Goal: Task Accomplishment & Management: Use online tool/utility

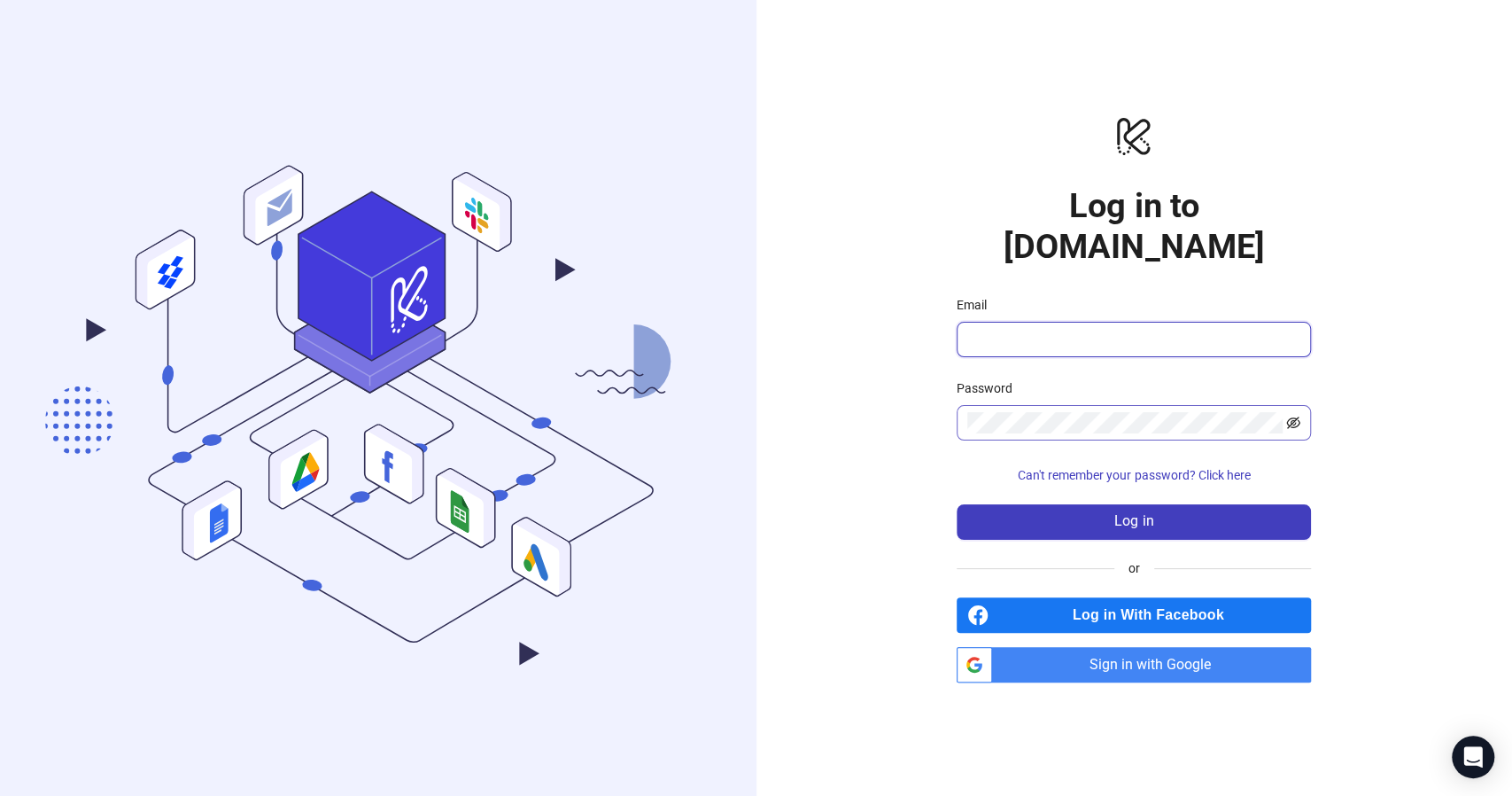
type input "**********"
click at [1296, 416] on icon "eye-invisible" at bounding box center [1294, 422] width 14 height 13
click at [1296, 417] on icon "eye" at bounding box center [1294, 422] width 14 height 11
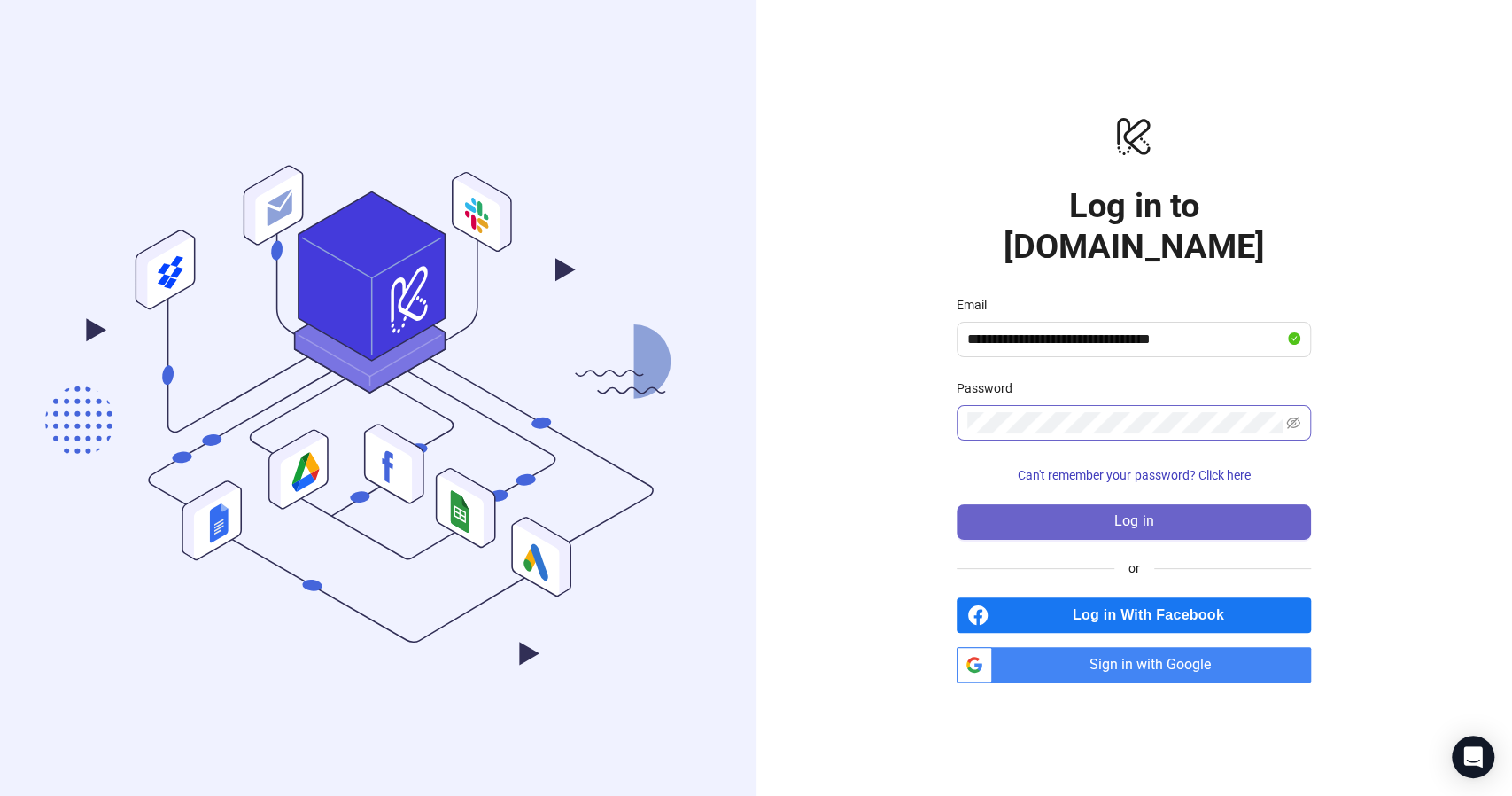
click at [1144, 504] on button "Log in" at bounding box center [1133, 522] width 355 height 35
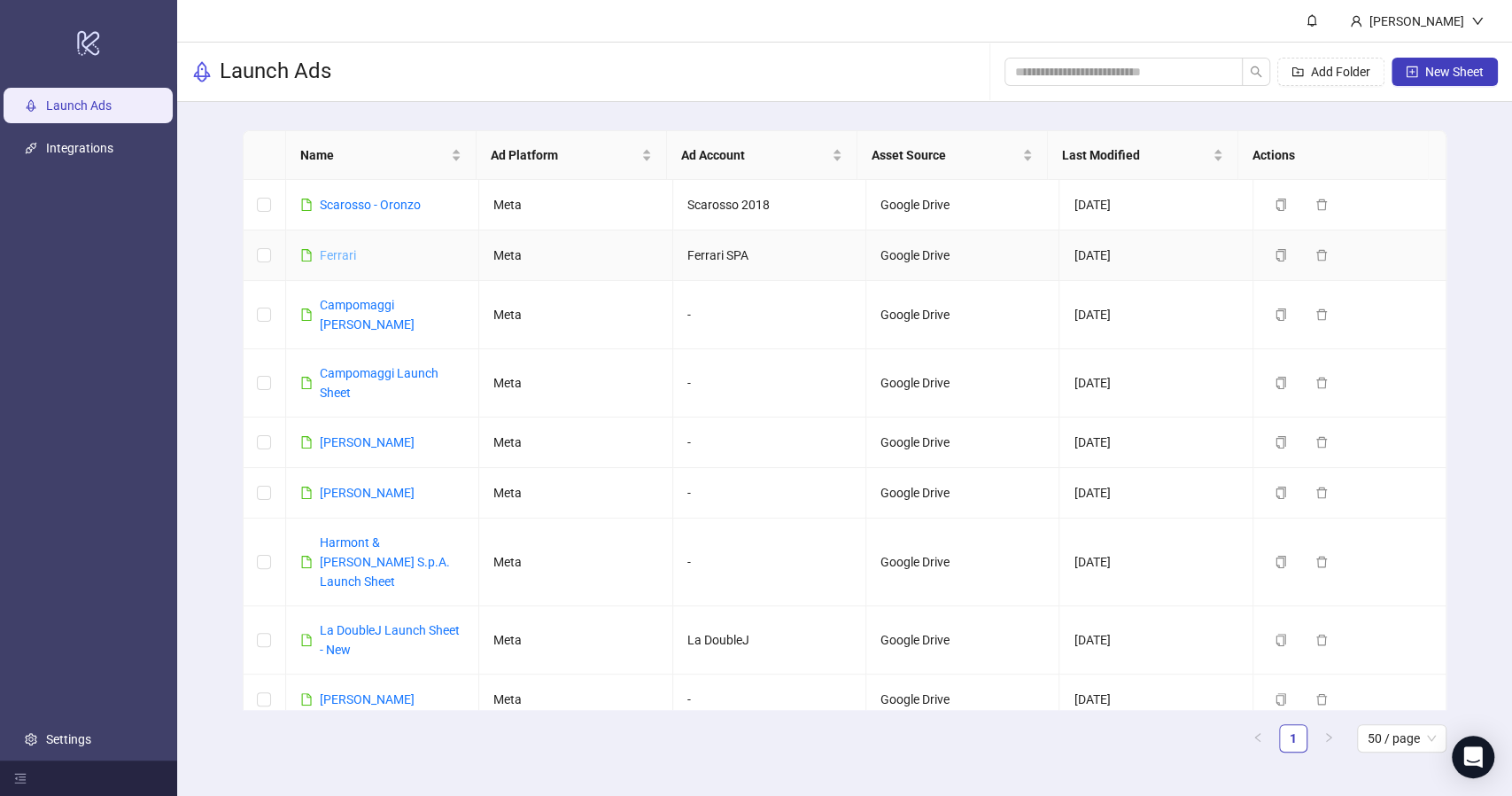
click at [340, 255] on link "Ferrari" at bounding box center [337, 255] width 36 height 14
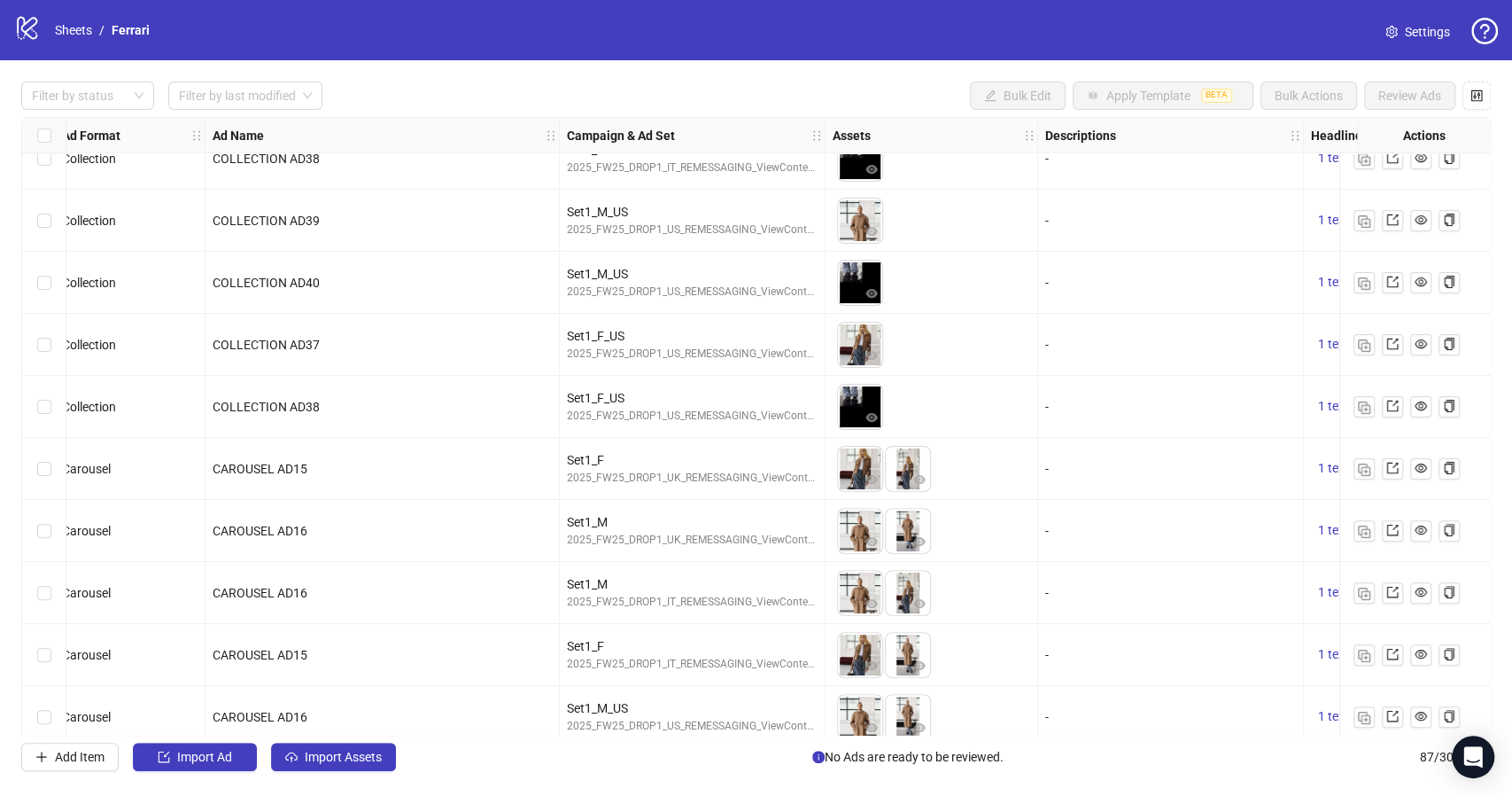
scroll to position [4820, 12]
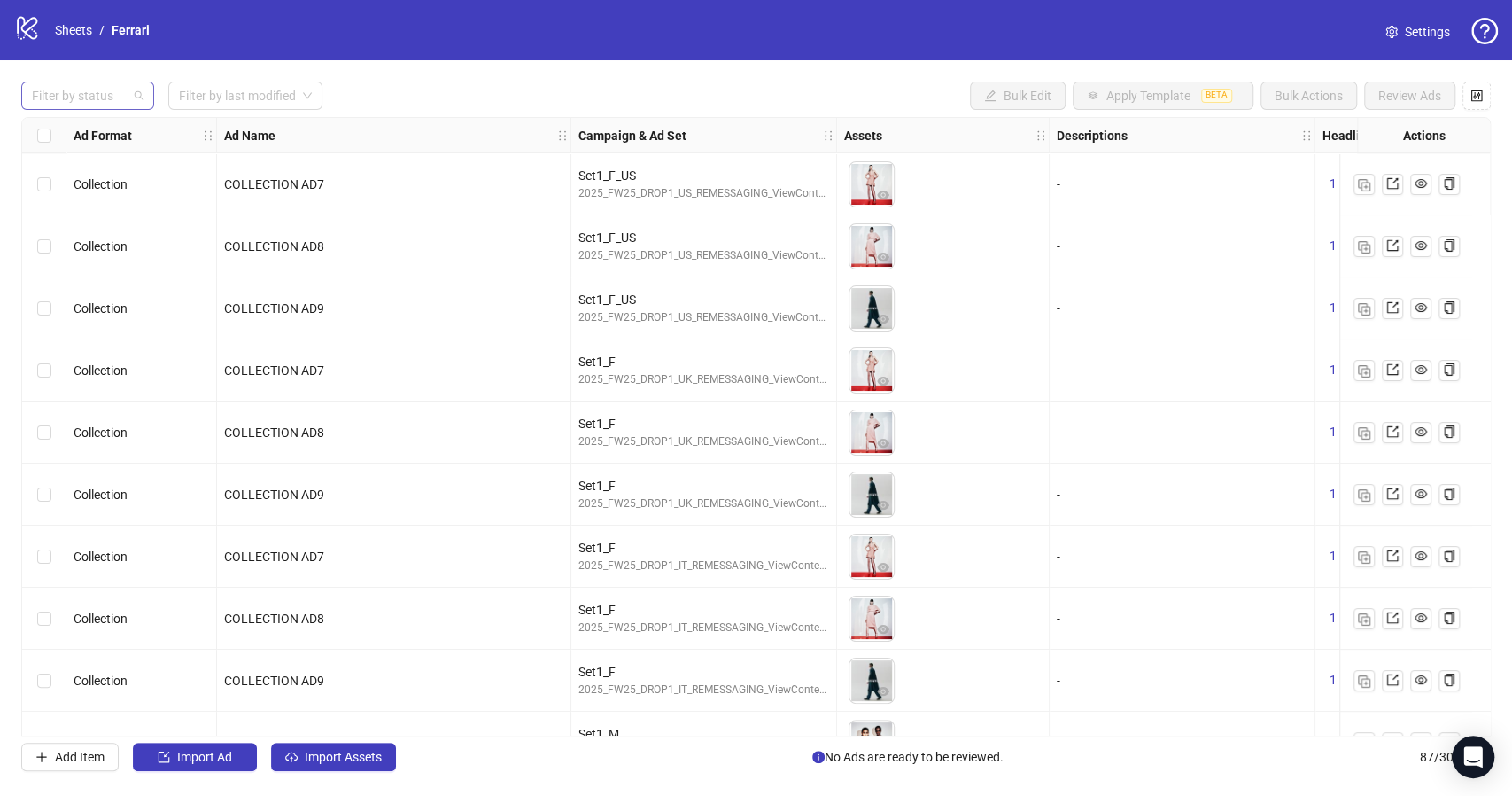
click at [121, 99] on div at bounding box center [78, 95] width 107 height 24
click at [303, 95] on span at bounding box center [244, 95] width 133 height 26
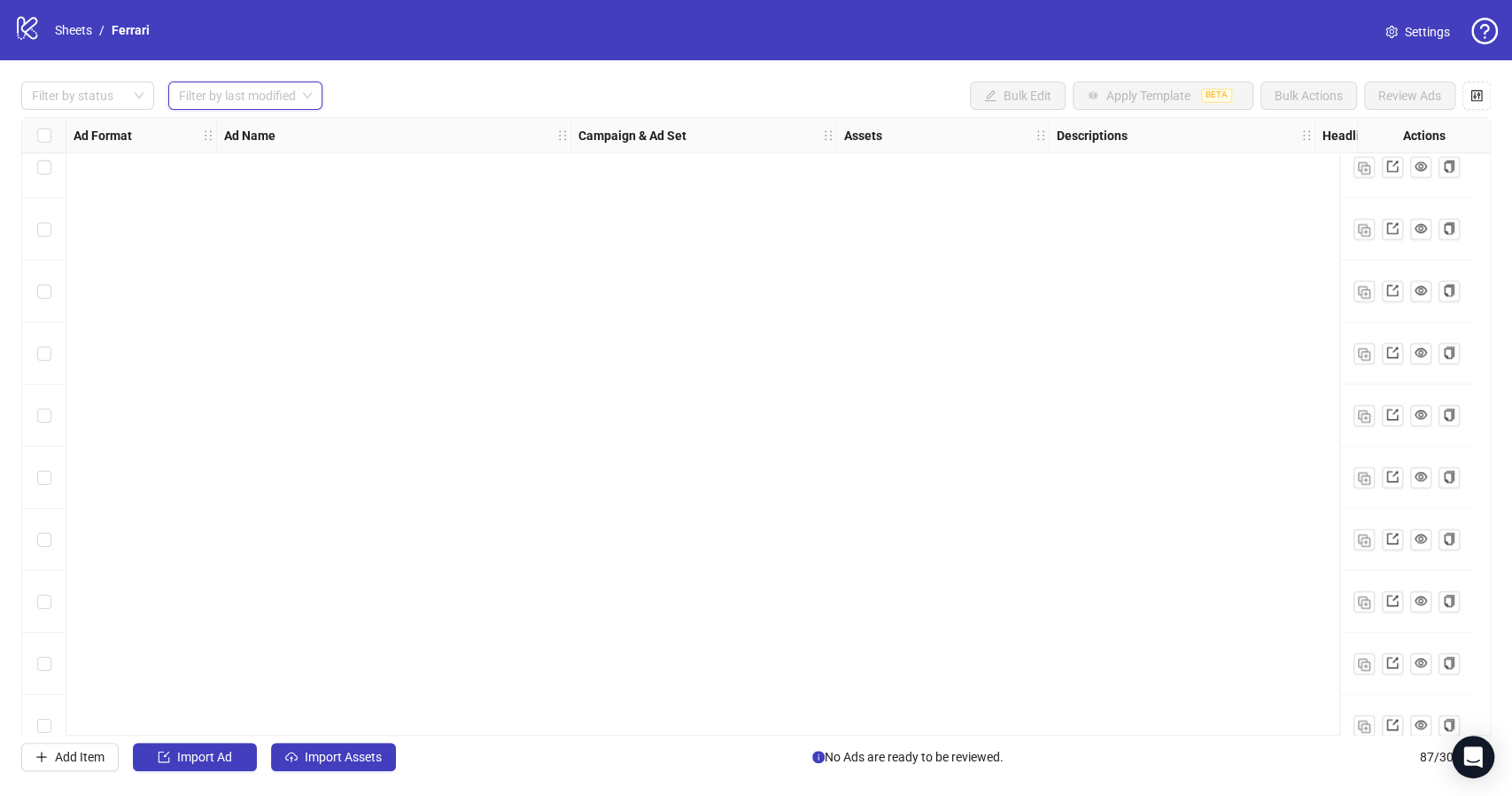
scroll to position [4820, 0]
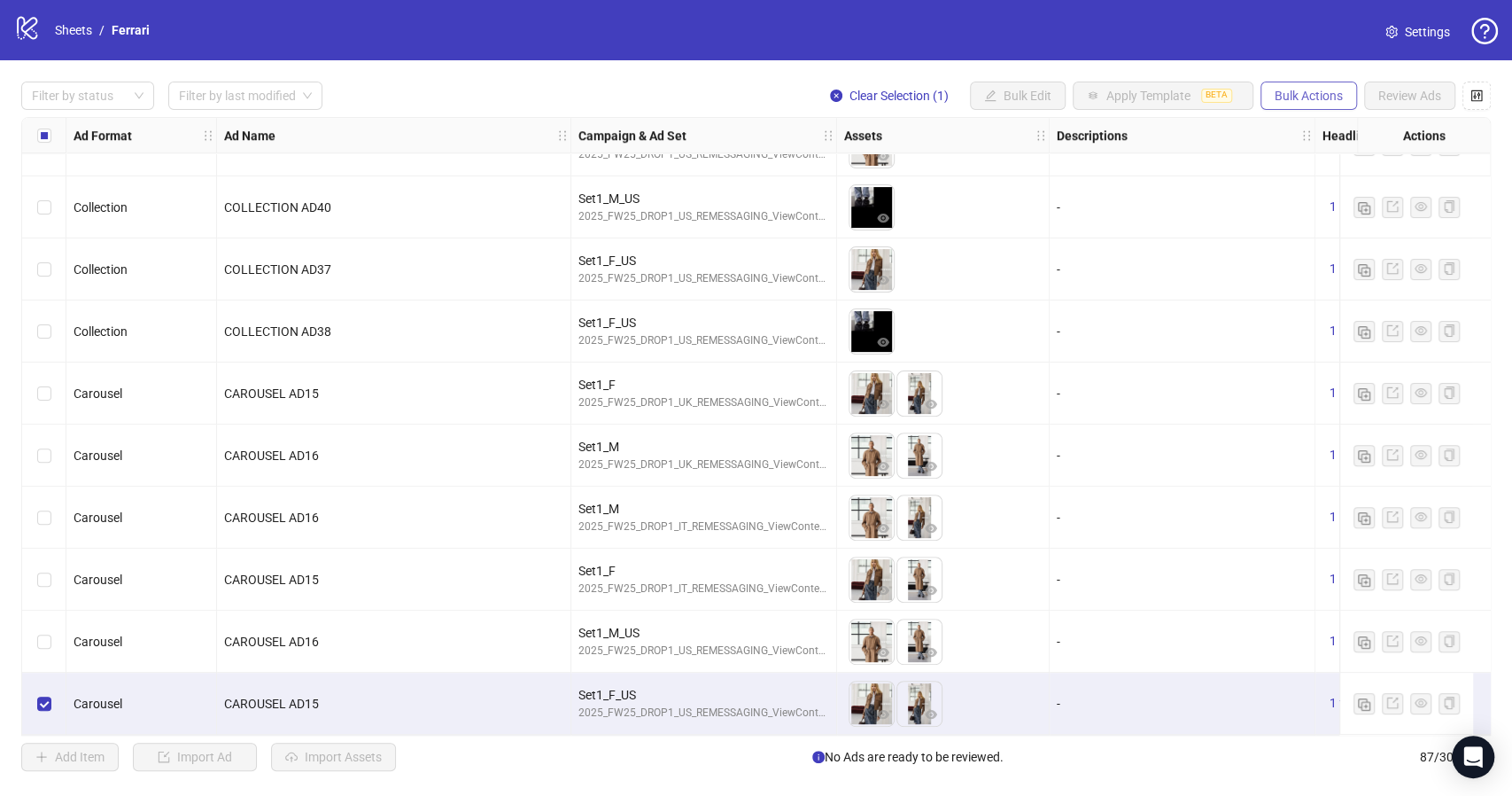
click at [1305, 99] on span "Bulk Actions" at bounding box center [1309, 96] width 69 height 14
click at [1370, 188] on span "Duplicate with assets" at bounding box center [1333, 189] width 121 height 20
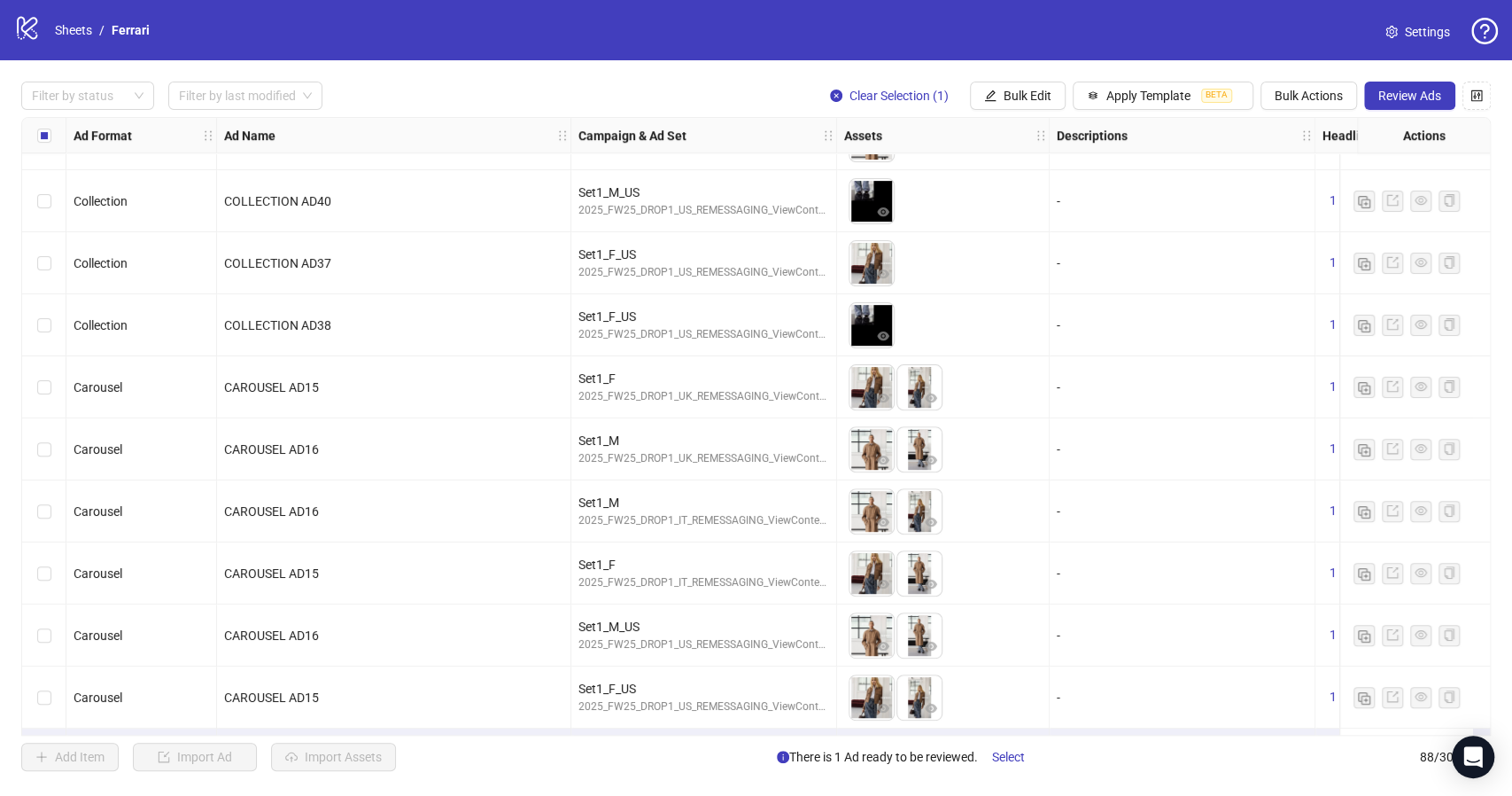
scroll to position [4883, 0]
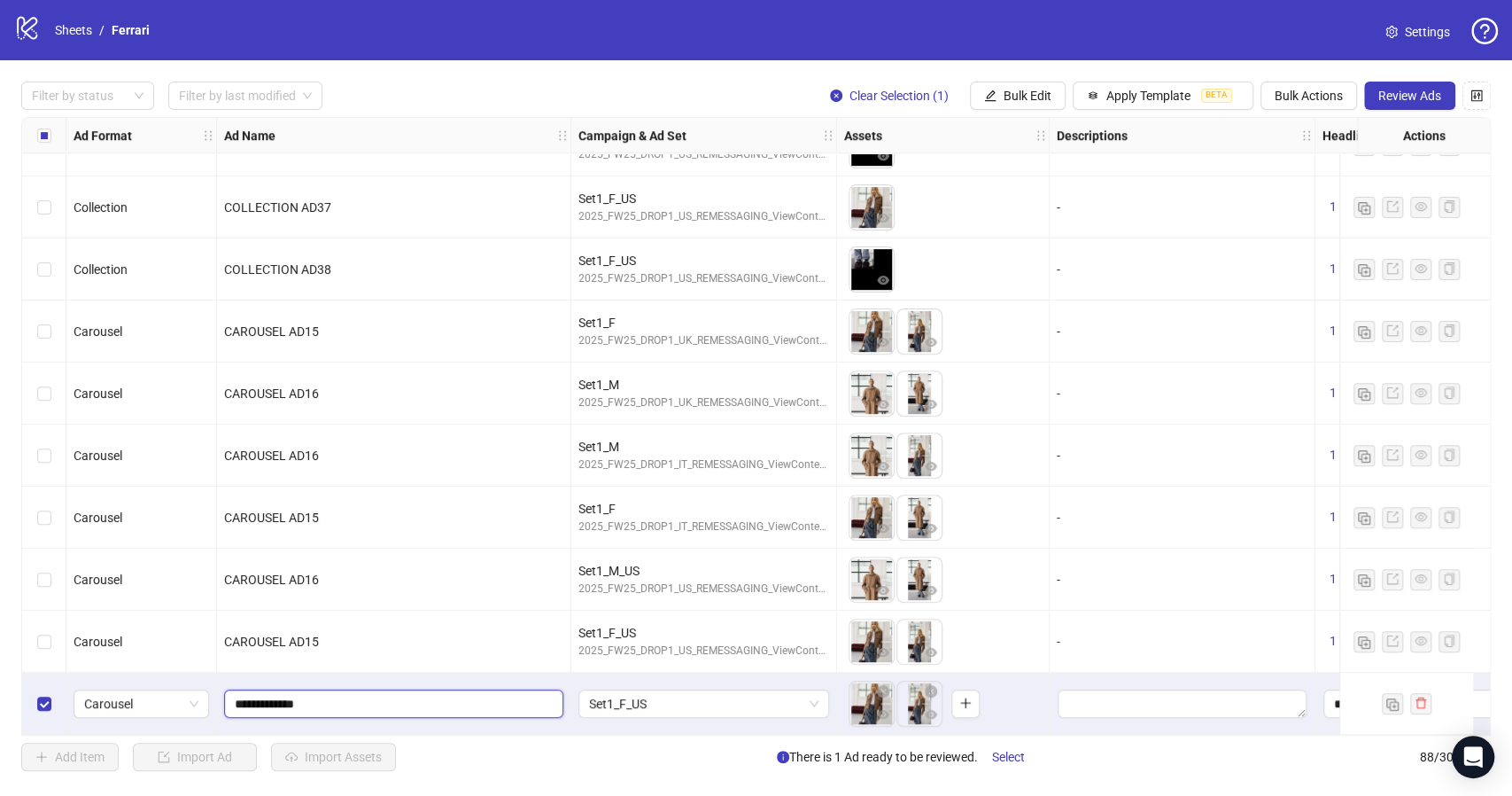
click at [355, 702] on input "**********" at bounding box center [392, 704] width 315 height 20
type input "**********"
click at [803, 692] on span "Set1_F_US" at bounding box center [704, 703] width 229 height 26
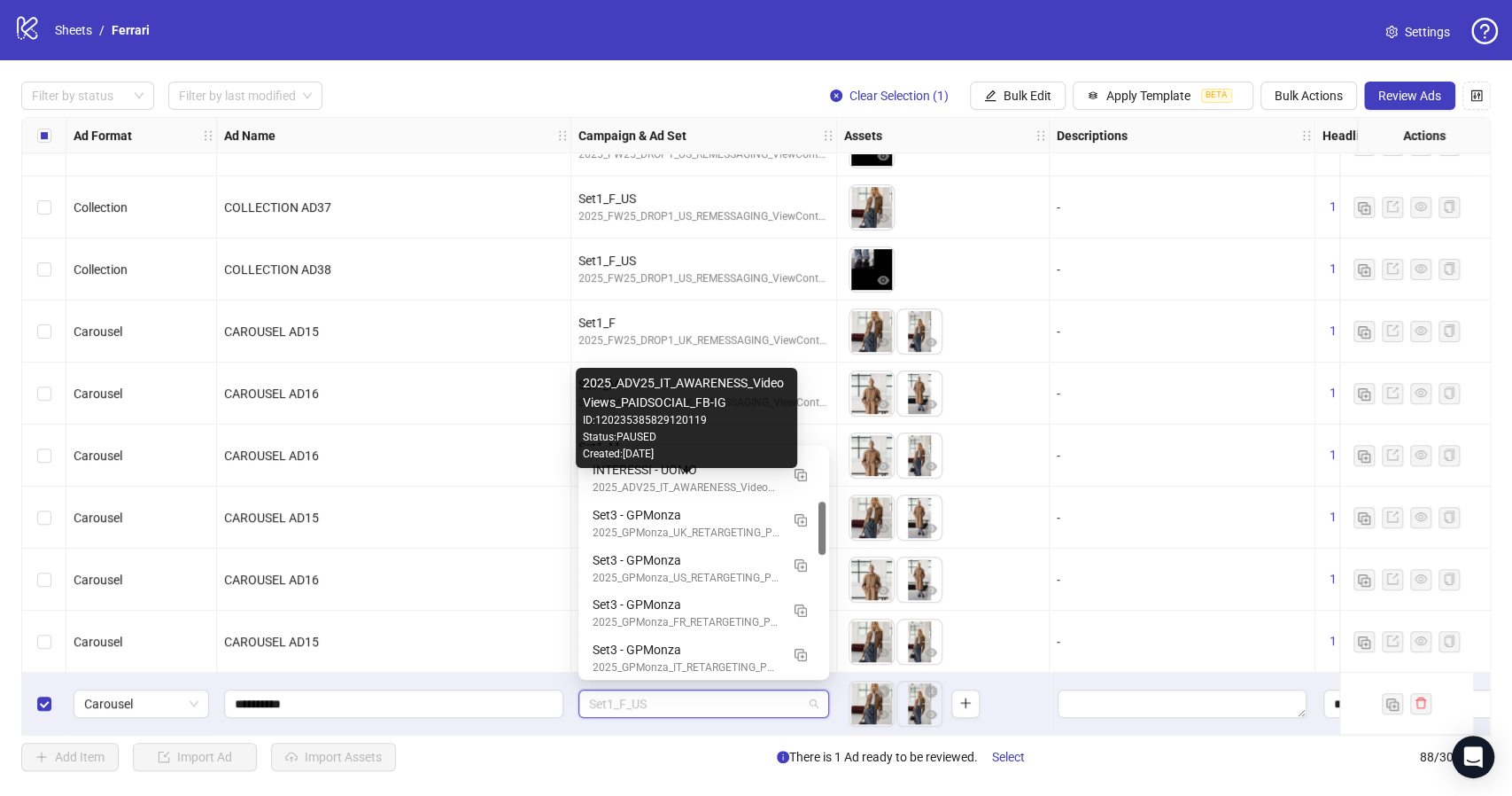
scroll to position [135, 0]
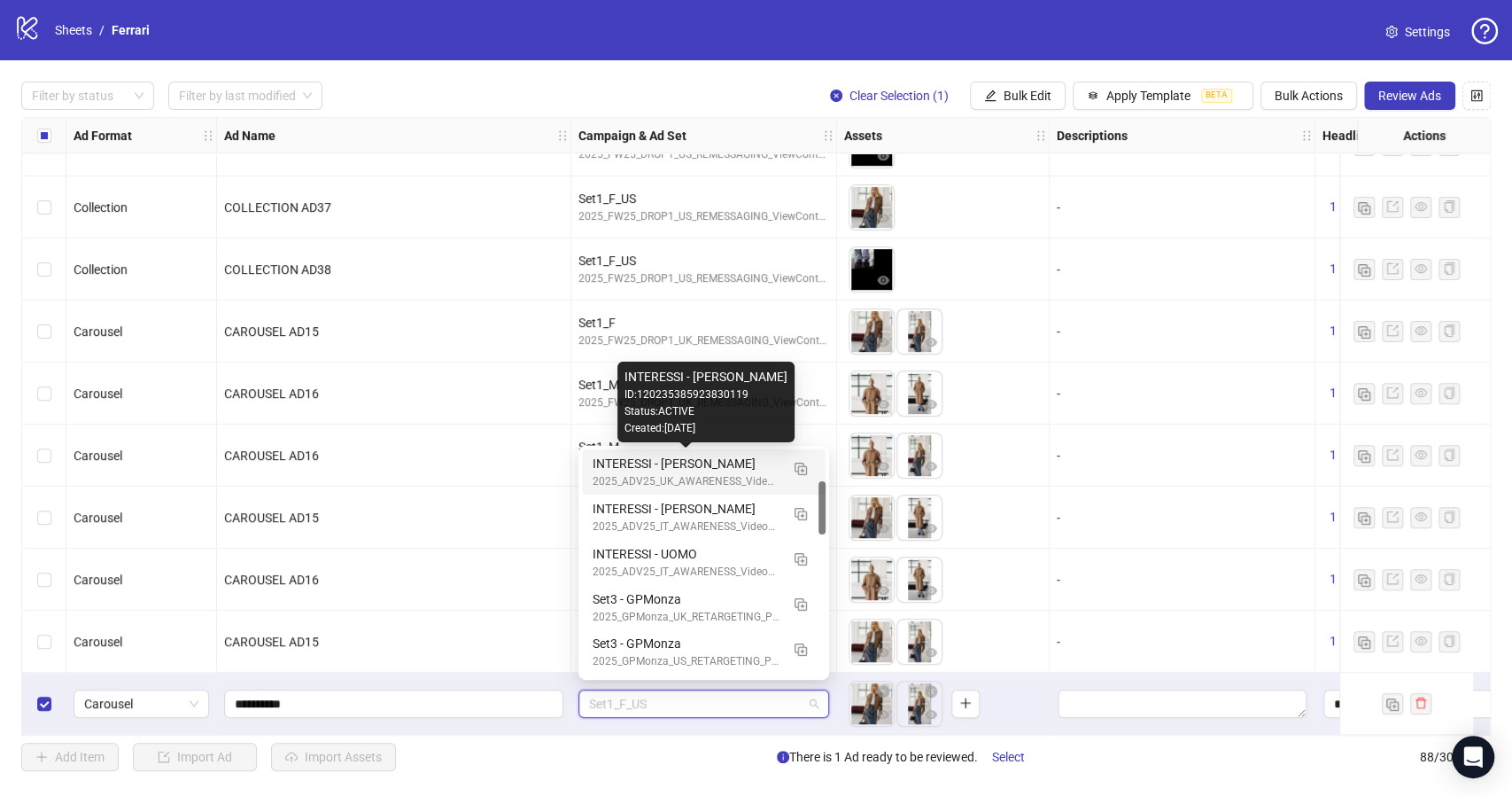
click at [673, 461] on div "INTERESSI - DONNA" at bounding box center [686, 464] width 187 height 20
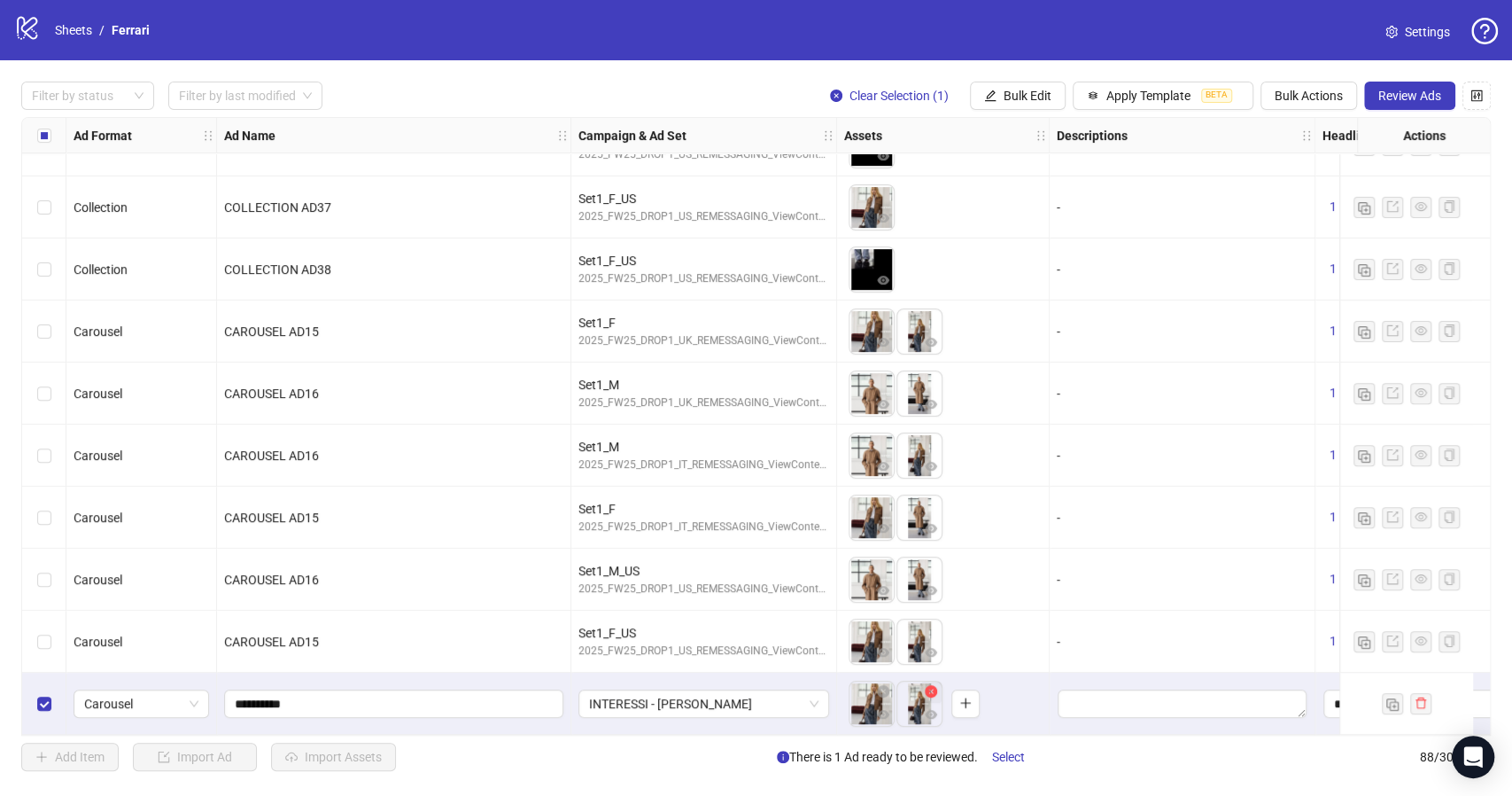
click at [928, 685] on icon "close-circle" at bounding box center [931, 691] width 13 height 13
click at [885, 685] on icon "close-circle" at bounding box center [883, 691] width 13 height 13
click at [871, 699] on icon "plus" at bounding box center [870, 703] width 13 height 13
drag, startPoint x: 296, startPoint y: 695, endPoint x: 206, endPoint y: 695, distance: 90.0
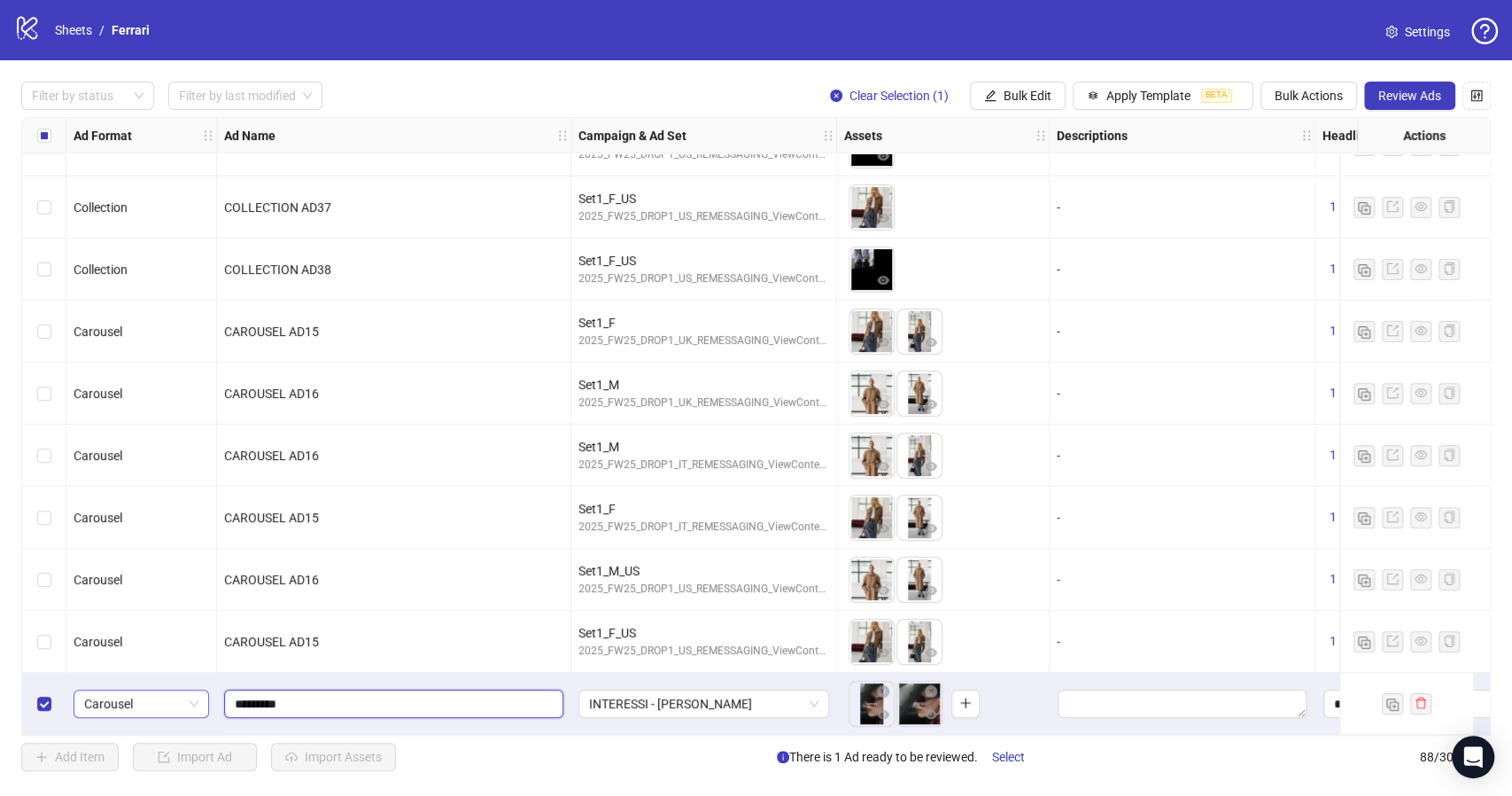
type input "**********"
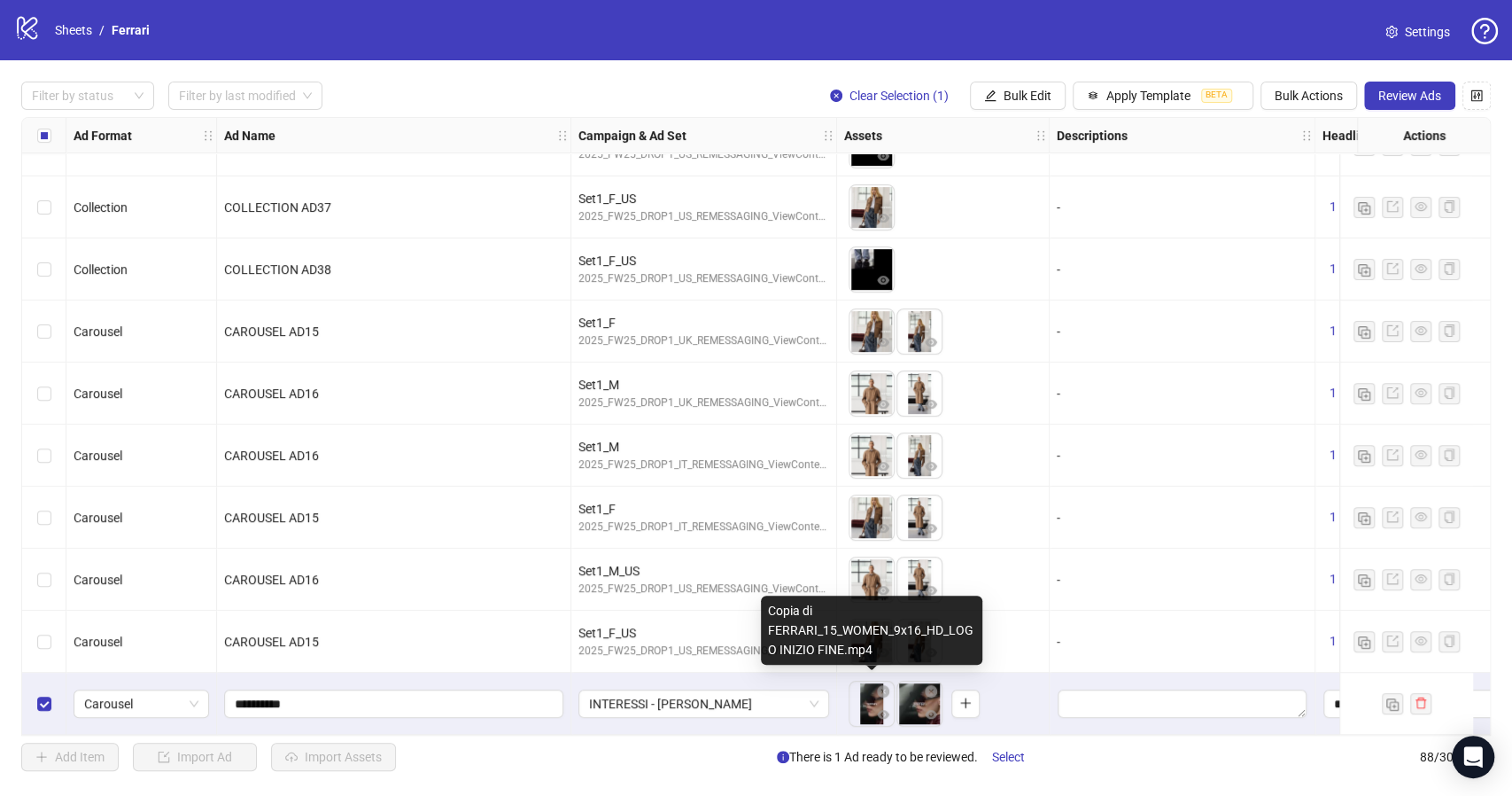
drag, startPoint x: 928, startPoint y: 705, endPoint x: 865, endPoint y: 702, distance: 63.1
click at [865, 702] on ul at bounding box center [896, 703] width 96 height 46
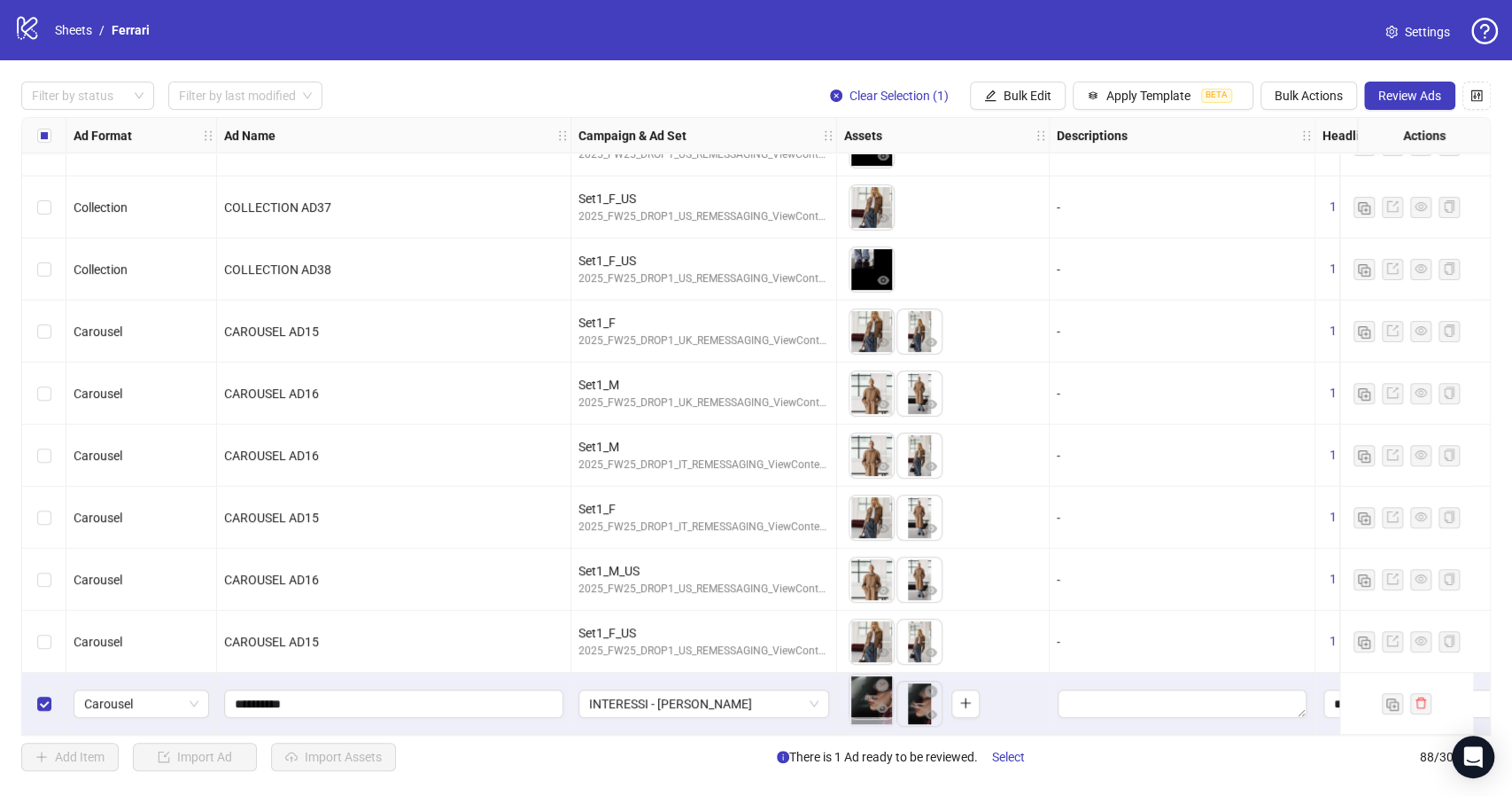
drag, startPoint x: 908, startPoint y: 701, endPoint x: 862, endPoint y: 704, distance: 46.1
click at [862, 704] on body "logo/logo-mobile Sheets / Ferrari Settings Filter by status Filter by last modi…" at bounding box center [756, 398] width 1512 height 796
click at [1317, 96] on span "Bulk Actions" at bounding box center [1309, 96] width 69 height 14
click at [1248, 62] on div "Filter by status Filter by last modified Clear Selection (1) Bulk Edit Apply Te…" at bounding box center [756, 426] width 1512 height 732
click at [814, 699] on span "INTERESSI - DONNA" at bounding box center [704, 703] width 229 height 26
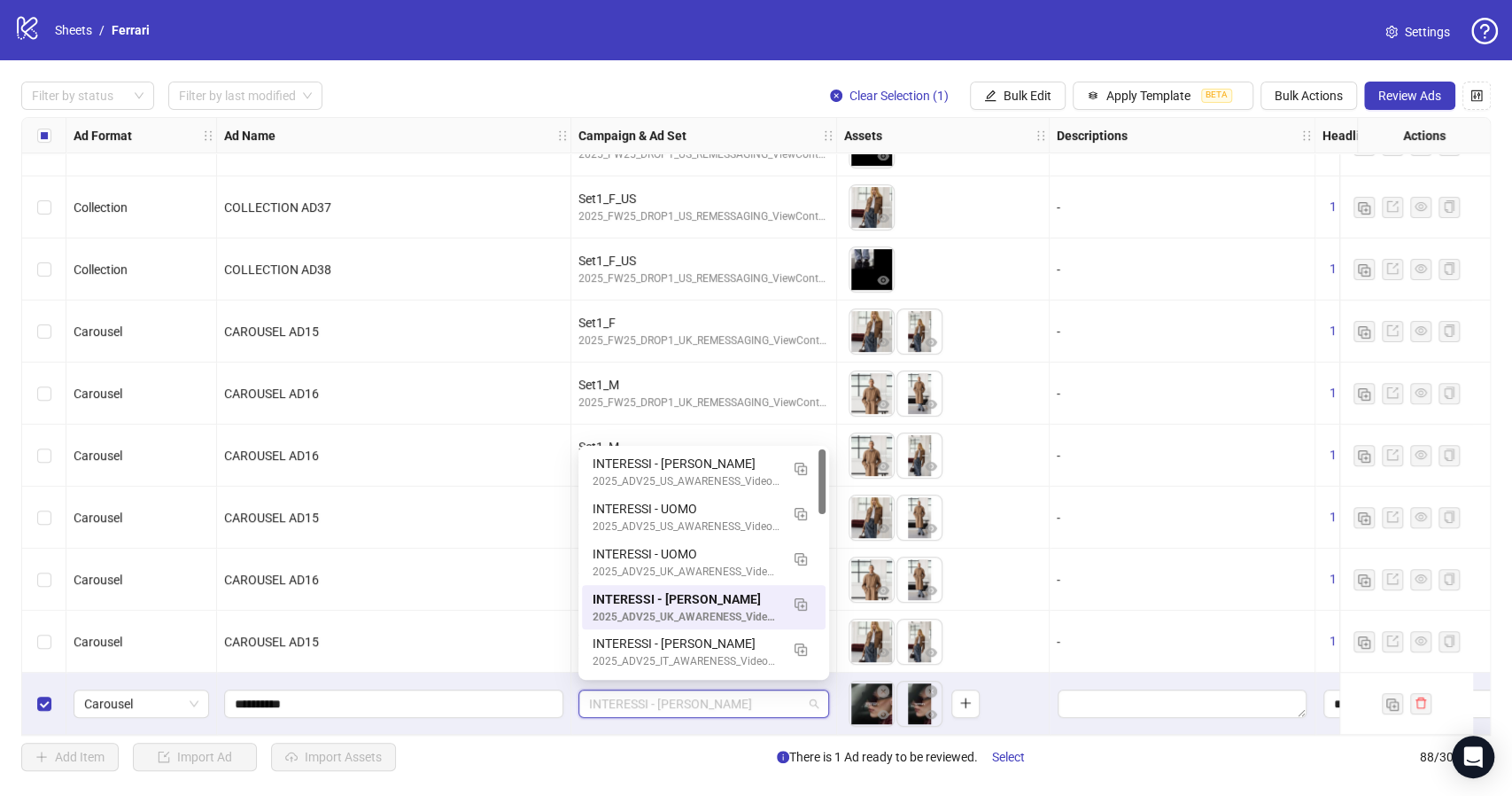
click at [814, 699] on span "INTERESSI - DONNA" at bounding box center [704, 703] width 229 height 26
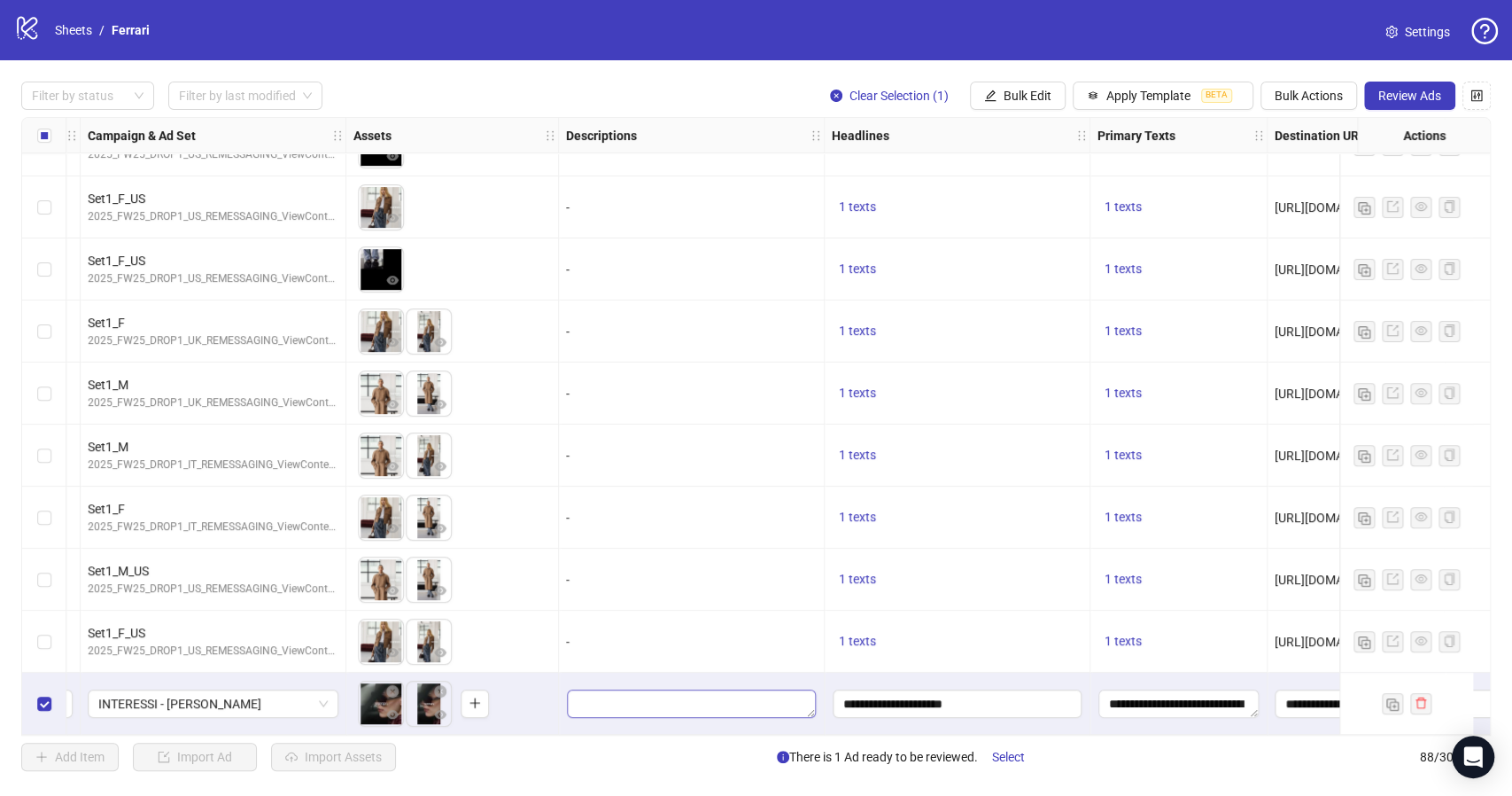
scroll to position [4883, 497]
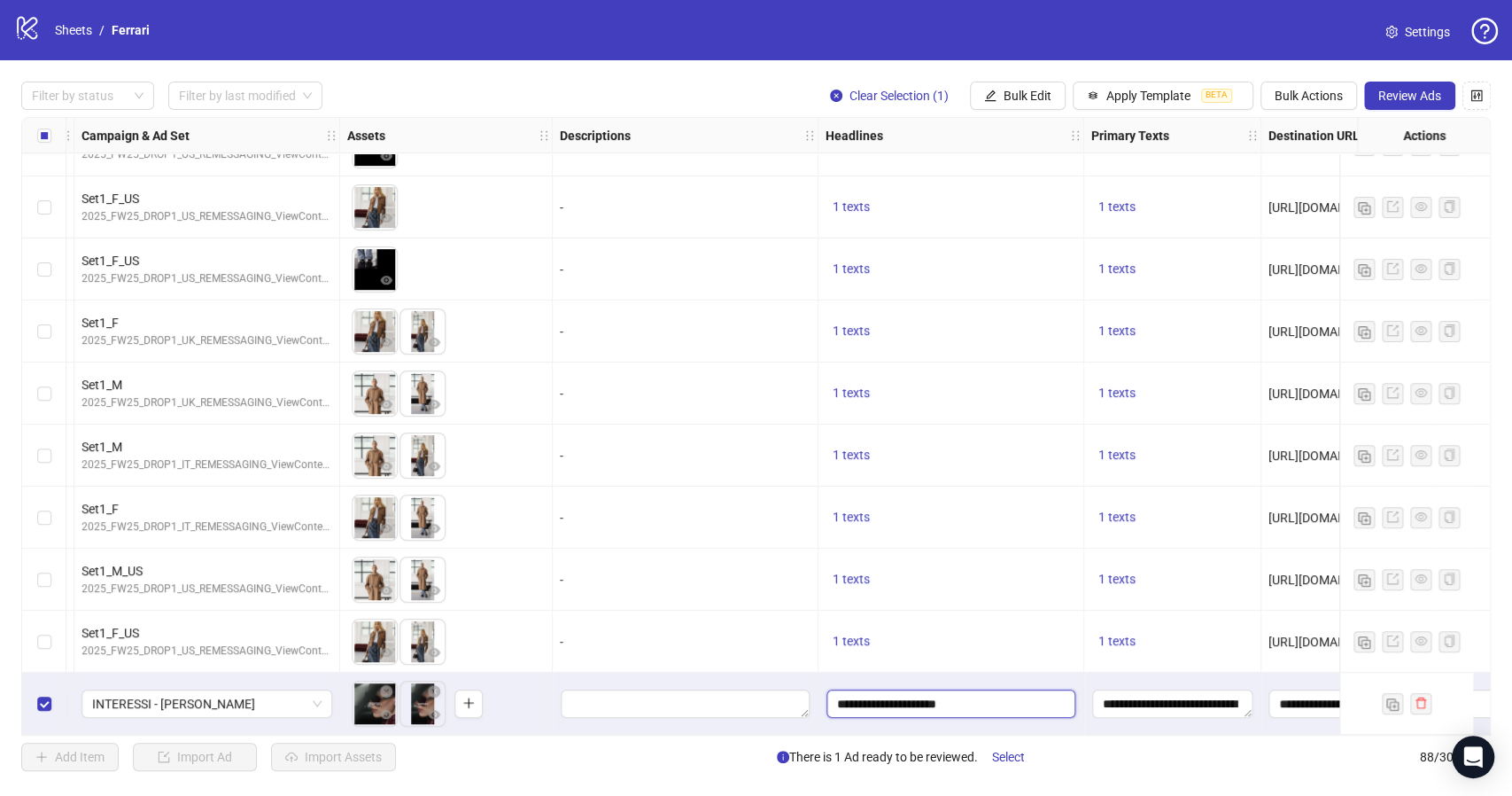
click at [971, 699] on input "**********" at bounding box center [951, 703] width 249 height 28
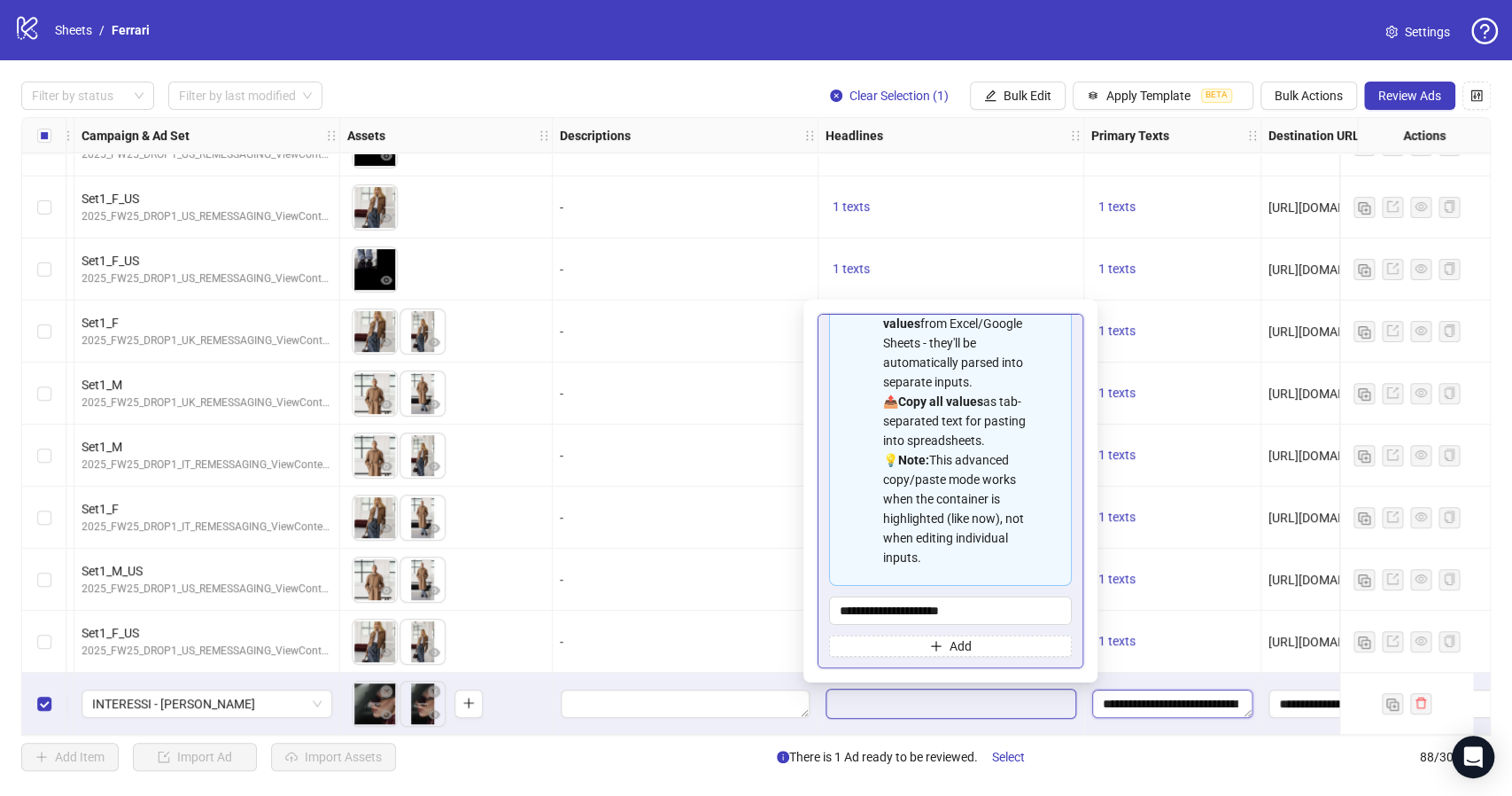
click at [1140, 702] on textarea "**********" at bounding box center [1172, 703] width 161 height 28
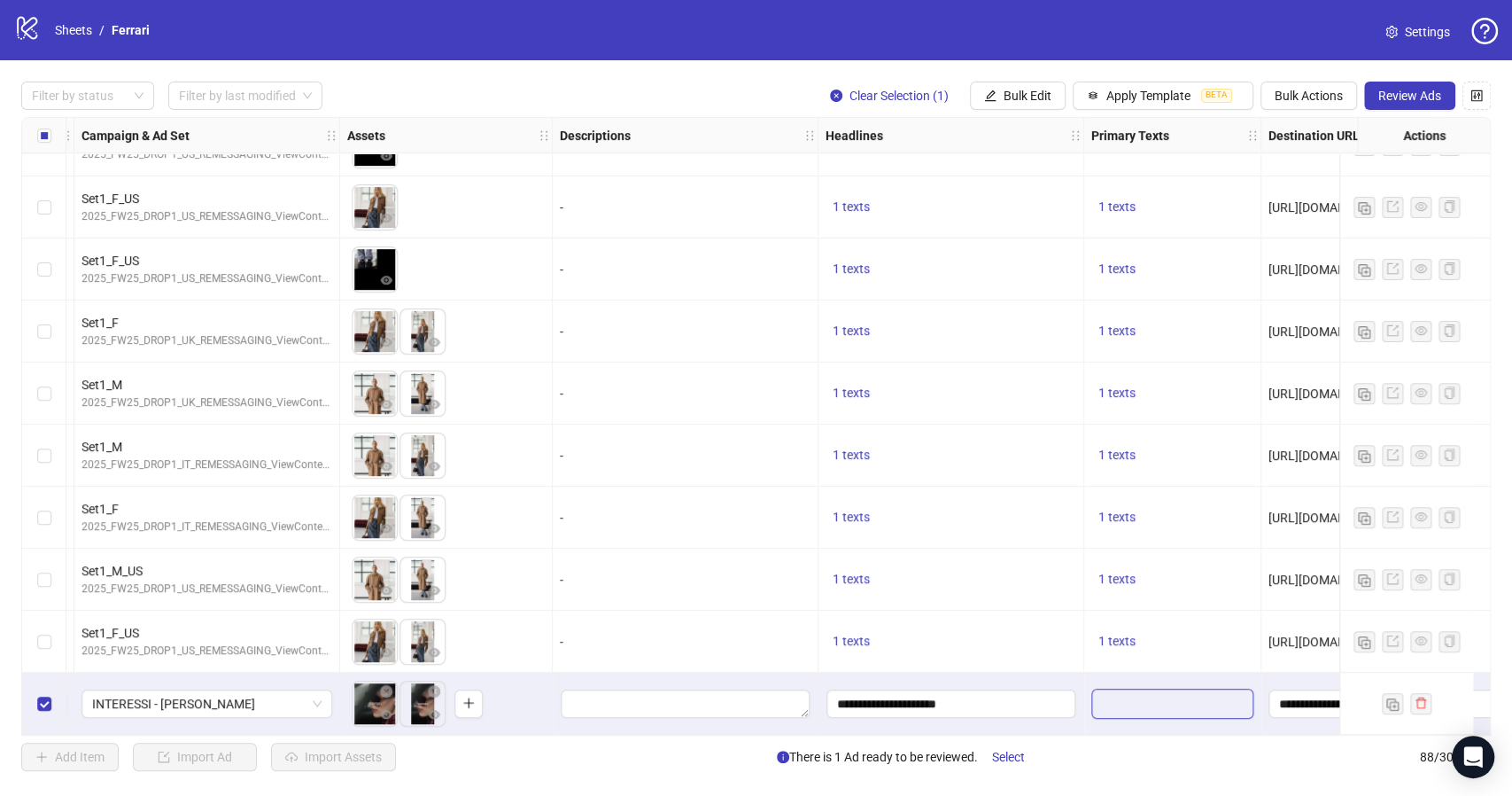
scroll to position [178, 0]
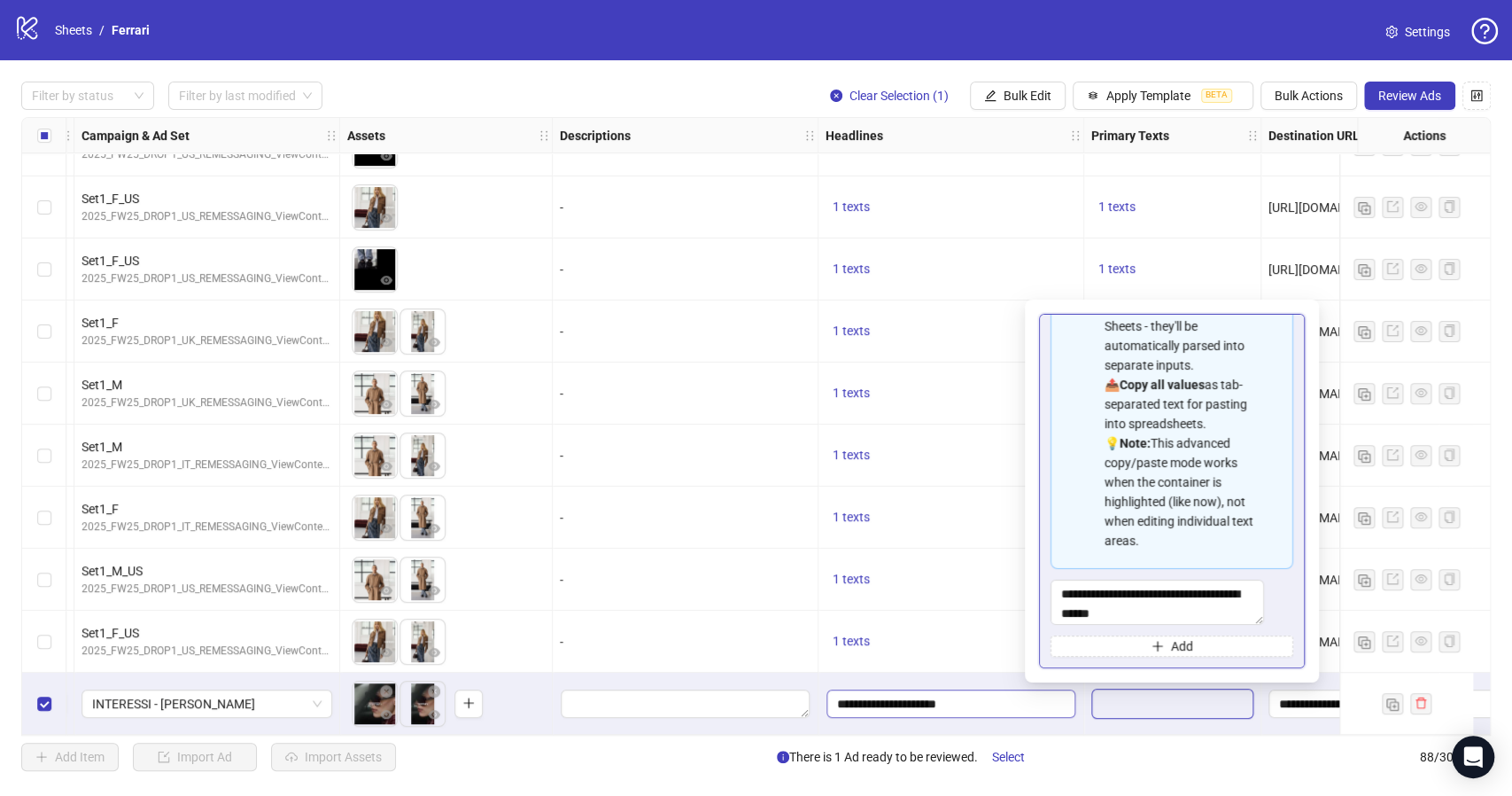
click at [1005, 690] on input "**********" at bounding box center [951, 703] width 249 height 28
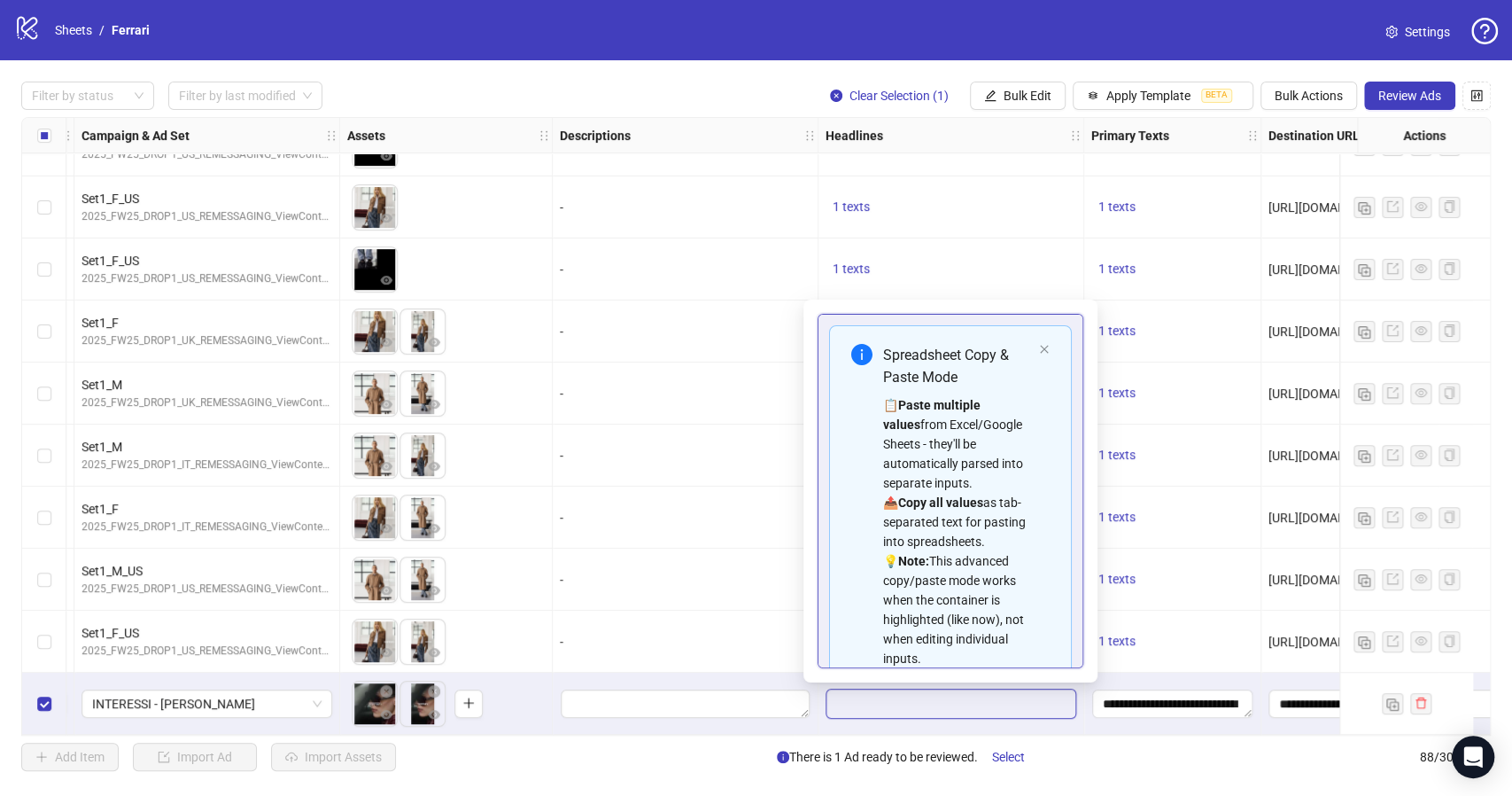
scroll to position [159, 0]
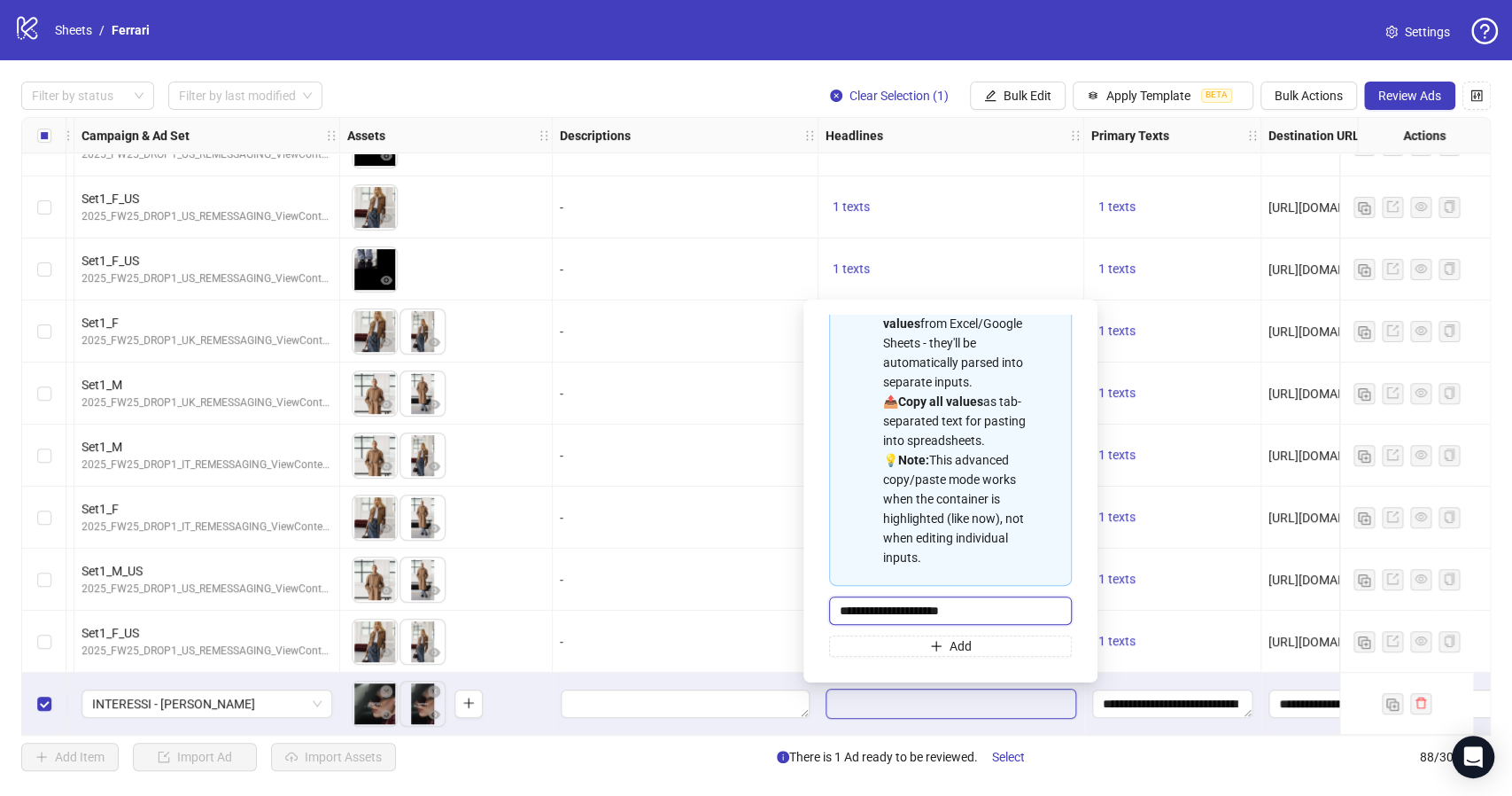
drag, startPoint x: 970, startPoint y: 616, endPoint x: 810, endPoint y: 618, distance: 160.0
click at [815, 608] on div "**********" at bounding box center [950, 491] width 272 height 355
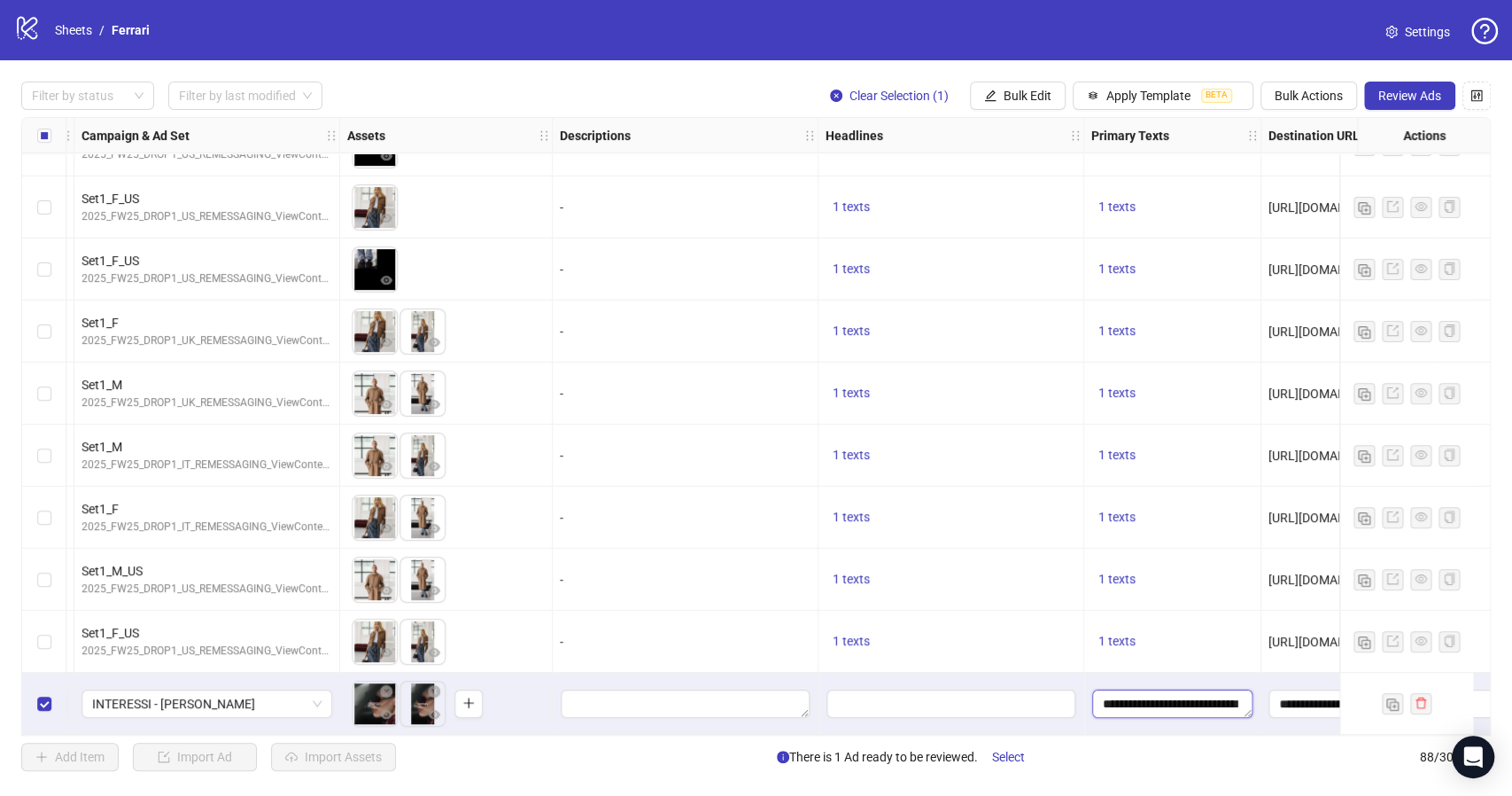
click at [1111, 697] on textarea "**********" at bounding box center [1172, 703] width 161 height 28
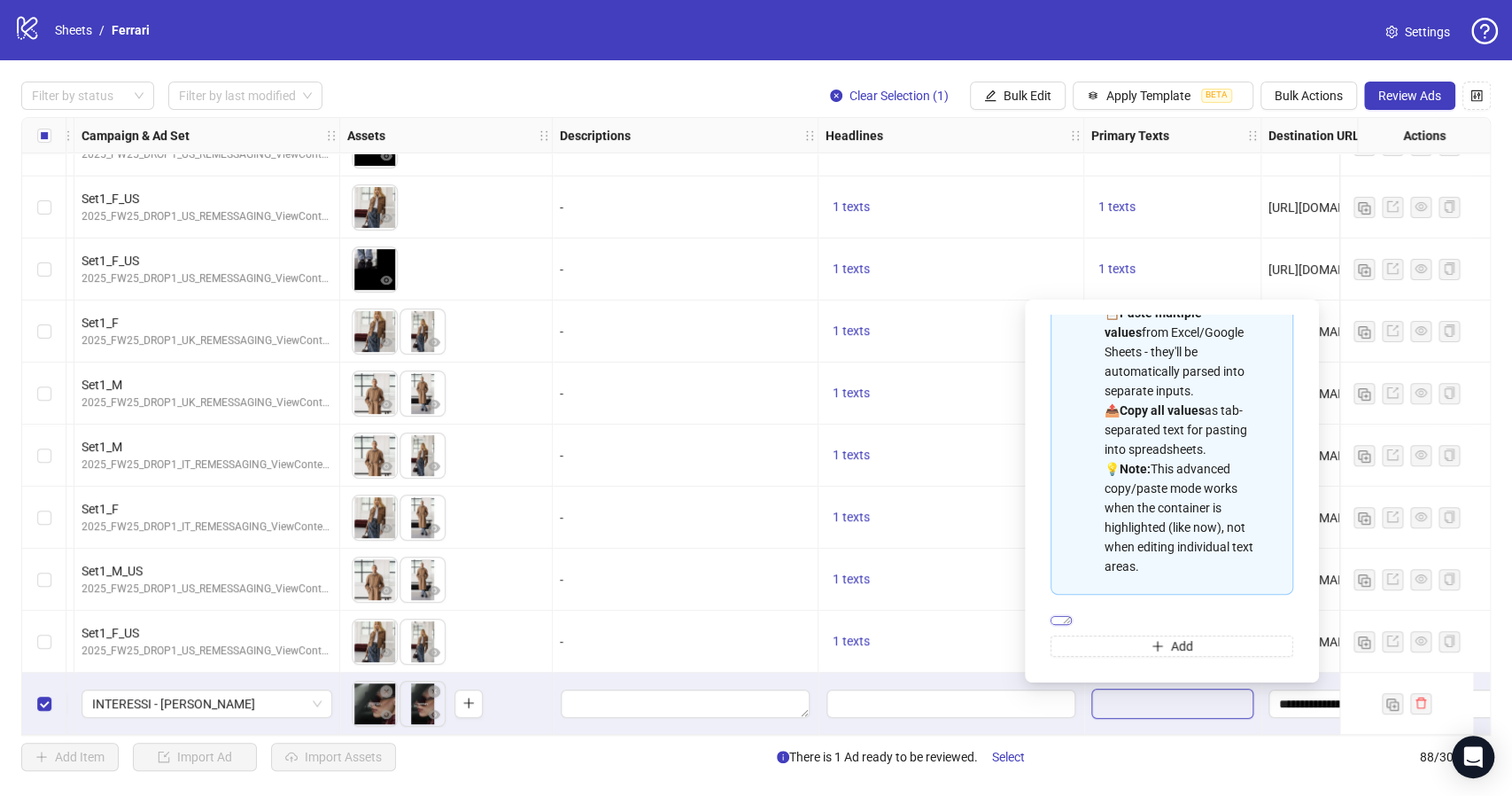
drag, startPoint x: 1129, startPoint y: 612, endPoint x: 1016, endPoint y: 572, distance: 119.9
click at [1016, 572] on body "logo/logo-mobile Sheets / Ferrari Settings Filter by status Filter by last modi…" at bounding box center [756, 398] width 1512 height 796
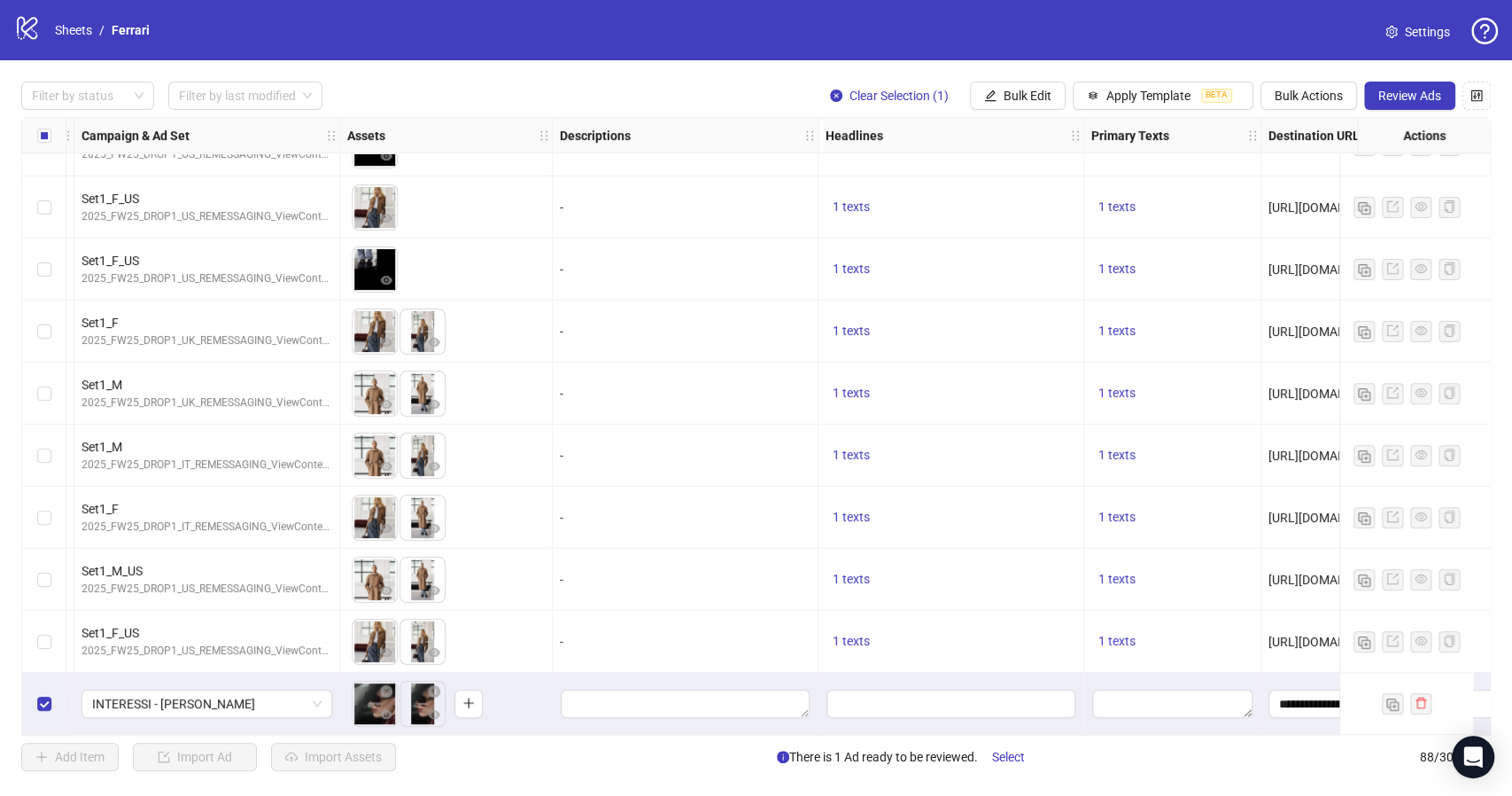
click at [1084, 722] on div at bounding box center [1173, 703] width 177 height 62
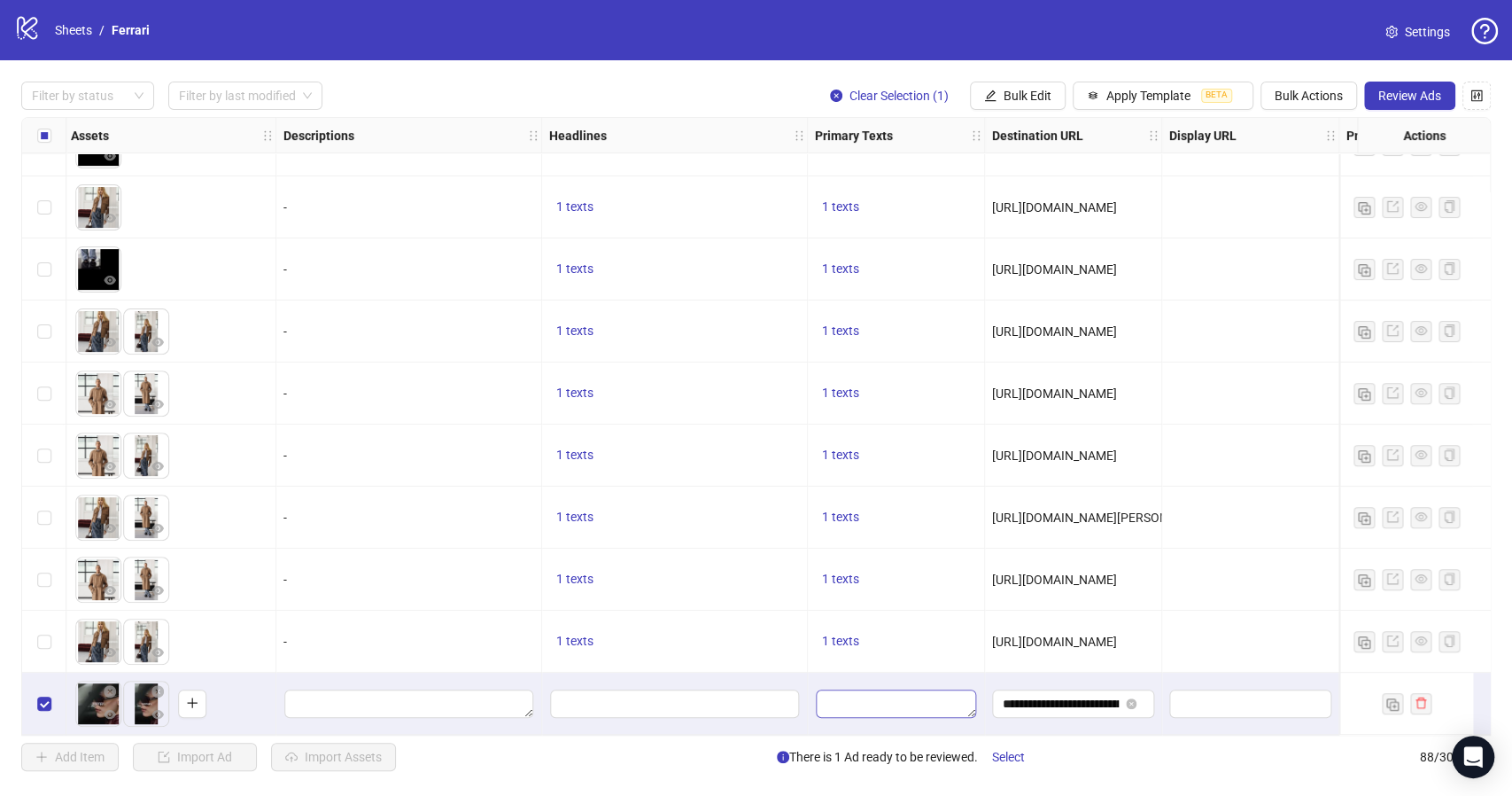
scroll to position [4883, 779]
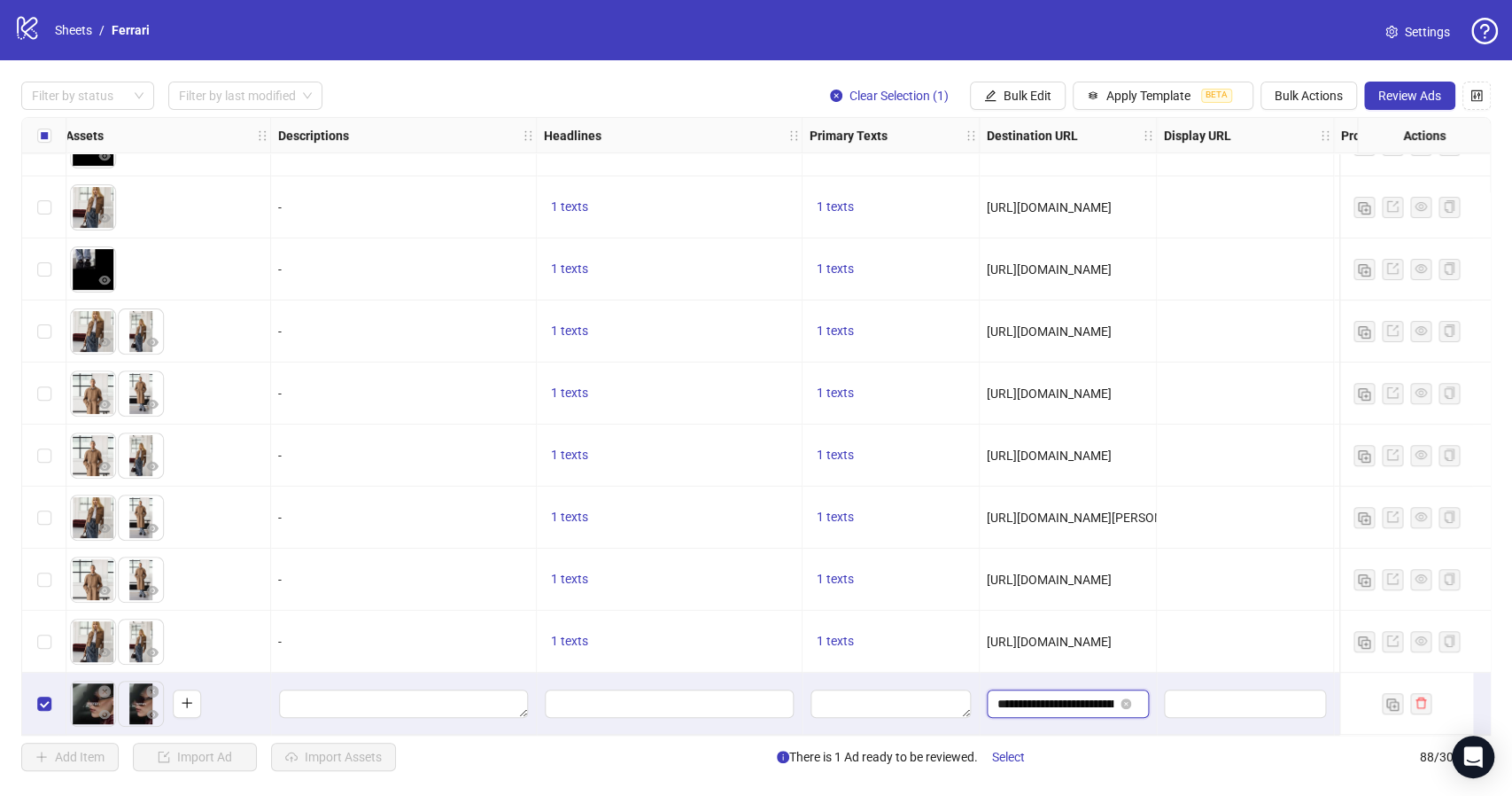
click at [1061, 701] on input "**********" at bounding box center [1055, 704] width 116 height 20
paste input "**********"
type input "**********"
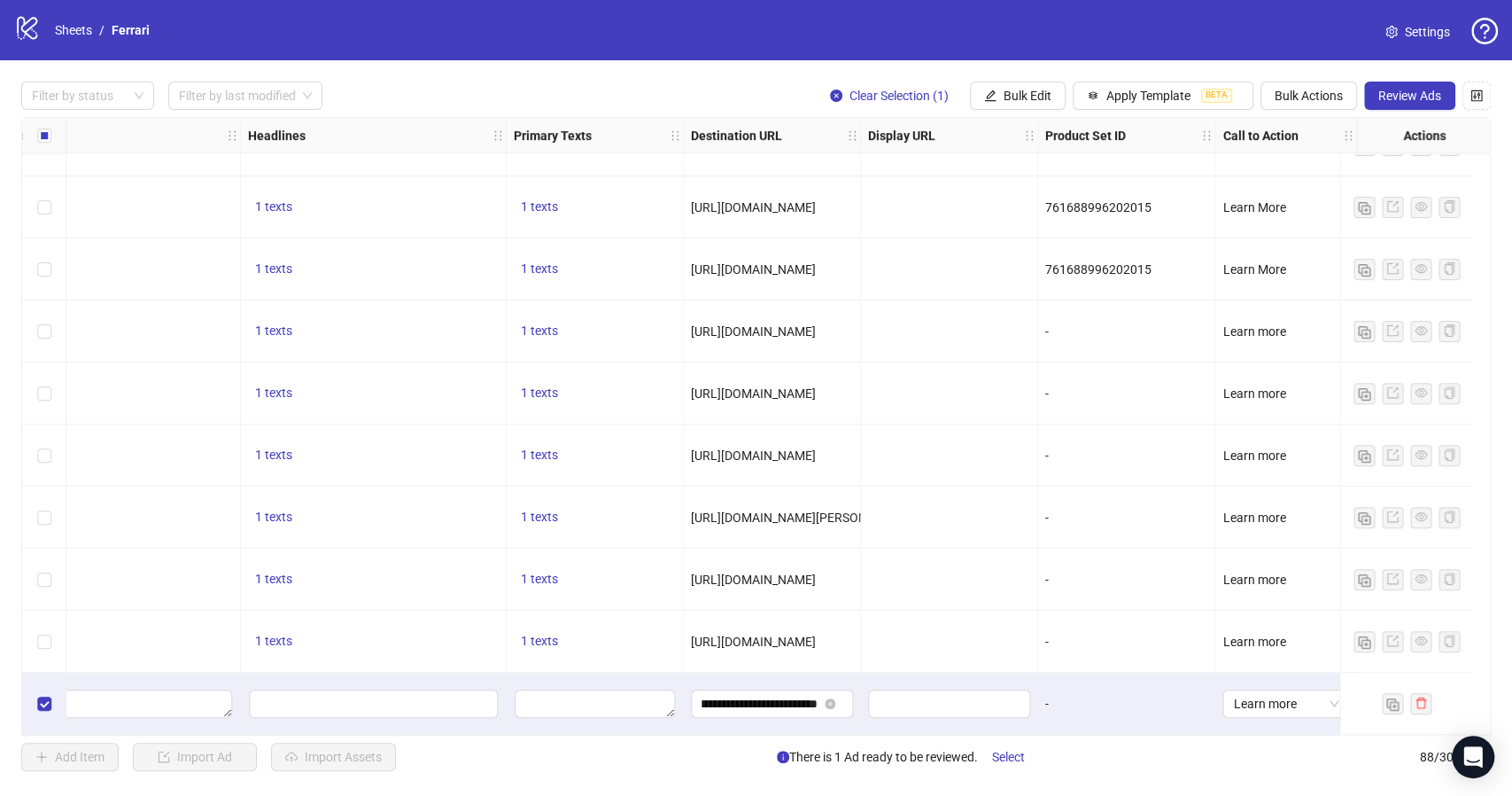
scroll to position [4883, 0]
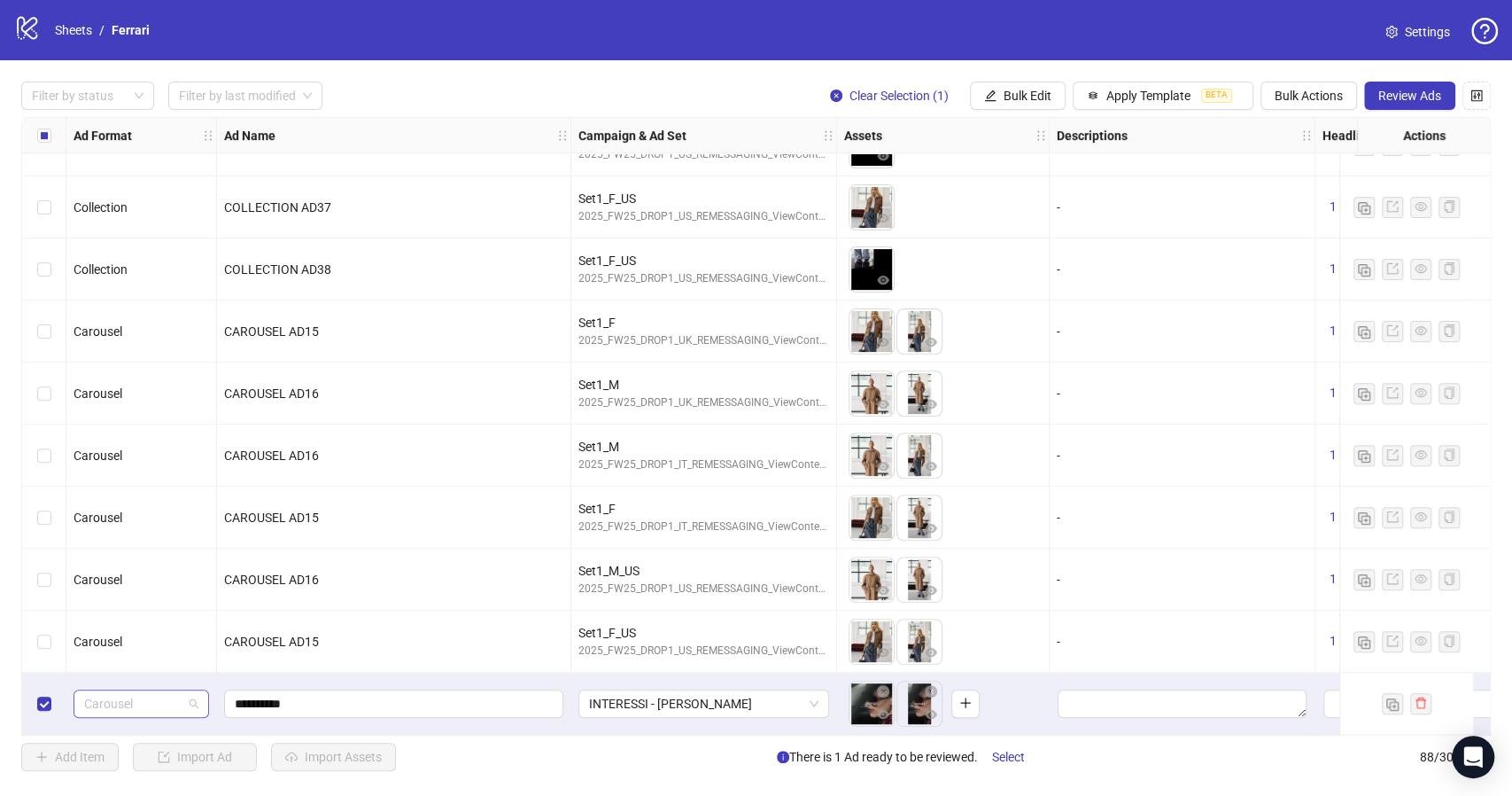
click at [190, 691] on span "Carousel" at bounding box center [141, 703] width 115 height 26
click at [135, 512] on div "Single video" at bounding box center [141, 520] width 107 height 20
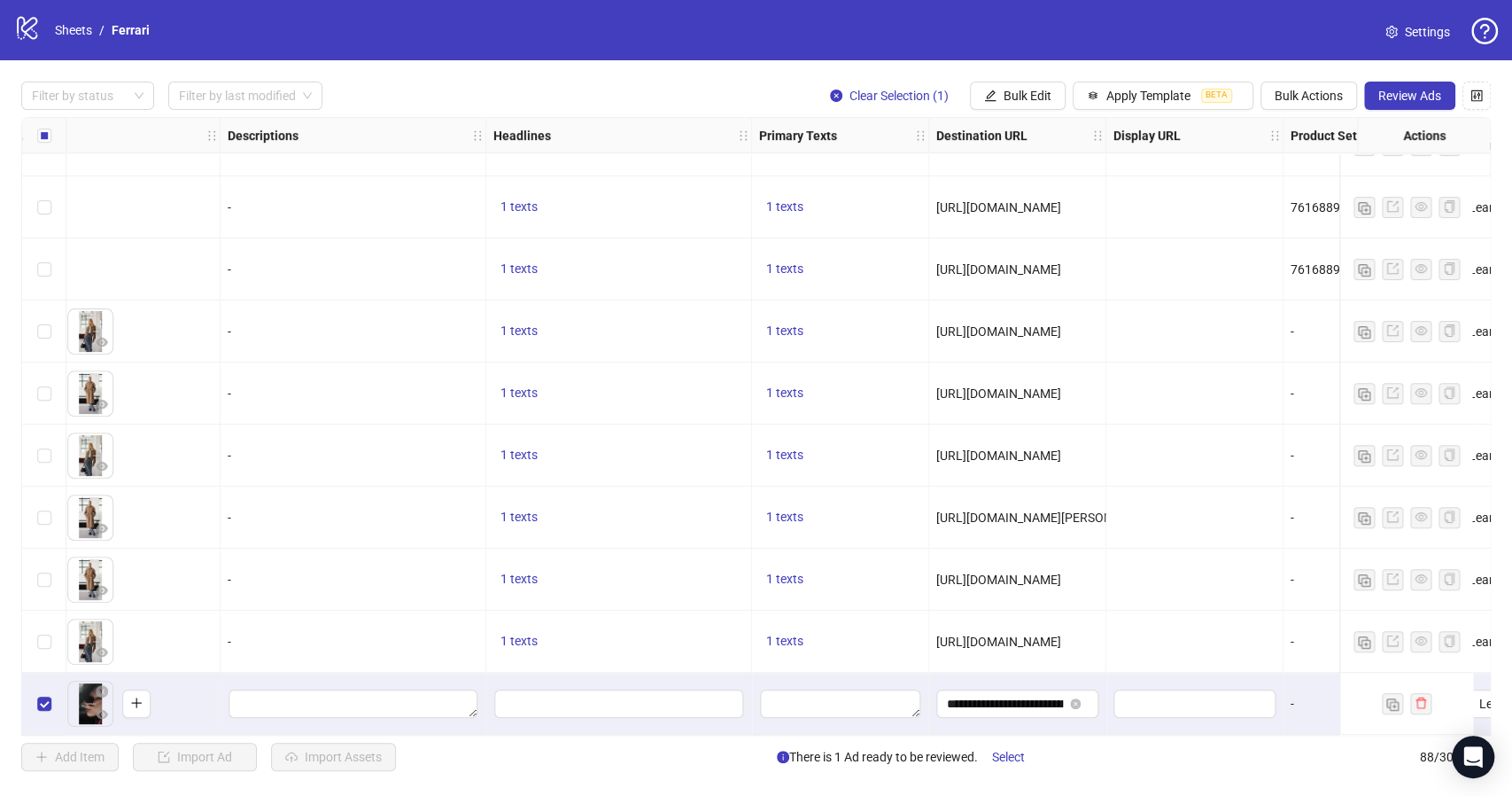
scroll to position [4883, 862]
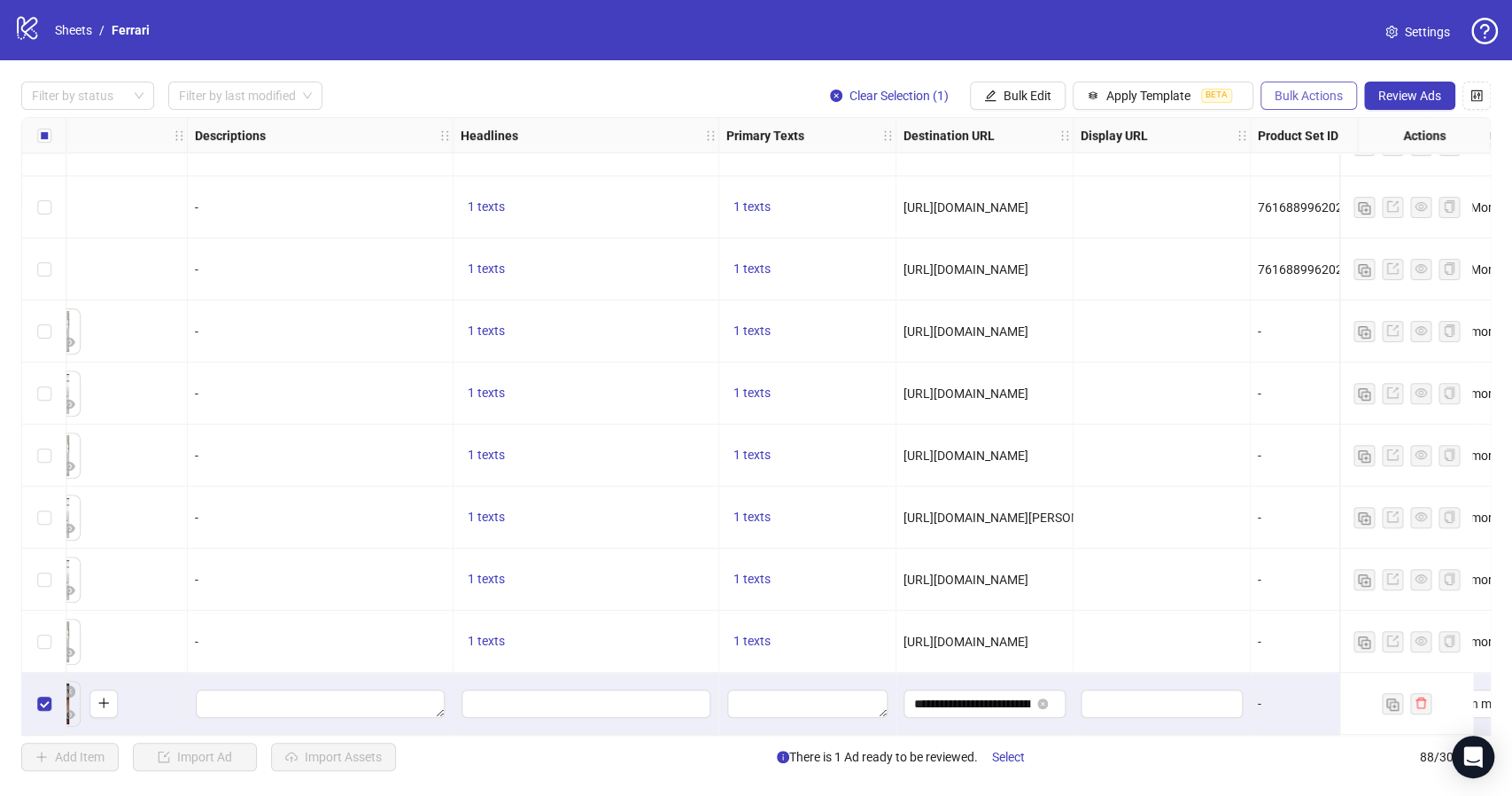
click at [1320, 92] on span "Bulk Actions" at bounding box center [1309, 96] width 69 height 14
click at [1328, 182] on span "Duplicate with assets" at bounding box center [1333, 189] width 121 height 20
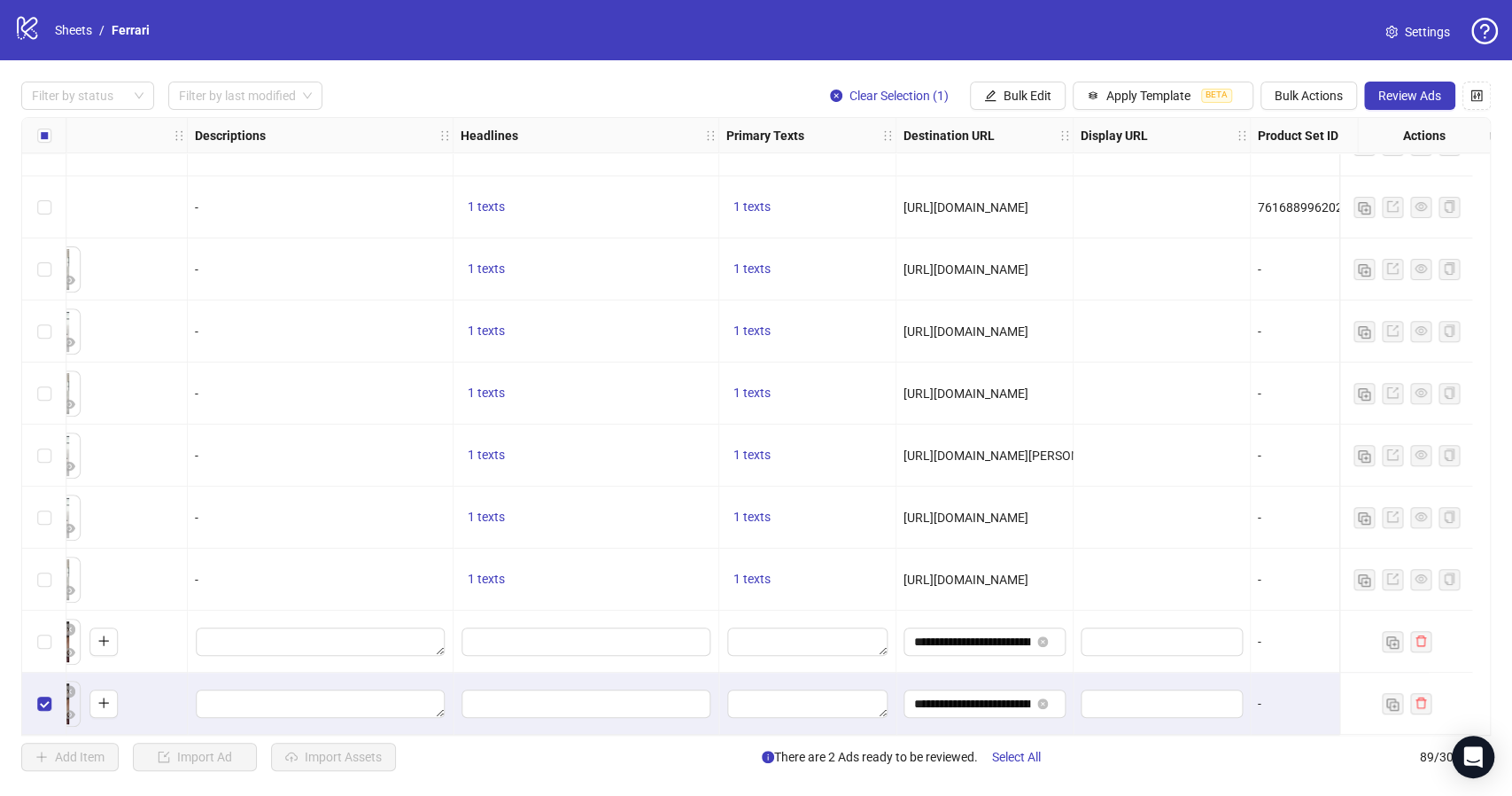
scroll to position [4946, 0]
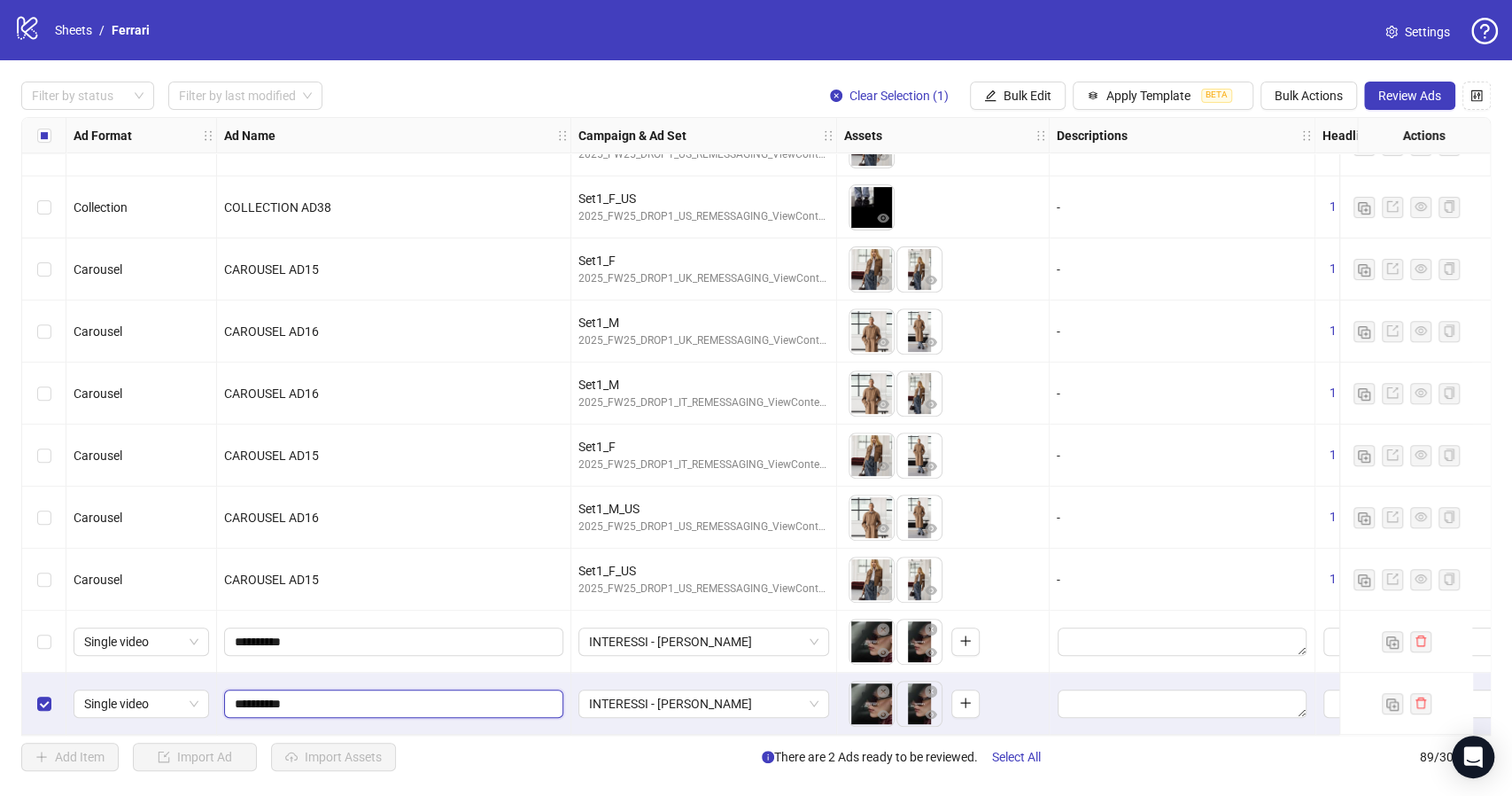
click at [337, 697] on input "**********" at bounding box center [392, 704] width 315 height 20
type input "**********"
click at [930, 685] on icon "close-circle" at bounding box center [931, 691] width 13 height 13
click at [884, 685] on icon "close-circle" at bounding box center [883, 691] width 13 height 13
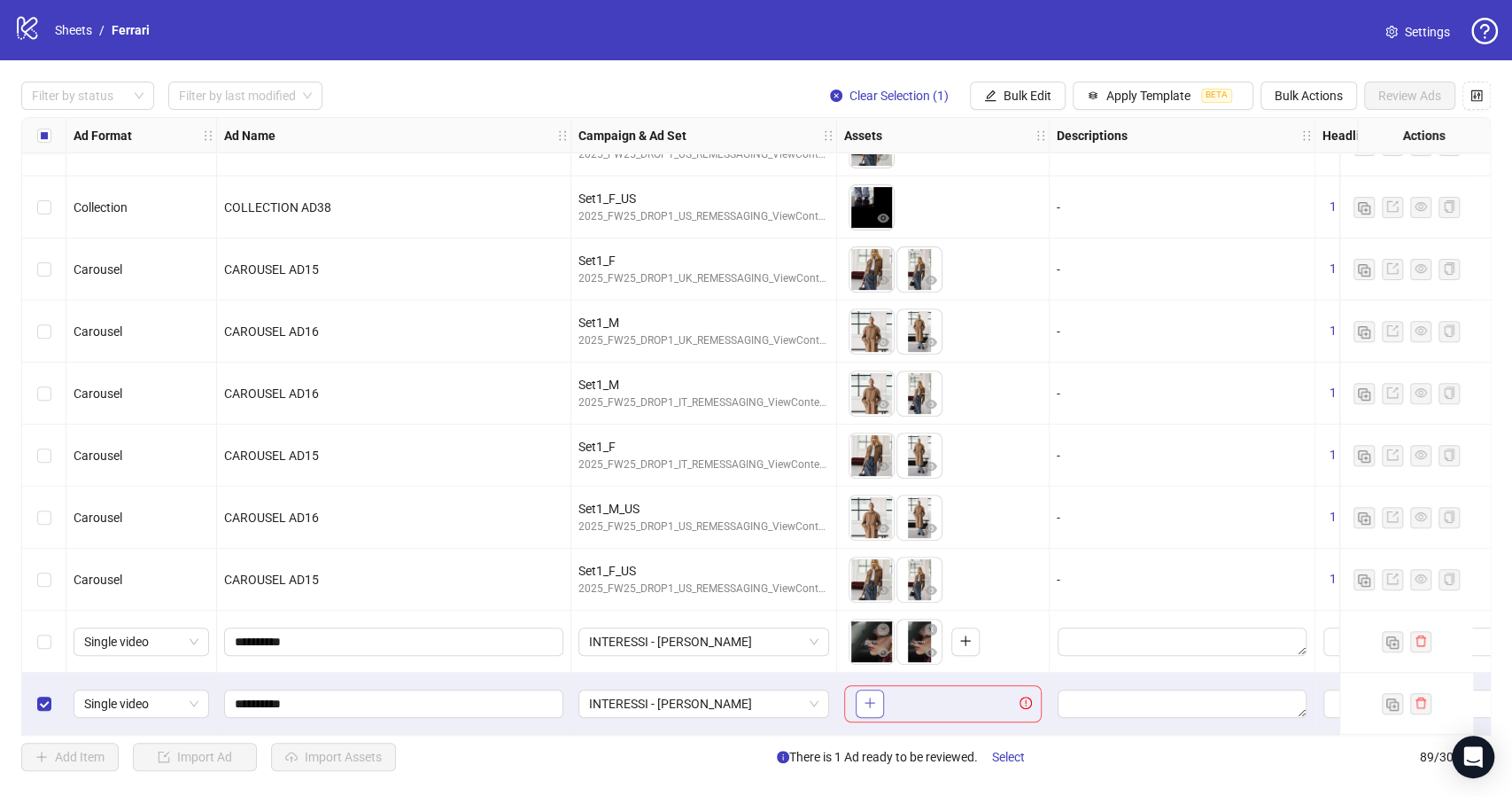
click at [871, 704] on button "button" at bounding box center [869, 703] width 28 height 28
click at [1301, 92] on span "Bulk Actions" at bounding box center [1309, 96] width 69 height 14
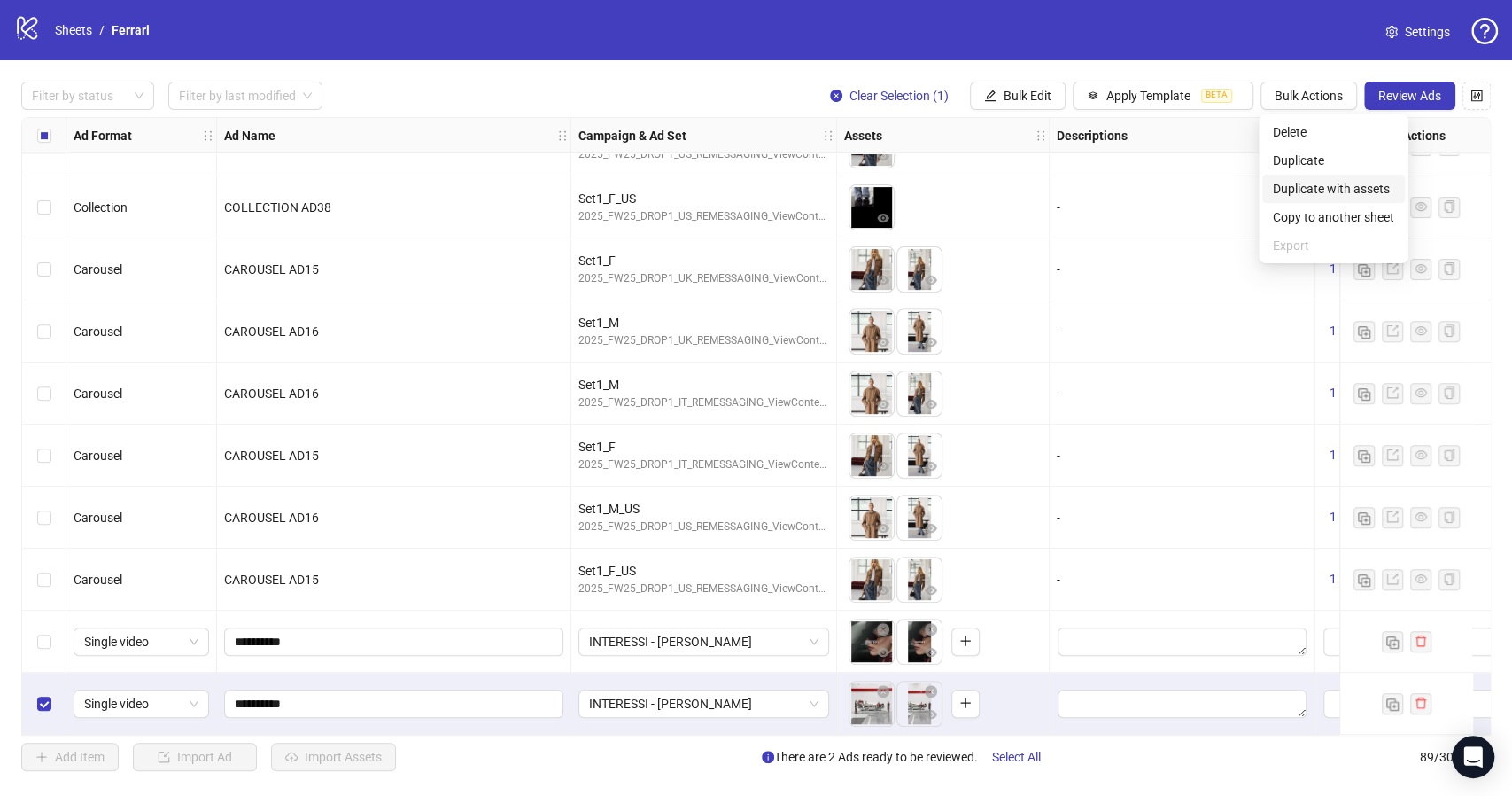
click at [1352, 187] on span "Duplicate with assets" at bounding box center [1333, 189] width 121 height 20
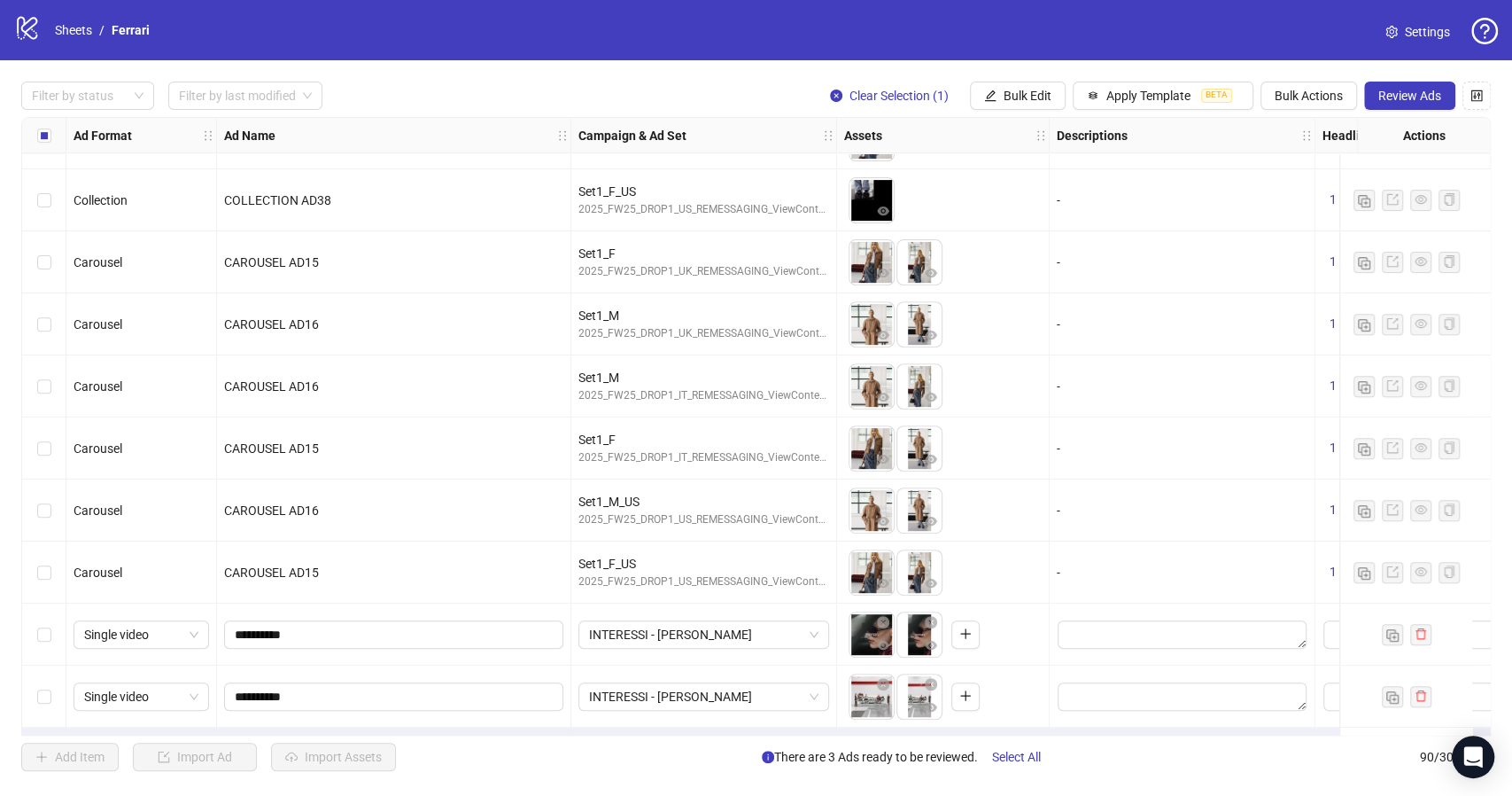
scroll to position [5008, 0]
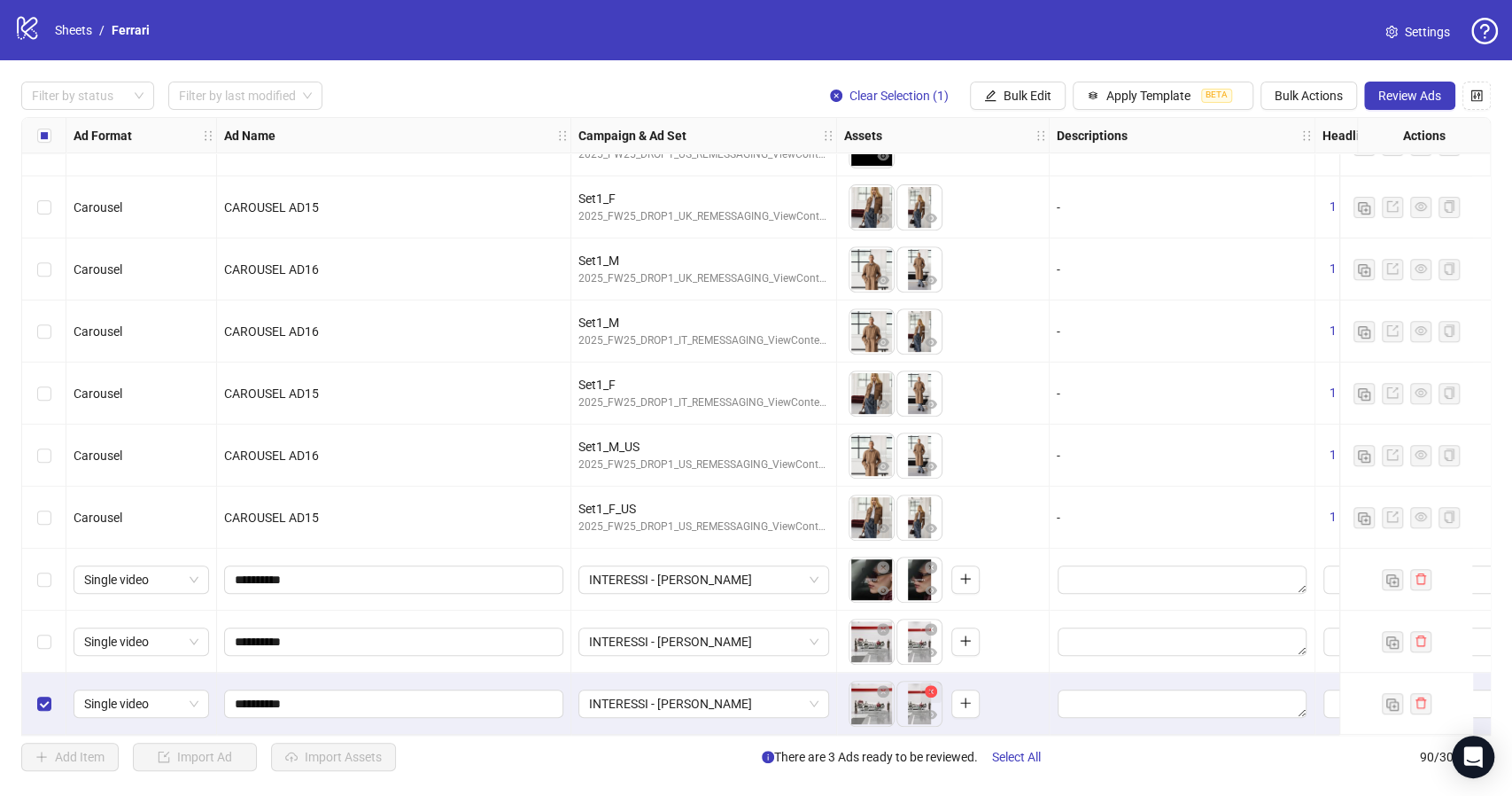
click at [930, 689] on icon "close-circle" at bounding box center [931, 691] width 13 height 13
click at [880, 685] on icon "close-circle" at bounding box center [883, 691] width 13 height 13
click at [321, 690] on span "**********" at bounding box center [393, 703] width 339 height 28
type input "**********"
click at [860, 702] on button "button" at bounding box center [869, 703] width 28 height 28
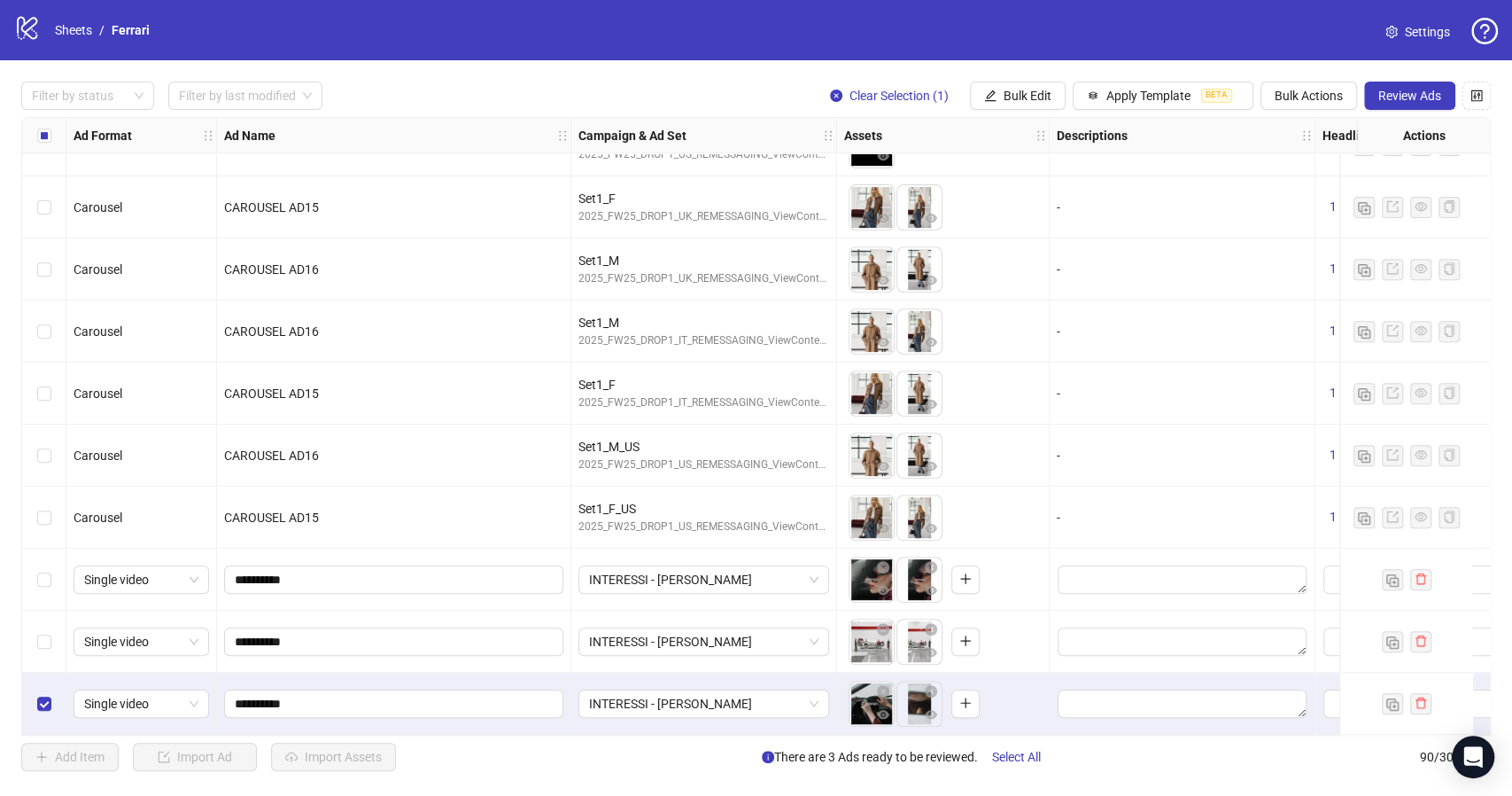
click at [51, 575] on div "Select row 88" at bounding box center [44, 579] width 44 height 62
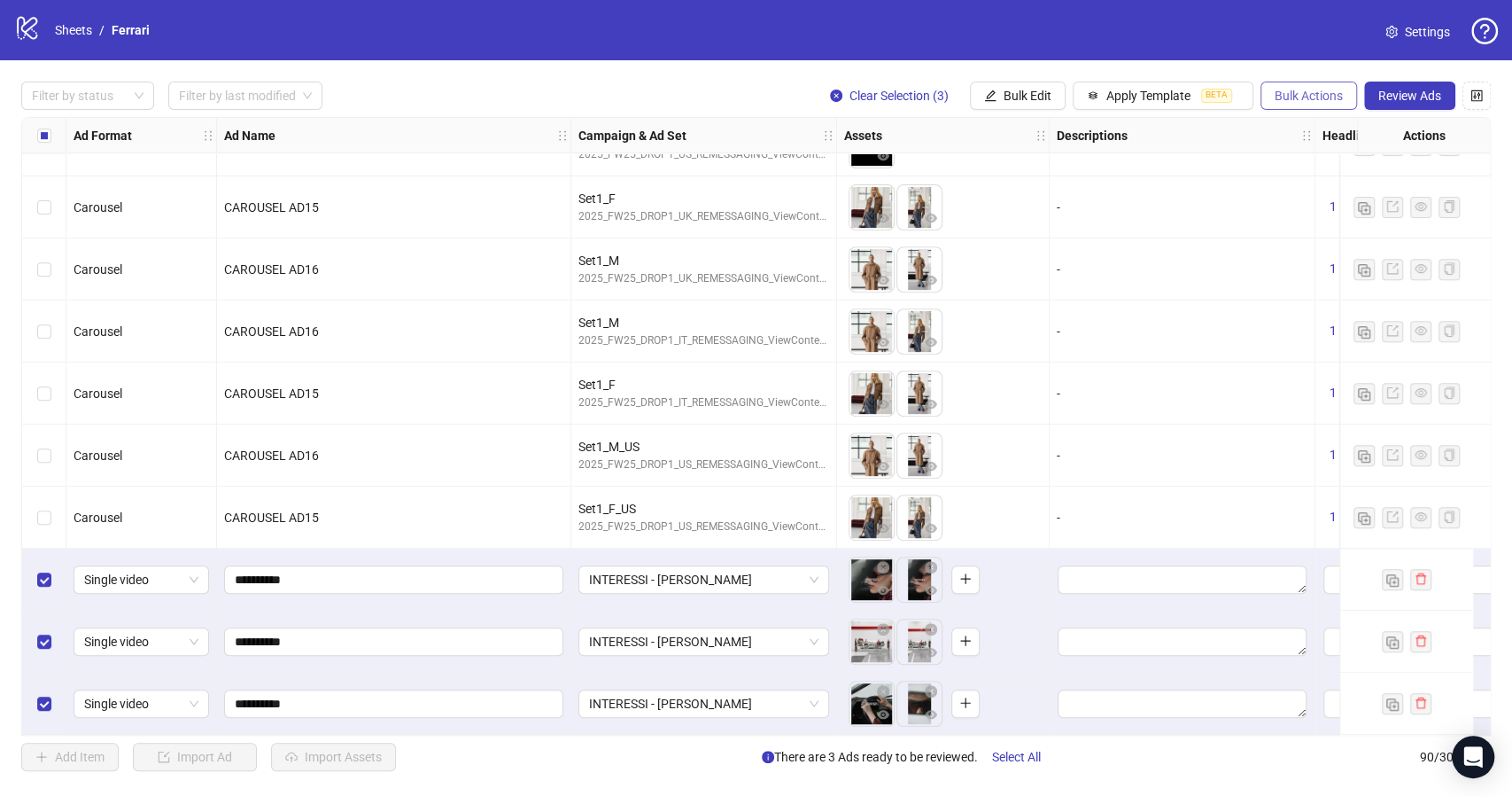
click at [1321, 93] on span "Bulk Actions" at bounding box center [1309, 96] width 69 height 14
click at [1353, 187] on span "Duplicate with assets" at bounding box center [1333, 189] width 121 height 20
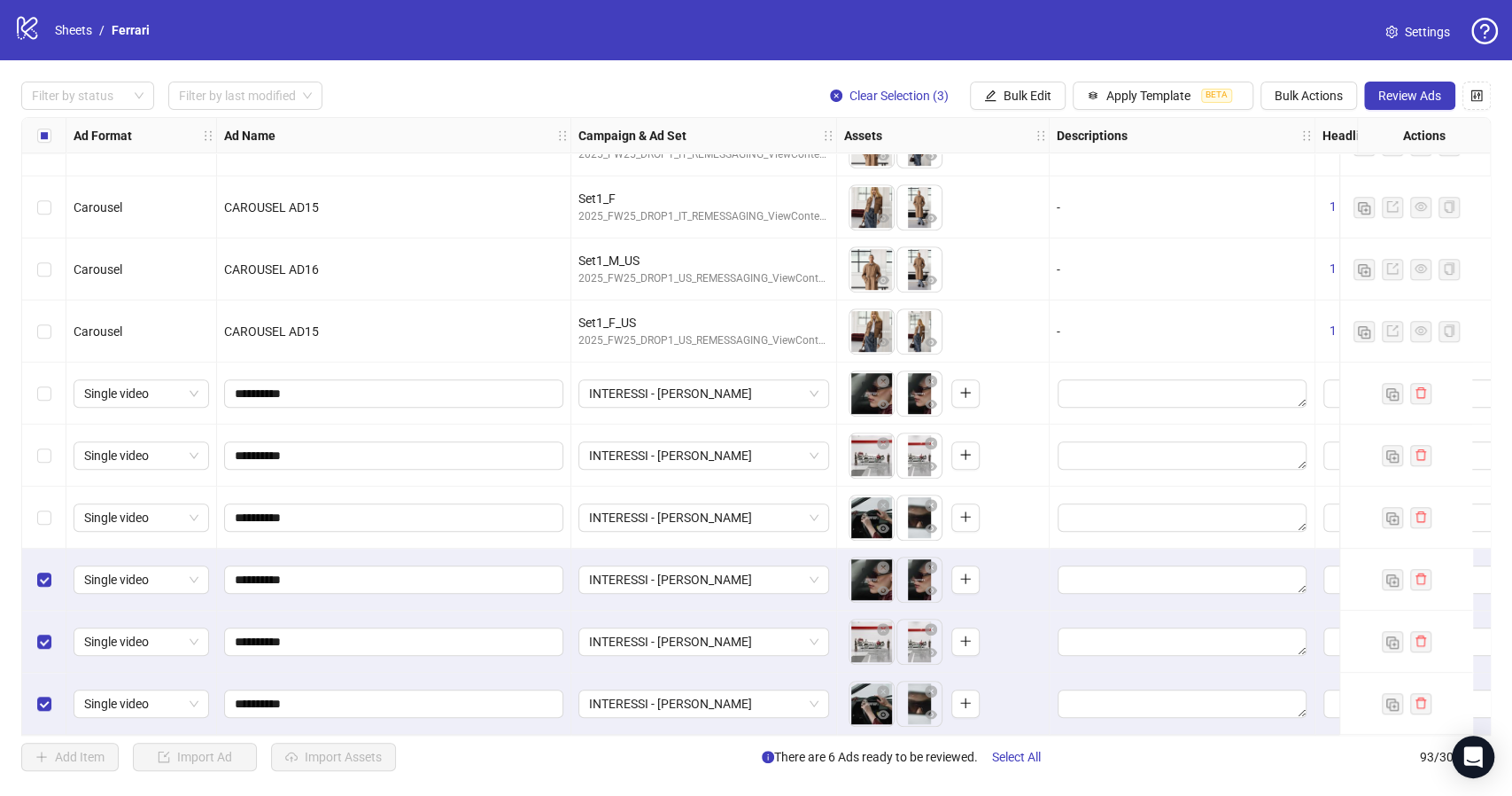
scroll to position [5194, 0]
click at [807, 570] on span "INTERESSI - DONNA" at bounding box center [704, 578] width 229 height 26
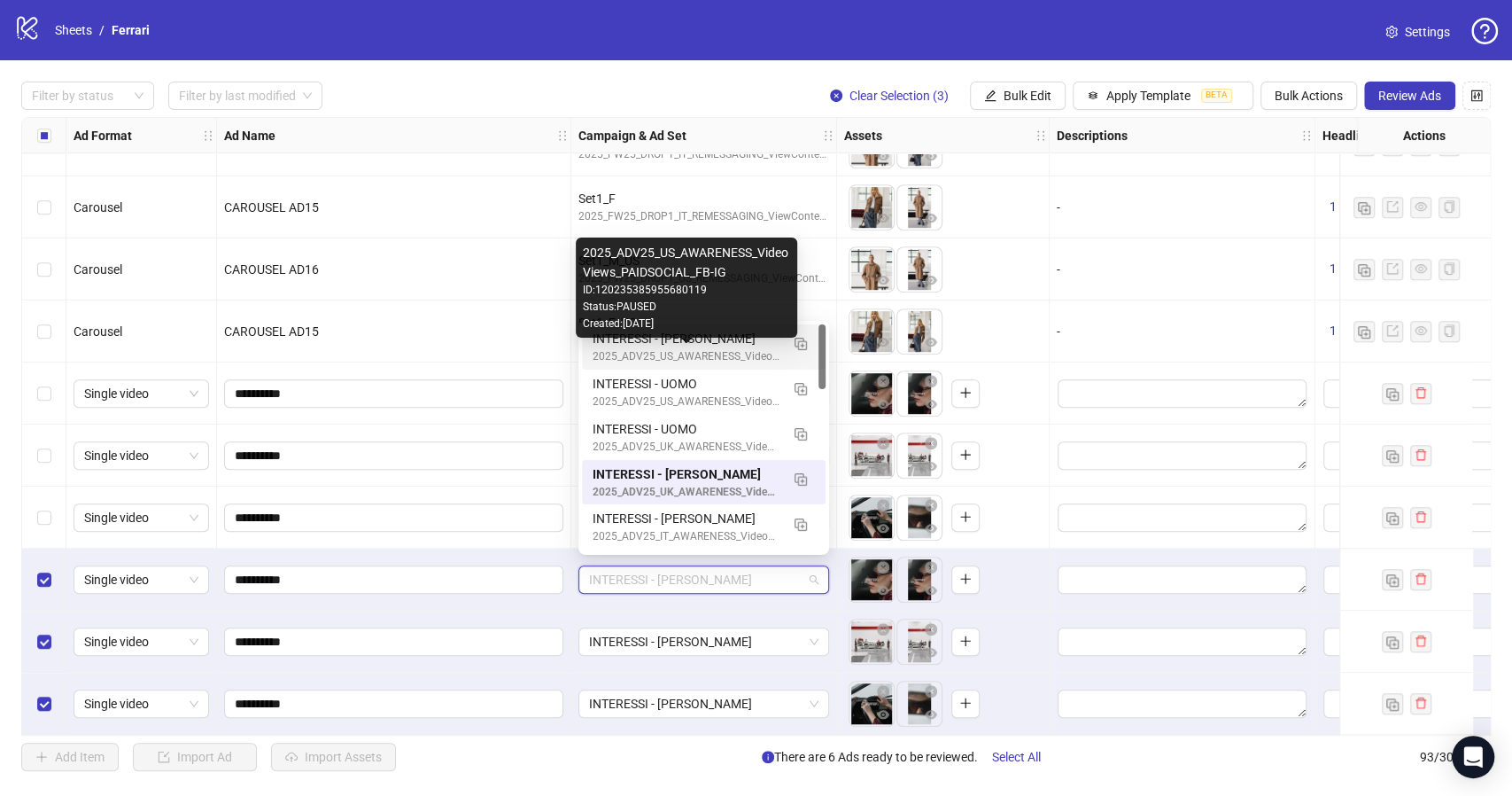
click at [707, 351] on div "2025_ADV25_US_AWARENESS_VideoViews_PAIDSOCIAL_FB-IG" at bounding box center [686, 356] width 187 height 17
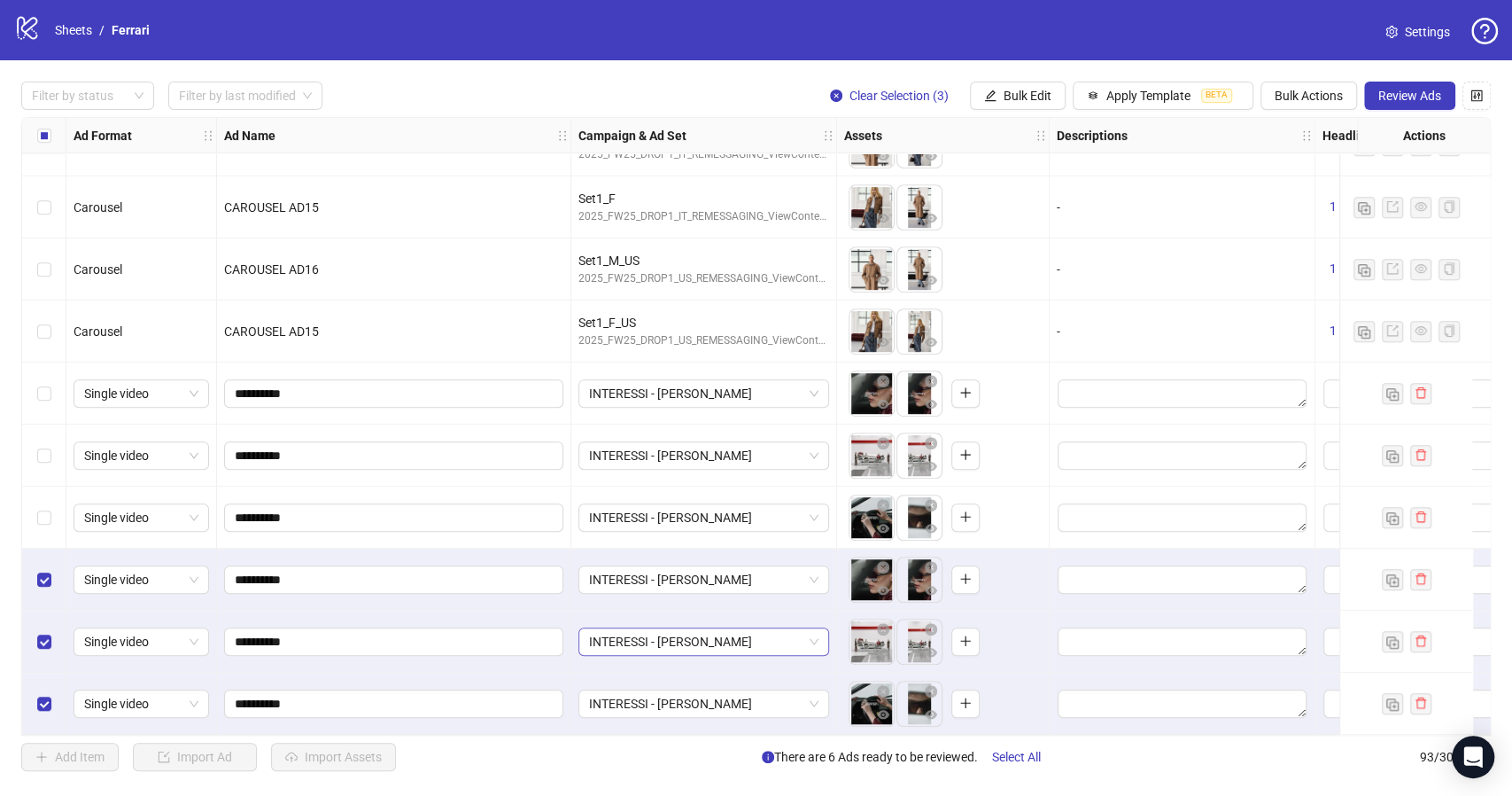
click at [816, 636] on span "INTERESSI - DONNA" at bounding box center [704, 641] width 229 height 26
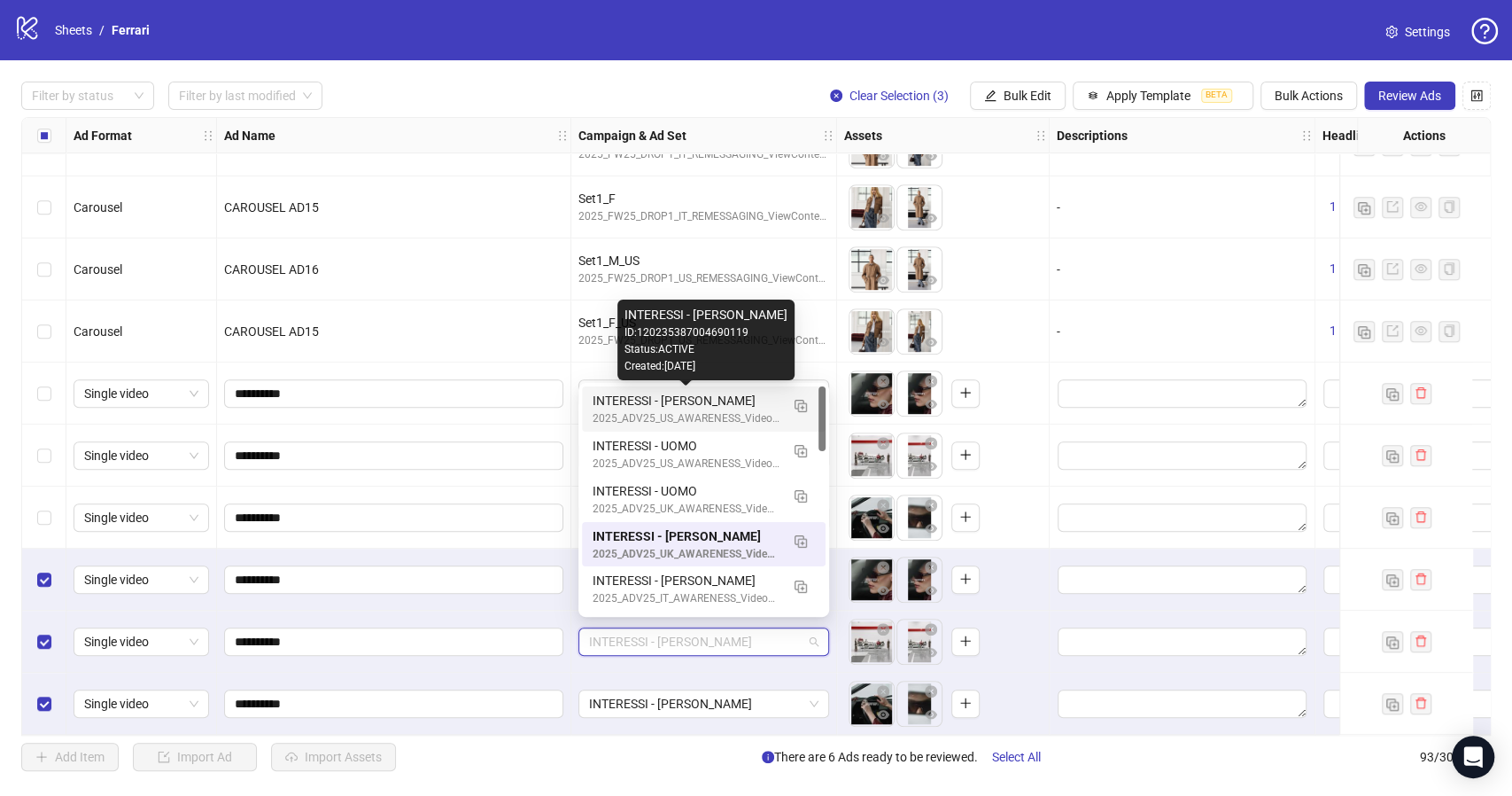
click at [695, 412] on div "2025_ADV25_US_AWARENESS_VideoViews_PAIDSOCIAL_FB-IG" at bounding box center [686, 419] width 187 height 17
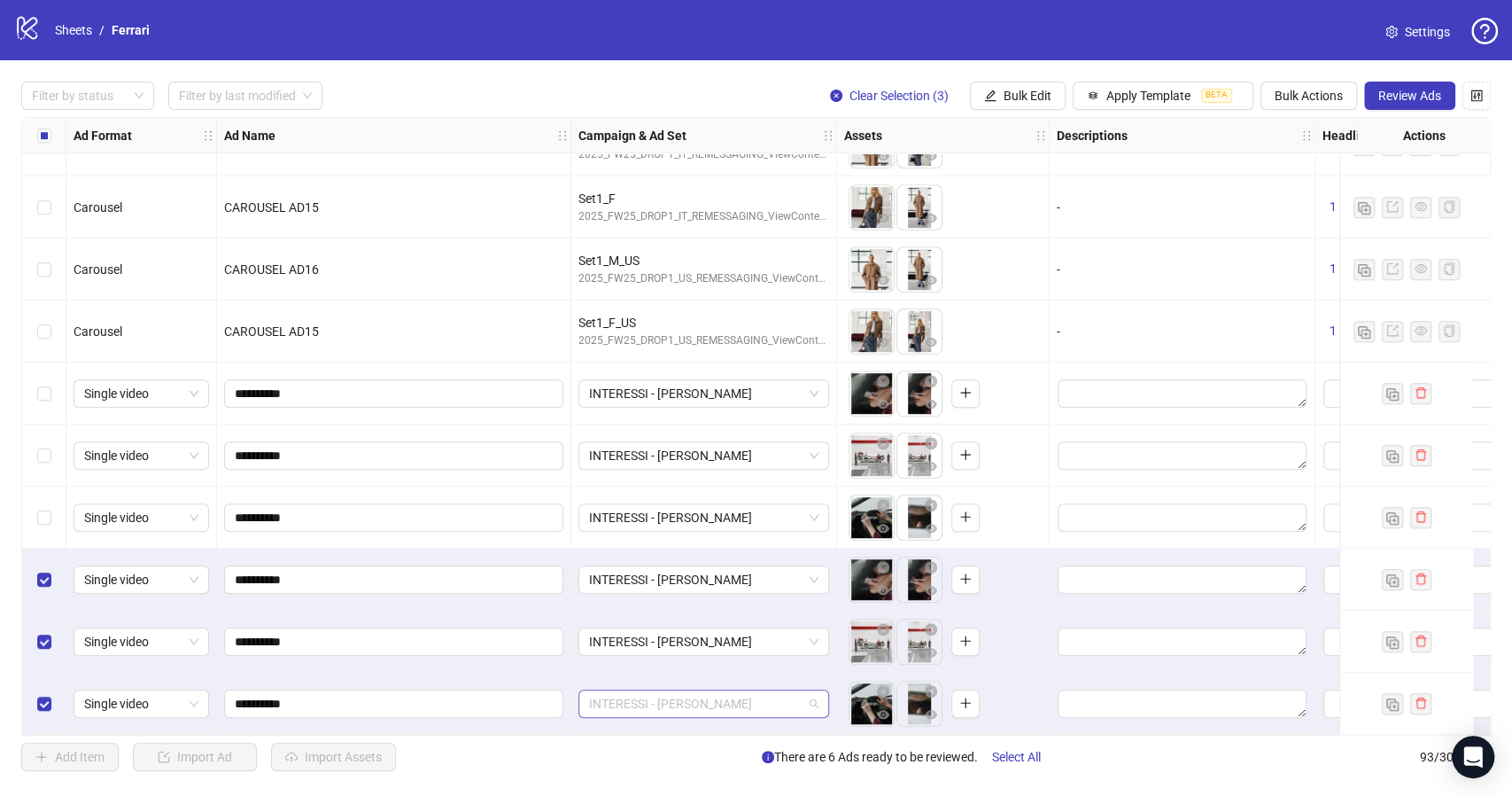
click at [816, 701] on span "INTERESSI - DONNA" at bounding box center [704, 703] width 229 height 26
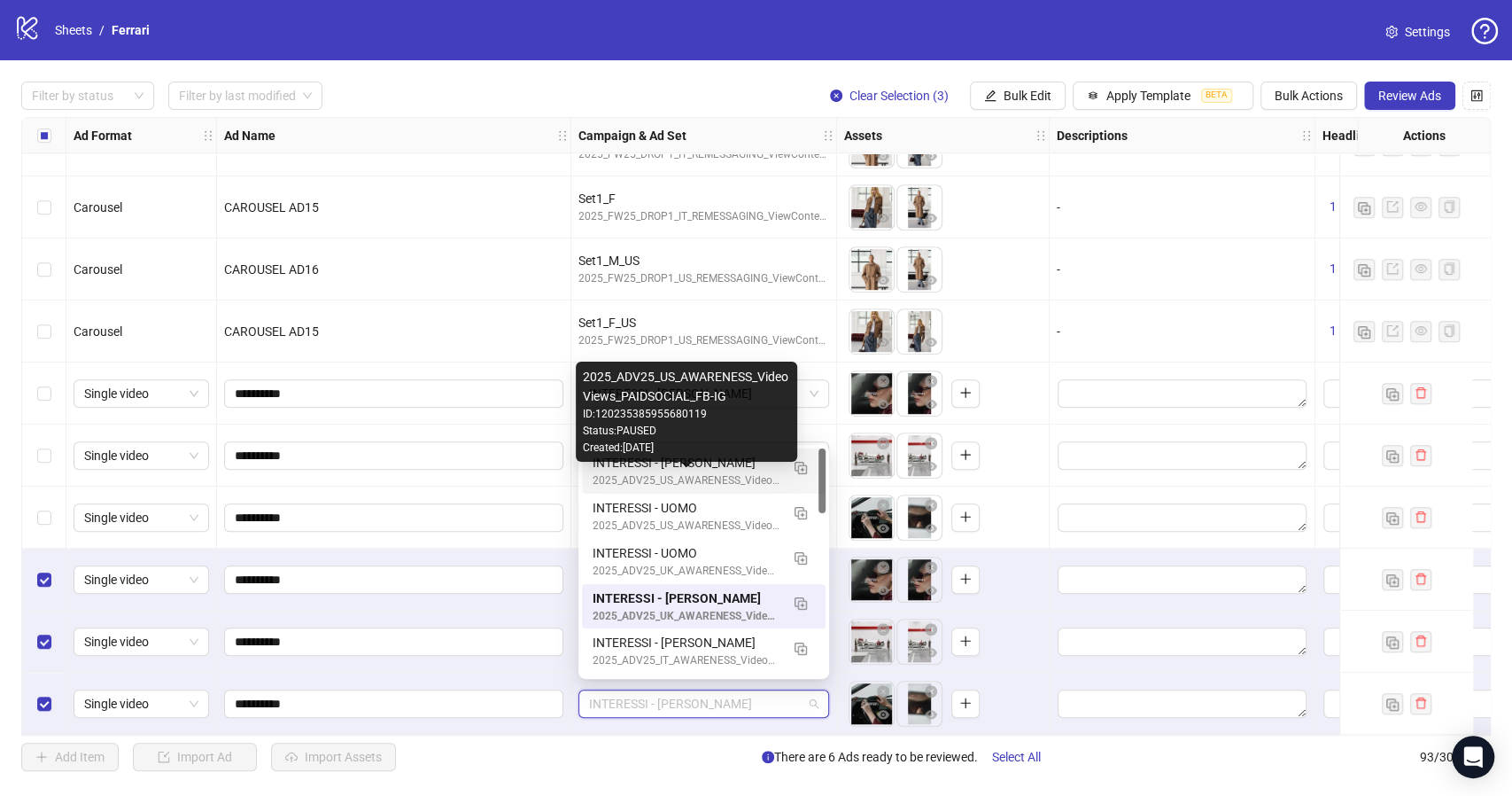
click at [675, 472] on div "2025_ADV25_US_AWARENESS_VideoViews_PAIDSOCIAL_FB-IG" at bounding box center [686, 480] width 187 height 17
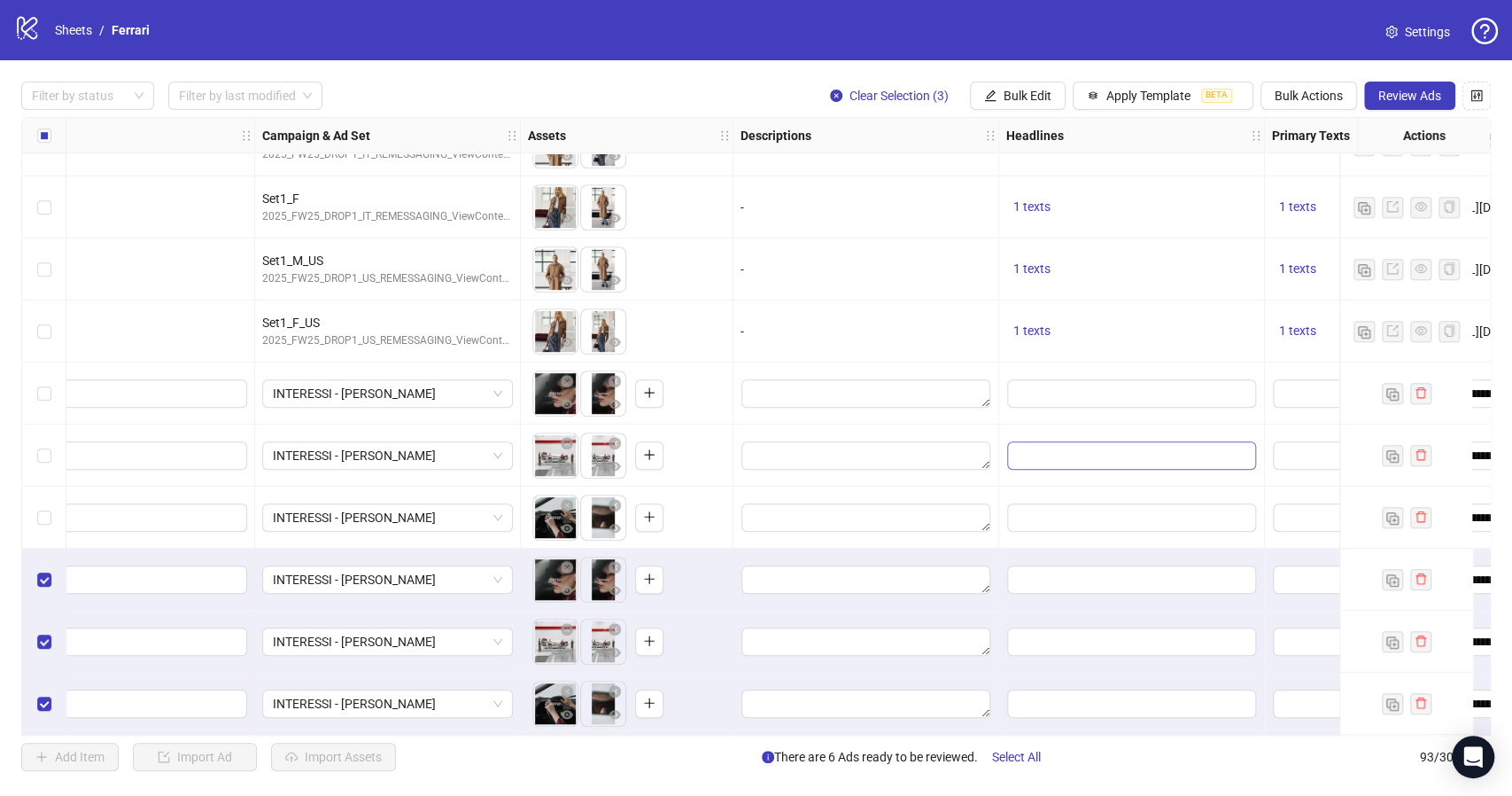
scroll to position [5194, 660]
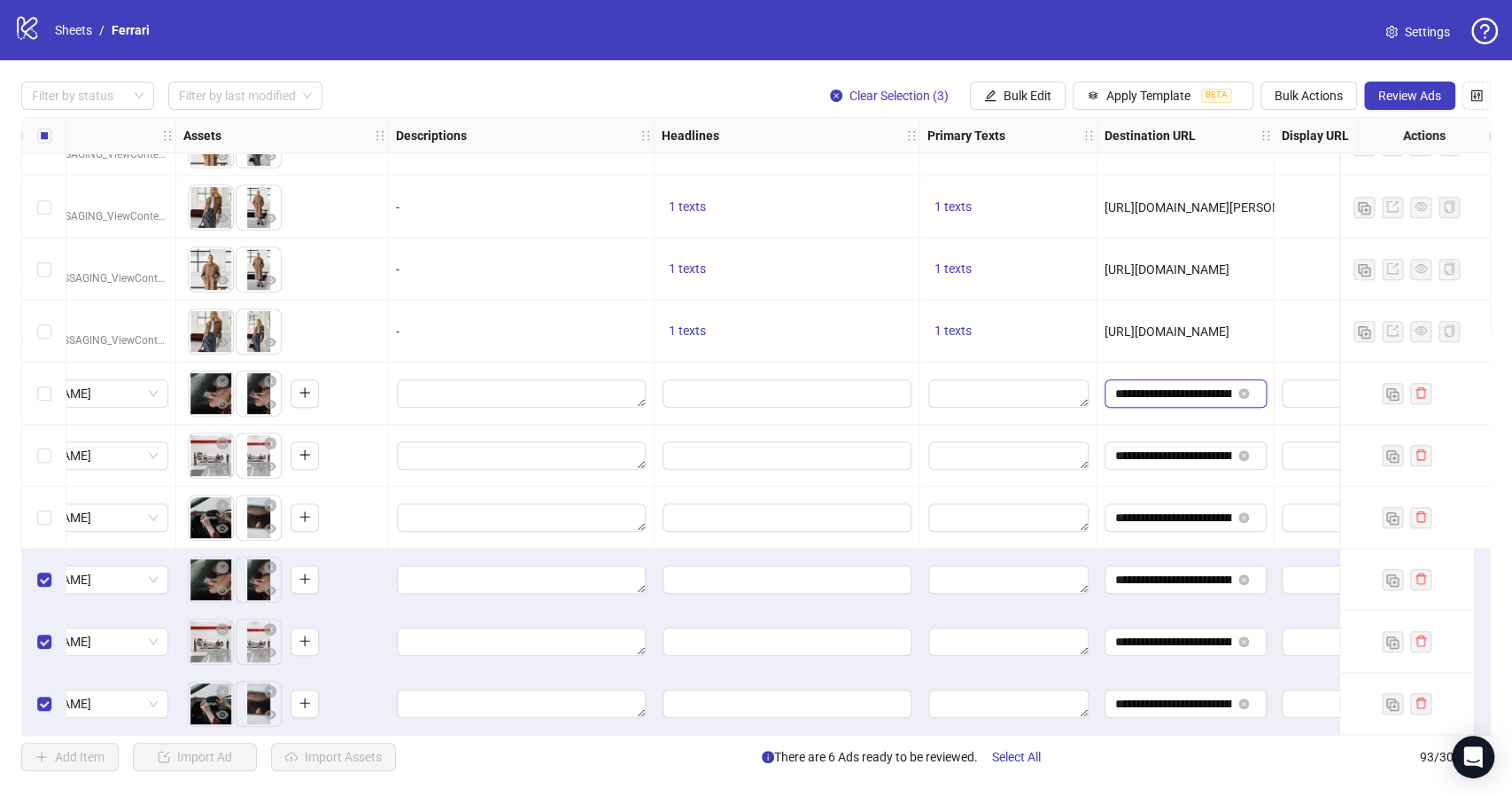
click at [1178, 388] on input "**********" at bounding box center [1173, 393] width 116 height 20
paste input "text"
type input "**********"
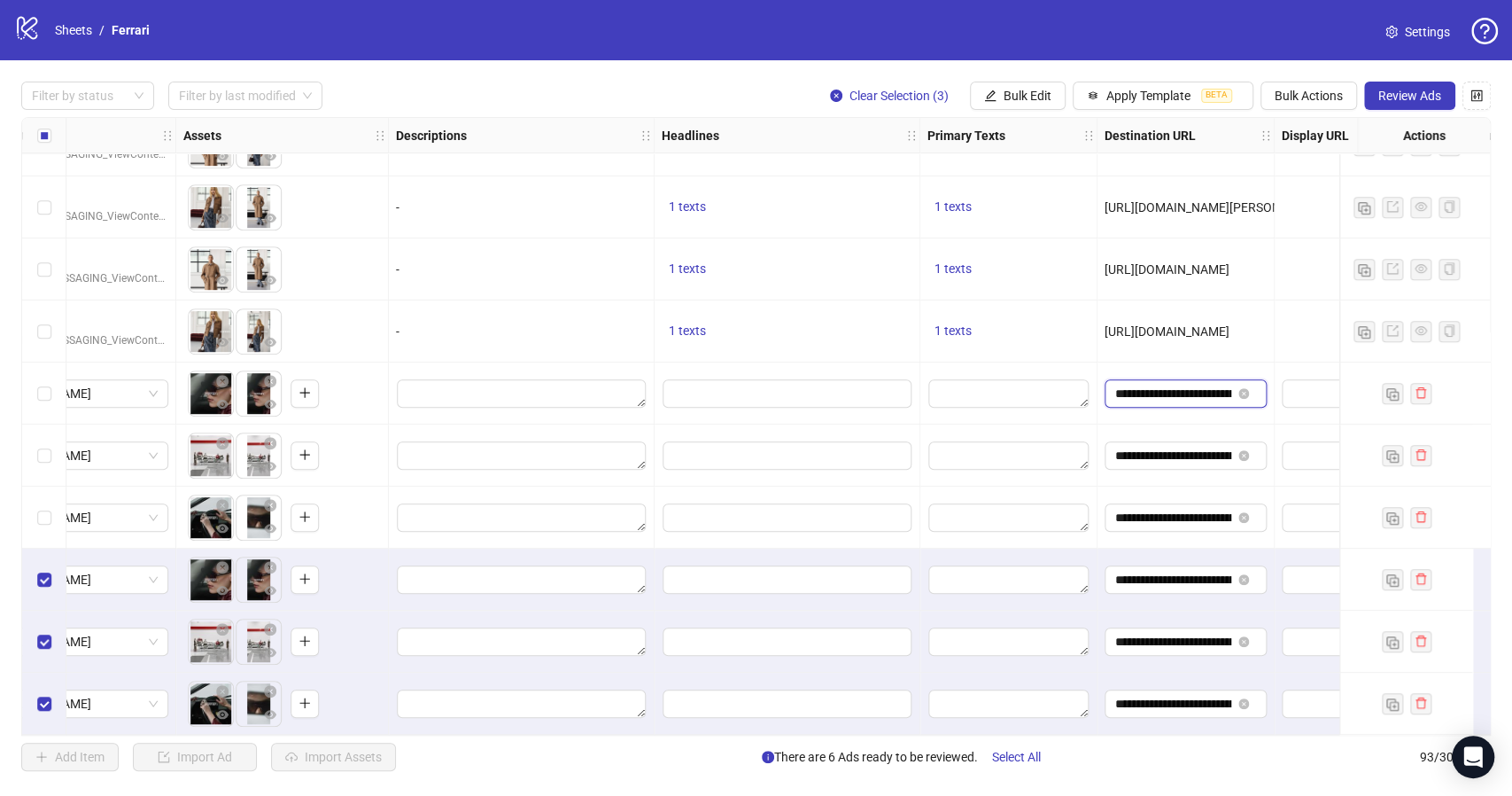
scroll to position [0, 141]
click at [1162, 448] on input "**********" at bounding box center [1173, 456] width 116 height 20
paste input "text"
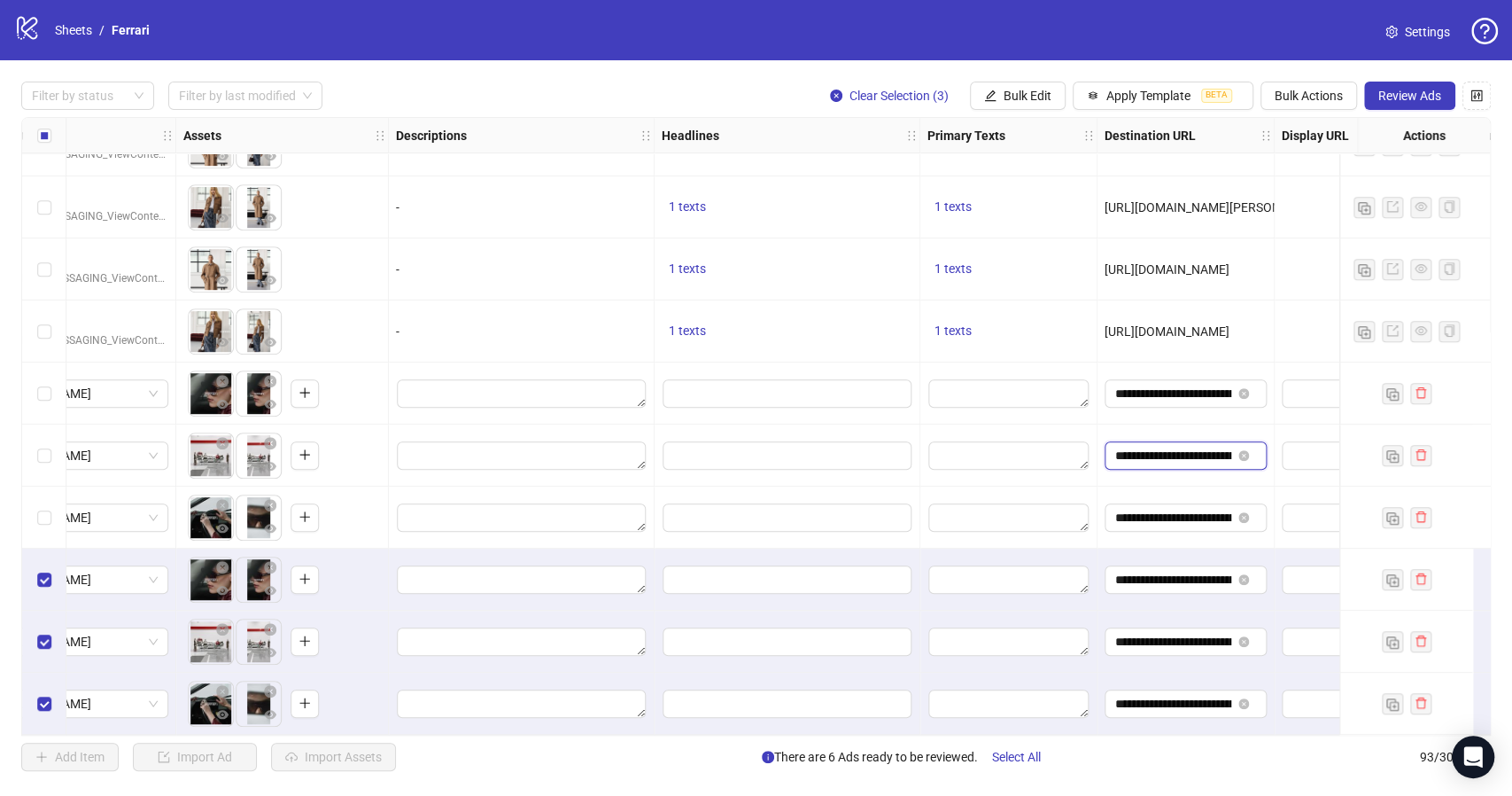
type input "**********"
click at [1162, 515] on input "**********" at bounding box center [1173, 518] width 116 height 20
paste input "text"
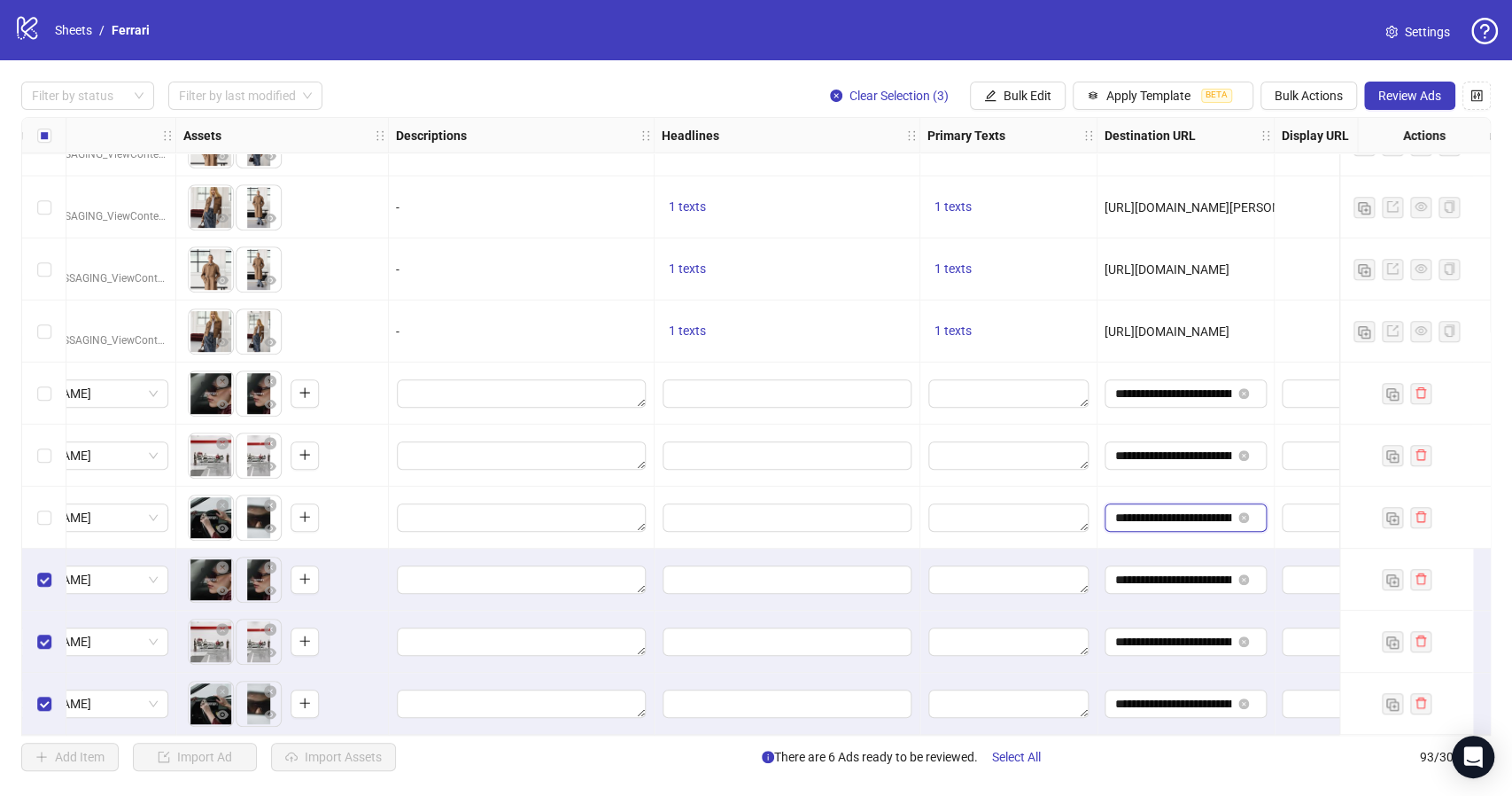
type input "**********"
click at [1162, 573] on input "**********" at bounding box center [1173, 579] width 116 height 20
drag, startPoint x: 1162, startPoint y: 573, endPoint x: 1215, endPoint y: 569, distance: 53.2
click at [1215, 569] on input "**********" at bounding box center [1173, 579] width 116 height 20
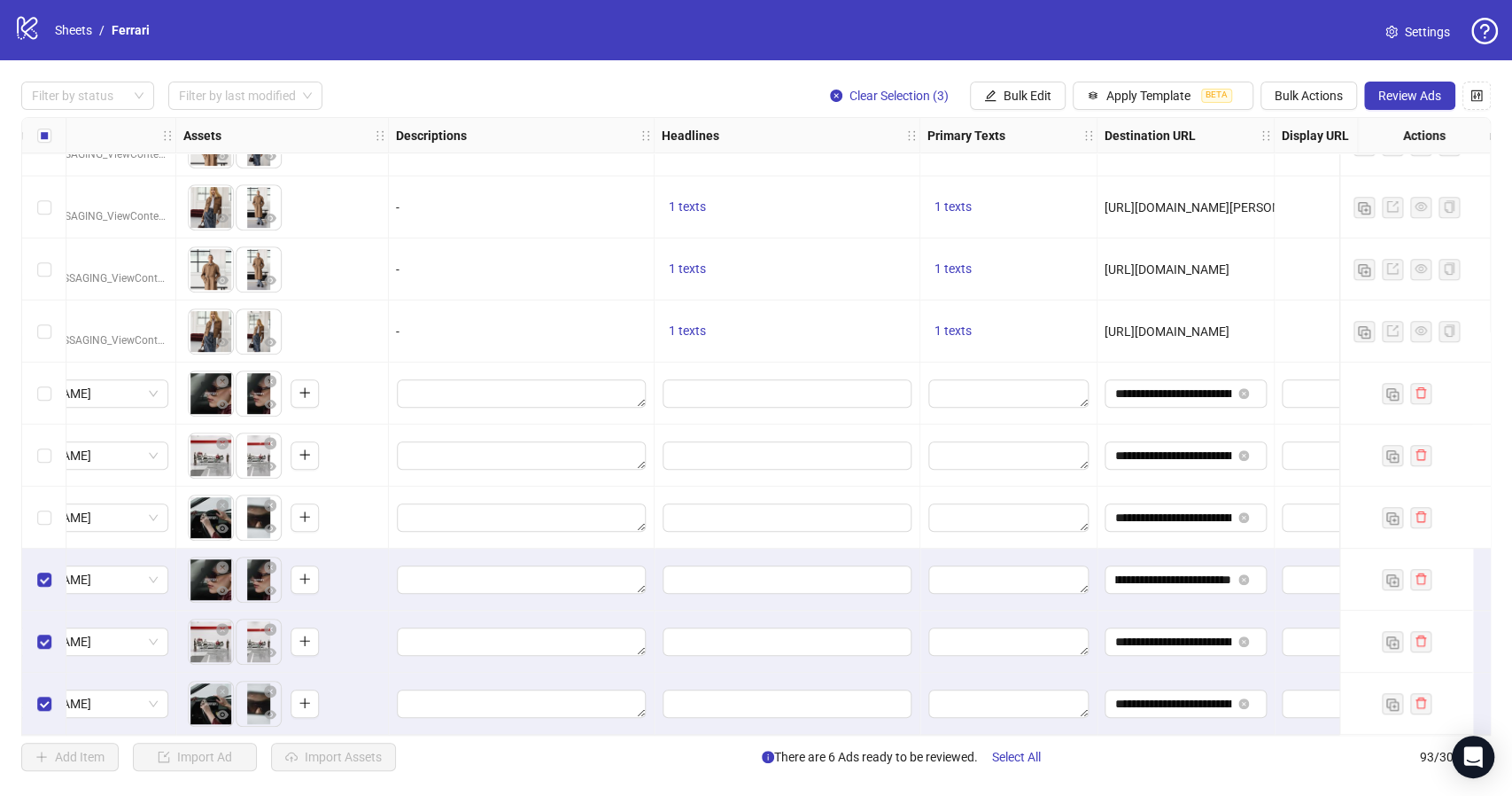
click at [1197, 610] on div "**********" at bounding box center [1185, 641] width 177 height 62
drag, startPoint x: 1182, startPoint y: 570, endPoint x: 1194, endPoint y: 567, distance: 12.4
click at [1194, 569] on input "**********" at bounding box center [1173, 579] width 116 height 20
click at [1171, 603] on div "**********" at bounding box center [1185, 579] width 177 height 62
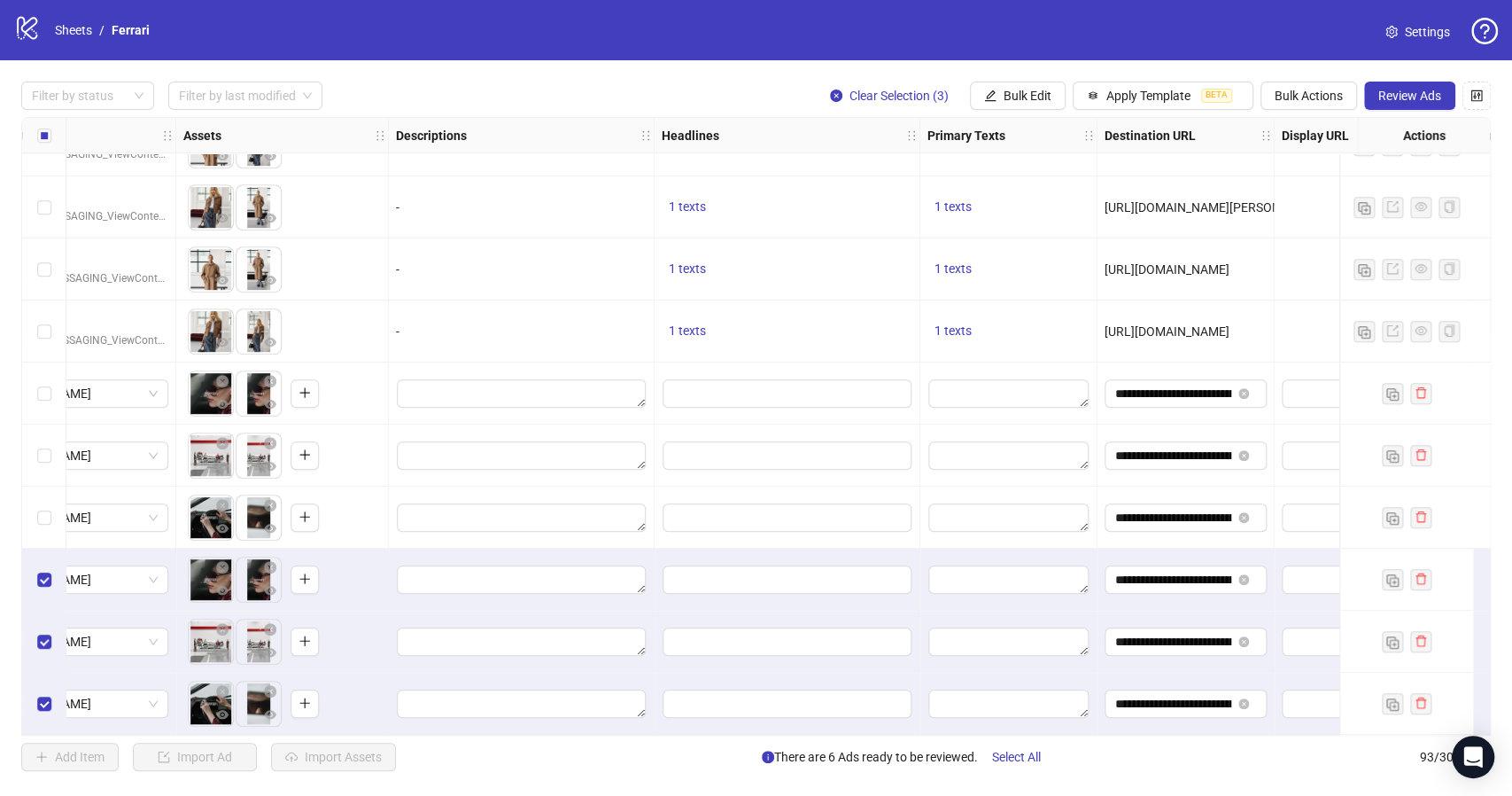
scroll to position [5194, 0]
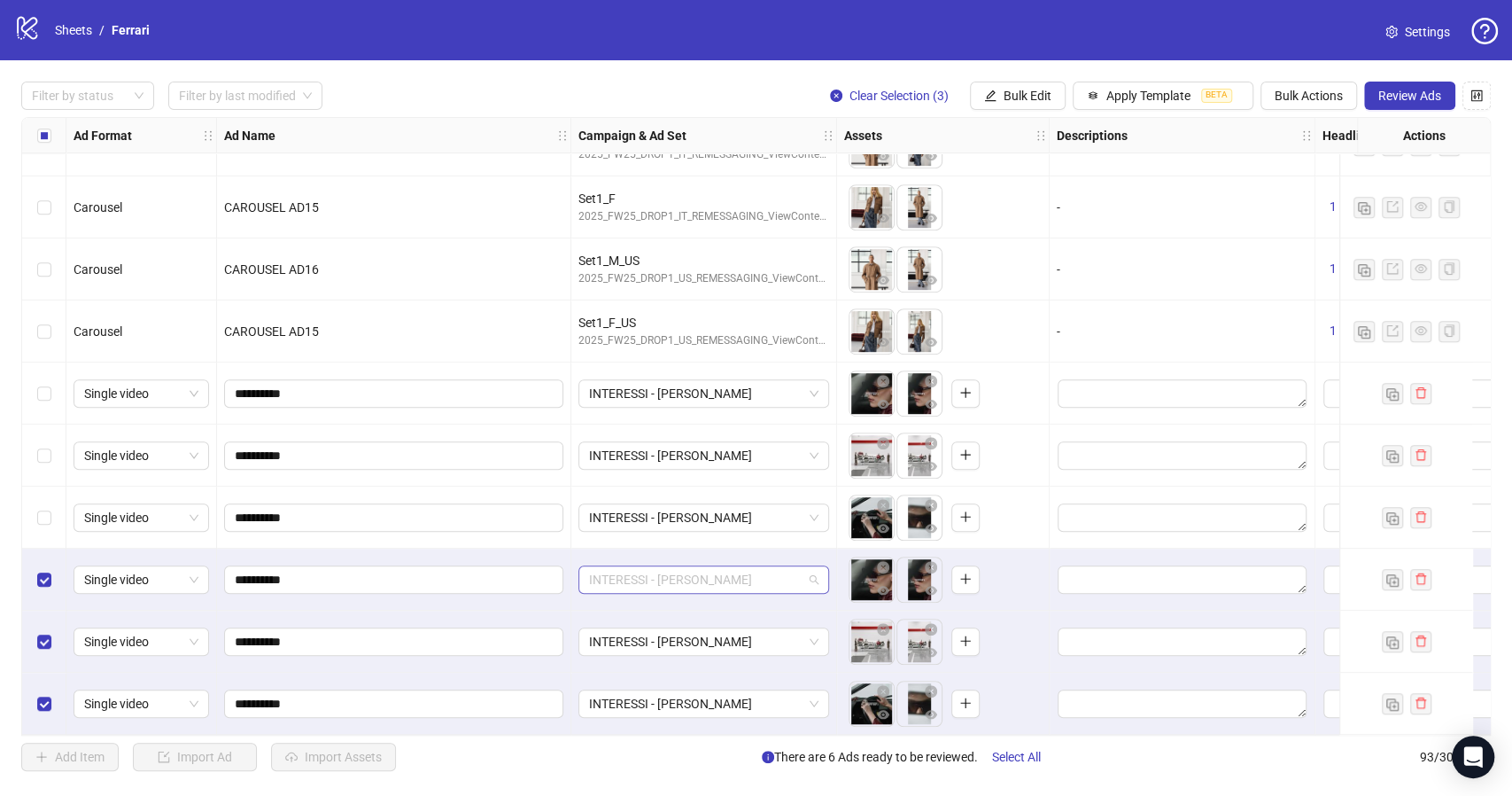
click at [813, 578] on span "INTERESSI - DONNA" at bounding box center [704, 578] width 229 height 26
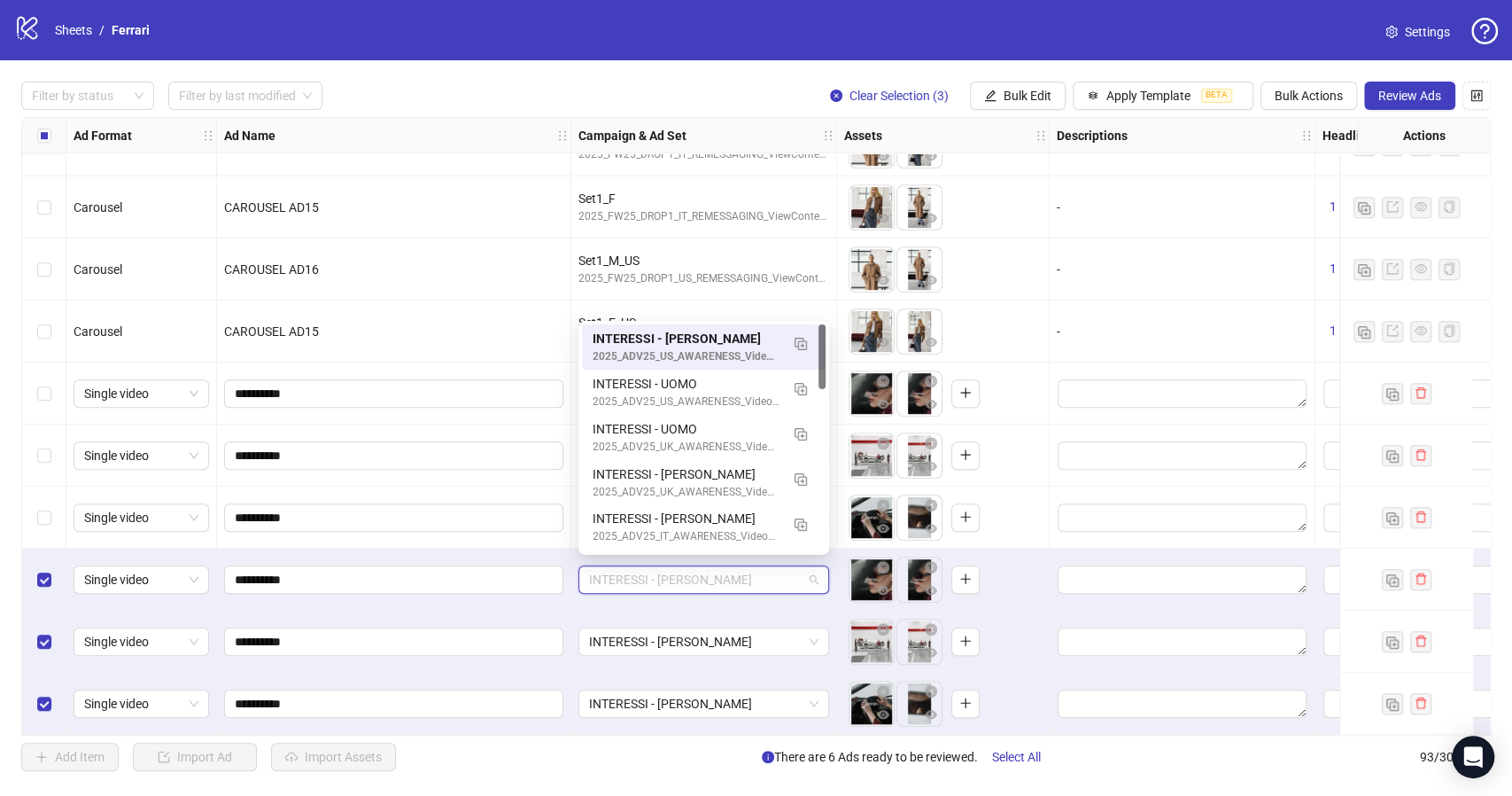
click at [813, 578] on span "INTERESSI - DONNA" at bounding box center [704, 578] width 229 height 26
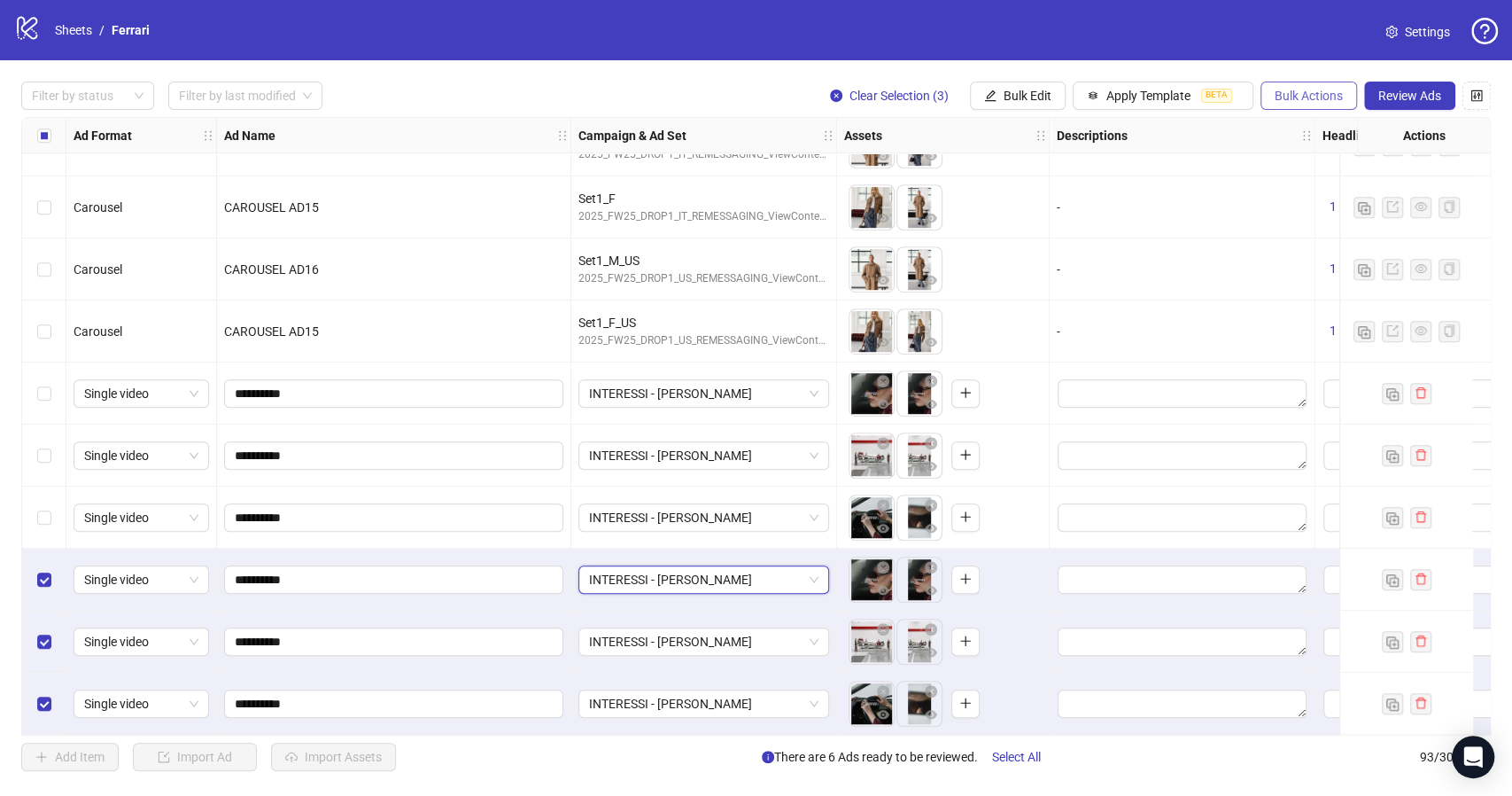
click at [1322, 99] on span "Bulk Actions" at bounding box center [1309, 96] width 69 height 14
click at [1344, 185] on span "Duplicate with assets" at bounding box center [1333, 189] width 121 height 20
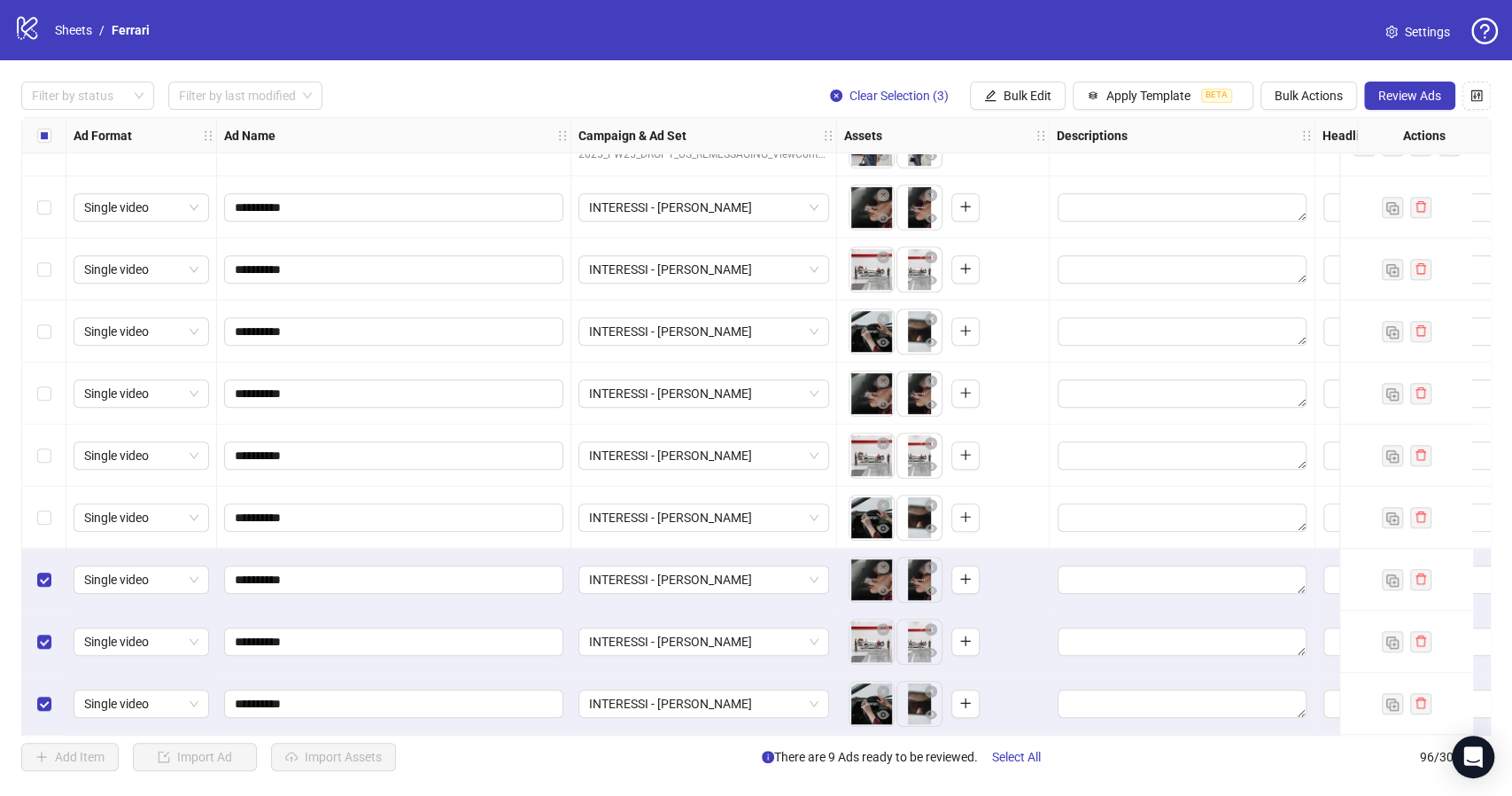
scroll to position [5380, 0]
click at [816, 577] on span "INTERESSI - DONNA" at bounding box center [704, 578] width 229 height 26
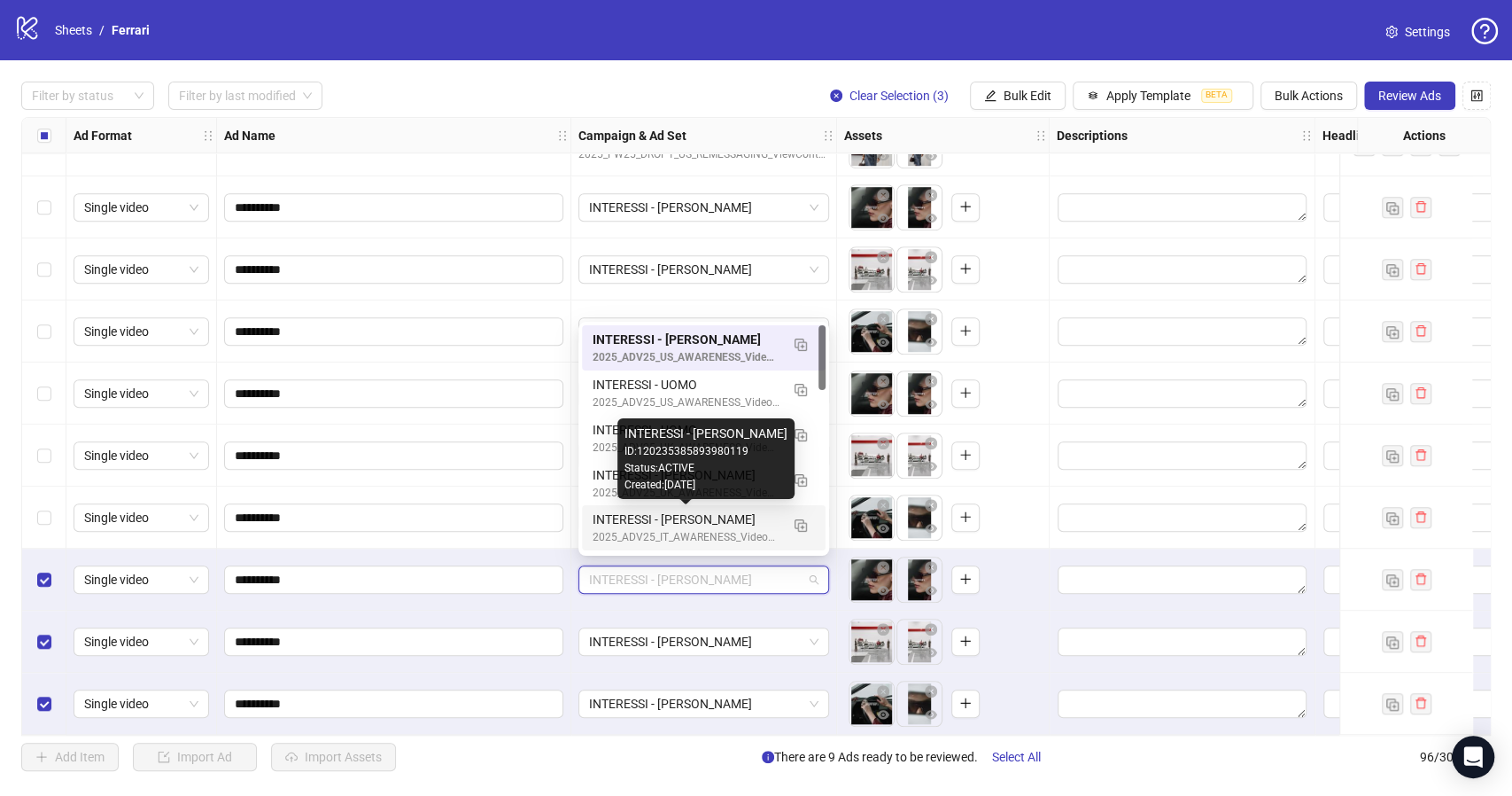
click at [690, 520] on div "INTERESSI - DONNA" at bounding box center [686, 519] width 187 height 20
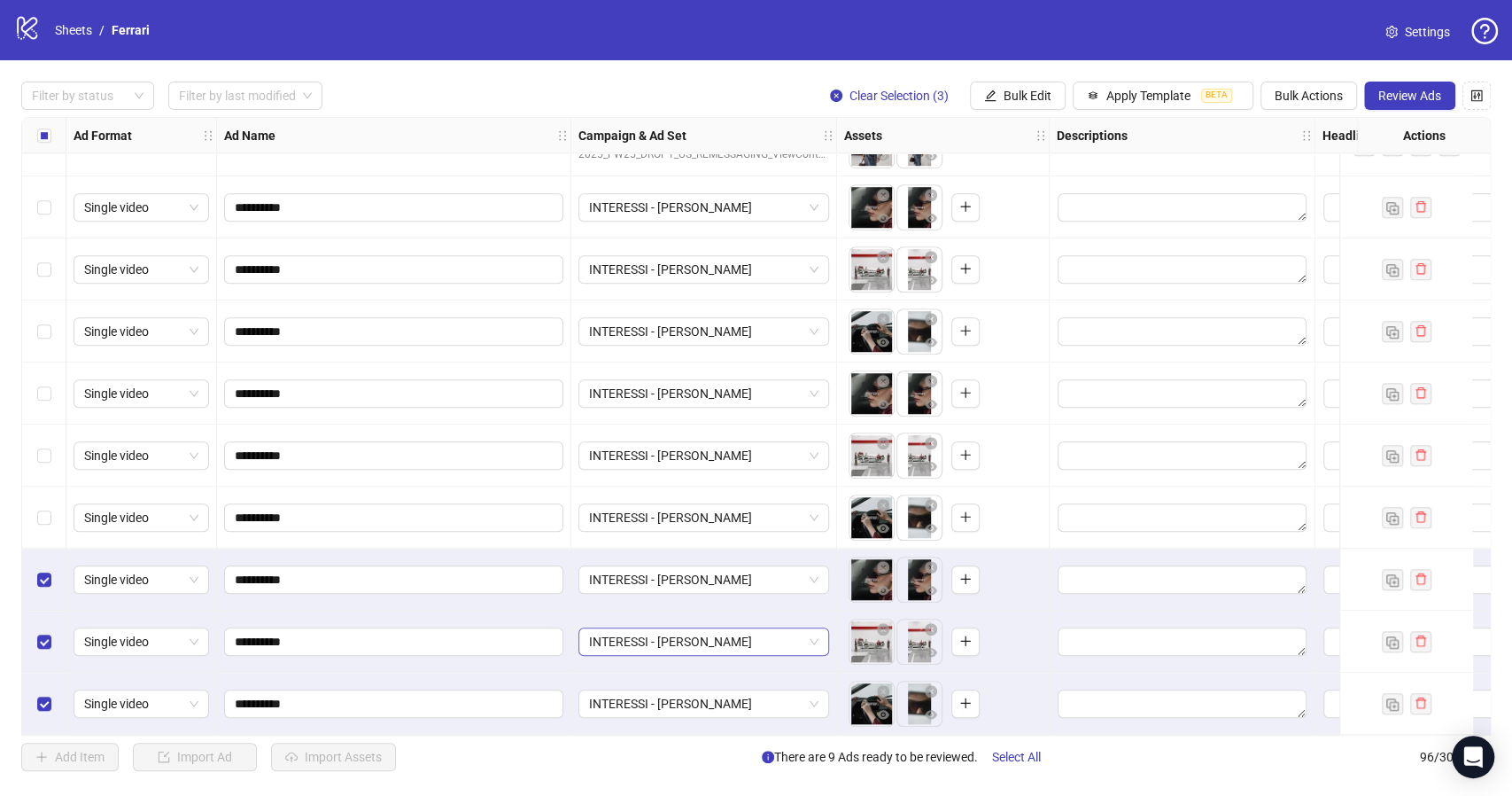
click at [815, 634] on span "INTERESSI - DONNA" at bounding box center [704, 641] width 229 height 26
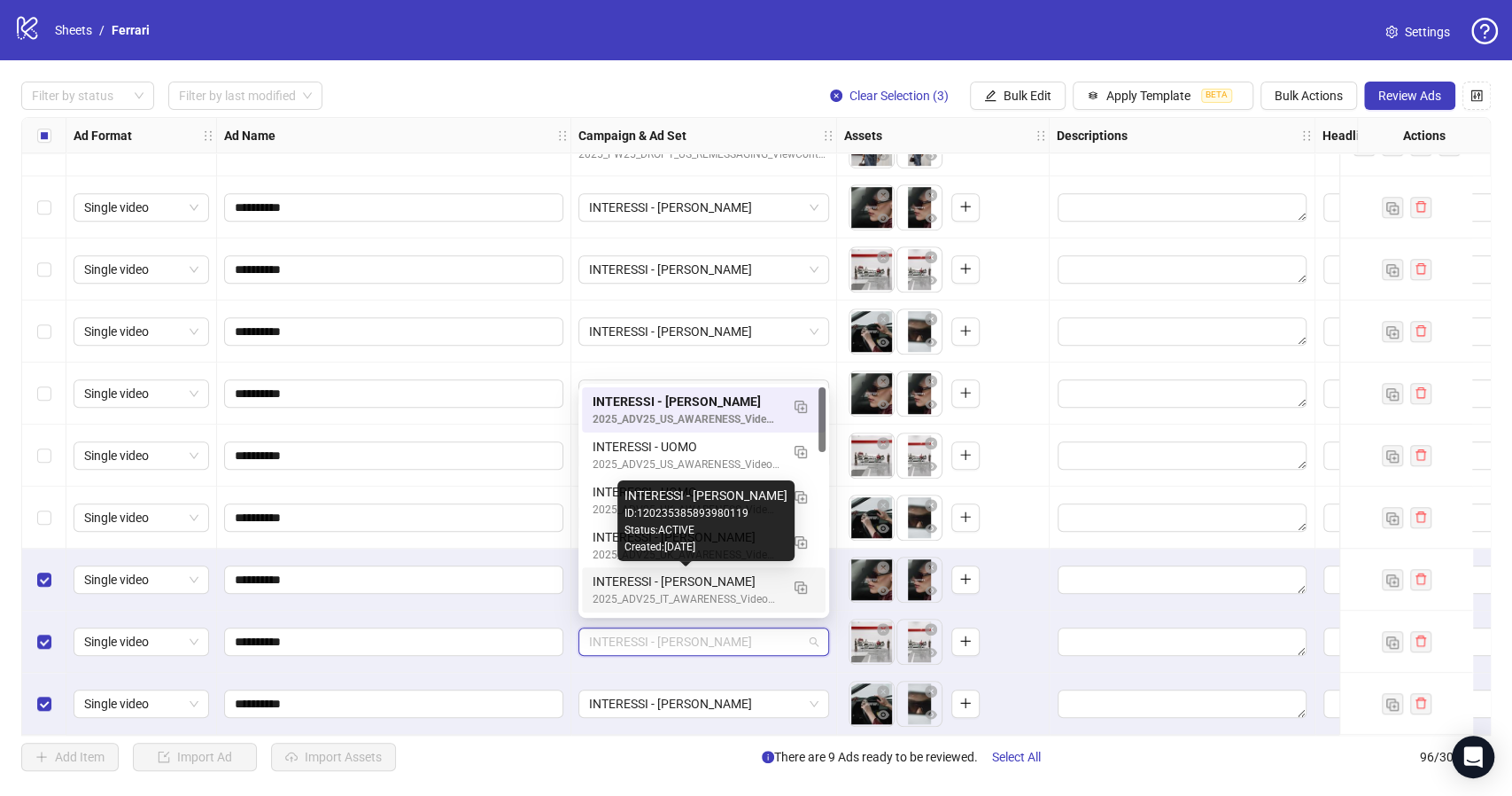
click at [696, 582] on div "INTERESSI - DONNA" at bounding box center [686, 581] width 187 height 20
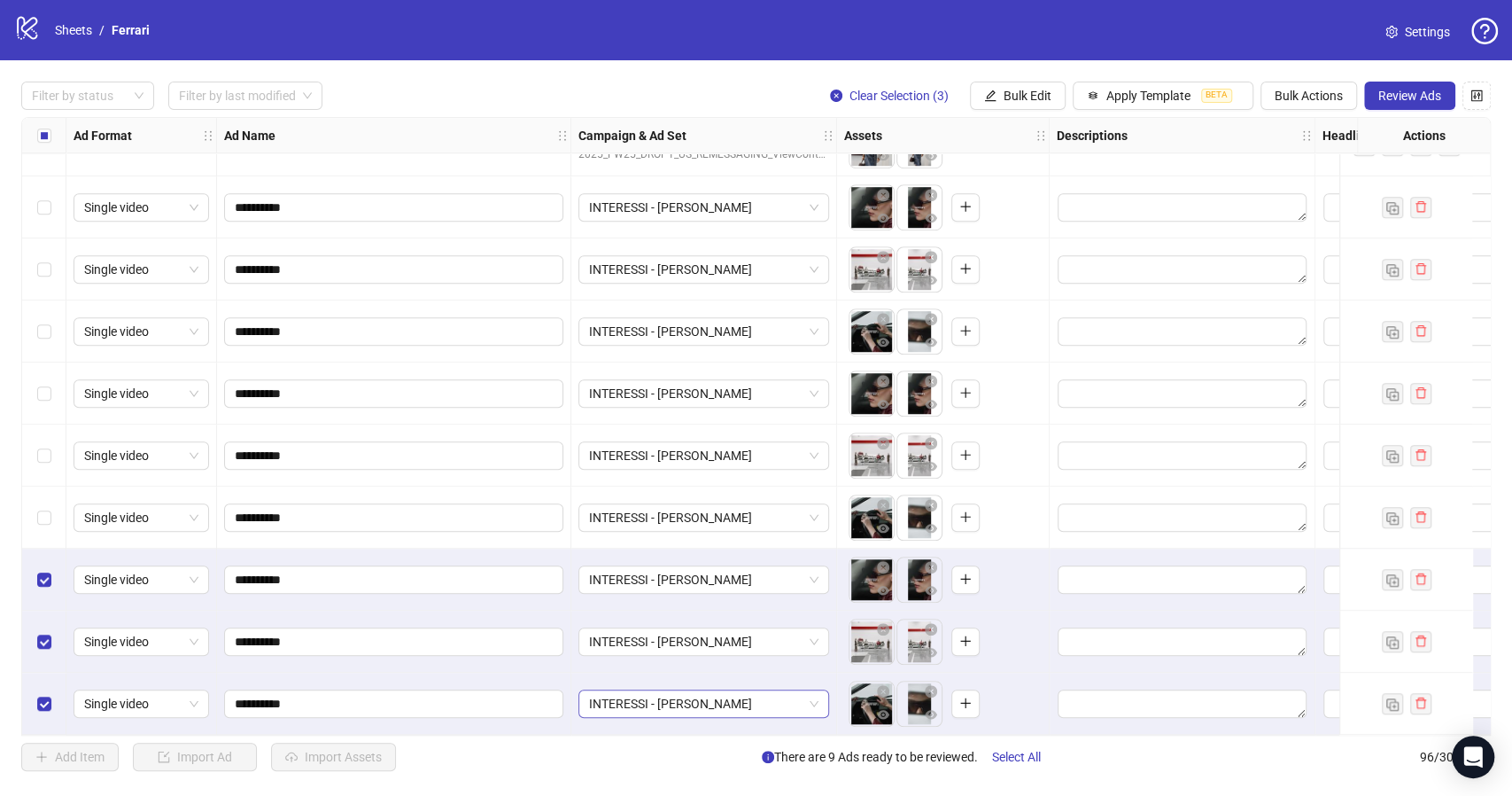
click at [815, 699] on span "INTERESSI - DONNA" at bounding box center [704, 703] width 229 height 26
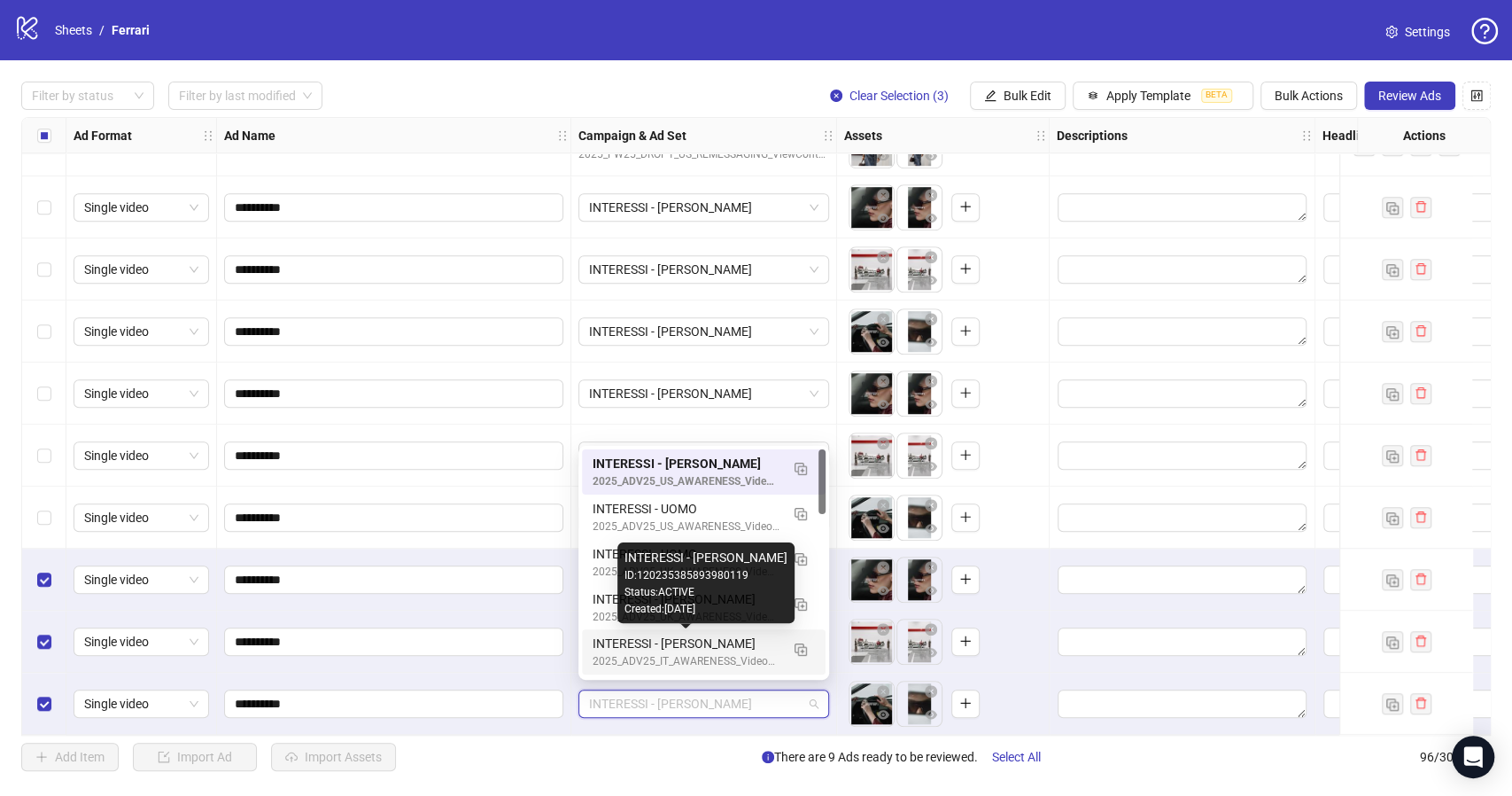
click at [698, 643] on div "INTERESSI - DONNA" at bounding box center [686, 643] width 187 height 20
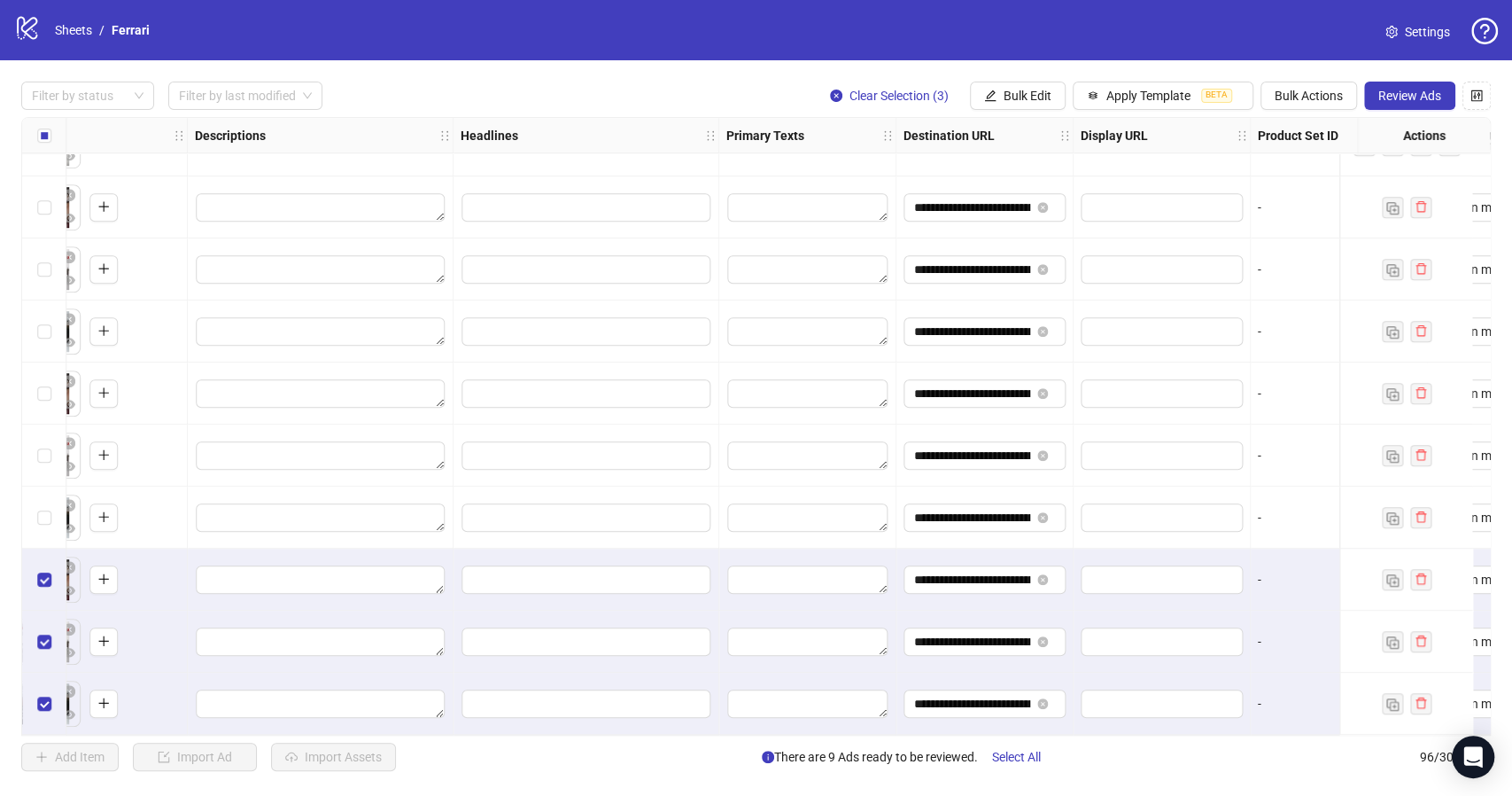
scroll to position [5380, 910]
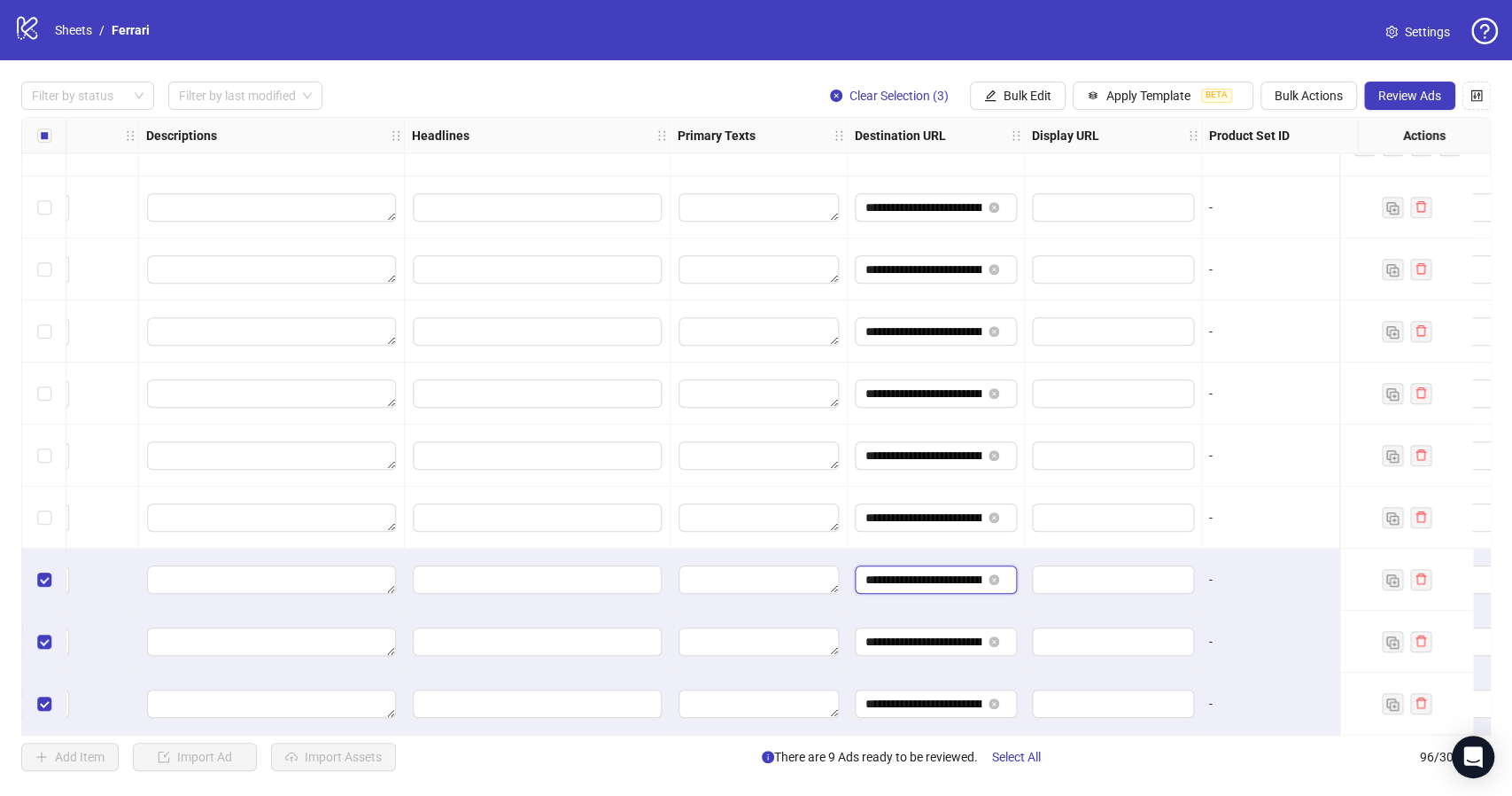
click at [918, 570] on input "**********" at bounding box center [923, 579] width 116 height 20
paste input "text"
type input "**********"
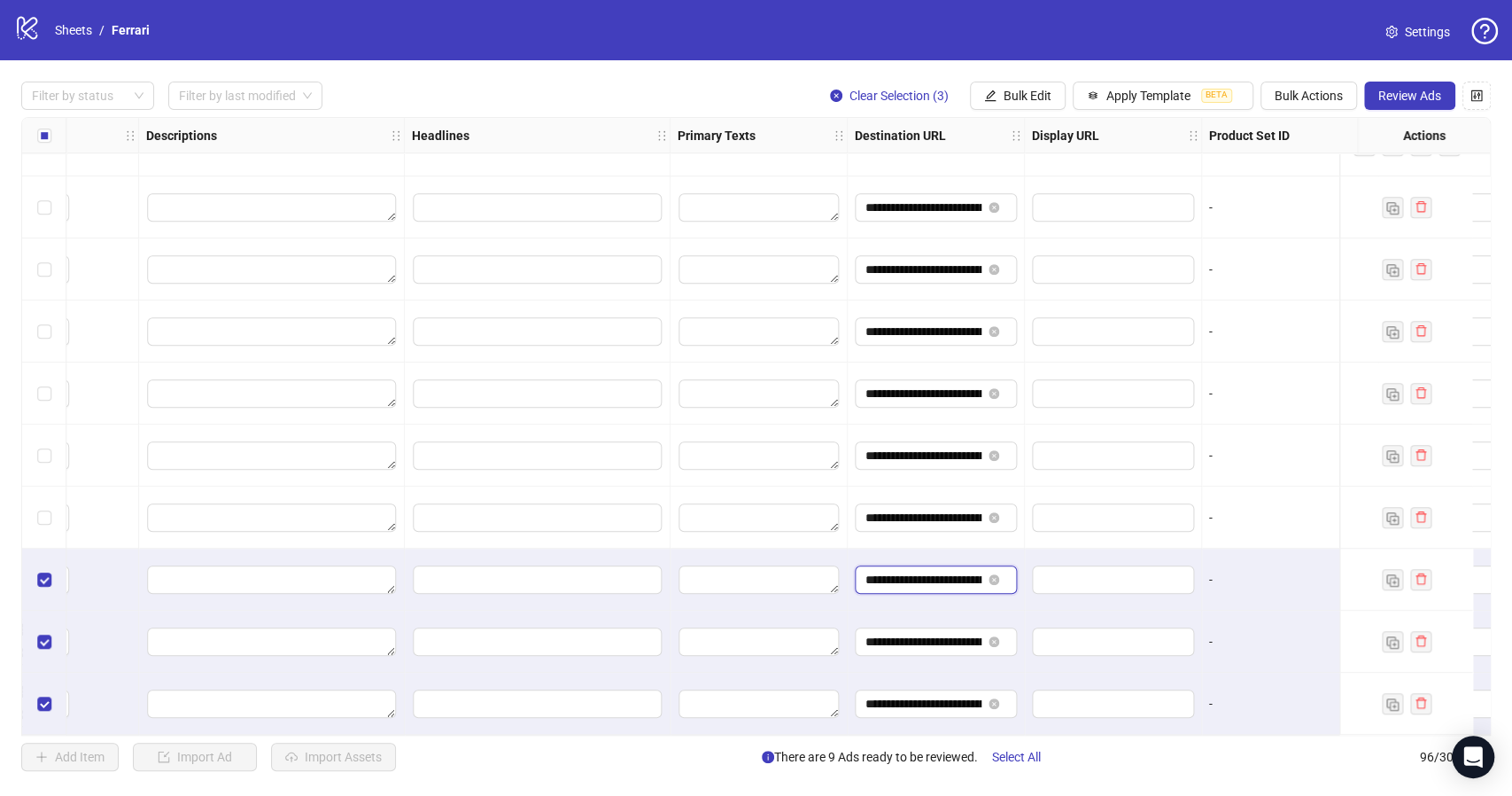
scroll to position [0, 127]
click at [930, 637] on input "**********" at bounding box center [923, 642] width 116 height 20
paste input "text"
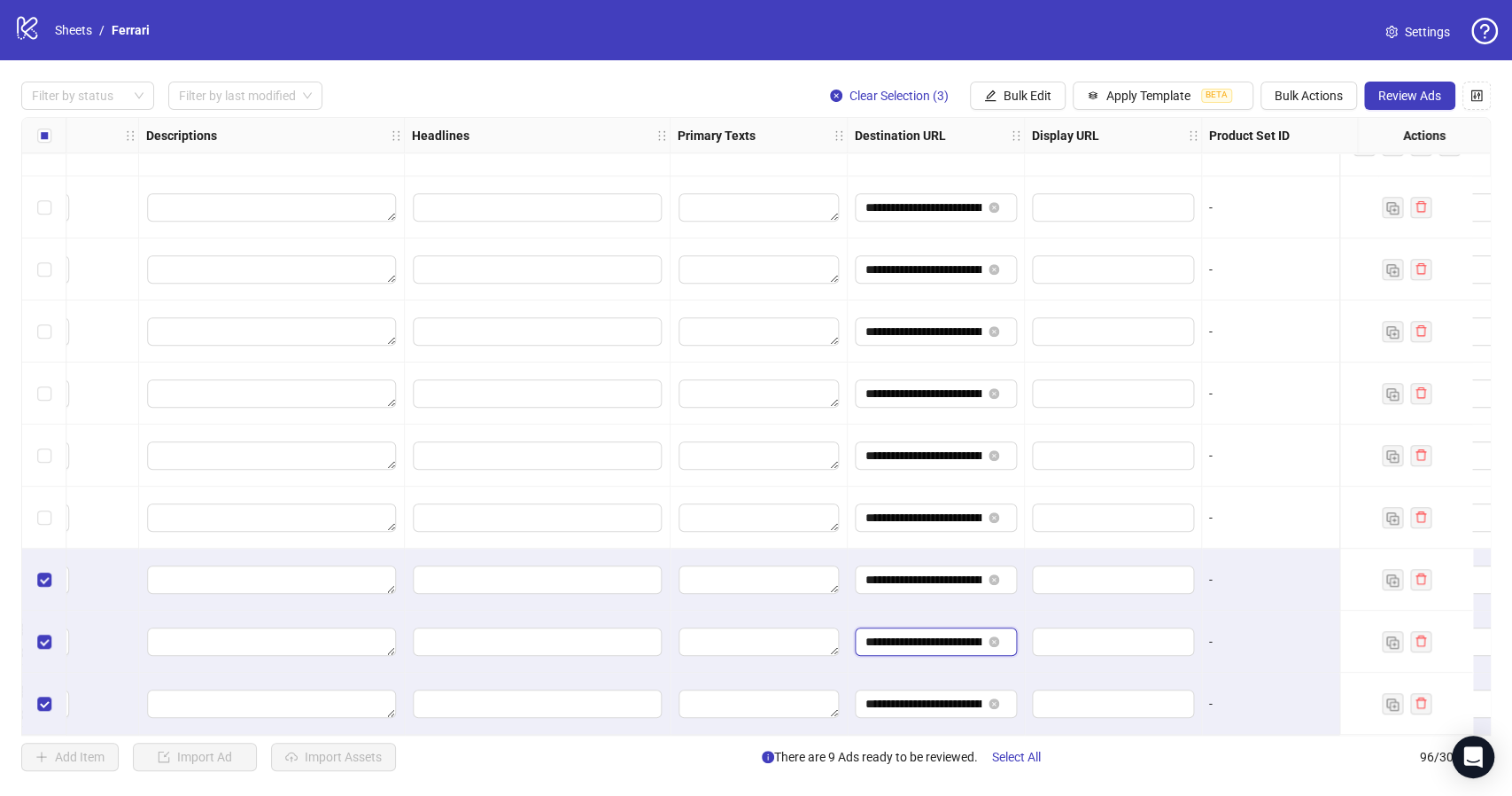
type input "**********"
click at [927, 697] on input "**********" at bounding box center [923, 704] width 116 height 20
paste input "text"
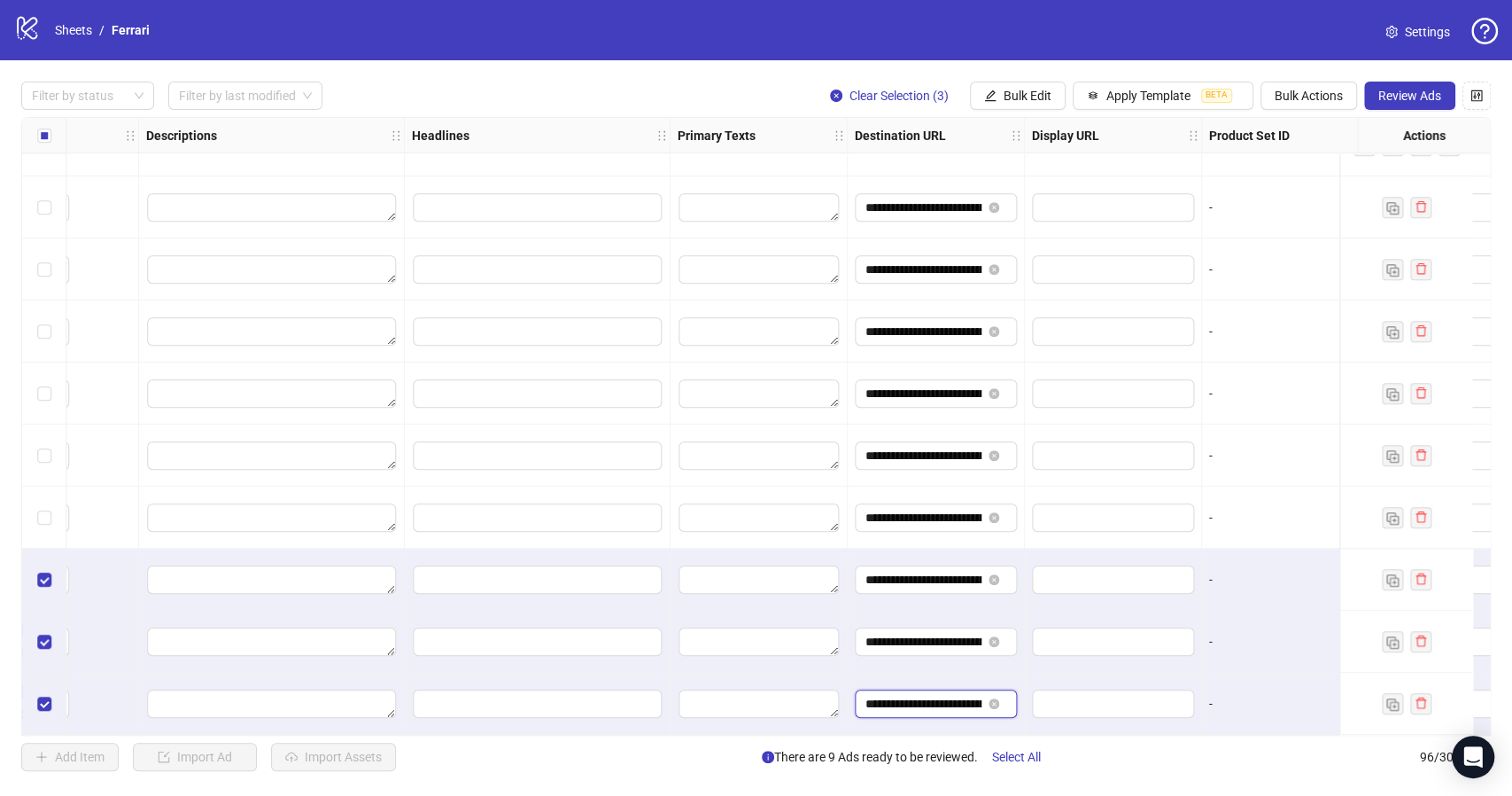
type input "**********"
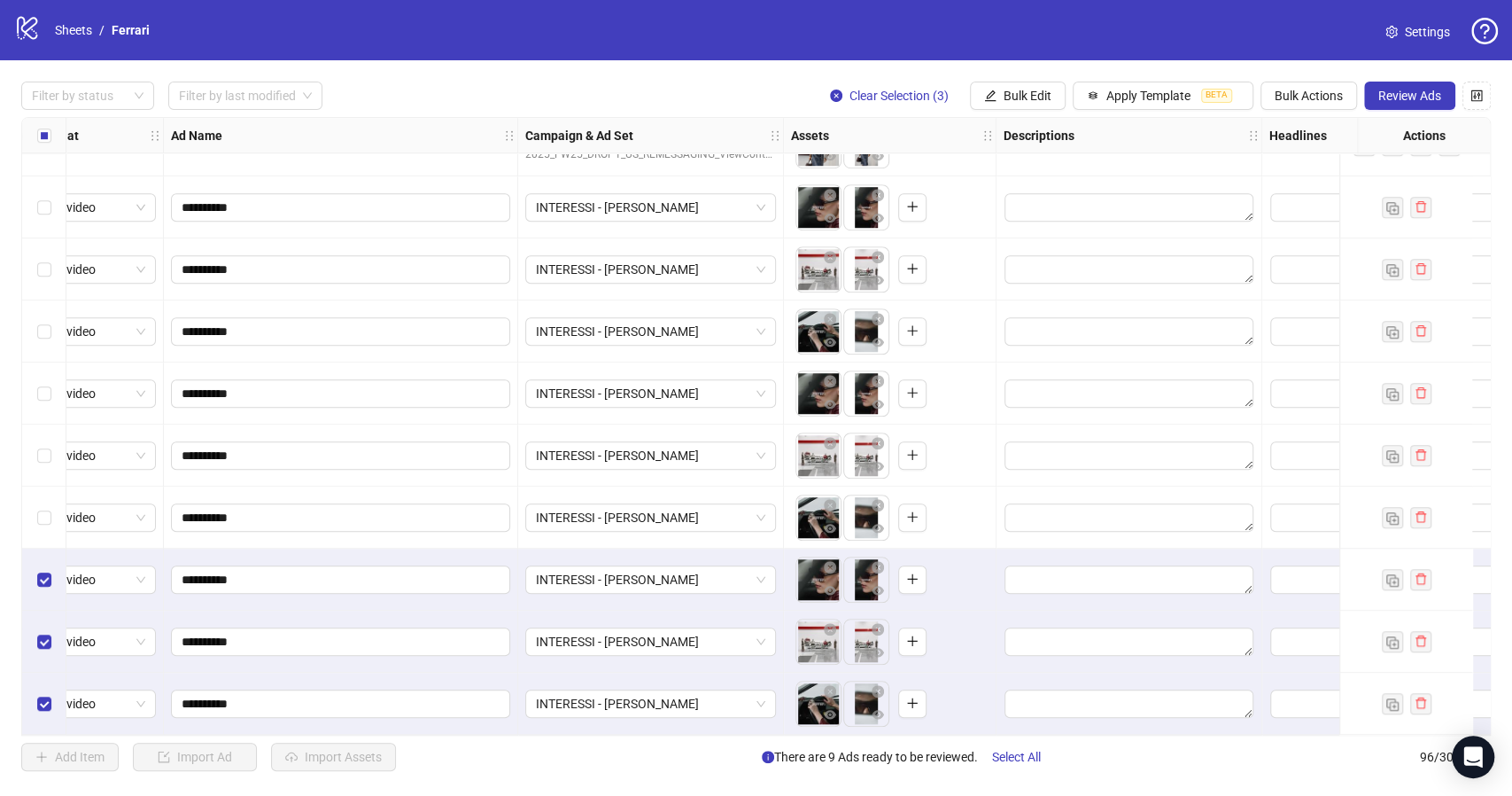
scroll to position [5380, 0]
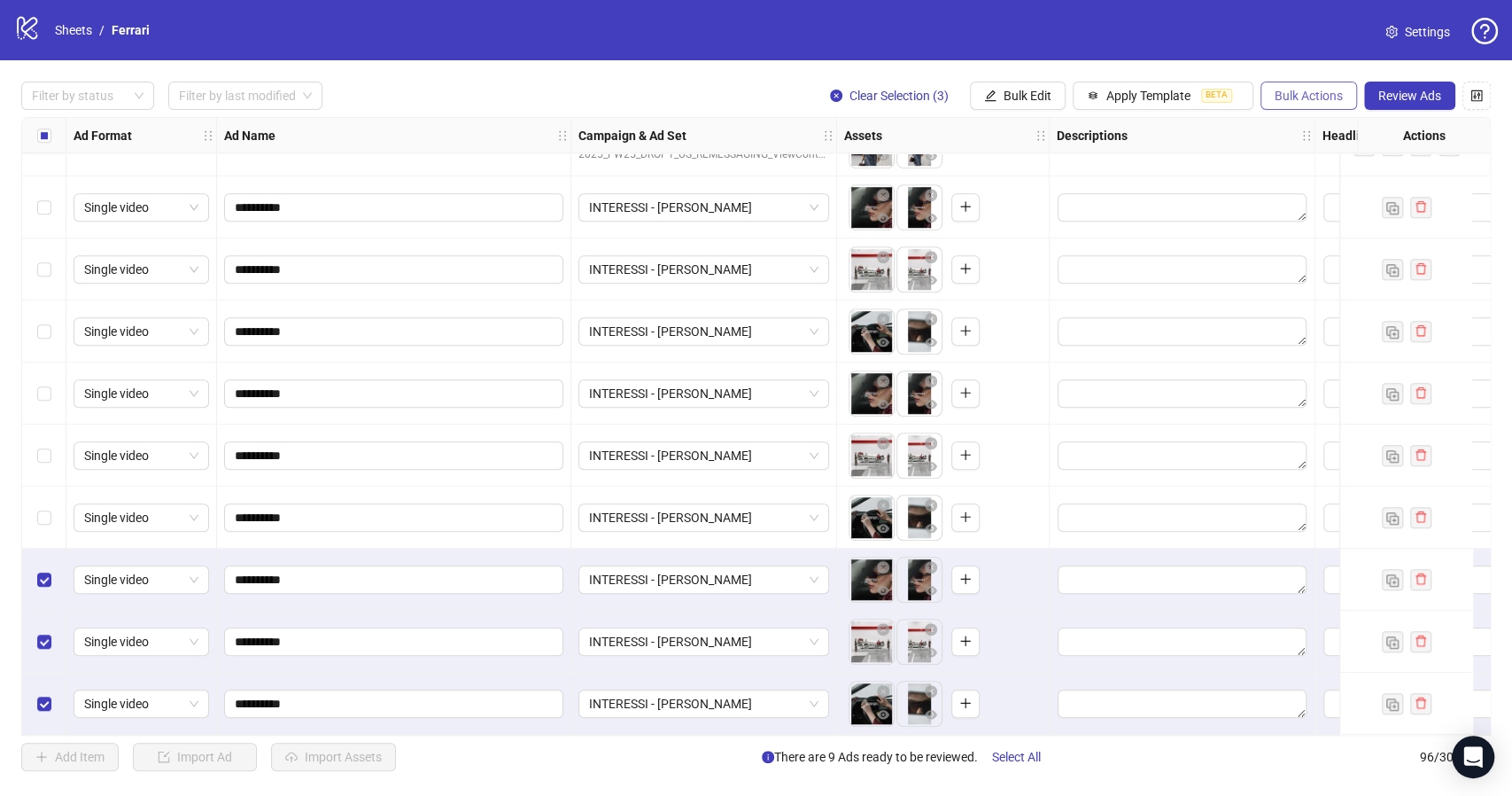
click at [1300, 99] on span "Bulk Actions" at bounding box center [1309, 96] width 69 height 14
click at [1343, 188] on span "Duplicate with assets" at bounding box center [1333, 189] width 121 height 20
click at [815, 572] on span "INTERESSI - DONNA" at bounding box center [704, 578] width 229 height 26
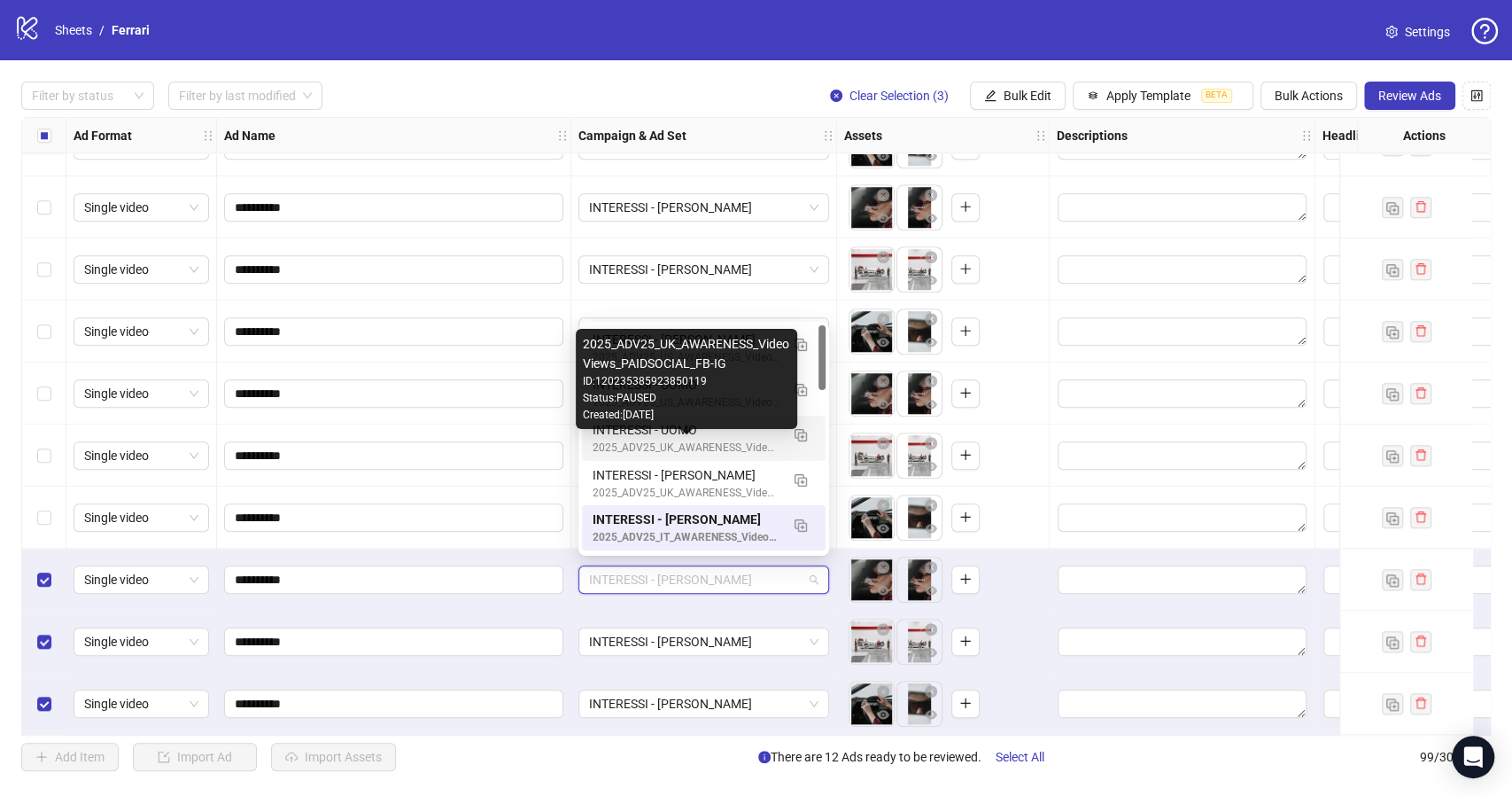
click at [692, 440] on div "2025_ADV25_UK_AWARENESS_VideoViews_PAIDSOCIAL_FB-IG" at bounding box center [686, 448] width 187 height 17
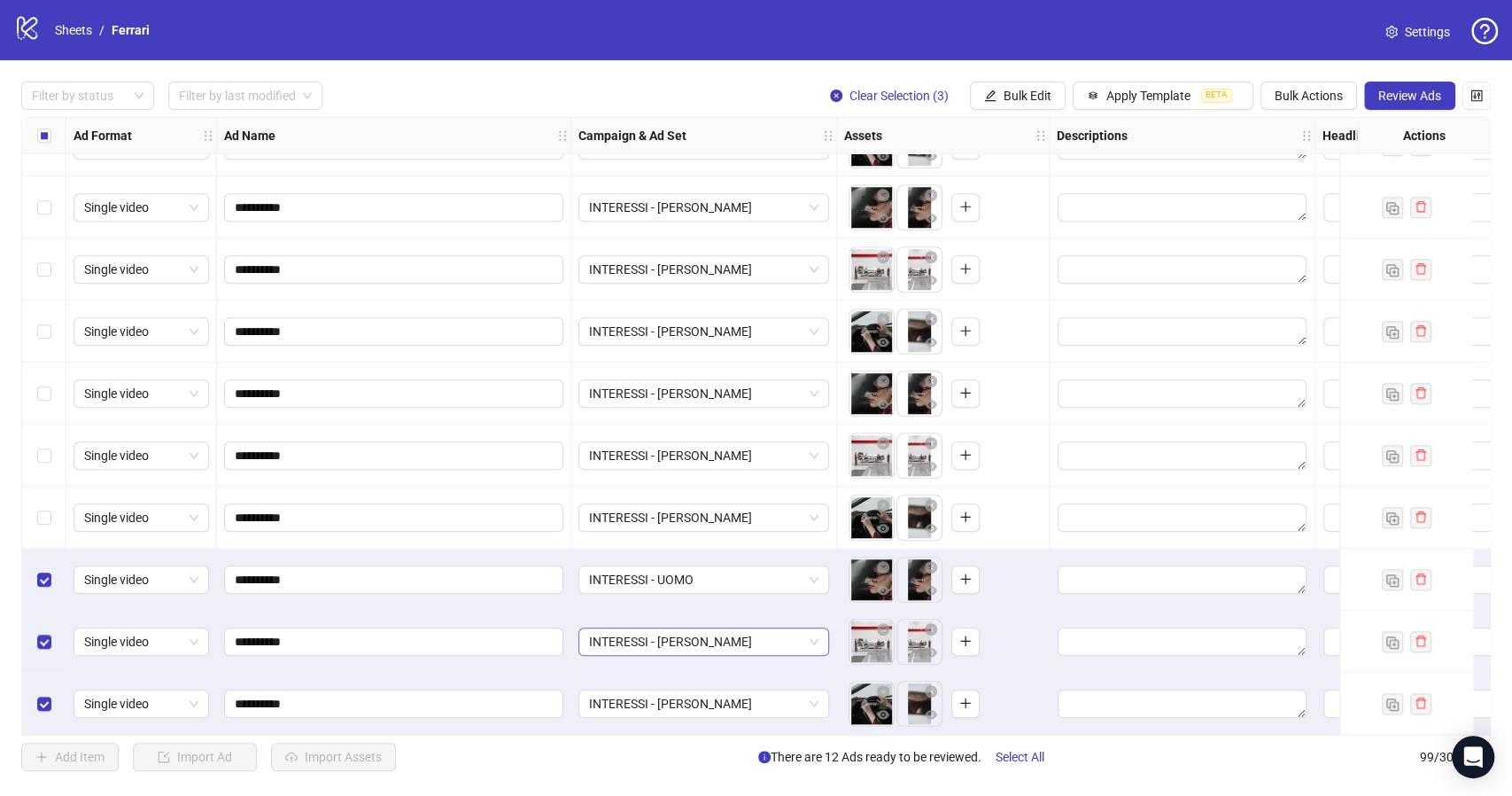
click at [819, 634] on div "INTERESSI - DONNA" at bounding box center [704, 641] width 251 height 28
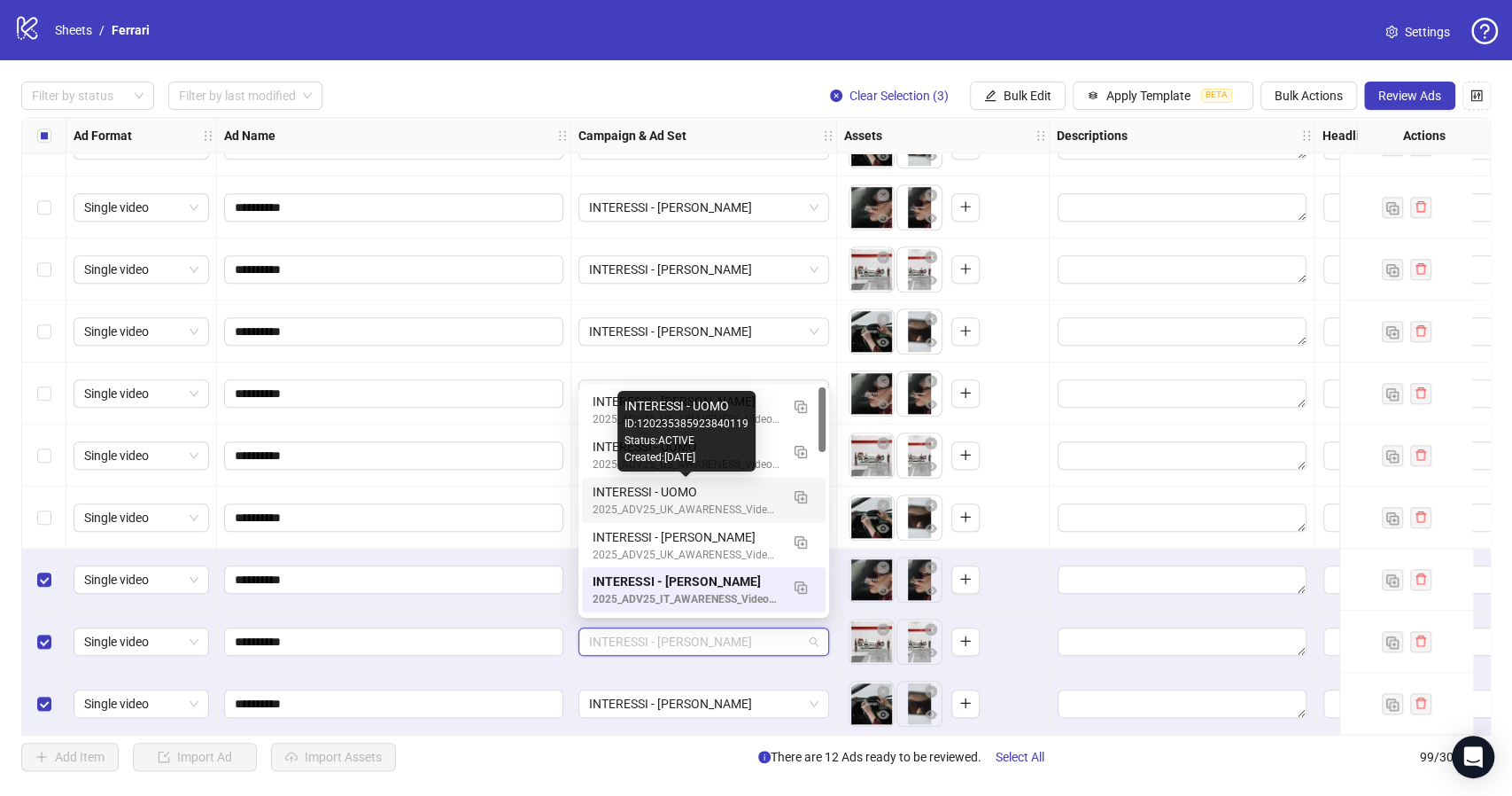
click at [705, 498] on div "INTERESSI - UOMO" at bounding box center [686, 492] width 187 height 20
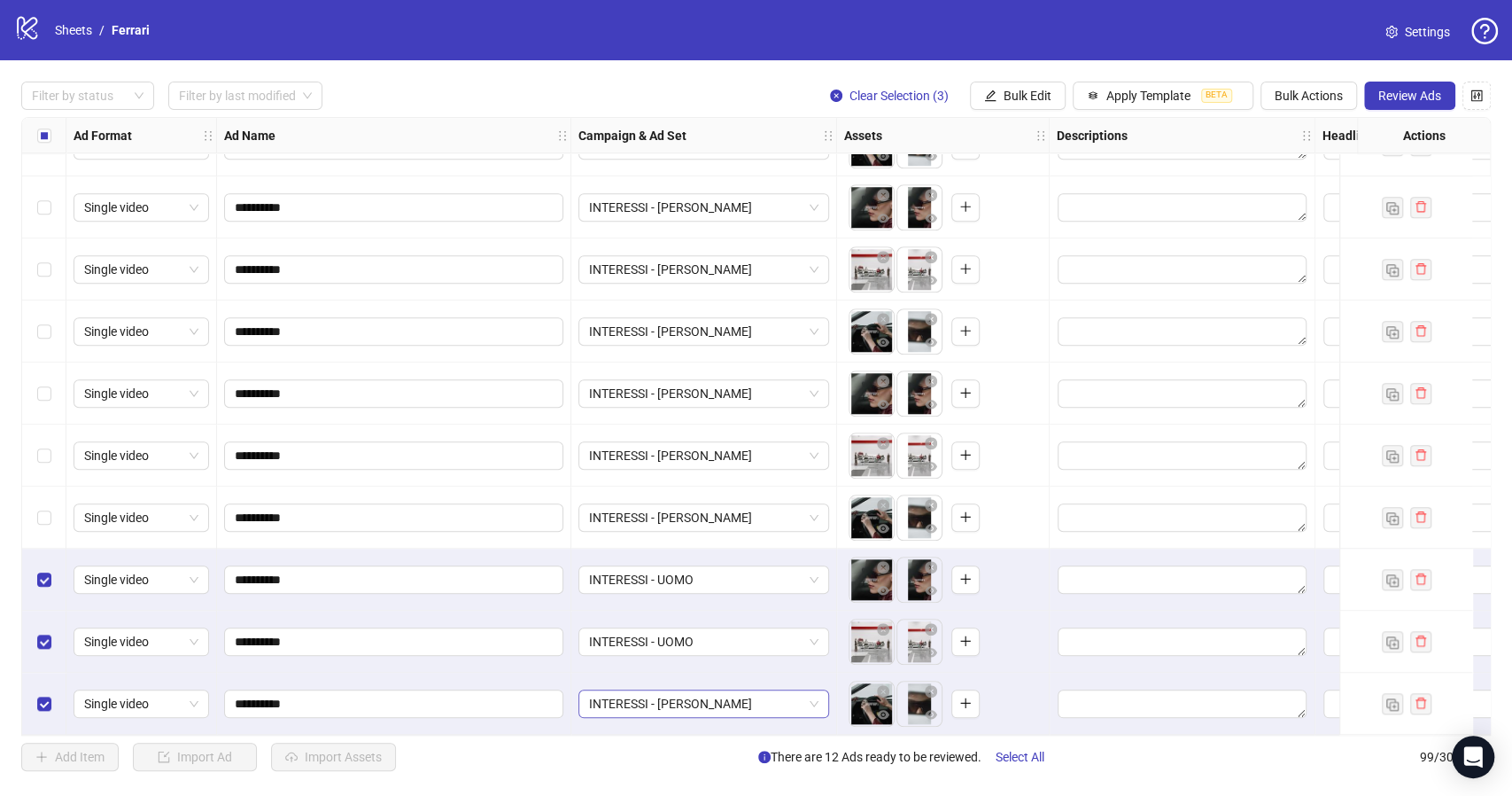
click at [815, 696] on span "INTERESSI - DONNA" at bounding box center [704, 703] width 229 height 26
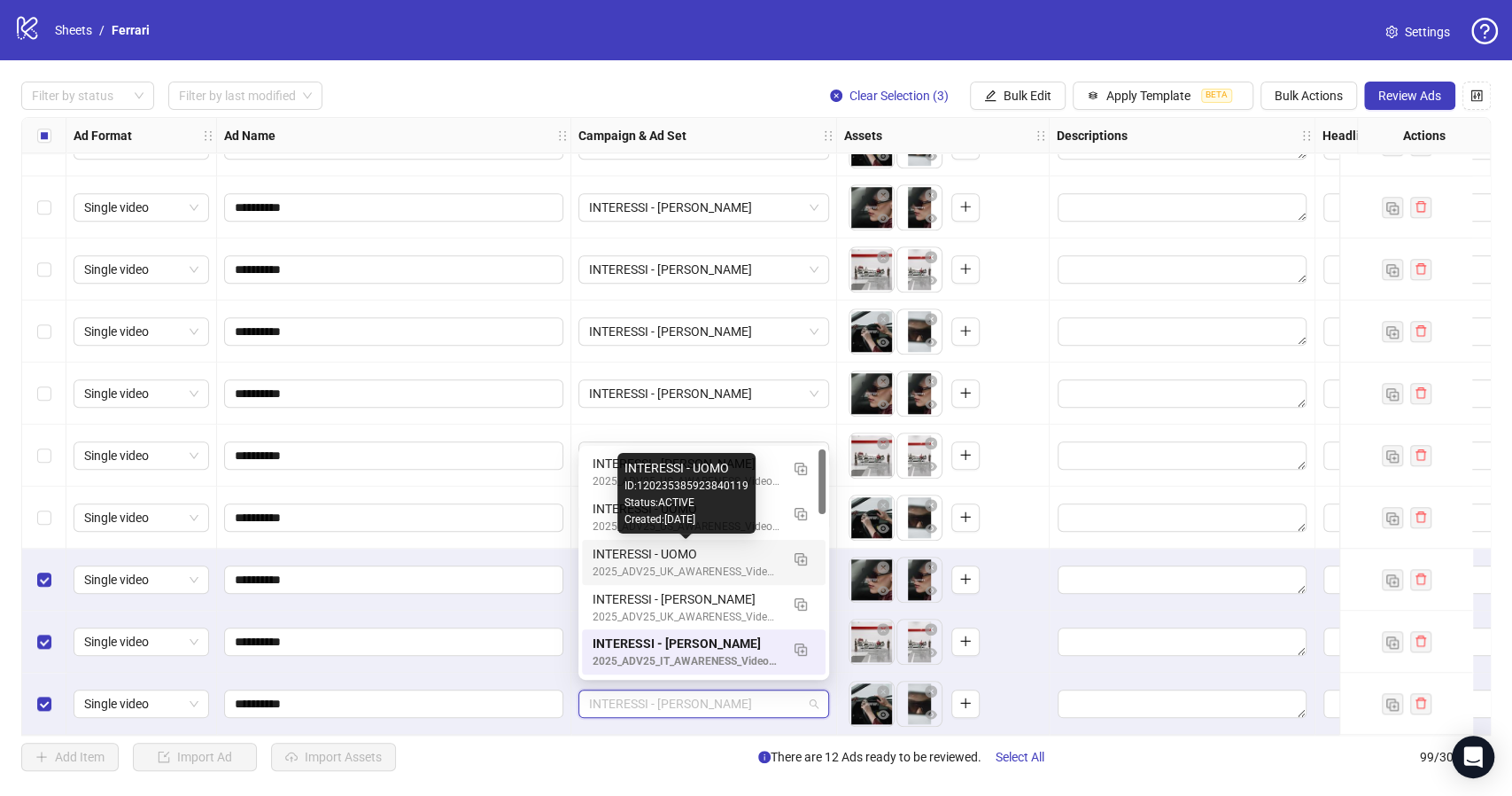
click at [673, 555] on div "INTERESSI - UOMO" at bounding box center [686, 554] width 187 height 20
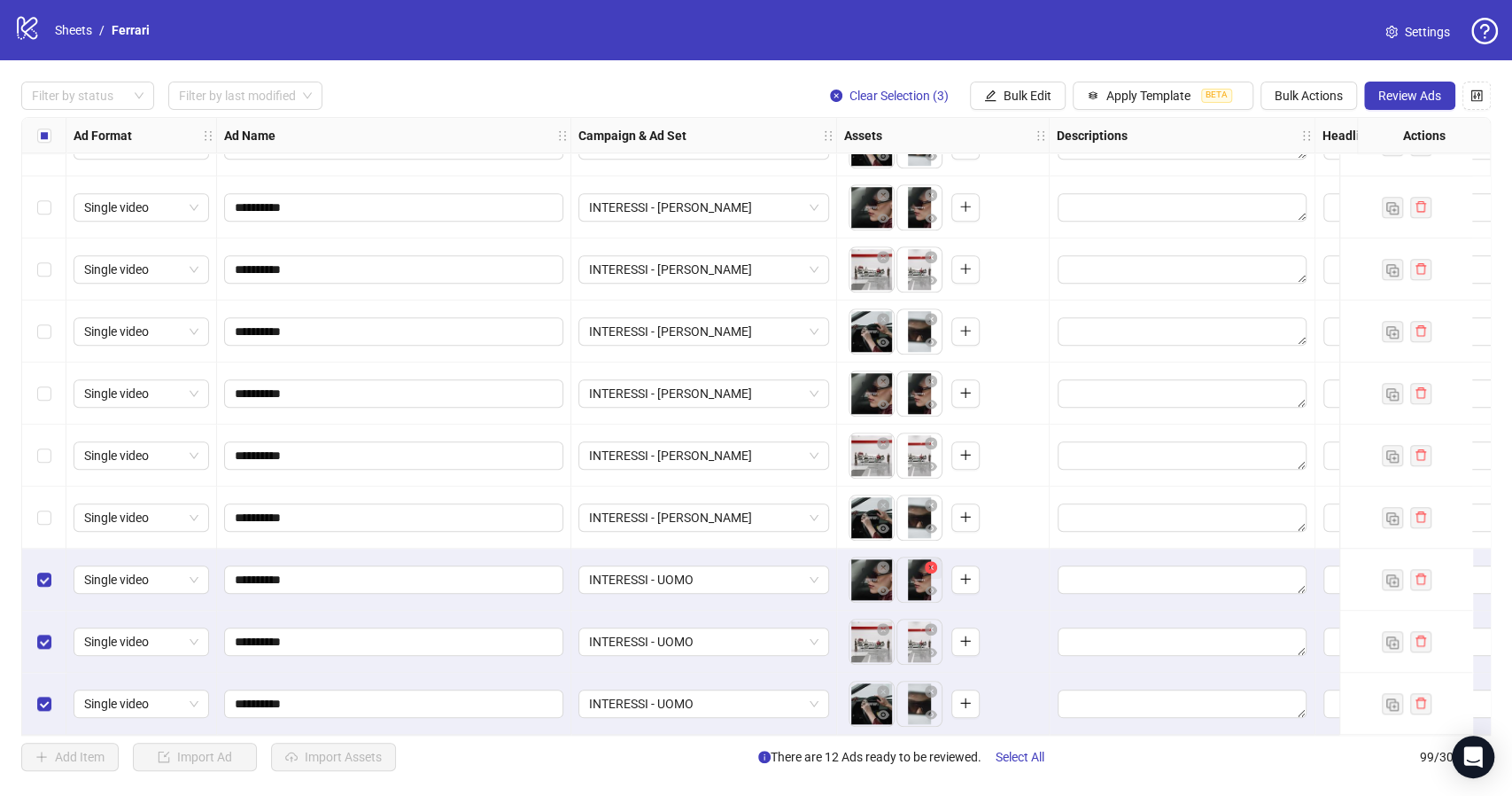
click at [928, 565] on icon "close-circle" at bounding box center [931, 567] width 13 height 13
click at [887, 563] on icon "close-circle" at bounding box center [883, 567] width 13 height 13
click at [936, 625] on icon "close-circle" at bounding box center [931, 629] width 13 height 13
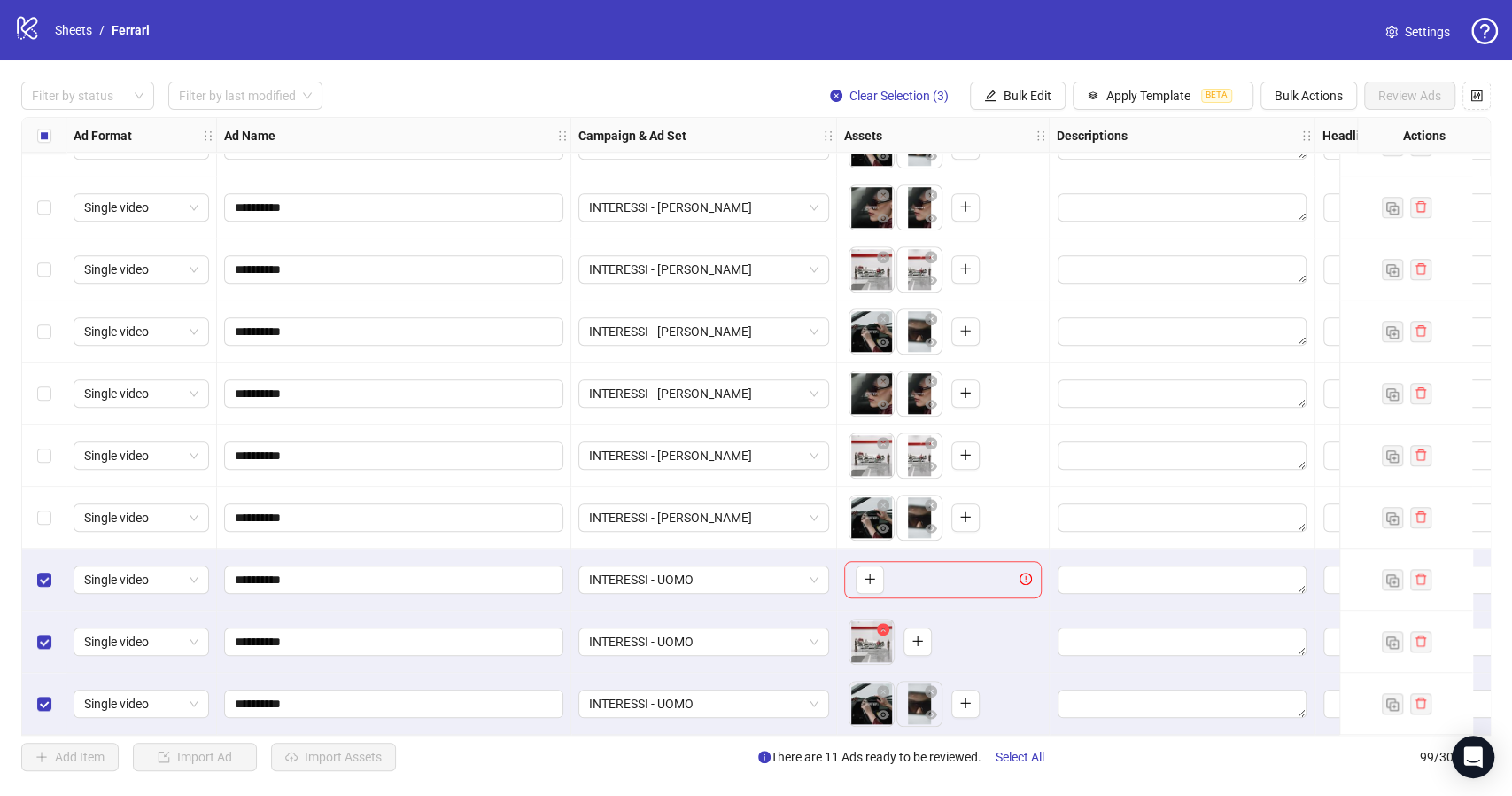
click at [880, 625] on icon "close-circle" at bounding box center [883, 629] width 13 height 13
click at [933, 685] on icon "close-circle" at bounding box center [931, 691] width 13 height 13
click at [882, 686] on icon "close-circle" at bounding box center [883, 691] width 13 height 13
click at [874, 578] on icon "plus" at bounding box center [870, 578] width 13 height 13
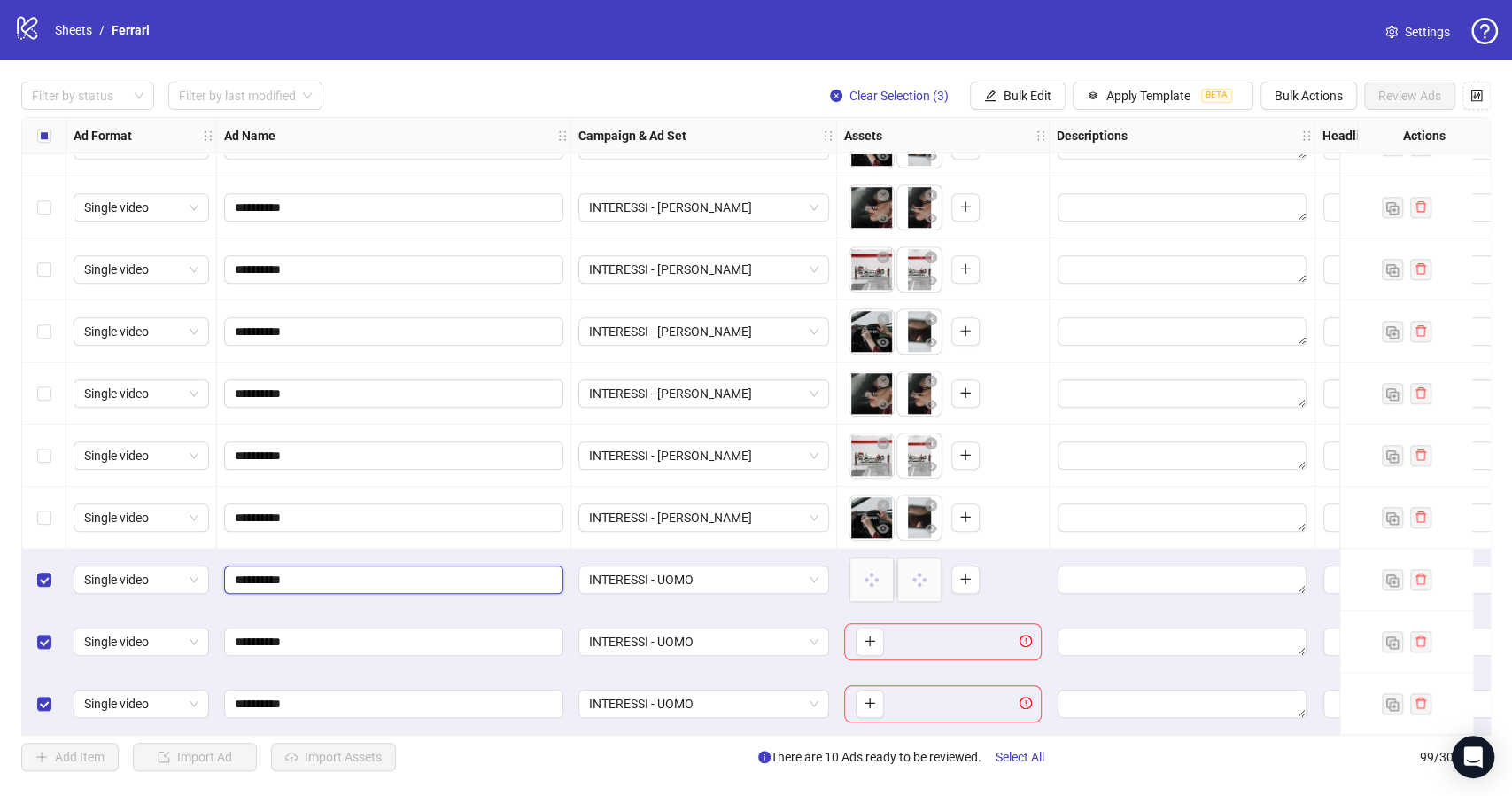
click at [309, 569] on input "**********" at bounding box center [392, 579] width 315 height 20
type input "**********"
click at [310, 634] on input "**********" at bounding box center [392, 642] width 315 height 20
type input "**********"
click at [307, 695] on input "**********" at bounding box center [392, 704] width 315 height 20
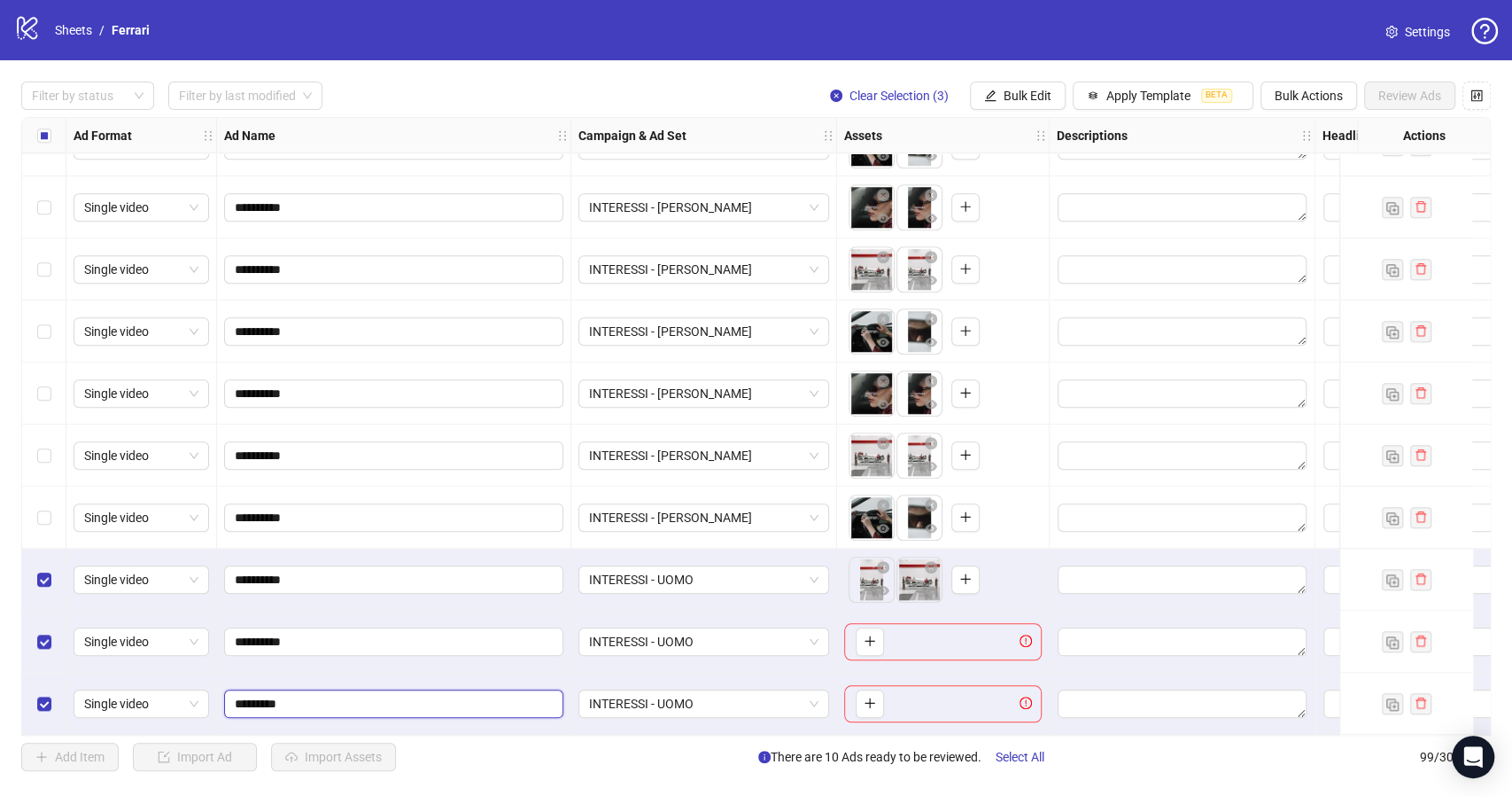
type input "**********"
click at [878, 635] on button "button" at bounding box center [869, 641] width 28 height 28
click at [864, 697] on icon "plus" at bounding box center [870, 703] width 13 height 13
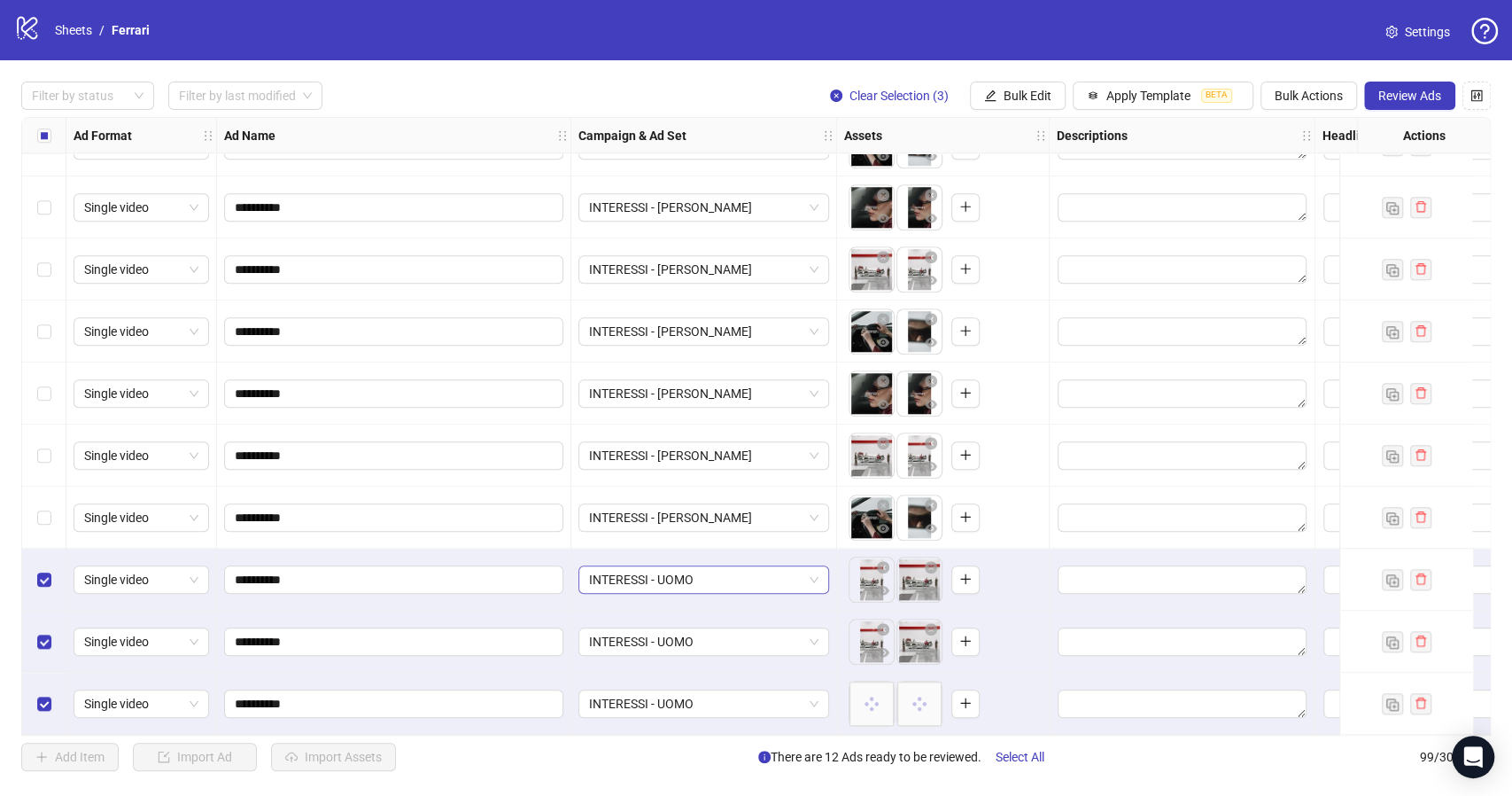
click at [815, 569] on span "INTERESSI - UOMO" at bounding box center [704, 578] width 229 height 26
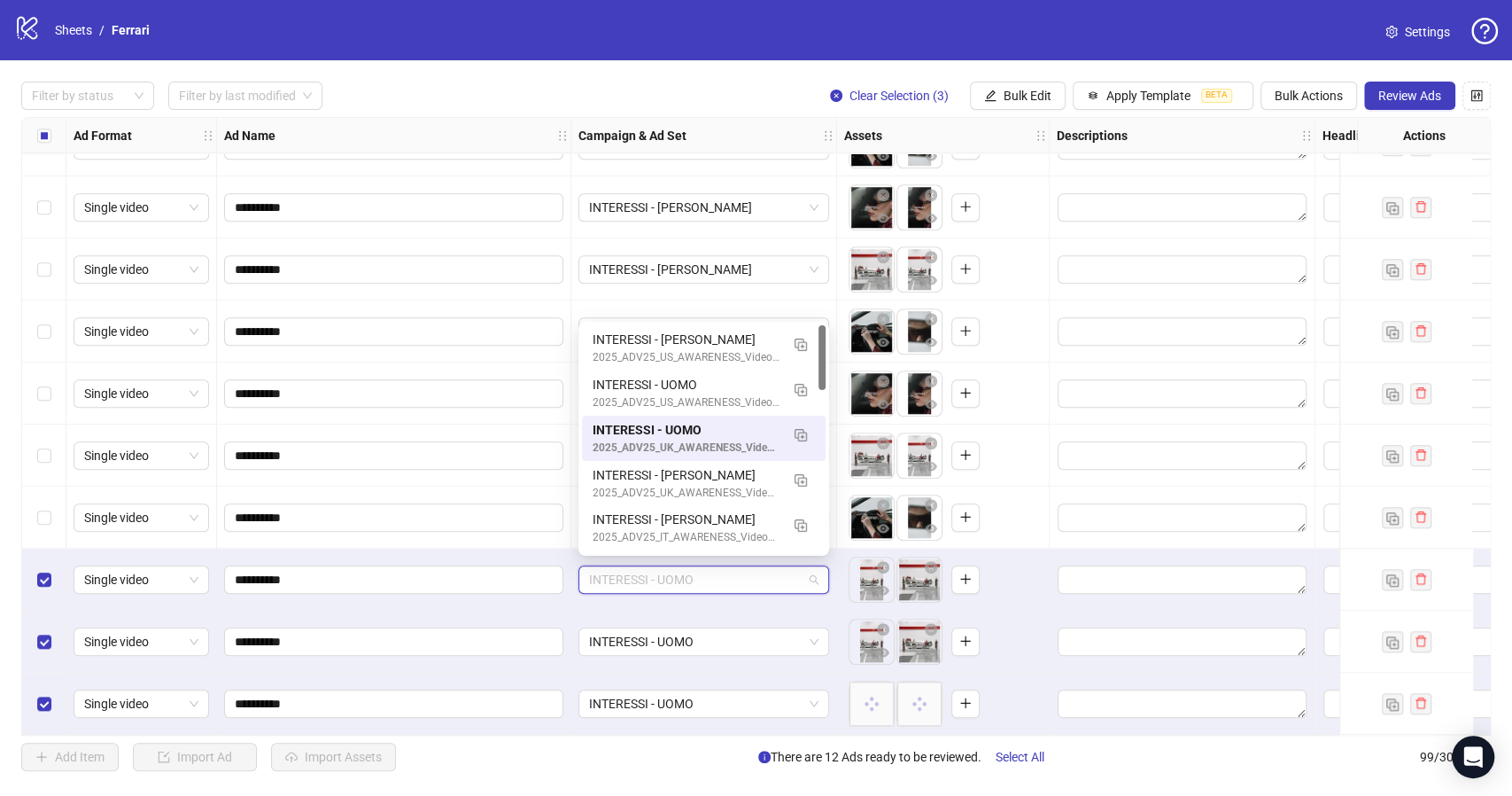
click at [815, 569] on span "INTERESSI - UOMO" at bounding box center [704, 578] width 229 height 26
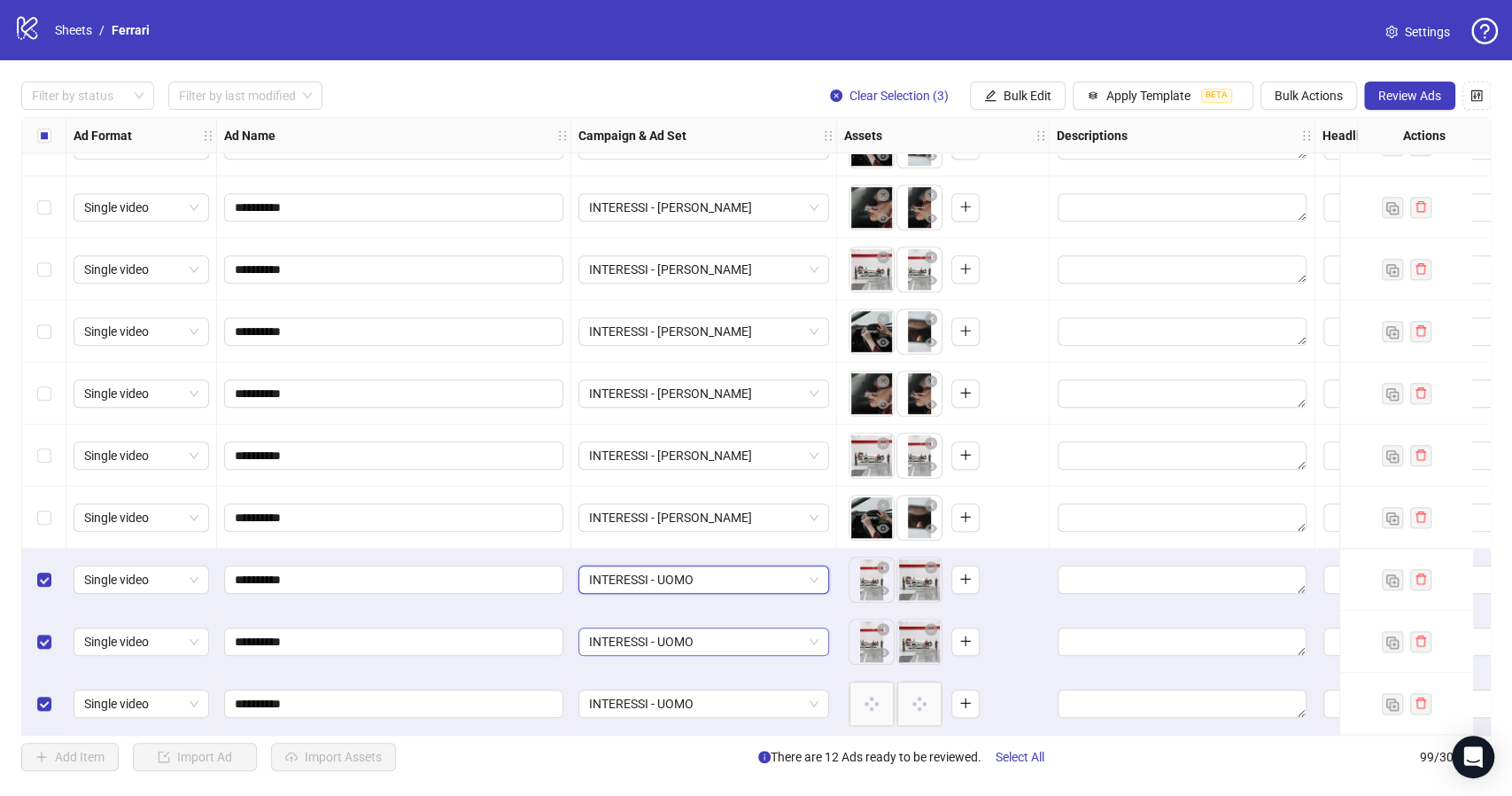
click at [812, 641] on span "INTERESSI - UOMO" at bounding box center [704, 641] width 229 height 26
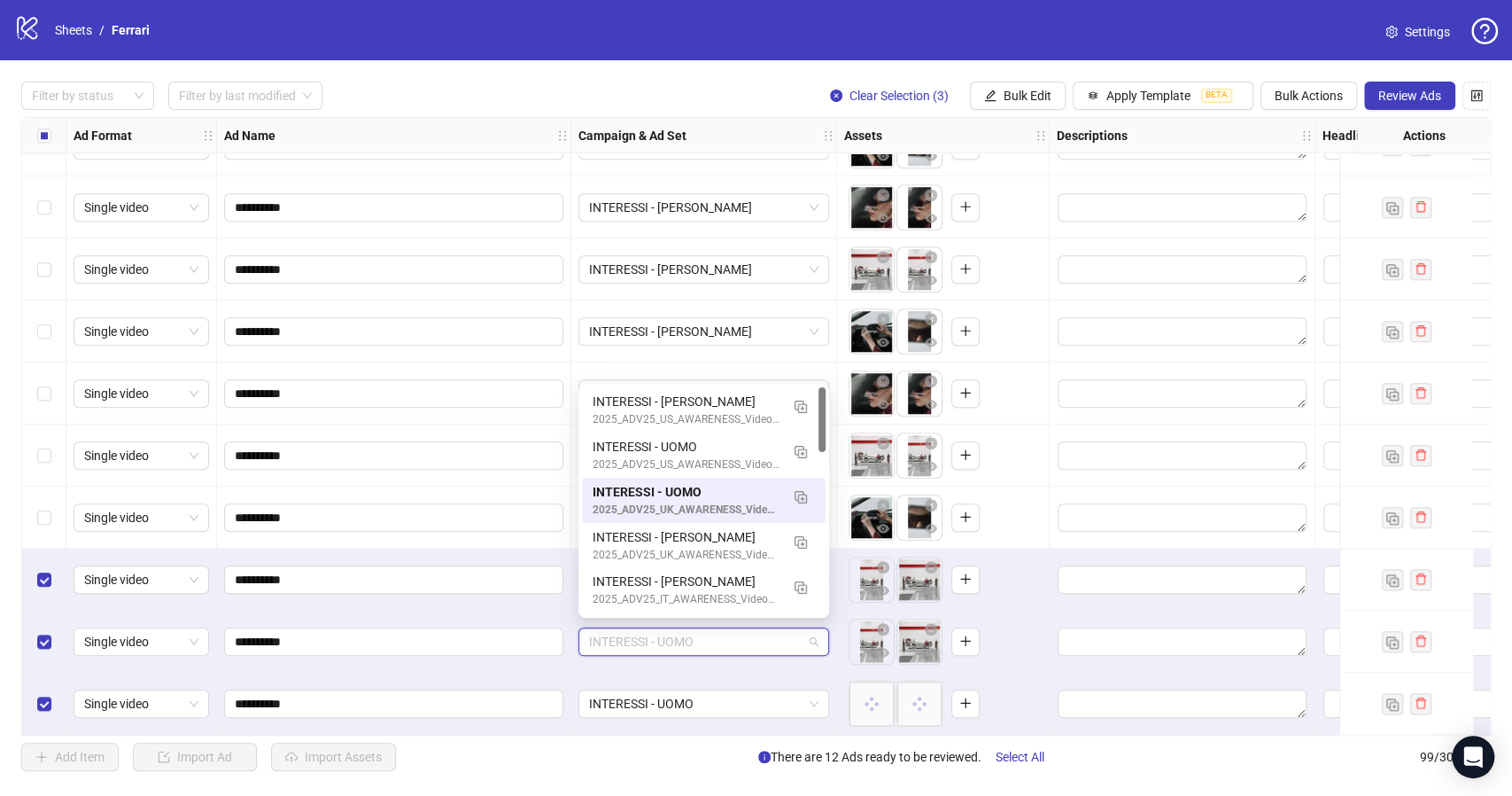
click at [812, 641] on span "INTERESSI - UOMO" at bounding box center [704, 641] width 229 height 26
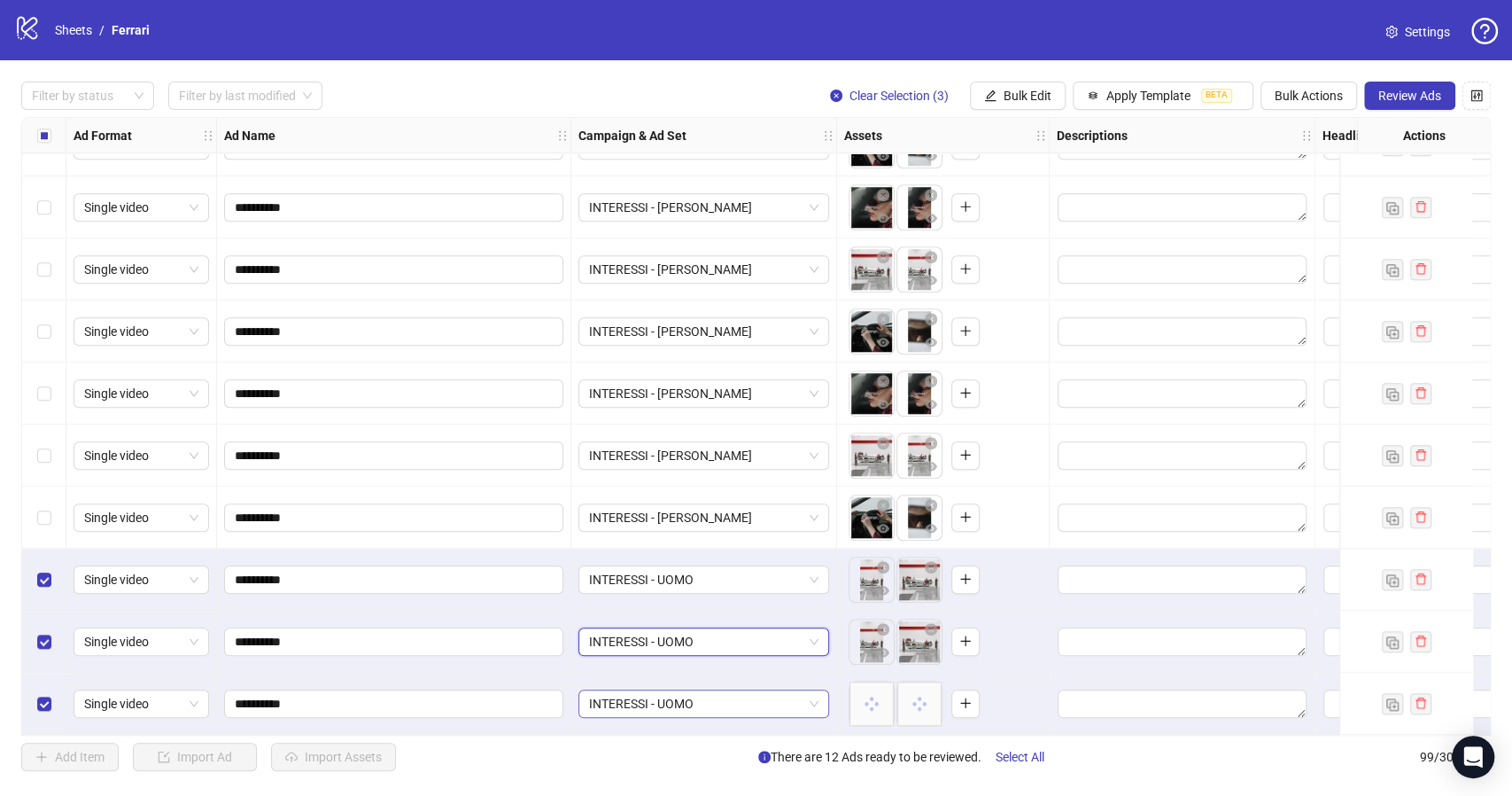
click at [818, 700] on div "INTERESSI - UOMO" at bounding box center [704, 703] width 251 height 28
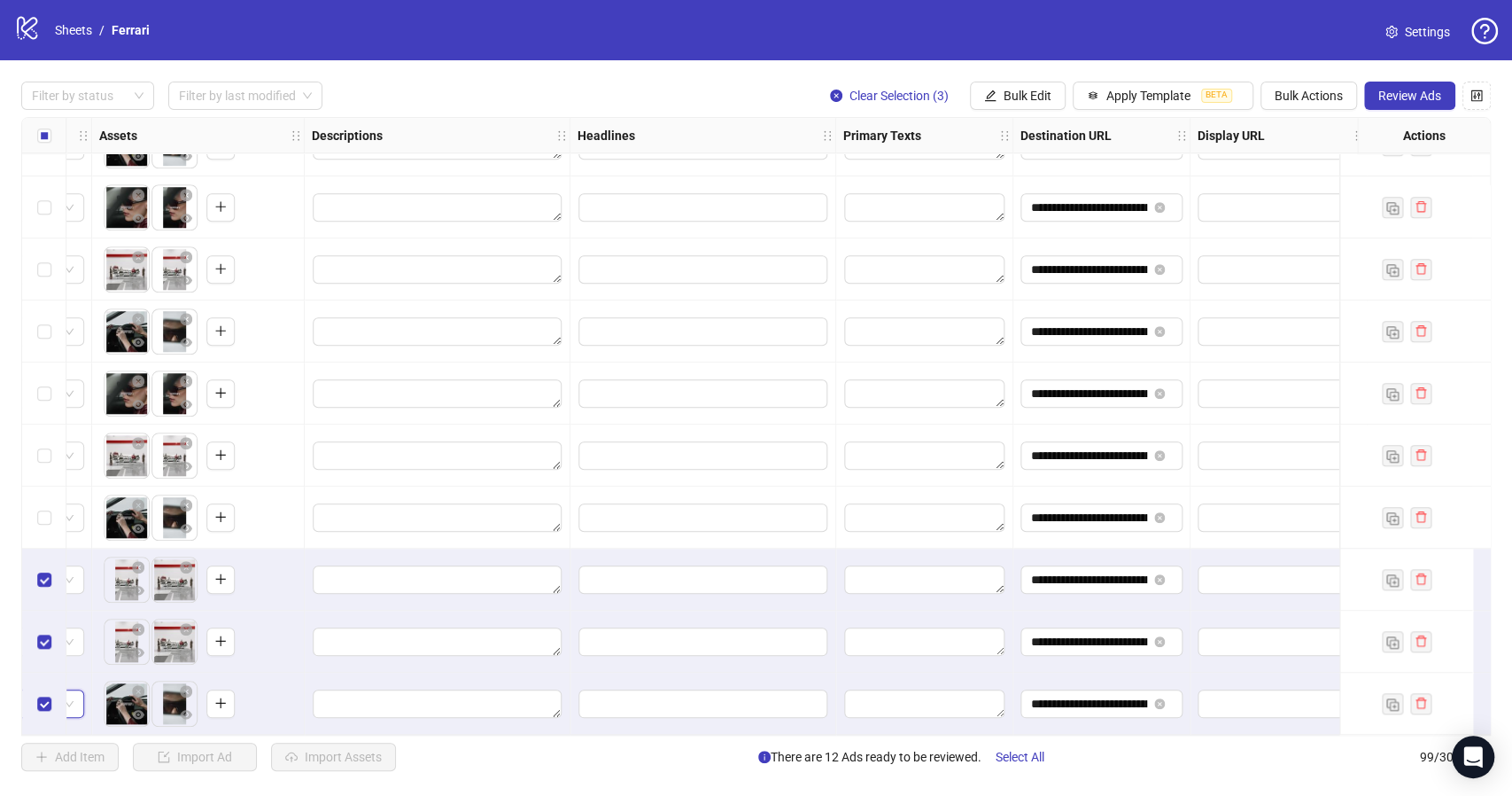
scroll to position [5565, 796]
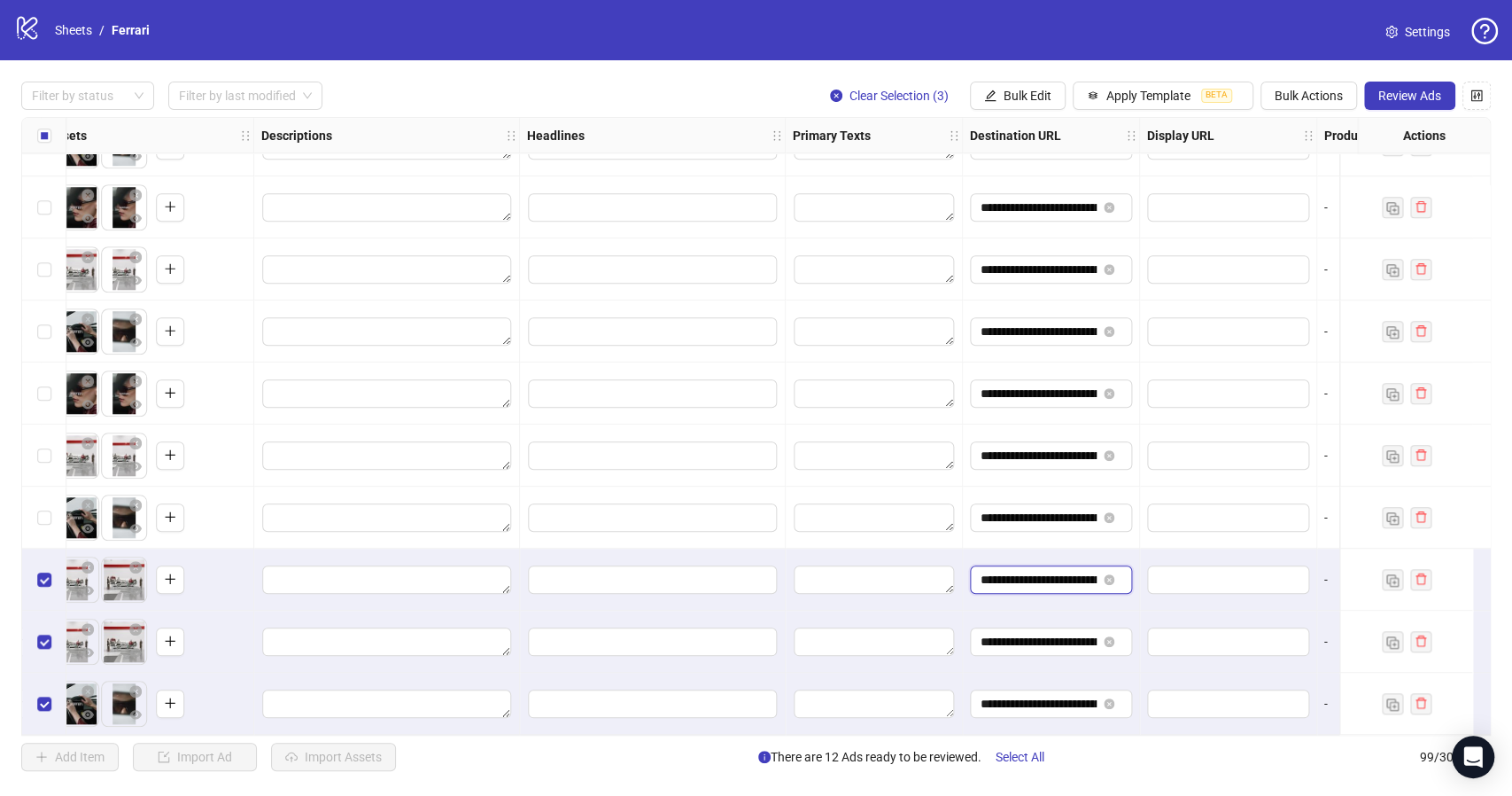
click at [1023, 576] on input "**********" at bounding box center [1038, 579] width 116 height 20
paste input "text"
type input "**********"
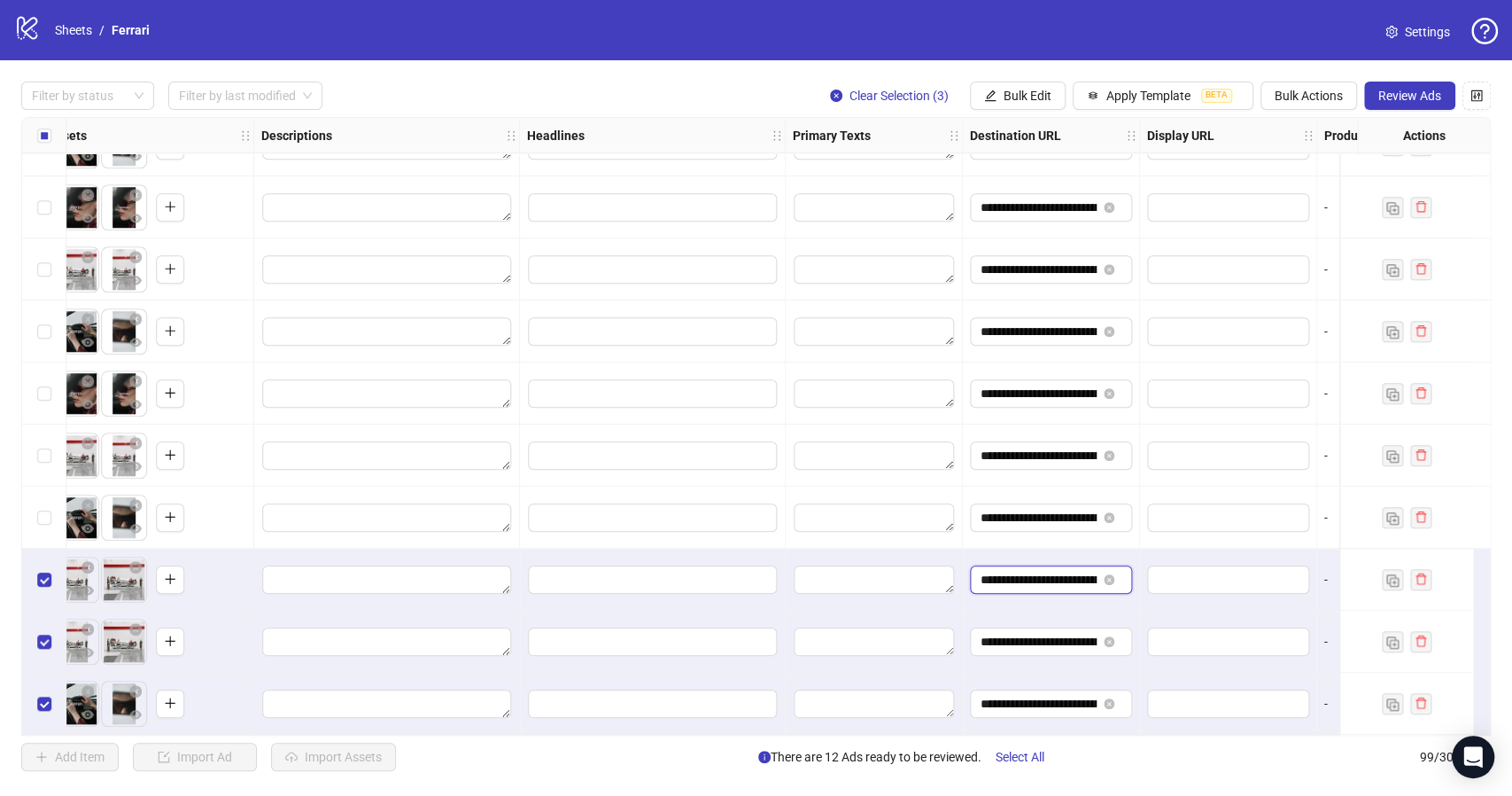
scroll to position [0, 141]
click at [1030, 636] on input "**********" at bounding box center [1038, 642] width 116 height 20
paste input "text"
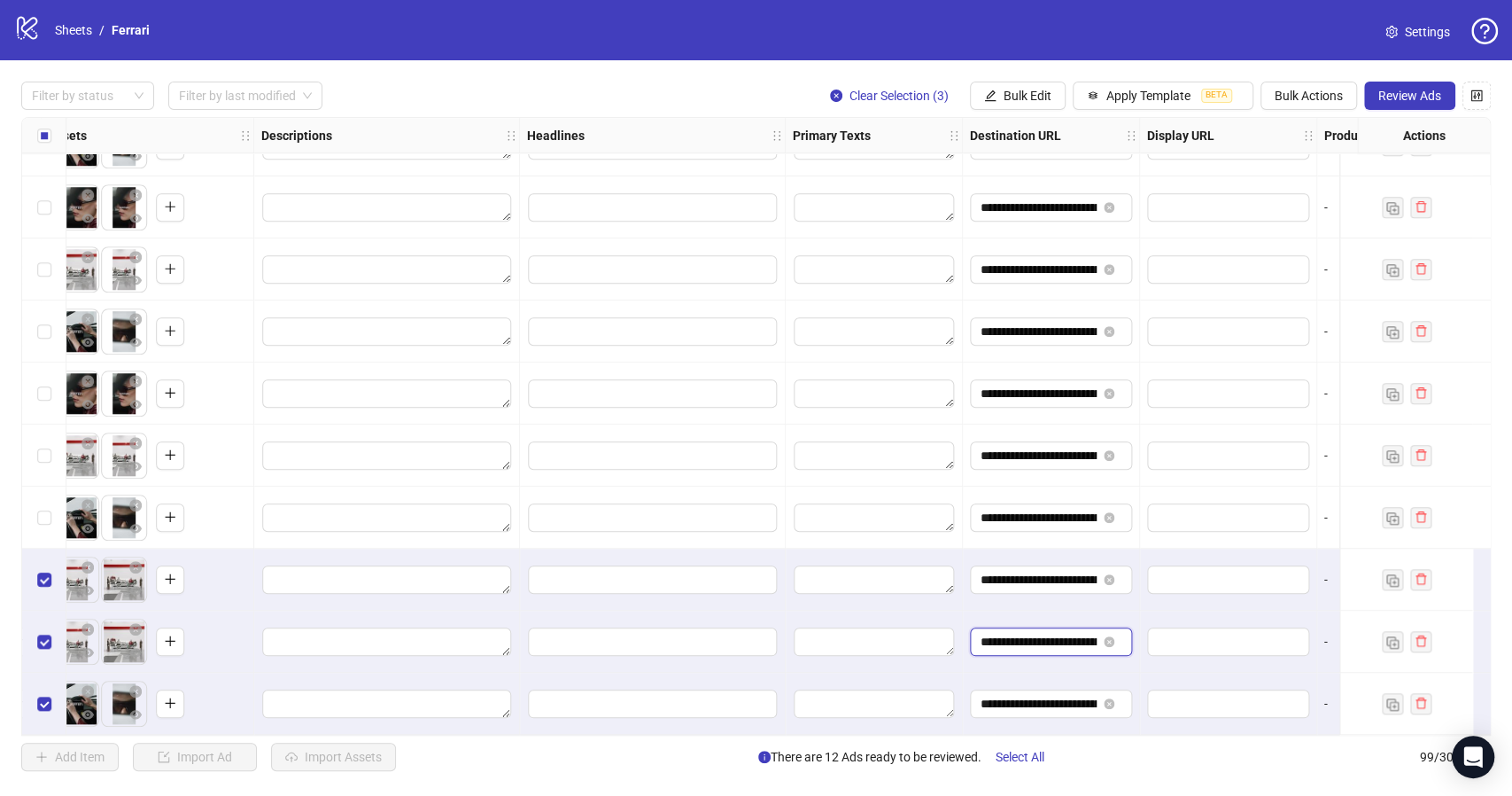
type input "**********"
click at [1032, 699] on input "**********" at bounding box center [1038, 704] width 116 height 20
paste input "text"
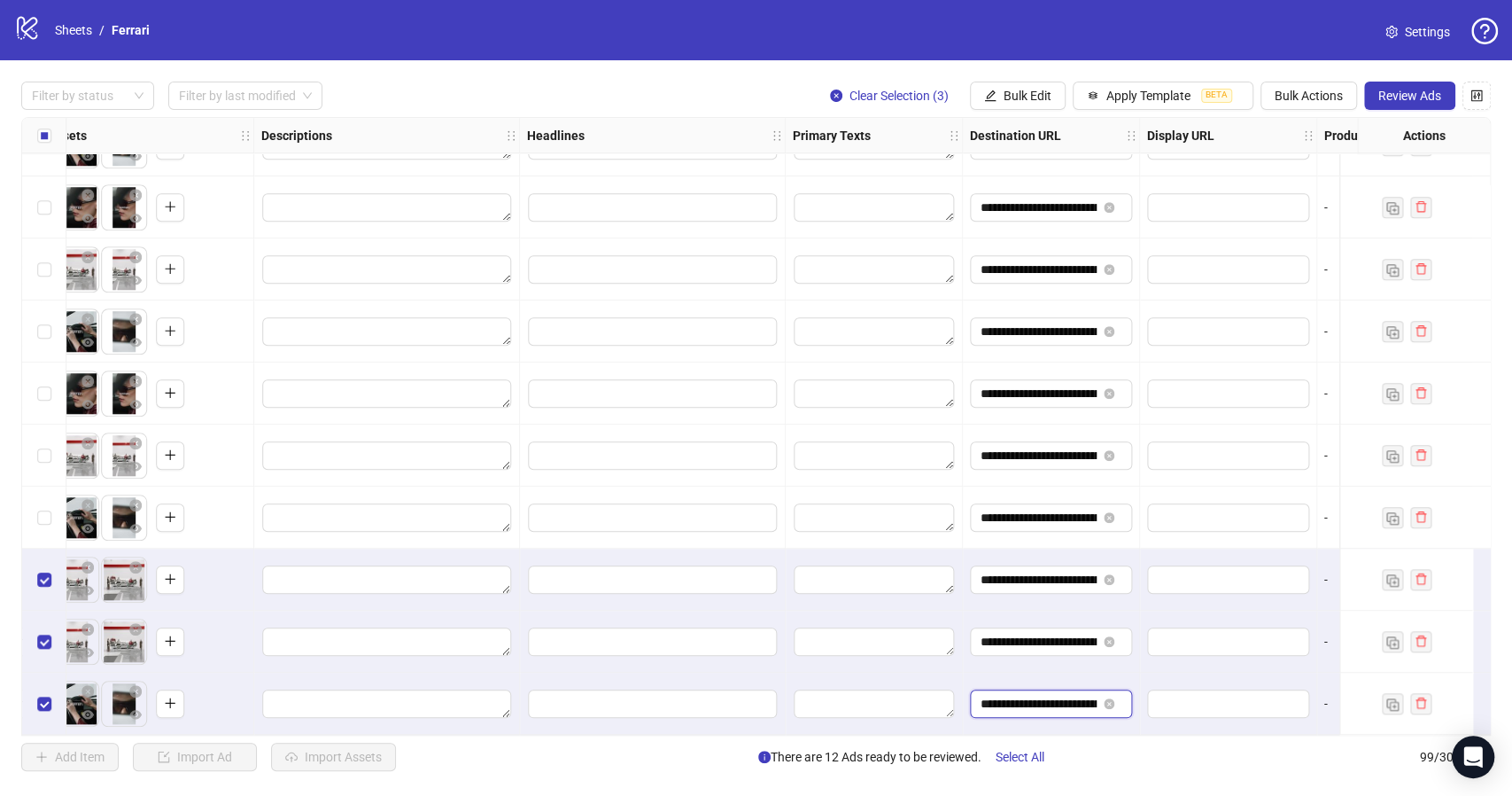
type input "**********"
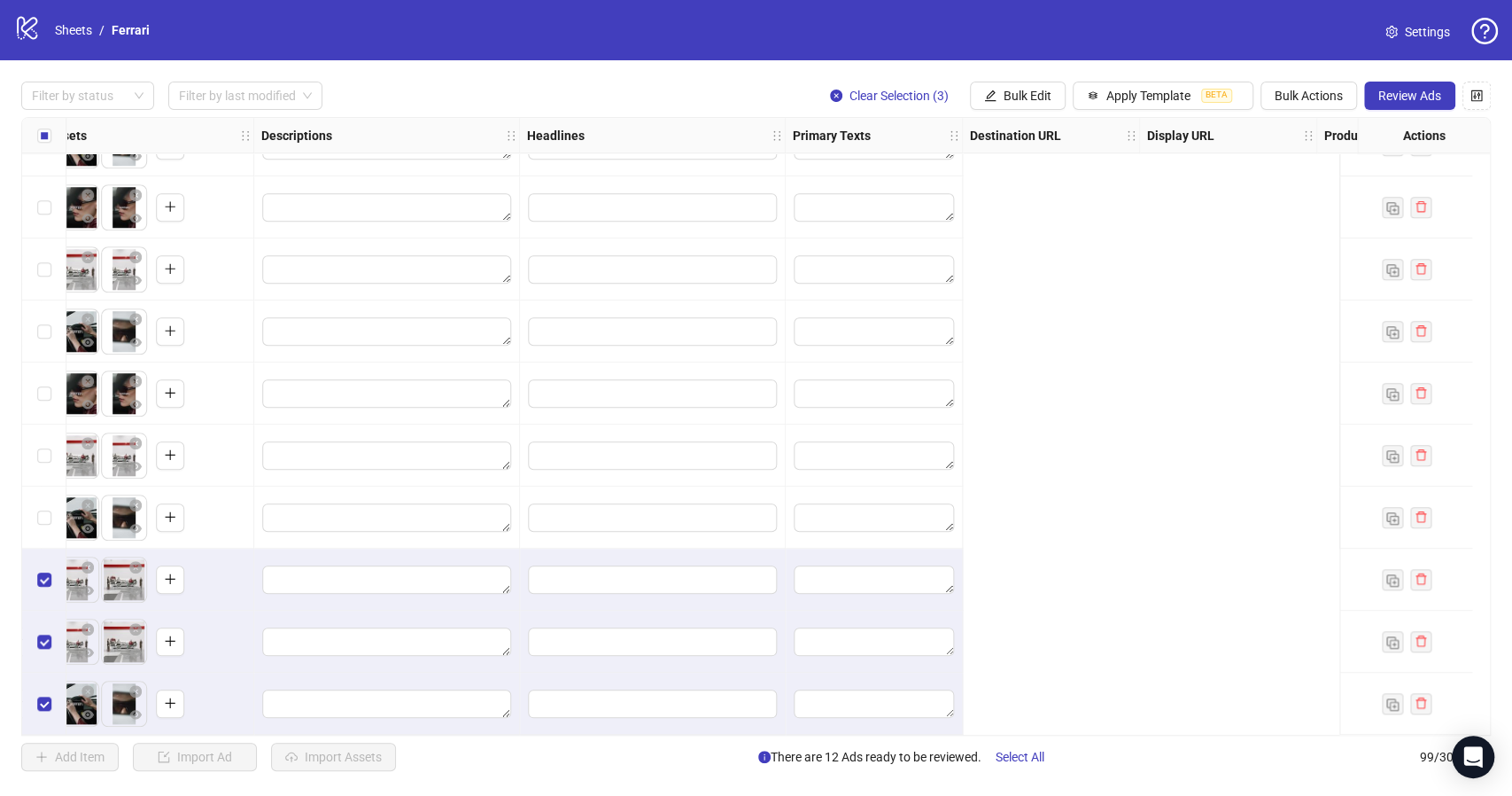
scroll to position [5565, 0]
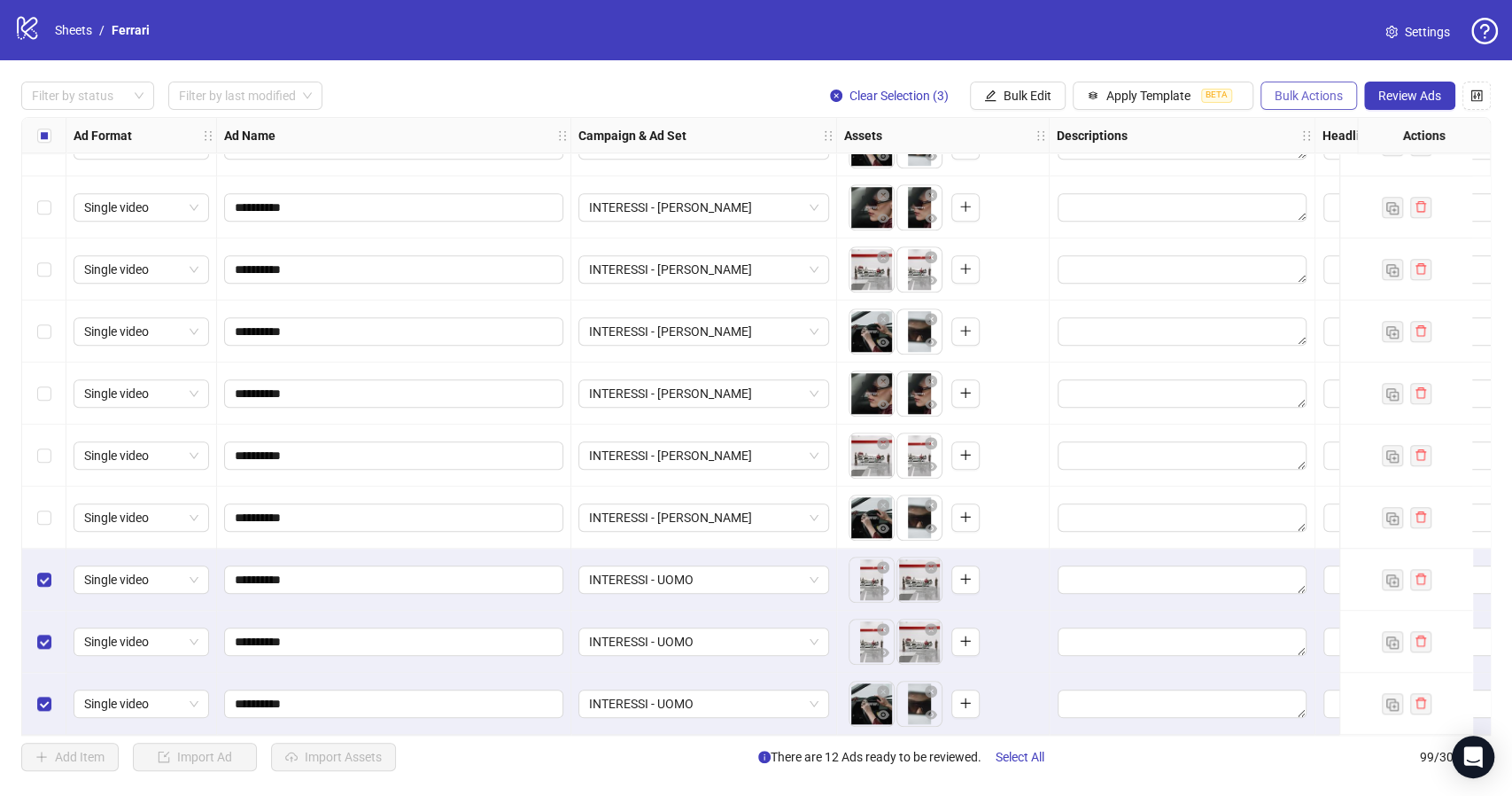
click at [1307, 94] on span "Bulk Actions" at bounding box center [1309, 96] width 69 height 14
click at [1339, 180] on span "Duplicate with assets" at bounding box center [1333, 189] width 121 height 20
click at [811, 571] on span "INTERESSI - UOMO" at bounding box center [704, 578] width 229 height 26
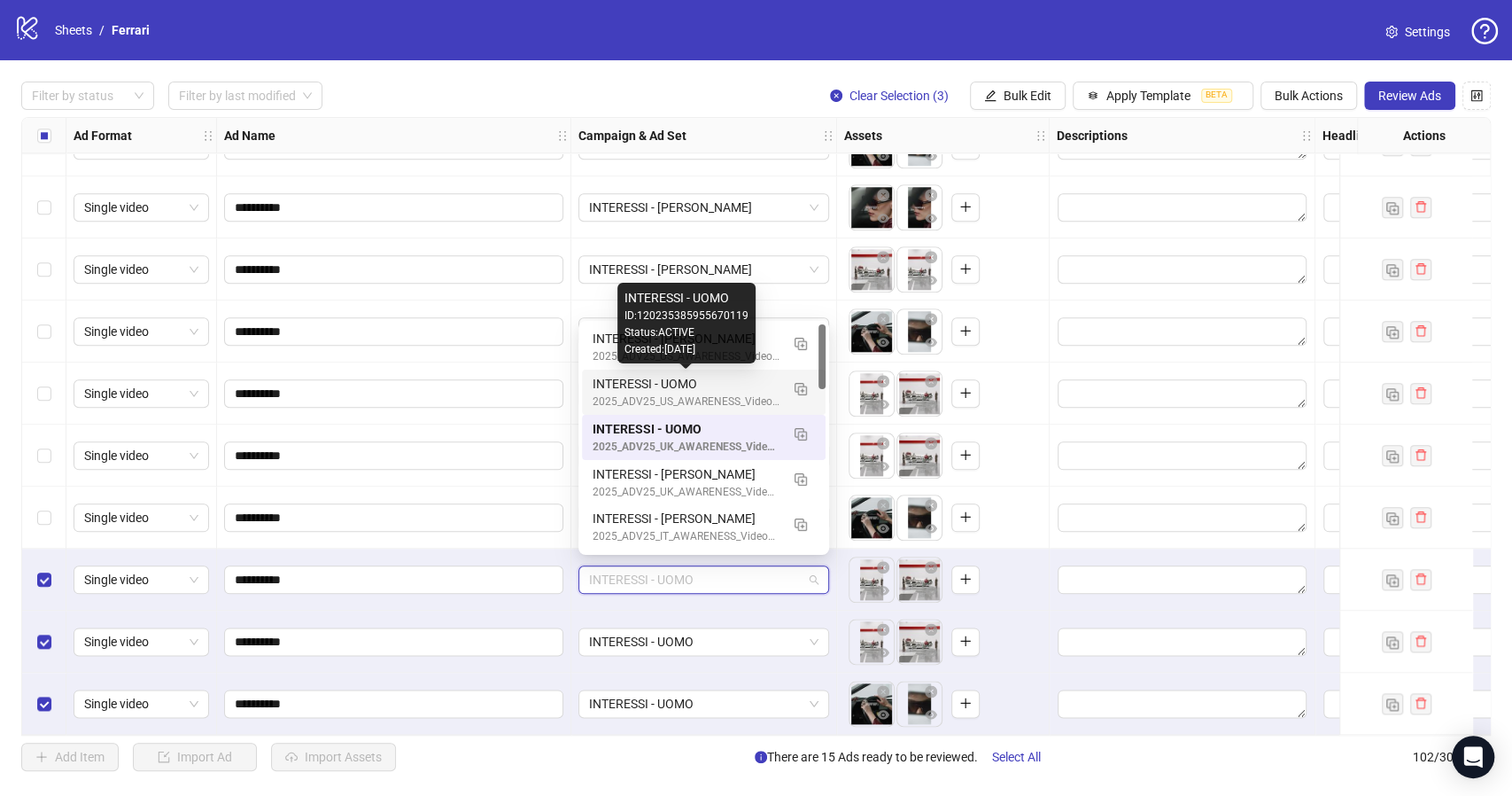
click at [695, 385] on div "INTERESSI - UOMO" at bounding box center [686, 384] width 187 height 20
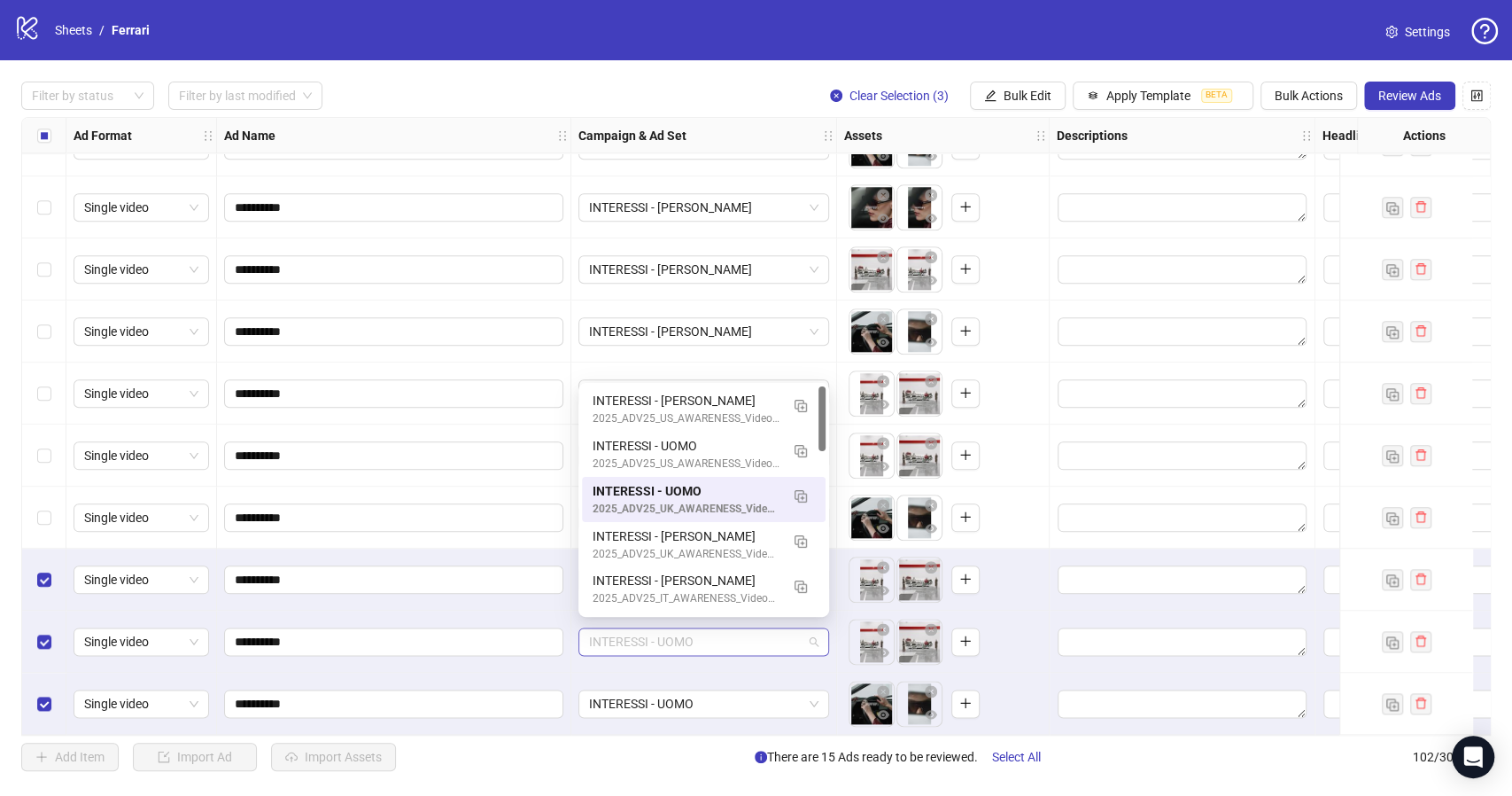
click at [814, 634] on span "INTERESSI - UOMO" at bounding box center [704, 641] width 229 height 26
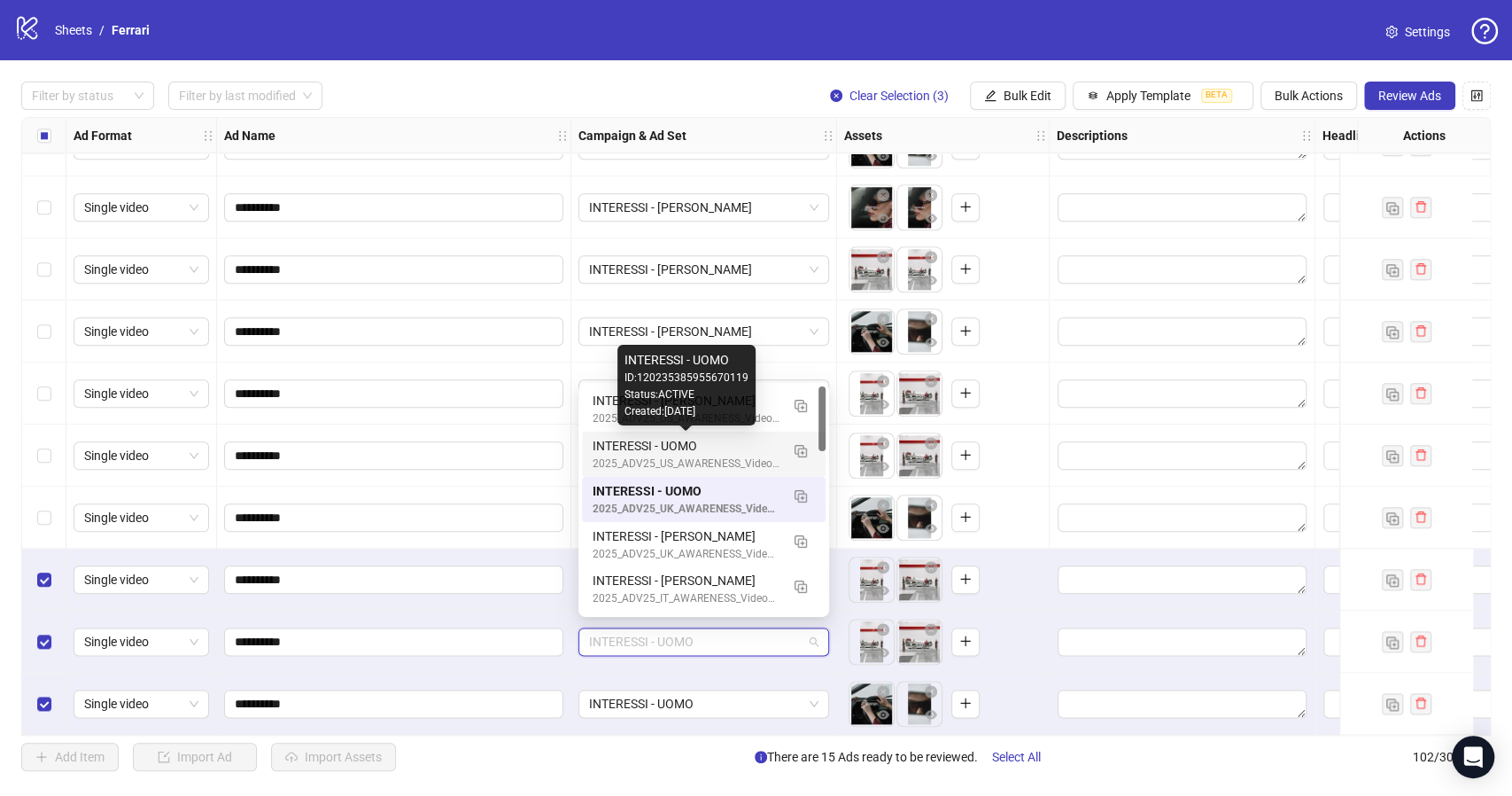
click at [700, 453] on div "INTERESSI - UOMO" at bounding box center [686, 446] width 187 height 20
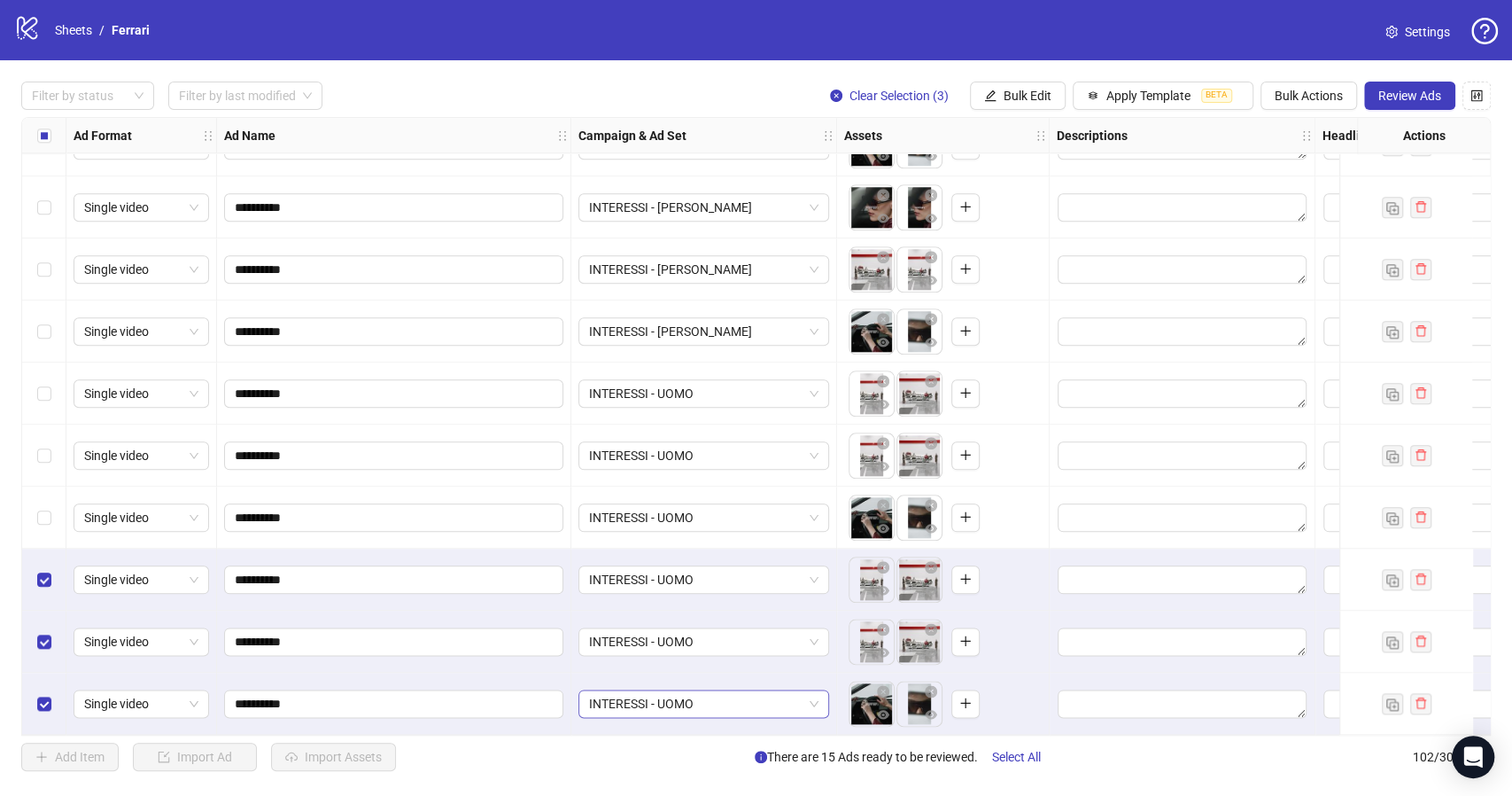
click at [816, 702] on span "INTERESSI - UOMO" at bounding box center [704, 703] width 229 height 26
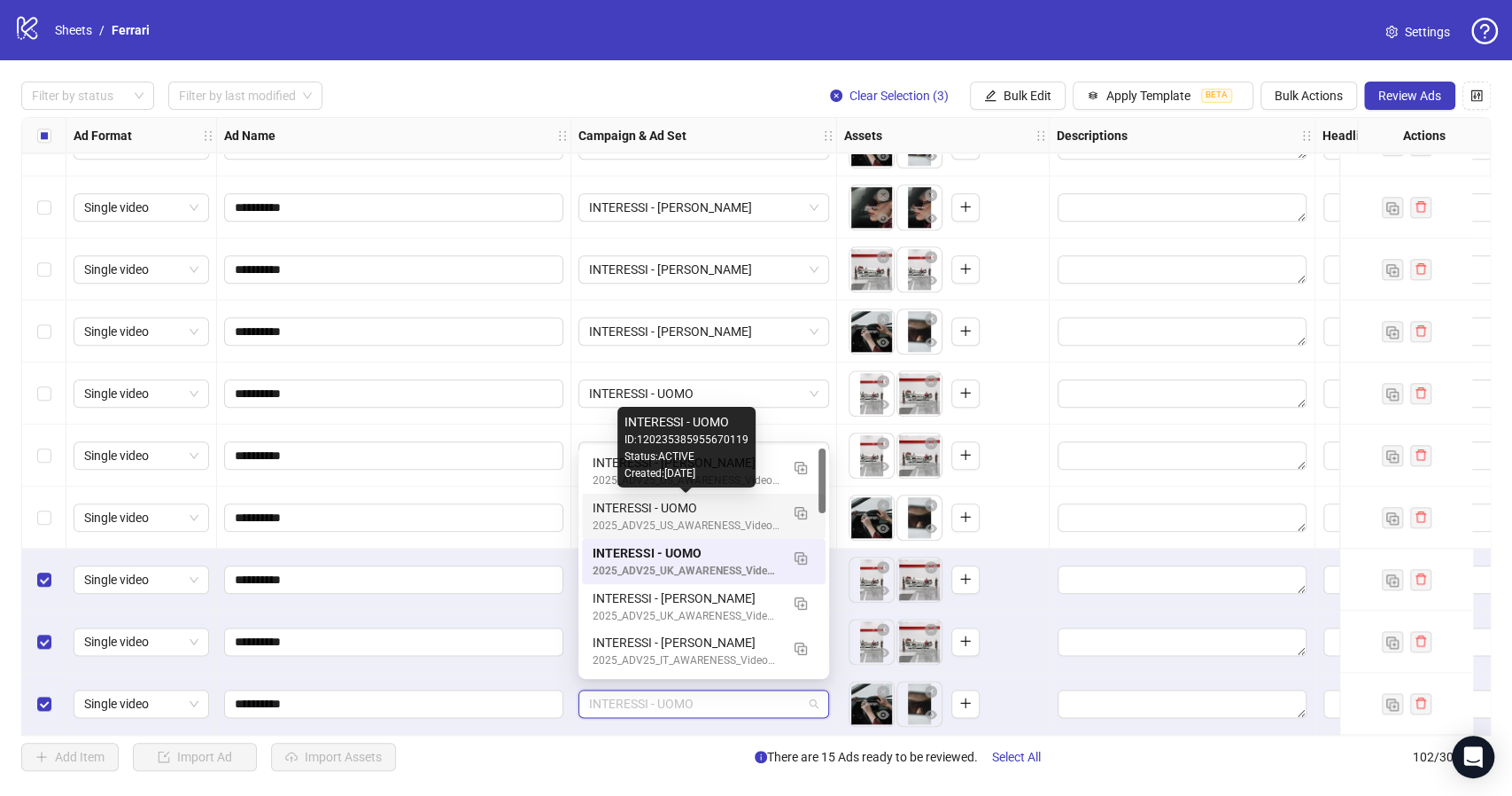
click at [695, 507] on div "INTERESSI - UOMO" at bounding box center [686, 508] width 187 height 20
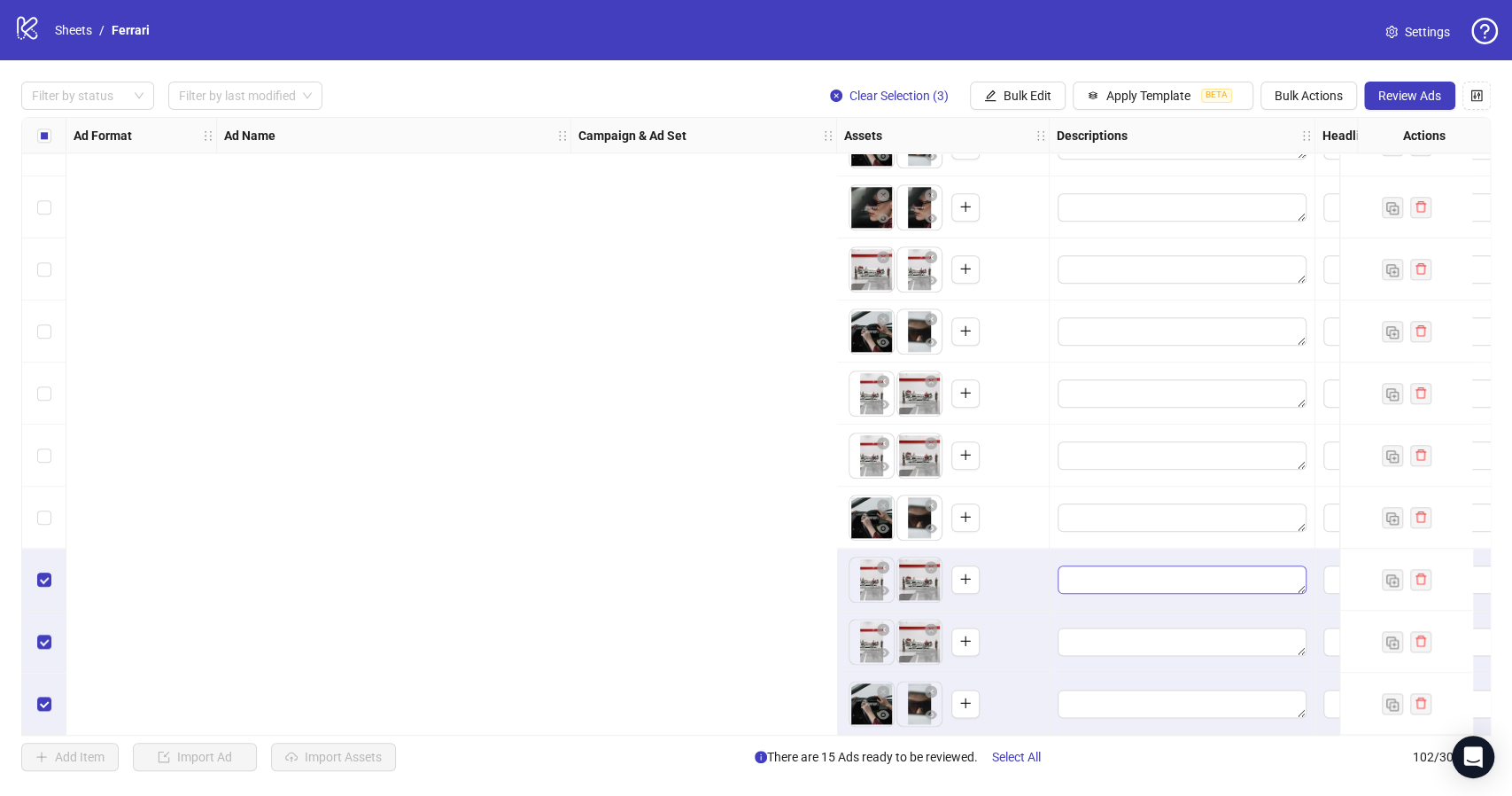
scroll to position [5752, 1092]
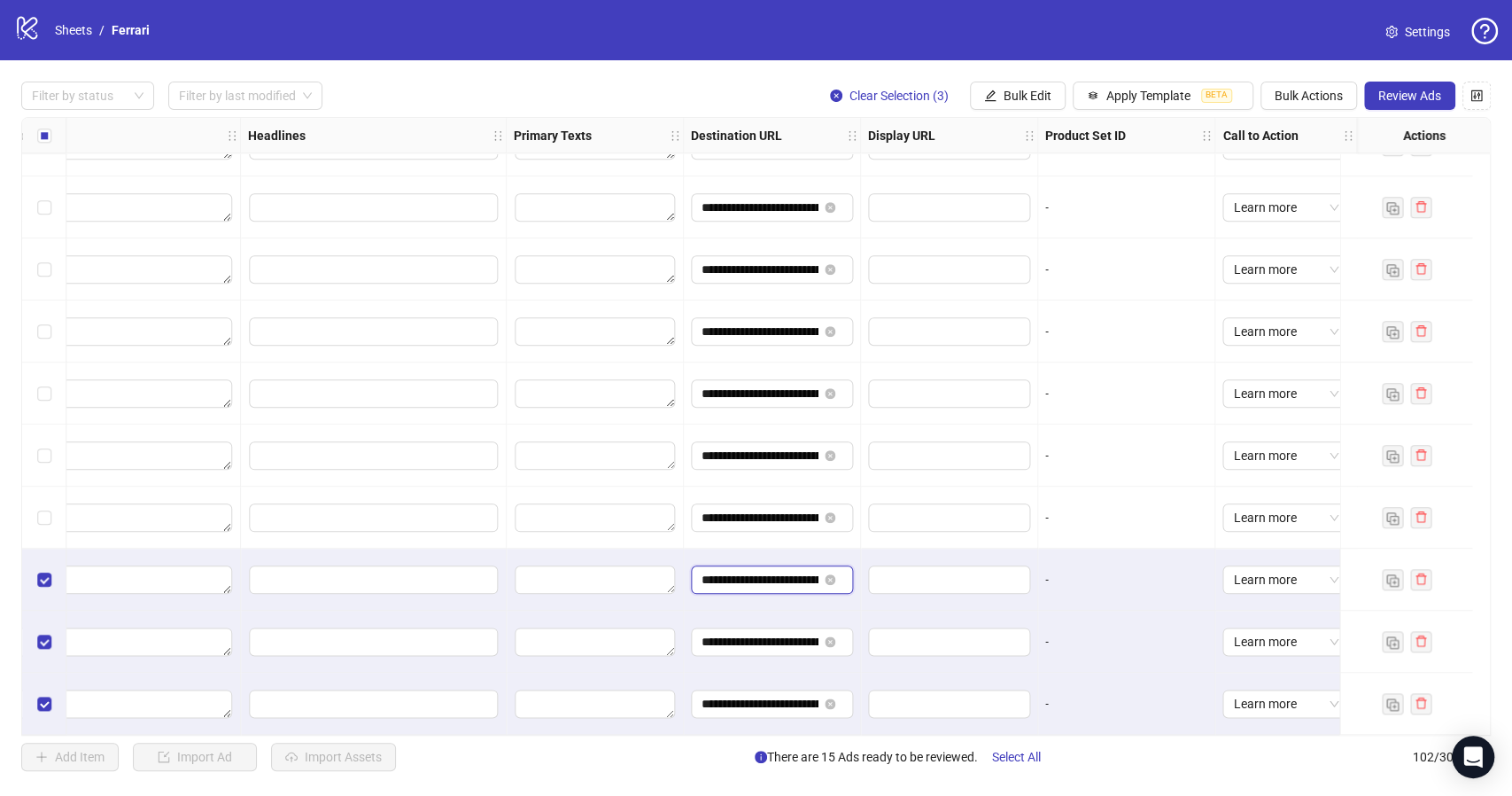
click at [748, 574] on input "**********" at bounding box center [760, 579] width 116 height 20
paste input "text"
type input "**********"
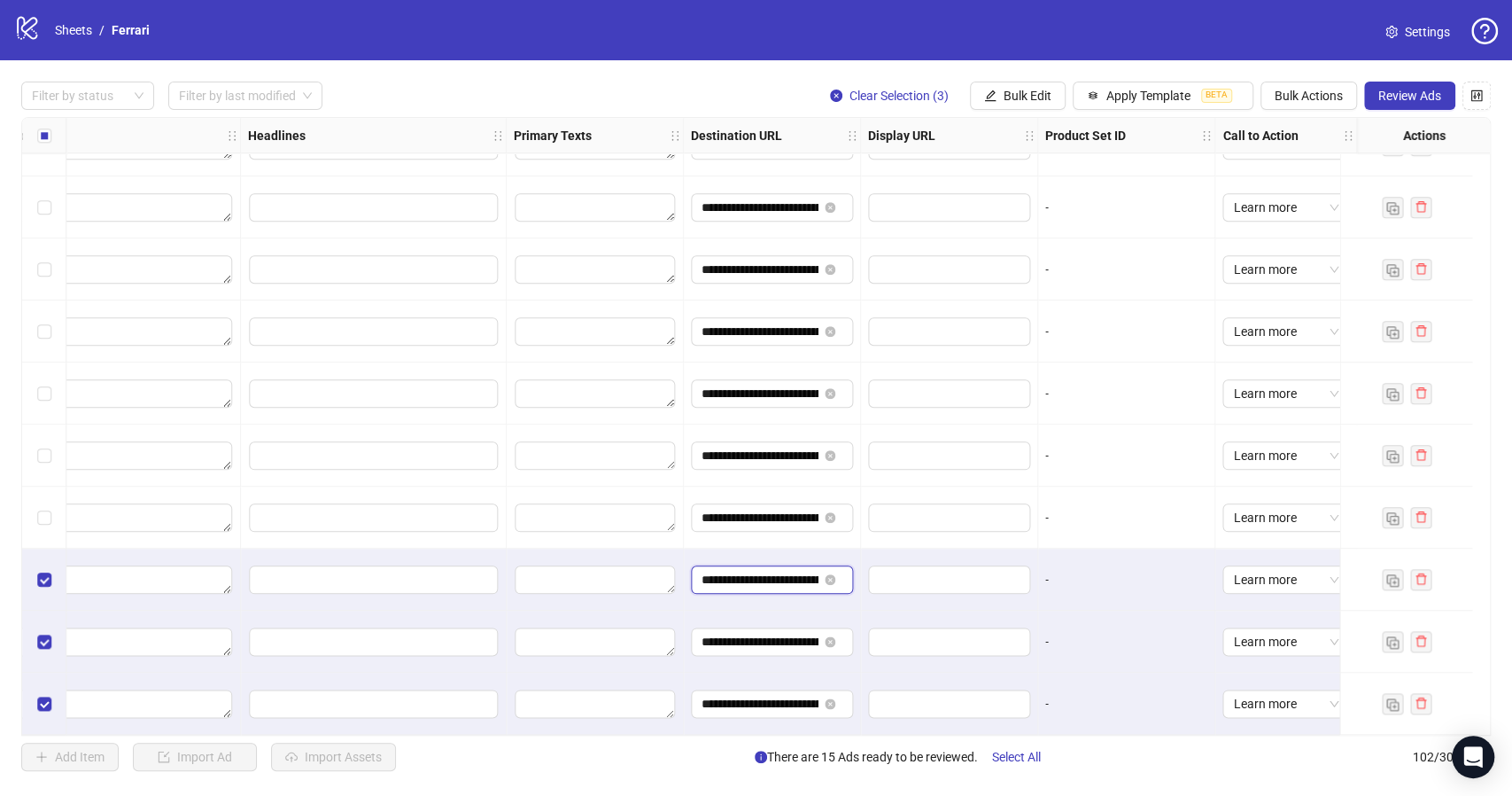
scroll to position [0, 141]
click at [744, 637] on input "**********" at bounding box center [760, 642] width 116 height 20
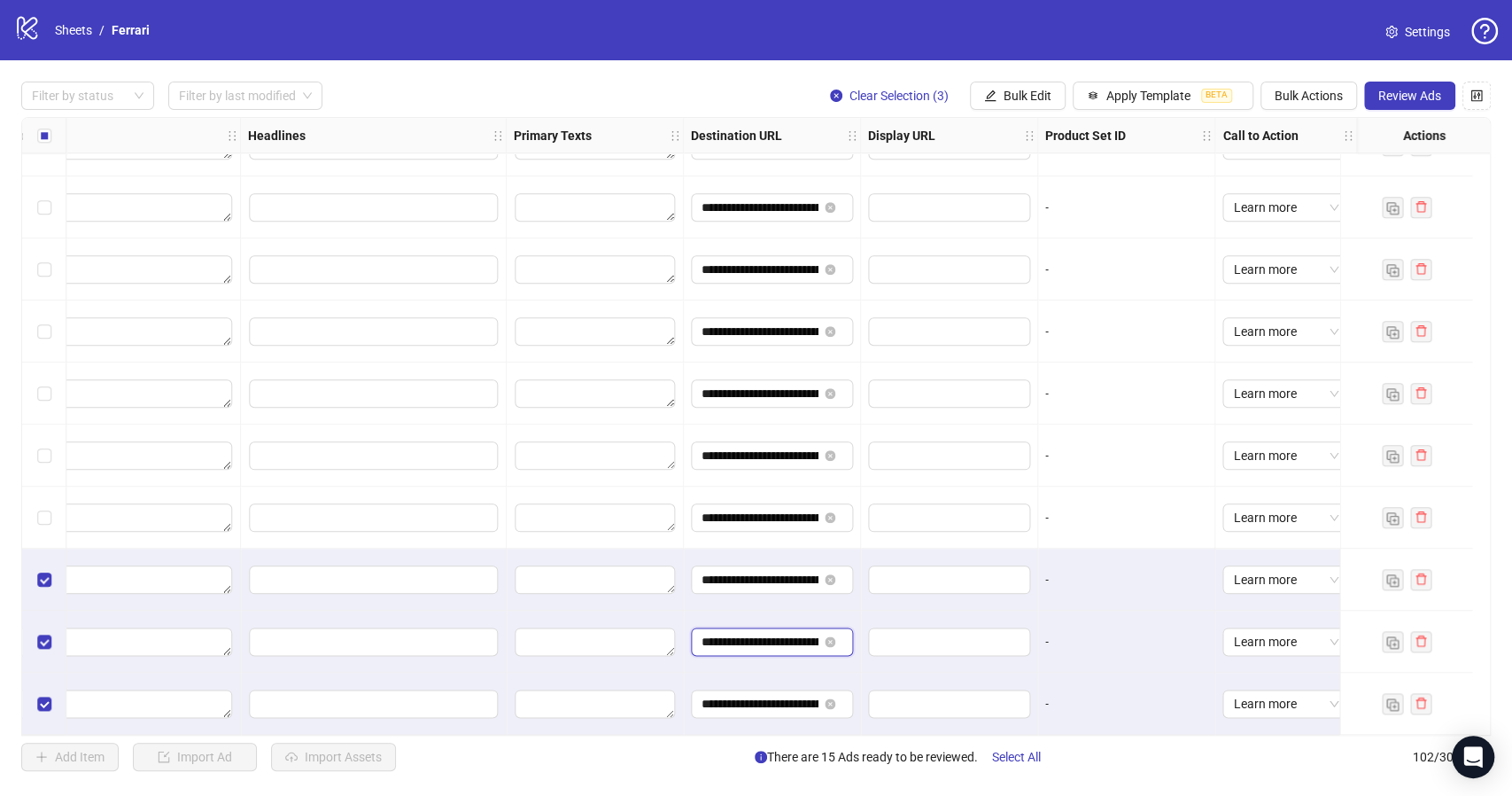
paste input "text"
type input "**********"
click at [743, 699] on input "**********" at bounding box center [760, 704] width 116 height 20
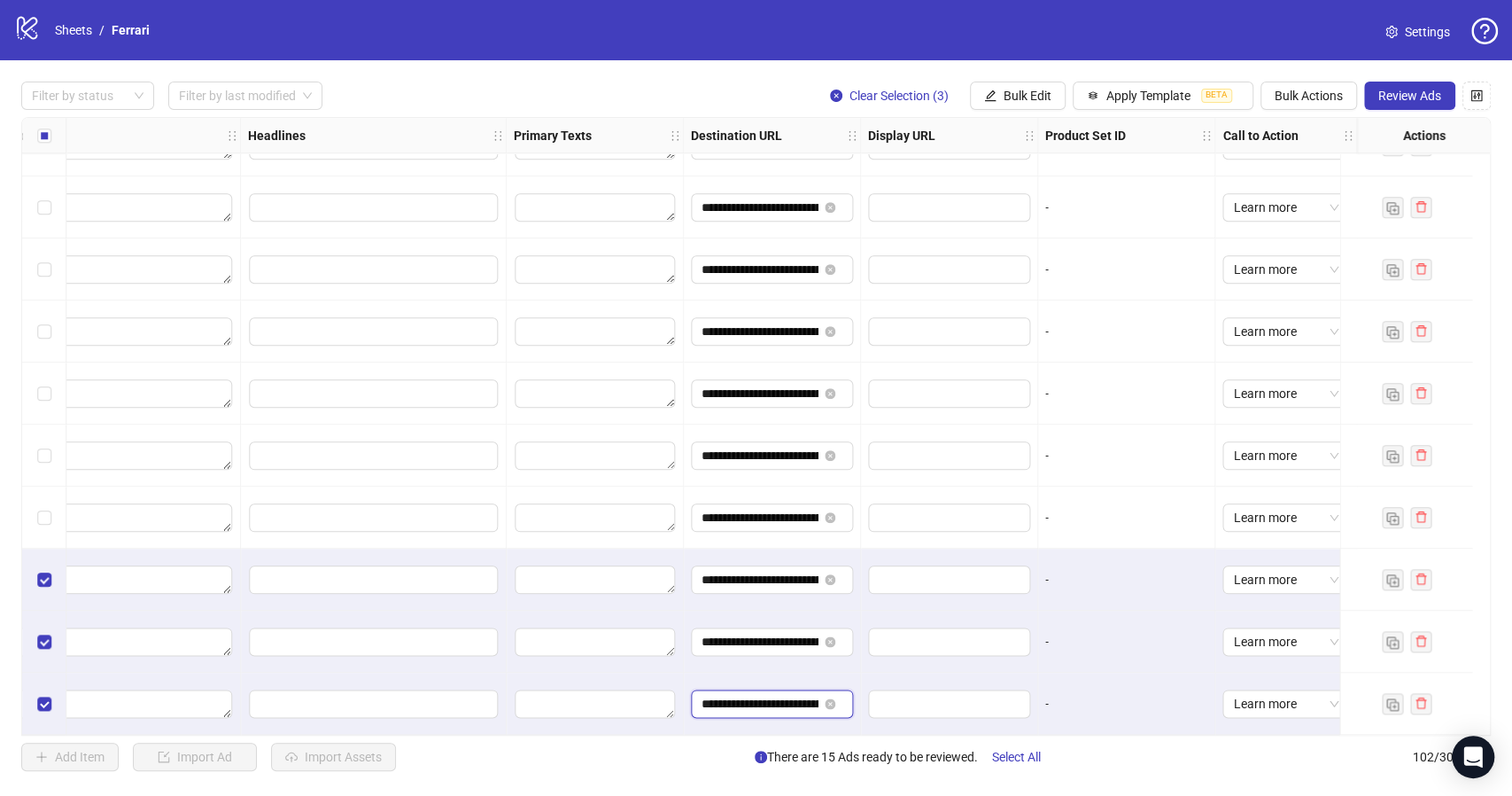
paste input "text"
type input "**********"
click at [1308, 99] on span "Bulk Actions" at bounding box center [1309, 96] width 69 height 14
click at [1359, 186] on span "Duplicate with assets" at bounding box center [1333, 189] width 121 height 20
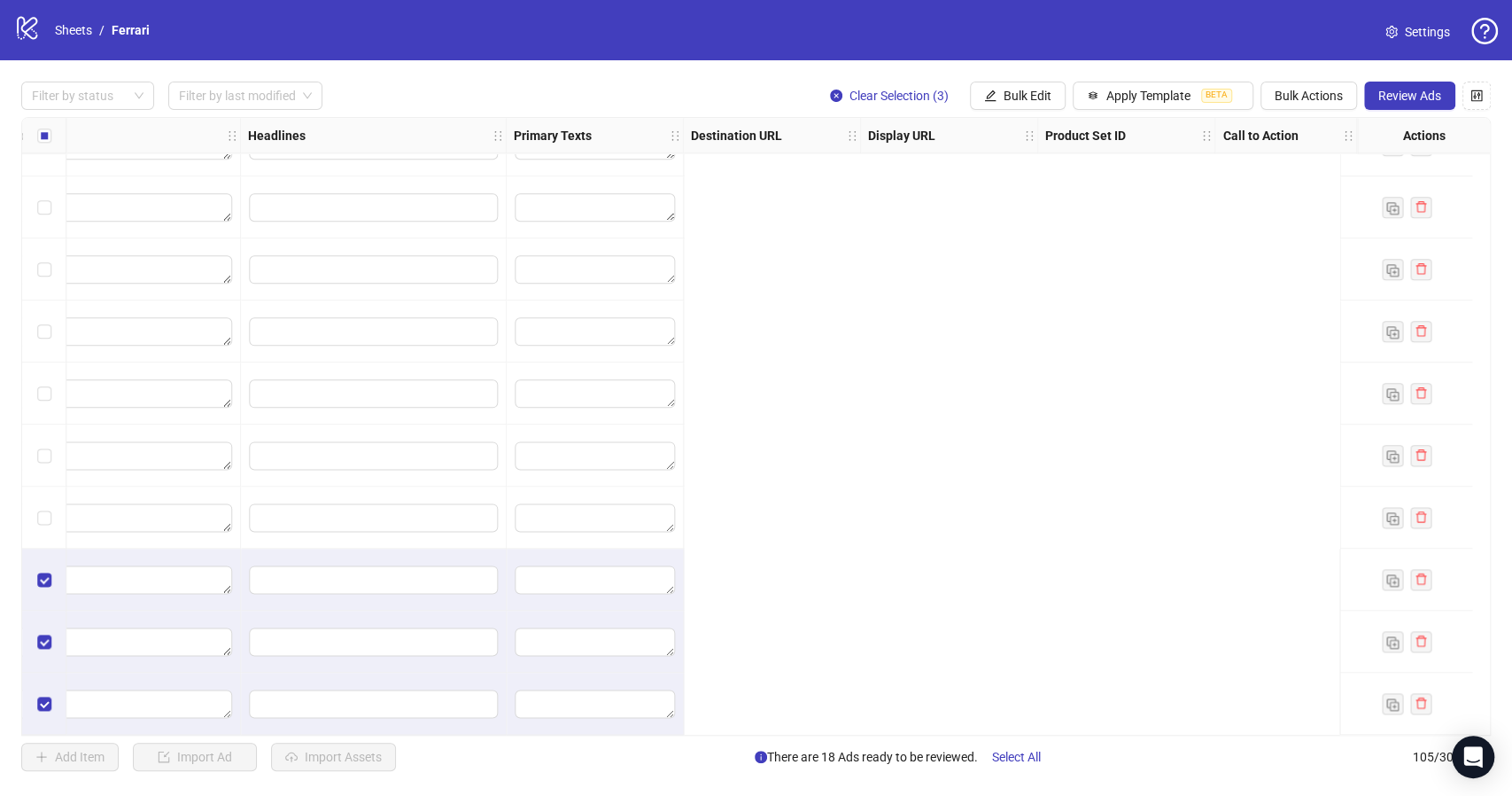
scroll to position [5938, 0]
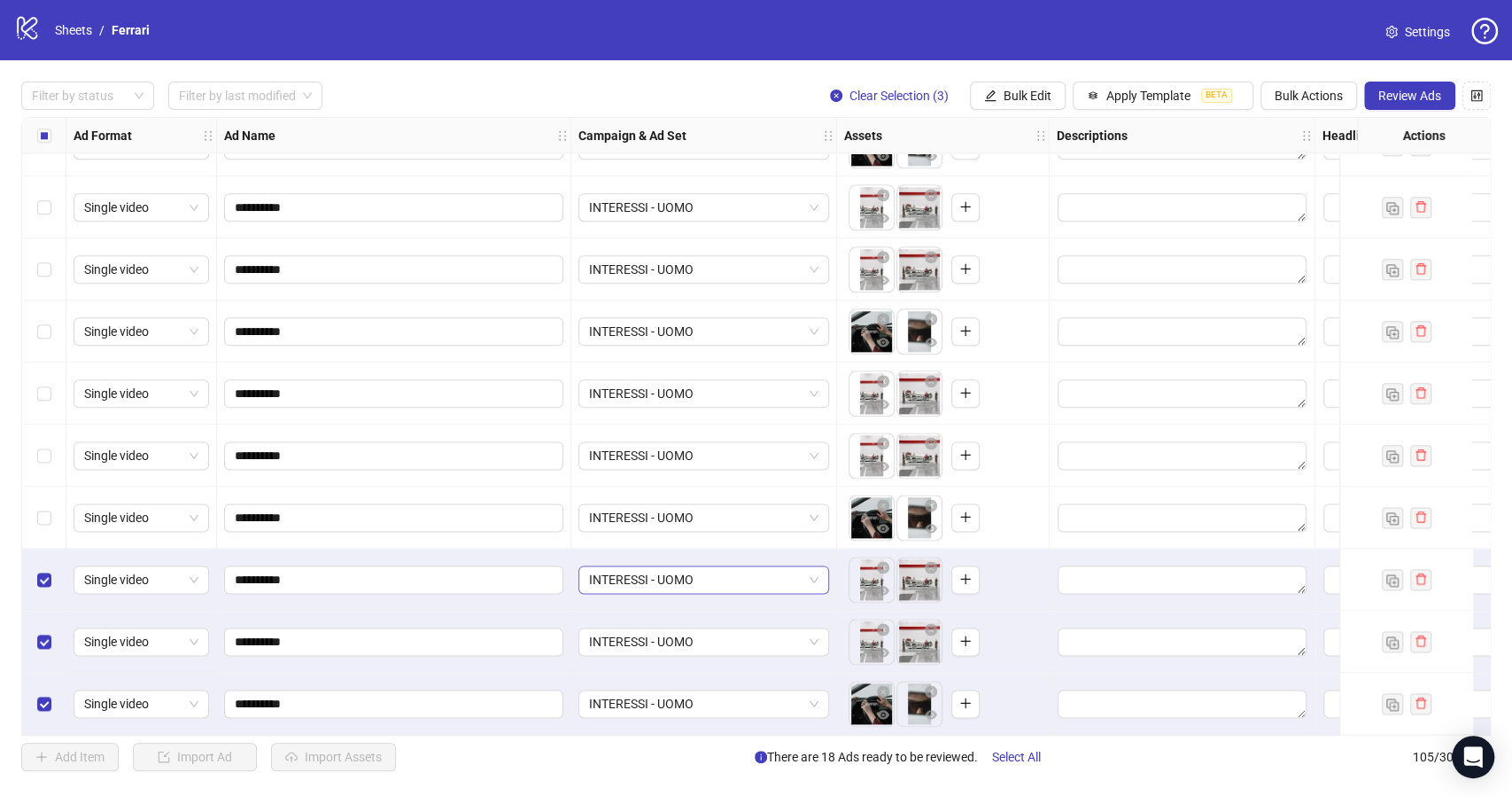
click at [811, 573] on span "INTERESSI - UOMO" at bounding box center [704, 578] width 229 height 26
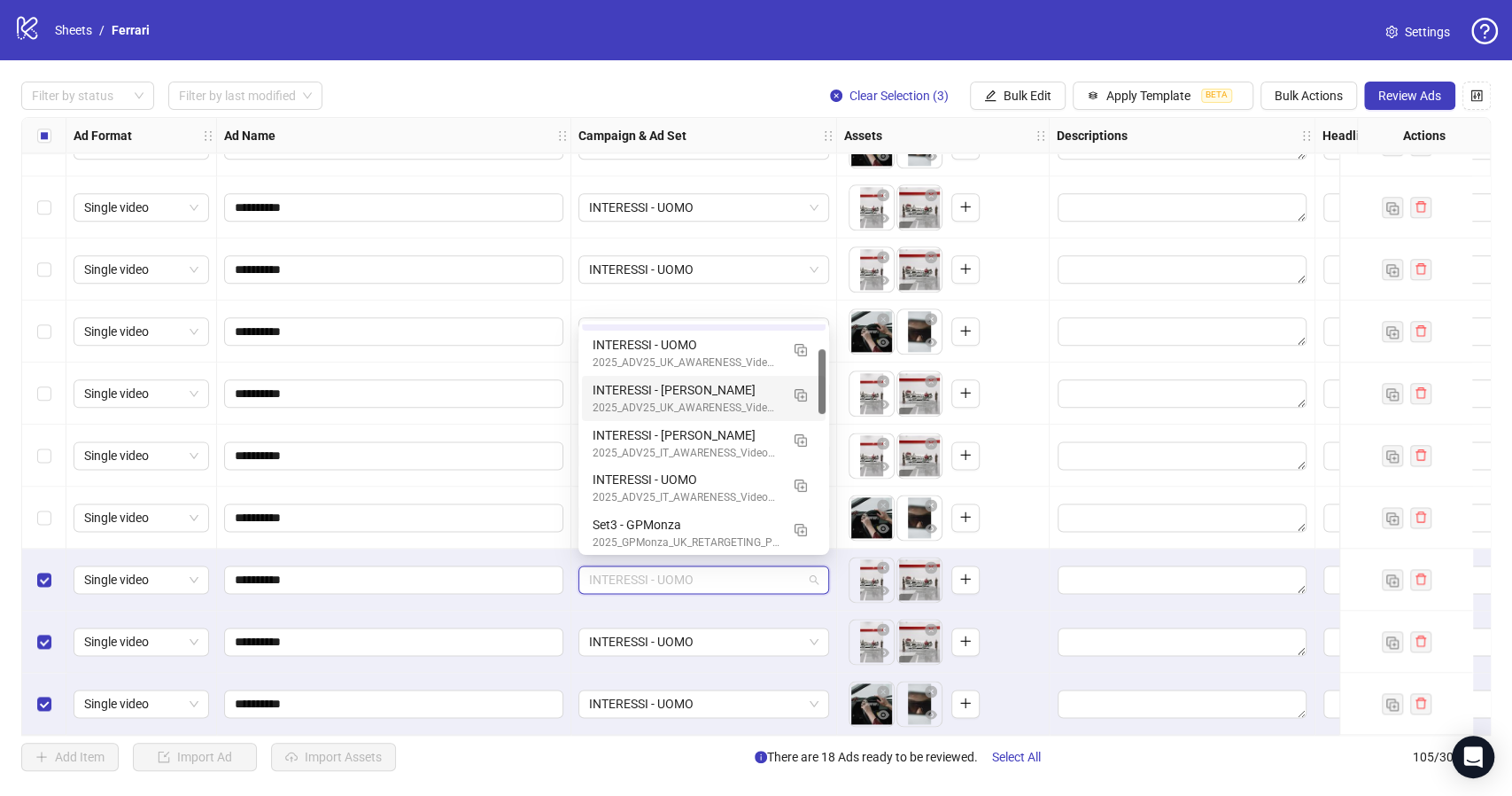
scroll to position [90, 0]
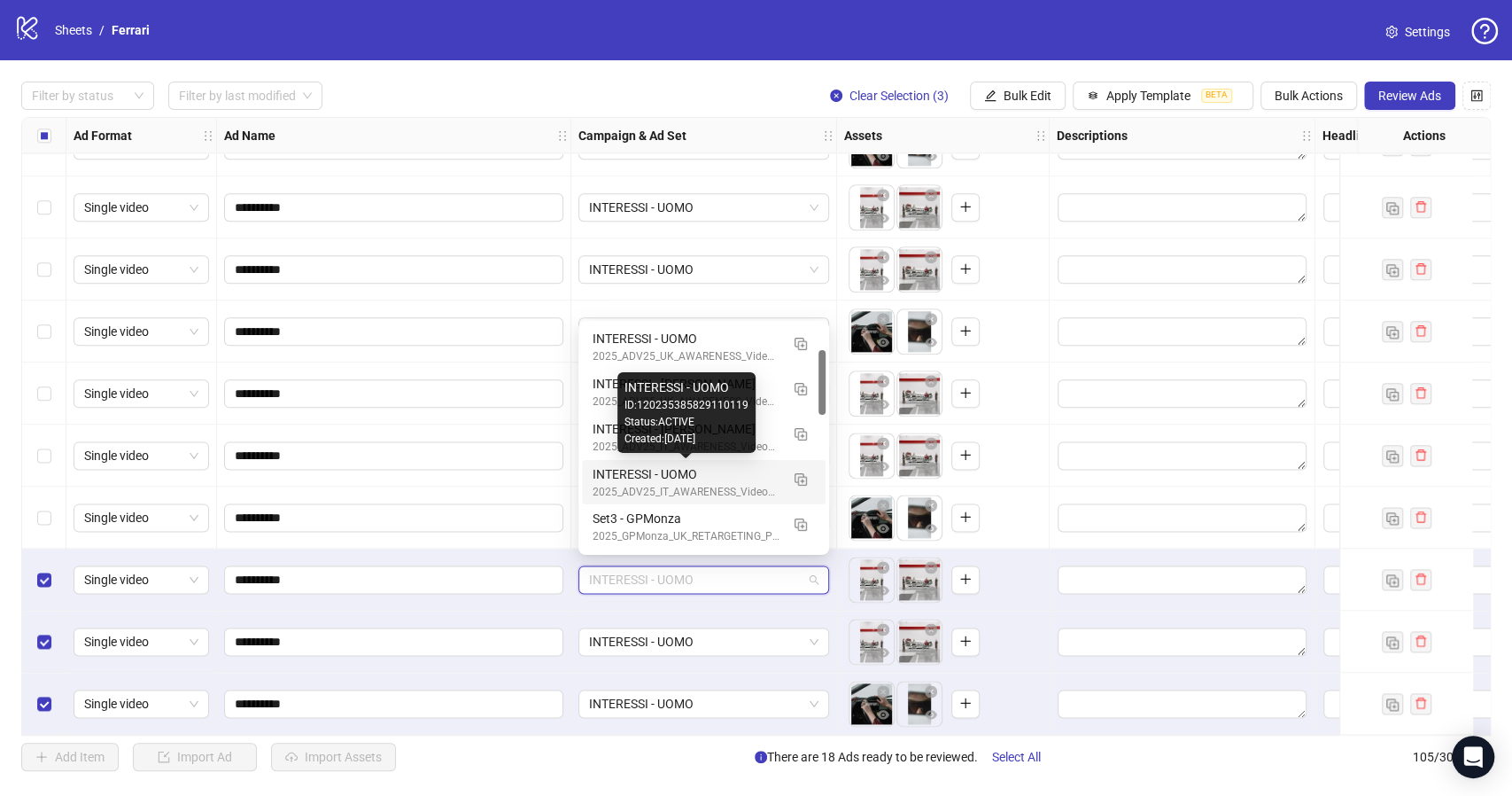
click at [672, 477] on div "INTERESSI - UOMO" at bounding box center [686, 474] width 187 height 20
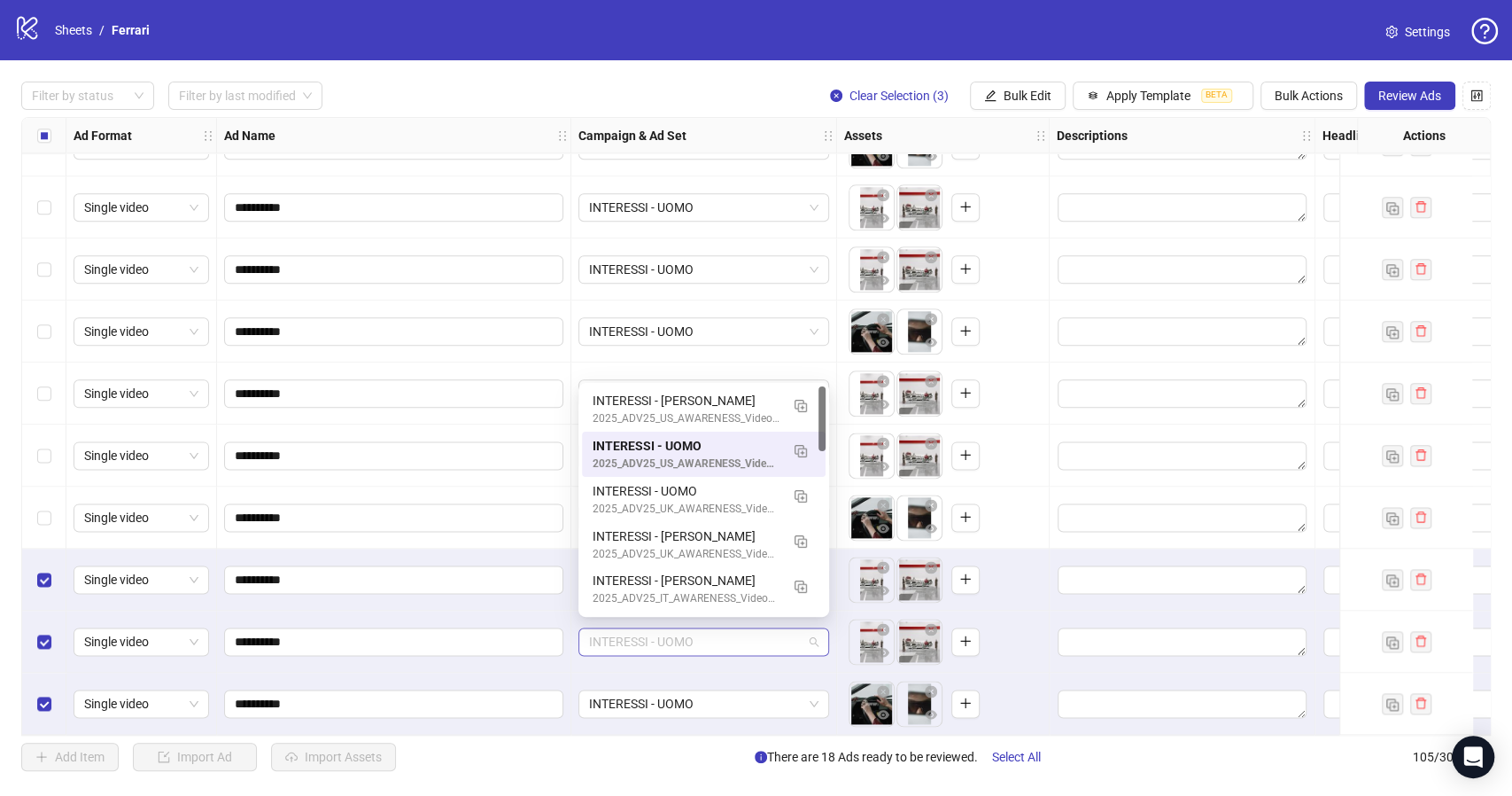
click at [815, 631] on span "INTERESSI - UOMO" at bounding box center [704, 641] width 229 height 26
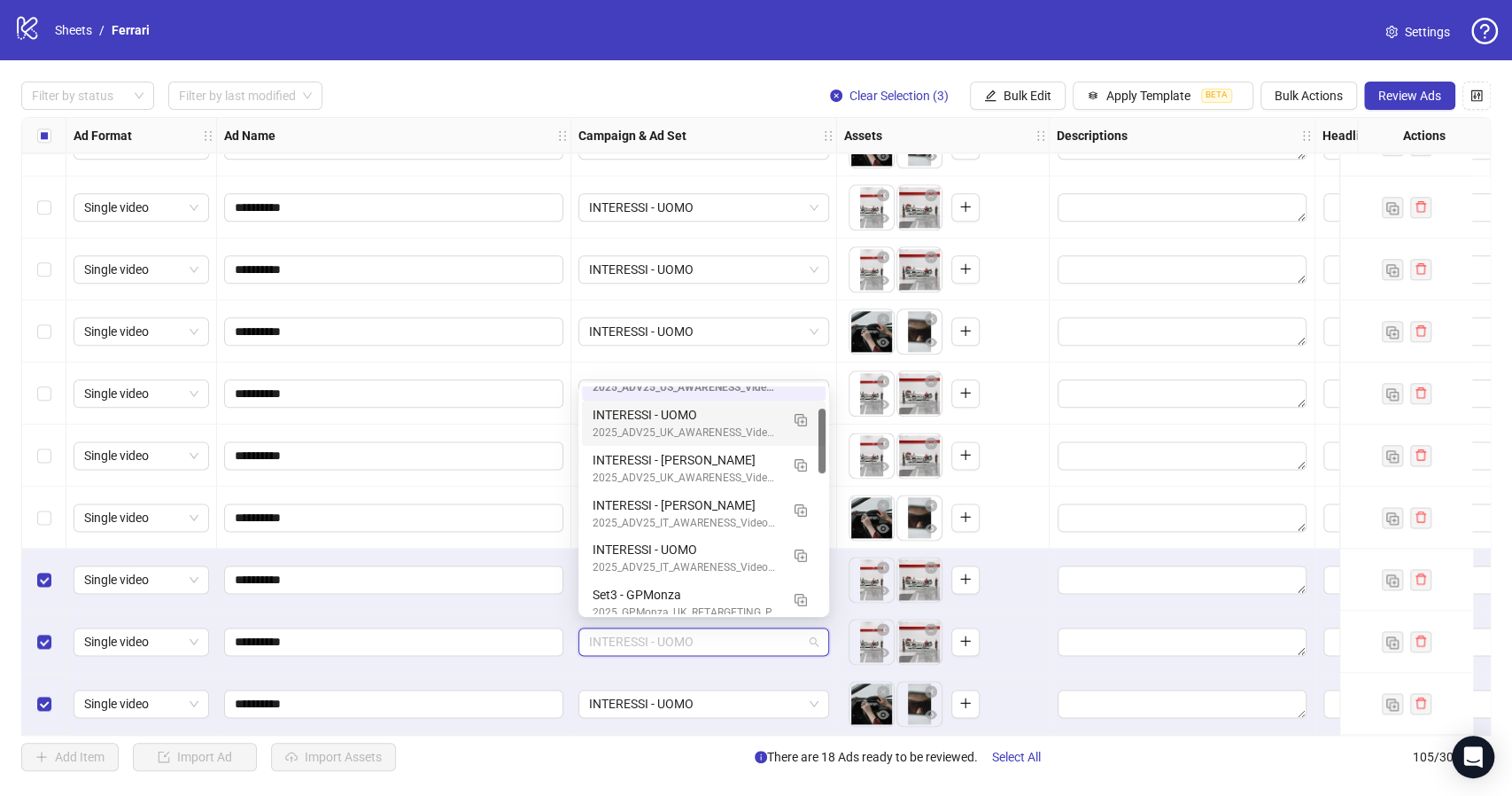
scroll to position [78, 0]
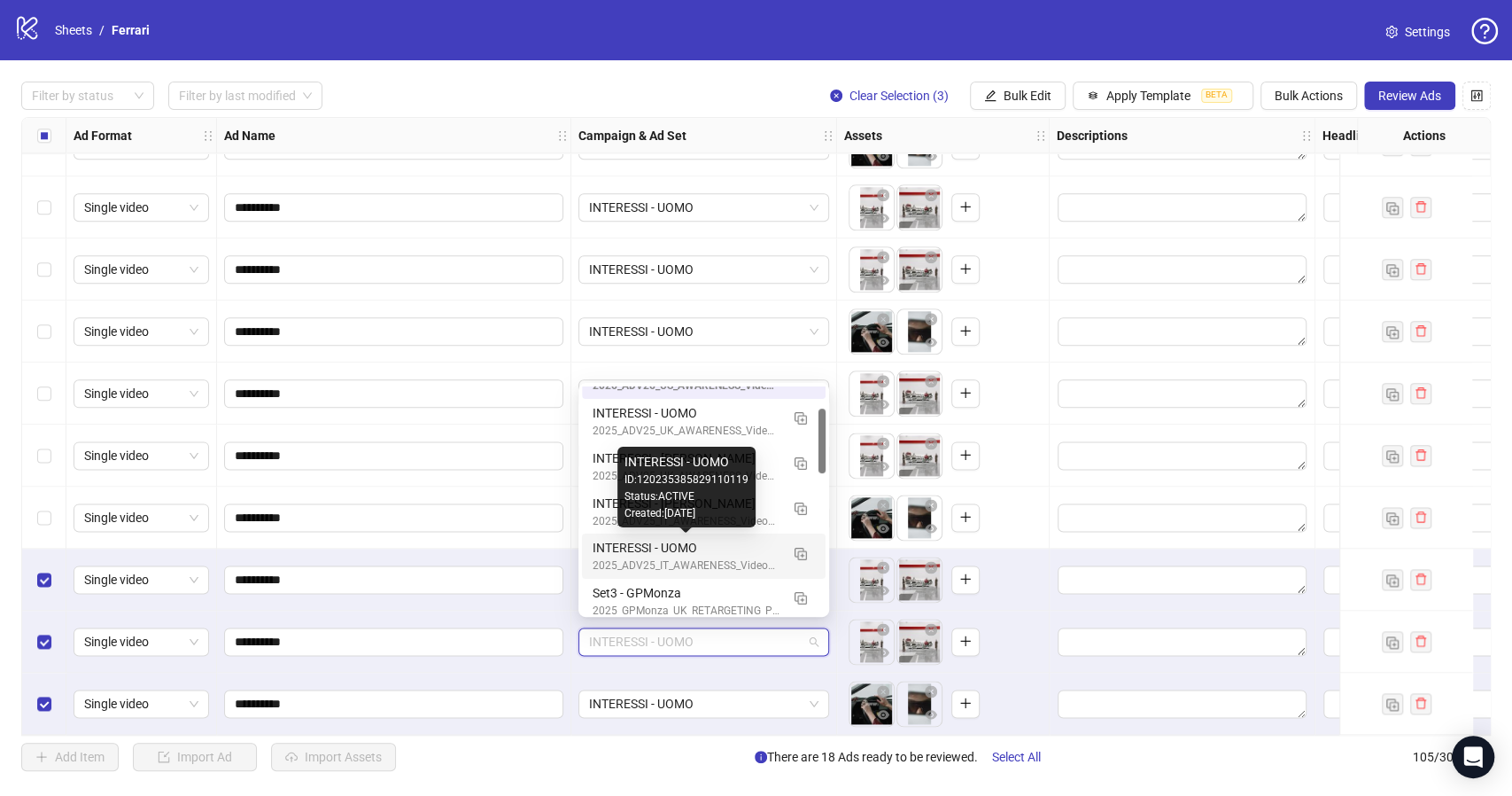
click at [677, 550] on div "INTERESSI - UOMO" at bounding box center [686, 548] width 187 height 20
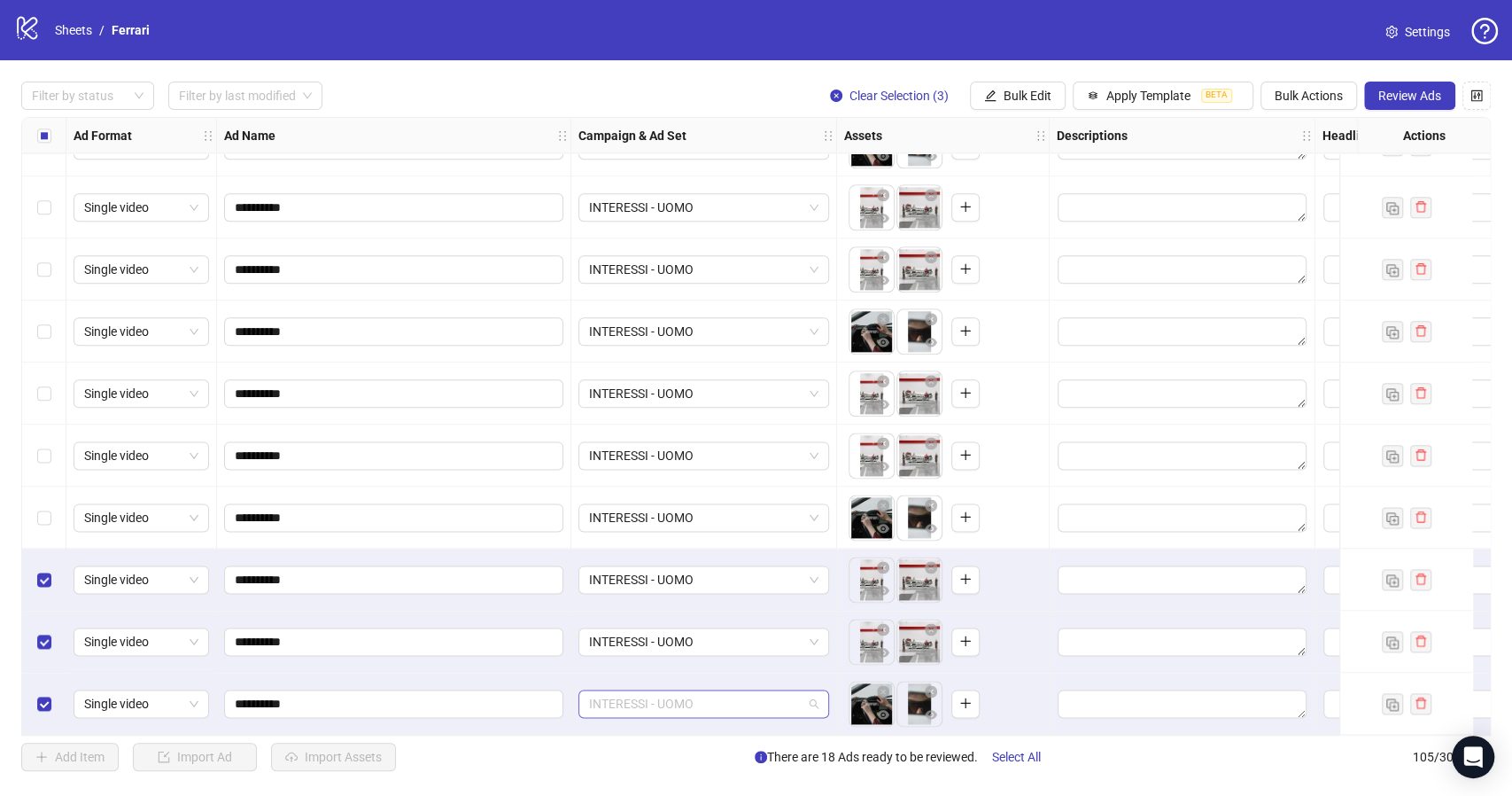
click at [811, 696] on span "INTERESSI - UOMO" at bounding box center [704, 703] width 229 height 26
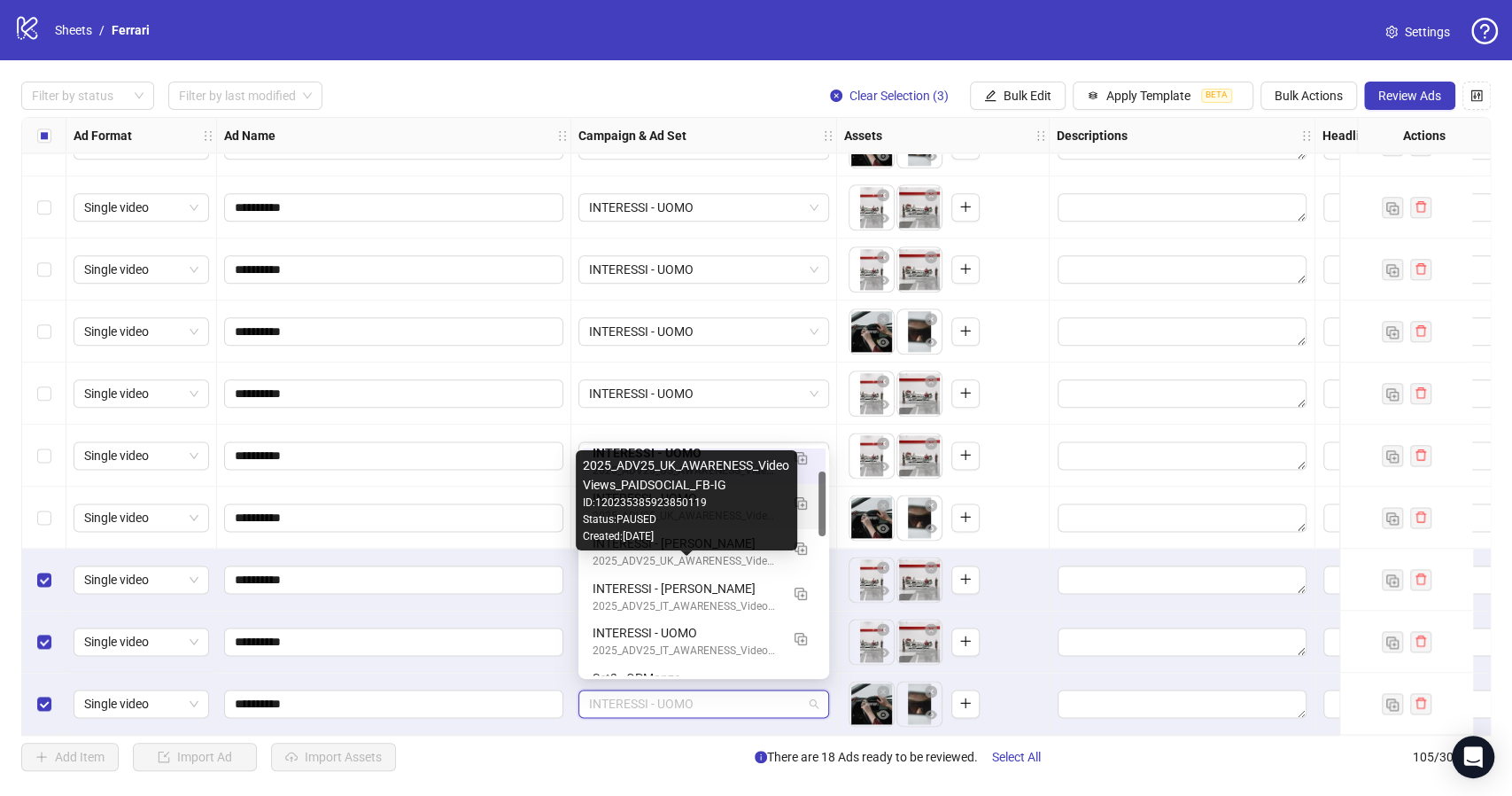
scroll to position [87, 0]
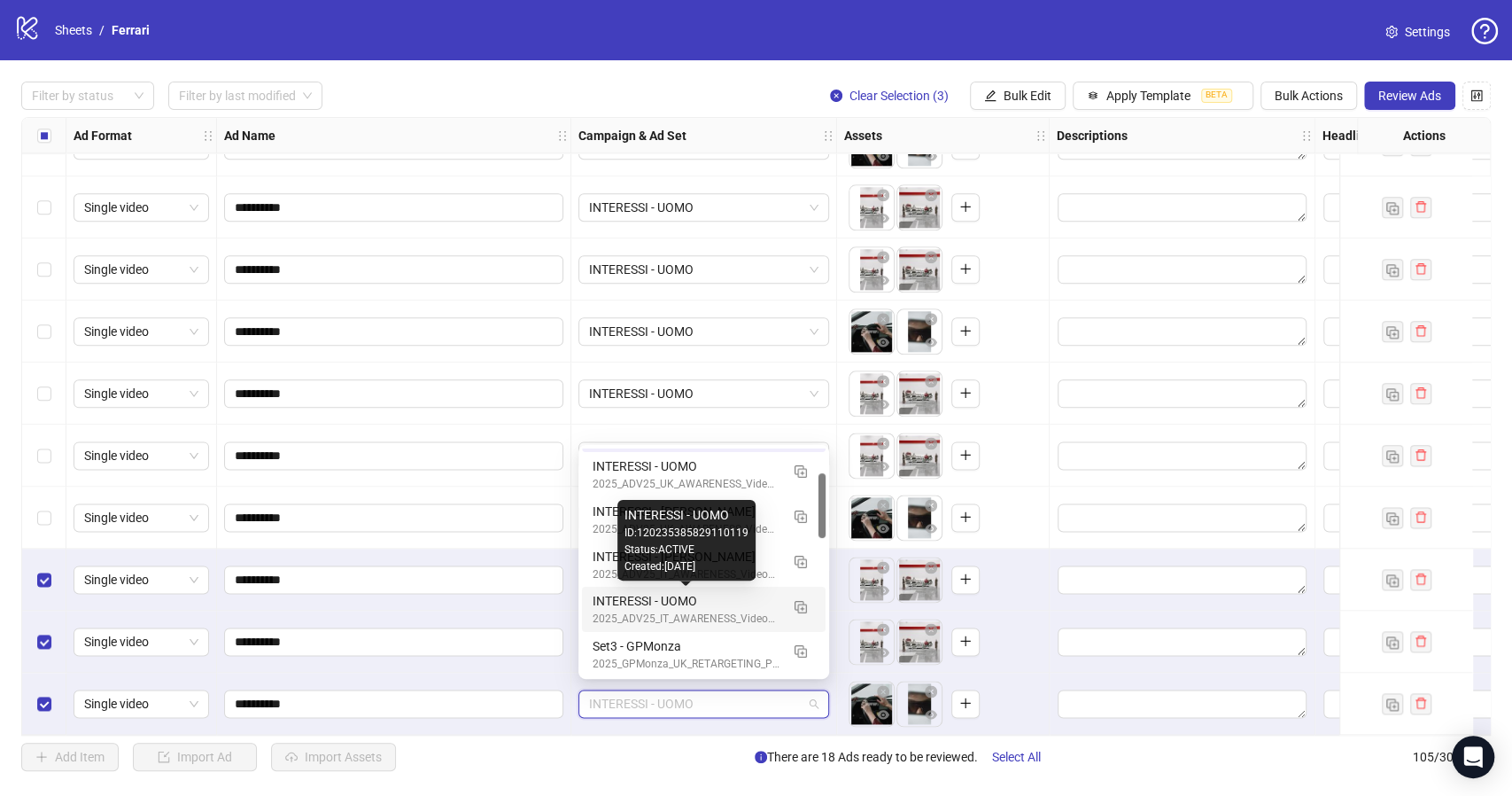
click at [666, 602] on div "INTERESSI - UOMO" at bounding box center [686, 601] width 187 height 20
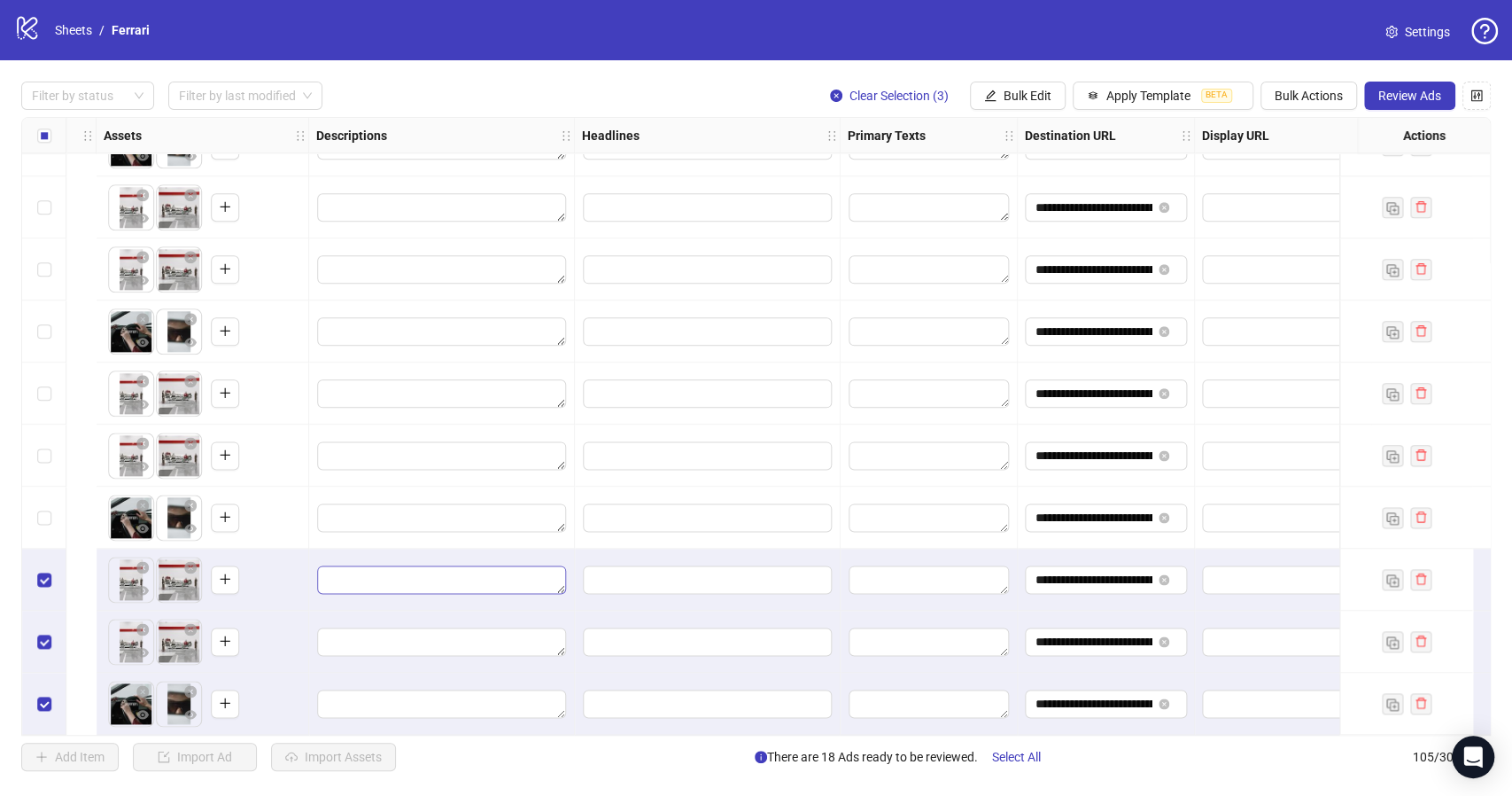
scroll to position [5938, 1092]
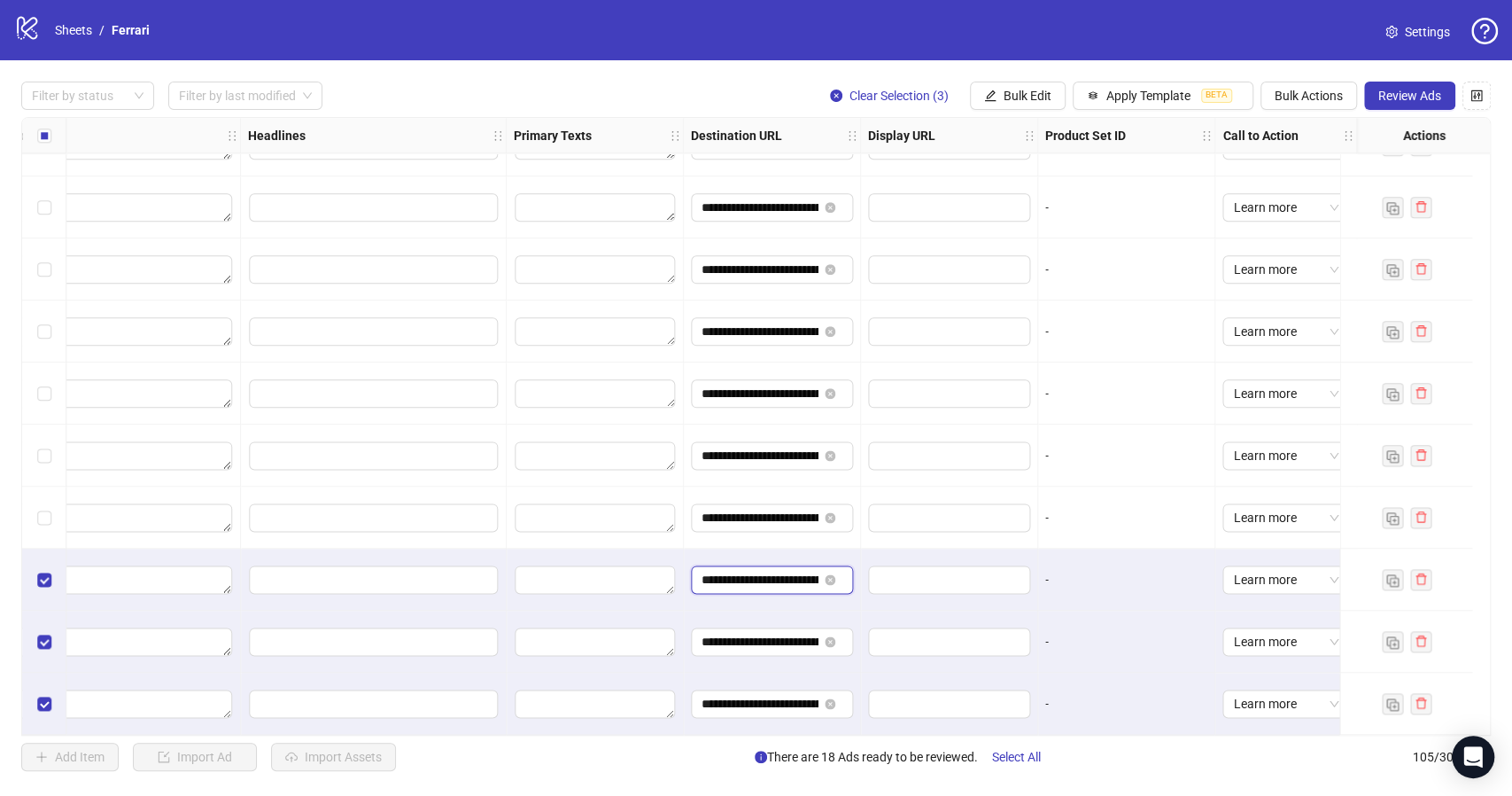
click at [730, 572] on input "**********" at bounding box center [760, 579] width 116 height 20
paste input "text"
type input "**********"
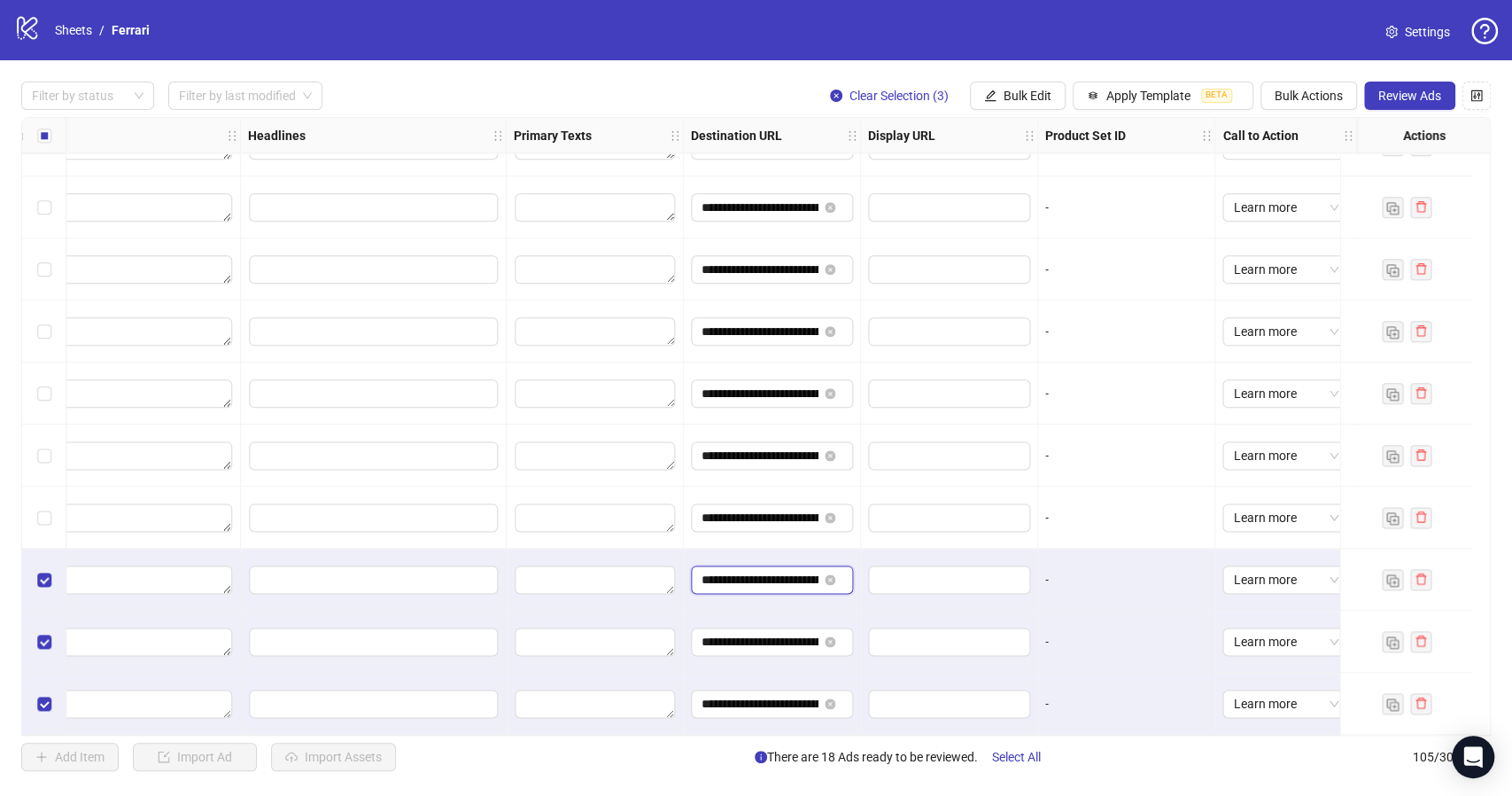
scroll to position [0, 127]
click at [735, 634] on input "**********" at bounding box center [760, 642] width 116 height 20
paste input "text"
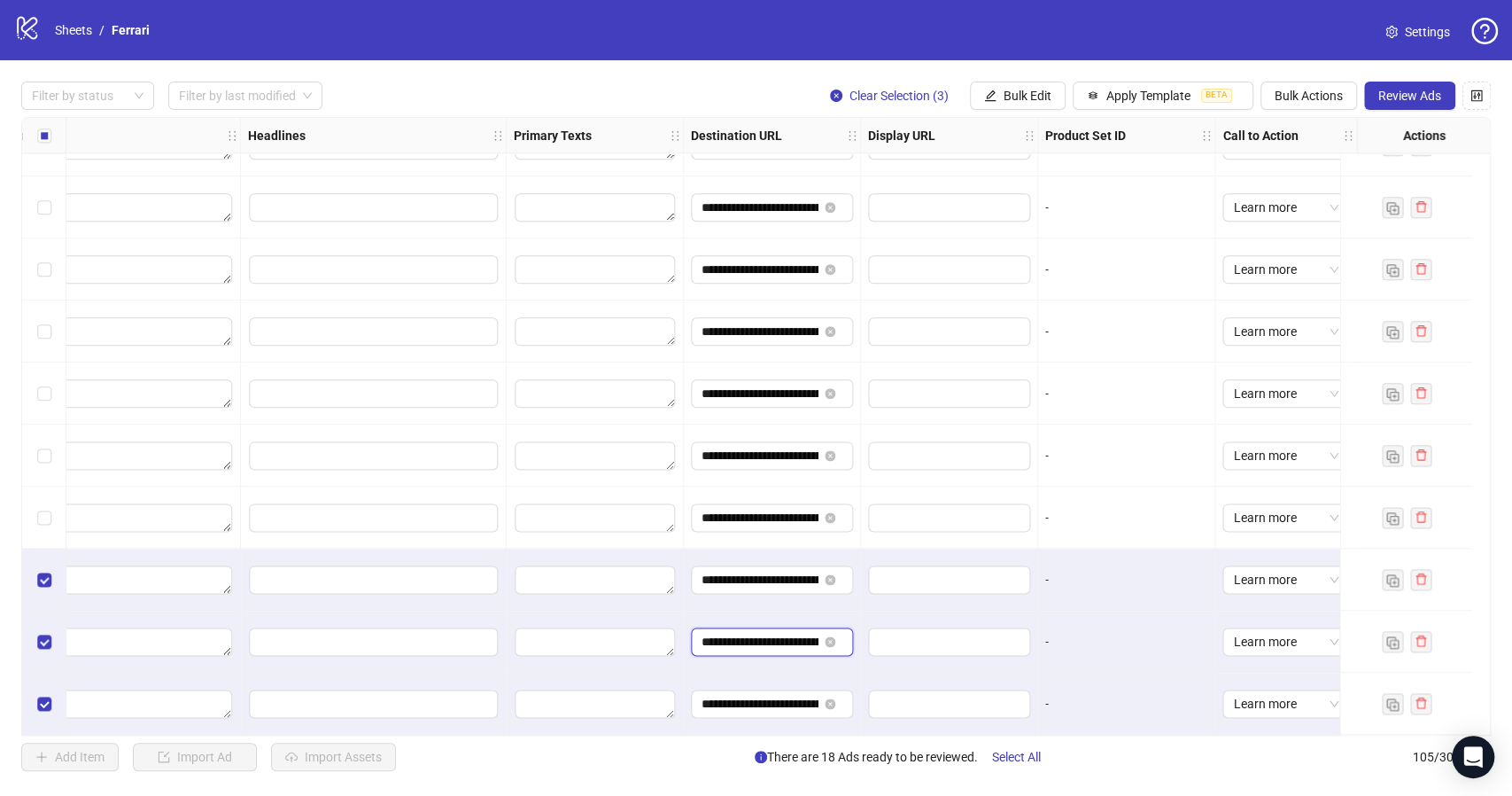
type input "**********"
click at [750, 694] on input "**********" at bounding box center [760, 704] width 116 height 20
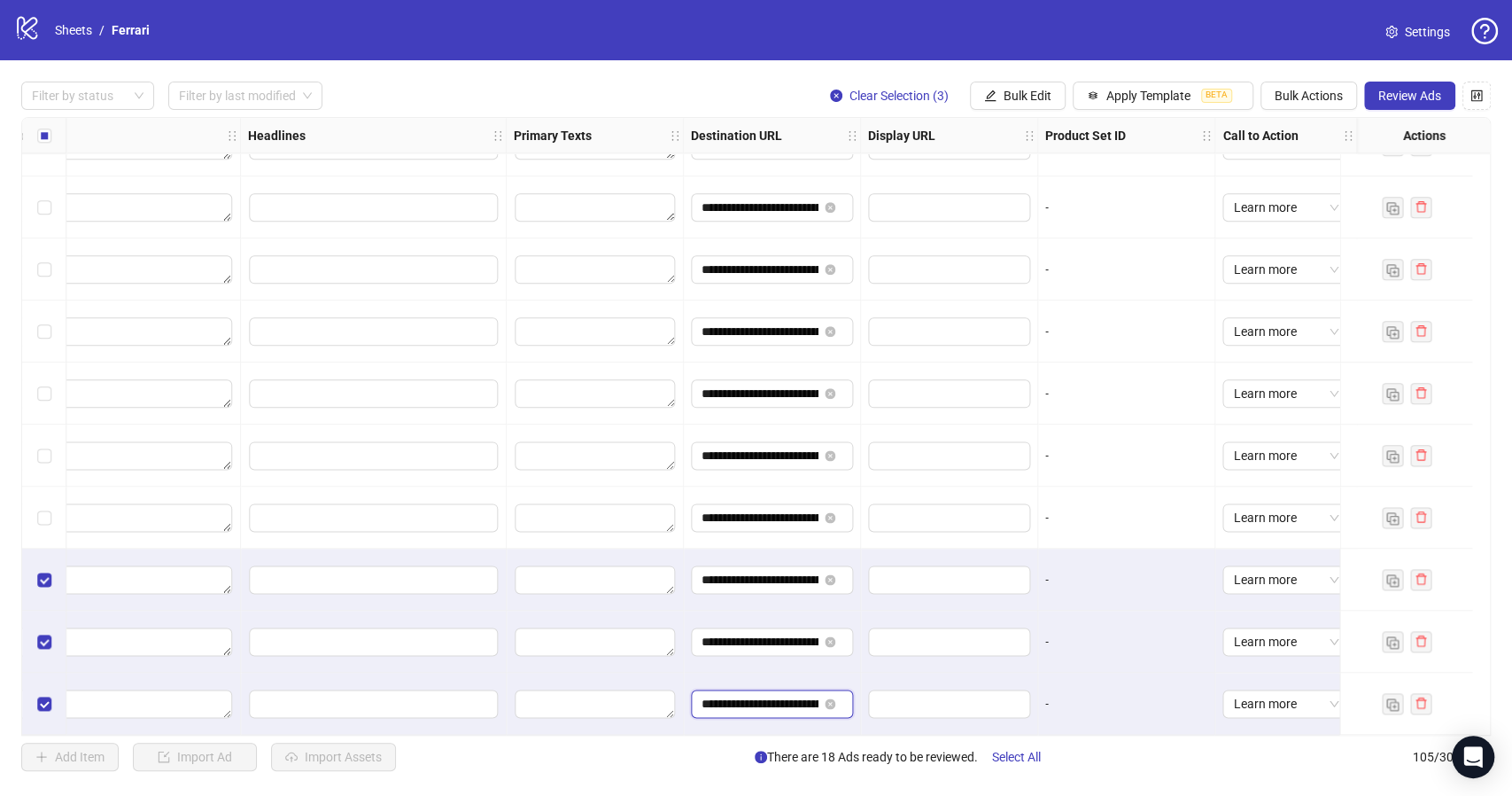
paste input "text"
type input "**********"
click at [684, 541] on div "**********" at bounding box center [772, 517] width 177 height 62
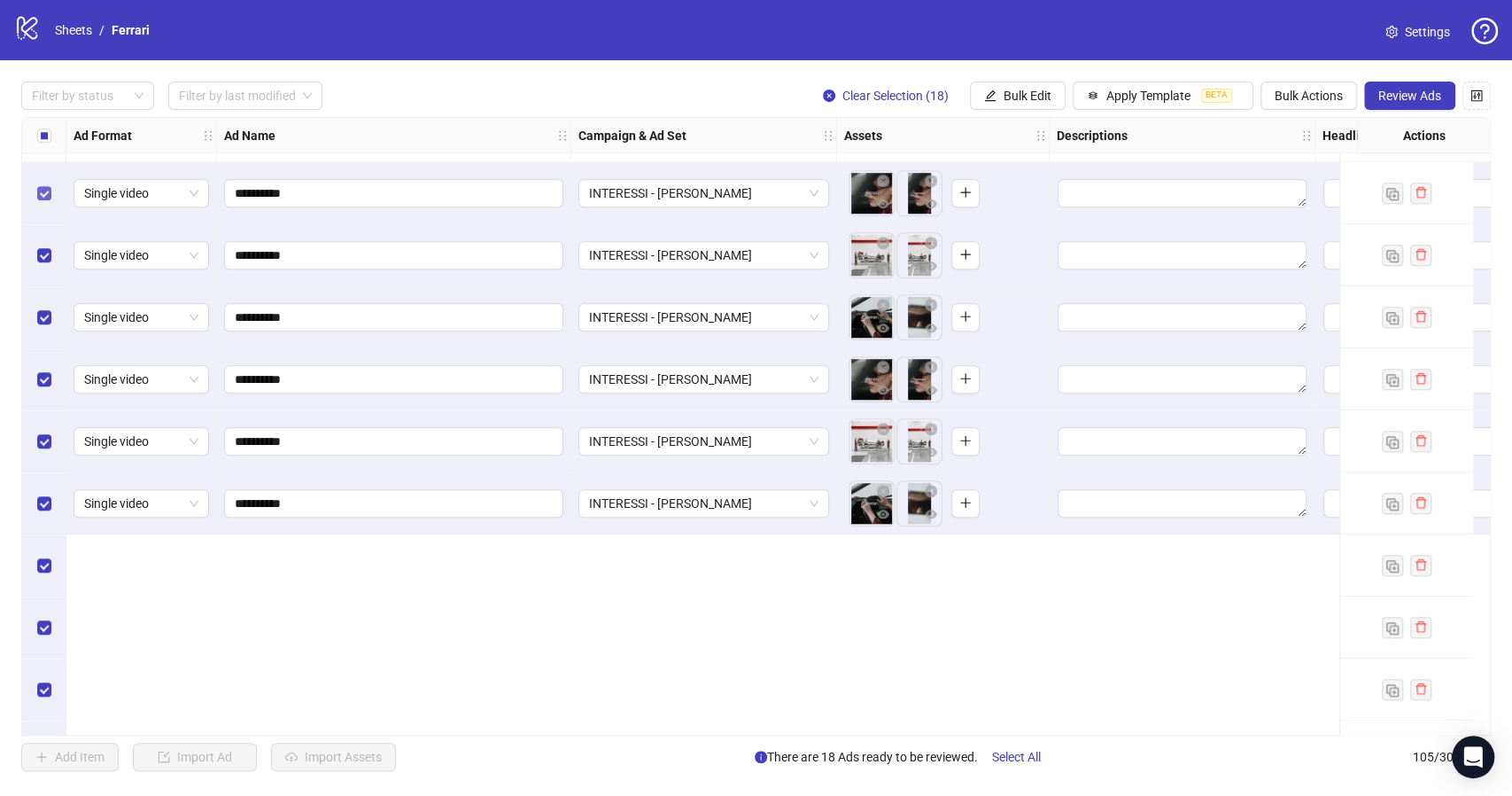
scroll to position [5099, 0]
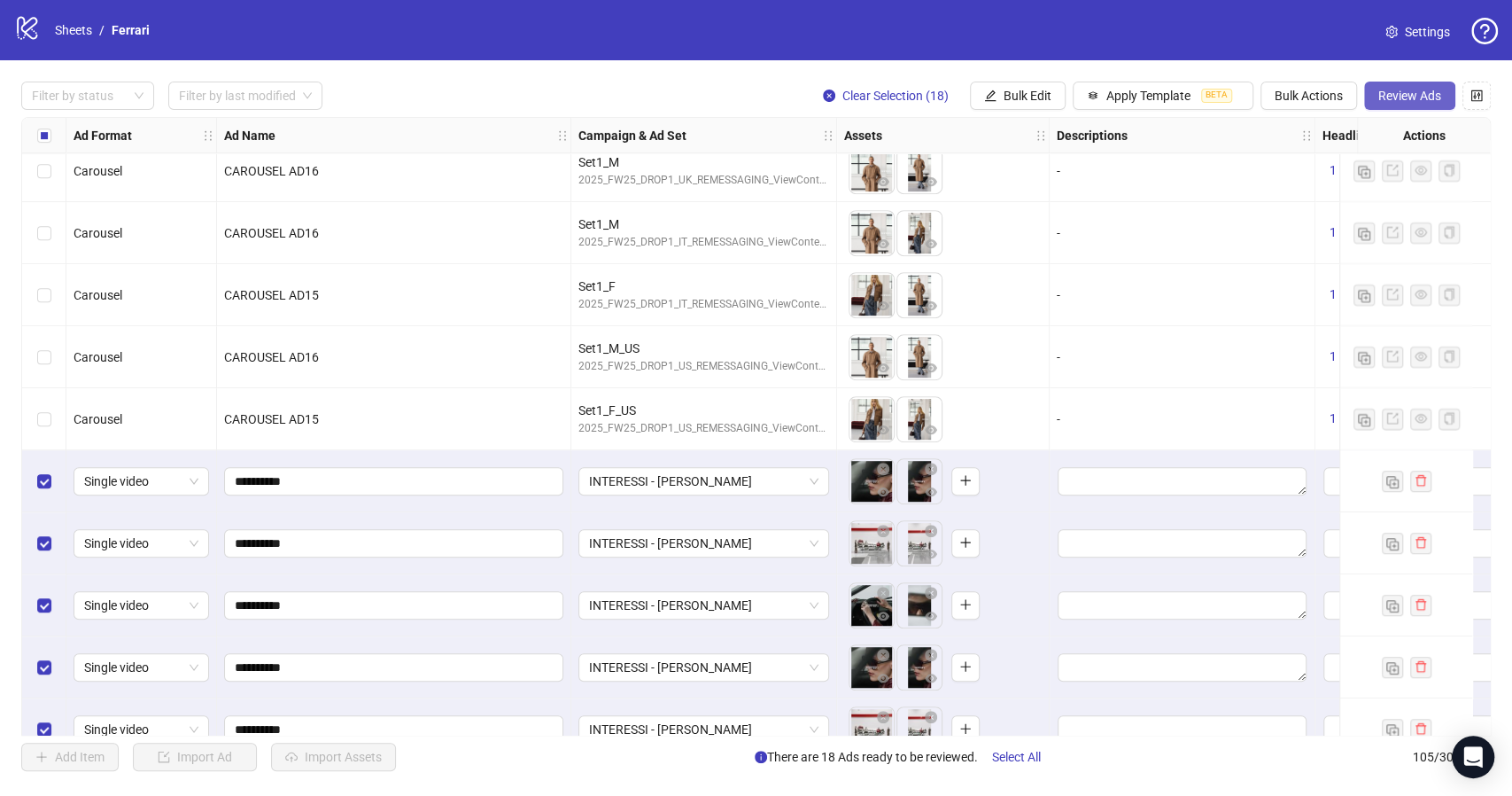
click at [1420, 104] on button "Review Ads" at bounding box center [1409, 95] width 91 height 28
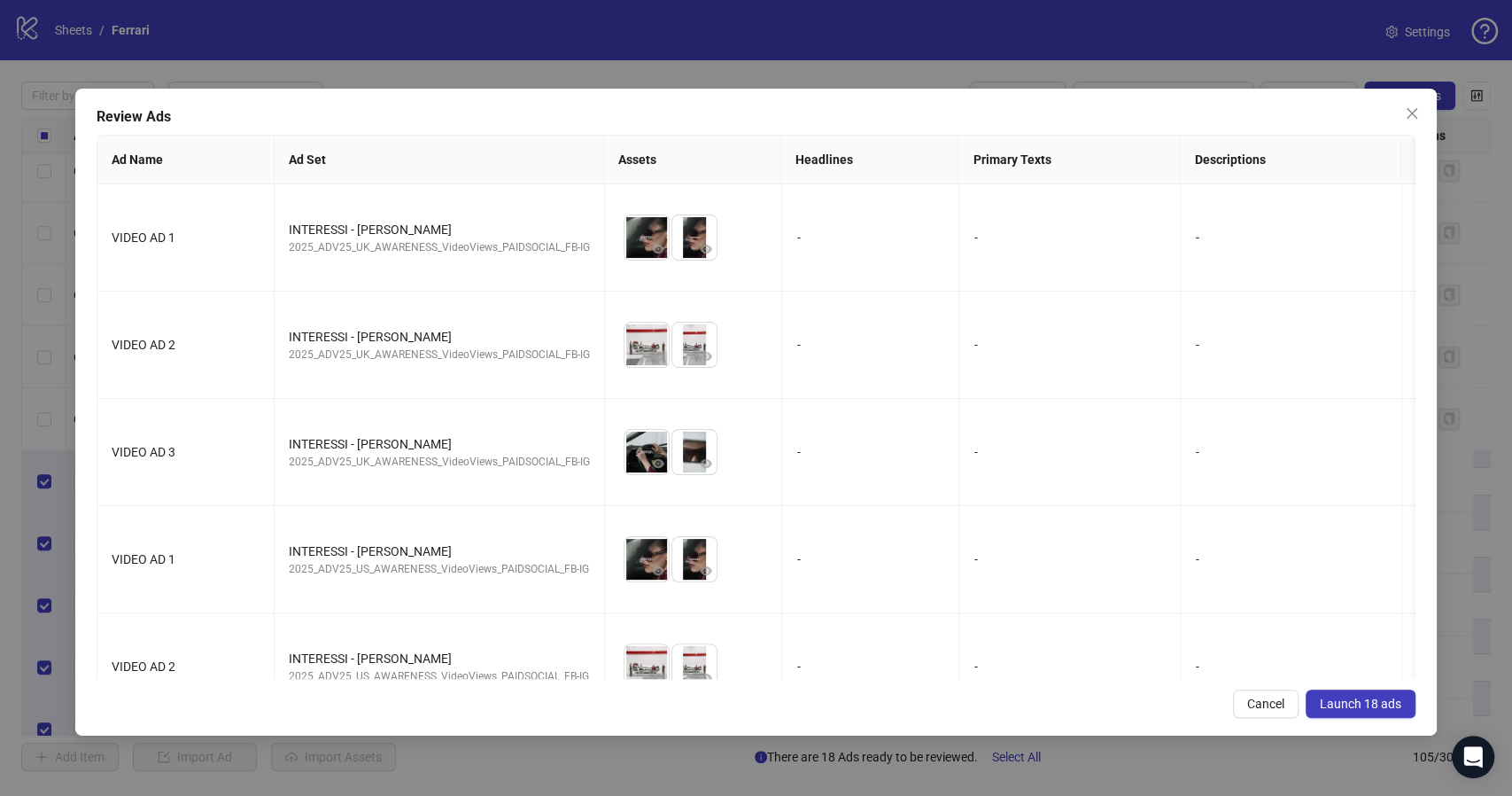
click at [1365, 699] on span "Launch 18 ads" at bounding box center [1360, 704] width 81 height 14
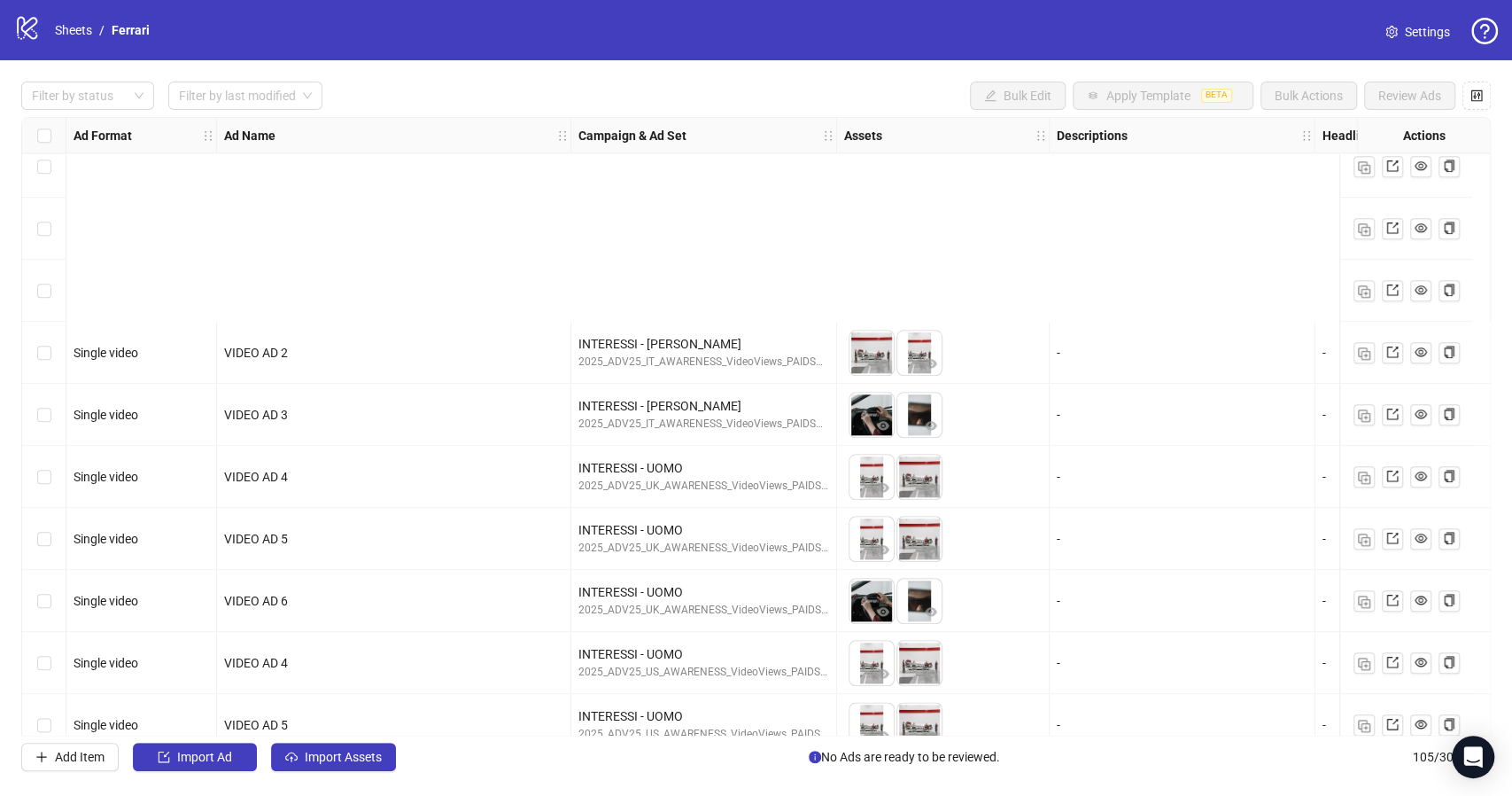
scroll to position [5938, 0]
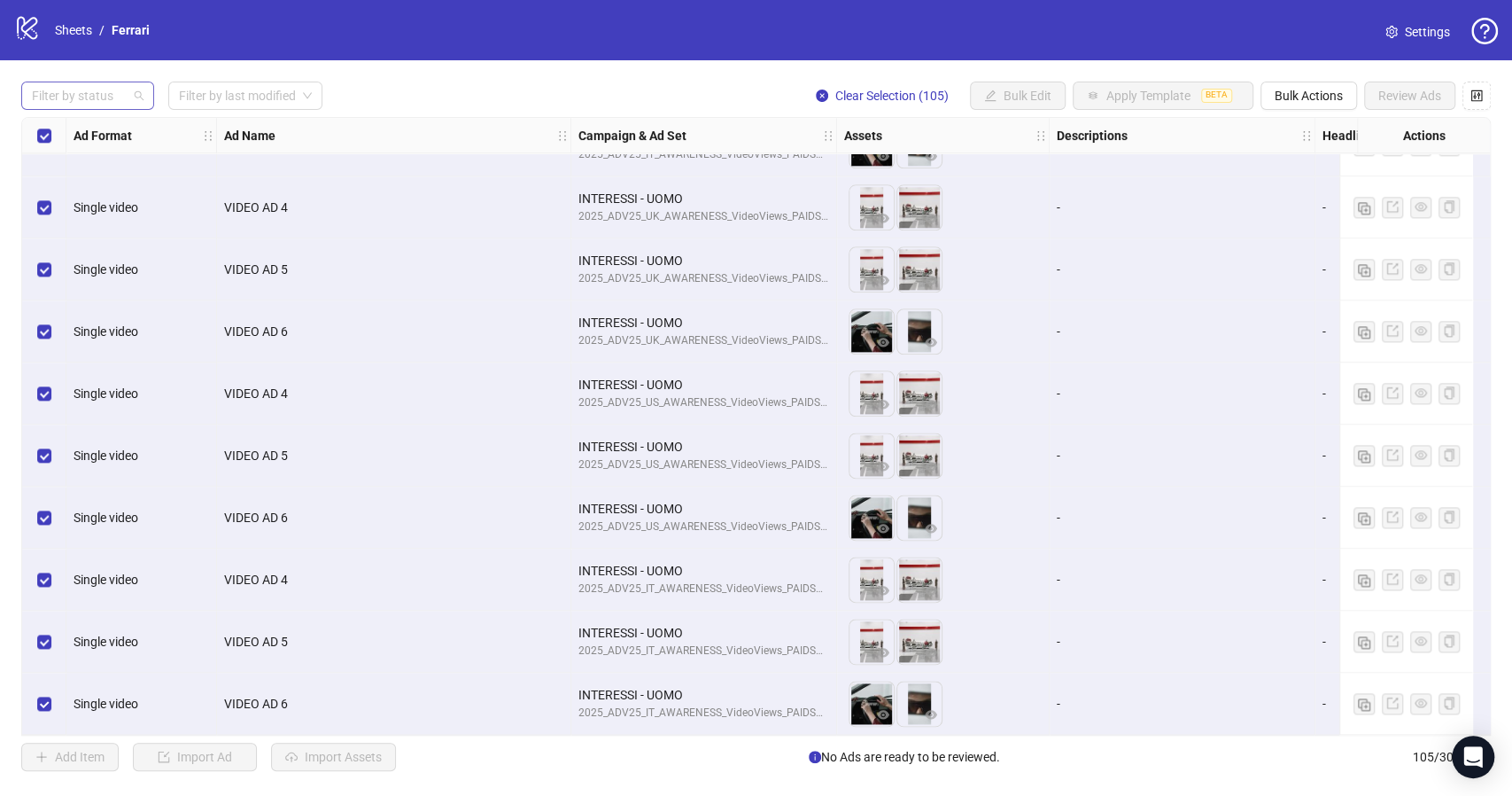
click at [143, 94] on div "Filter by status" at bounding box center [88, 95] width 133 height 28
click at [405, 68] on div "Filter by status Filter by last modified Clear Selection (105) Bulk Edit Apply …" at bounding box center [756, 426] width 1512 height 732
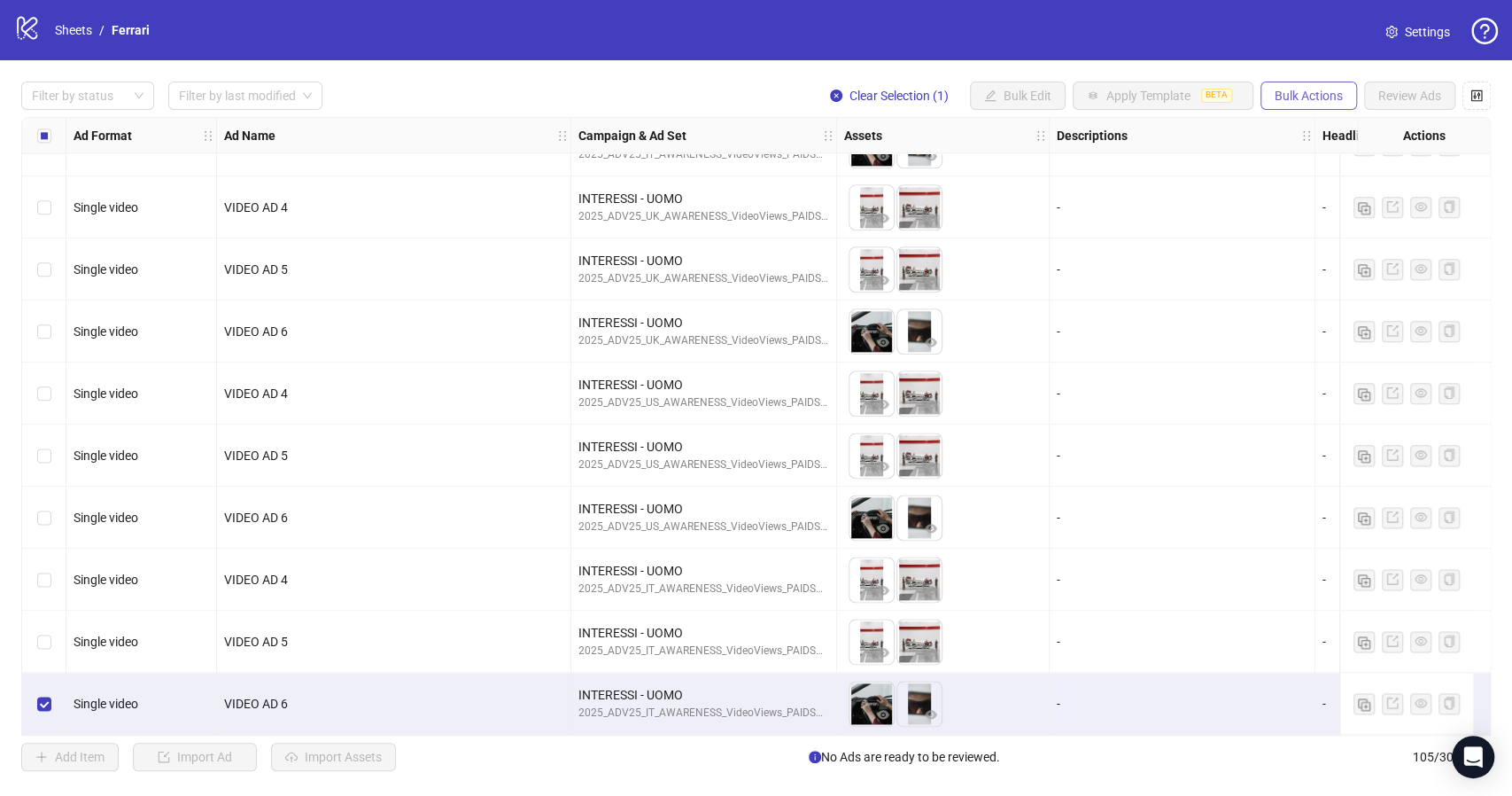
click at [1303, 88] on span "Bulk Actions" at bounding box center [1309, 96] width 69 height 14
click at [1355, 188] on span "Duplicate with assets" at bounding box center [1333, 189] width 121 height 20
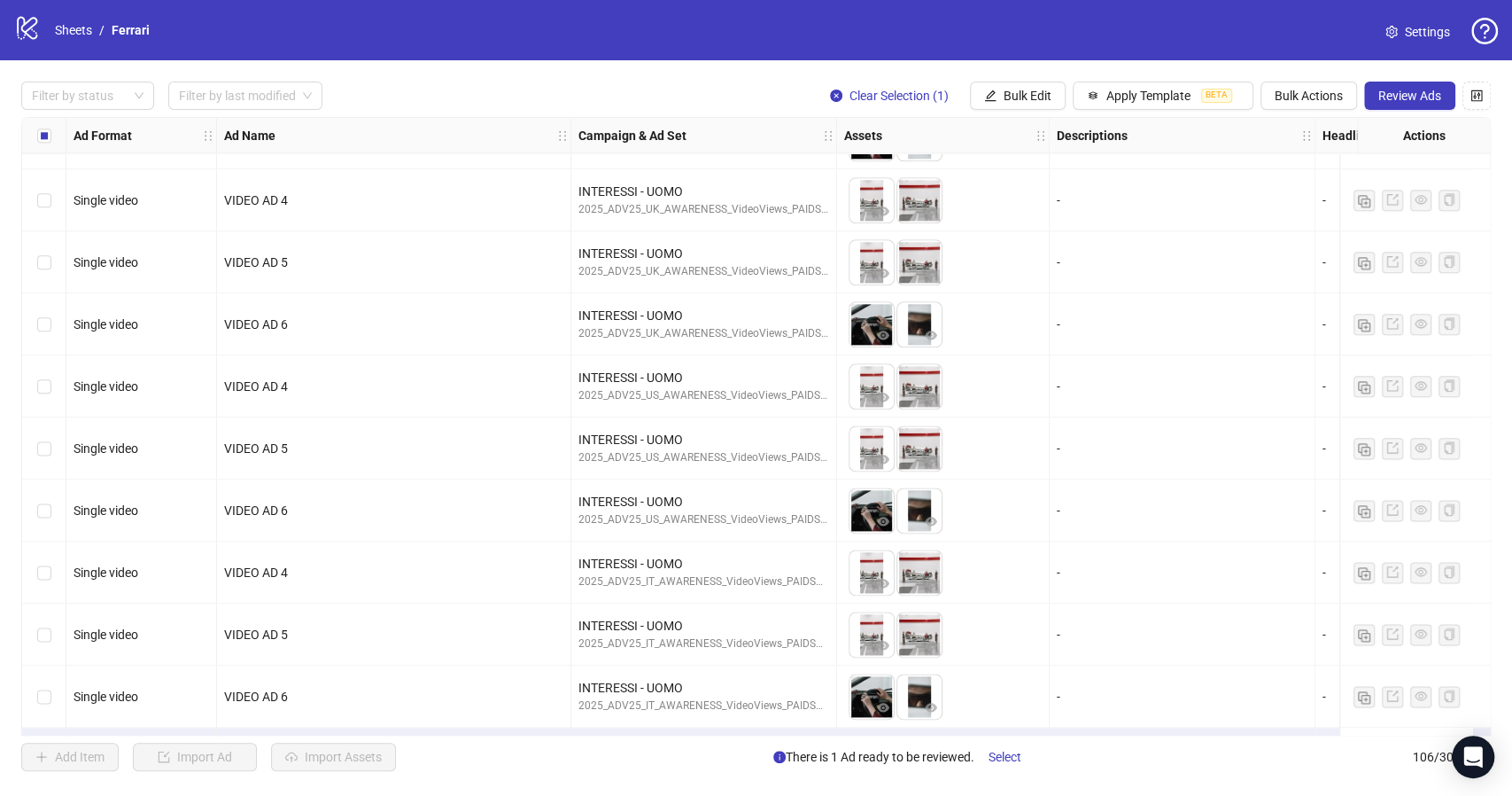
scroll to position [6000, 0]
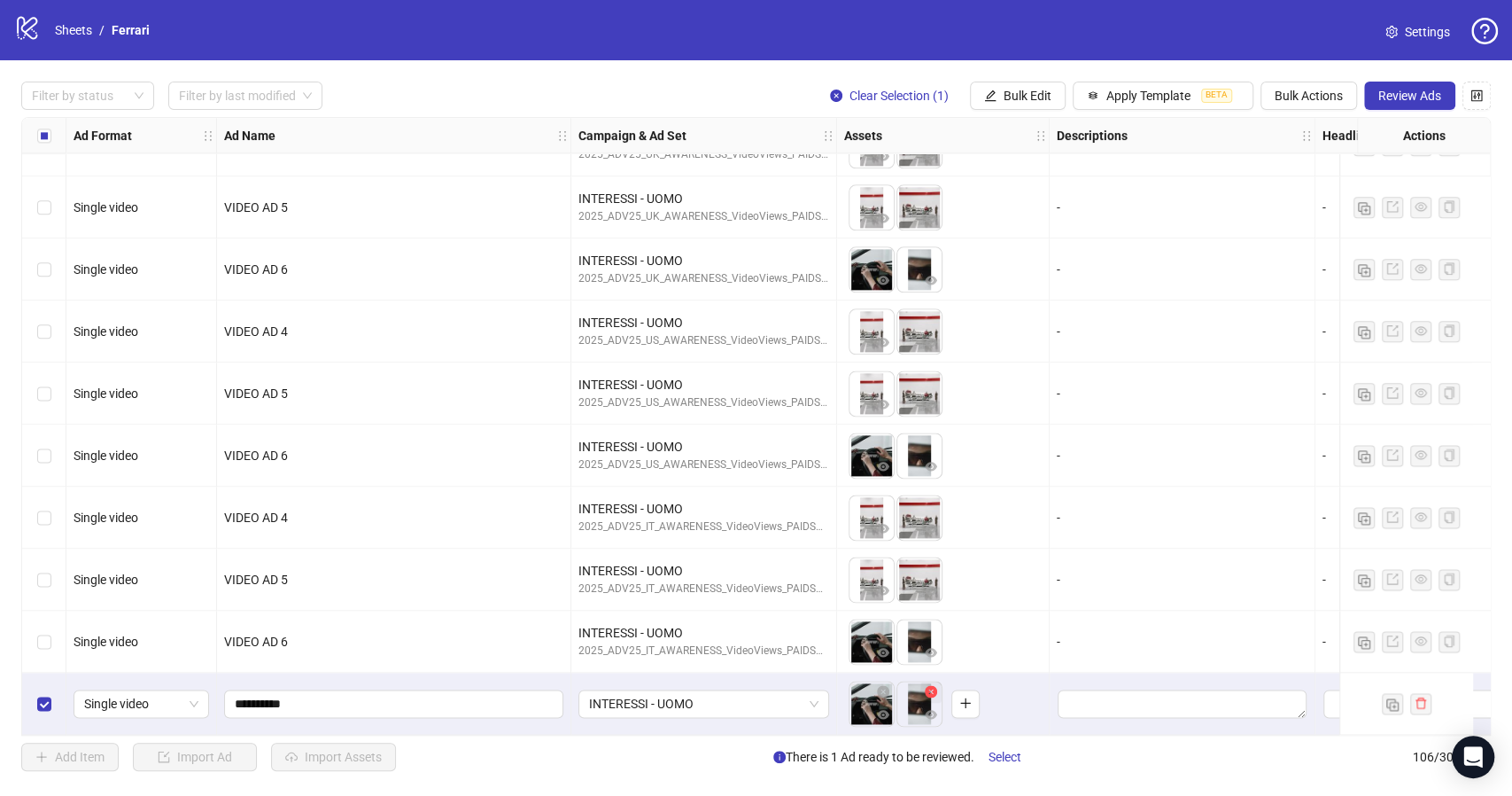
click at [928, 685] on icon "close-circle" at bounding box center [931, 691] width 13 height 13
click at [880, 685] on icon "close-circle" at bounding box center [883, 691] width 13 height 13
click at [187, 696] on span "Single video" at bounding box center [141, 703] width 115 height 26
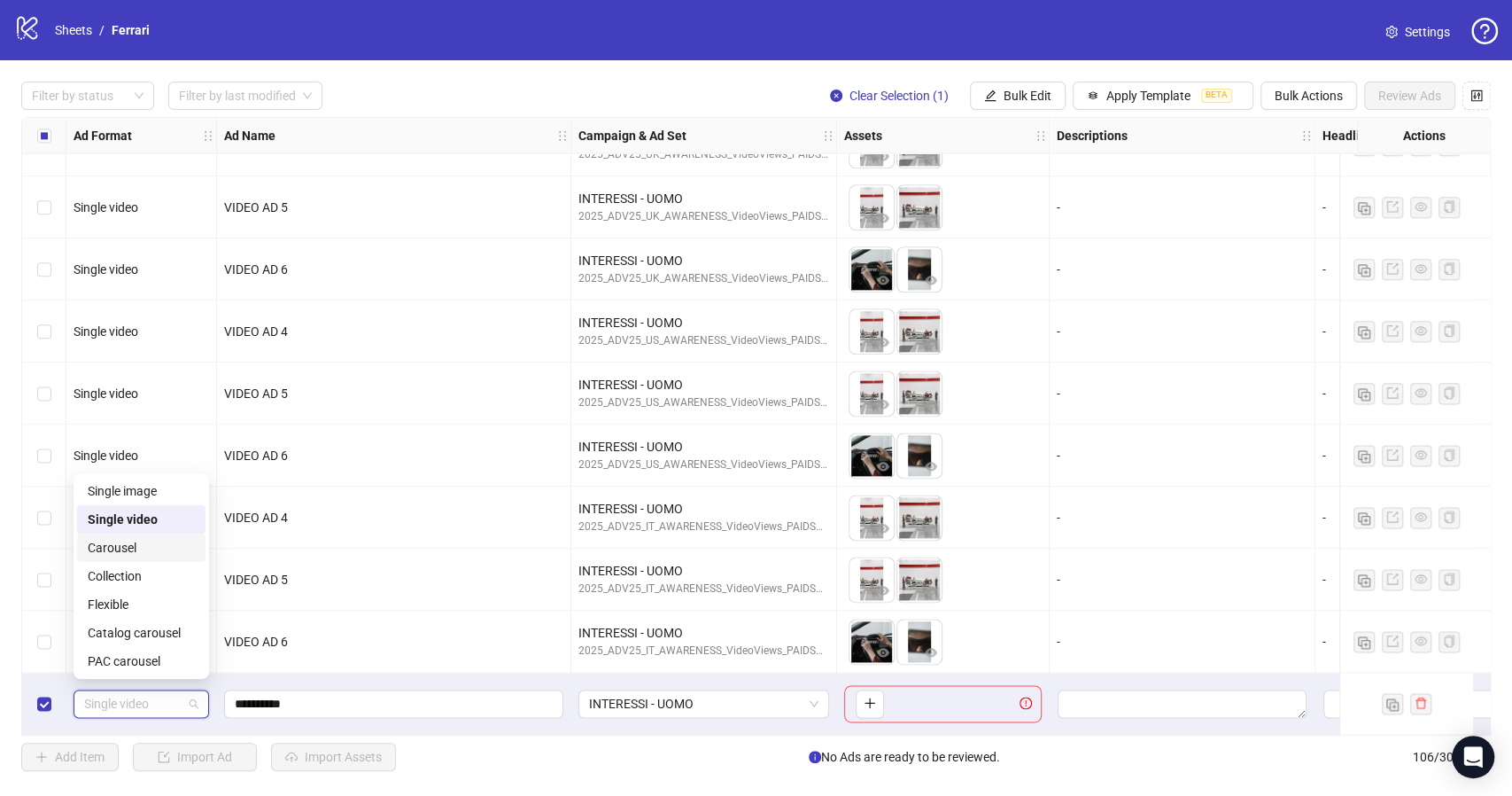
click at [132, 550] on div "Carousel" at bounding box center [141, 548] width 107 height 20
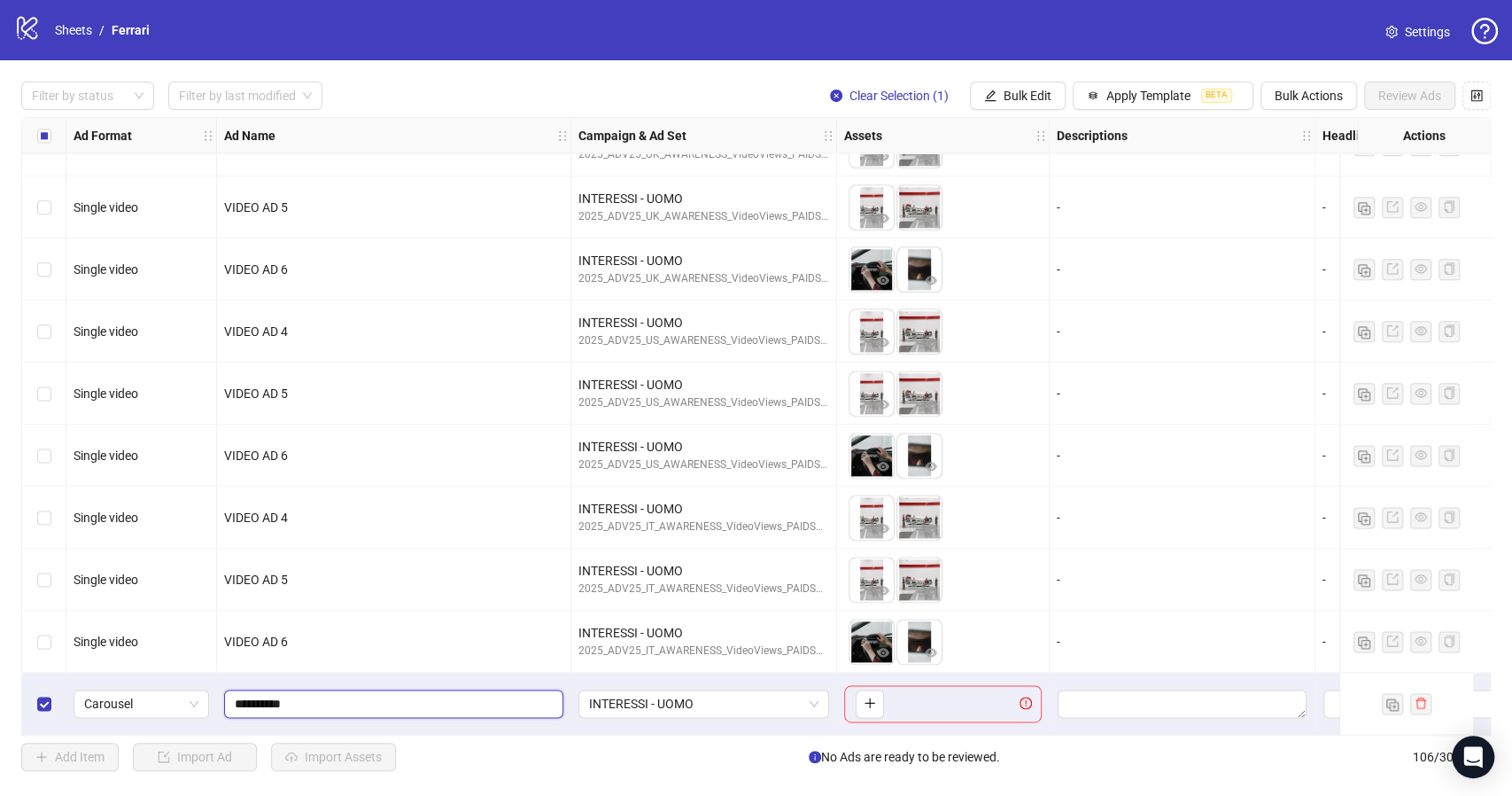
click at [320, 695] on input "**********" at bounding box center [392, 704] width 315 height 20
type input "**********"
click at [816, 701] on span "INTERESSI - UOMO" at bounding box center [704, 703] width 229 height 26
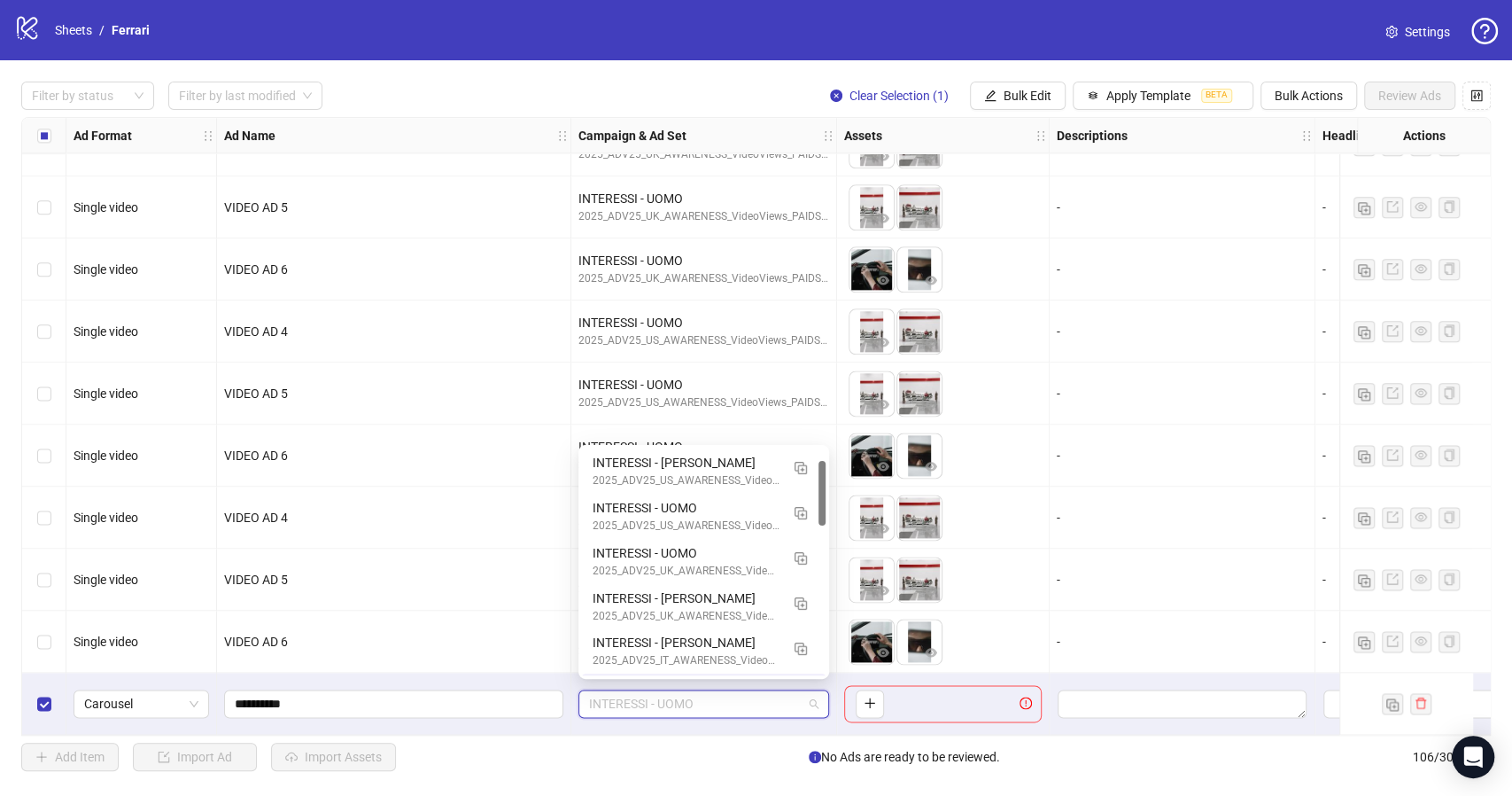
scroll to position [43, 0]
click at [816, 701] on span "INTERESSI - UOMO" at bounding box center [704, 703] width 229 height 26
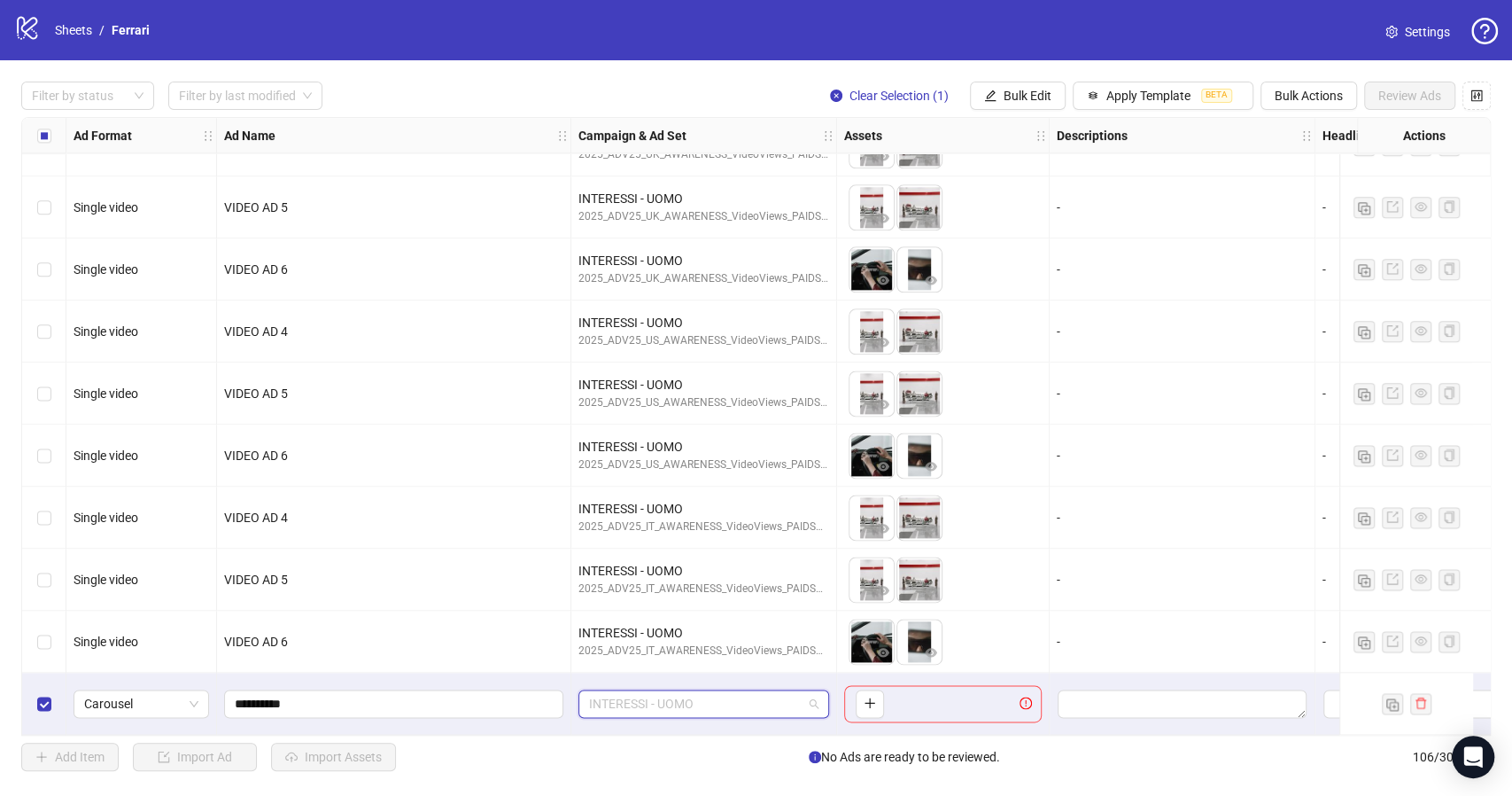
click at [819, 693] on div "INTERESSI - UOMO" at bounding box center [704, 703] width 251 height 28
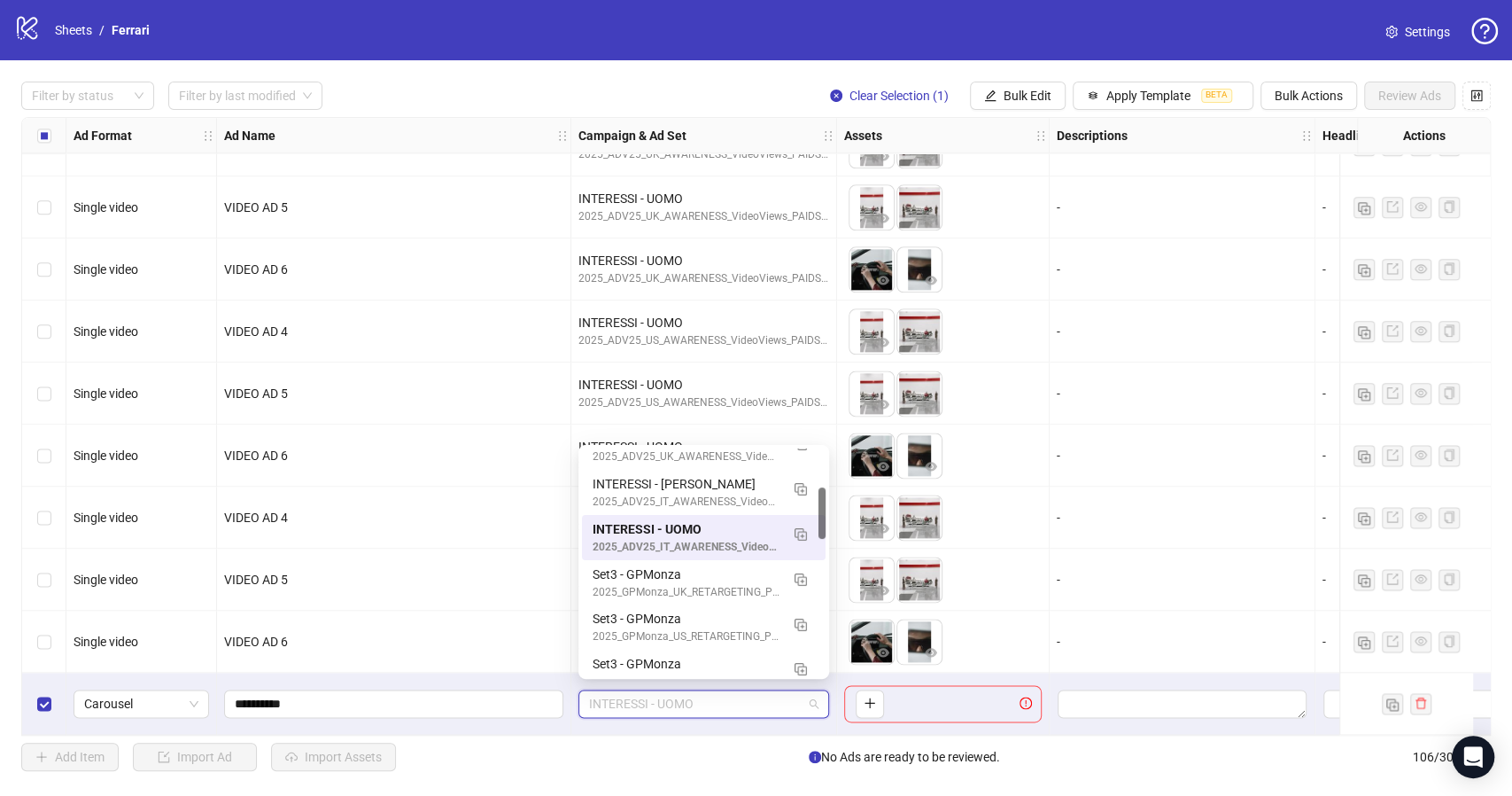
scroll to position [173, 0]
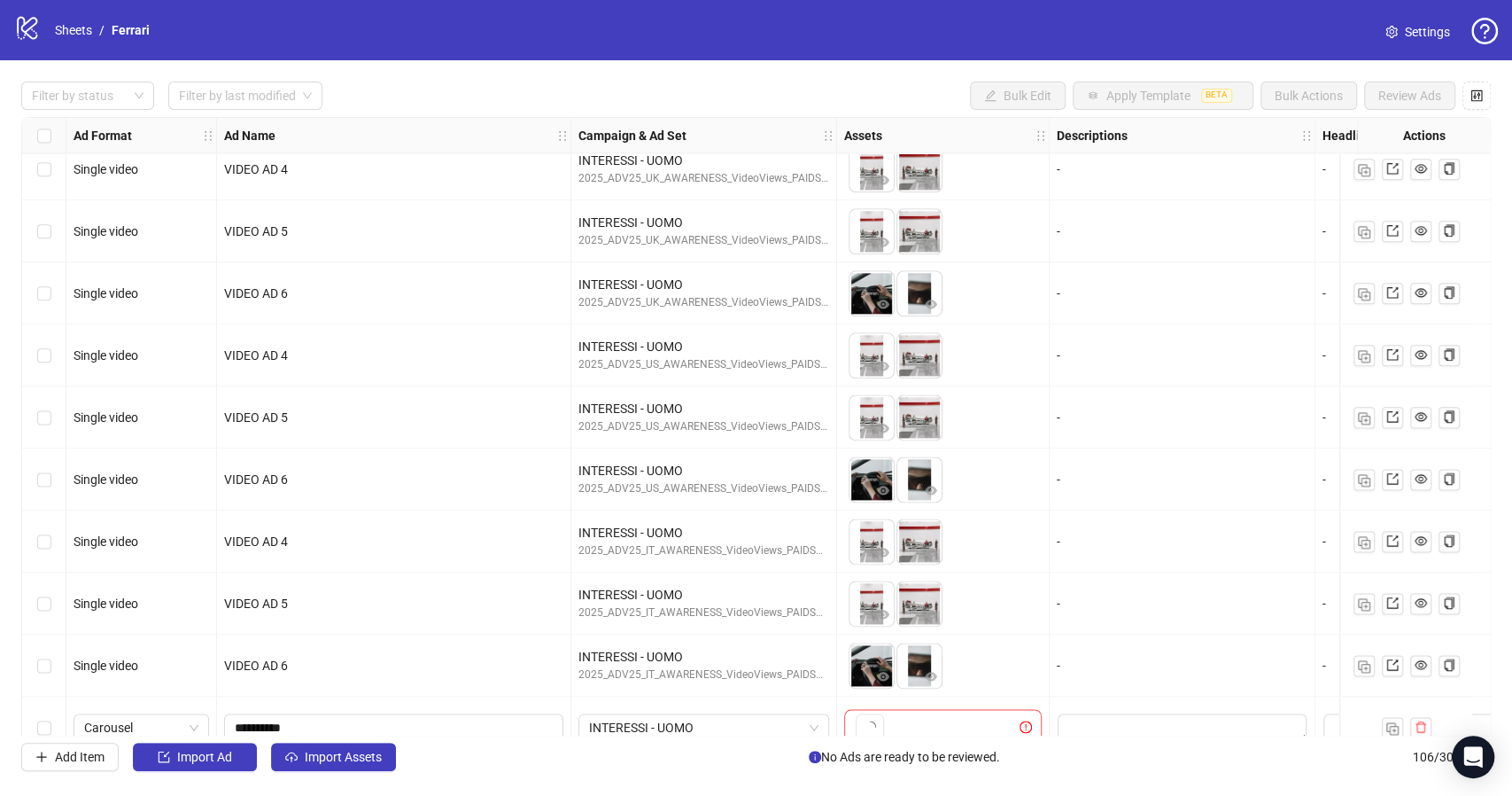
scroll to position [6000, 0]
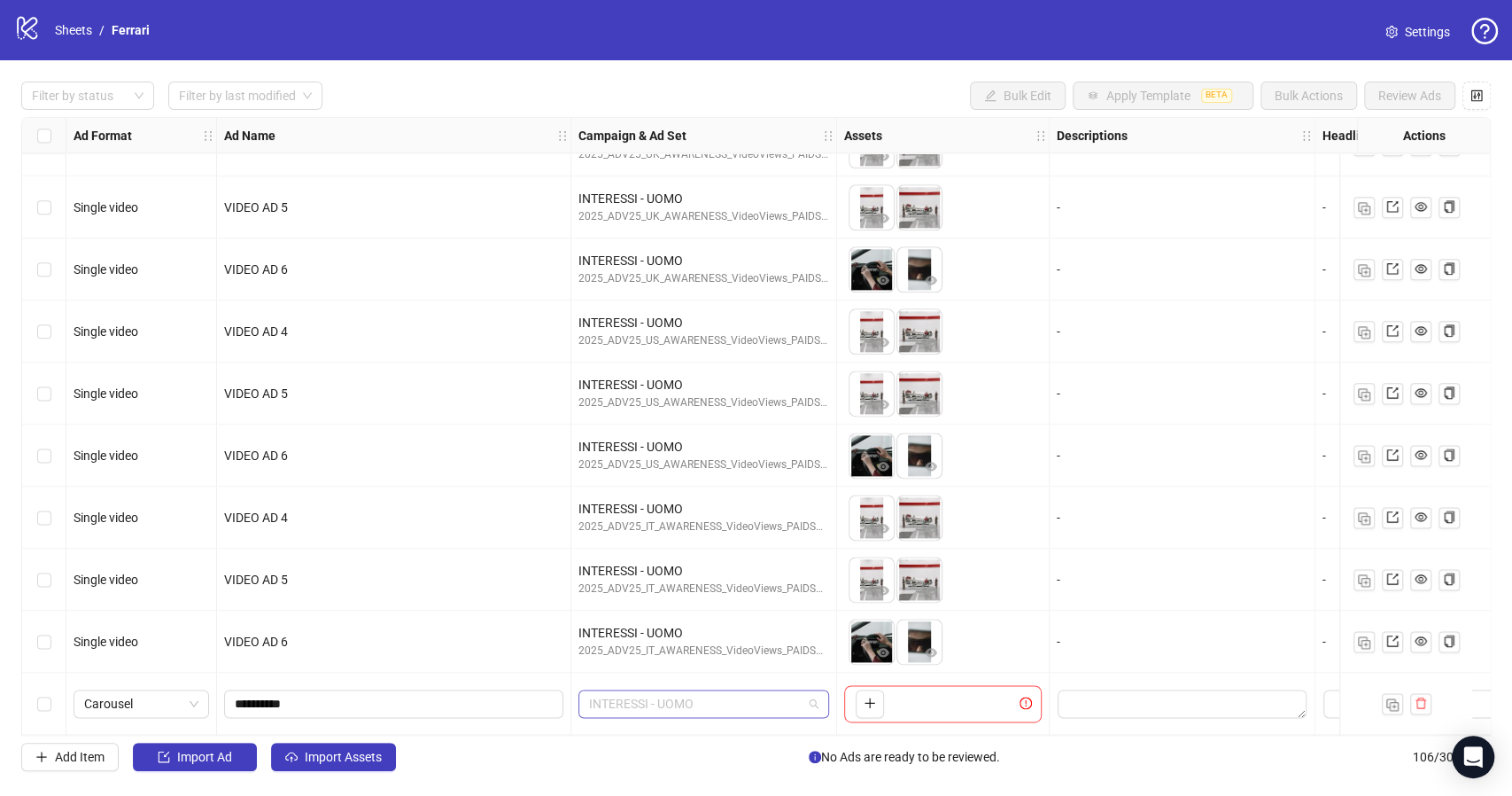
click at [816, 699] on span "INTERESSI - UOMO" at bounding box center [704, 703] width 229 height 26
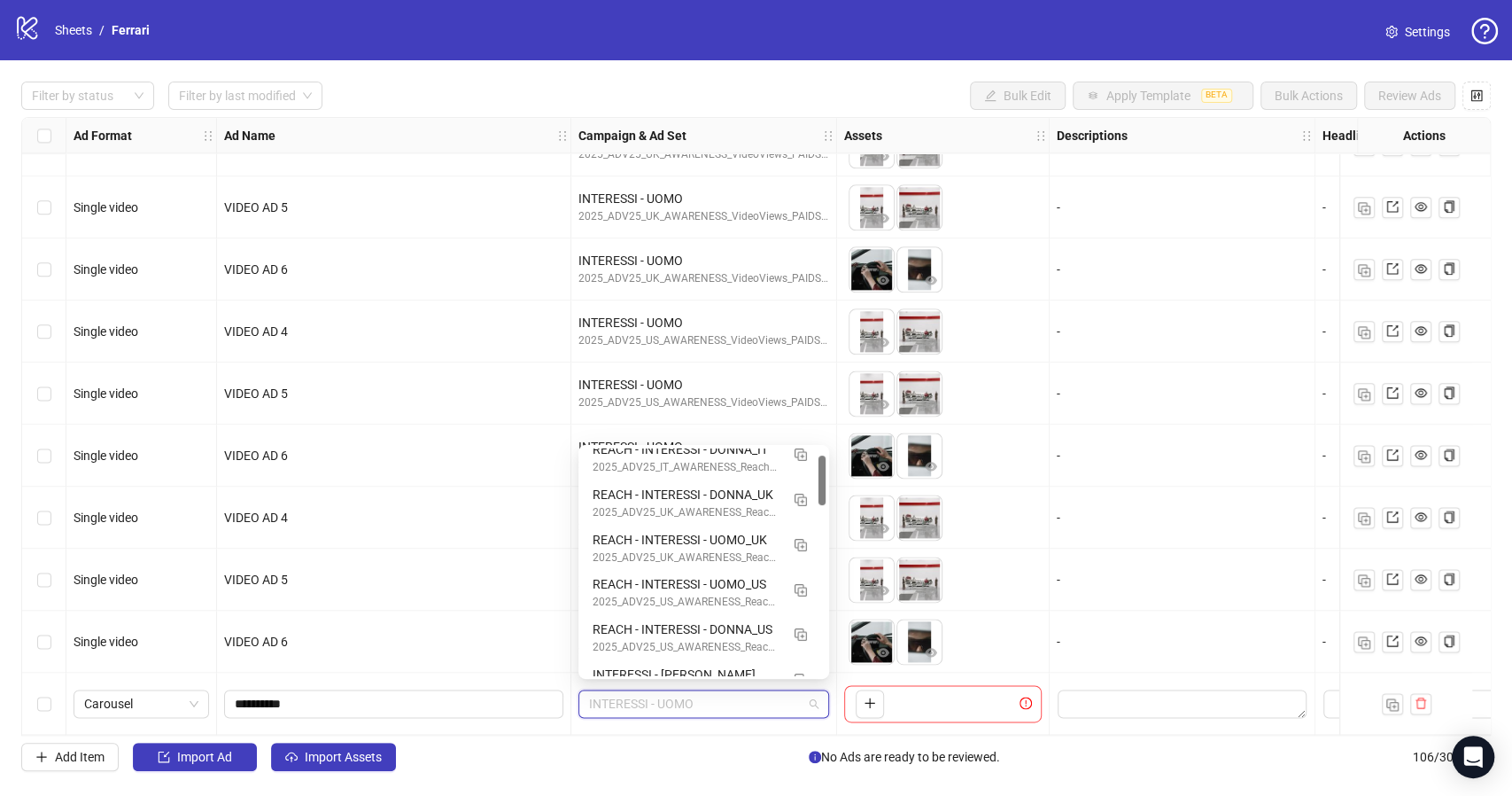
scroll to position [0, 0]
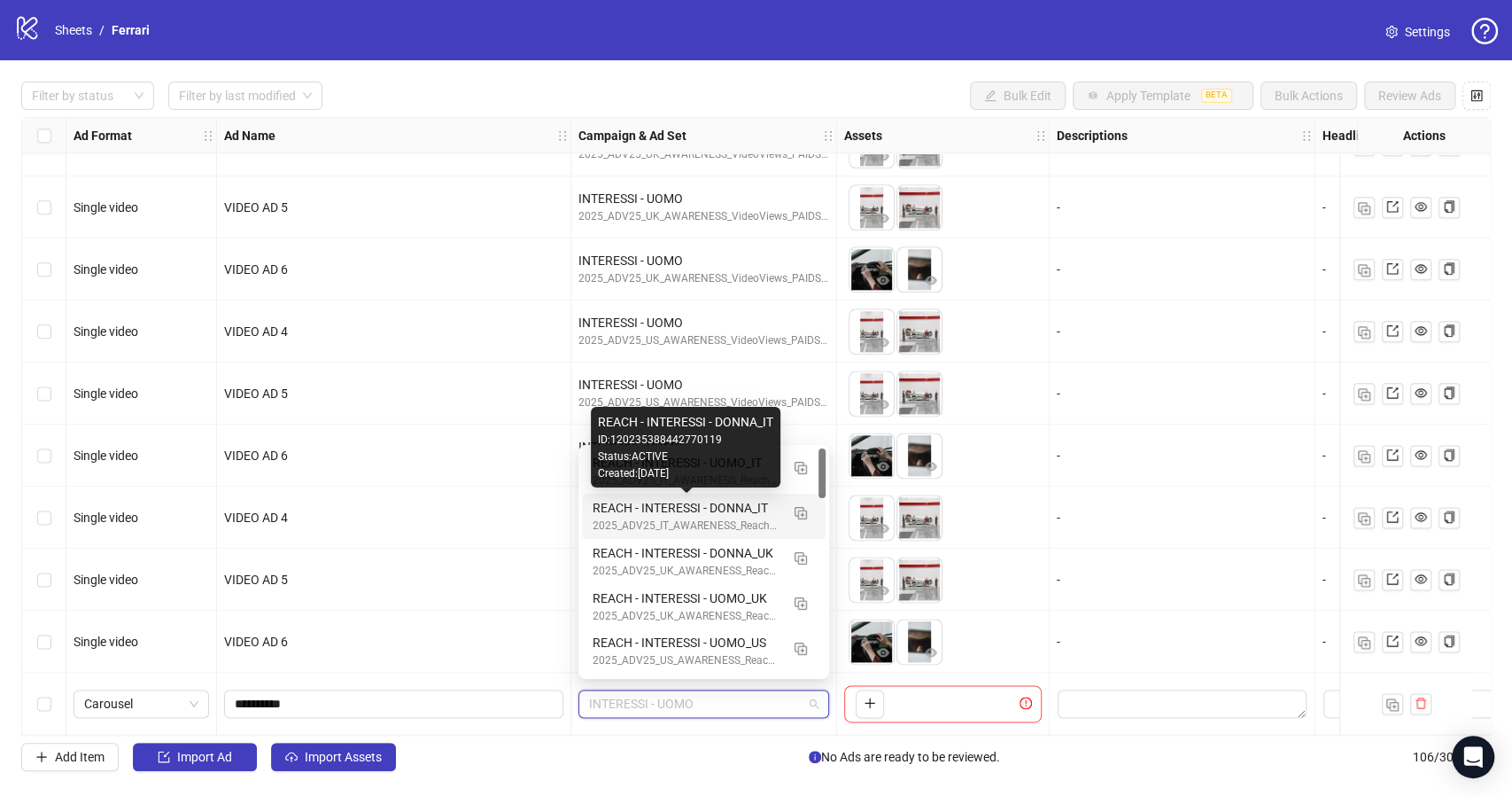
click at [723, 512] on div "REACH - INTERESSI - DONNA_IT" at bounding box center [686, 508] width 187 height 20
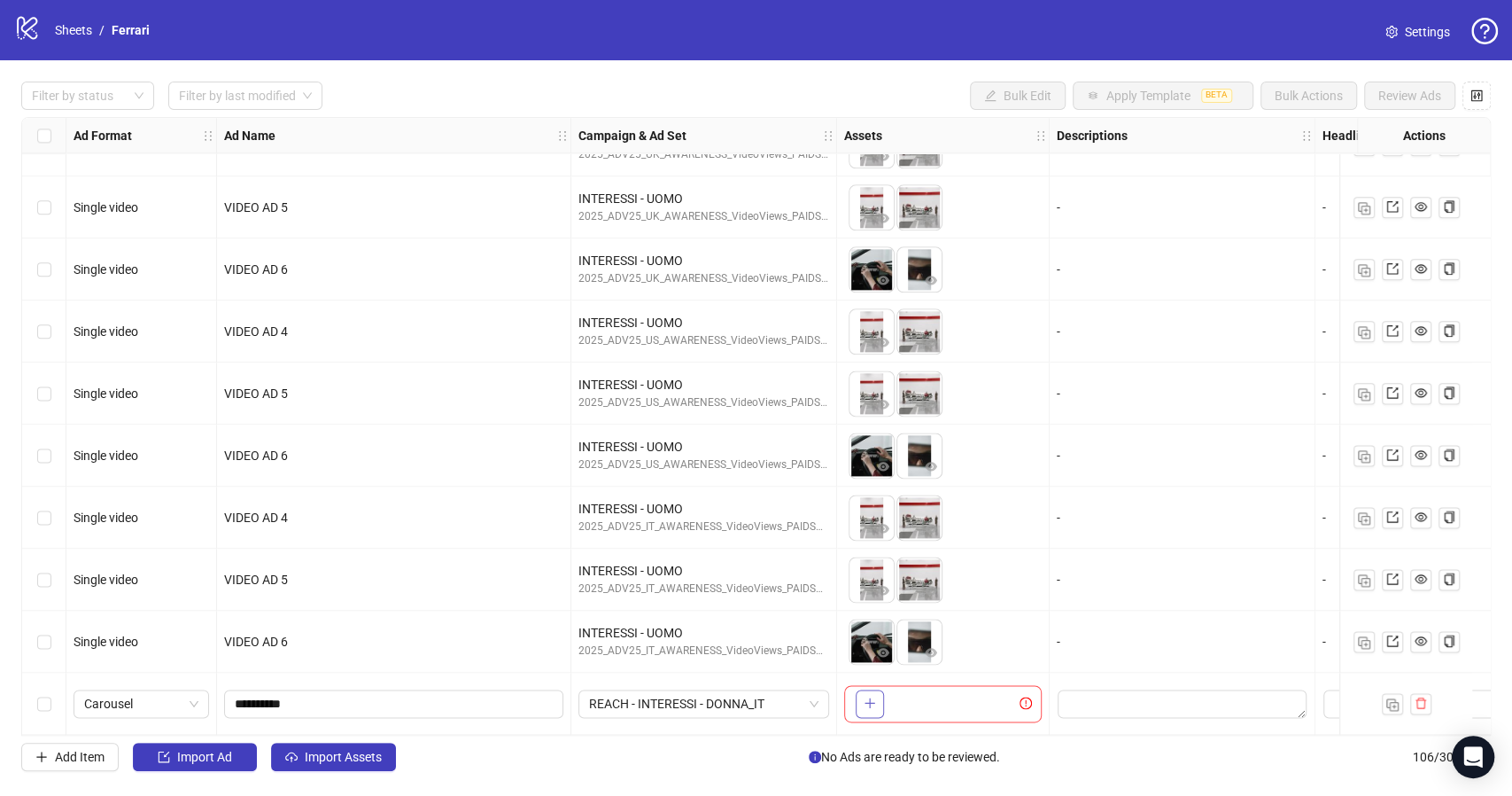
click at [873, 699] on icon "plus" at bounding box center [870, 703] width 13 height 13
click at [966, 699] on span "+ 2" at bounding box center [962, 704] width 22 height 20
click at [1052, 672] on div at bounding box center [1182, 703] width 266 height 62
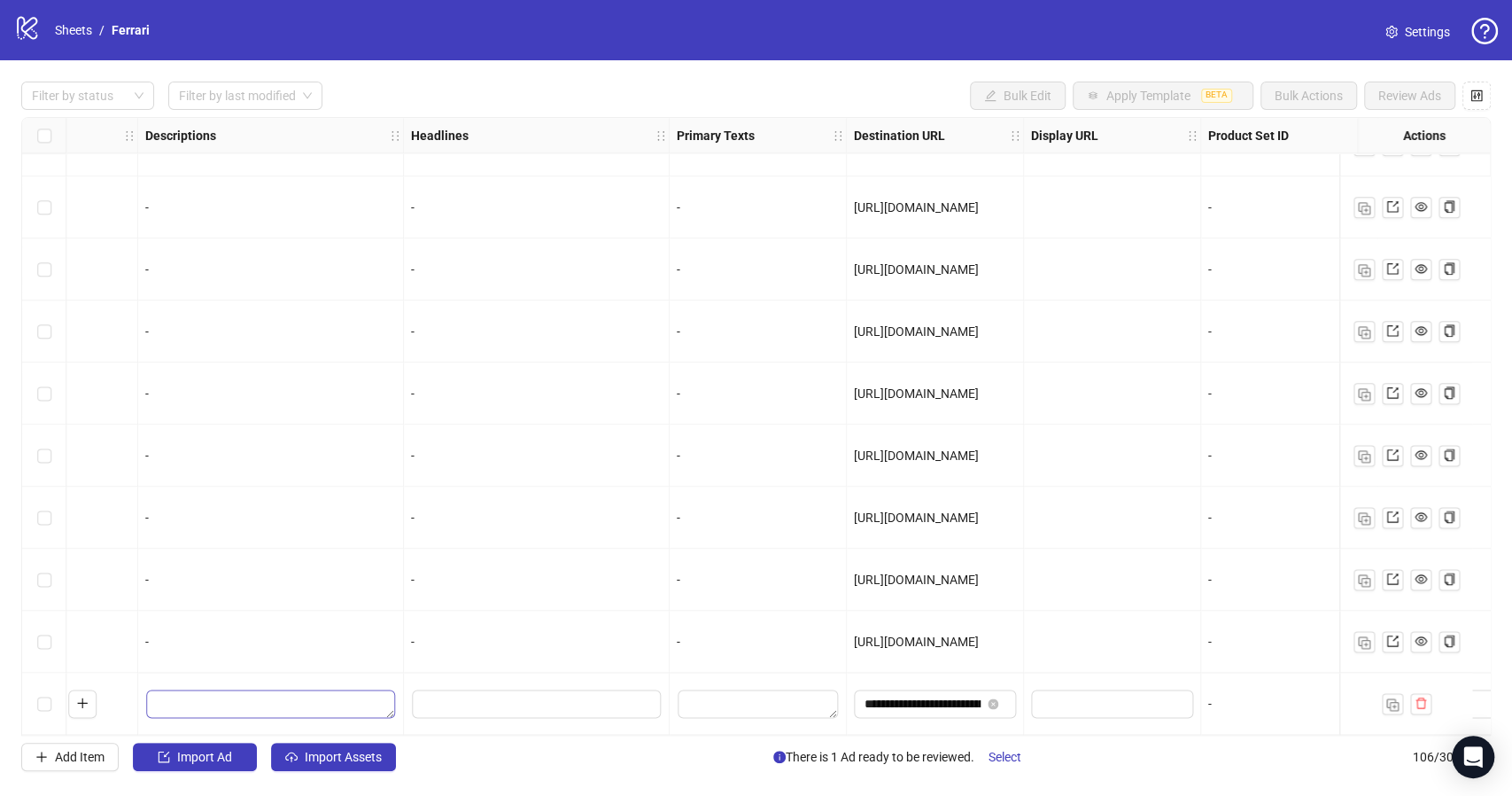
scroll to position [6000, 917]
click at [908, 700] on input "**********" at bounding box center [916, 704] width 116 height 20
click at [1089, 694] on input "text" at bounding box center [1104, 704] width 137 height 20
click at [932, 694] on input "**********" at bounding box center [916, 704] width 116 height 20
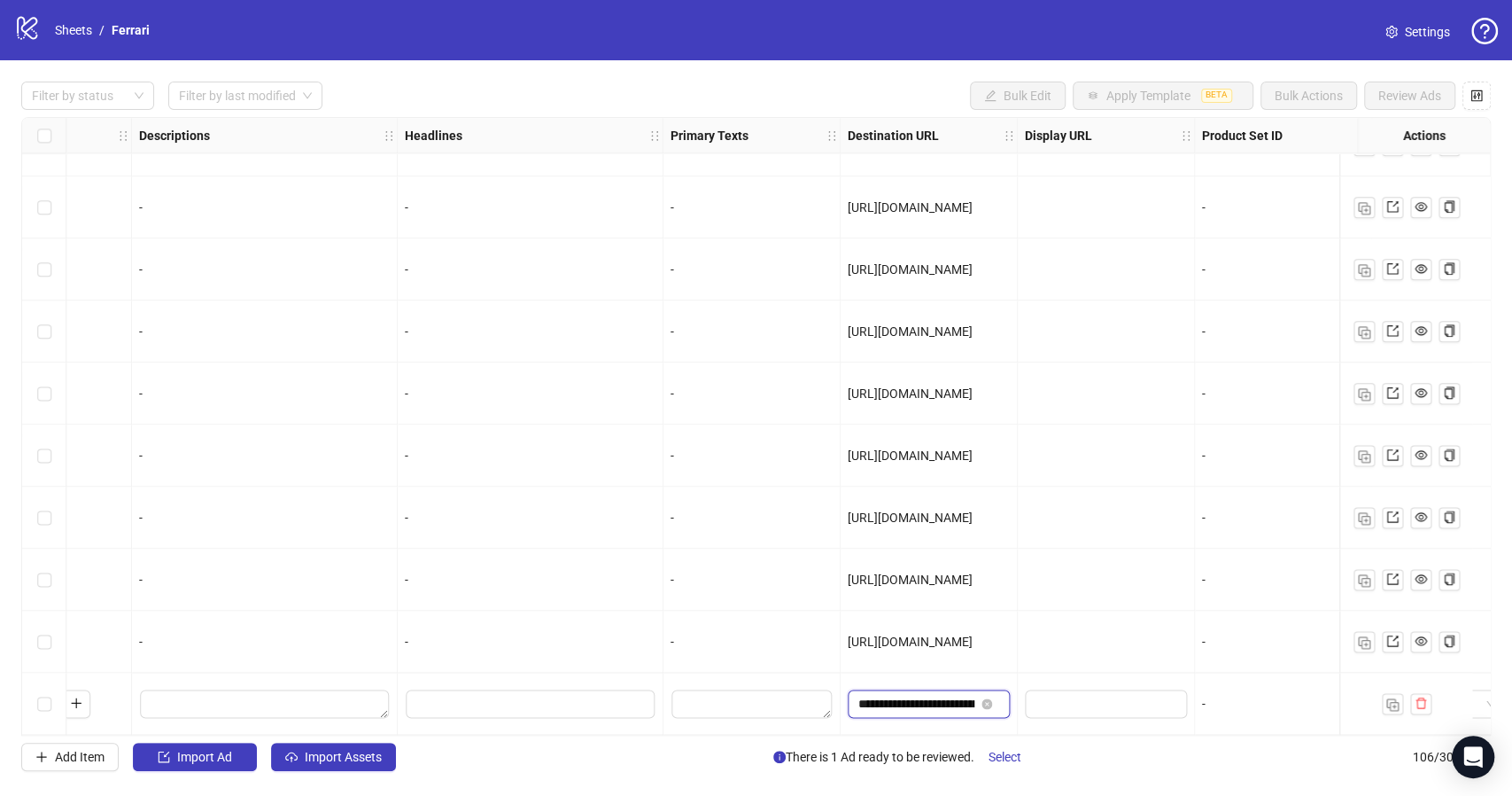
click at [932, 694] on input "**********" at bounding box center [916, 704] width 116 height 20
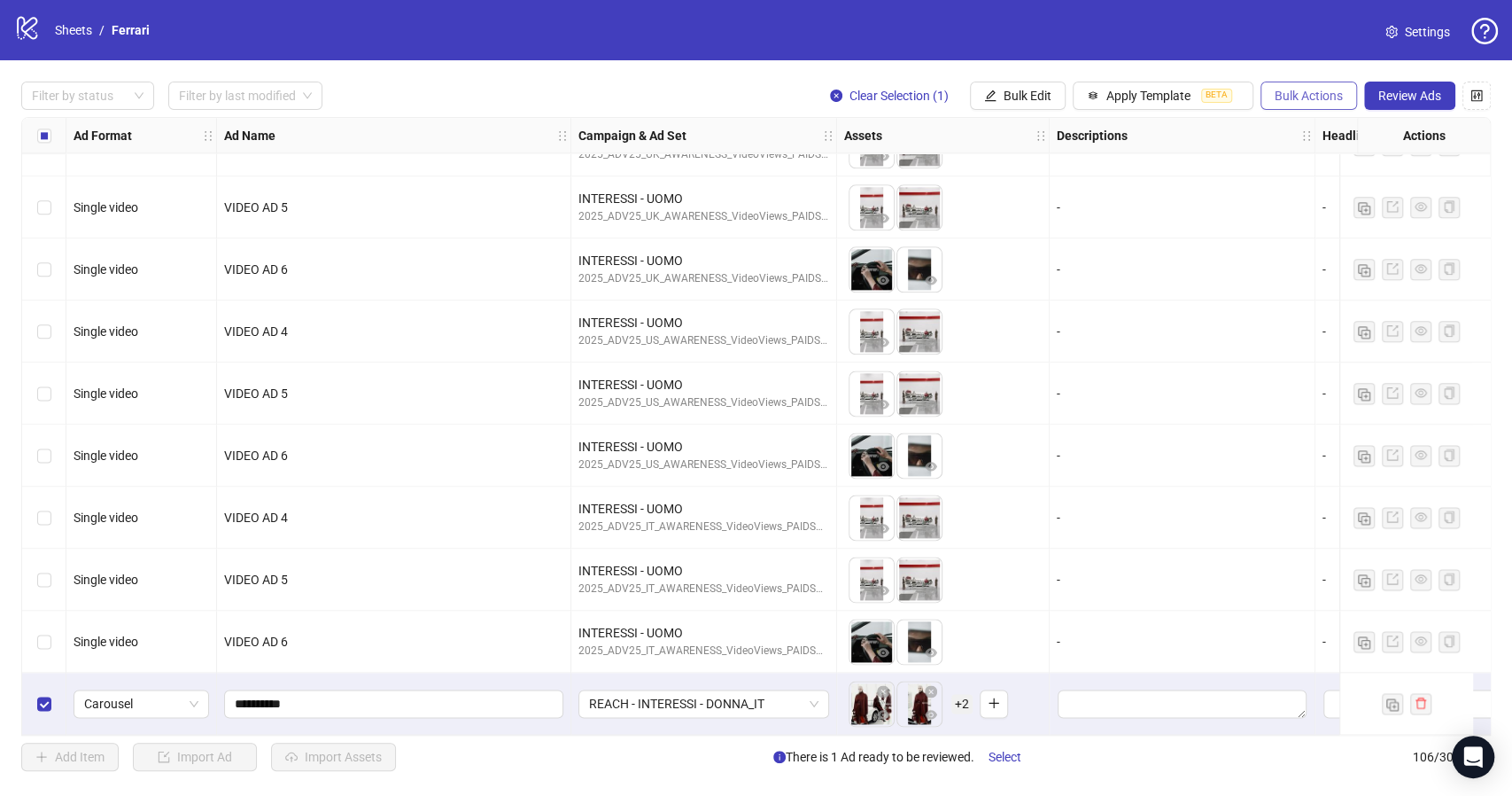
click at [1283, 97] on span "Bulk Actions" at bounding box center [1309, 96] width 69 height 14
click at [1304, 188] on span "Duplicate with assets" at bounding box center [1333, 189] width 121 height 20
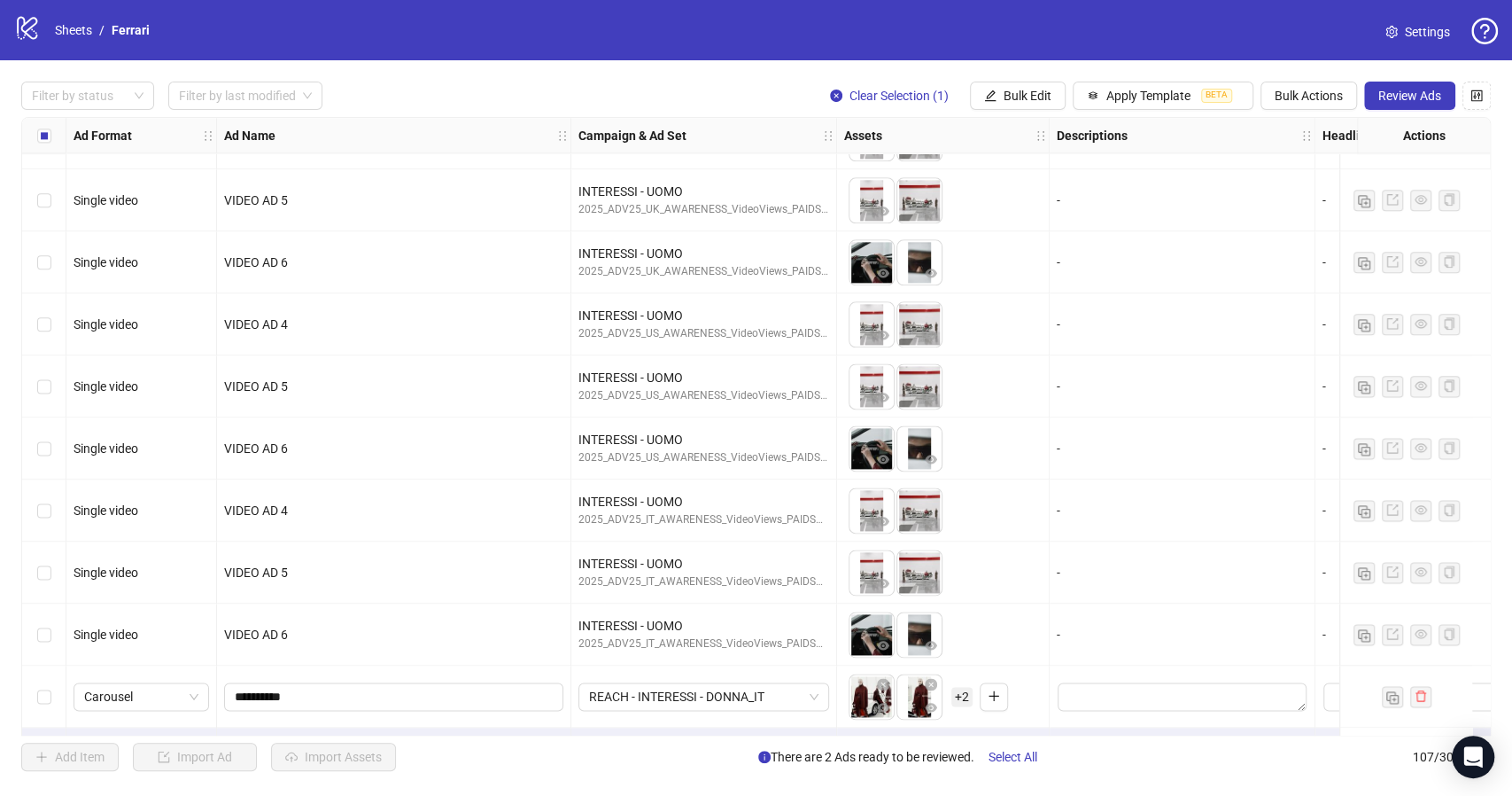
scroll to position [6061, 0]
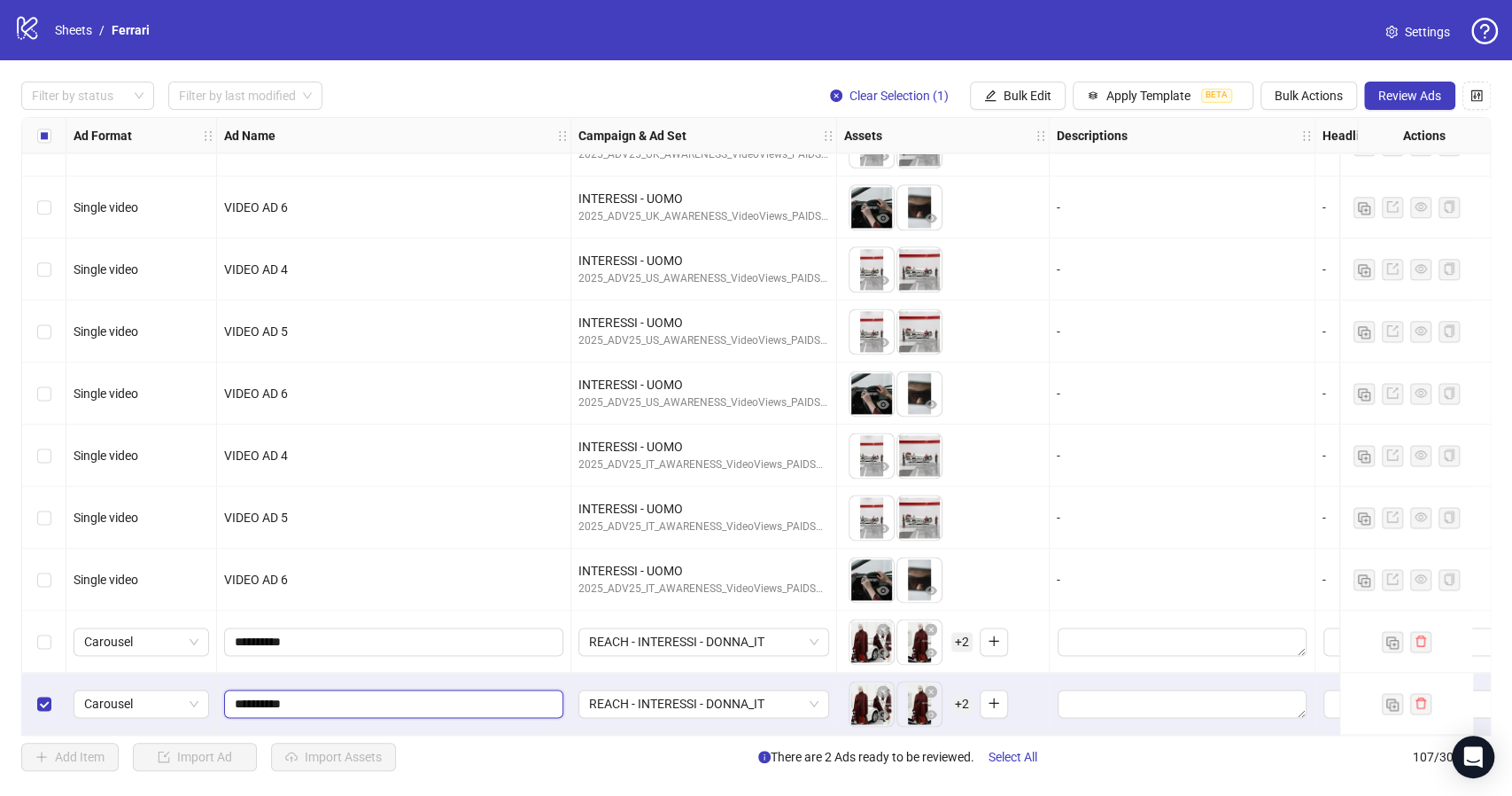
click at [363, 694] on input "**********" at bounding box center [392, 704] width 315 height 20
type input "**********"
click at [929, 688] on icon "close-circle" at bounding box center [931, 691] width 13 height 13
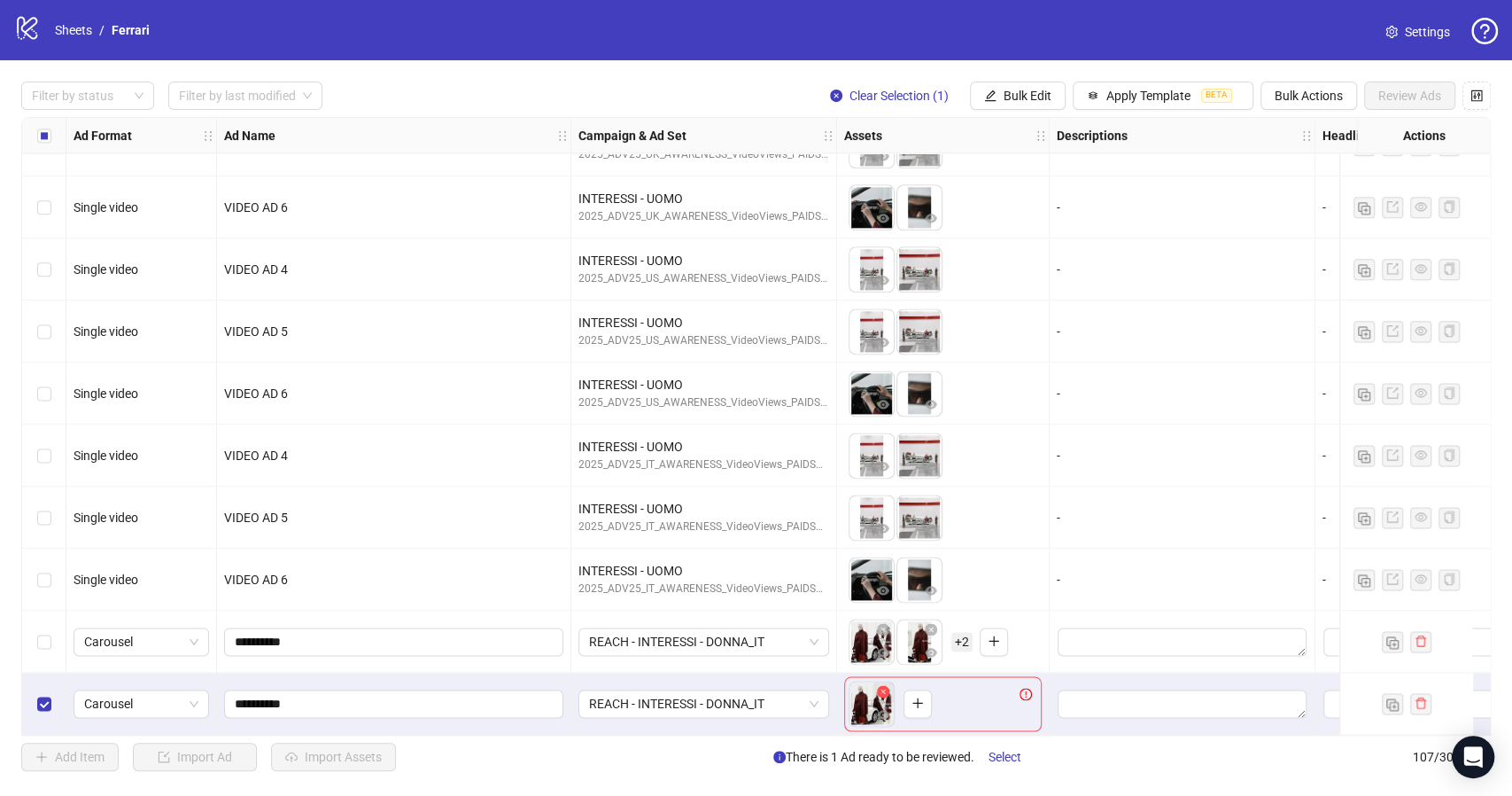
click at [879, 688] on icon "close-circle" at bounding box center [883, 691] width 13 height 13
click at [863, 701] on icon "plus" at bounding box center [870, 703] width 13 height 13
click at [968, 697] on icon "plus" at bounding box center [965, 703] width 13 height 13
click at [1324, 88] on span "Bulk Actions" at bounding box center [1309, 96] width 69 height 14
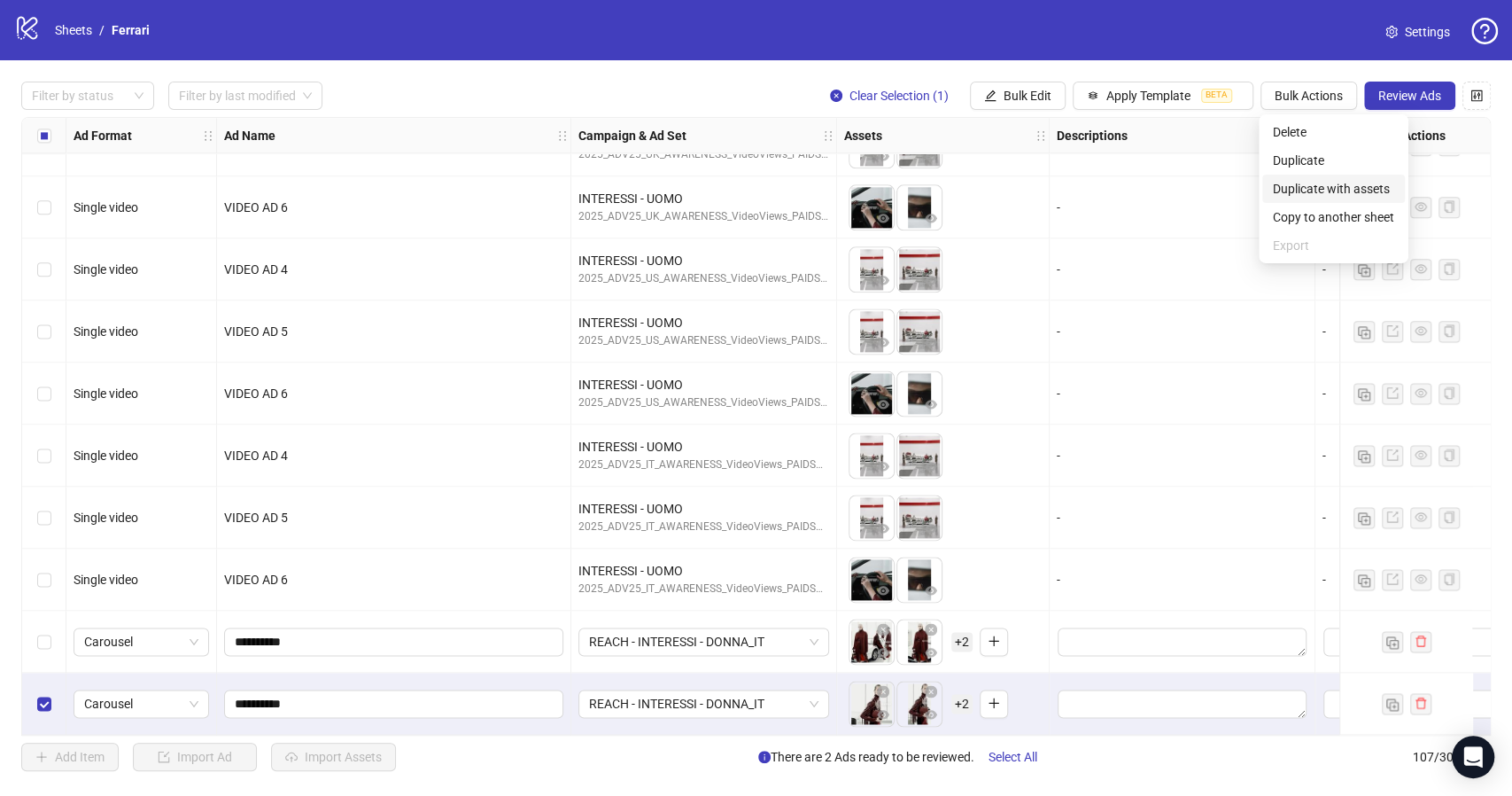
click at [1343, 190] on span "Duplicate with assets" at bounding box center [1333, 189] width 121 height 20
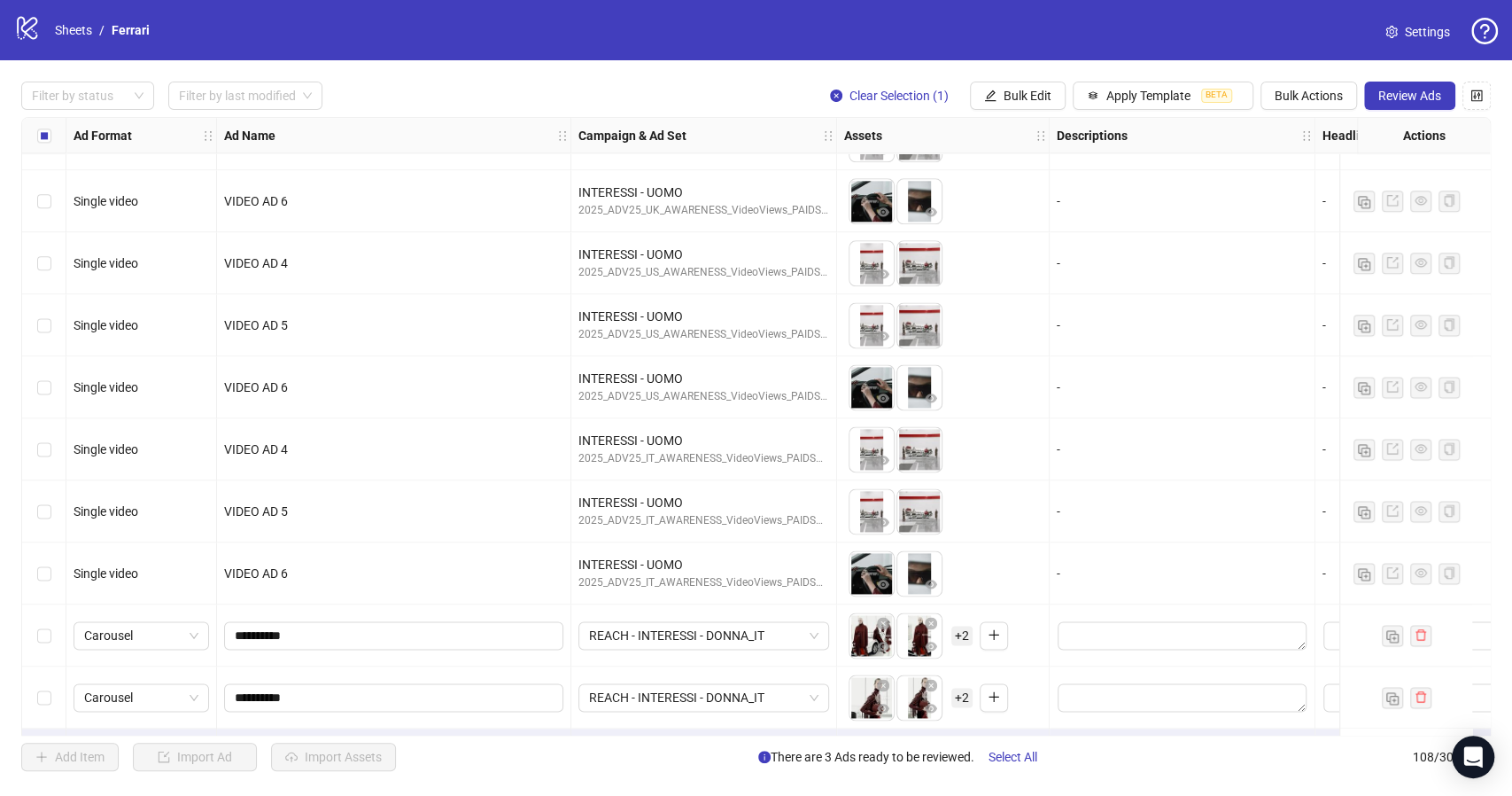
scroll to position [6124, 0]
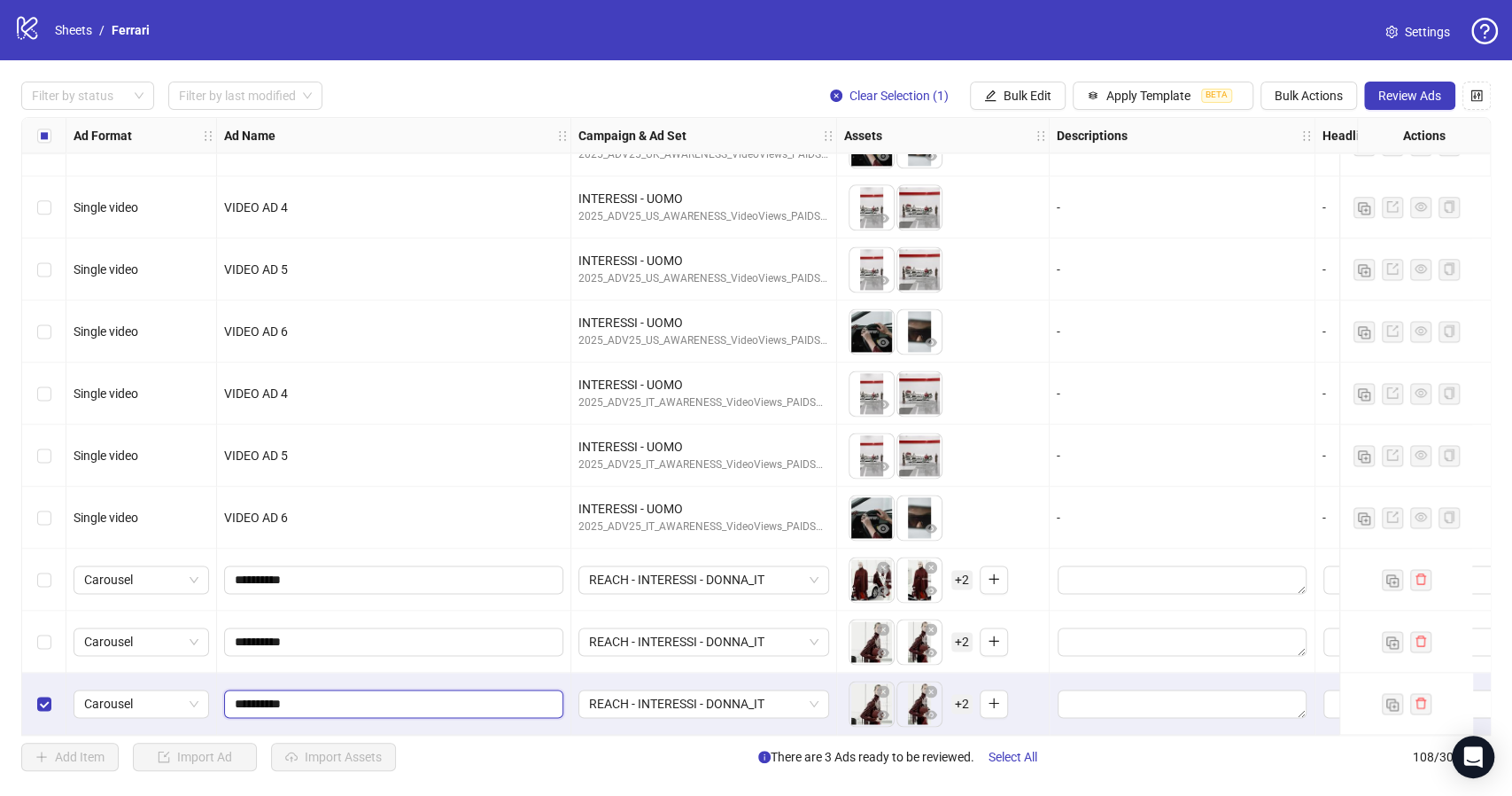
click at [314, 694] on input "**********" at bounding box center [392, 704] width 315 height 20
type input "**********"
click at [933, 685] on icon "close-circle" at bounding box center [931, 691] width 13 height 13
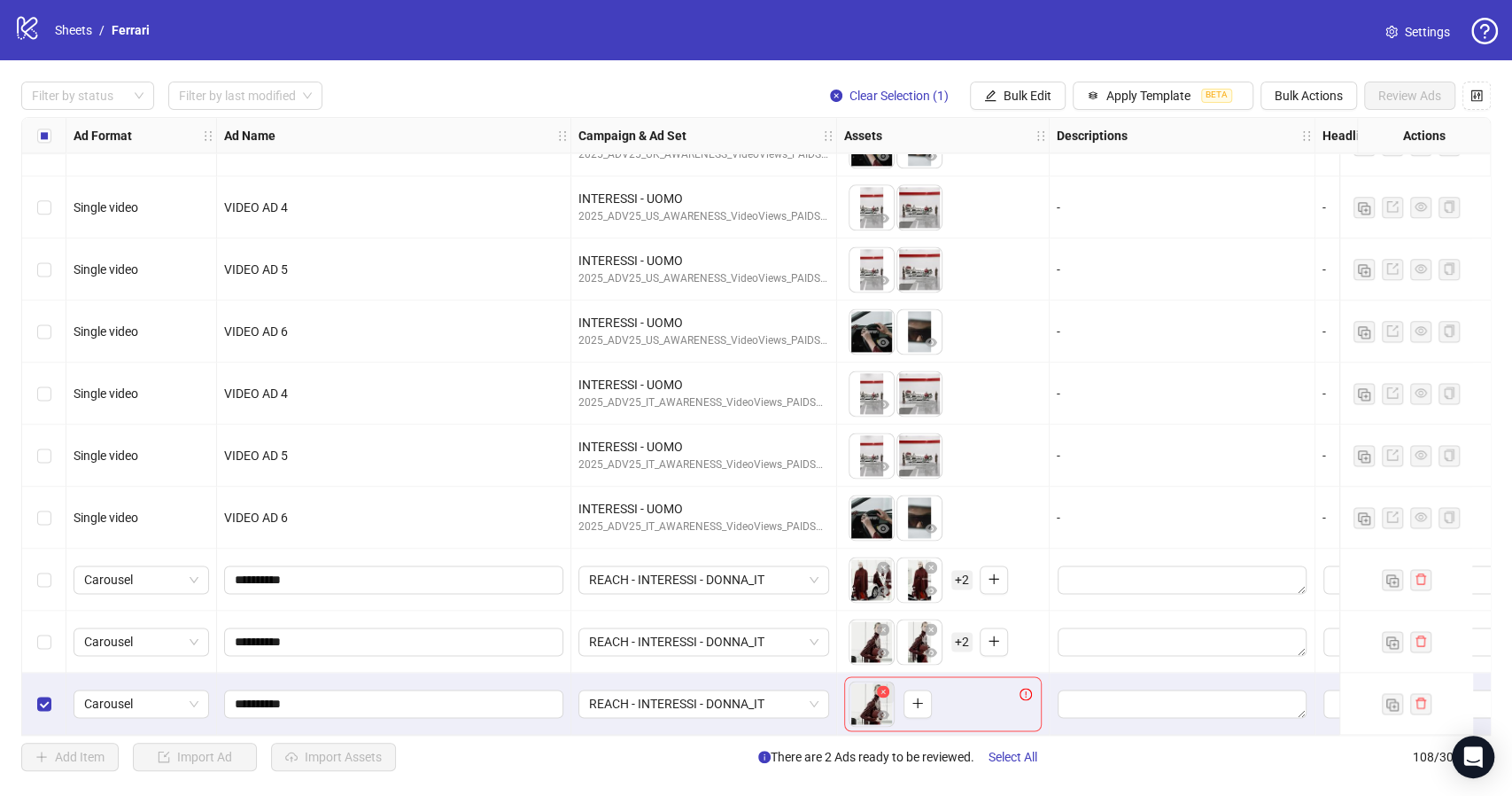
click at [882, 685] on icon "close-circle" at bounding box center [883, 691] width 13 height 13
click at [871, 705] on button "button" at bounding box center [869, 703] width 28 height 28
click at [962, 699] on span "+ 4" at bounding box center [962, 704] width 22 height 20
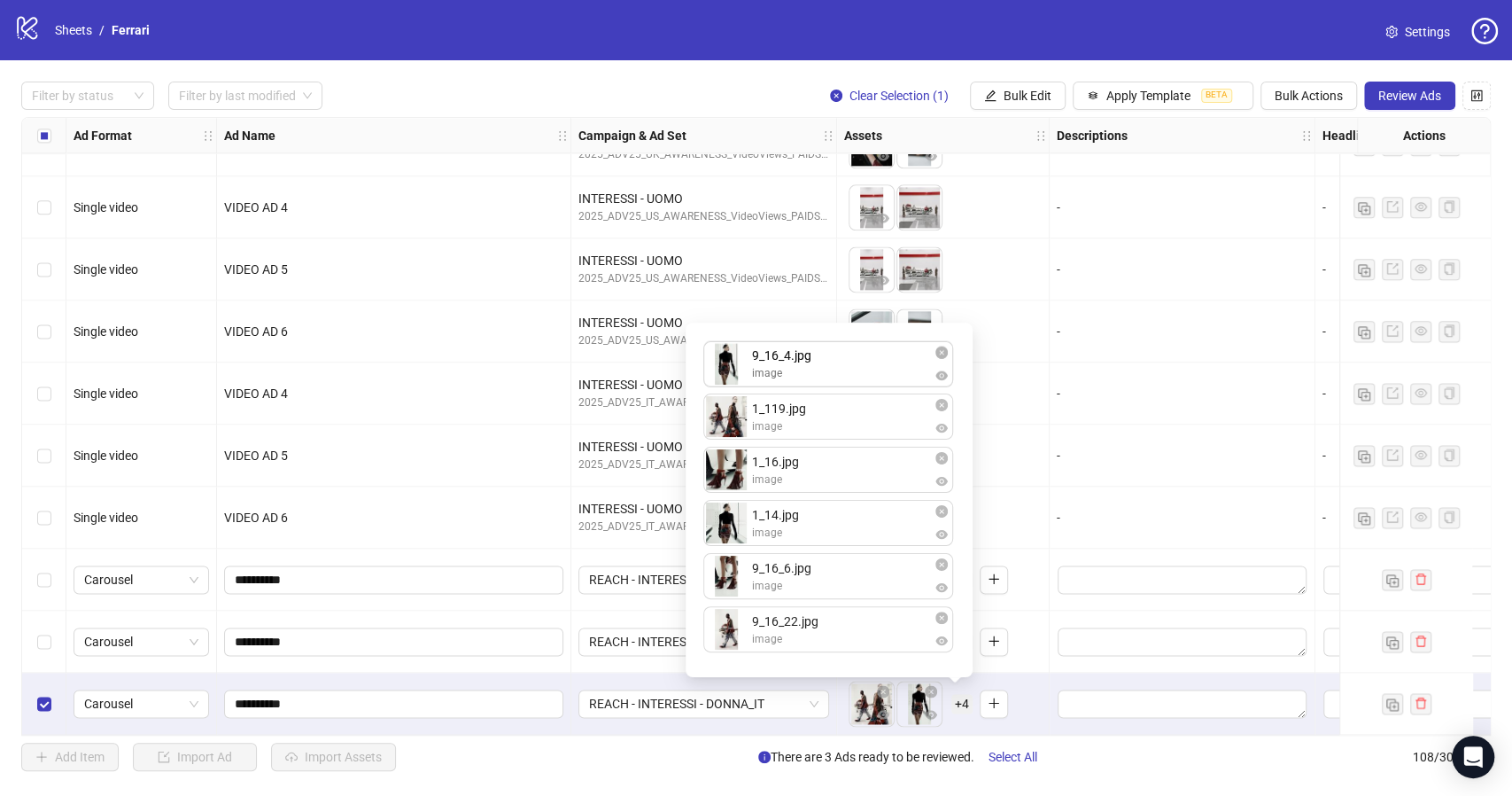
drag, startPoint x: 722, startPoint y: 428, endPoint x: 712, endPoint y: 371, distance: 57.9
click at [712, 371] on div "1_119.jpg image 9_16_4.jpg image 1_16.jpg image 1_14.jpg image 9_16_6.jpg image…" at bounding box center [829, 499] width 266 height 333
drag, startPoint x: 730, startPoint y: 537, endPoint x: 723, endPoint y: 443, distance: 94.3
click at [723, 443] on div "9_16_4.jpg image 1_119.jpg image 1_16.jpg image 1_14.jpg image 9_16_6.jpg image…" at bounding box center [829, 499] width 266 height 333
drag, startPoint x: 730, startPoint y: 521, endPoint x: 730, endPoint y: 471, distance: 50.0
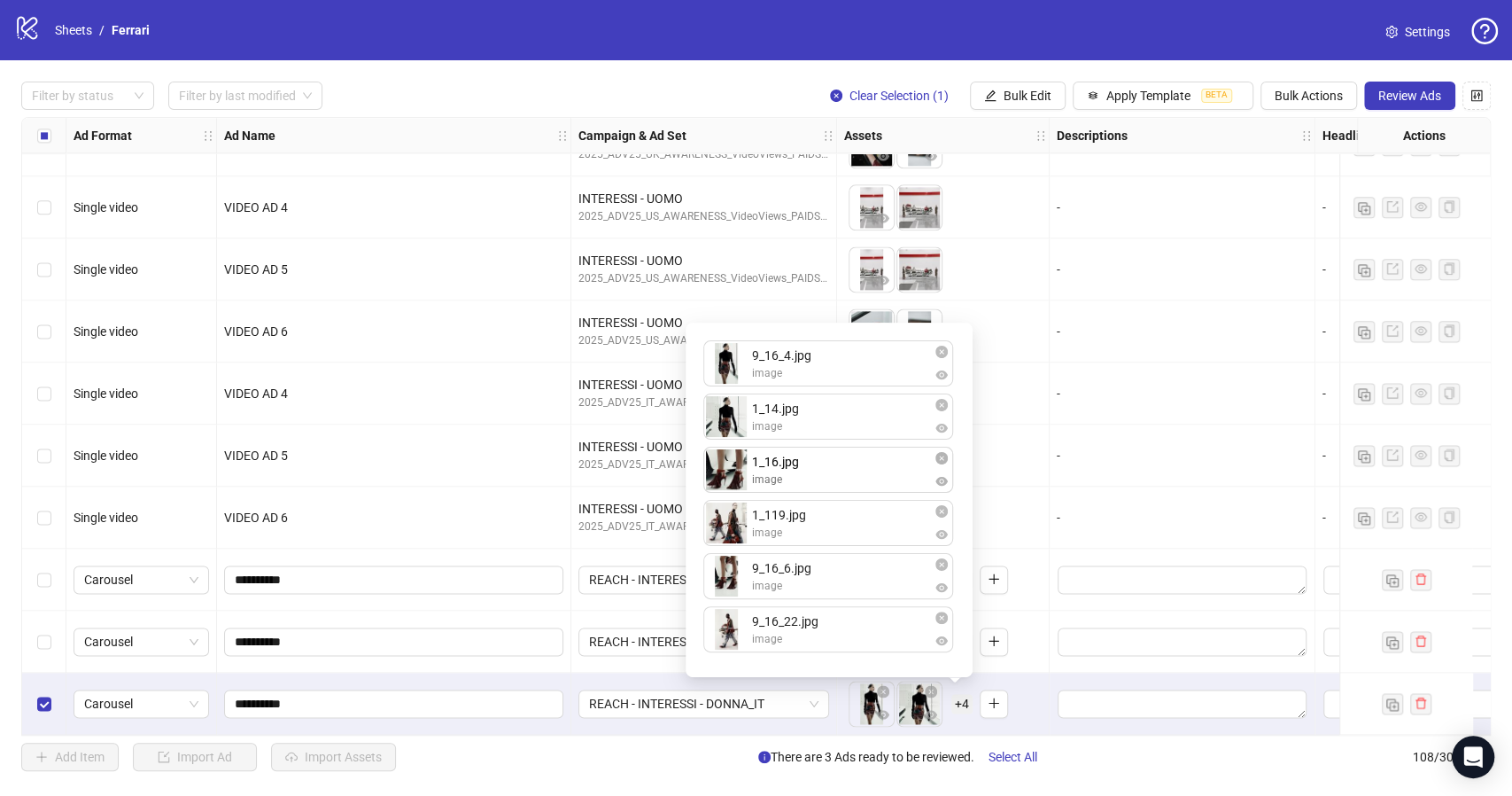
click at [730, 471] on div "9_16_4.jpg image 1_14.jpg image 1_119.jpg image 1_16.jpg image 9_16_6.jpg image…" at bounding box center [829, 499] width 266 height 333
drag, startPoint x: 733, startPoint y: 592, endPoint x: 730, endPoint y: 537, distance: 55.1
click at [730, 537] on div "9_16_4.jpg image 1_14.jpg image 1_16.jpg image 1_119.jpg image 9_16_6.jpg image…" at bounding box center [829, 499] width 266 height 333
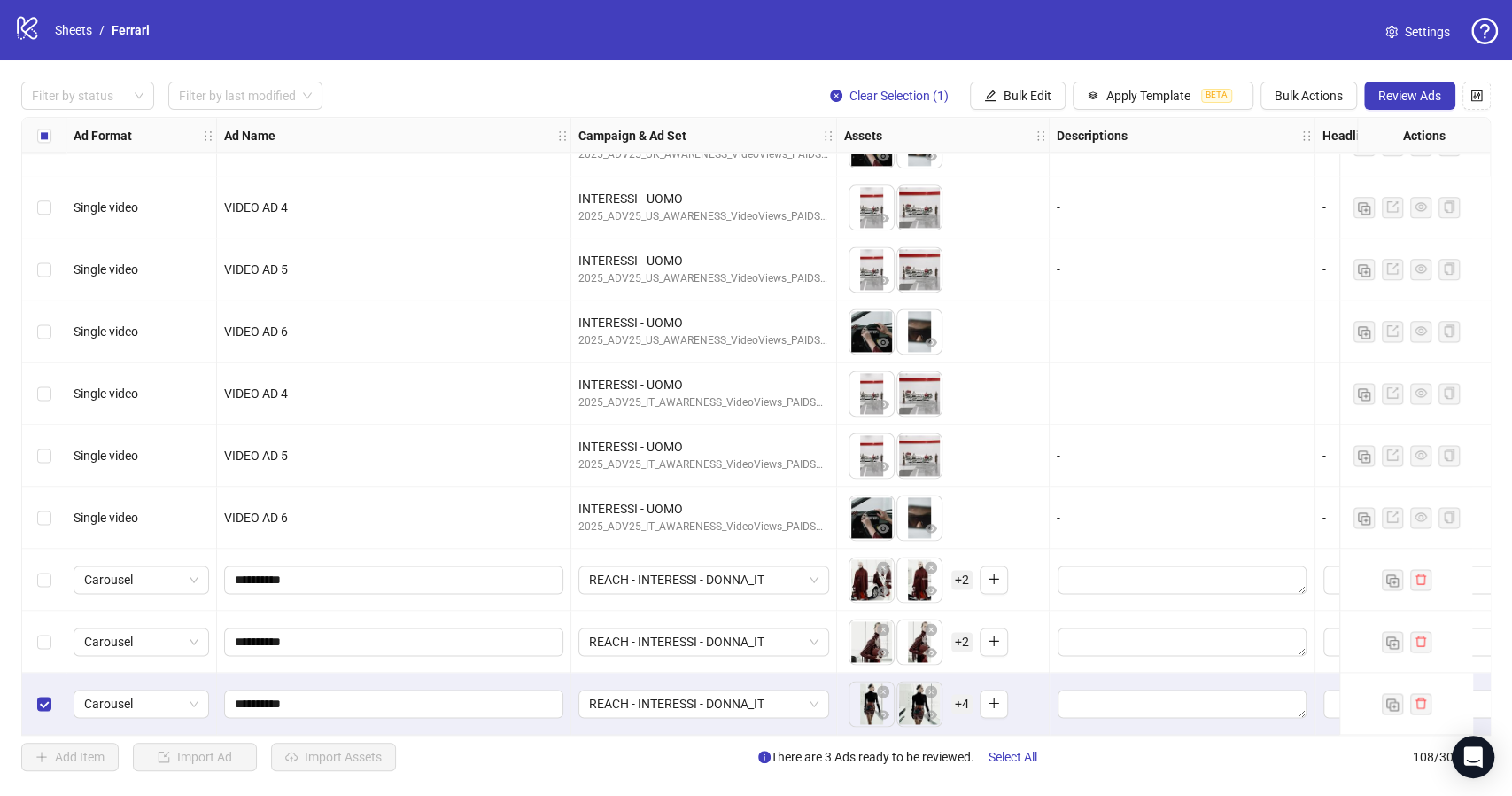
click at [903, 744] on span "There are 3 Ads ready to be reviewed. Select All" at bounding box center [904, 756] width 293 height 28
click at [963, 634] on span "+ 2" at bounding box center [962, 642] width 22 height 20
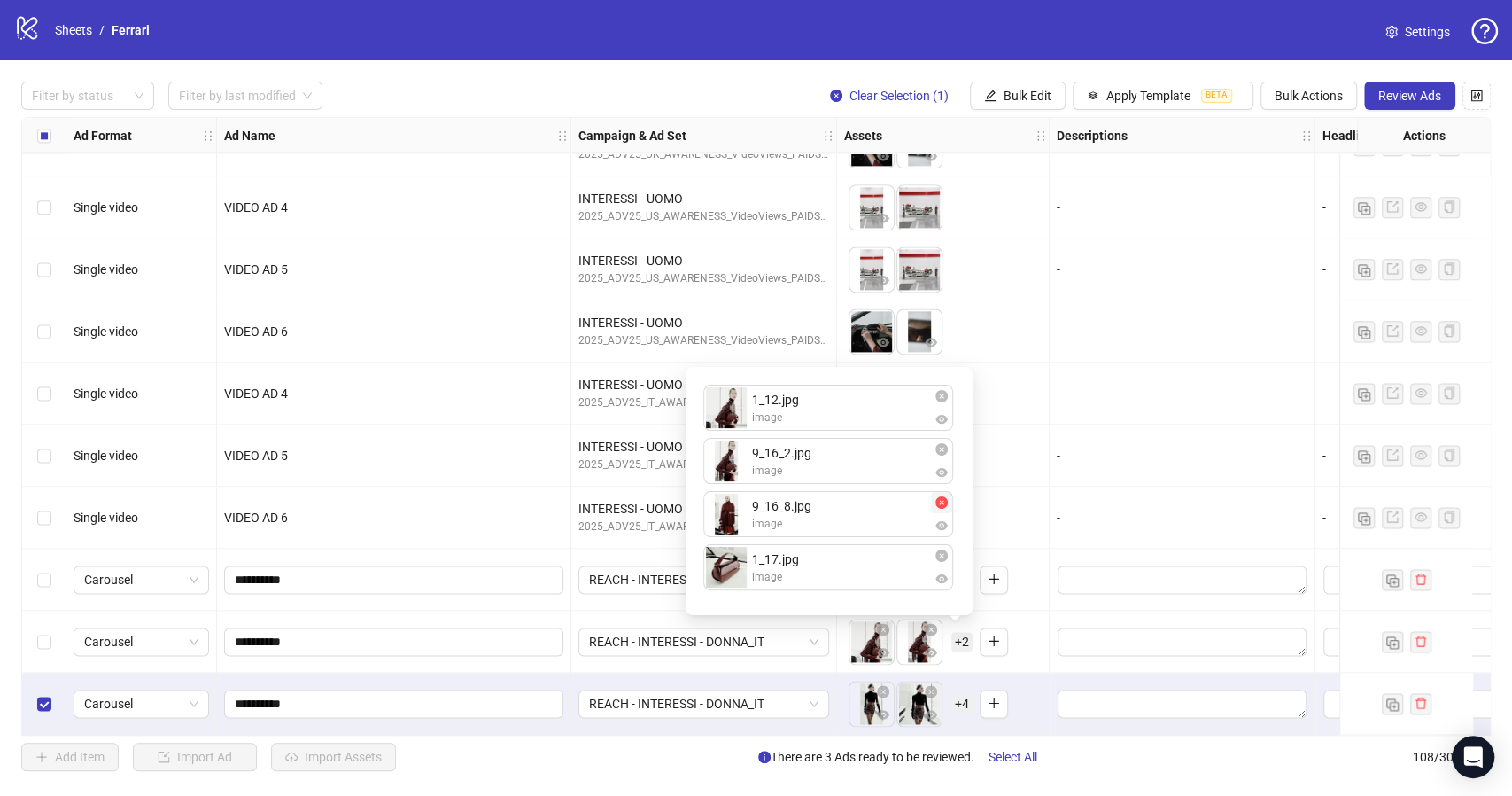
click at [945, 505] on icon "close-circle" at bounding box center [942, 503] width 13 height 13
click at [1039, 552] on div "To pick up a draggable item, press the space bar. While dragging, use the arrow…" at bounding box center [943, 579] width 198 height 55
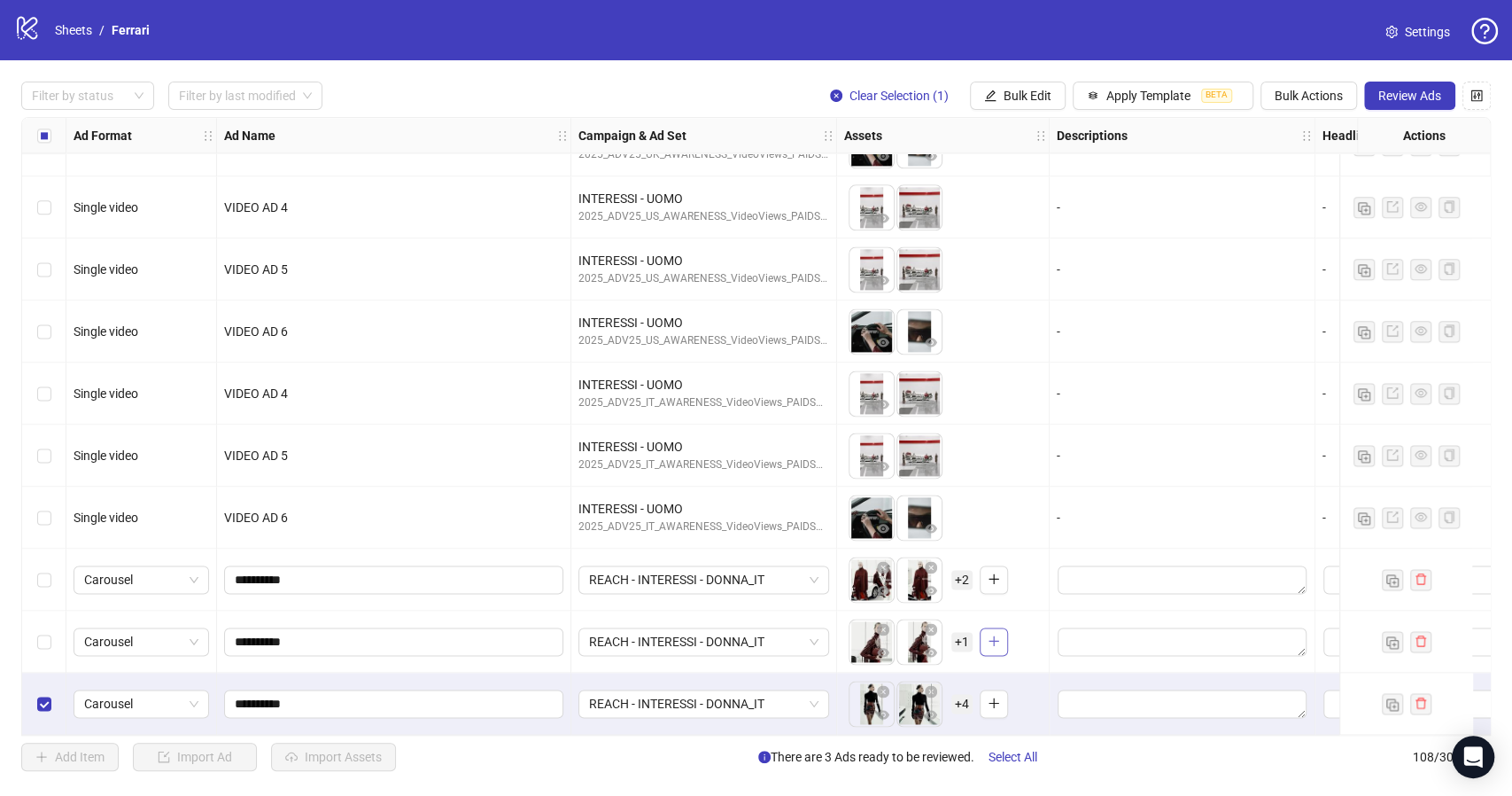
click at [995, 634] on icon "plus" at bounding box center [994, 641] width 13 height 13
click at [960, 638] on span "+ 2" at bounding box center [962, 642] width 22 height 20
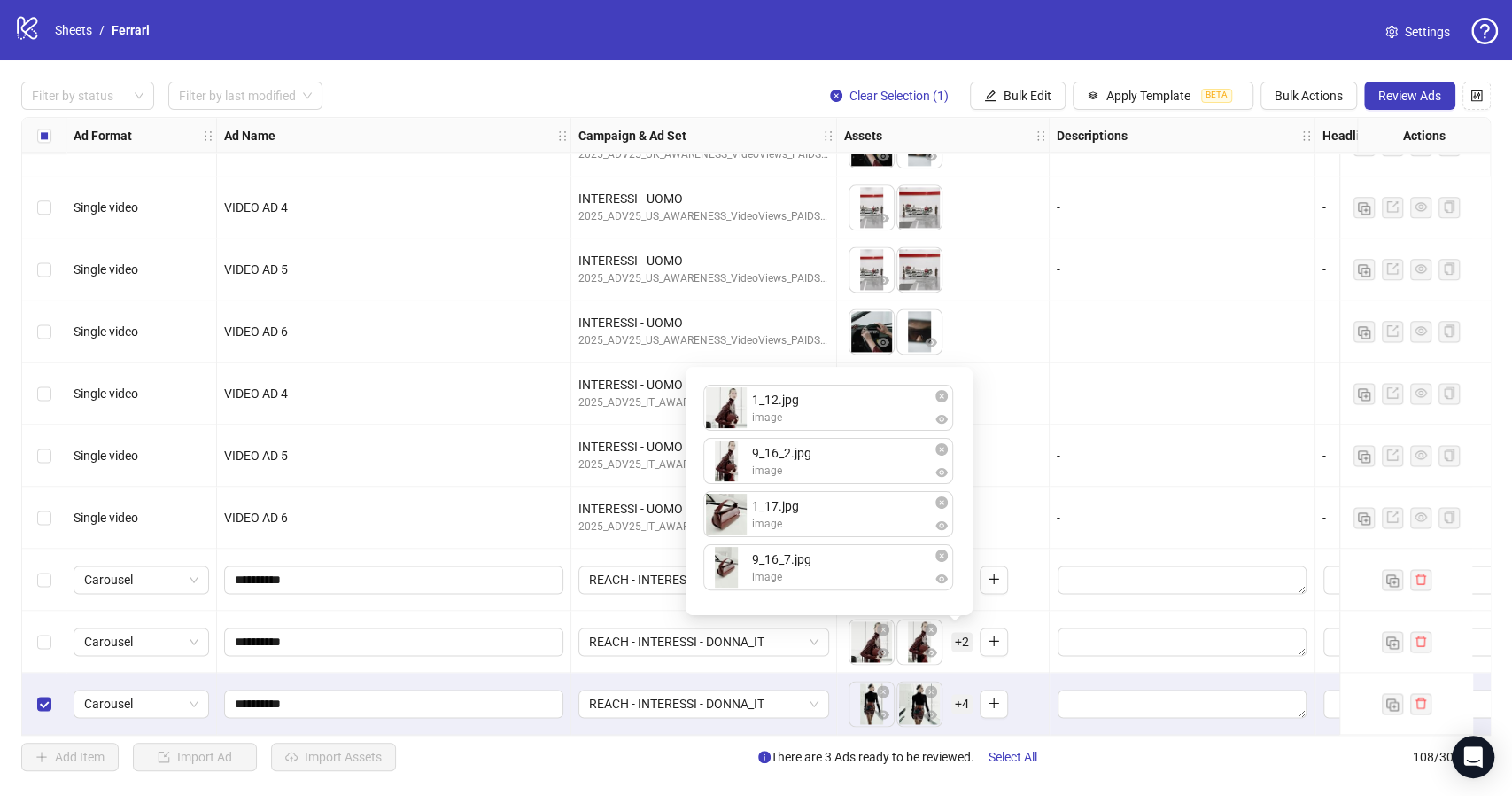
click at [1038, 635] on div "To pick up a draggable item, press the space bar. While dragging, use the arrow…" at bounding box center [943, 641] width 198 height 55
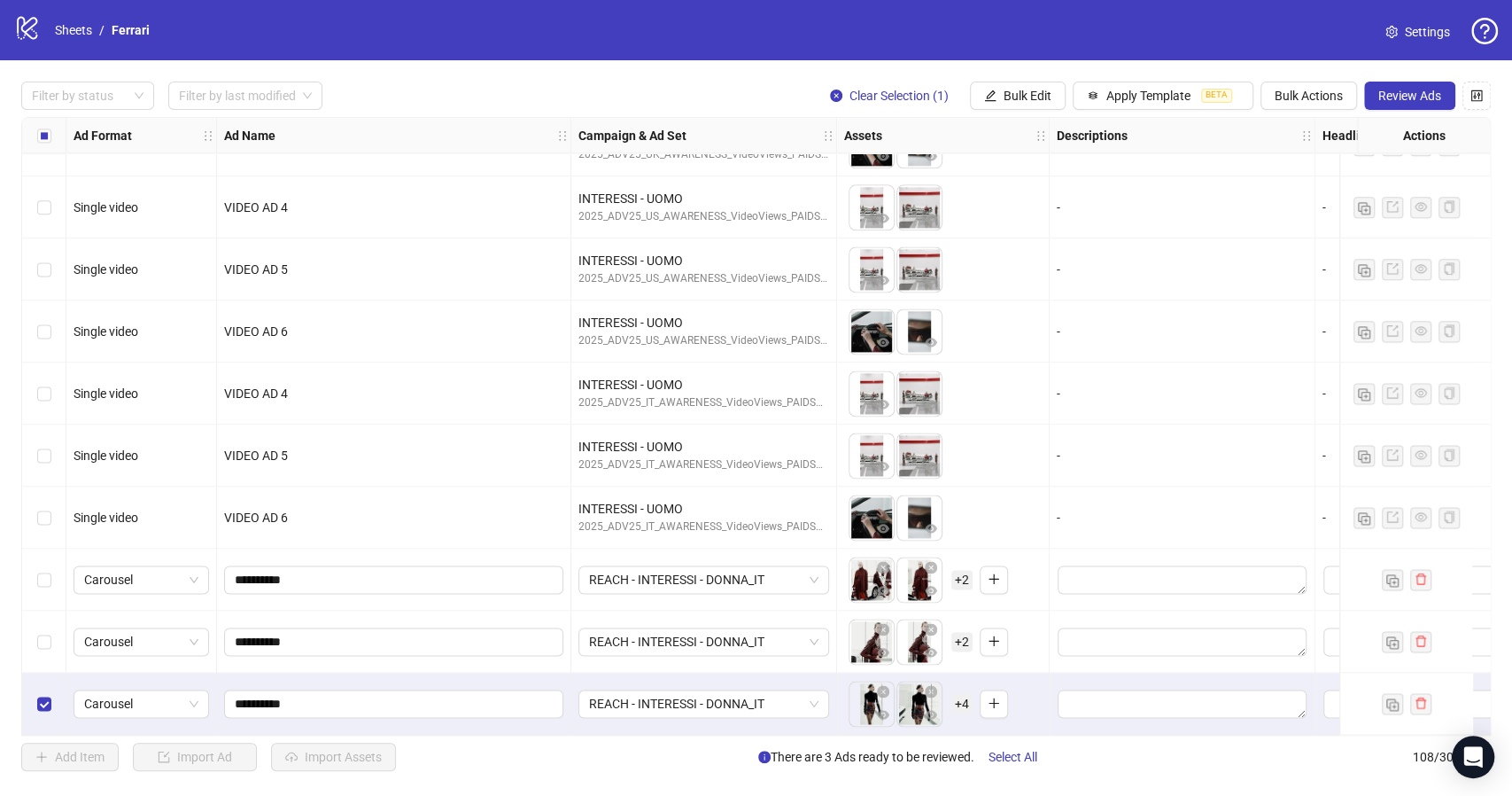
click at [963, 578] on span "+ 2" at bounding box center [962, 579] width 22 height 20
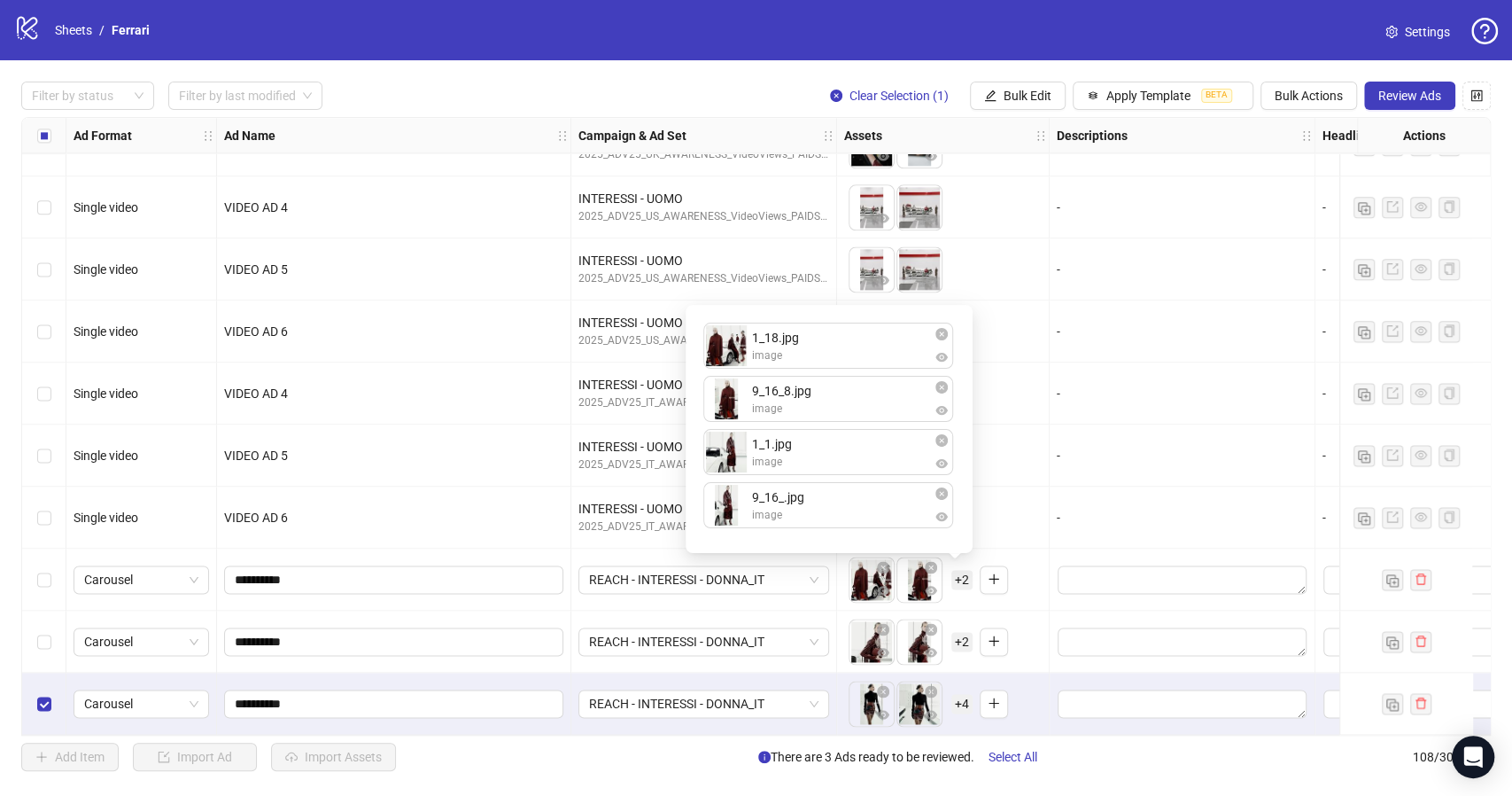
click at [1041, 604] on div "To pick up a draggable item, press the space bar. While dragging, use the arrow…" at bounding box center [944, 579] width 213 height 62
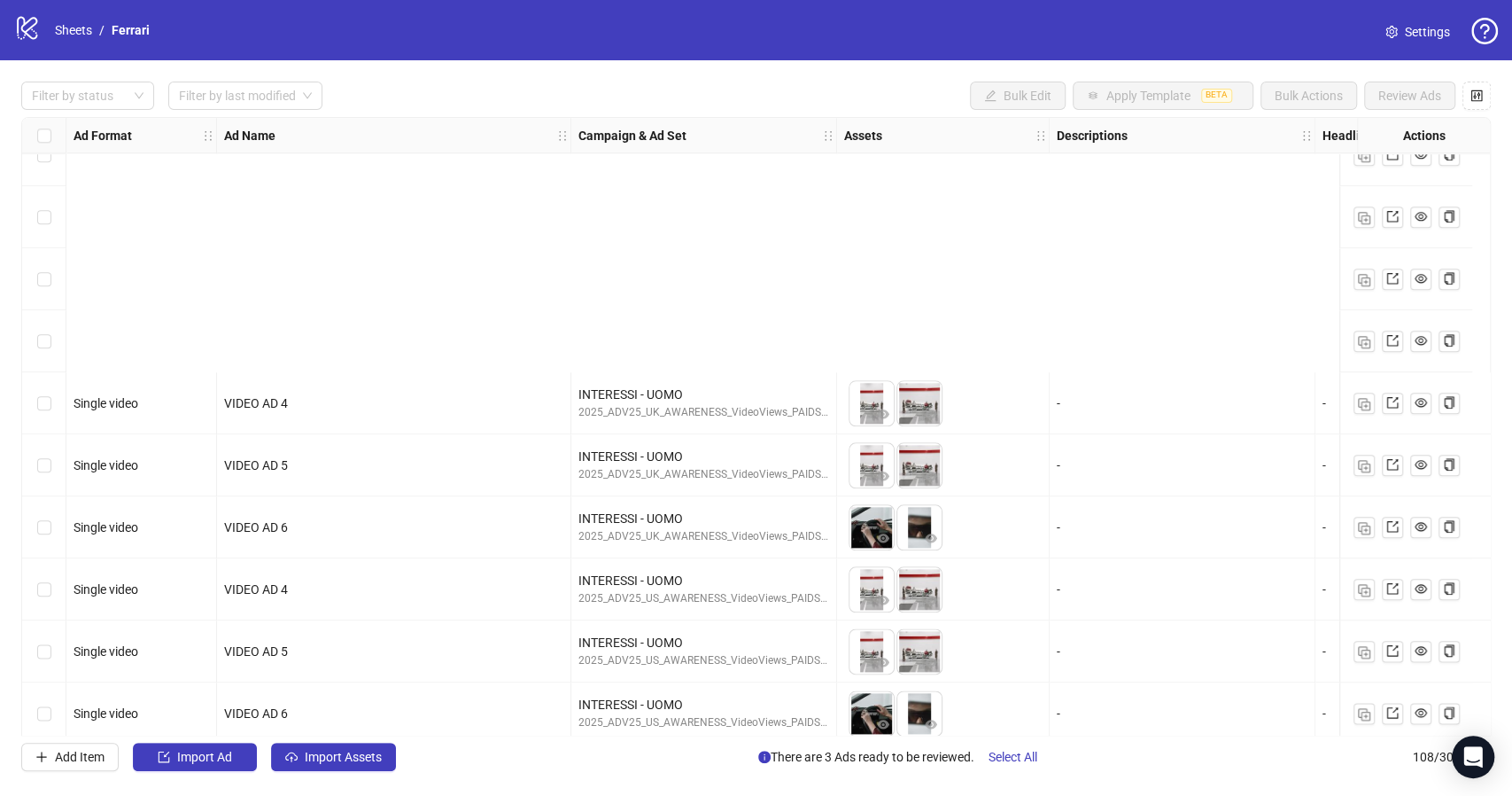
scroll to position [6106, 0]
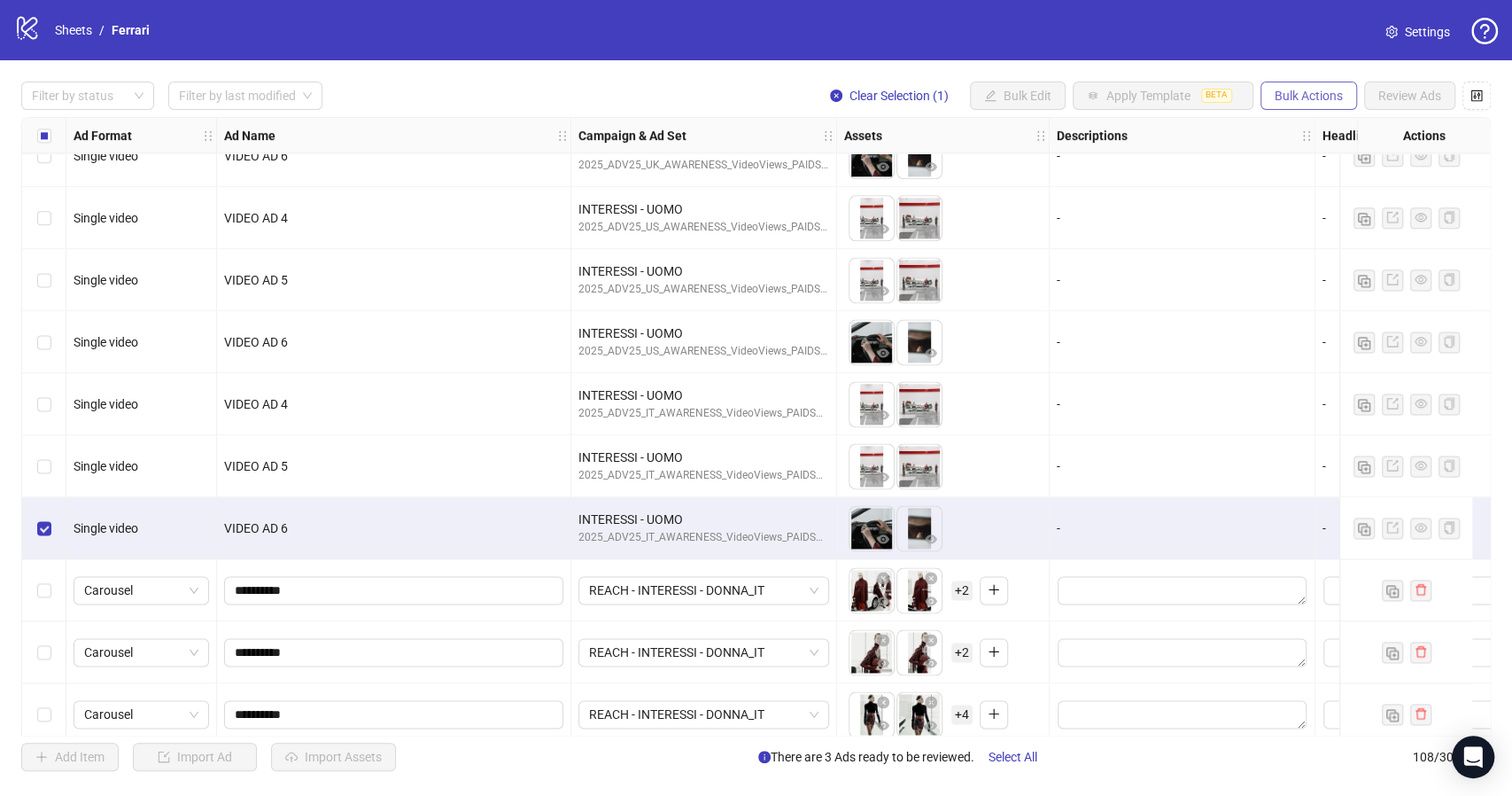
click at [1296, 107] on button "Bulk Actions" at bounding box center [1308, 95] width 97 height 28
click at [1350, 182] on span "Duplicate with assets" at bounding box center [1333, 189] width 121 height 20
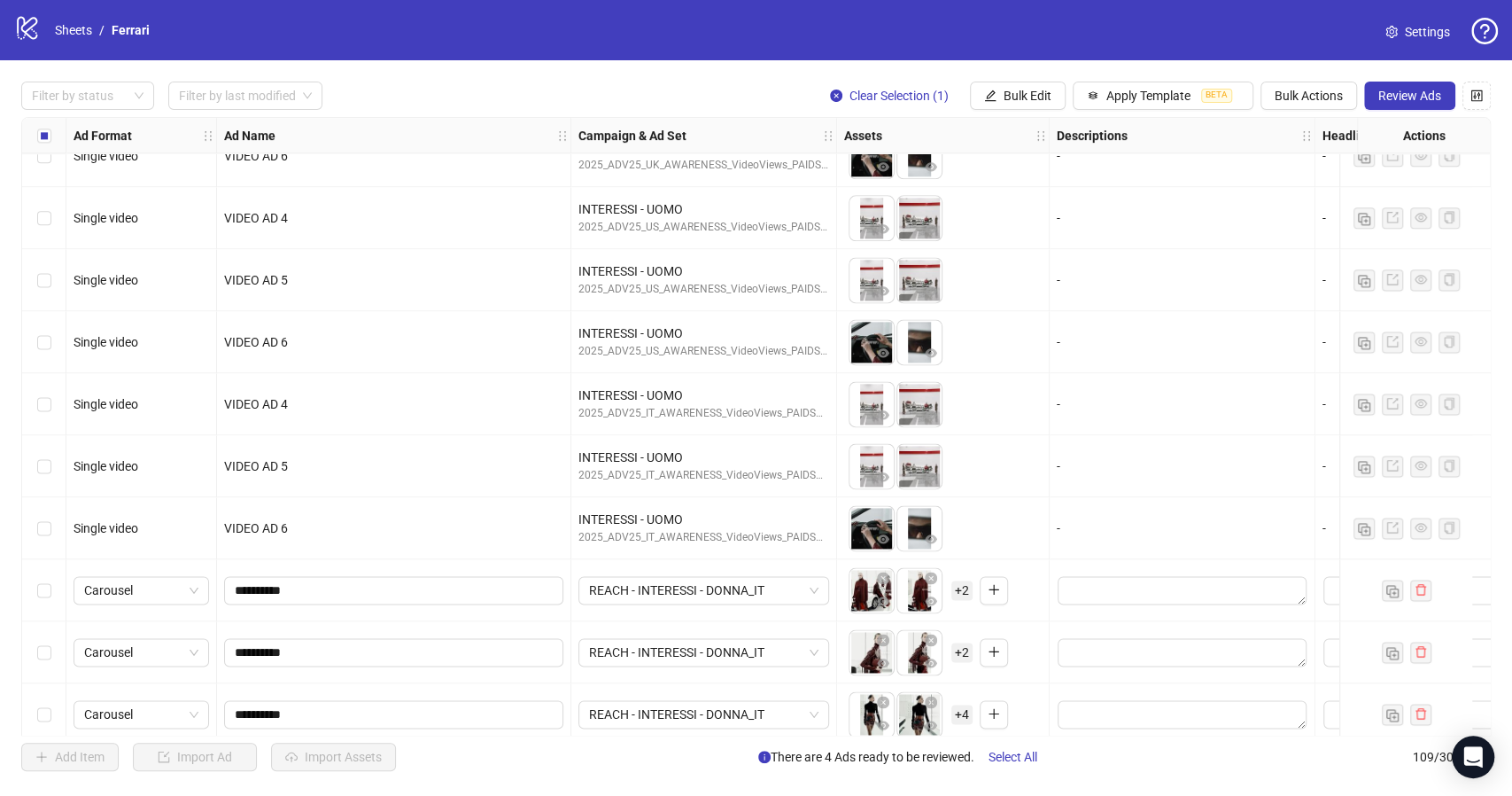
scroll to position [6186, 0]
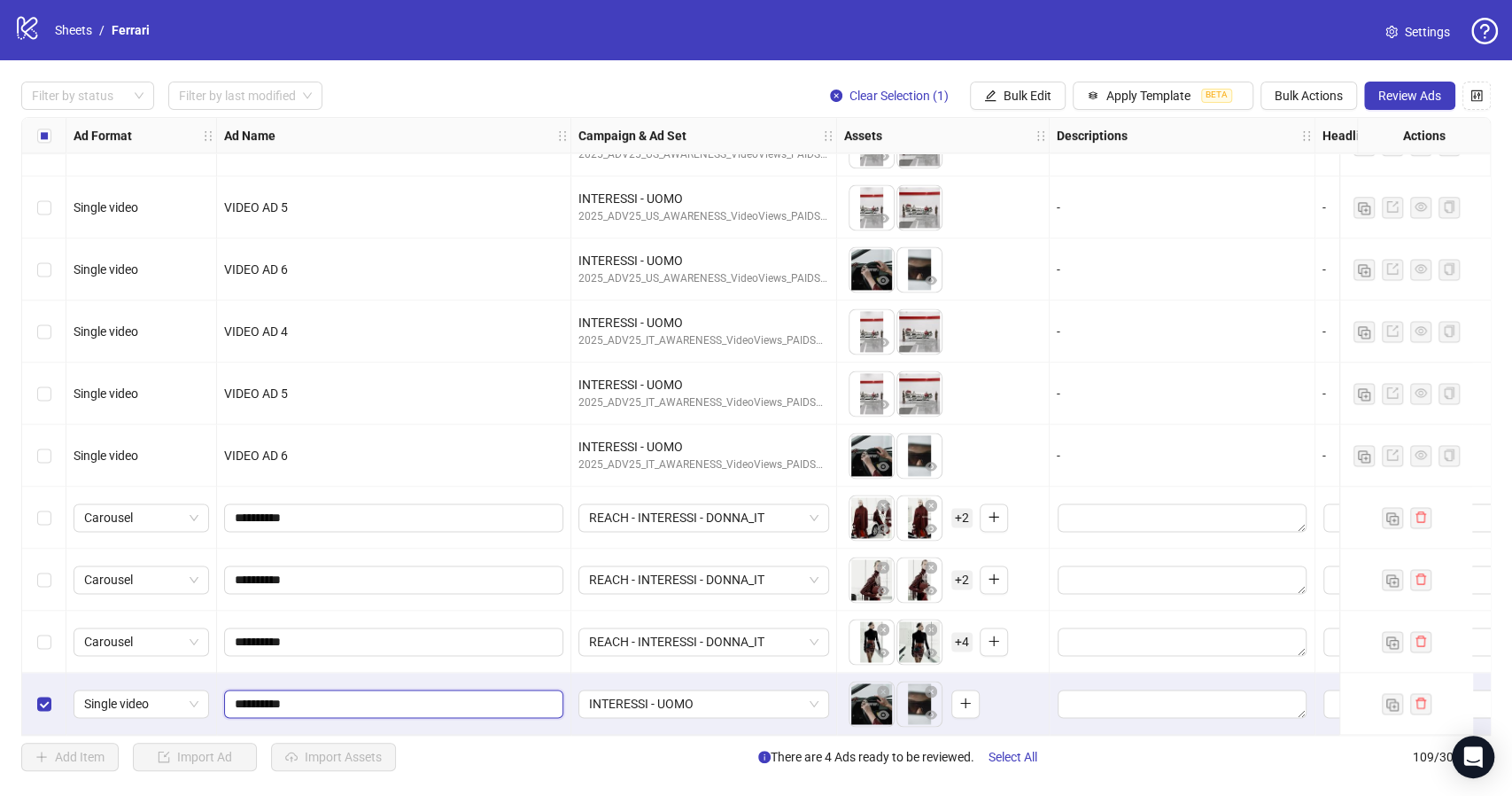
click at [329, 698] on input "**********" at bounding box center [392, 704] width 315 height 20
type input "**********"
click at [786, 705] on span "INTERESSI - UOMO" at bounding box center [704, 703] width 229 height 26
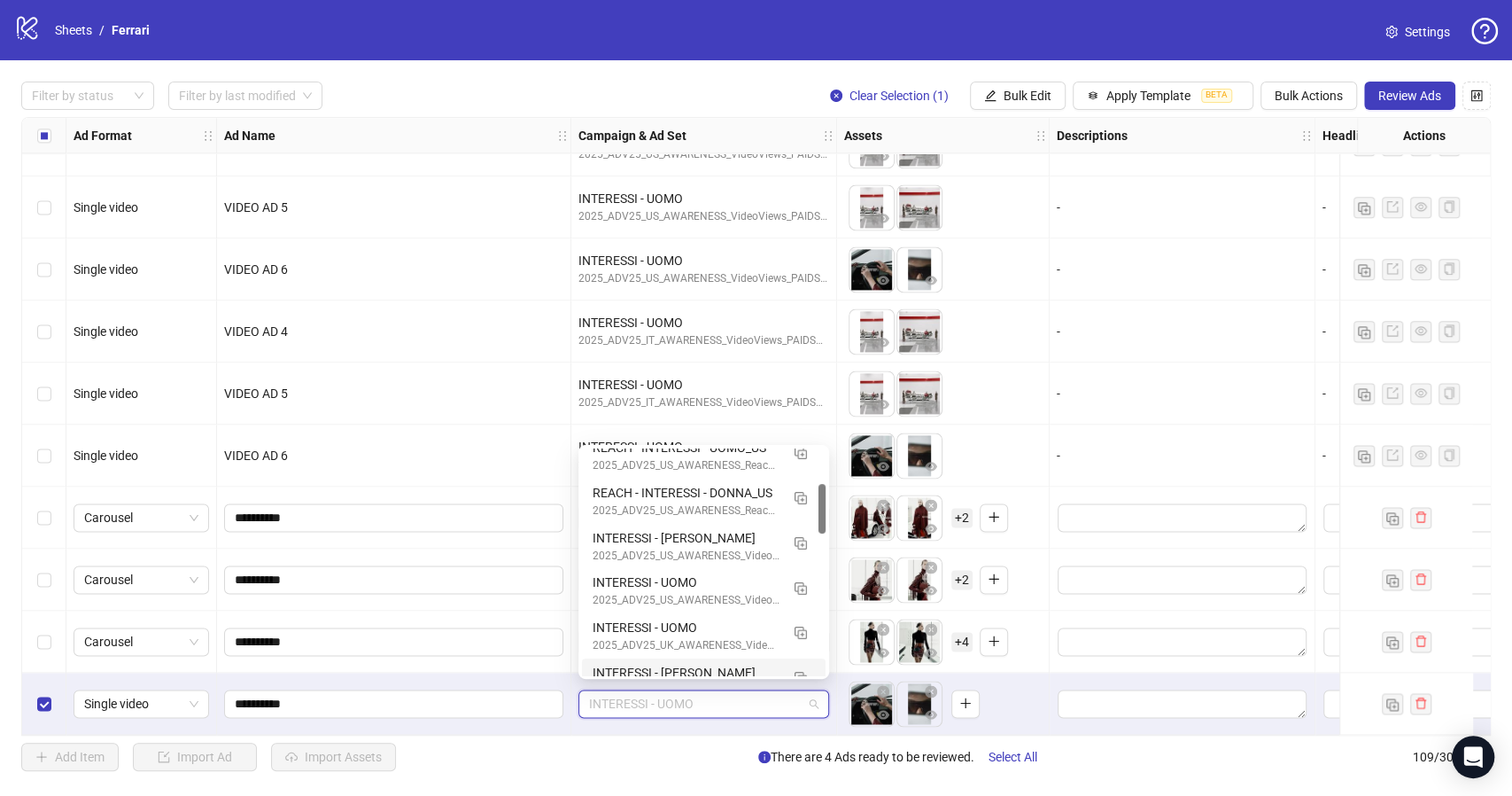
scroll to position [0, 0]
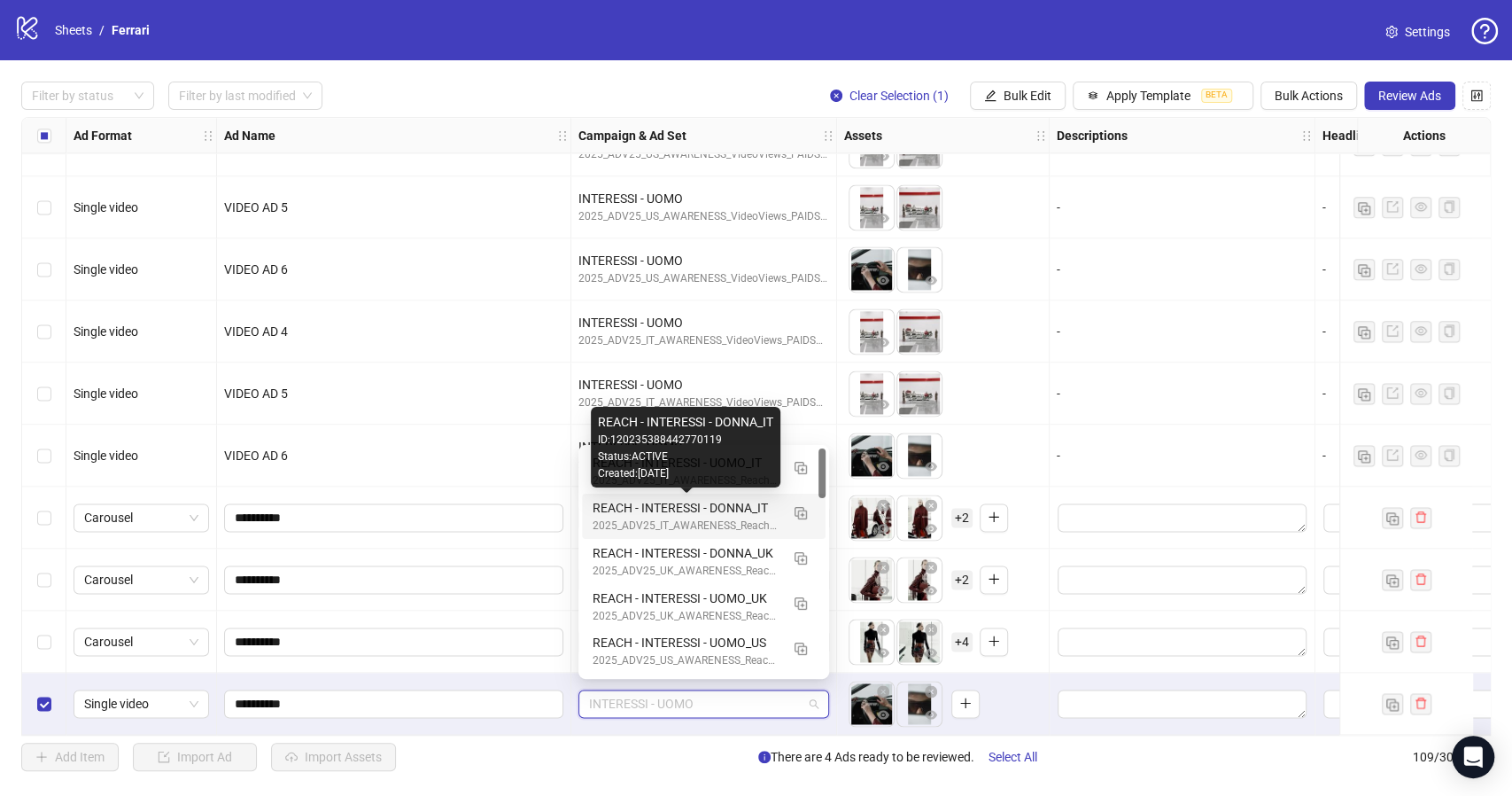
click at [716, 505] on div "REACH - INTERESSI - DONNA_IT" at bounding box center [686, 508] width 187 height 20
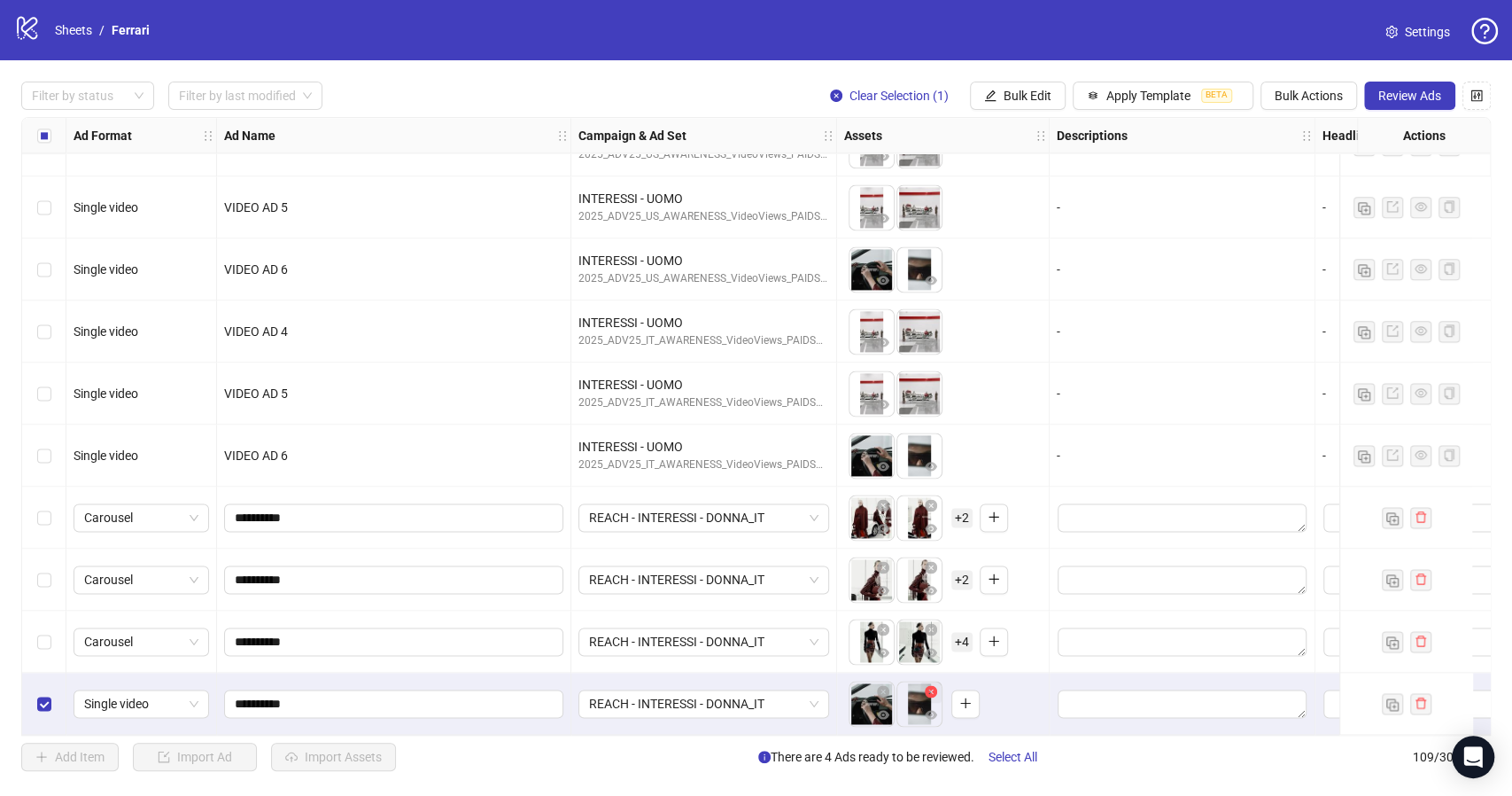
click at [933, 686] on icon "close-circle" at bounding box center [931, 691] width 13 height 13
click at [883, 685] on icon "close-circle" at bounding box center [883, 691] width 13 height 13
click at [869, 702] on icon "plus" at bounding box center [869, 702] width 10 height 1
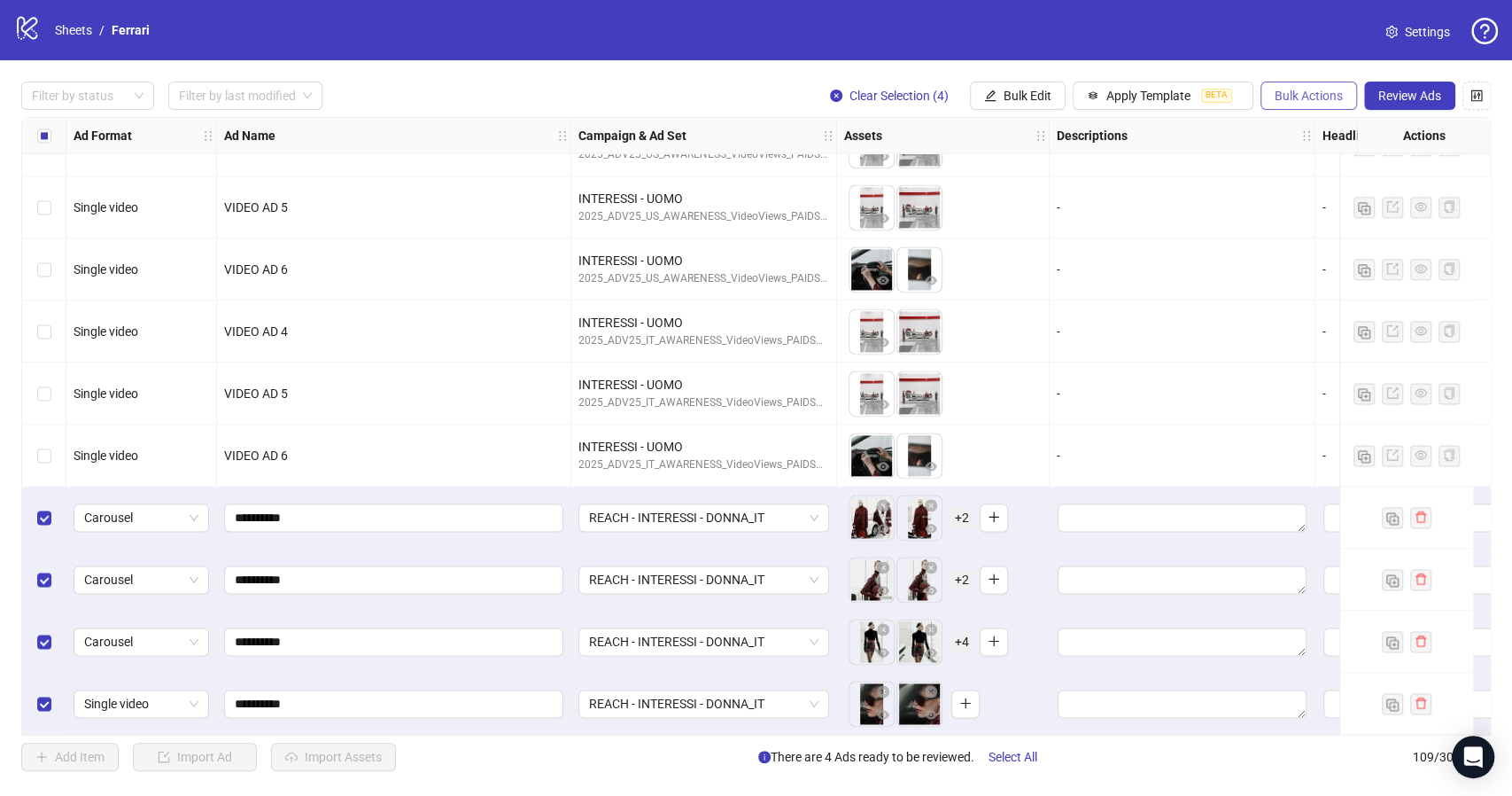
click at [1297, 98] on span "Bulk Actions" at bounding box center [1309, 96] width 69 height 14
click at [1320, 183] on span "Duplicate with assets" at bounding box center [1333, 189] width 121 height 20
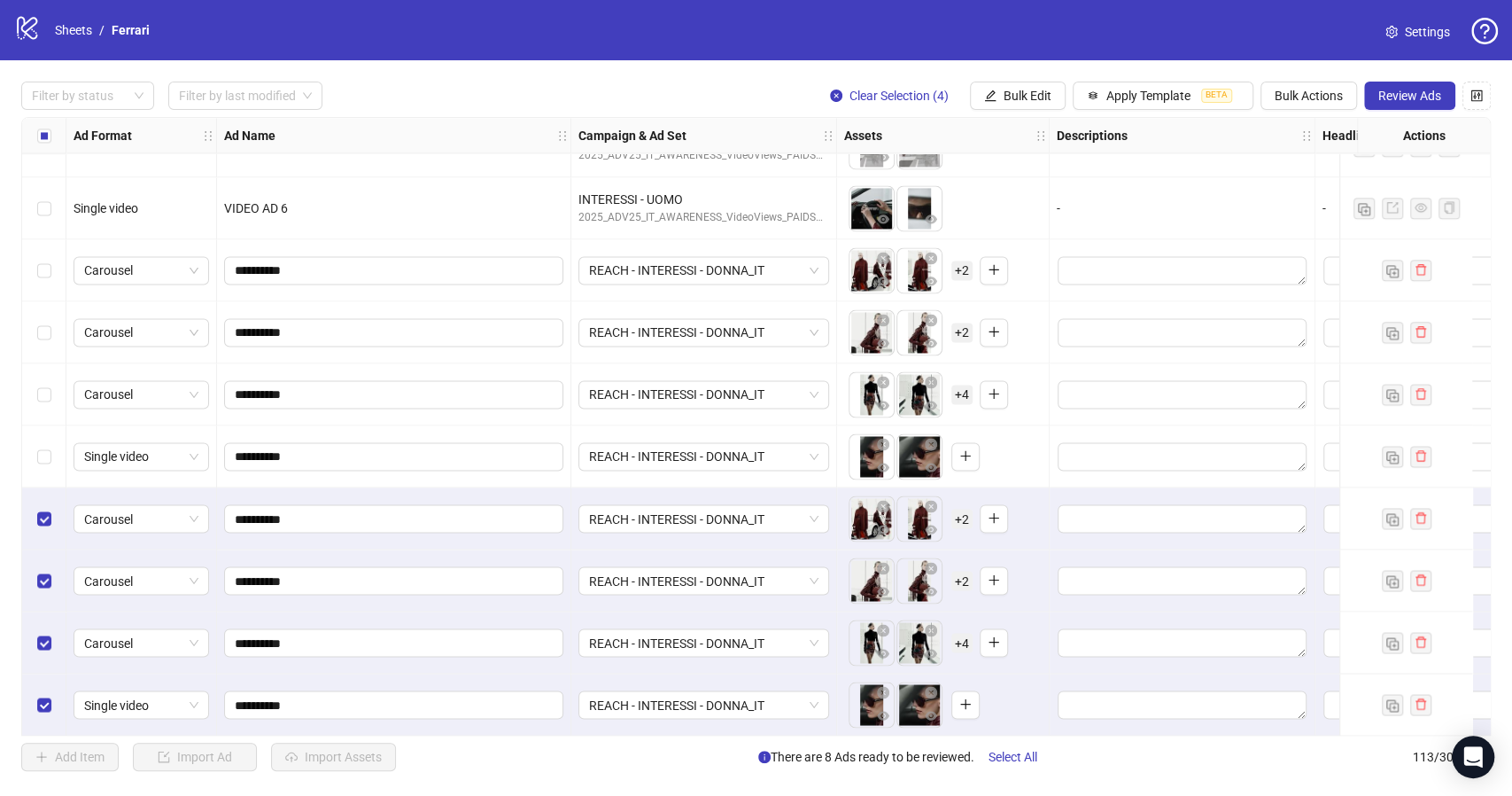
scroll to position [6434, 0]
click at [1305, 95] on span "Bulk Actions" at bounding box center [1309, 96] width 69 height 14
click at [1038, 93] on span "Bulk Edit" at bounding box center [1027, 96] width 48 height 14
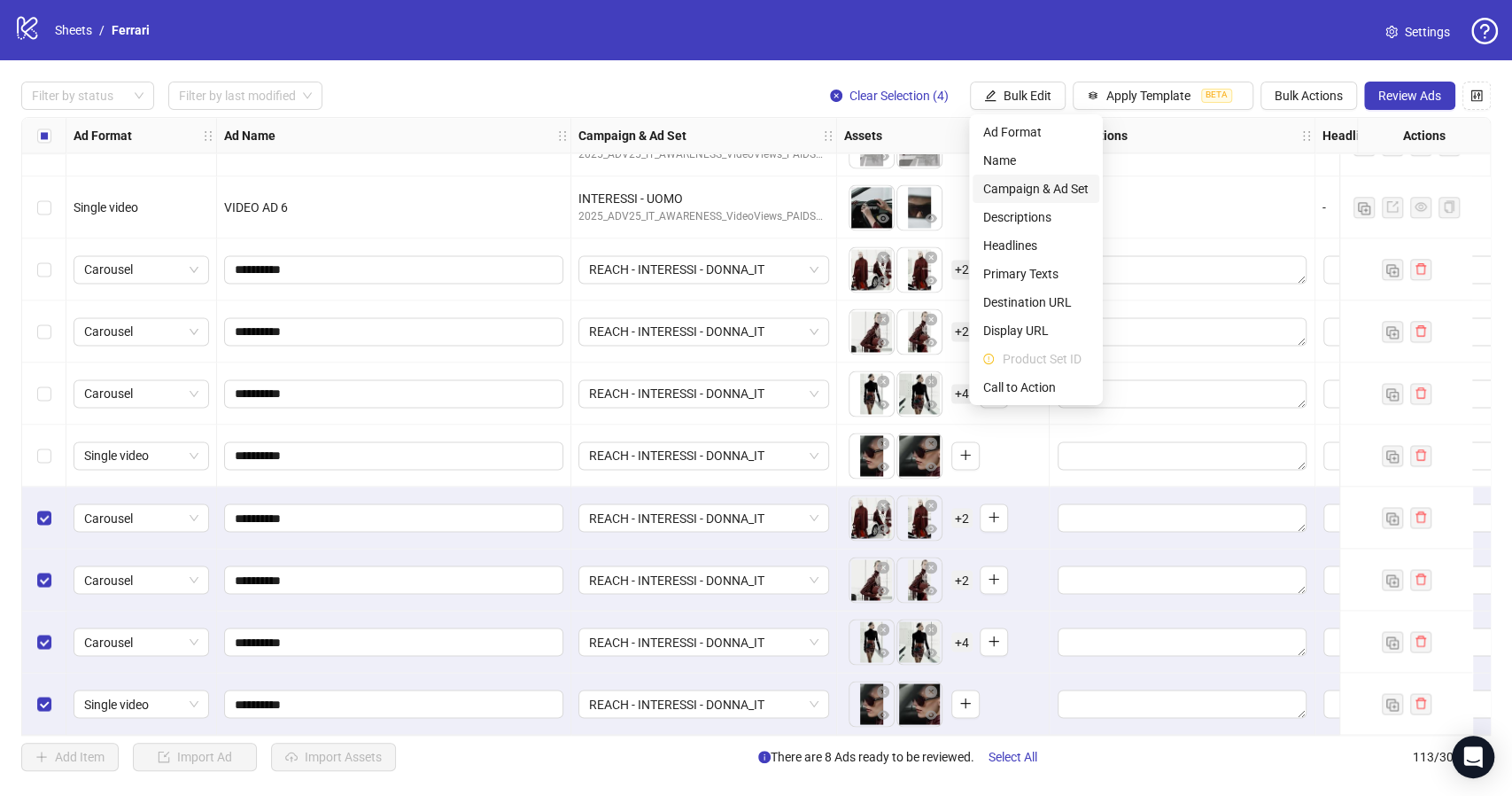
click at [1043, 192] on span "Campaign & Ad Set" at bounding box center [1036, 189] width 106 height 20
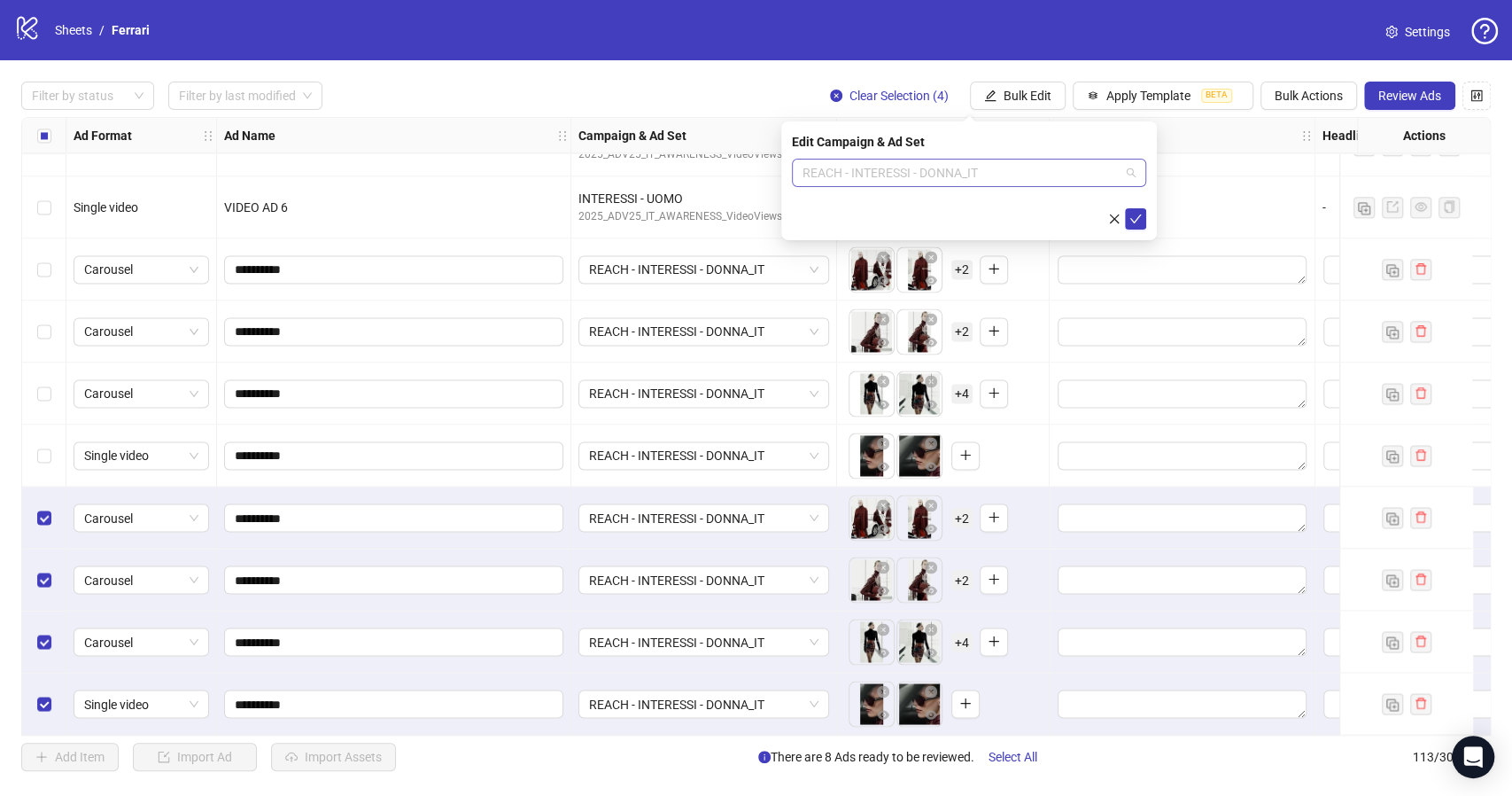
click at [1129, 168] on span "REACH - INTERESSI - DONNA_IT" at bounding box center [968, 172] width 333 height 26
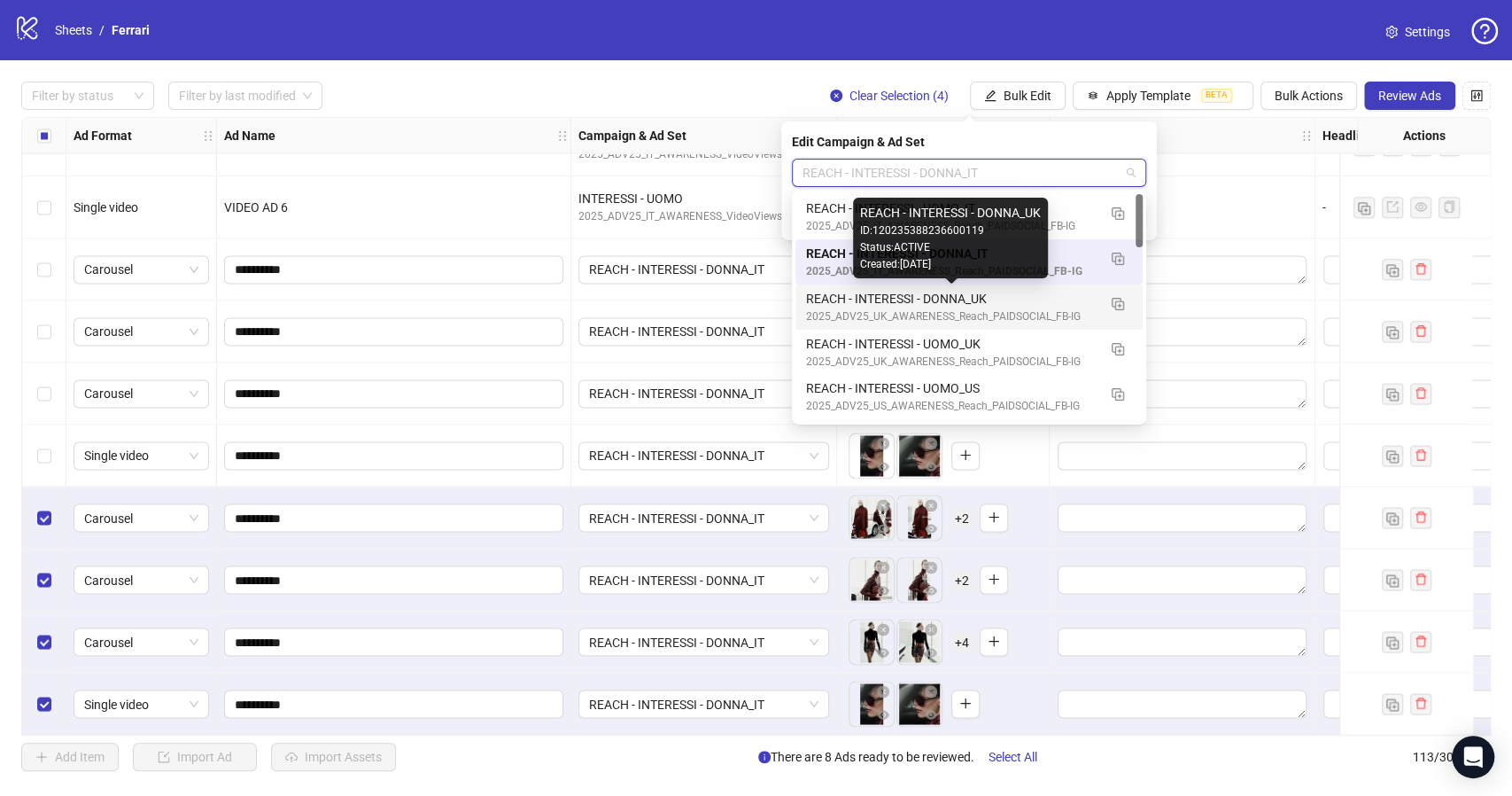
click at [967, 301] on div "REACH - INTERESSI - DONNA_UK" at bounding box center [951, 299] width 290 height 20
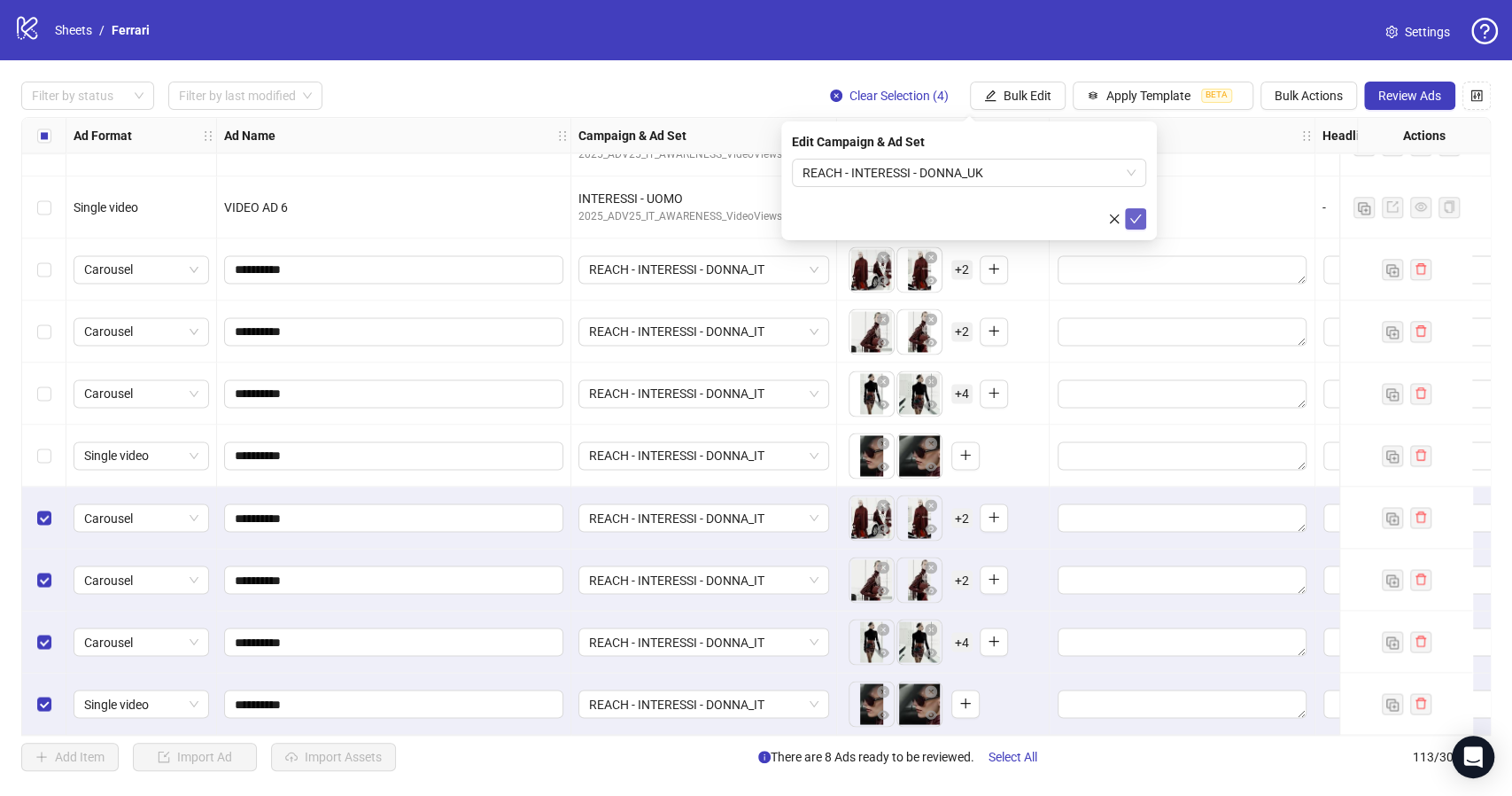
click at [1133, 224] on span "submit" at bounding box center [1136, 219] width 13 height 14
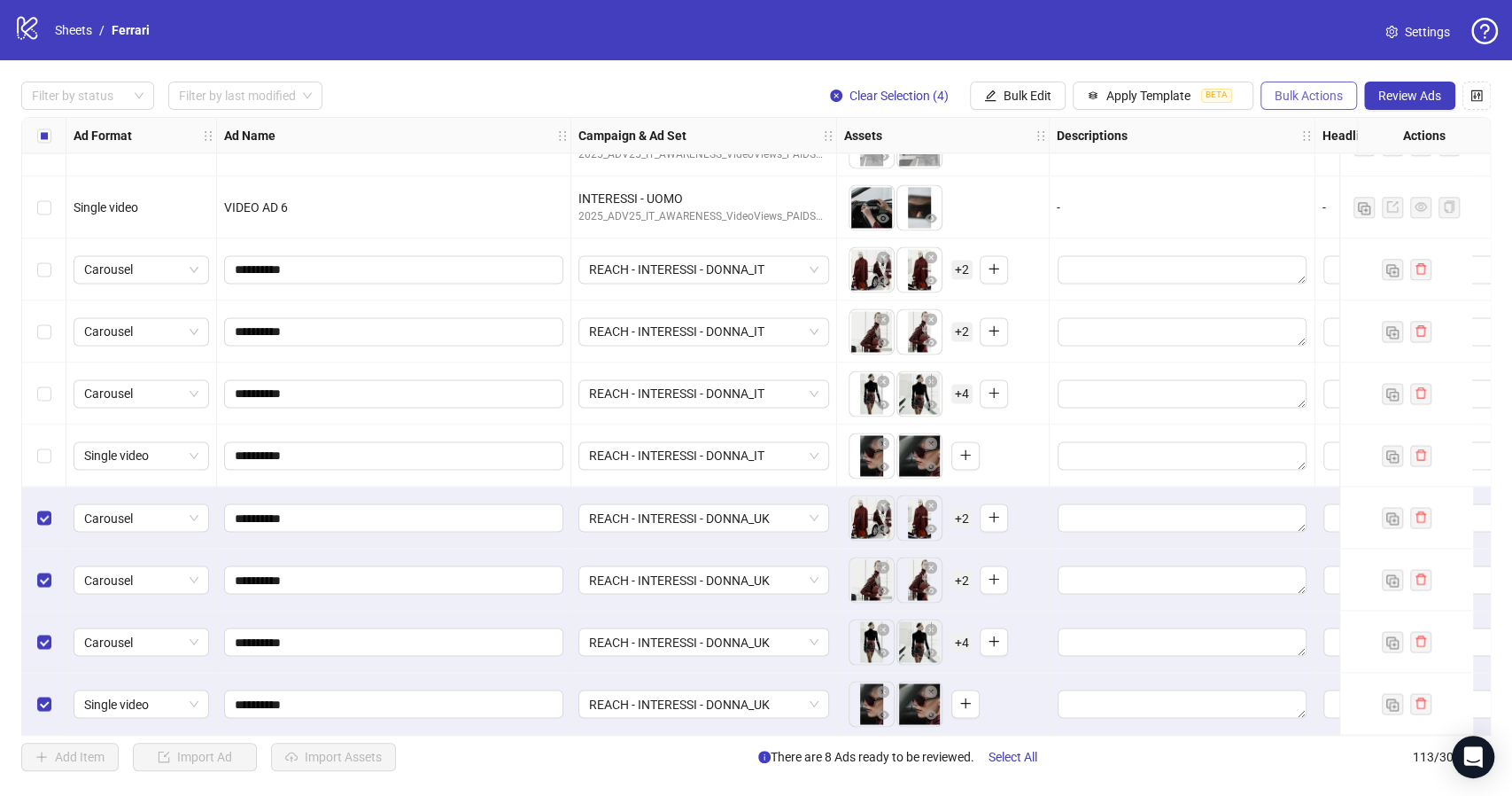
click at [1283, 99] on span "Bulk Actions" at bounding box center [1309, 96] width 69 height 14
click at [1020, 102] on span "Bulk Edit" at bounding box center [1027, 96] width 48 height 14
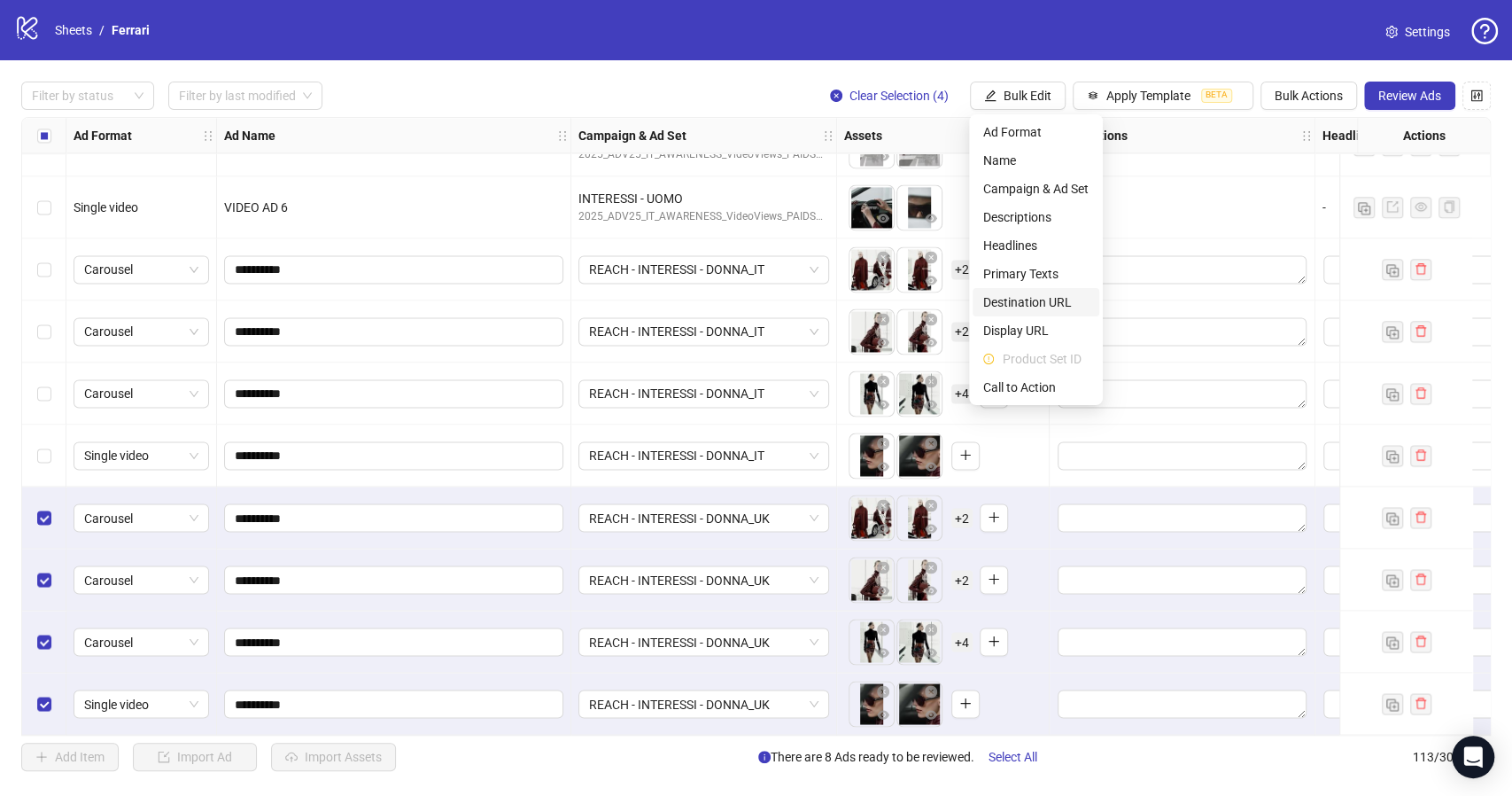
click at [1070, 302] on span "Destination URL" at bounding box center [1036, 302] width 106 height 20
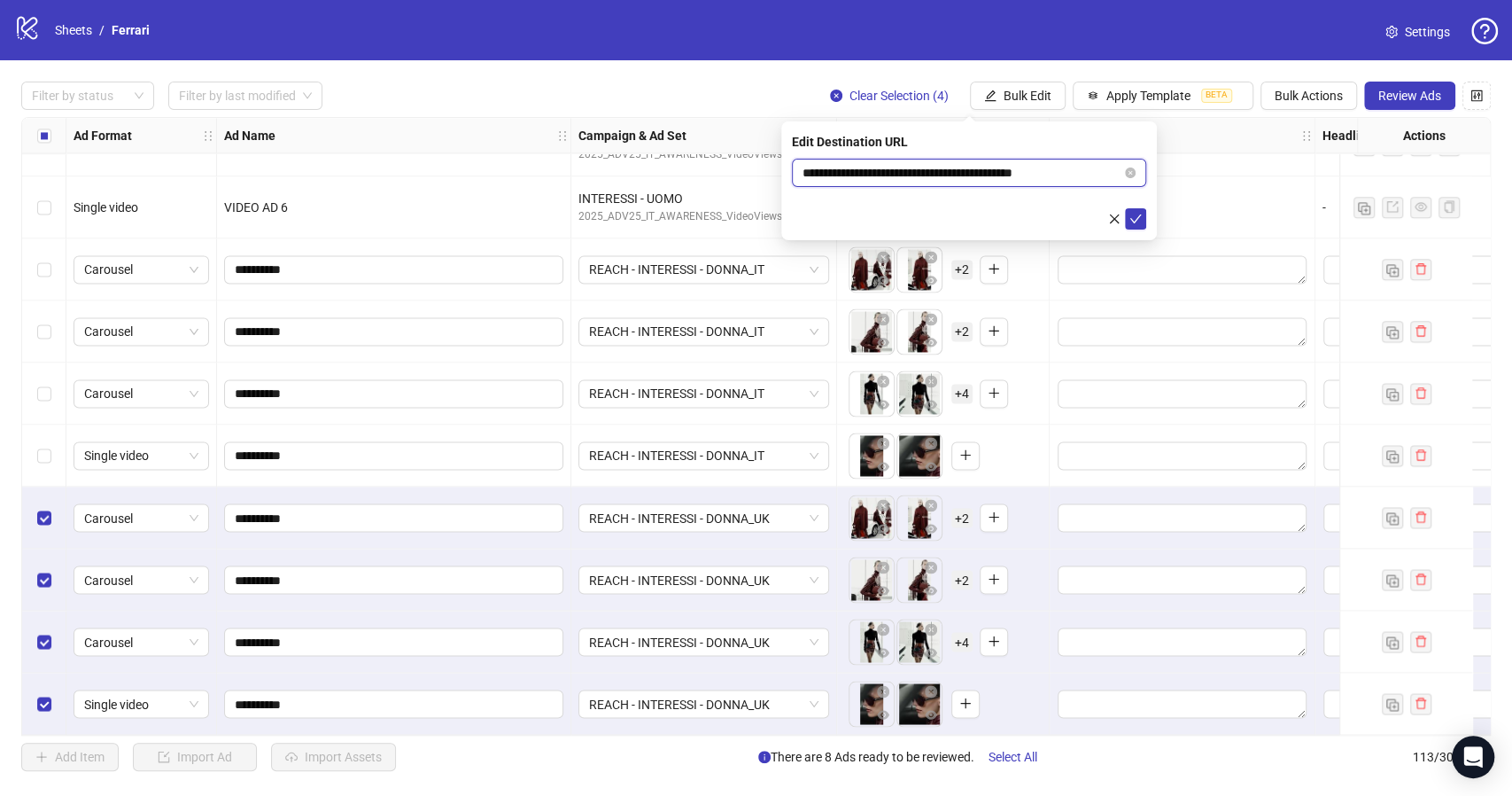
drag, startPoint x: 1077, startPoint y: 170, endPoint x: 784, endPoint y: 178, distance: 293.1
click at [784, 178] on div "**********" at bounding box center [969, 180] width 375 height 119
paste input "text"
type input "**********"
click at [1139, 217] on icon "check" at bounding box center [1136, 219] width 13 height 13
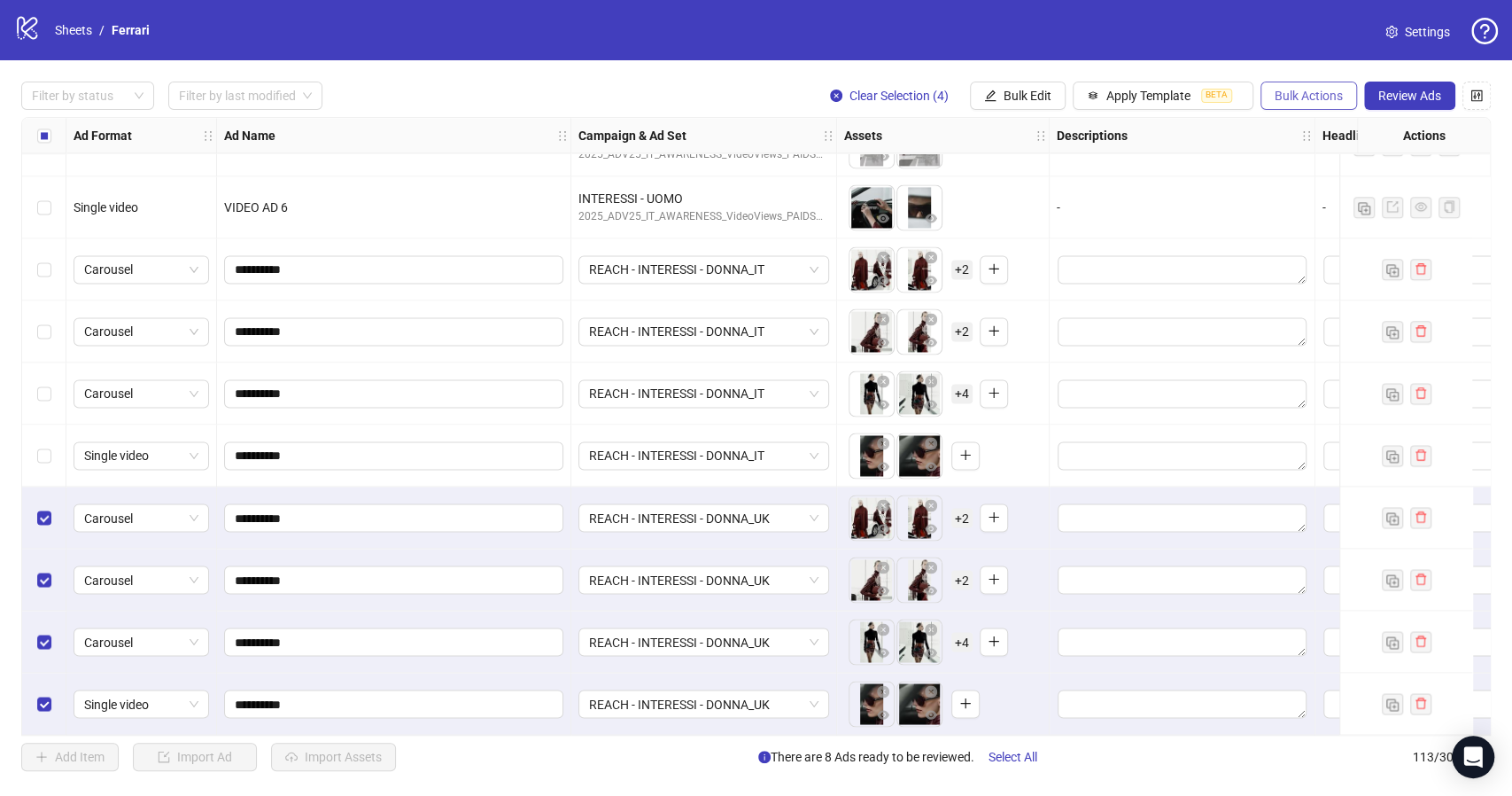
click at [1296, 96] on span "Bulk Actions" at bounding box center [1309, 96] width 69 height 14
click at [1357, 188] on span "Duplicate with assets" at bounding box center [1333, 189] width 121 height 20
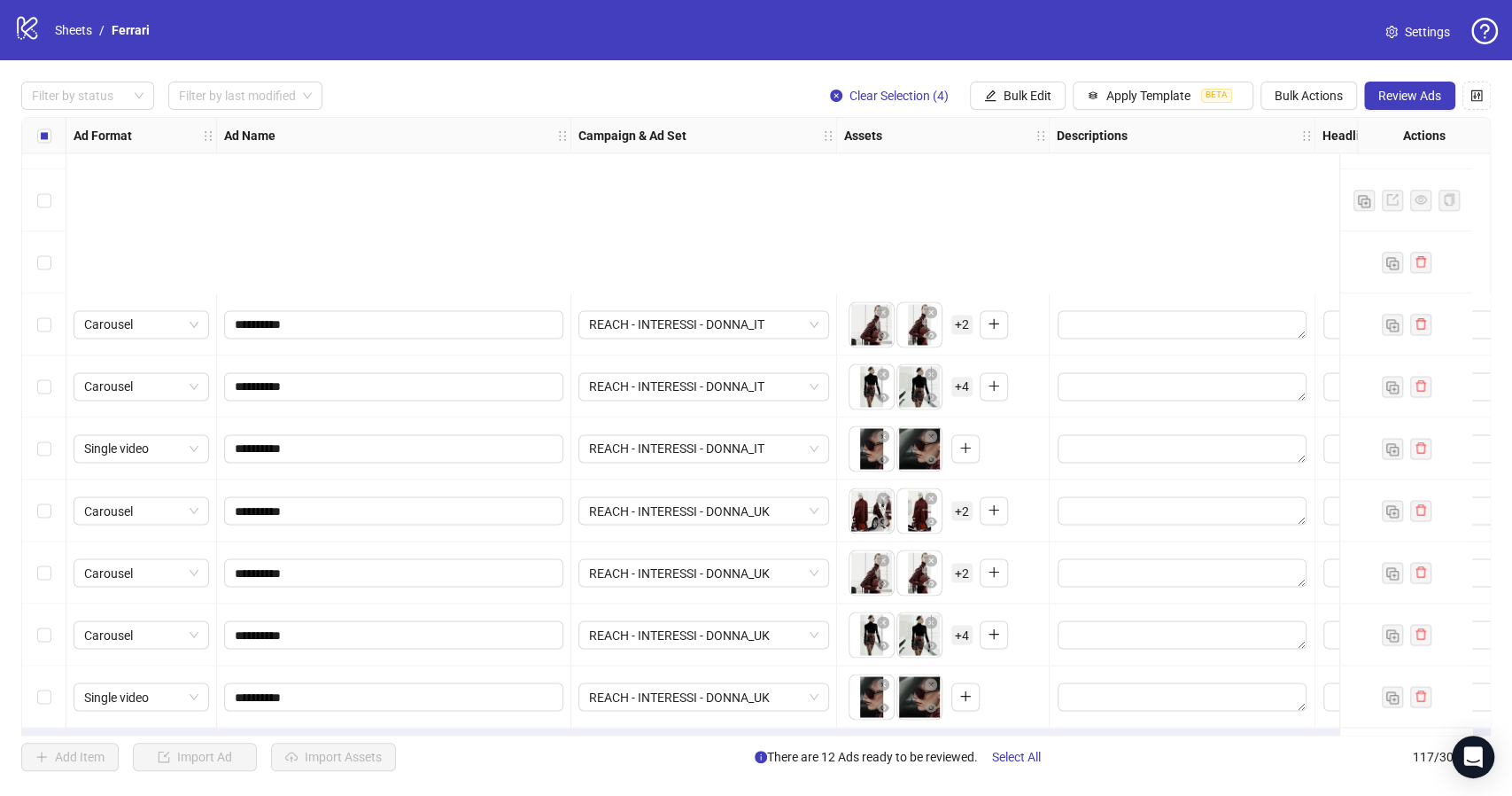
scroll to position [6682, 0]
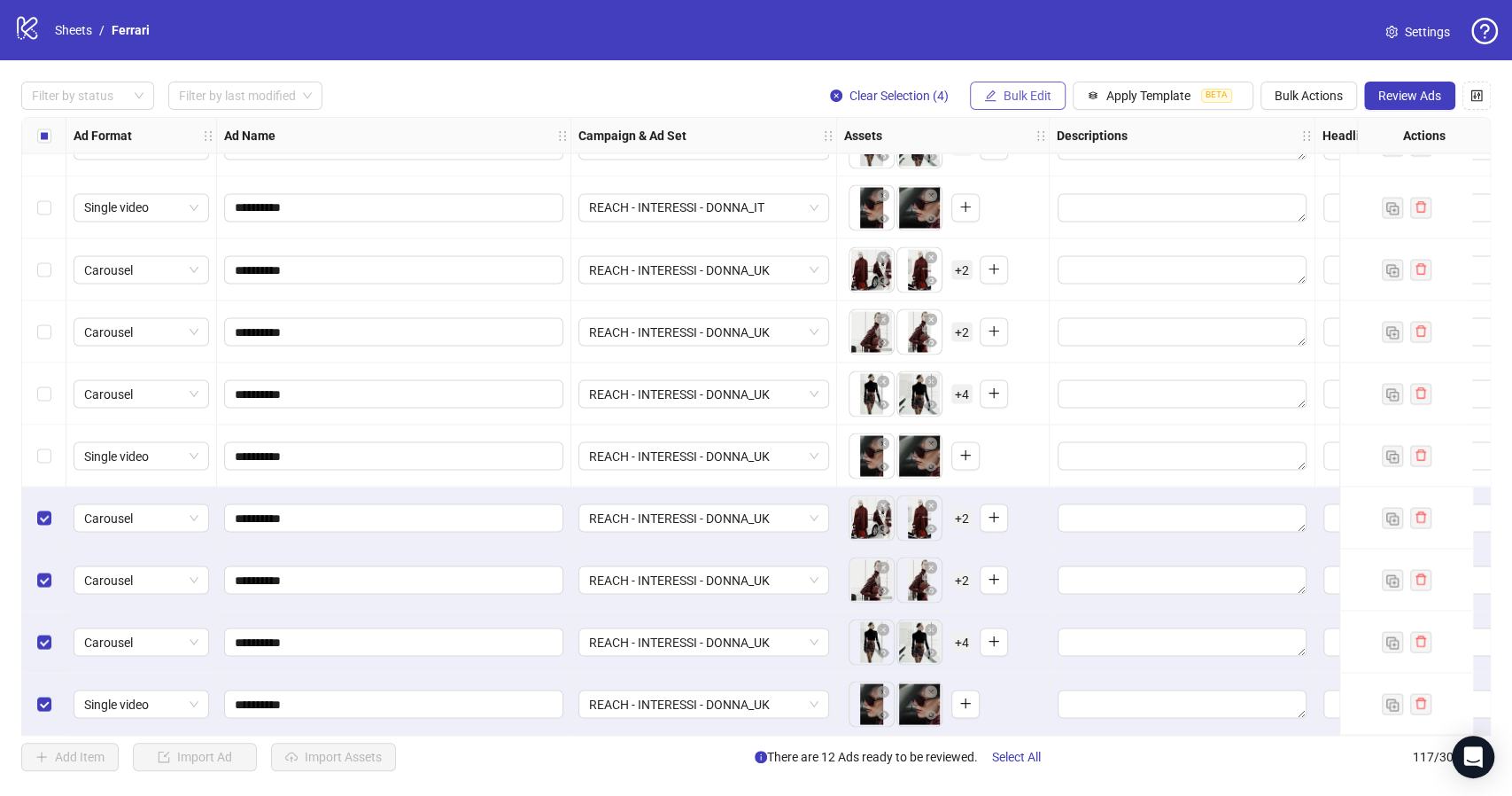
click at [1027, 95] on span "Bulk Edit" at bounding box center [1027, 96] width 48 height 14
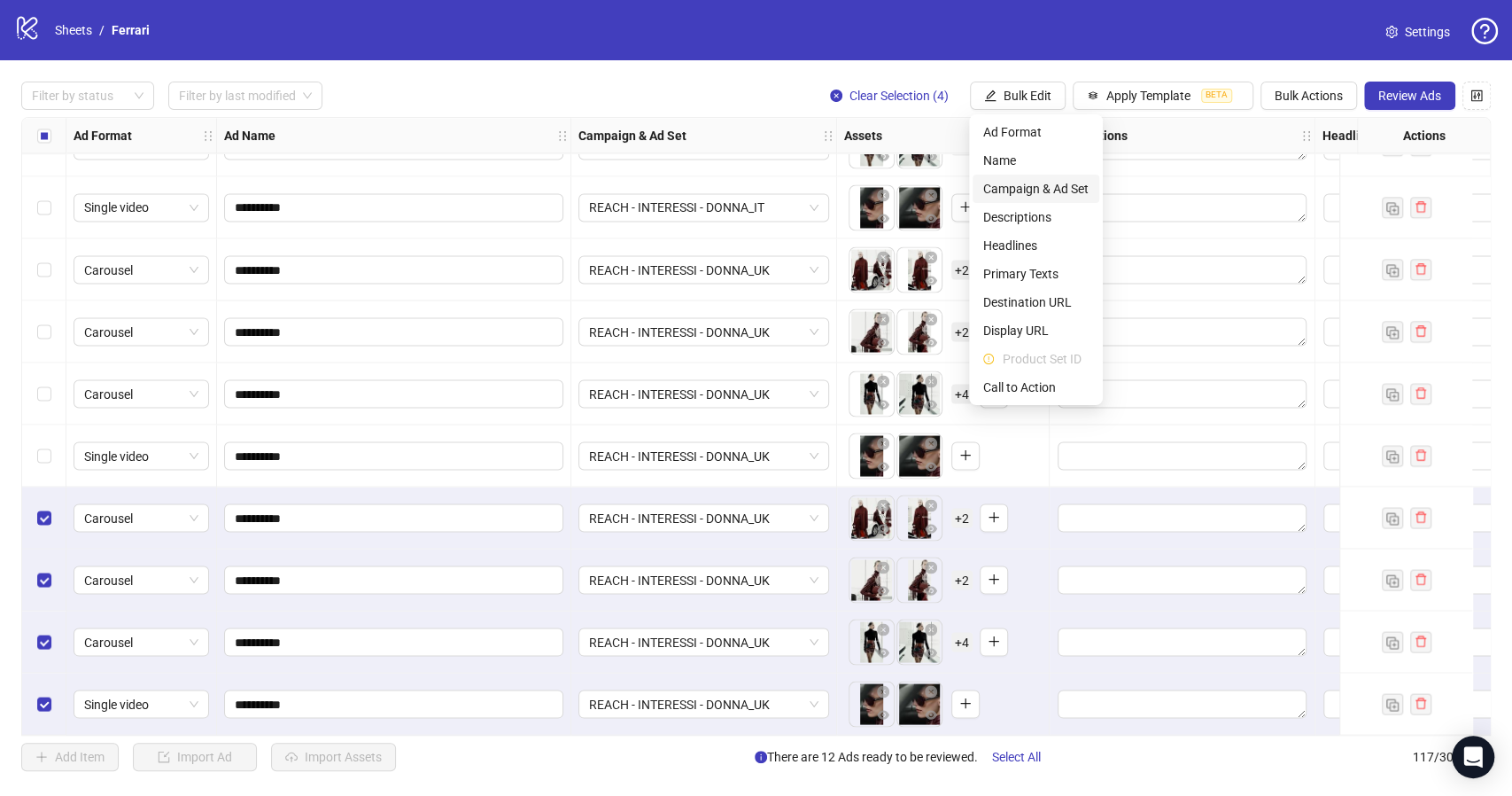
click at [1048, 183] on span "Campaign & Ad Set" at bounding box center [1036, 189] width 106 height 20
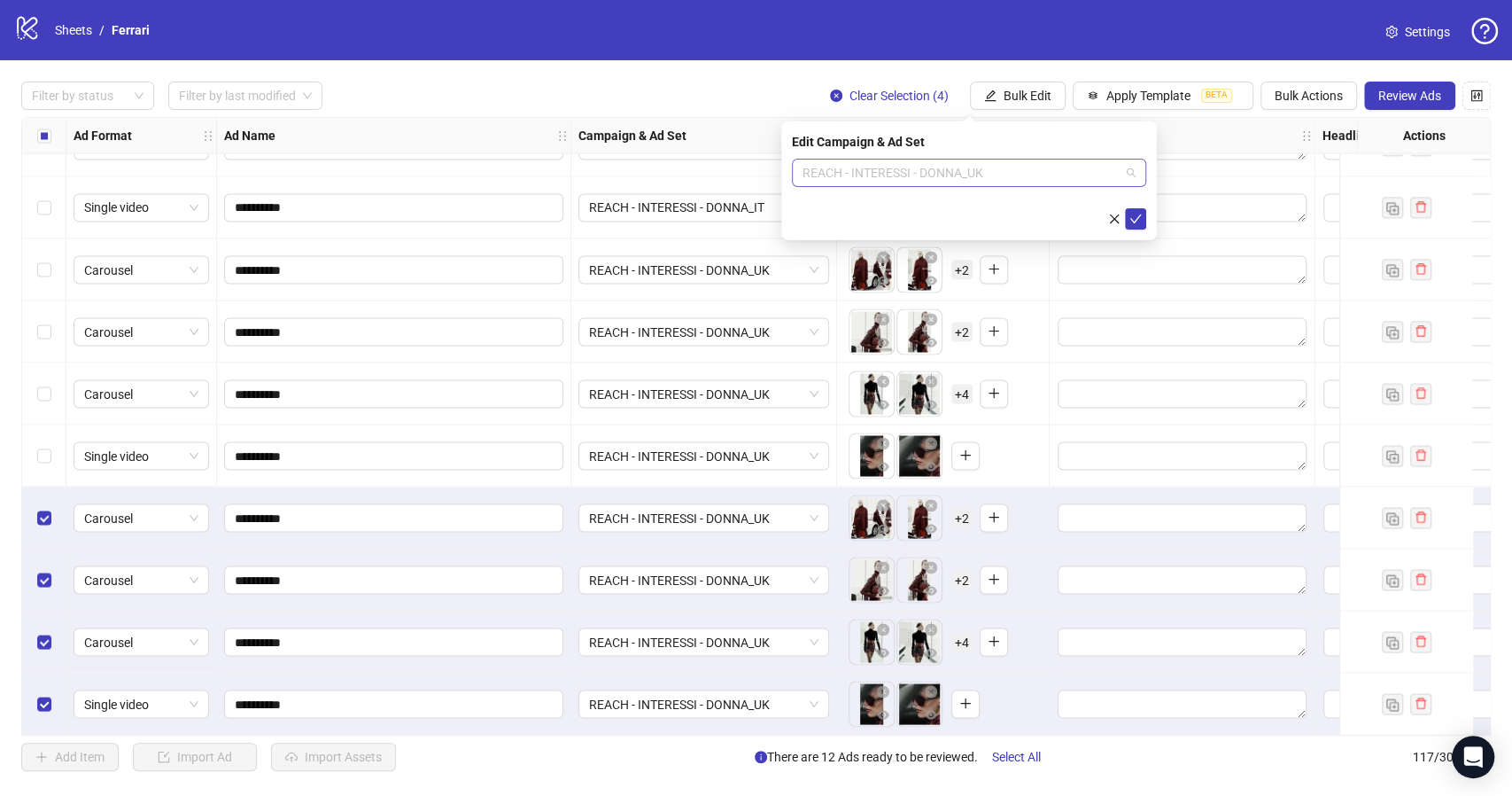
click at [1130, 173] on span "REACH - INTERESSI - DONNA_UK" at bounding box center [968, 172] width 333 height 26
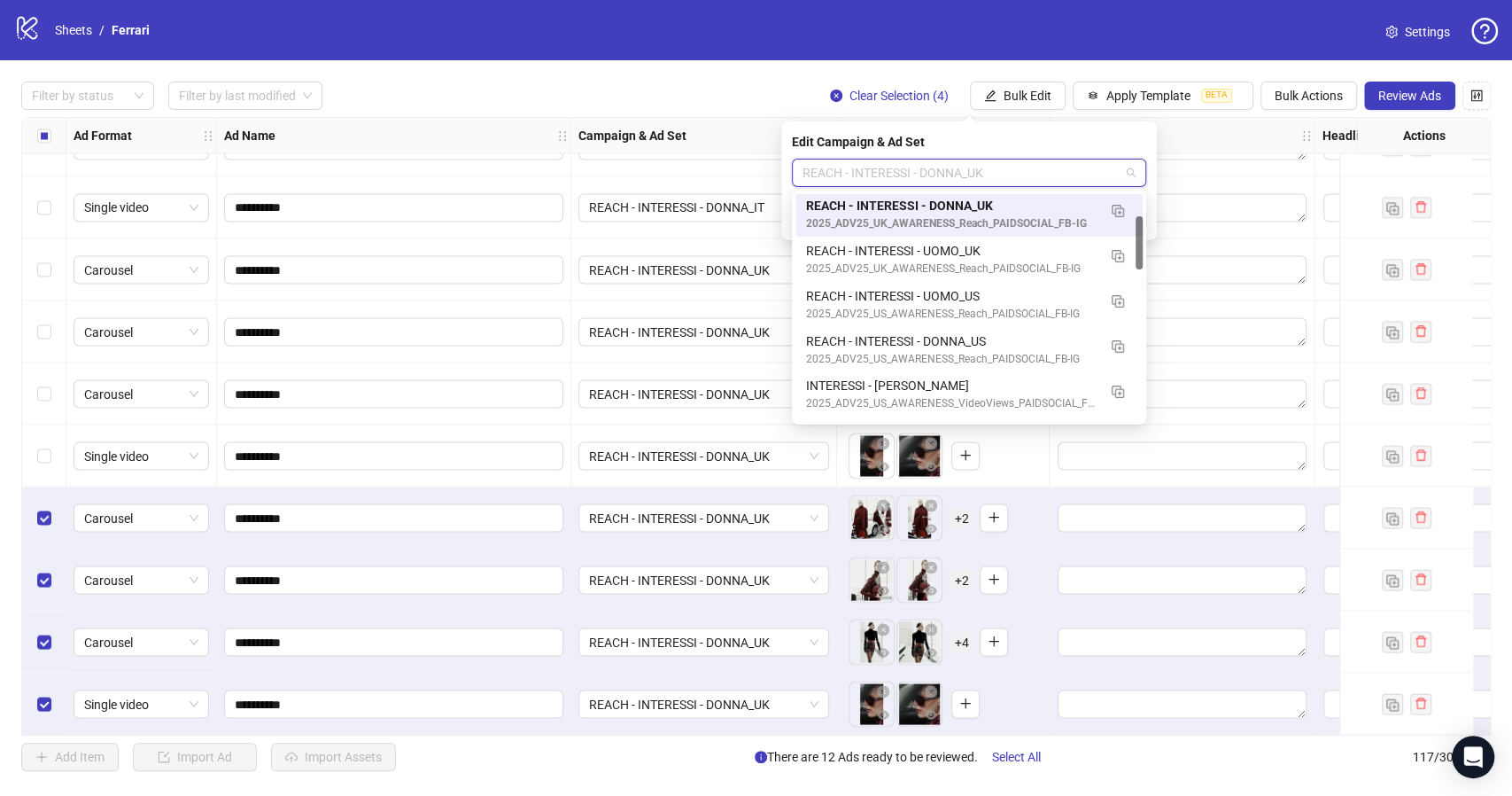
scroll to position [95, 0]
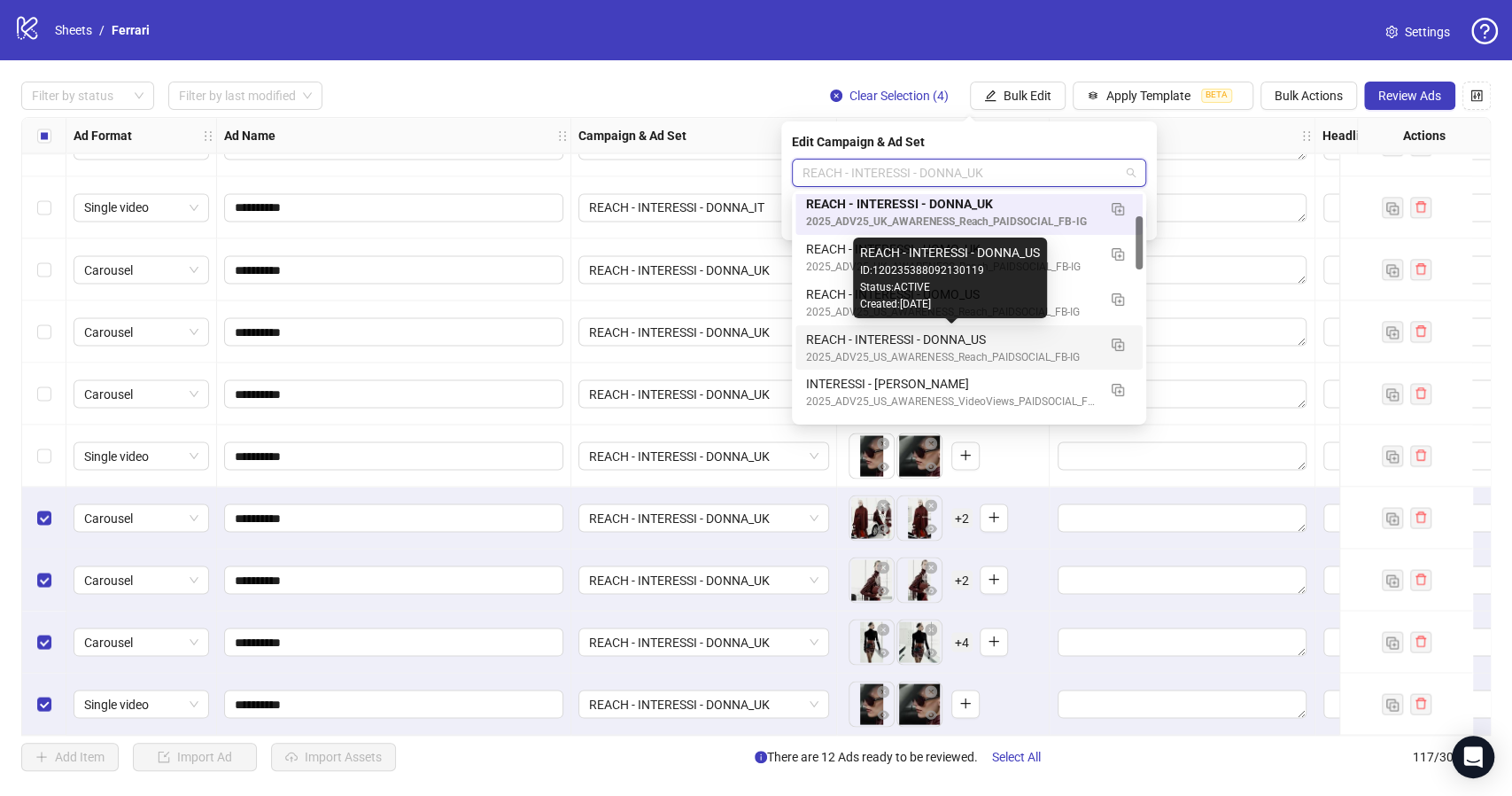
click at [926, 337] on div "REACH - INTERESSI - DONNA_US" at bounding box center [951, 339] width 290 height 20
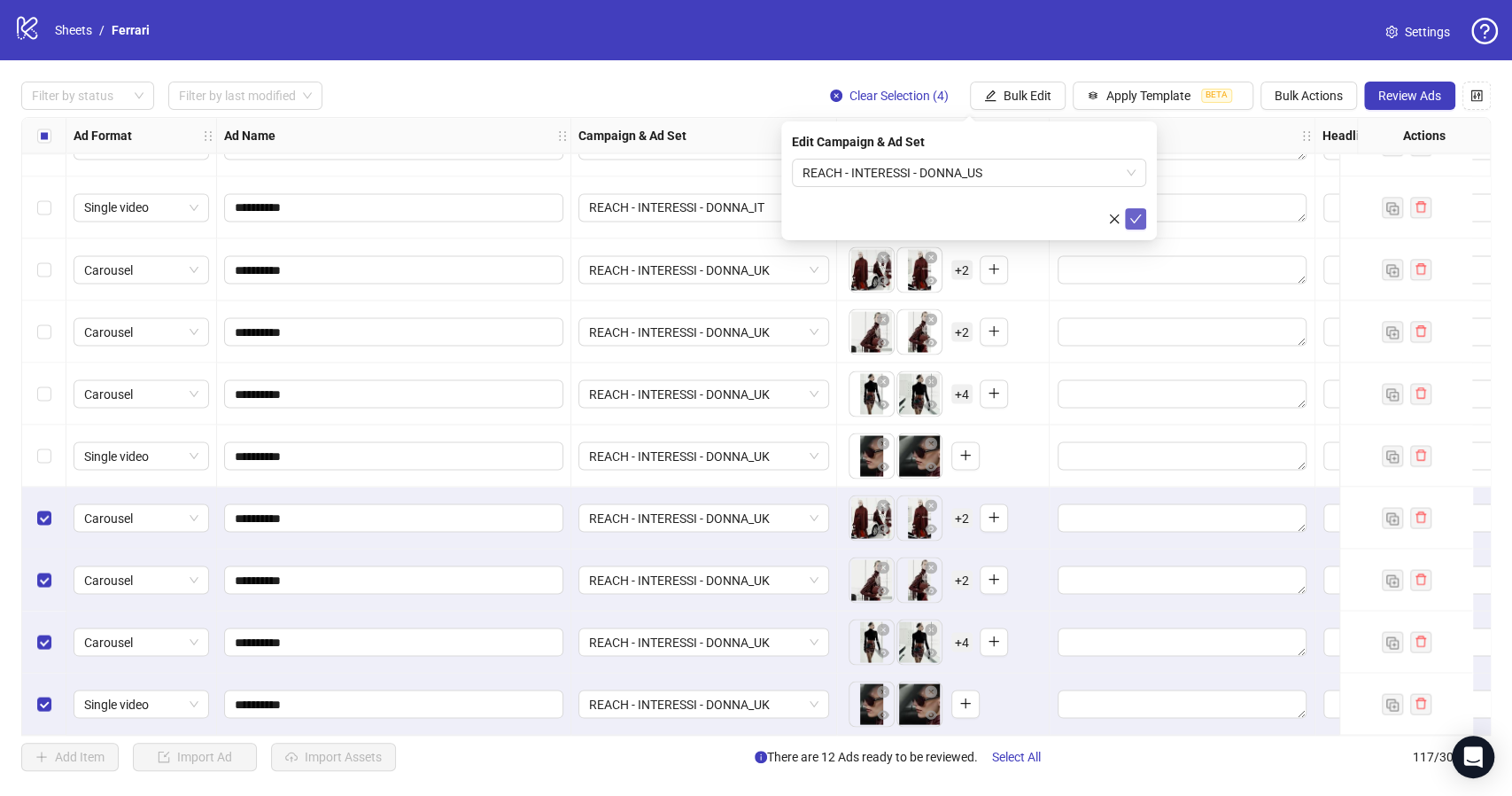
click at [1136, 222] on icon "check" at bounding box center [1136, 219] width 13 height 13
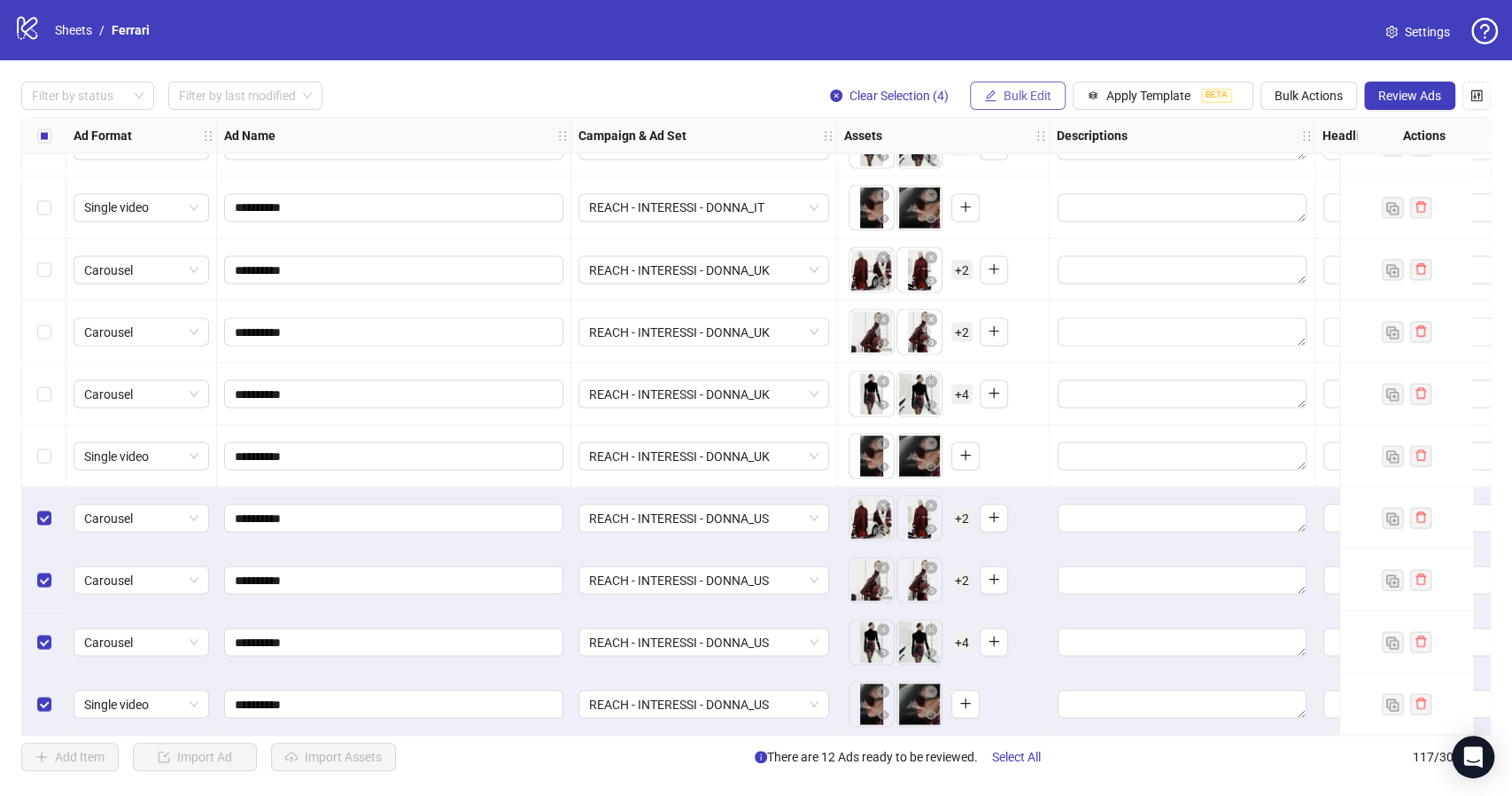
click at [1035, 97] on span "Bulk Edit" at bounding box center [1027, 96] width 48 height 14
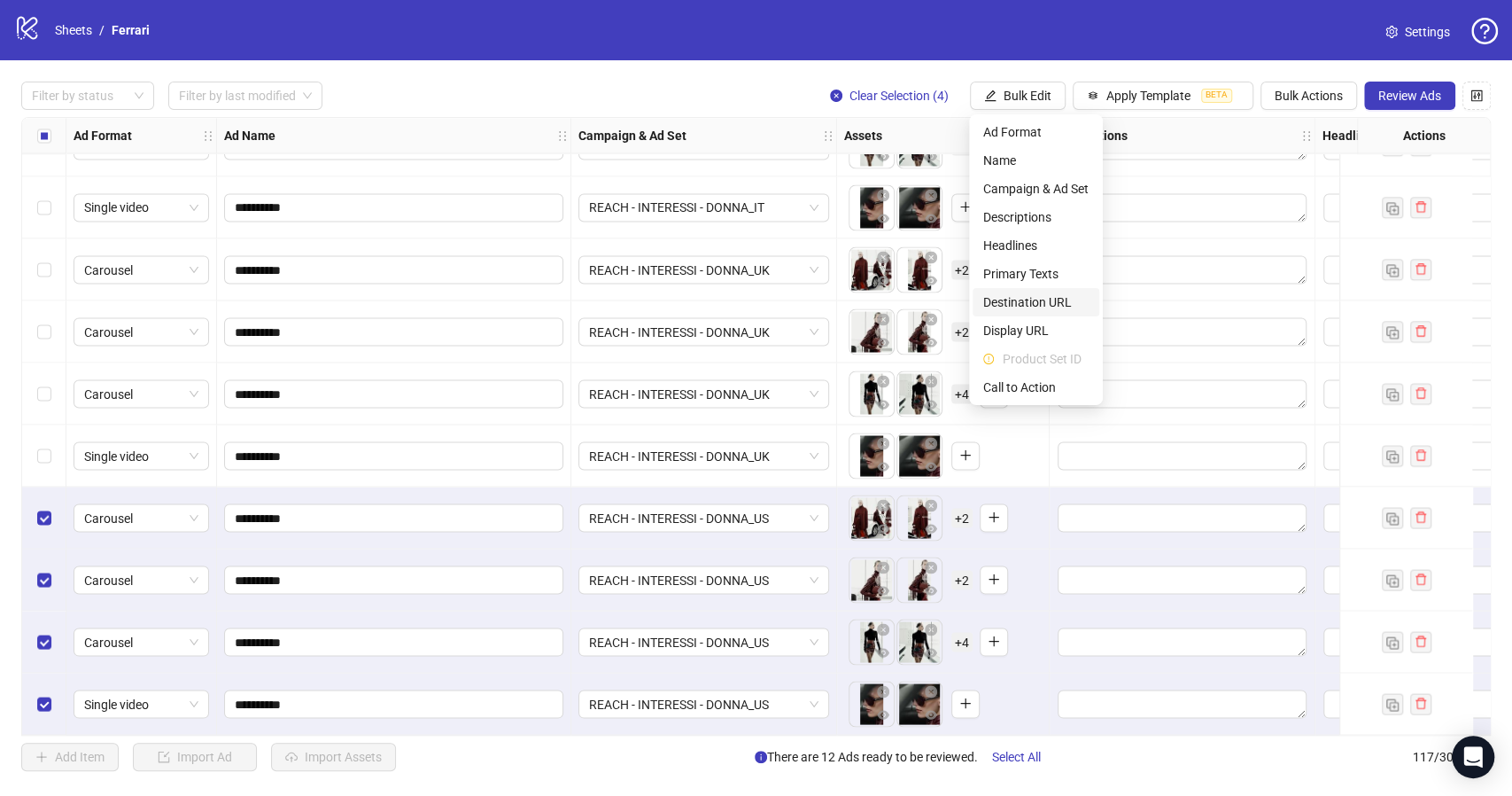
click at [1045, 308] on span "Destination URL" at bounding box center [1036, 302] width 106 height 20
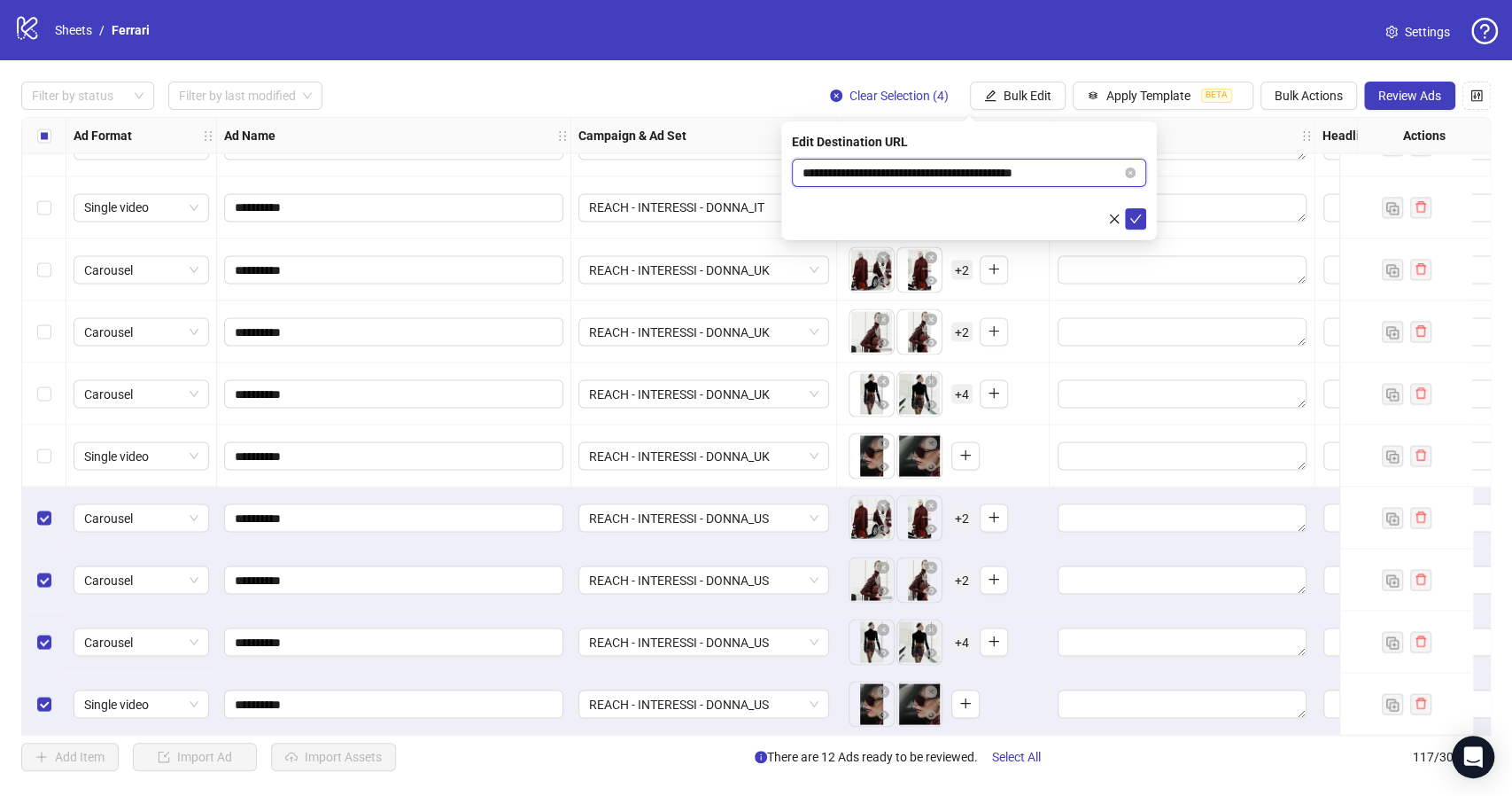
drag, startPoint x: 1071, startPoint y: 169, endPoint x: 739, endPoint y: 183, distance: 332.3
click at [739, 183] on body "**********" at bounding box center [756, 398] width 1512 height 796
paste input "text"
type input "**********"
click at [1138, 222] on icon "check" at bounding box center [1136, 219] width 13 height 13
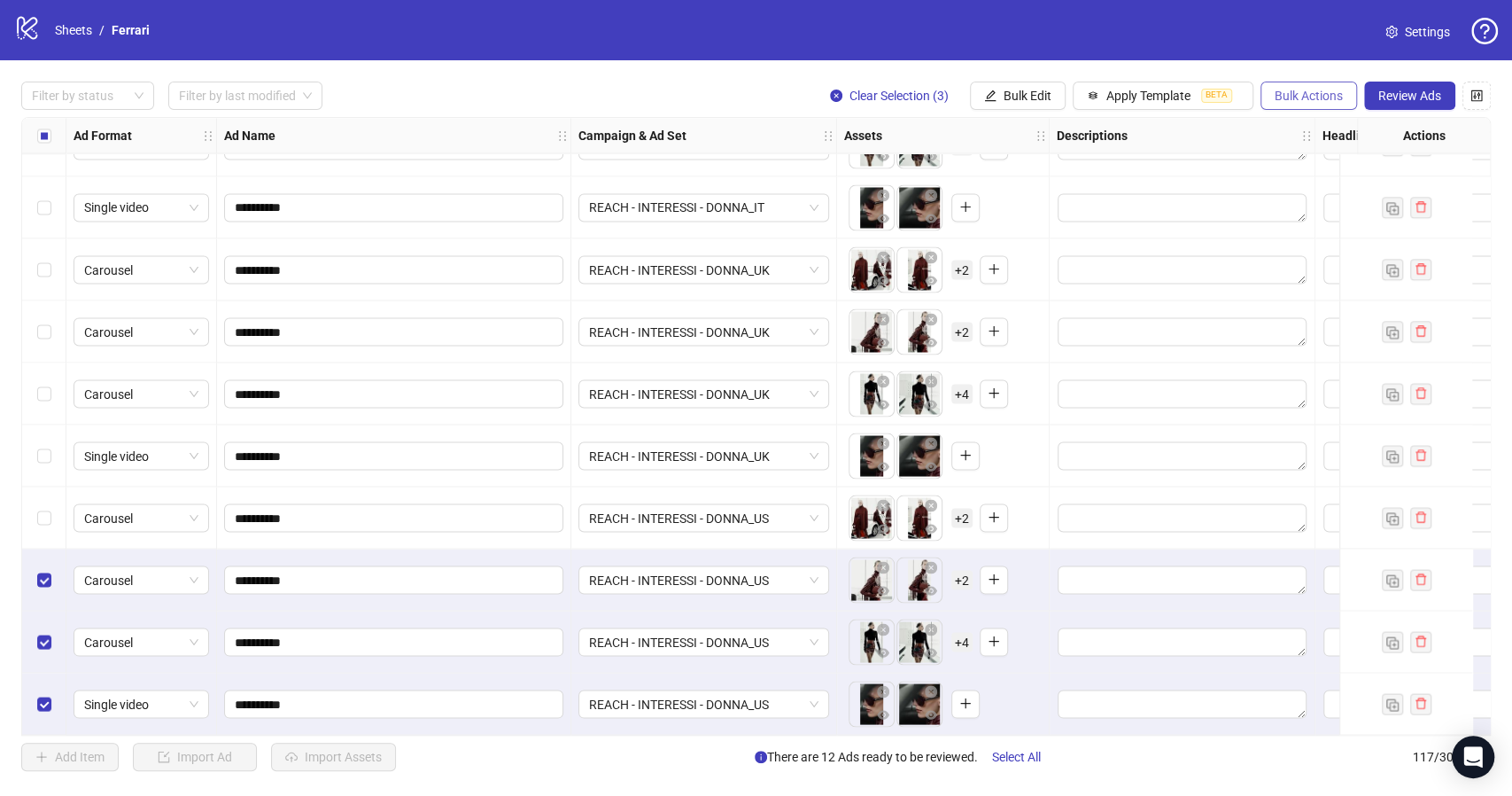
click at [1310, 105] on button "Bulk Actions" at bounding box center [1308, 95] width 97 height 28
click at [1341, 190] on span "Duplicate with assets" at bounding box center [1333, 189] width 121 height 20
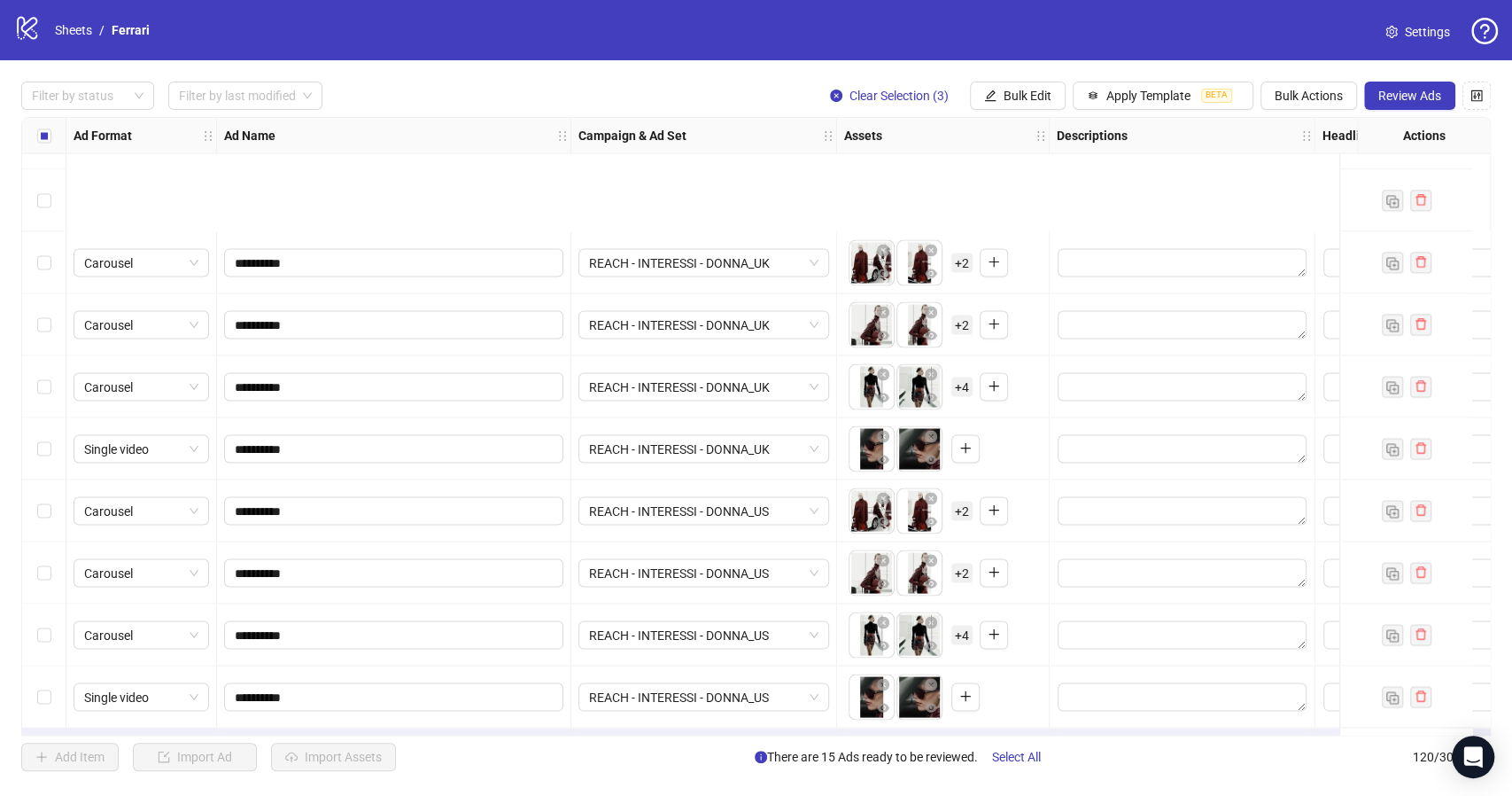
scroll to position [6868, 0]
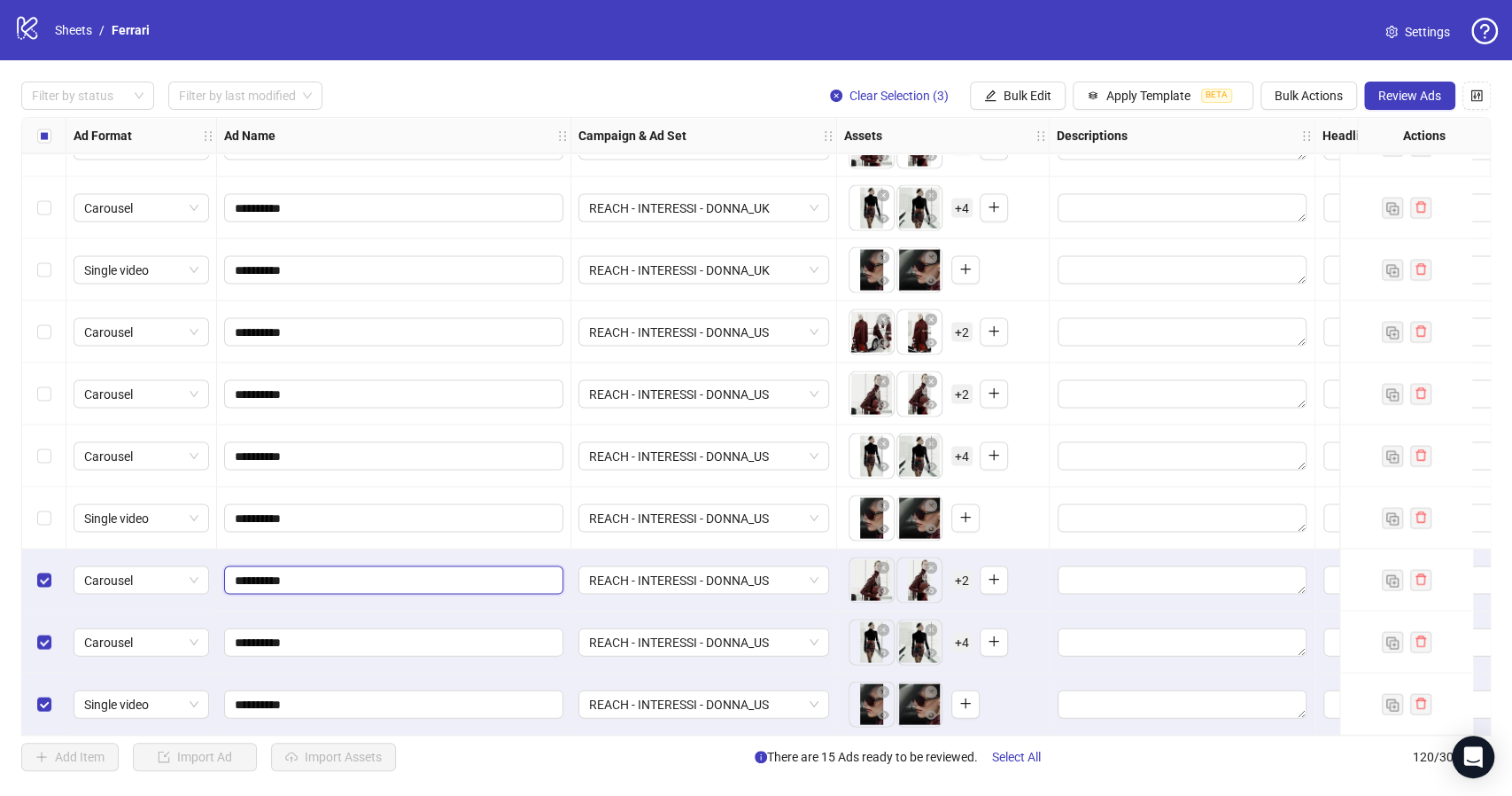
click at [326, 578] on input "**********" at bounding box center [392, 579] width 315 height 20
type input "**********"
click at [322, 632] on input "**********" at bounding box center [392, 642] width 315 height 20
type input "**********"
click at [322, 694] on input "**********" at bounding box center [392, 704] width 315 height 20
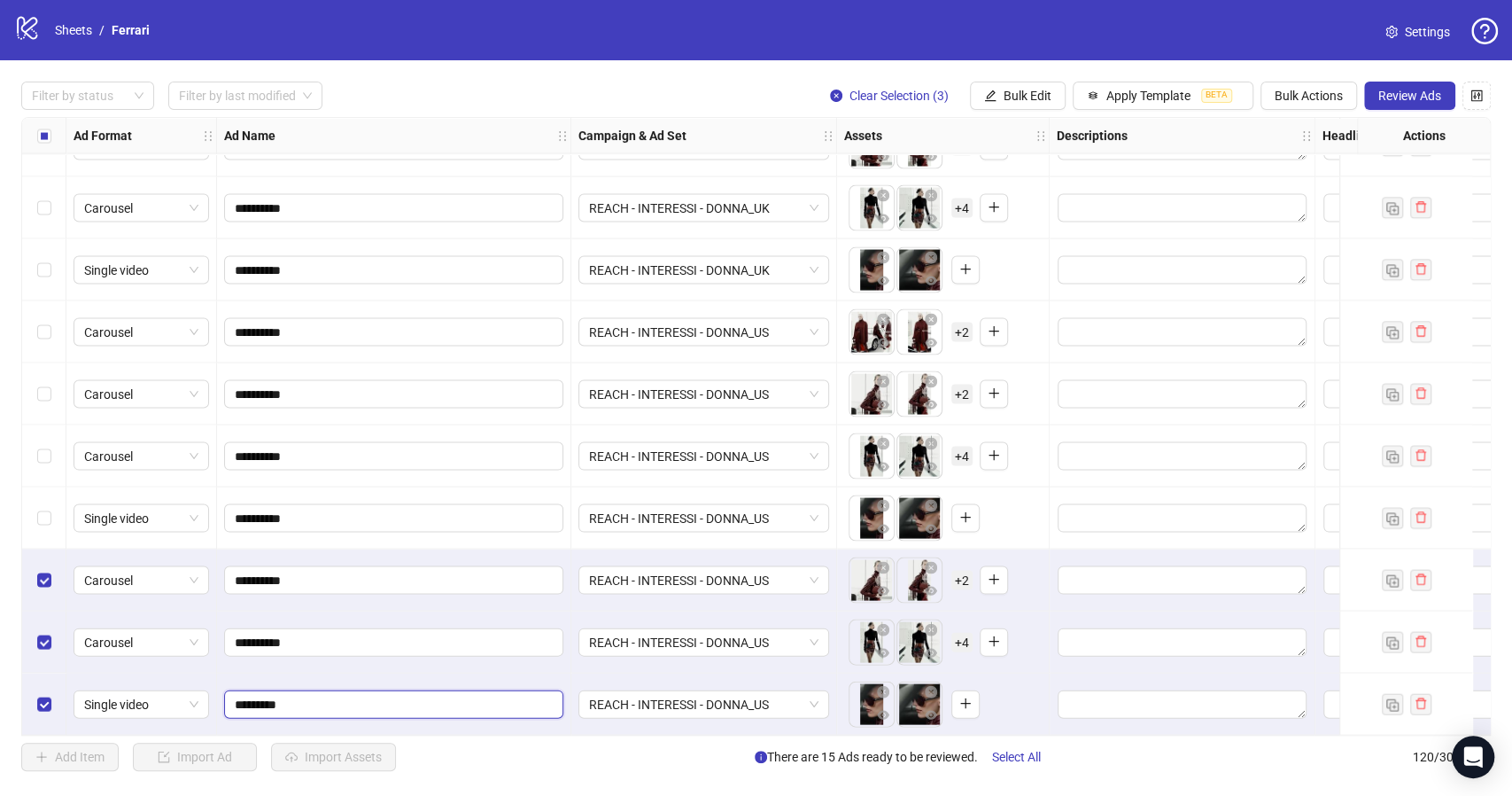
type input "**********"
click at [935, 560] on icon "close-circle" at bounding box center [931, 567] width 13 height 13
click at [882, 560] on icon "close-circle" at bounding box center [883, 567] width 13 height 13
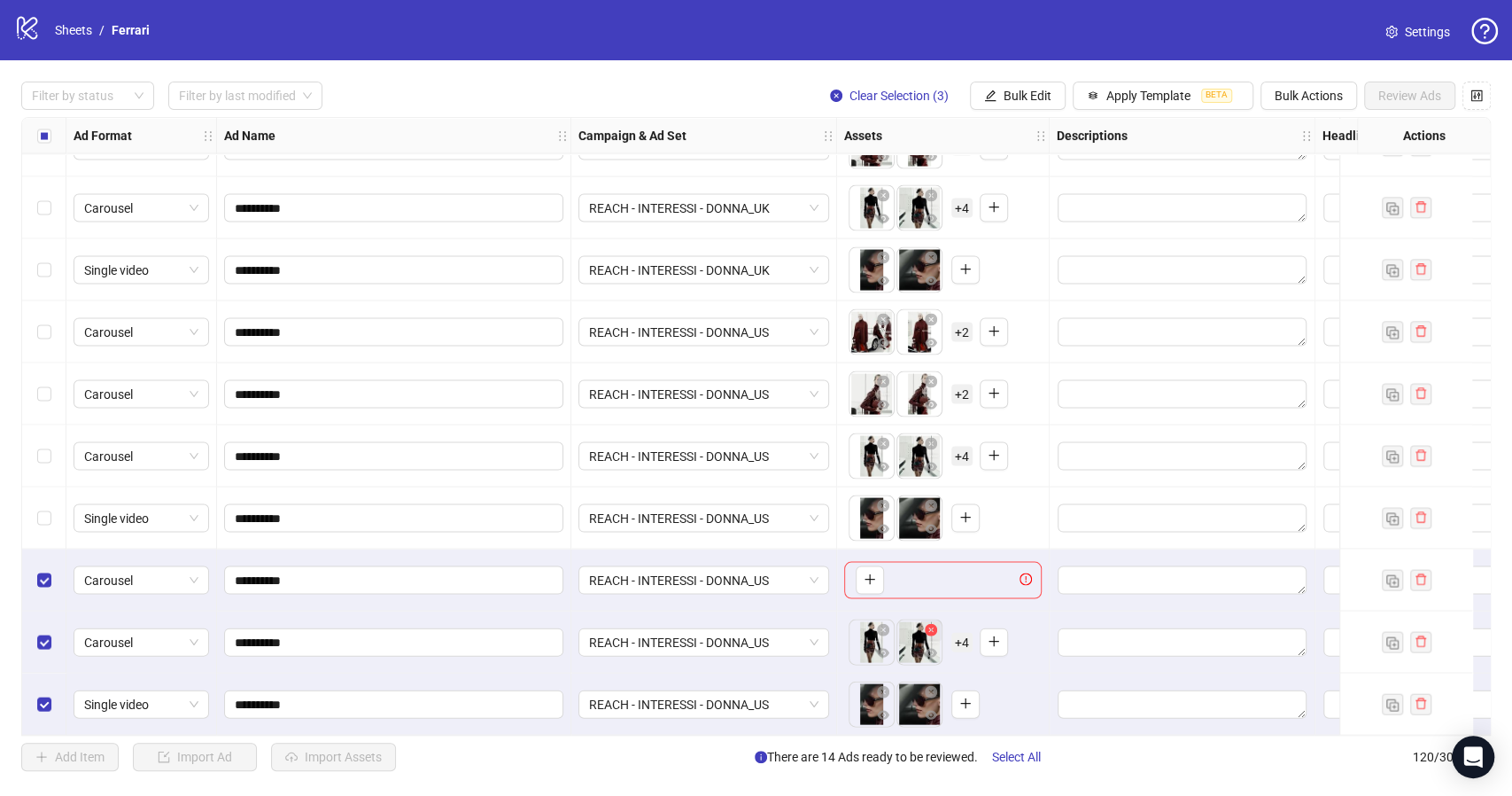
click at [933, 623] on icon "close-circle" at bounding box center [931, 629] width 13 height 13
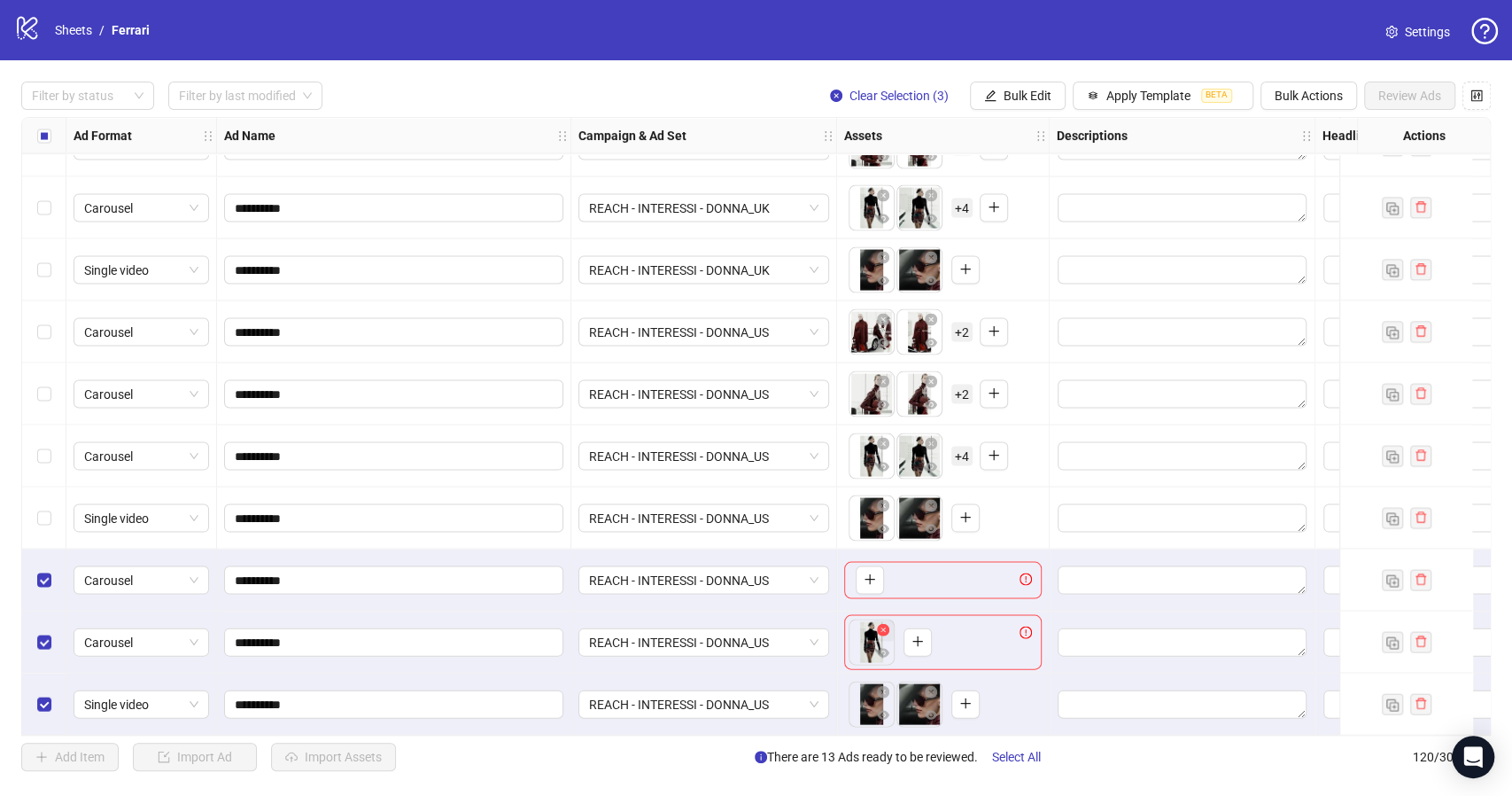
click at [884, 623] on icon "close-circle" at bounding box center [883, 629] width 13 height 13
click at [884, 623] on div "To pick up a draggable item, press the space bar. While dragging, use the arrow…" at bounding box center [943, 641] width 198 height 37
click at [871, 574] on icon "plus" at bounding box center [870, 578] width 13 height 13
click at [992, 584] on button "button" at bounding box center [993, 578] width 28 height 28
click at [962, 570] on span "+ 2" at bounding box center [962, 579] width 22 height 20
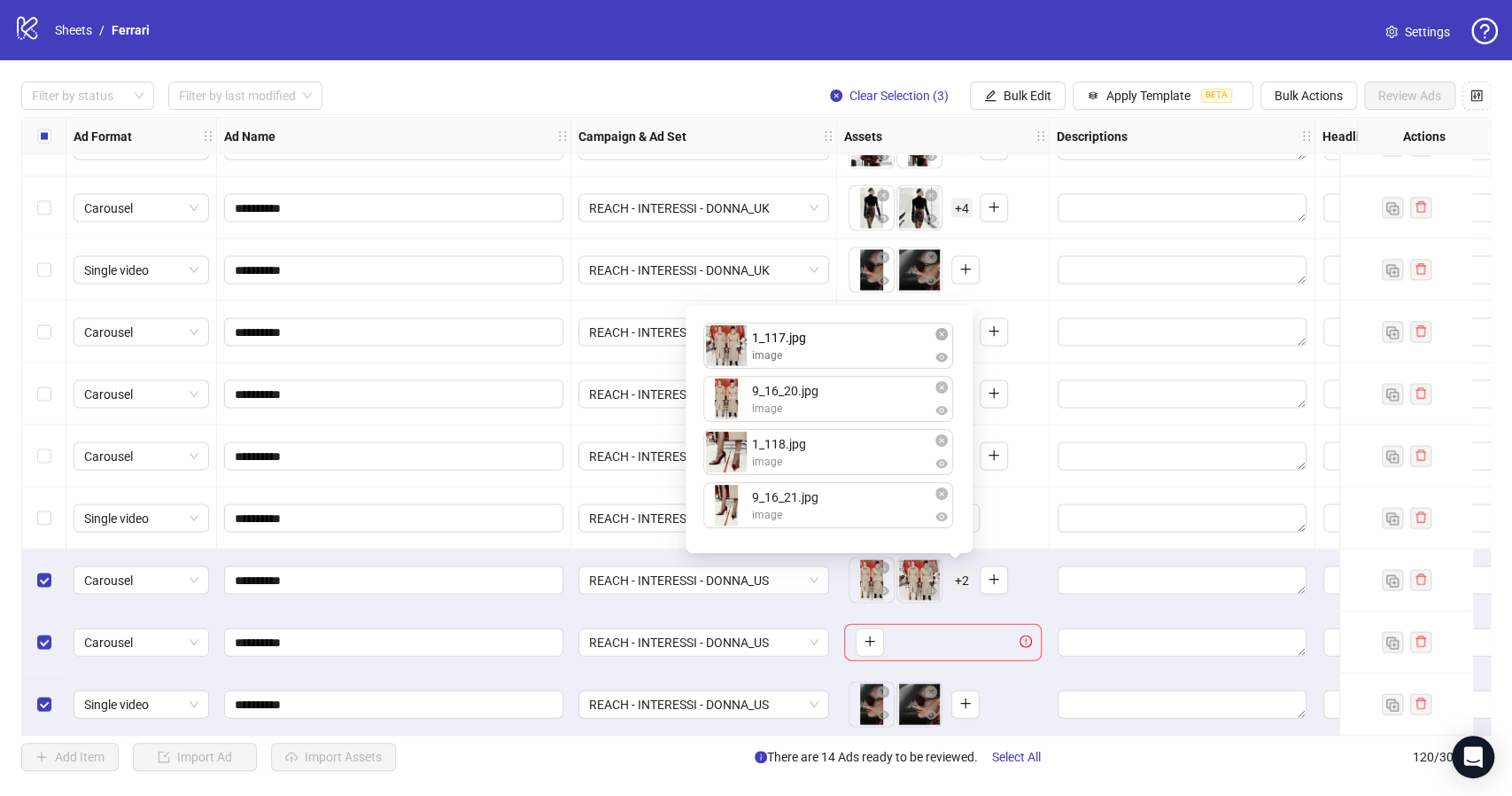
drag, startPoint x: 731, startPoint y: 404, endPoint x: 731, endPoint y: 351, distance: 53.0
click at [731, 351] on div "9_16_20.jpg image 1_117.jpg image 1_118.jpg image 9_16_21.jpg image 1_117.jpg i…" at bounding box center [829, 428] width 266 height 227
click at [1043, 556] on div "To pick up a draggable item, press the space bar. While dragging, use the arrow…" at bounding box center [944, 579] width 213 height 62
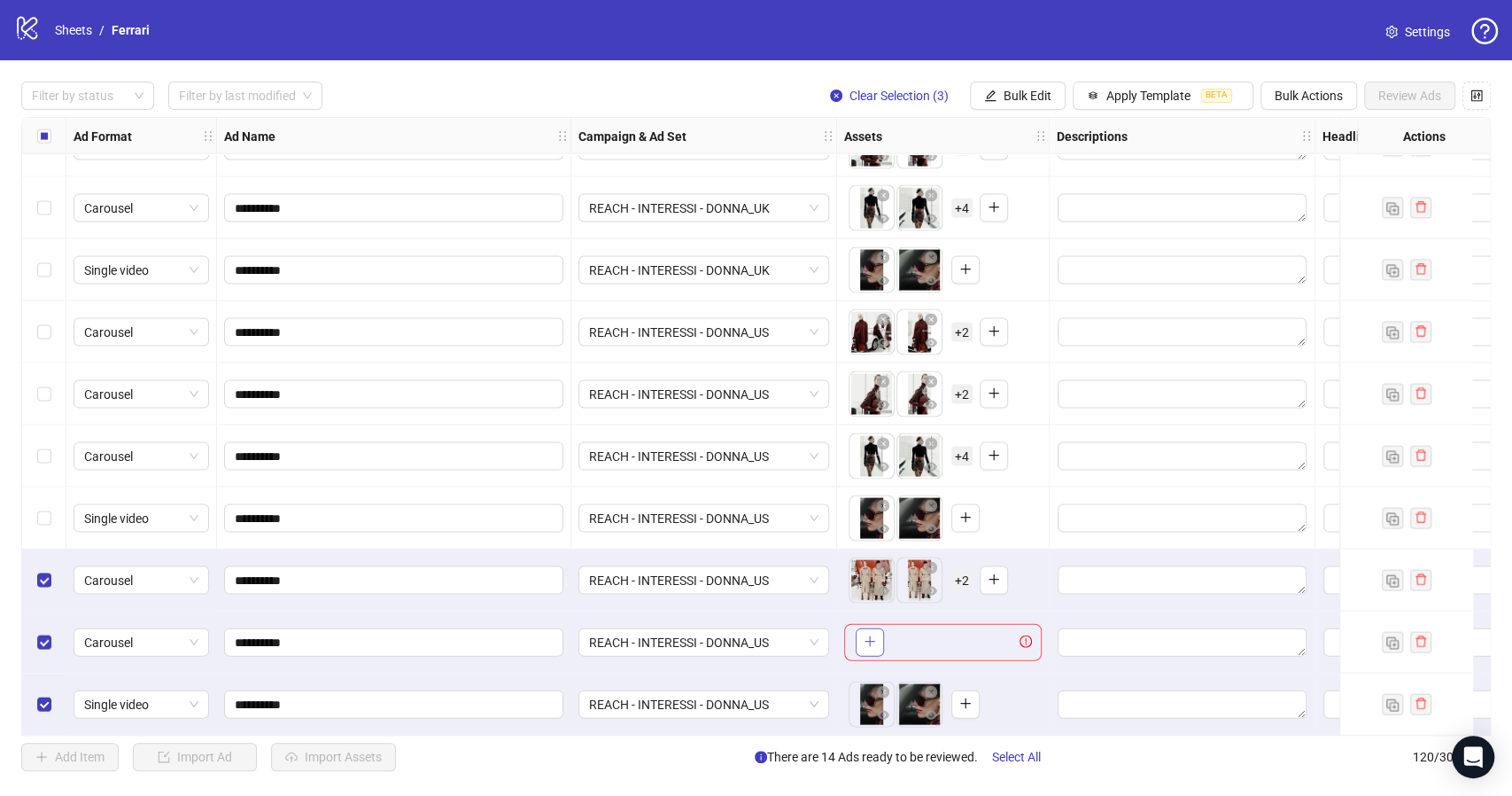
click at [869, 636] on icon "plus" at bounding box center [869, 641] width 1 height 10
click at [959, 633] on span "+ 2" at bounding box center [962, 642] width 22 height 20
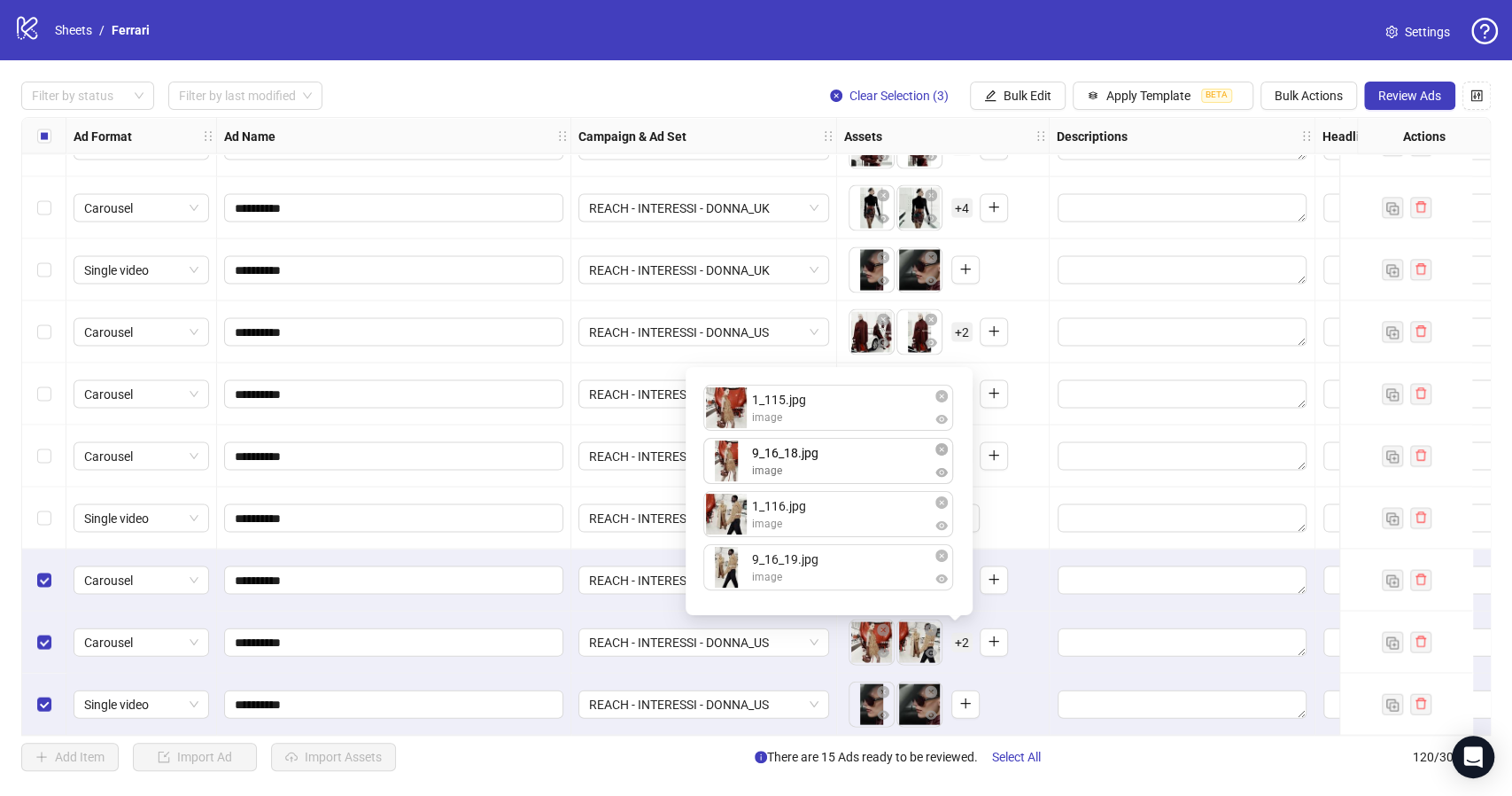
drag, startPoint x: 722, startPoint y: 521, endPoint x: 721, endPoint y: 472, distance: 49.0
click at [721, 472] on div "1_115.jpg image 1_116.jpg image 9_16_18.jpg image 9_16_19.jpg image 9_16_18.jpg…" at bounding box center [829, 490] width 266 height 227
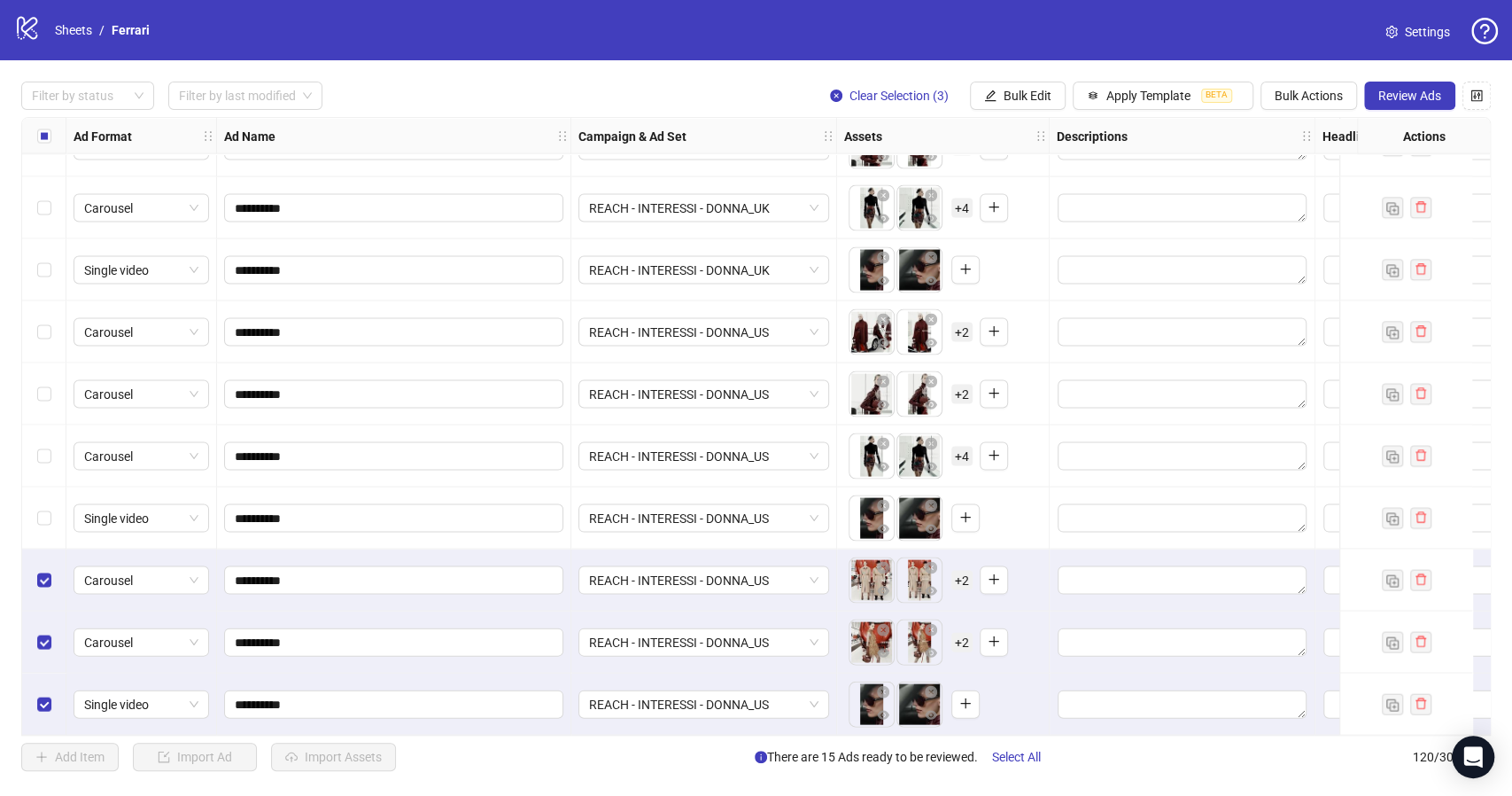
click at [1024, 640] on div "To pick up a draggable item, press the space bar. While dragging, use the arrow…" at bounding box center [943, 641] width 198 height 55
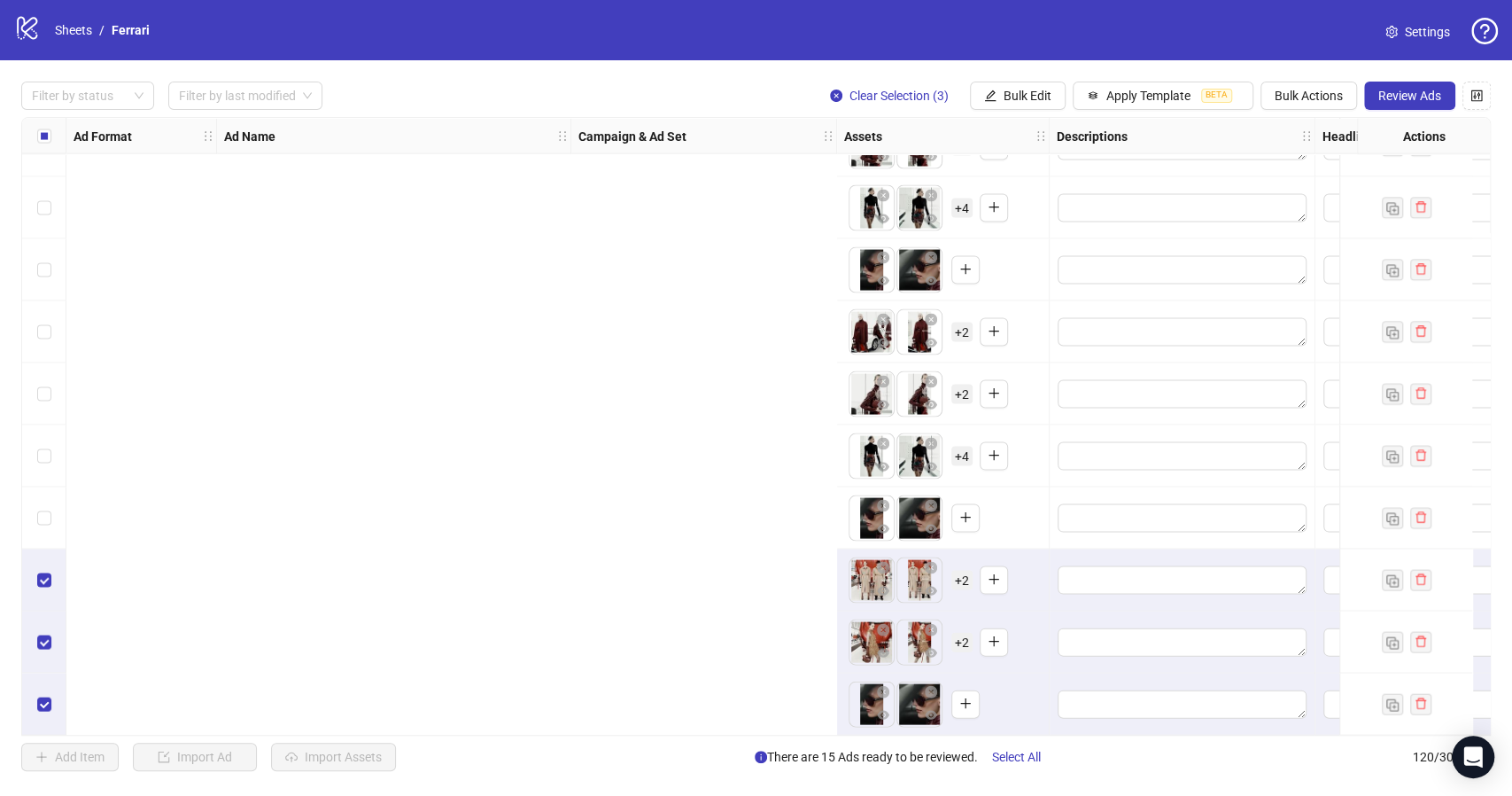
scroll to position [6868, 1092]
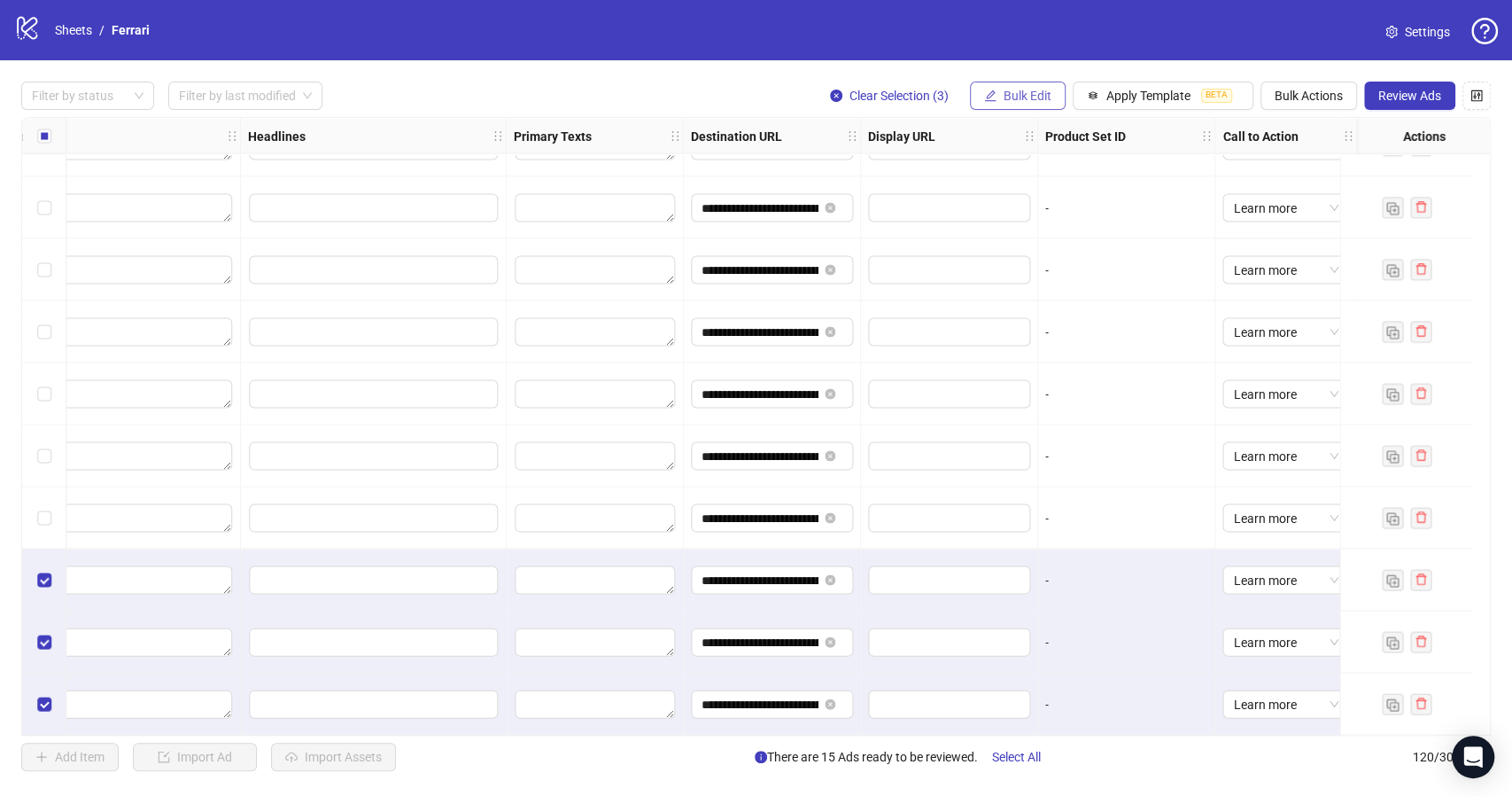
click at [1018, 92] on span "Bulk Edit" at bounding box center [1027, 96] width 48 height 14
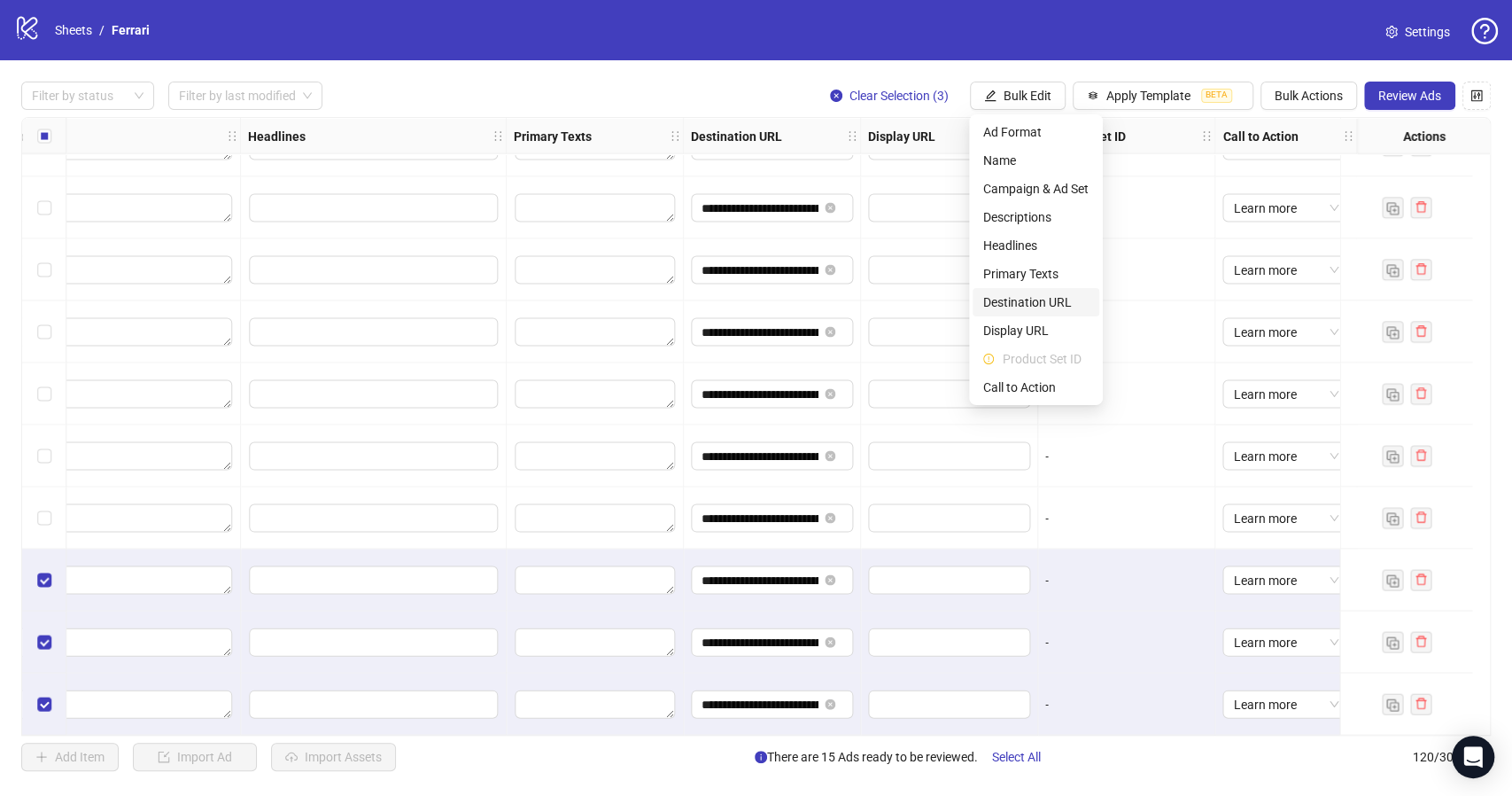
click at [1040, 301] on span "Destination URL" at bounding box center [1036, 302] width 106 height 20
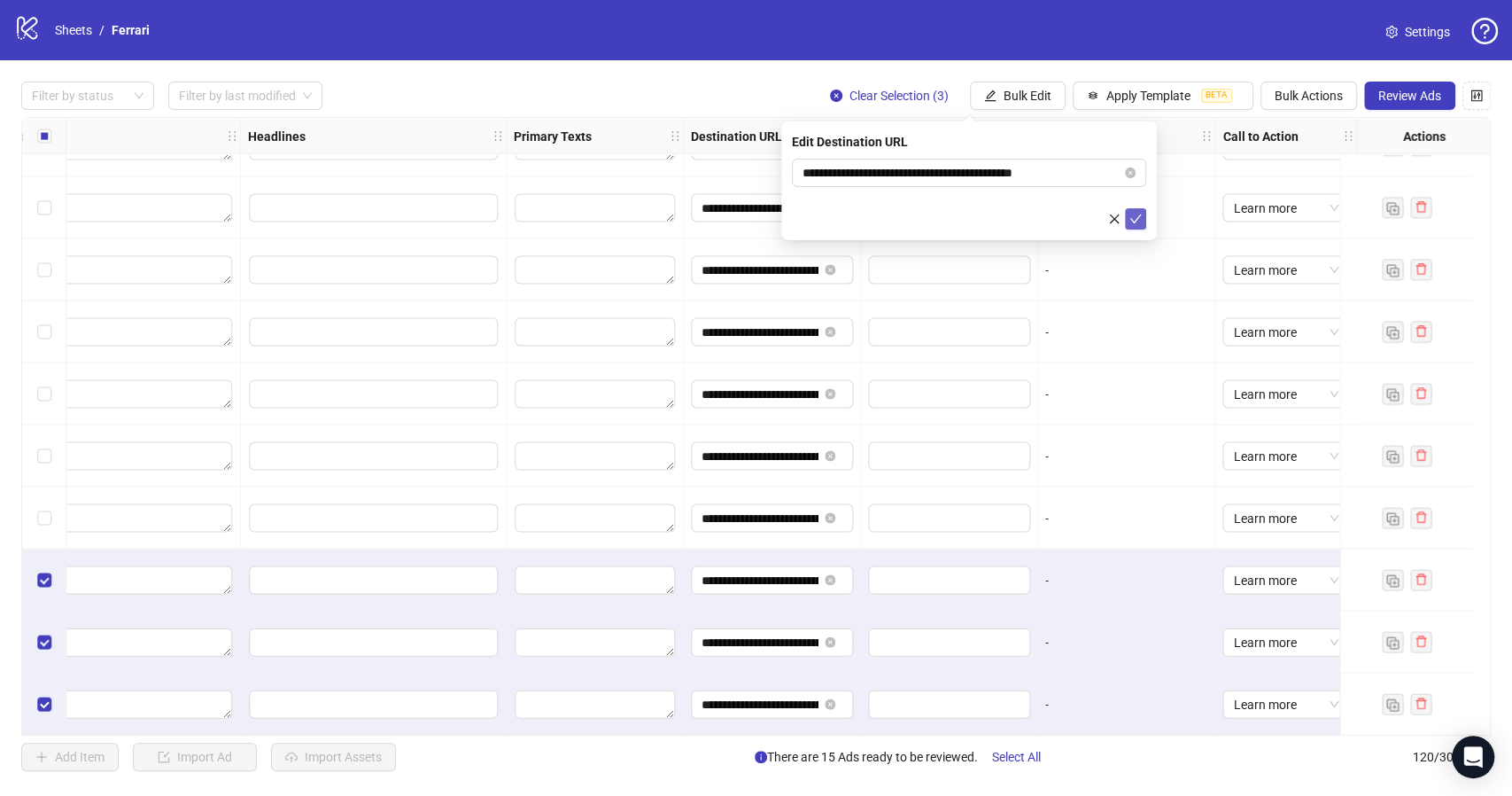
click at [1140, 223] on icon "check" at bounding box center [1136, 219] width 13 height 13
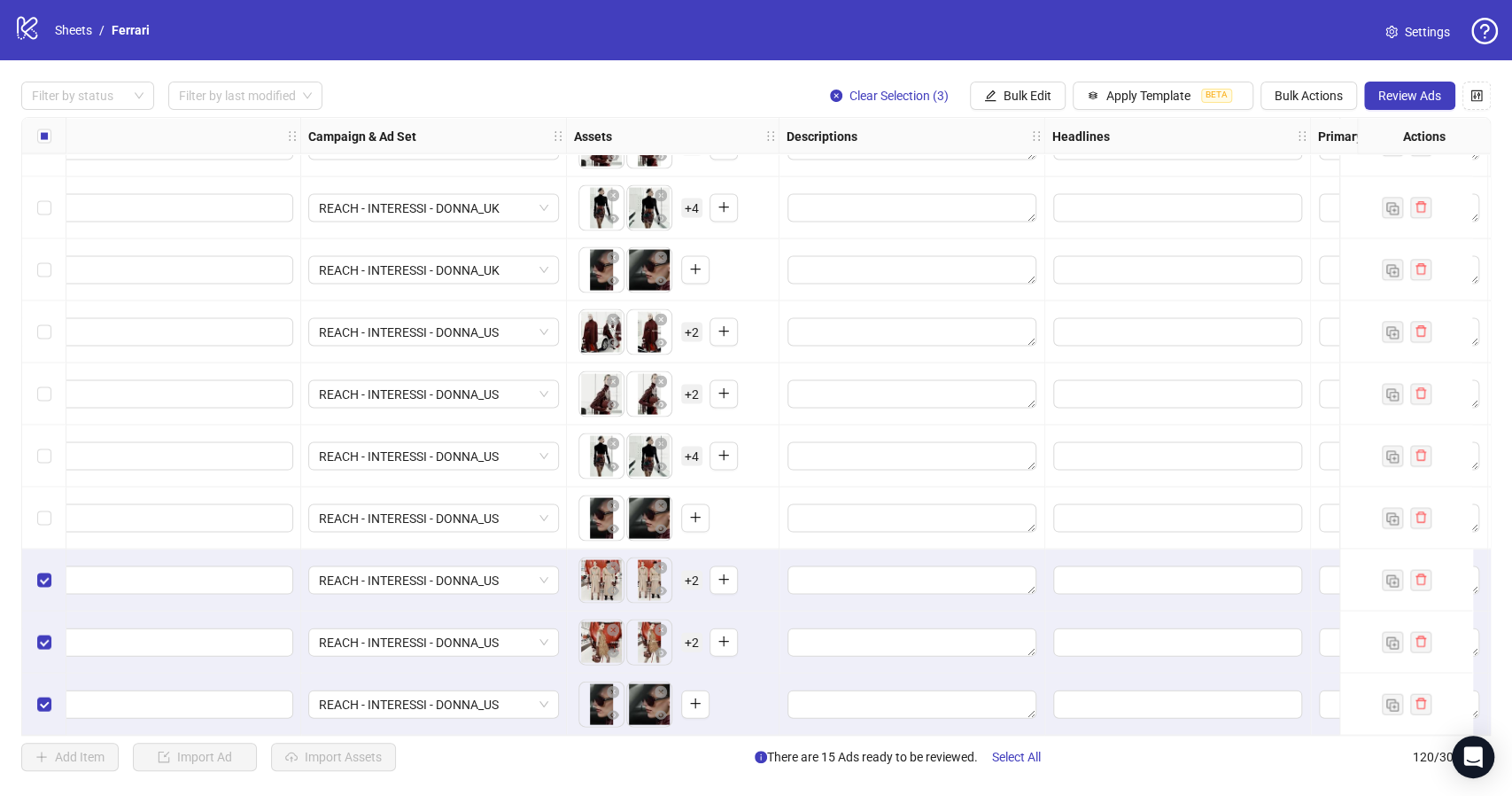
scroll to position [6868, 0]
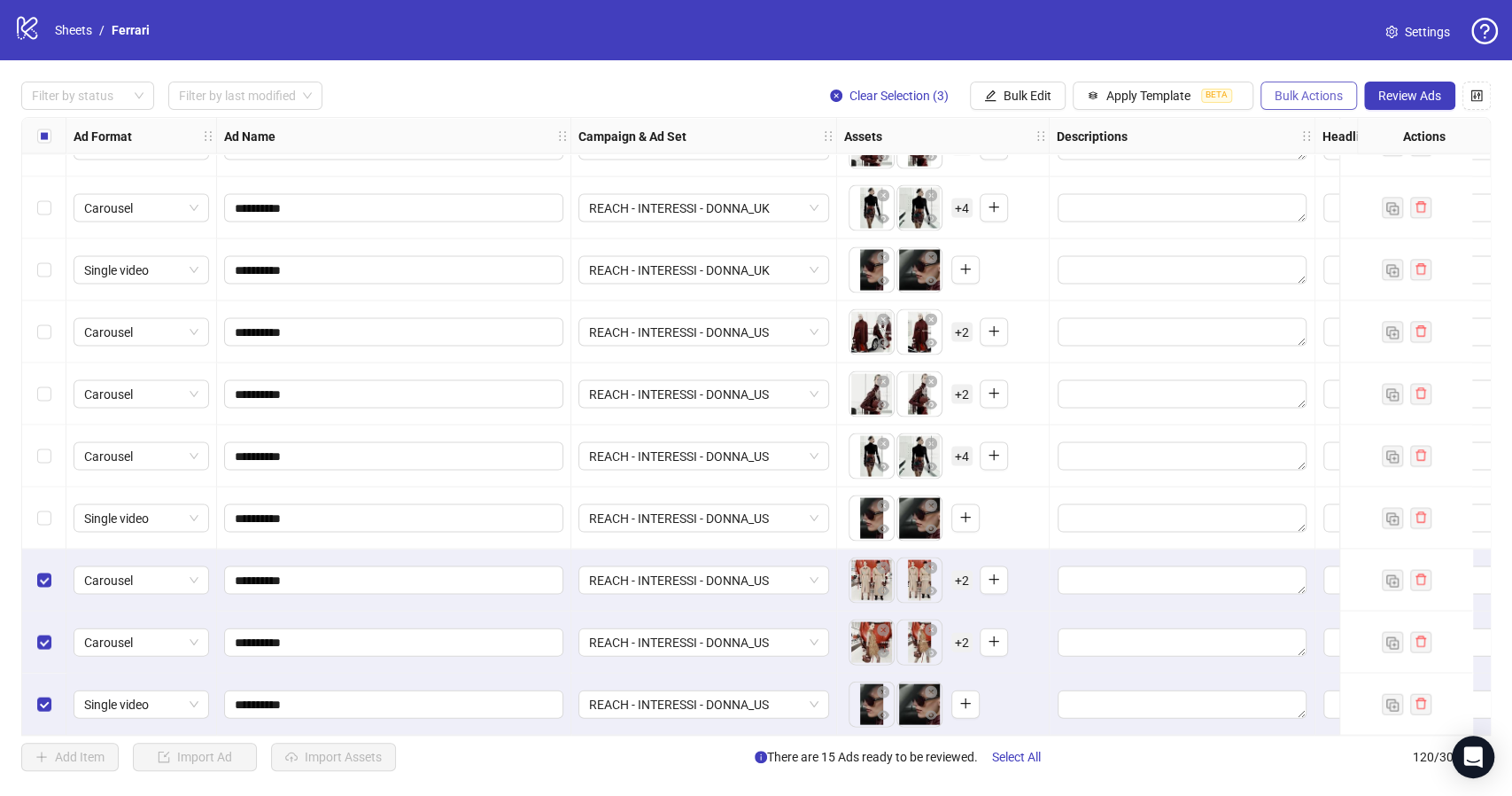
click at [1295, 95] on span "Bulk Actions" at bounding box center [1309, 96] width 69 height 14
click at [1339, 190] on span "Duplicate with assets" at bounding box center [1333, 189] width 121 height 20
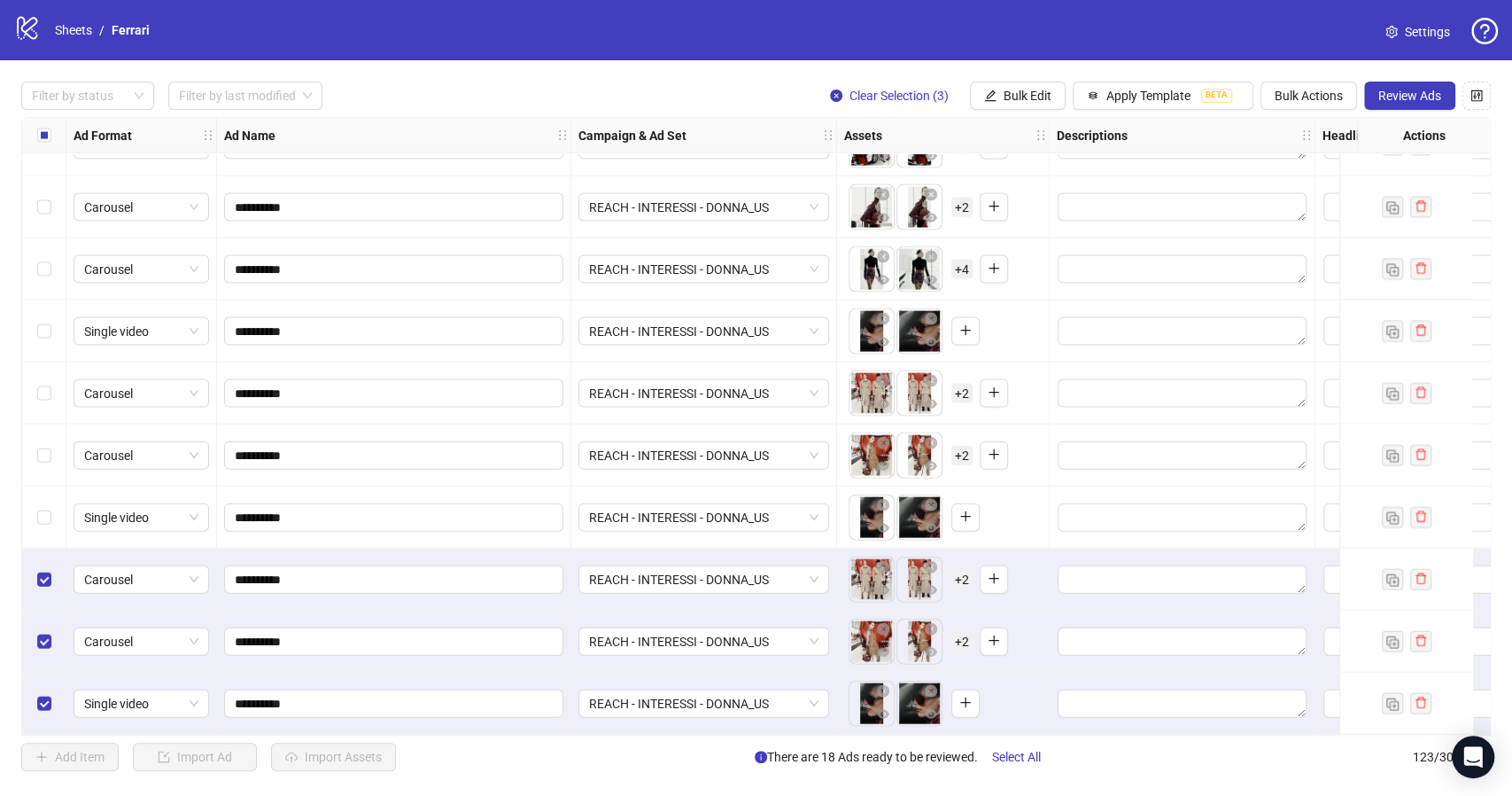
scroll to position [7053, 0]
click at [1024, 91] on span "Bulk Edit" at bounding box center [1027, 96] width 48 height 14
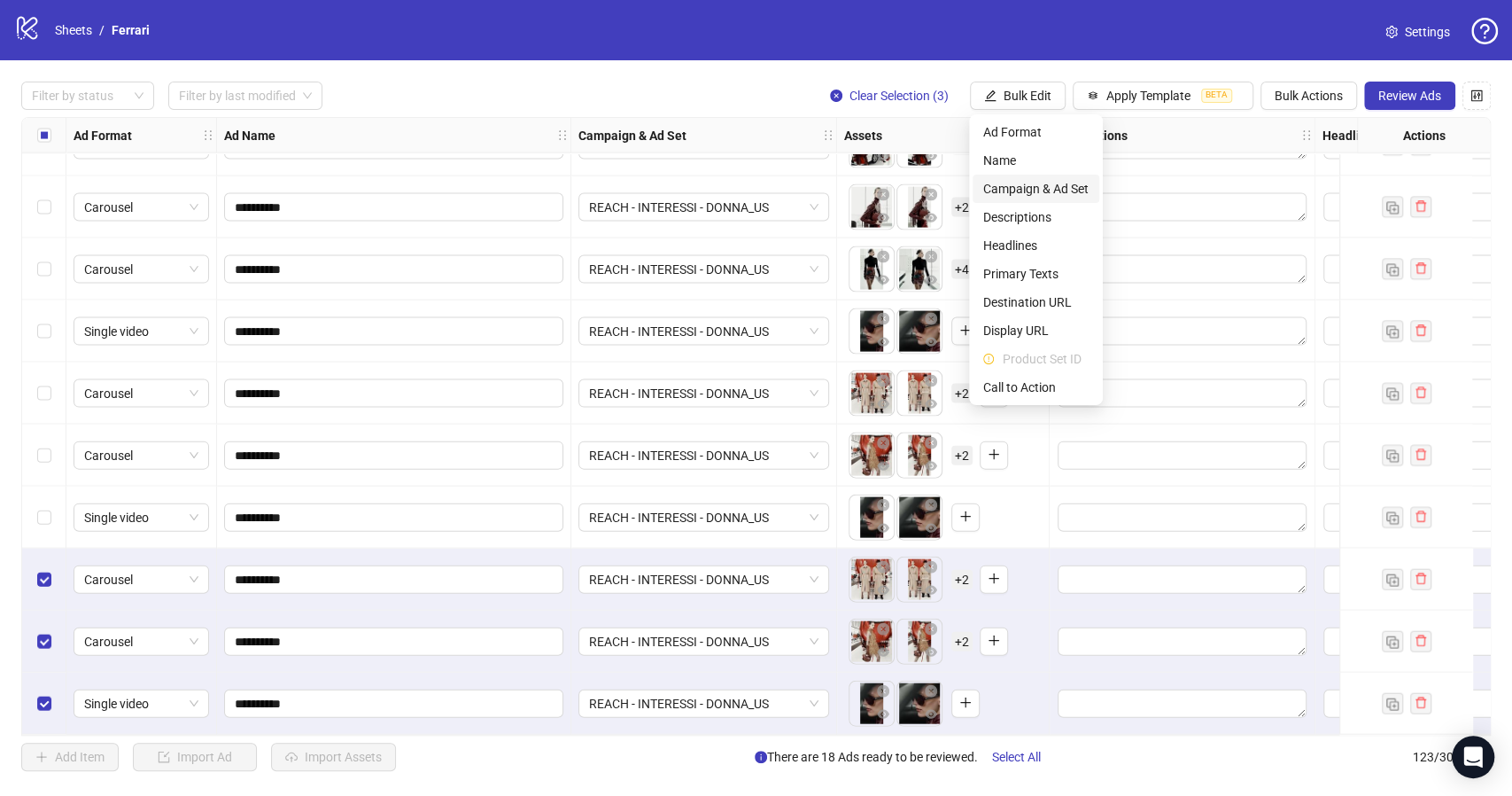
click at [1038, 184] on span "Campaign & Ad Set" at bounding box center [1036, 189] width 106 height 20
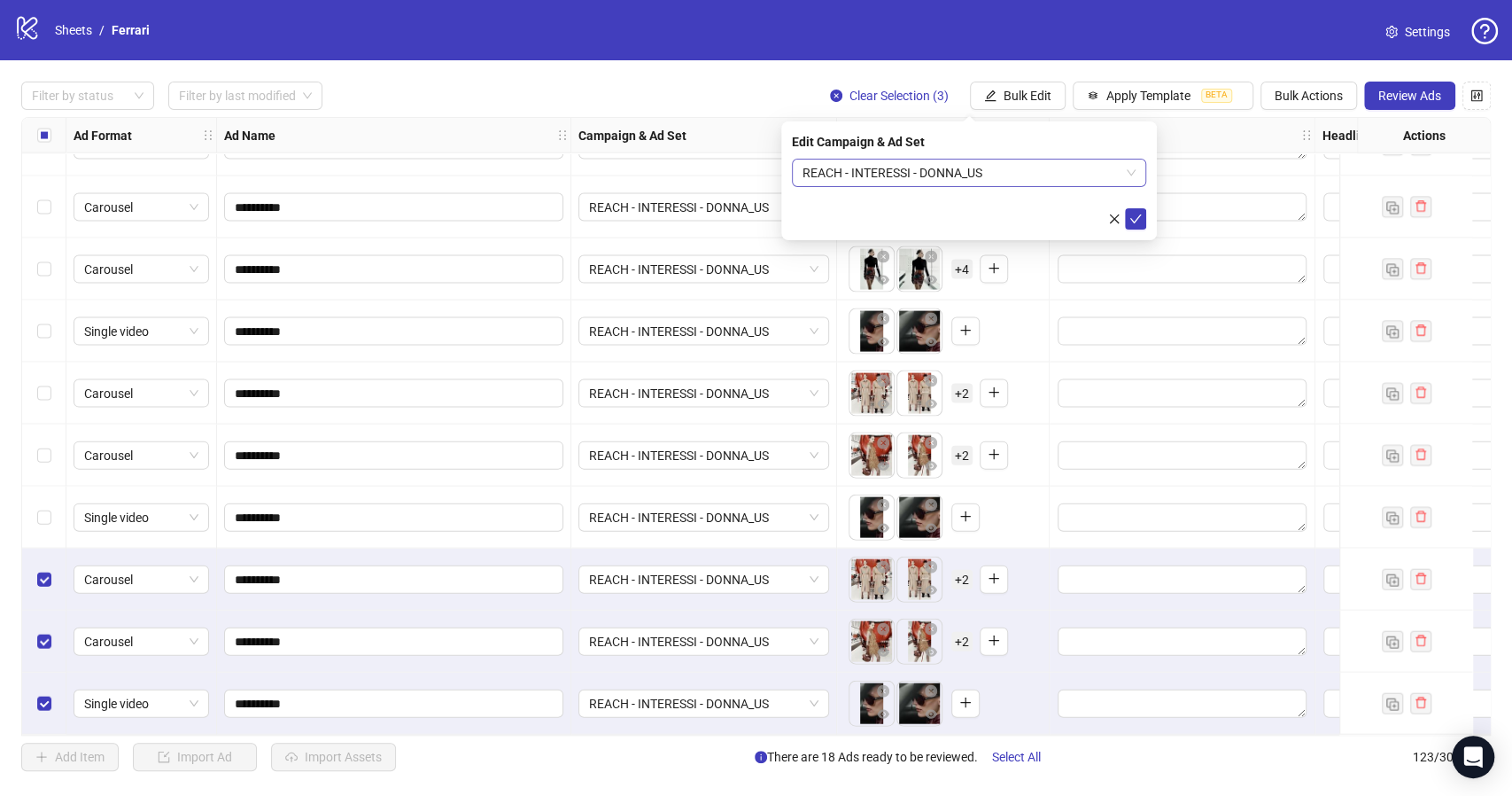
click at [1131, 170] on span "REACH - INTERESSI - DONNA_US" at bounding box center [968, 172] width 333 height 26
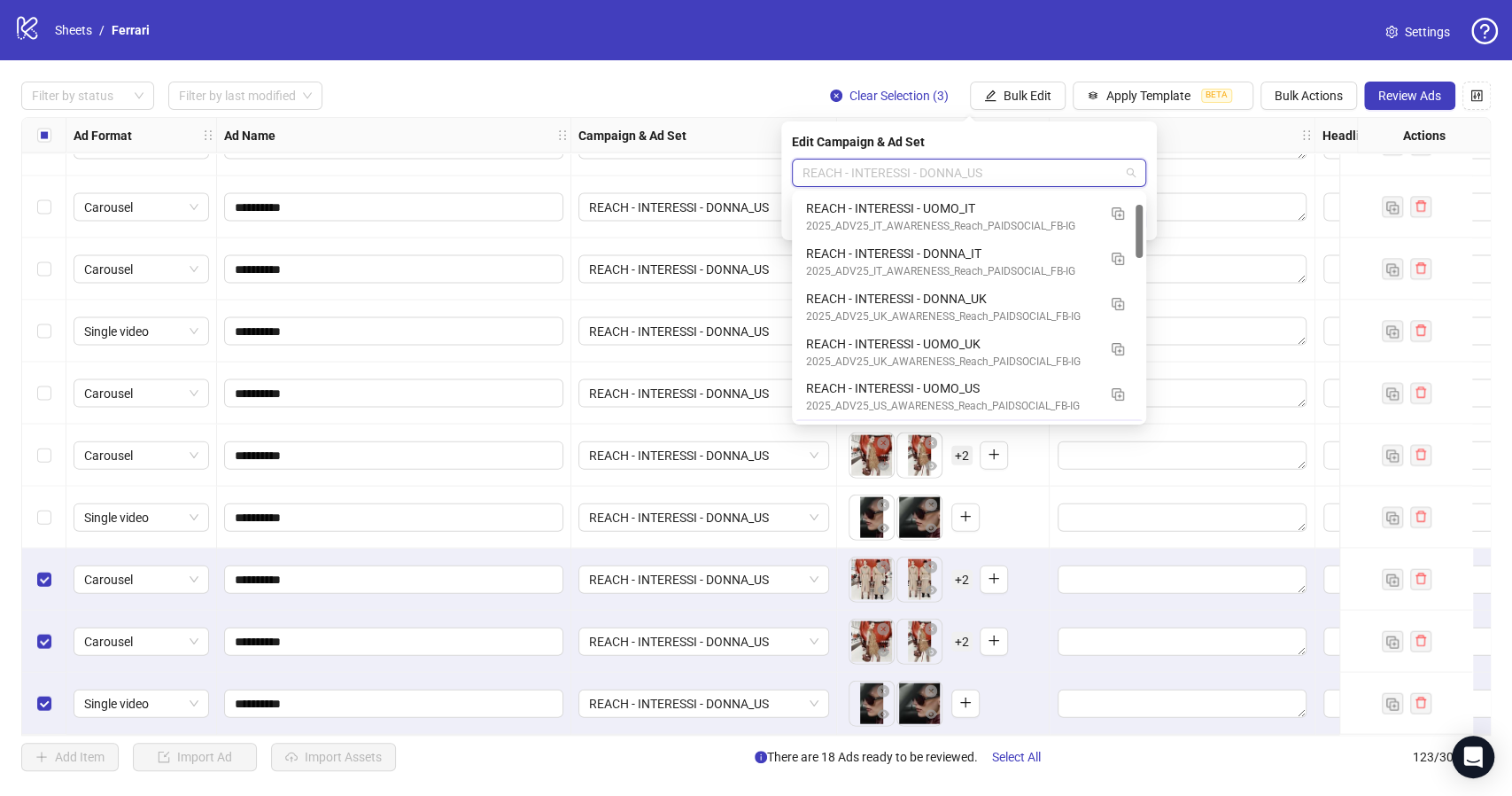
scroll to position [43, 0]
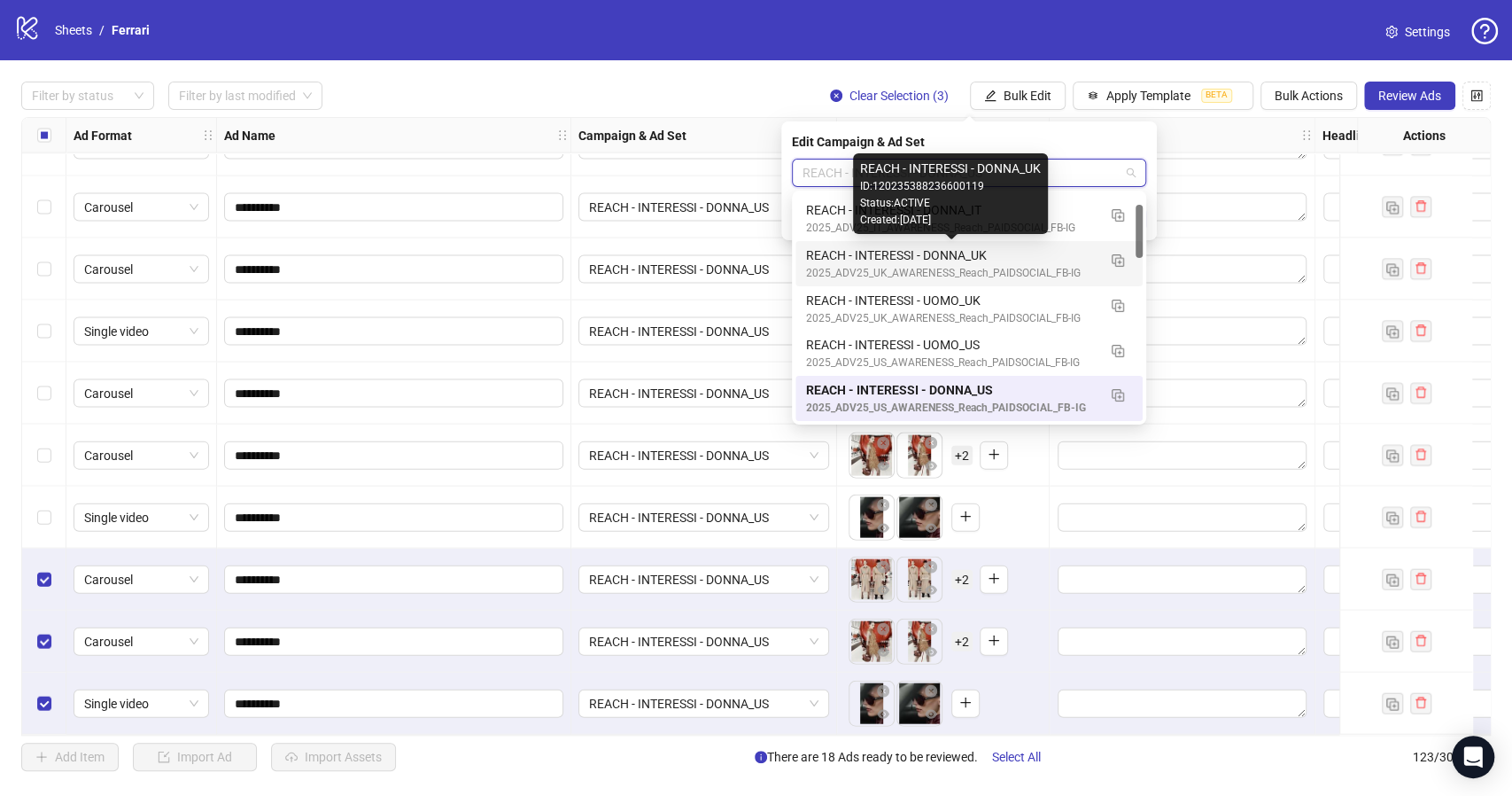
click at [809, 247] on div "REACH - INTERESSI - DONNA_UK" at bounding box center [951, 255] width 290 height 20
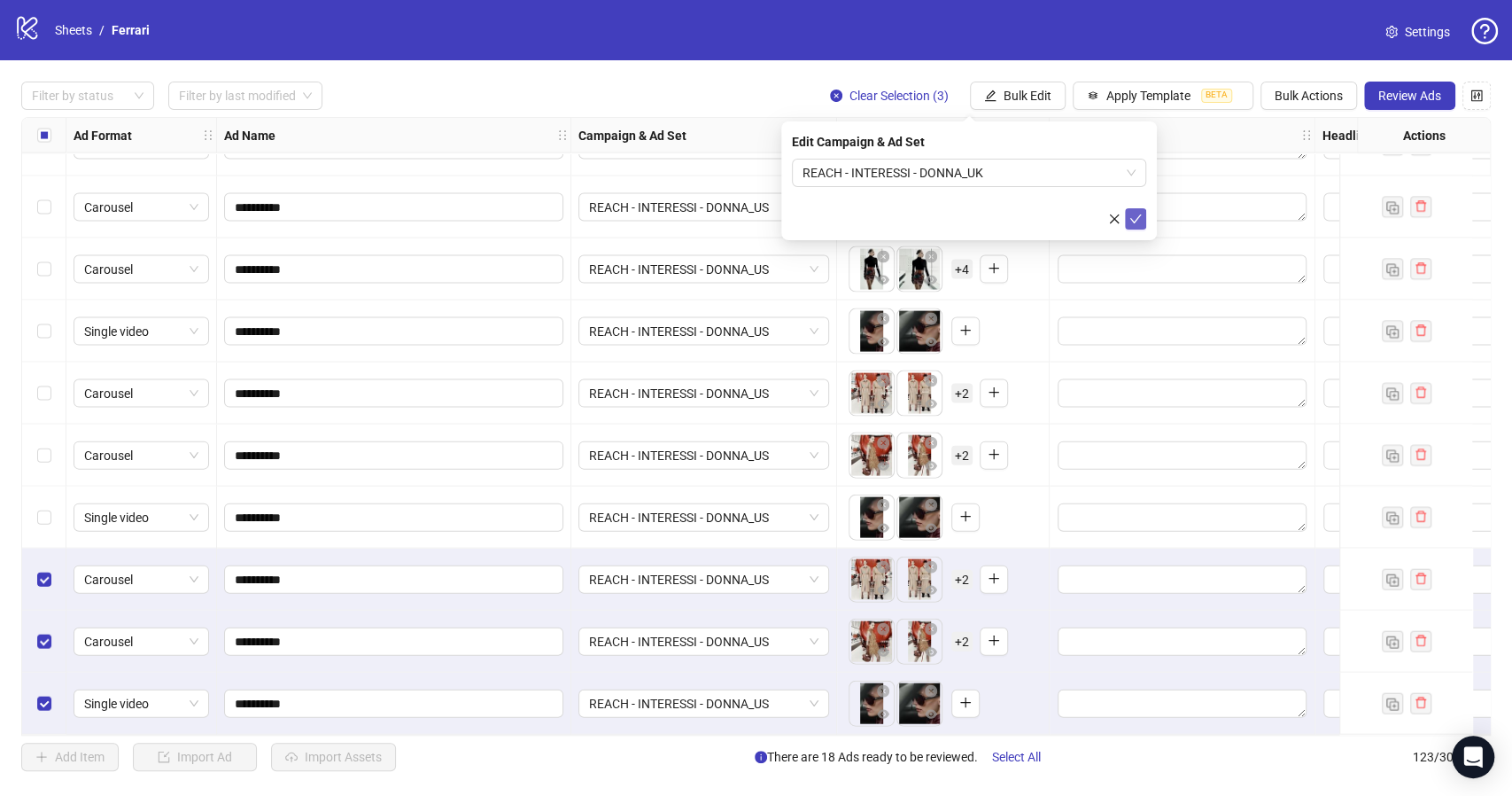
click at [1131, 217] on icon "check" at bounding box center [1136, 219] width 13 height 13
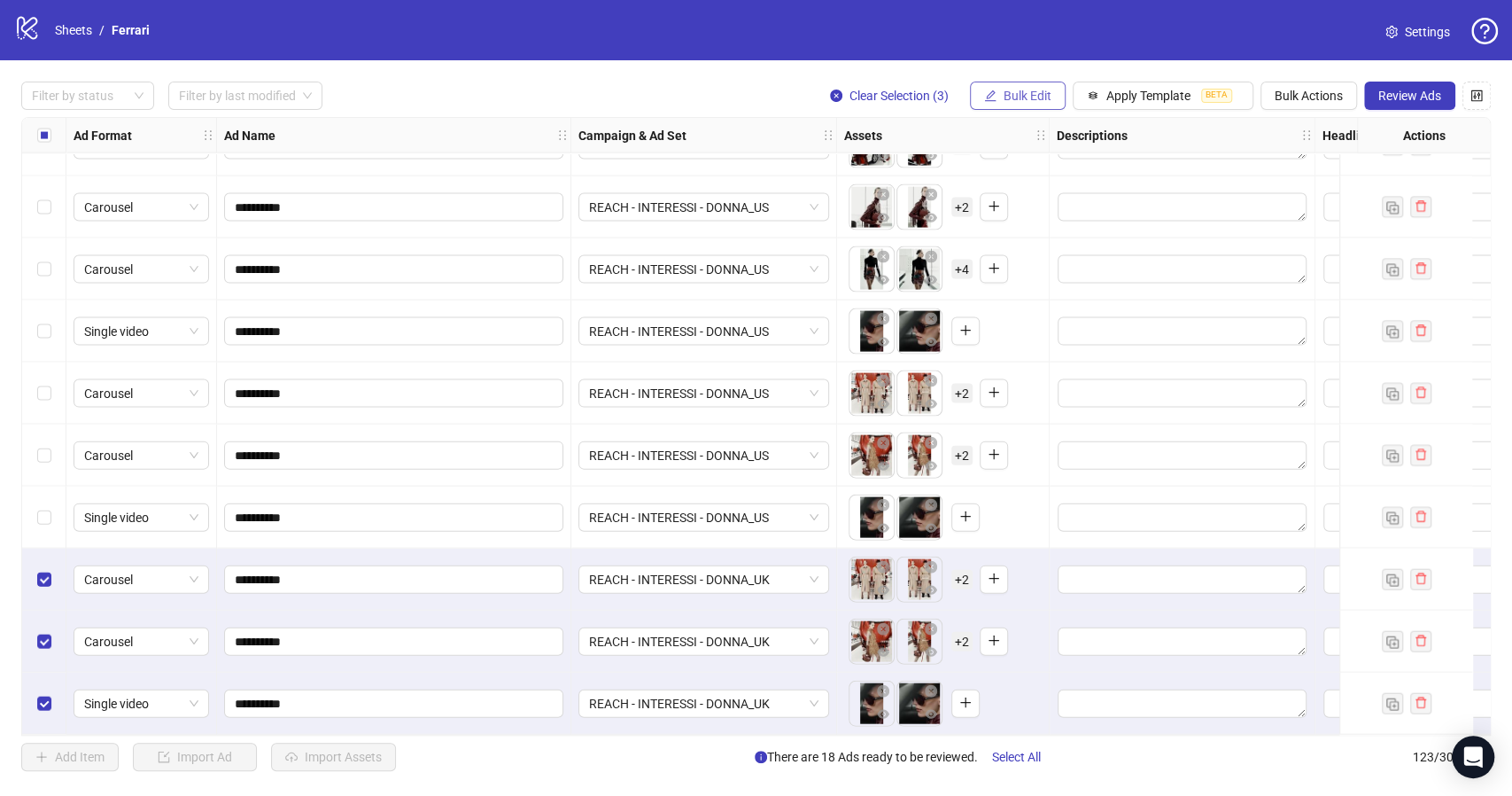
click at [1022, 90] on span "Bulk Edit" at bounding box center [1027, 96] width 48 height 14
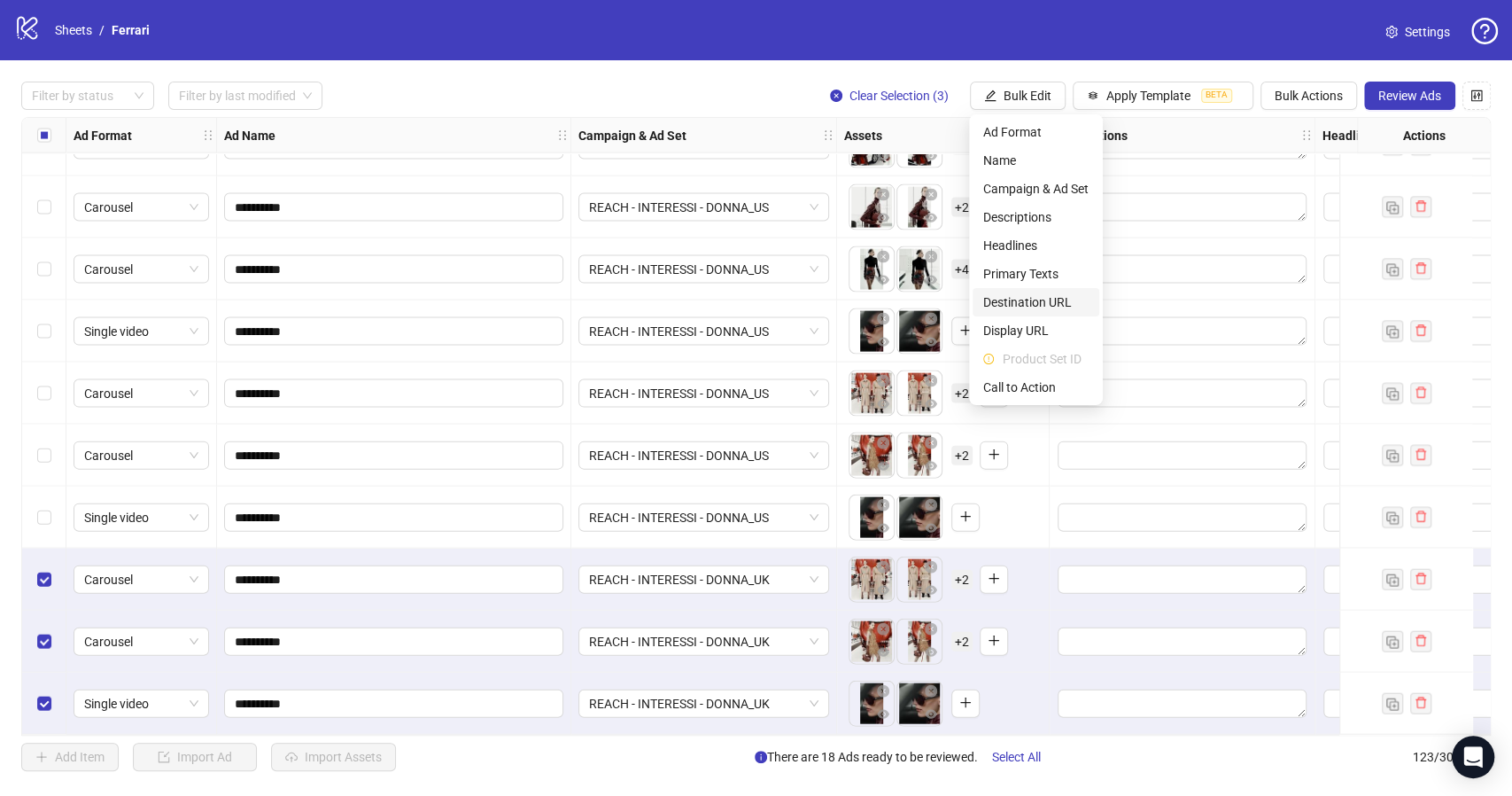
click at [1034, 299] on span "Destination URL" at bounding box center [1036, 302] width 106 height 20
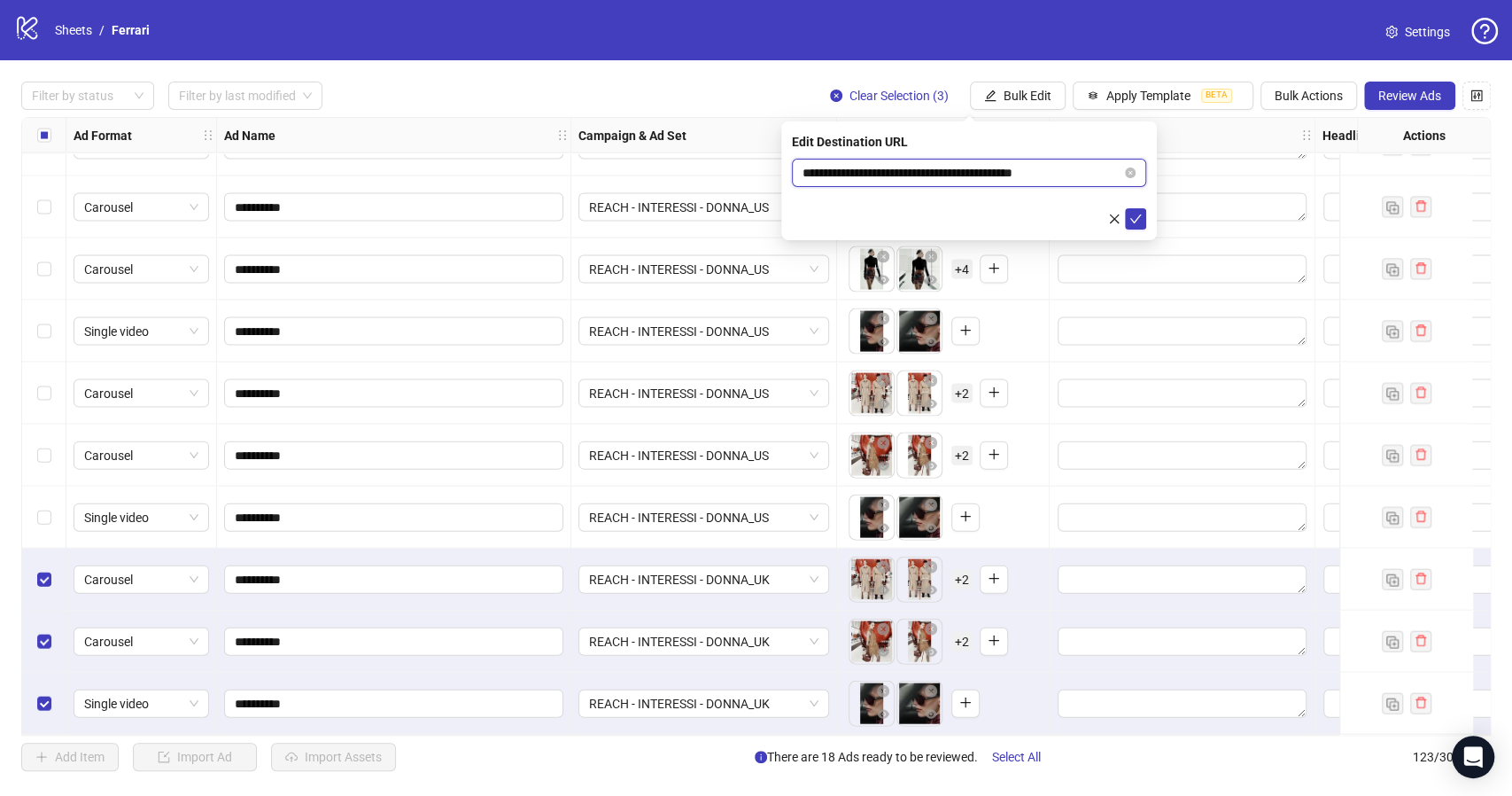
click at [986, 173] on input "**********" at bounding box center [961, 173] width 318 height 20
paste input "text"
type input "**********"
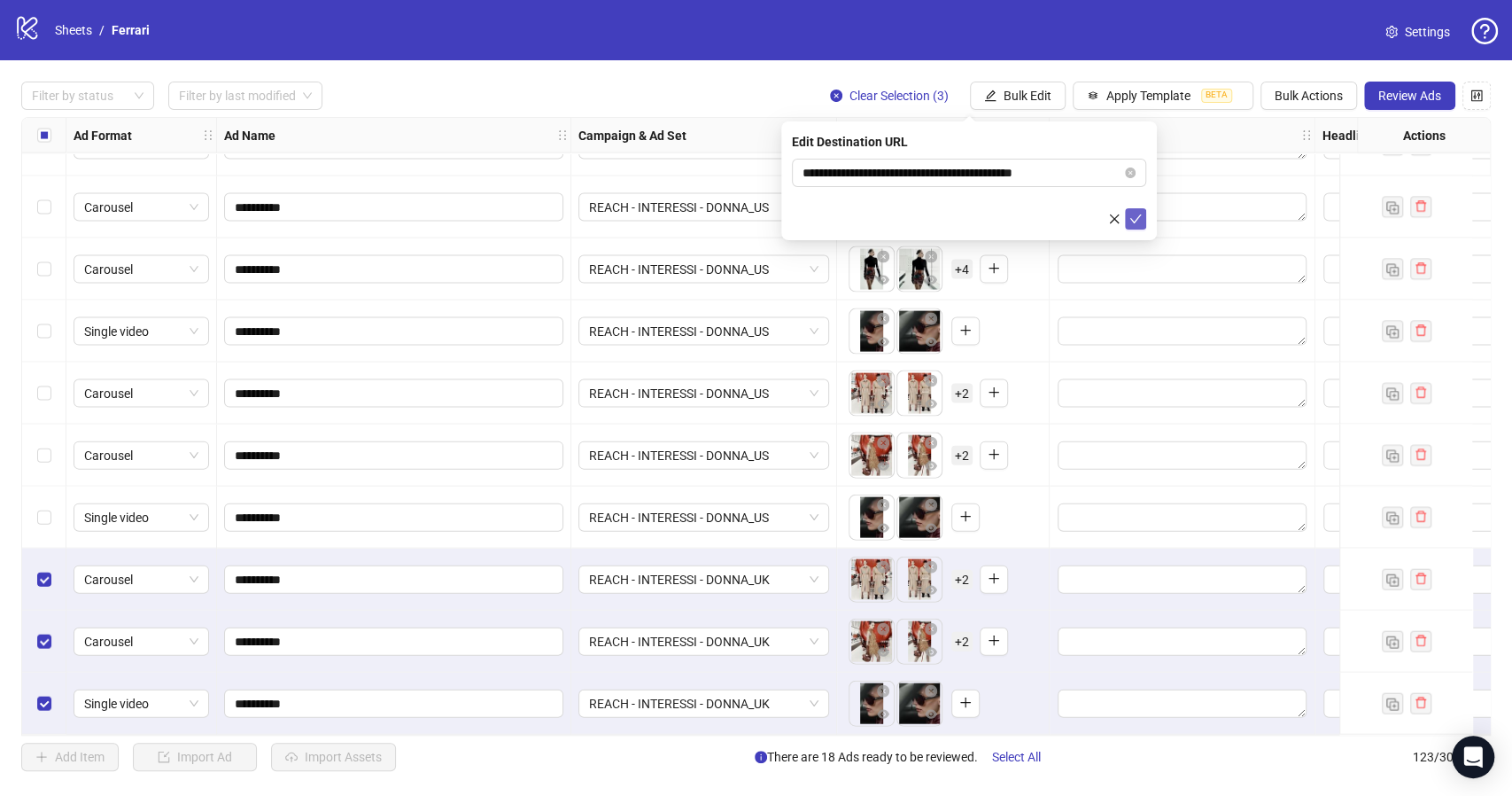
click at [1139, 218] on icon "check" at bounding box center [1136, 219] width 13 height 13
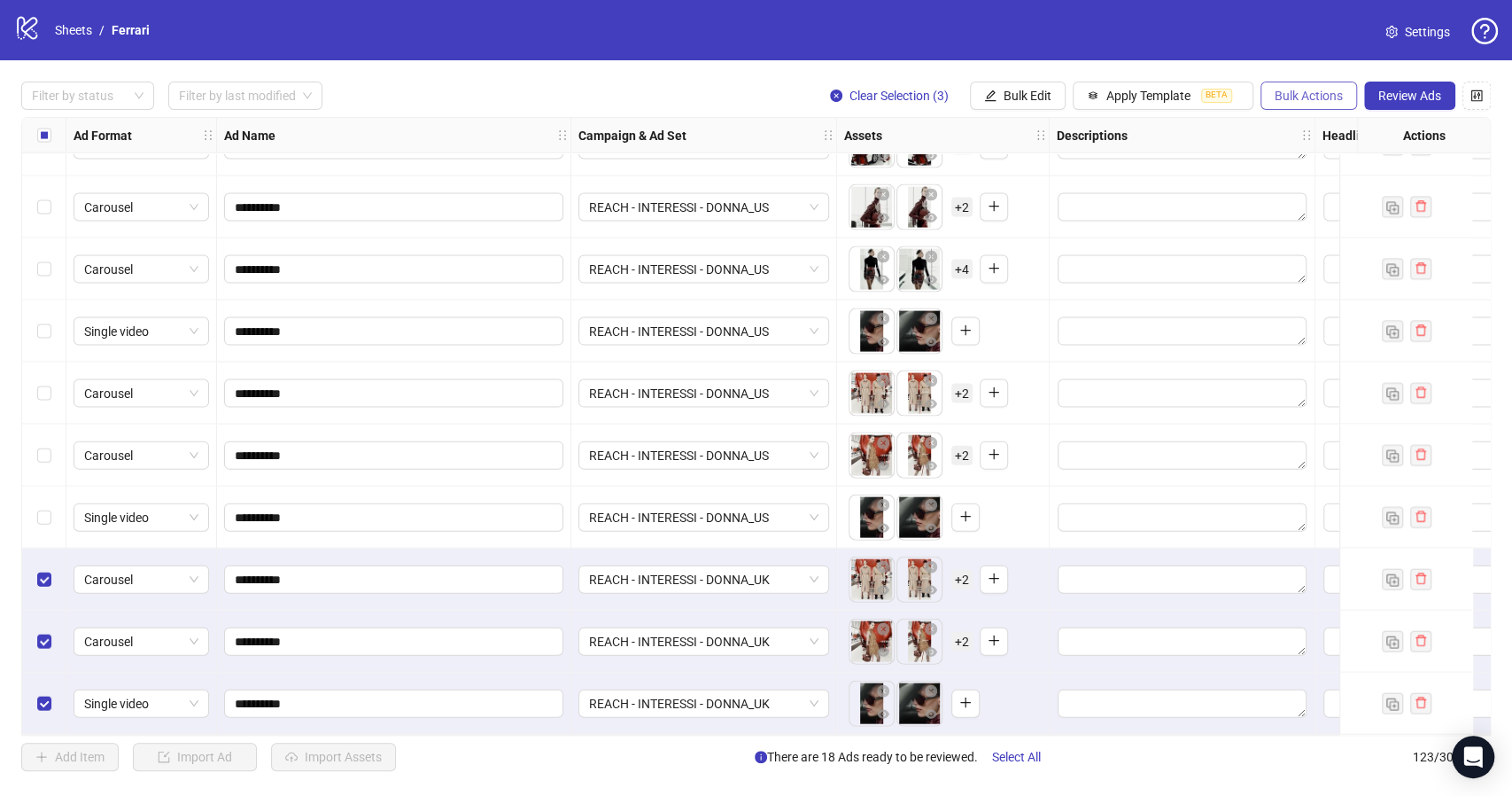
click at [1282, 91] on span "Bulk Actions" at bounding box center [1309, 96] width 69 height 14
click at [1340, 188] on span "Duplicate with assets" at bounding box center [1333, 189] width 121 height 20
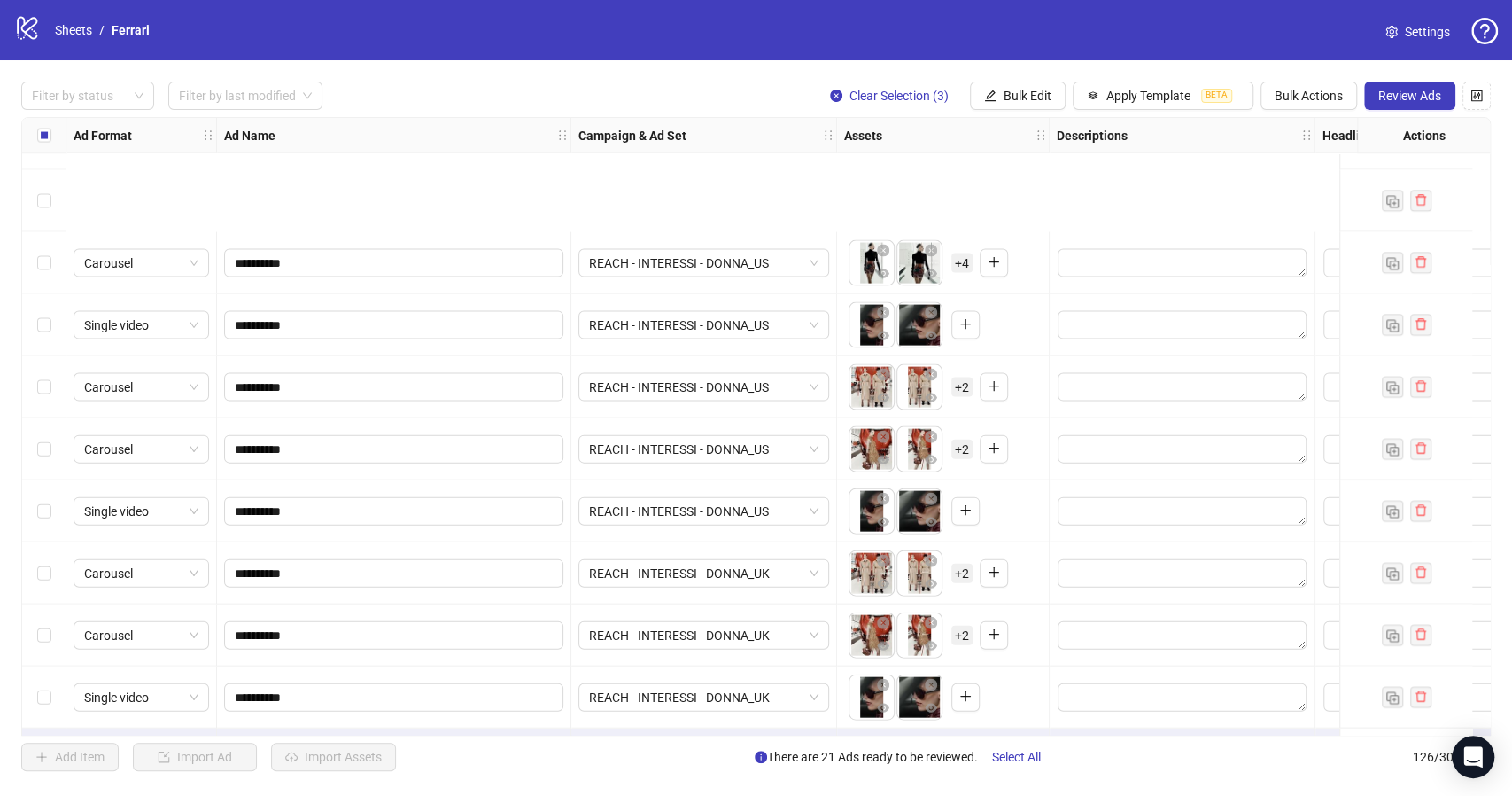
scroll to position [7240, 0]
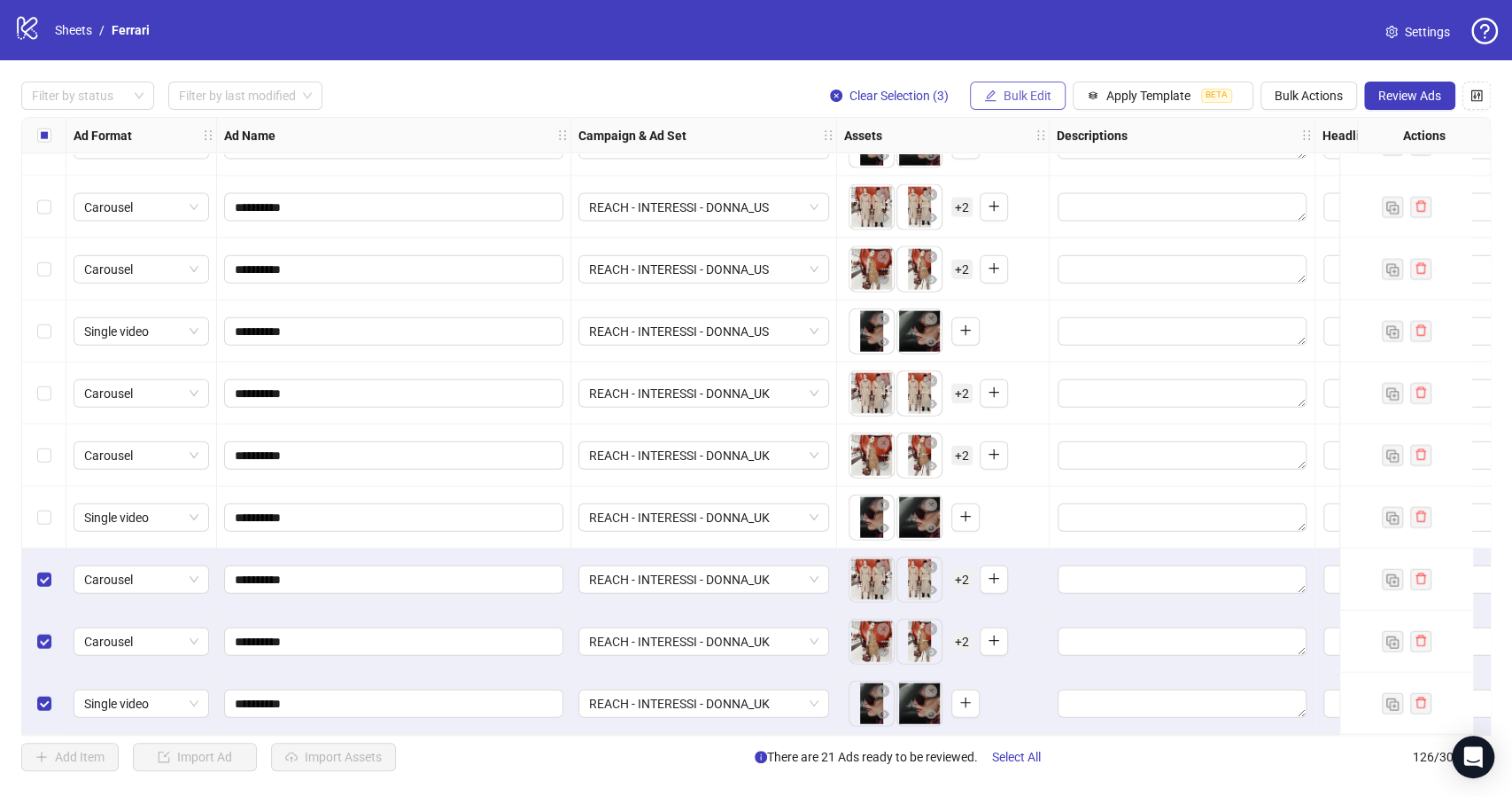
click at [1024, 90] on span "Bulk Edit" at bounding box center [1027, 96] width 48 height 14
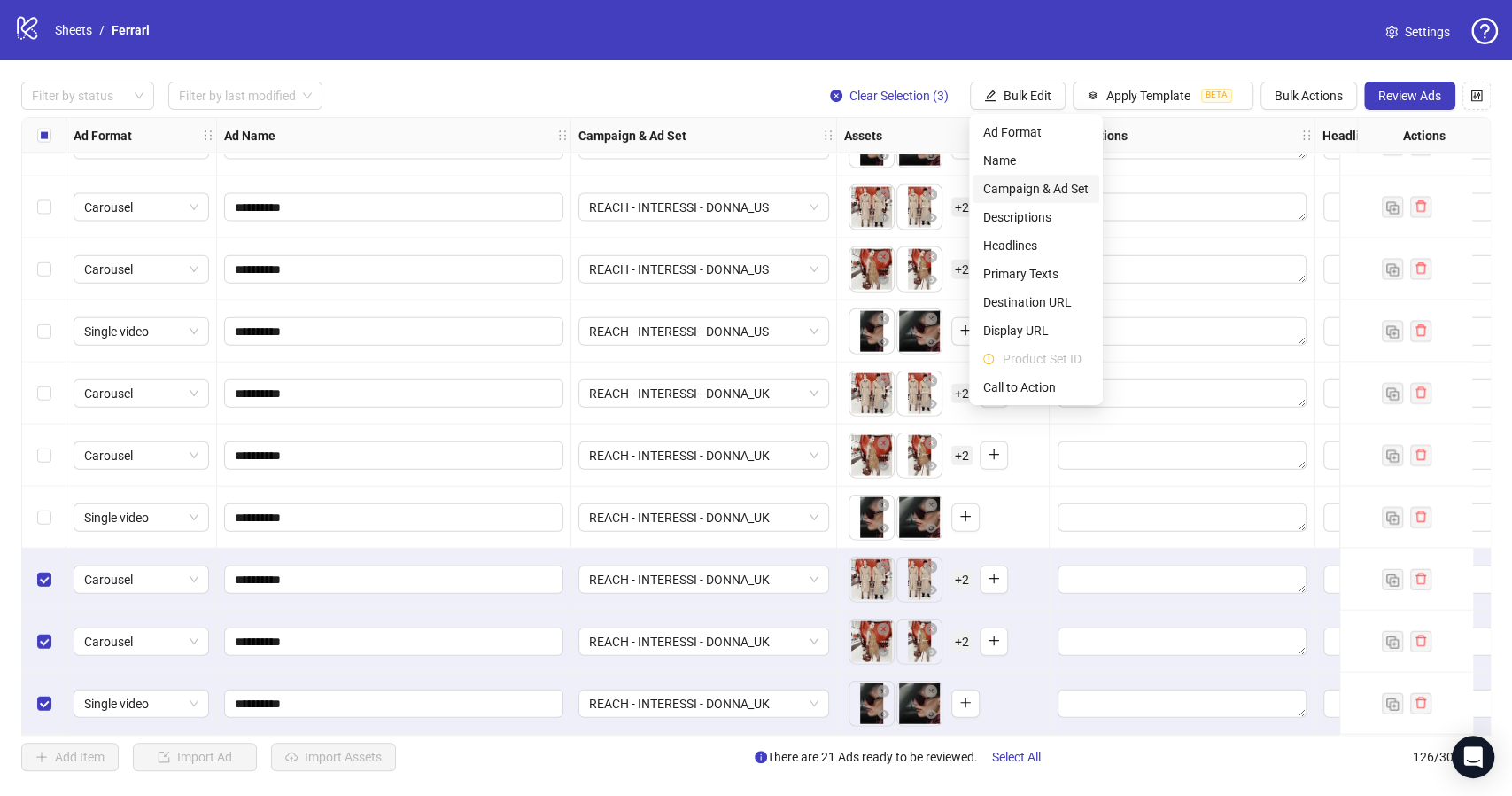
click at [1033, 193] on span "Campaign & Ad Set" at bounding box center [1036, 189] width 106 height 20
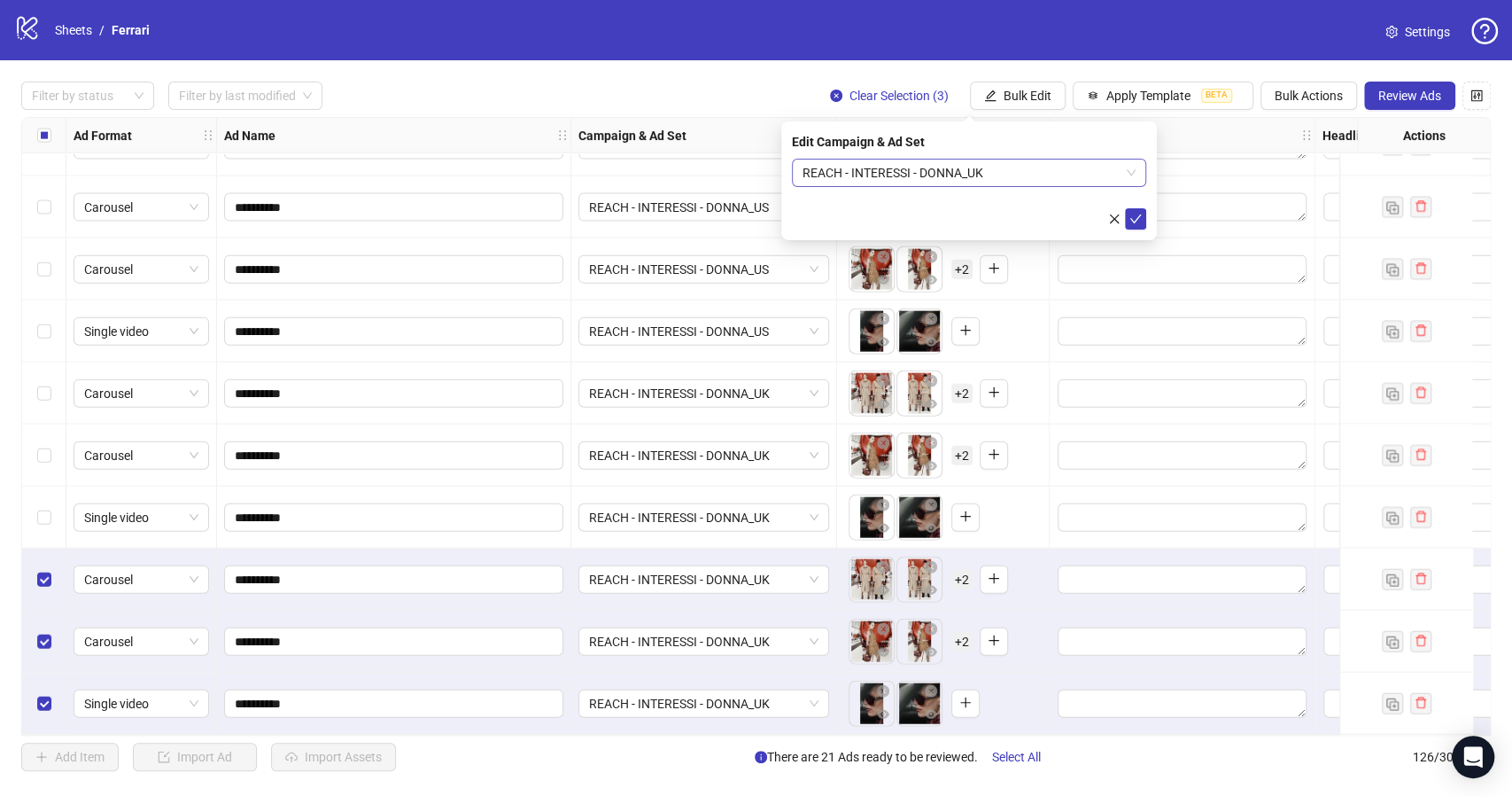
click at [1138, 171] on div "REACH - INTERESSI - DONNA_UK" at bounding box center [969, 172] width 355 height 28
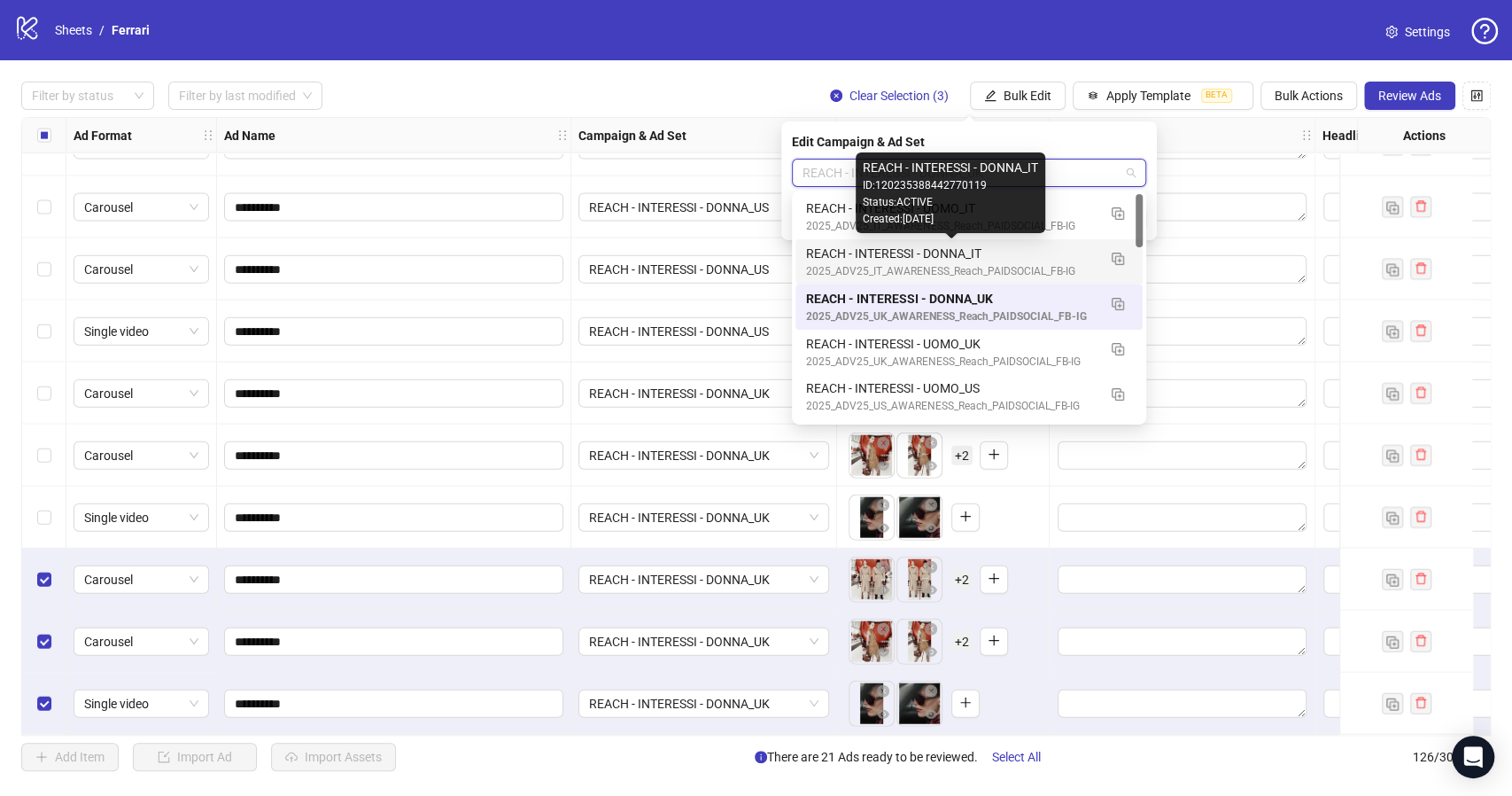
click at [962, 249] on div "REACH - INTERESSI - DONNA_IT" at bounding box center [951, 254] width 290 height 20
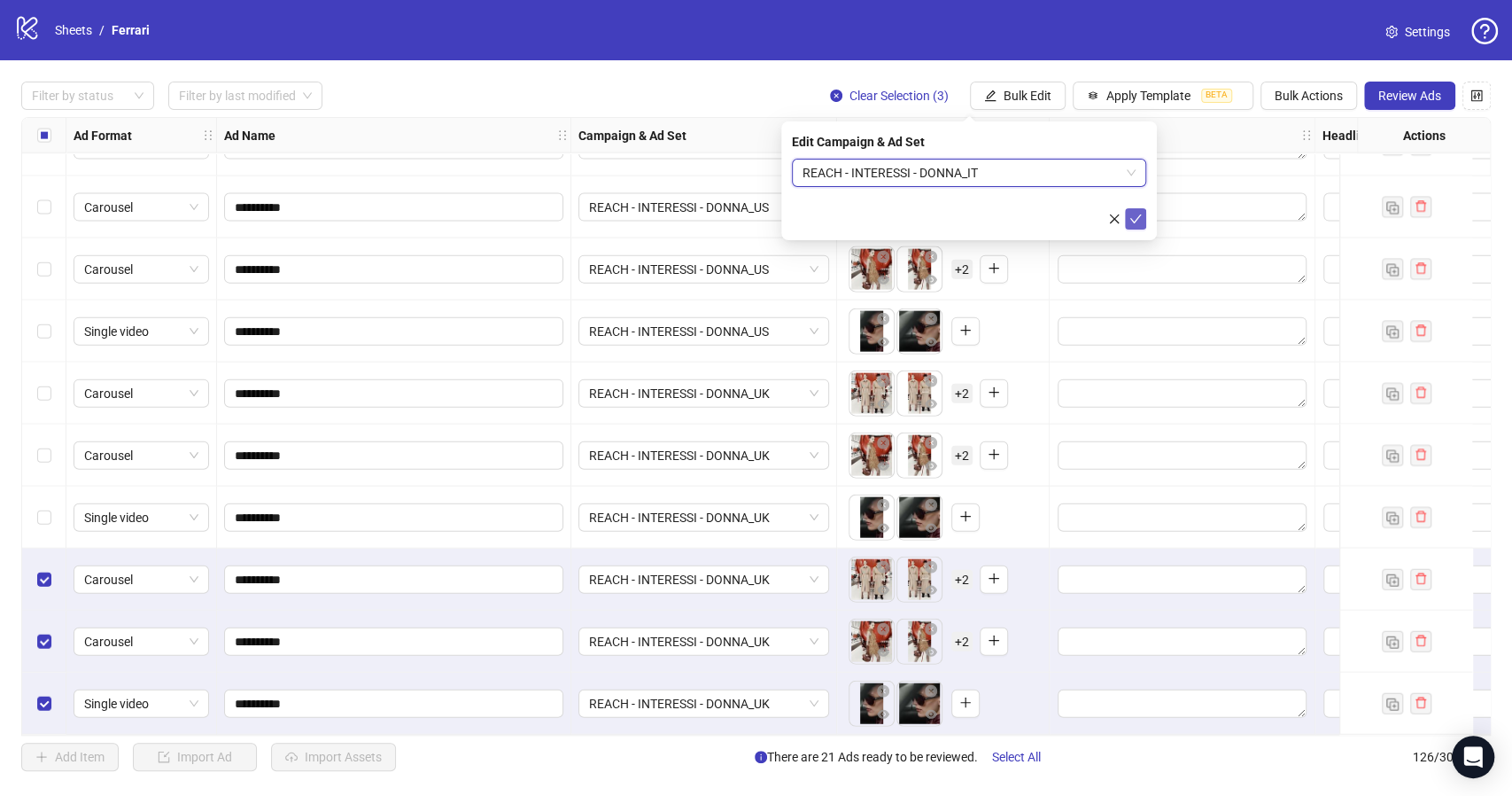
click at [1135, 213] on icon "check" at bounding box center [1136, 219] width 13 height 13
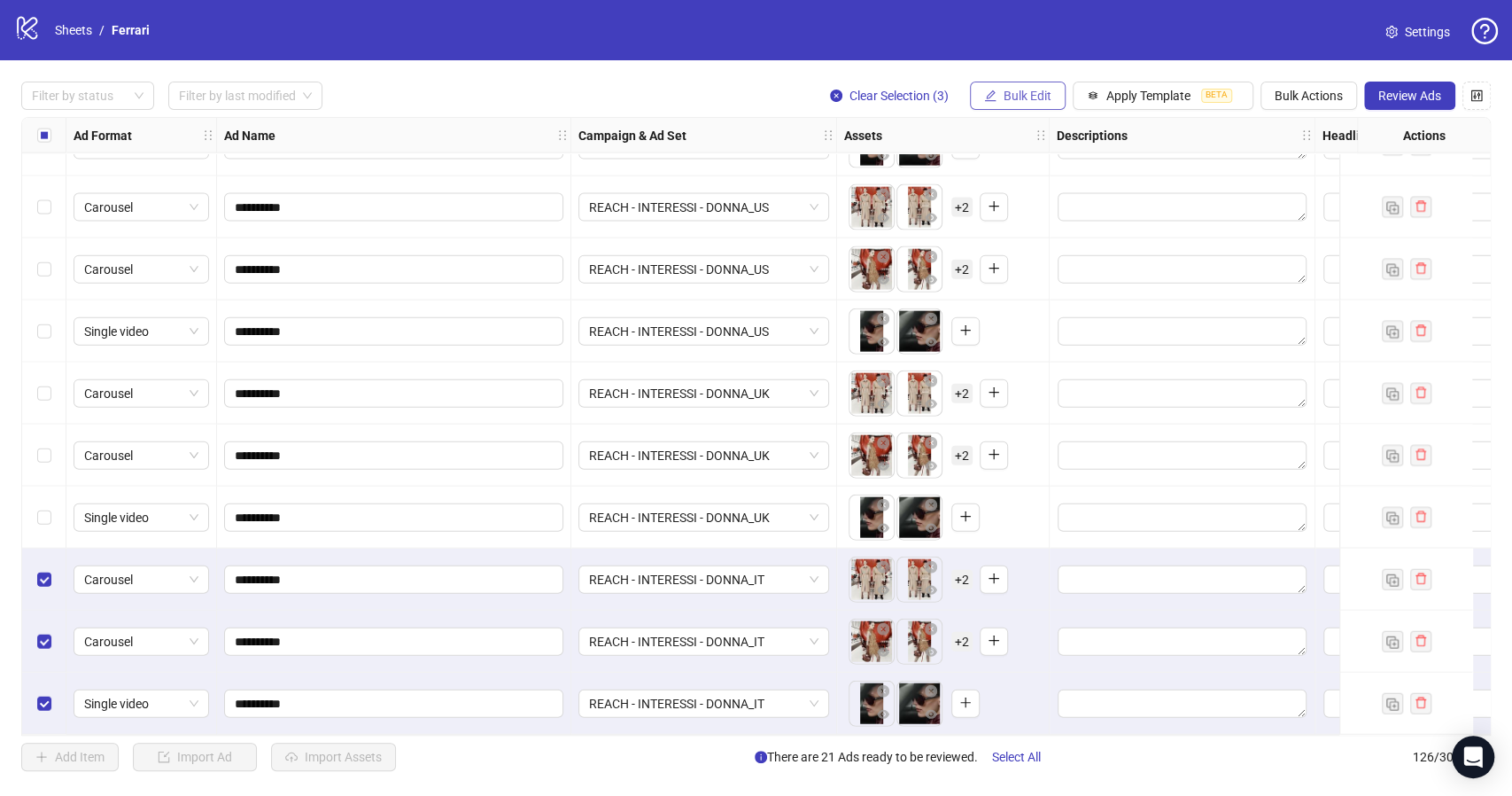
click at [1028, 103] on span "Bulk Edit" at bounding box center [1027, 96] width 48 height 14
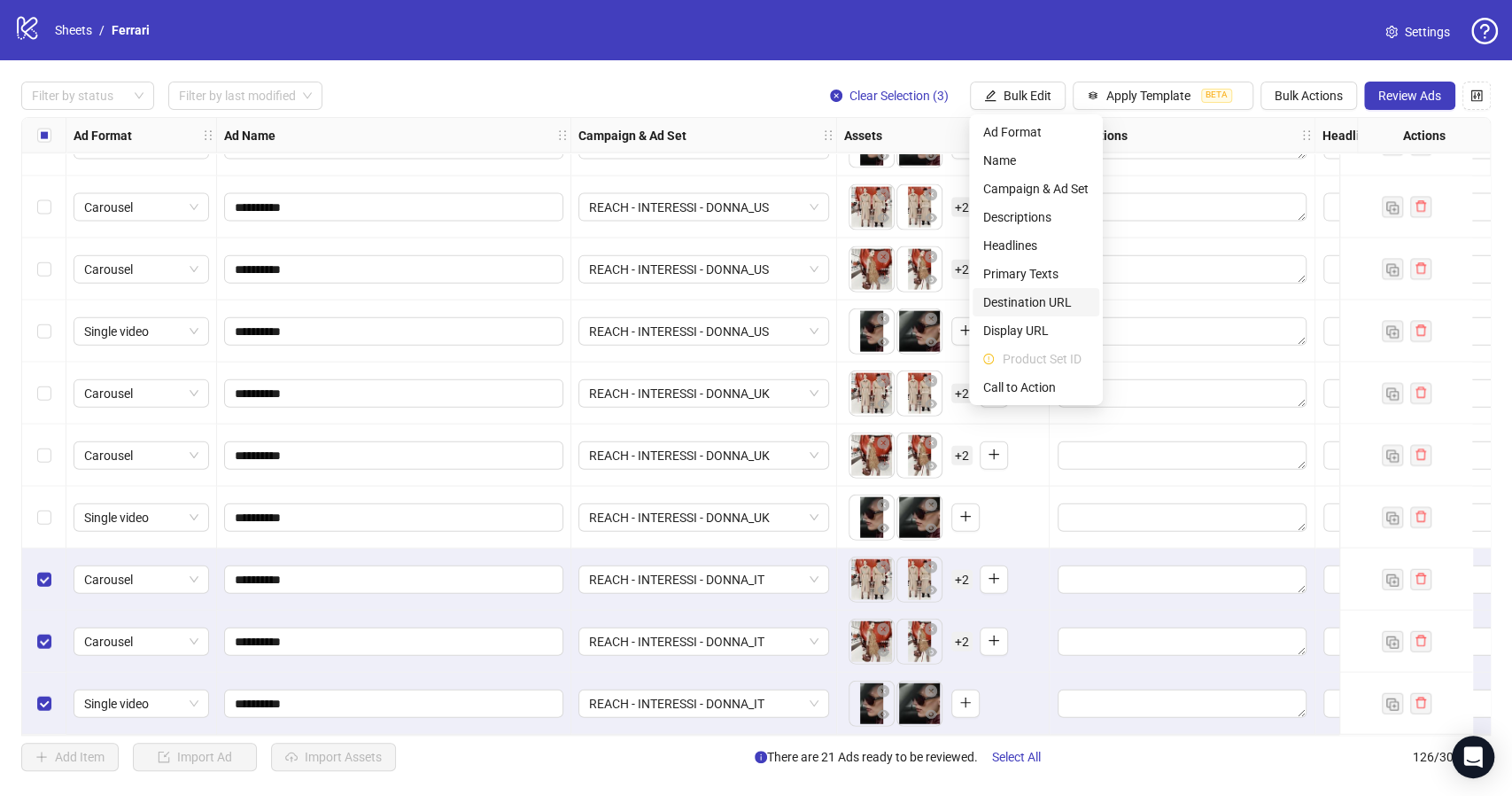
click at [1033, 298] on span "Destination URL" at bounding box center [1036, 302] width 106 height 20
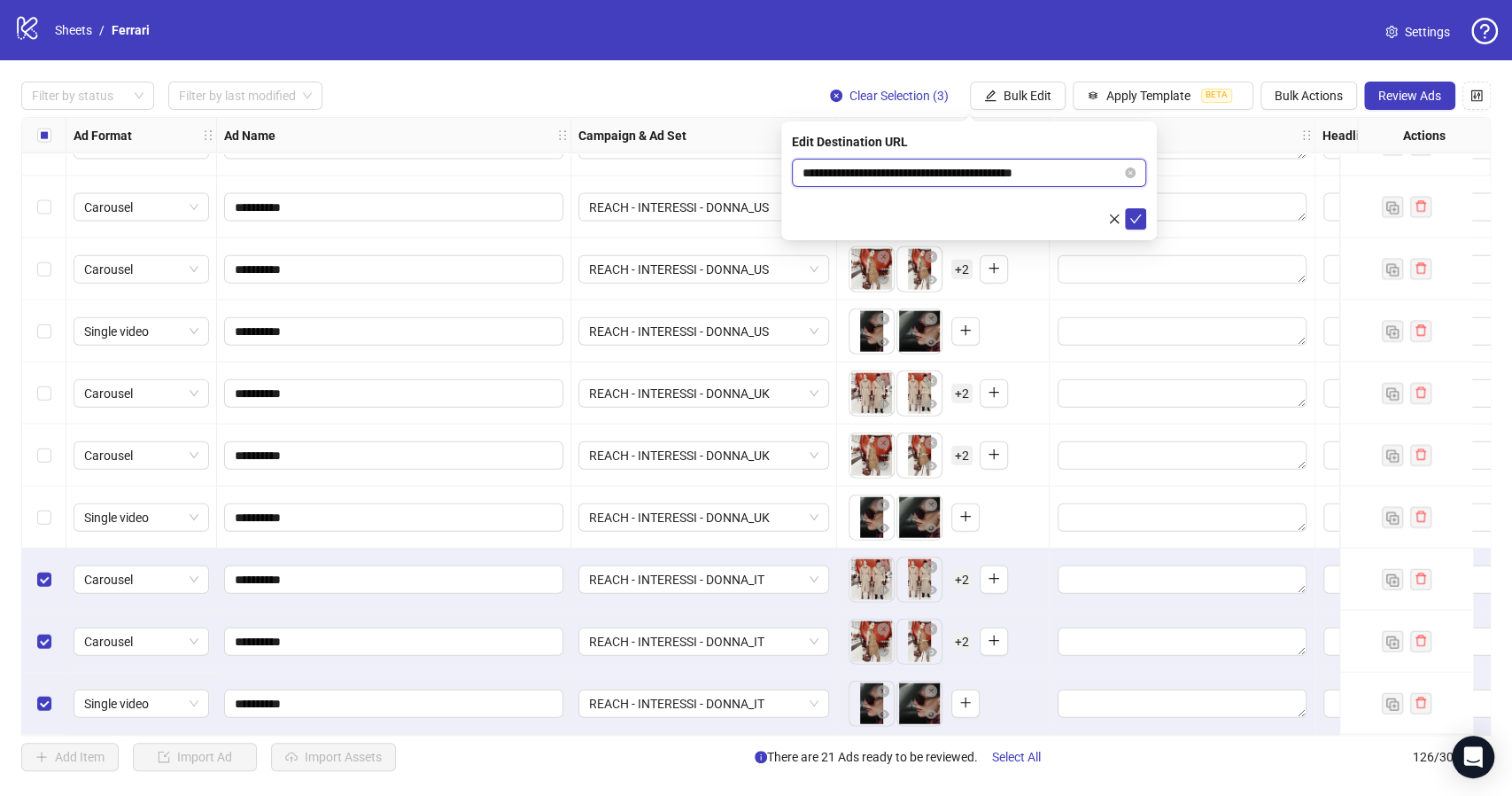
click at [970, 171] on input "**********" at bounding box center [961, 173] width 318 height 20
paste input "text"
type input "**********"
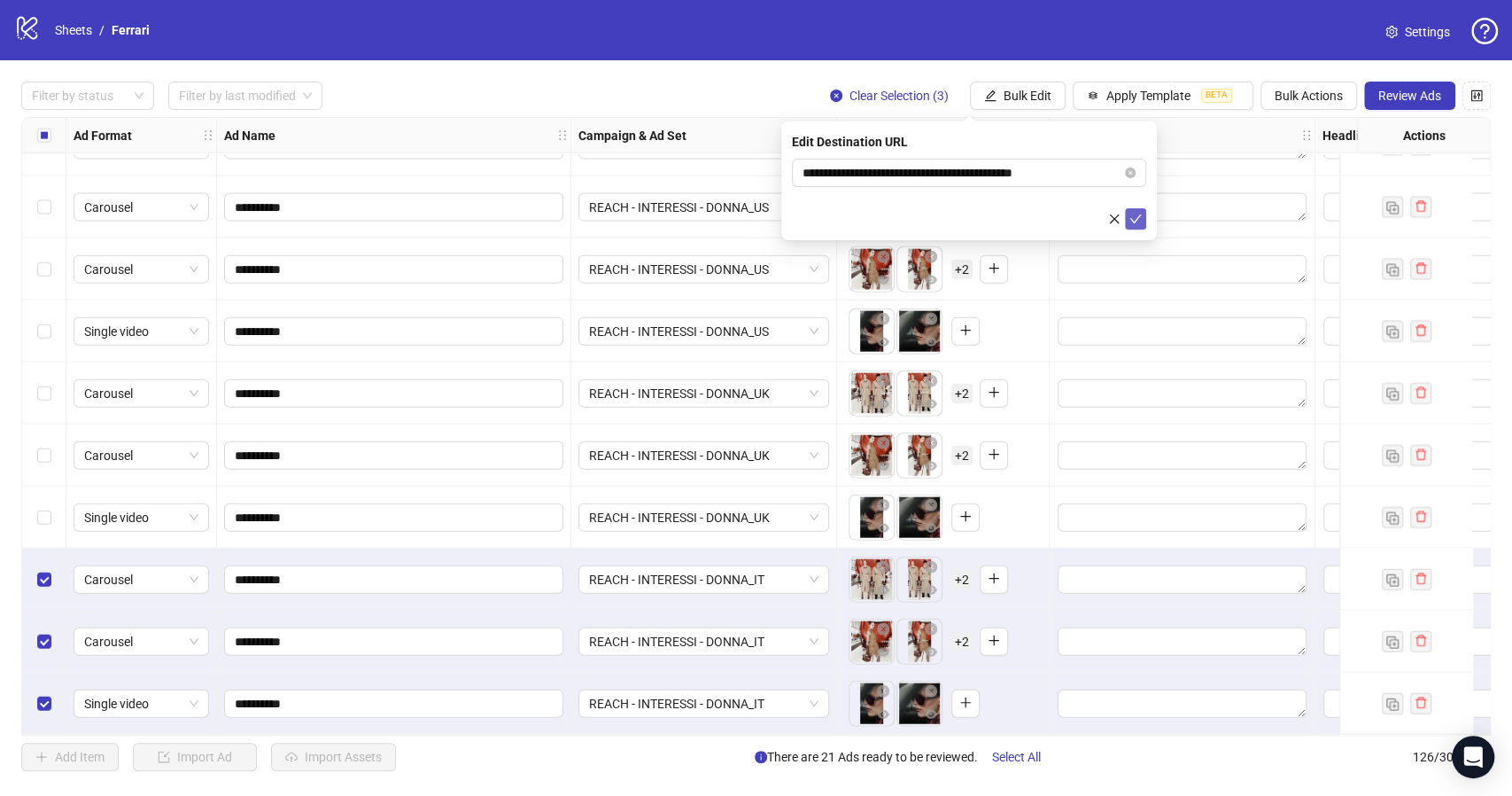
click at [1139, 218] on icon "check" at bounding box center [1136, 219] width 13 height 13
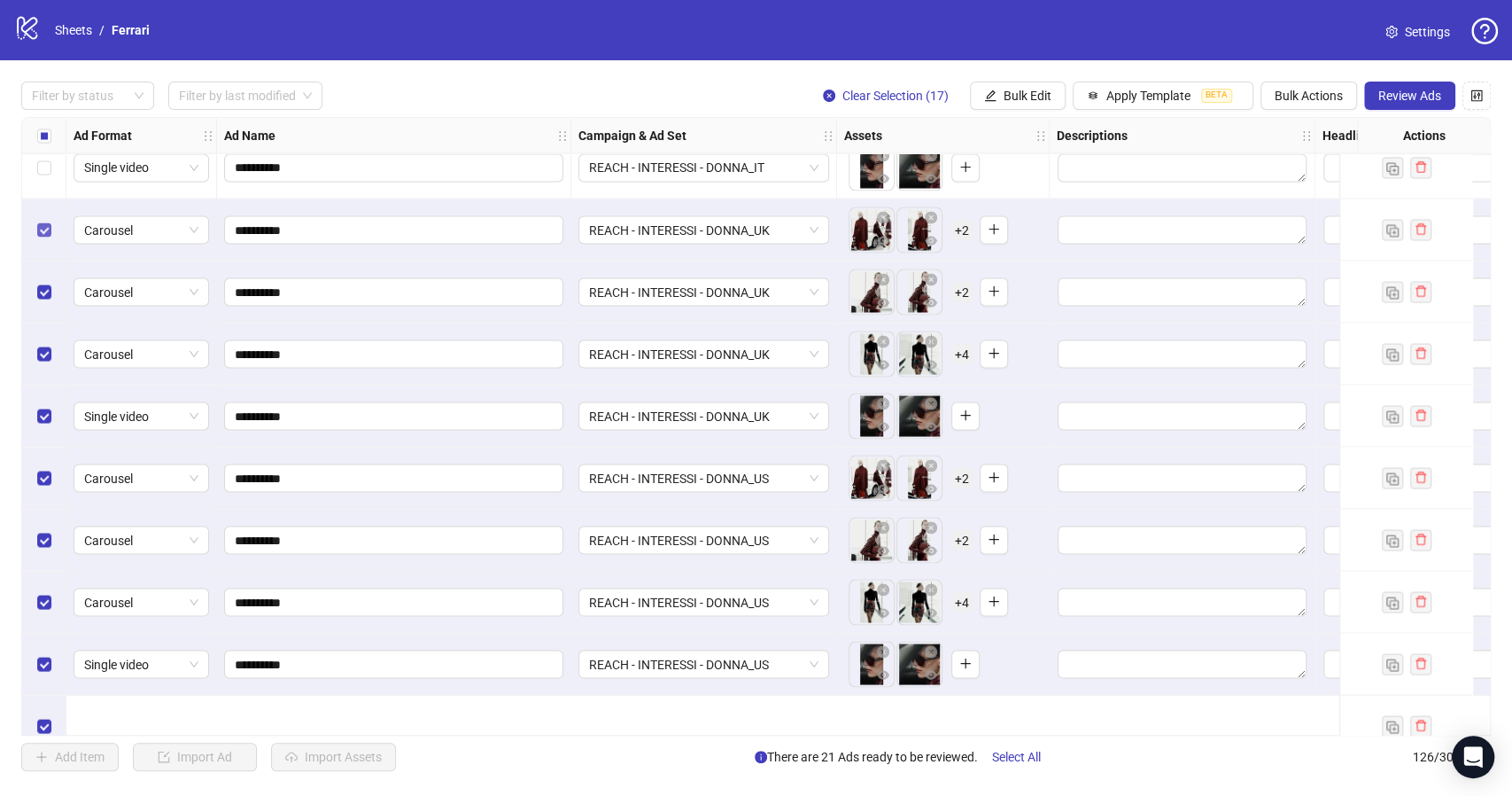
scroll to position [6486, 0]
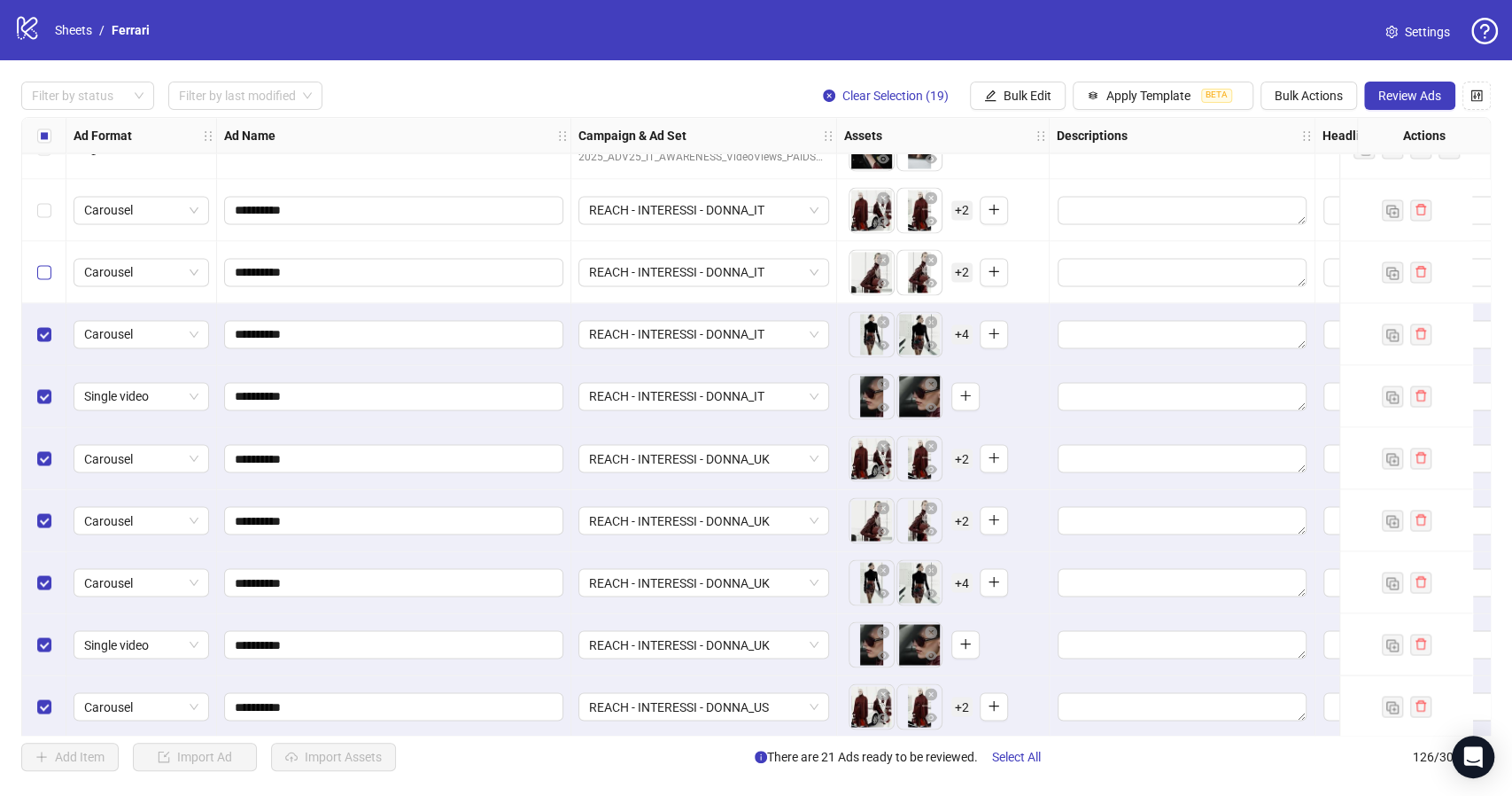
click at [42, 263] on label "Select row 107" at bounding box center [44, 273] width 14 height 20
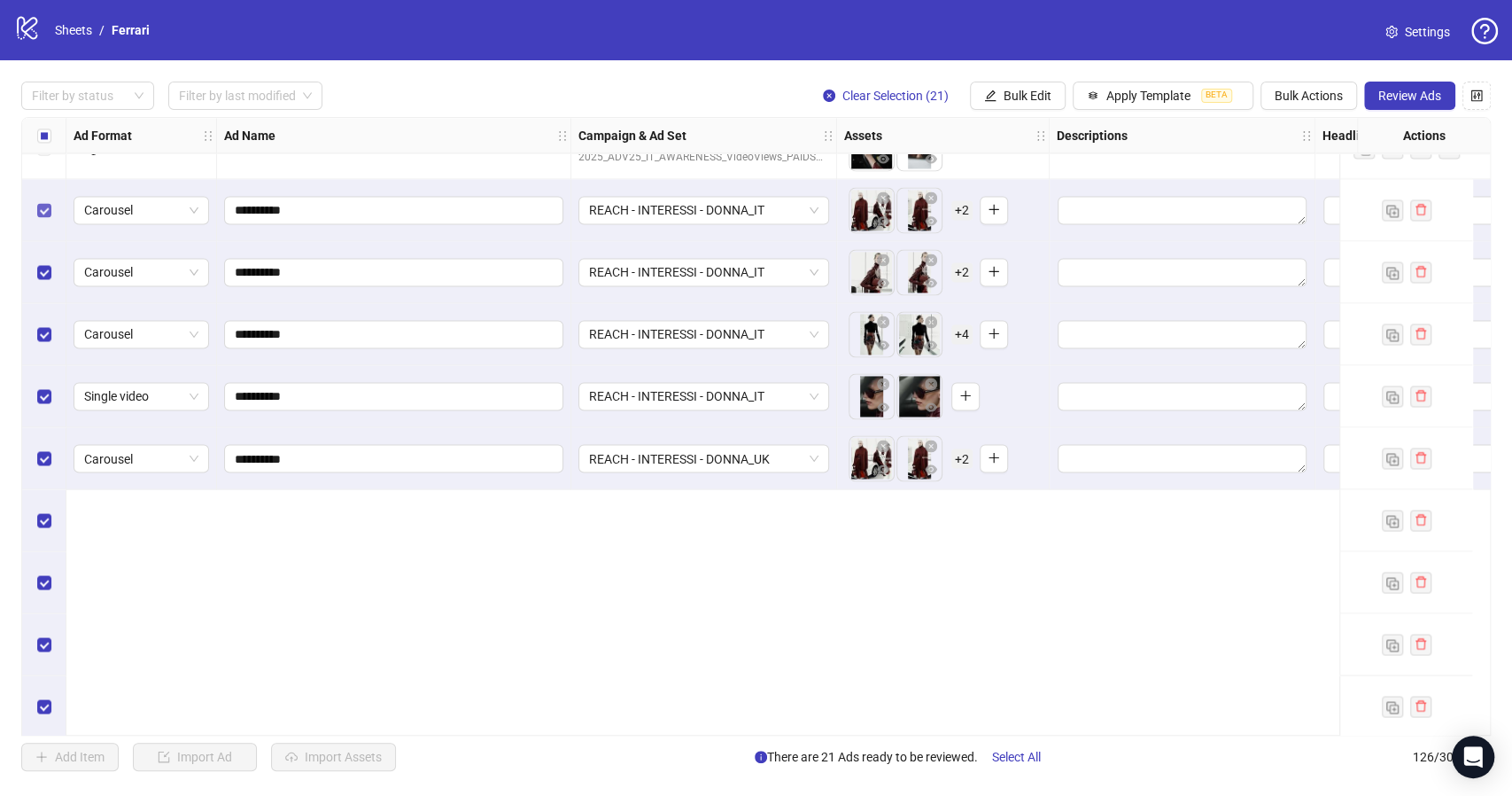
scroll to position [6156, 0]
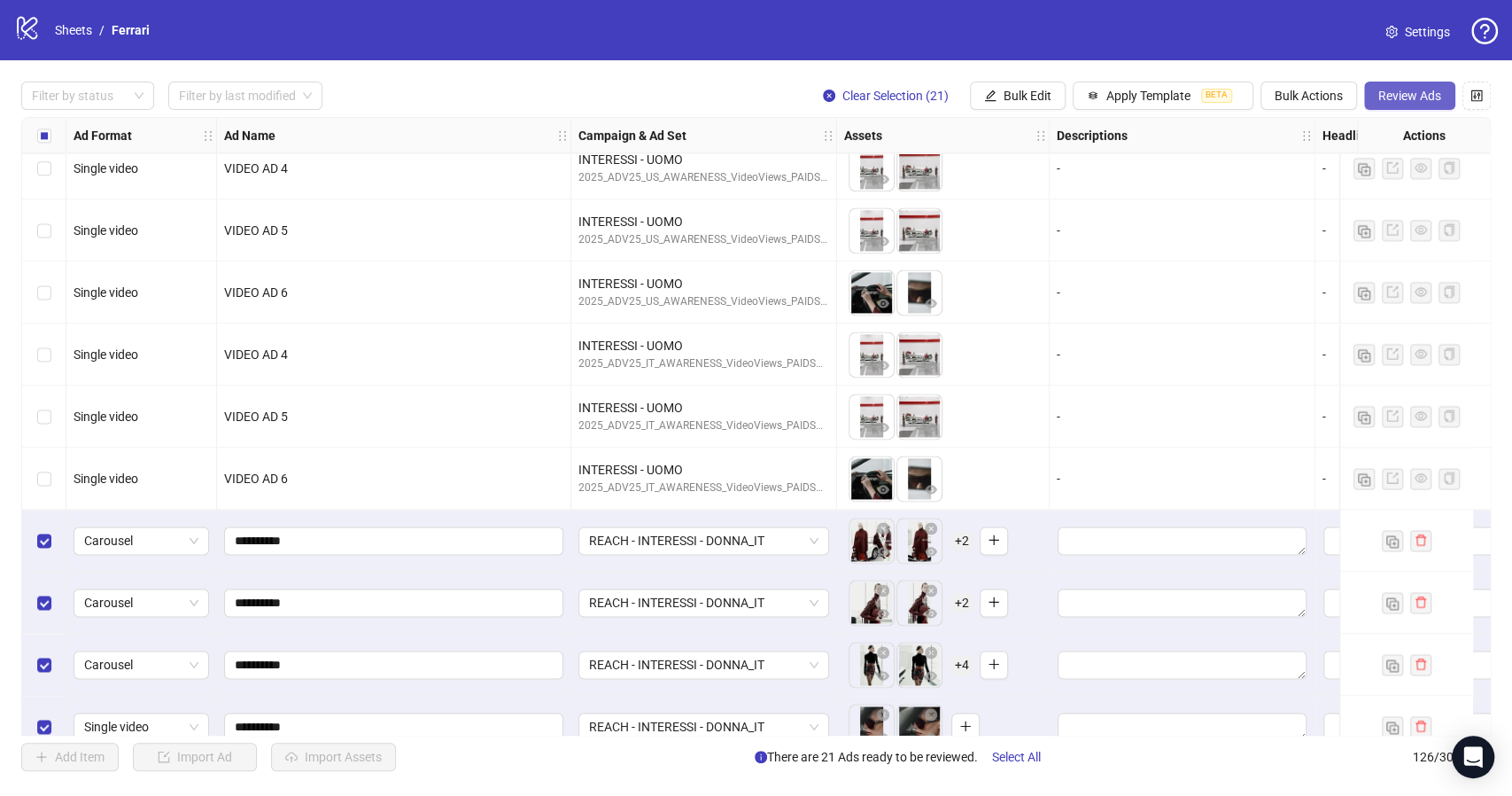
click at [1395, 86] on button "Review Ads" at bounding box center [1409, 95] width 91 height 28
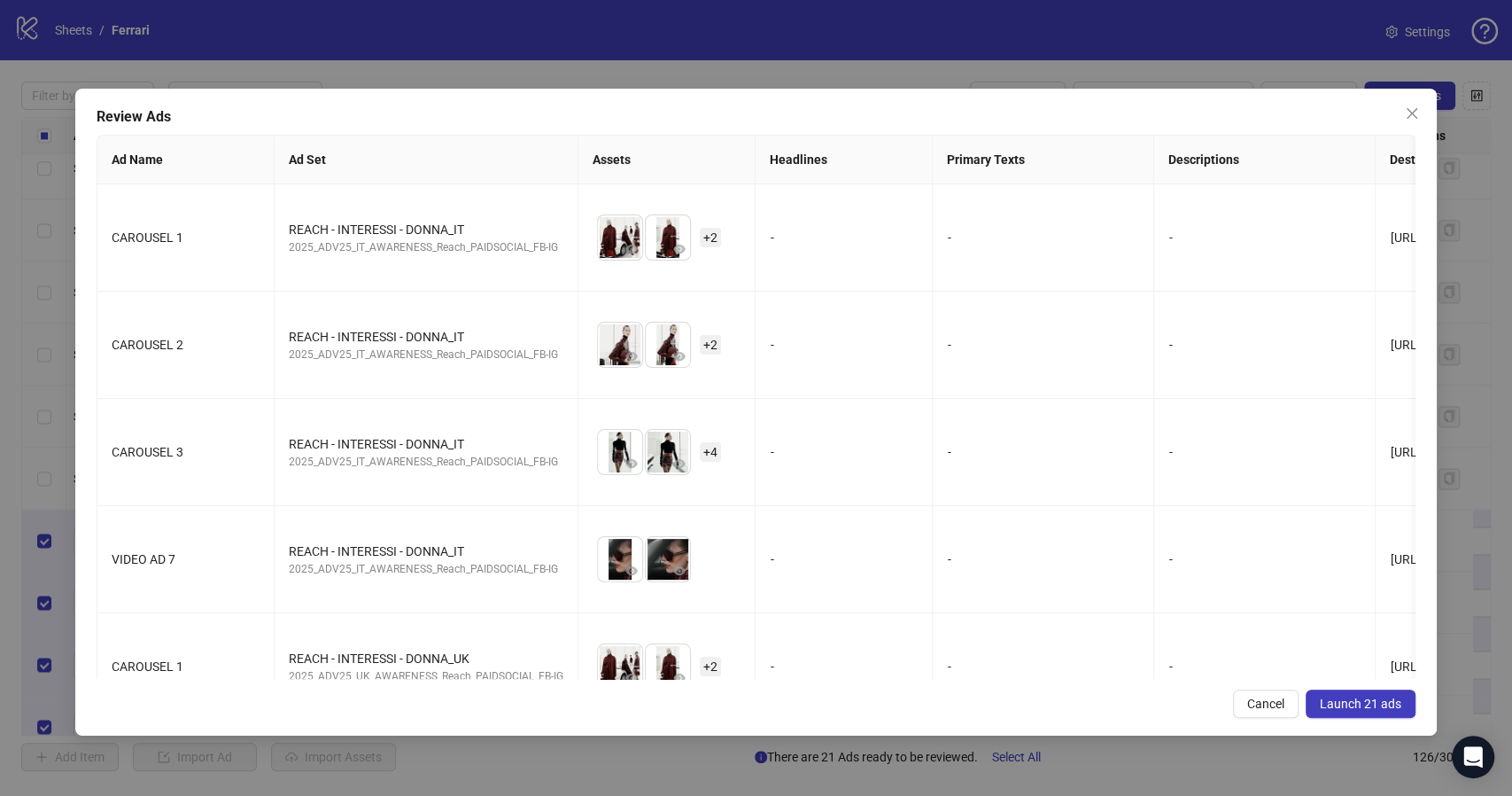
click at [1357, 697] on span "Launch 21 ads" at bounding box center [1360, 704] width 81 height 14
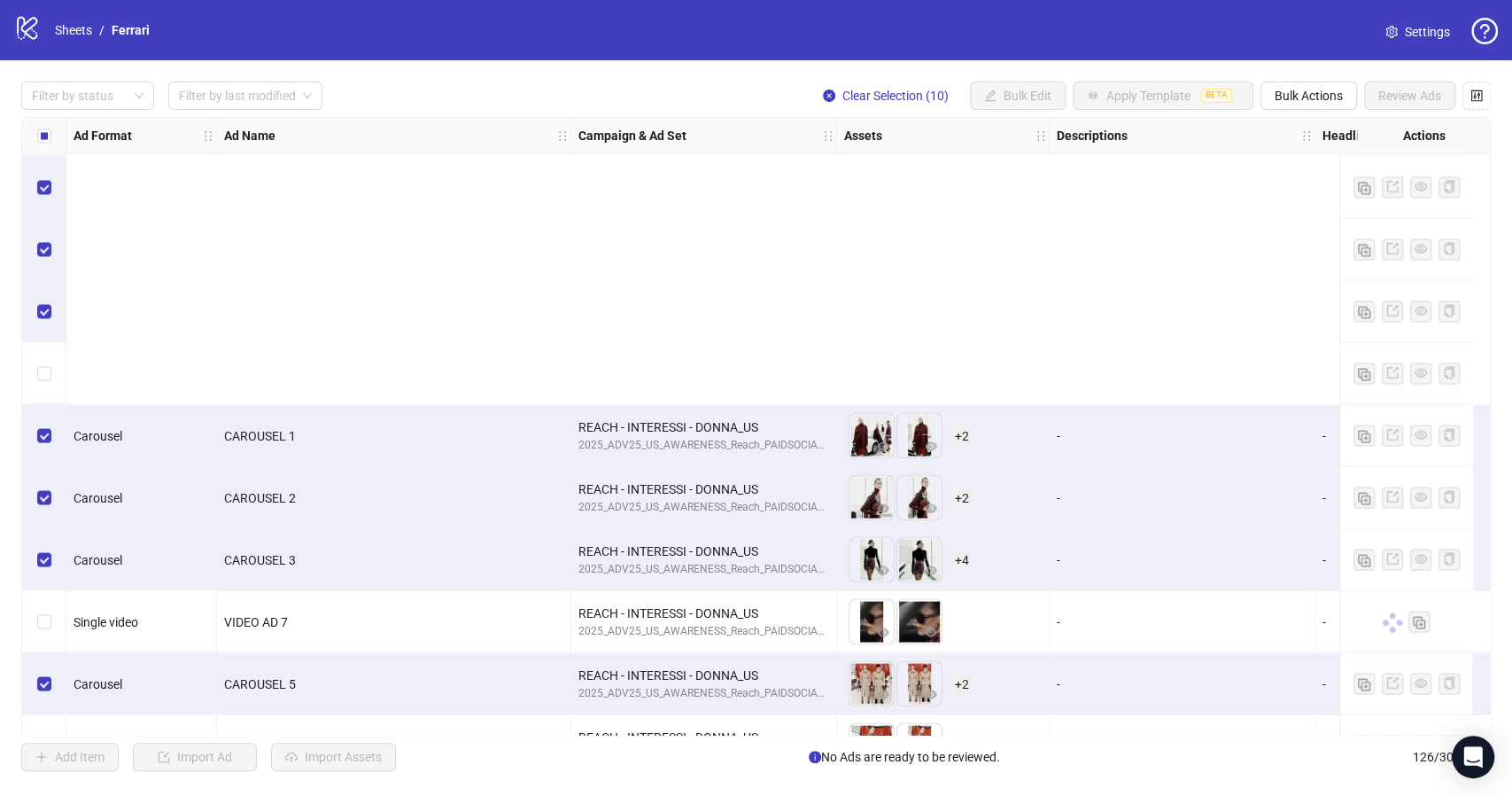
scroll to position [7134, 0]
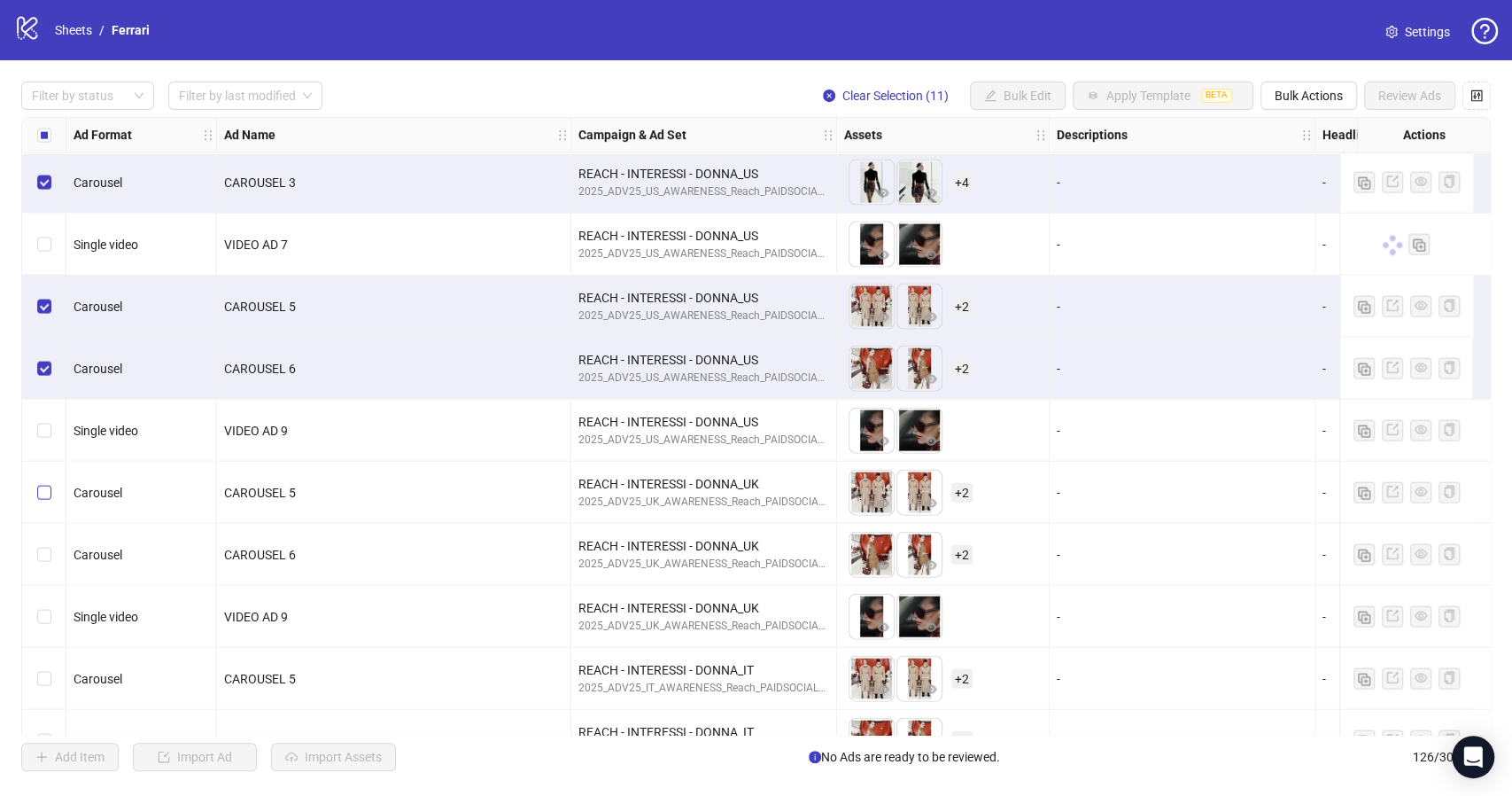
click at [42, 500] on label "Select row 121" at bounding box center [44, 493] width 14 height 20
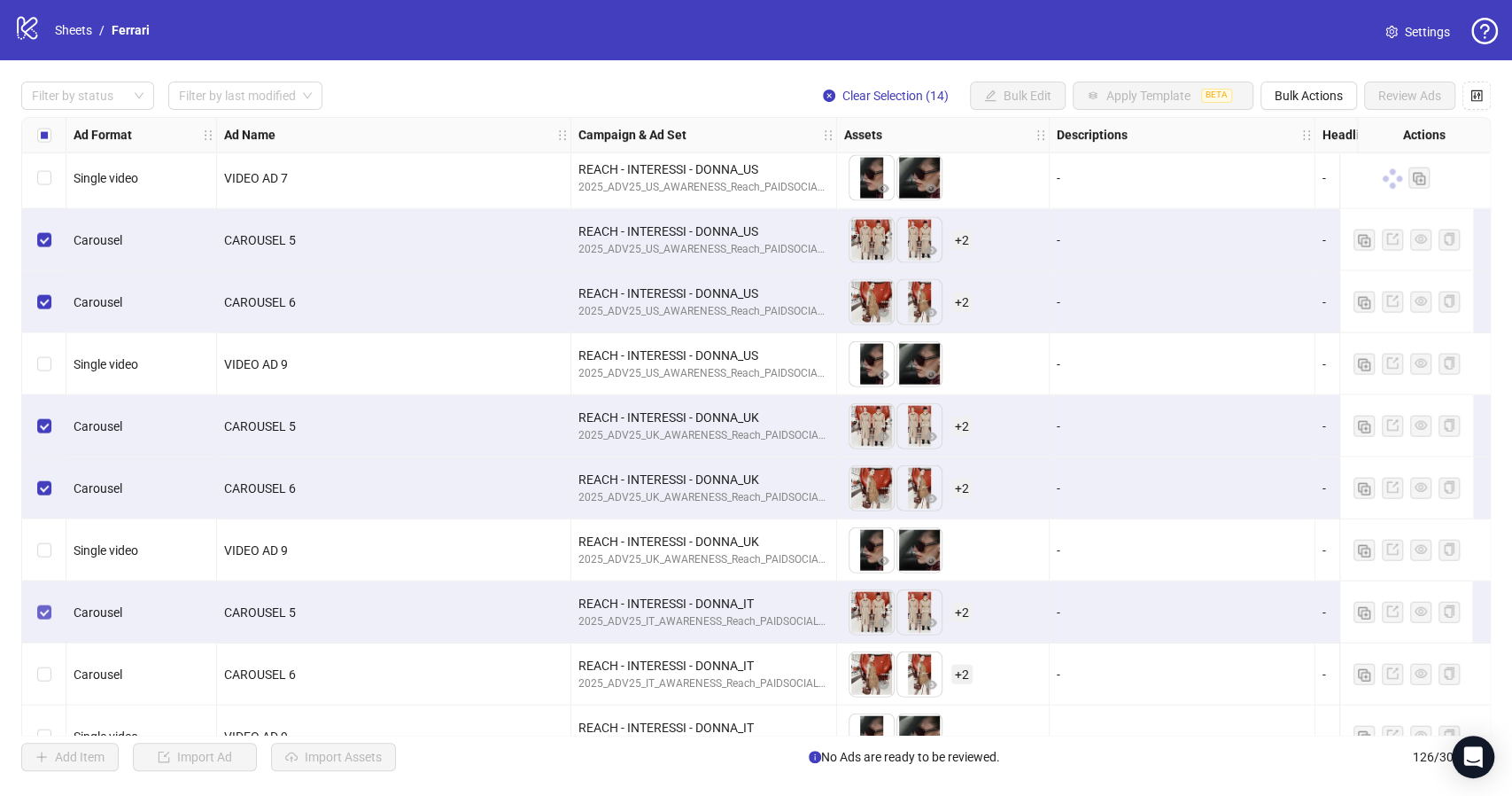
scroll to position [7240, 0]
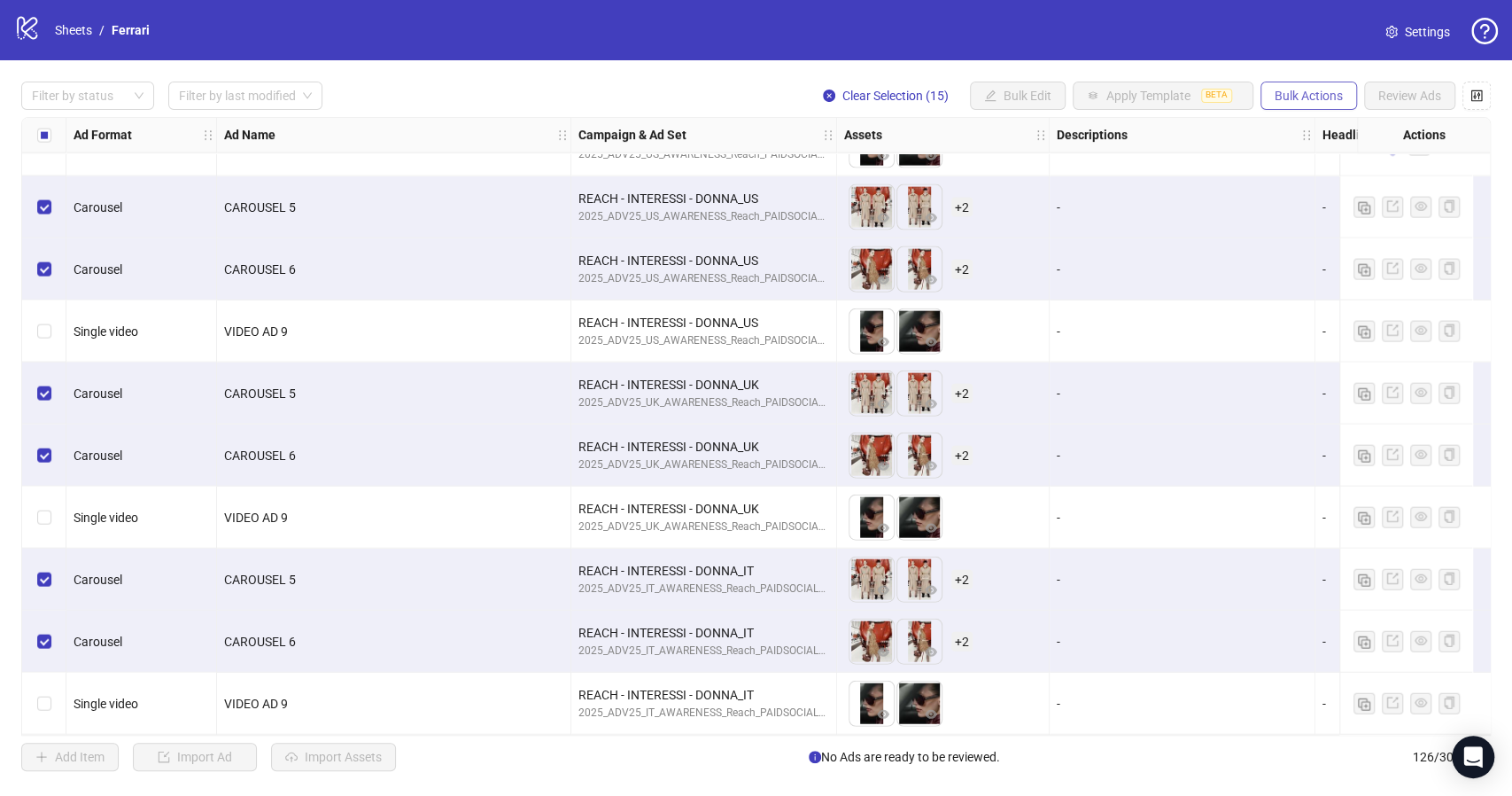
click at [1290, 101] on span "Bulk Actions" at bounding box center [1309, 96] width 69 height 14
click at [1345, 183] on span "Duplicate with assets" at bounding box center [1333, 189] width 121 height 20
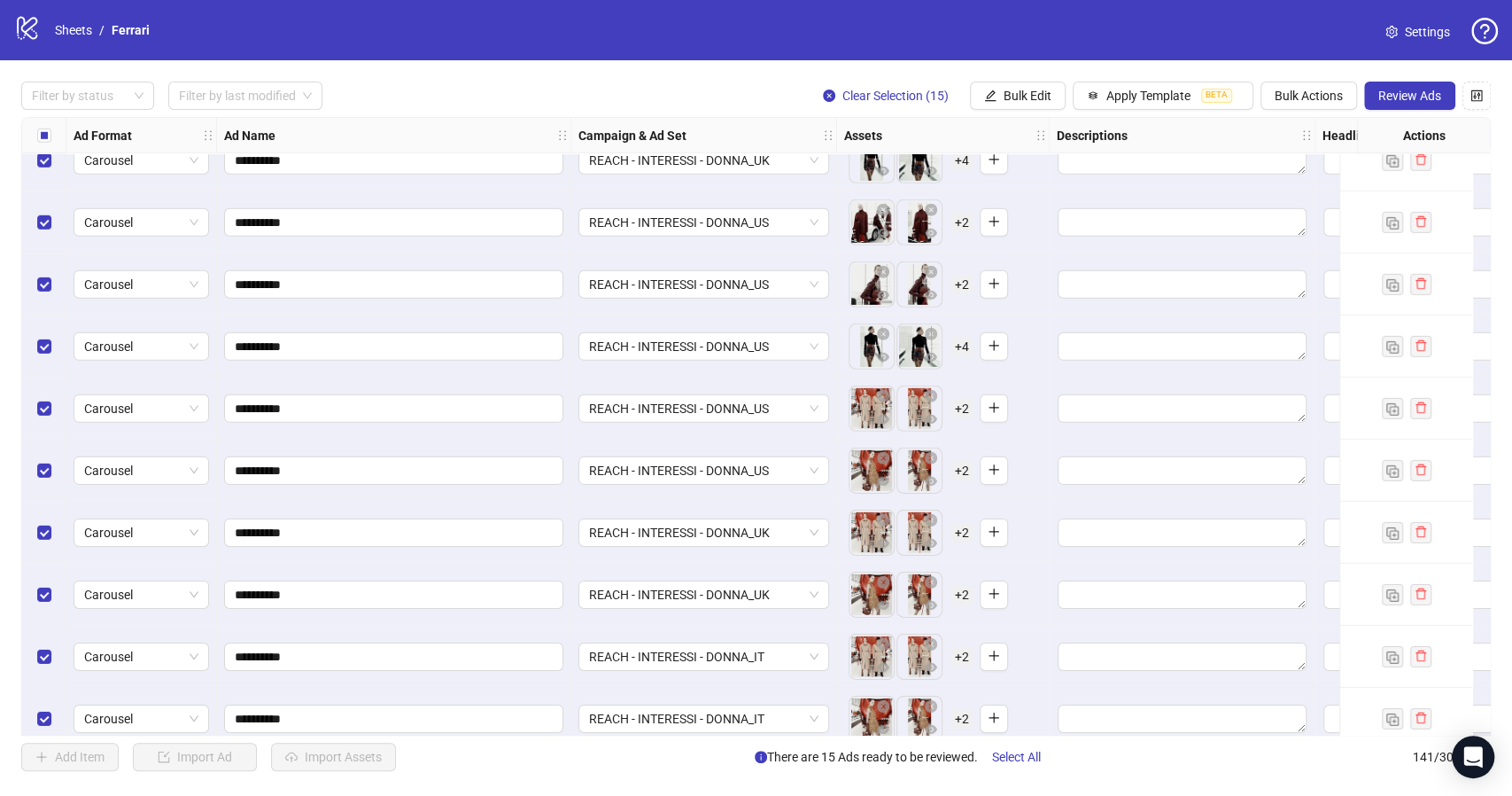
scroll to position [8170, 0]
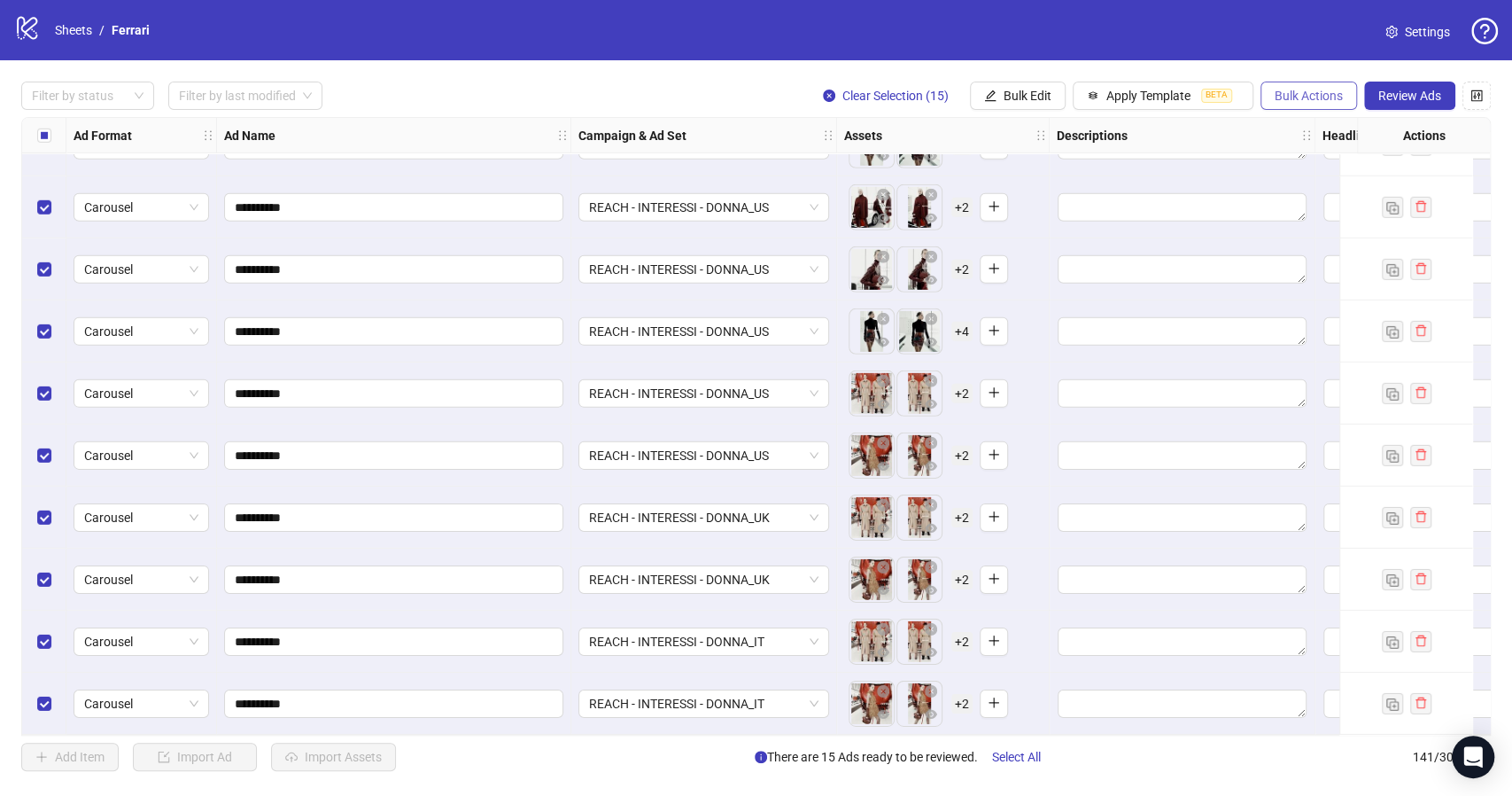
click at [1305, 99] on span "Bulk Actions" at bounding box center [1309, 96] width 69 height 14
click at [1029, 94] on span "Bulk Edit" at bounding box center [1027, 96] width 48 height 14
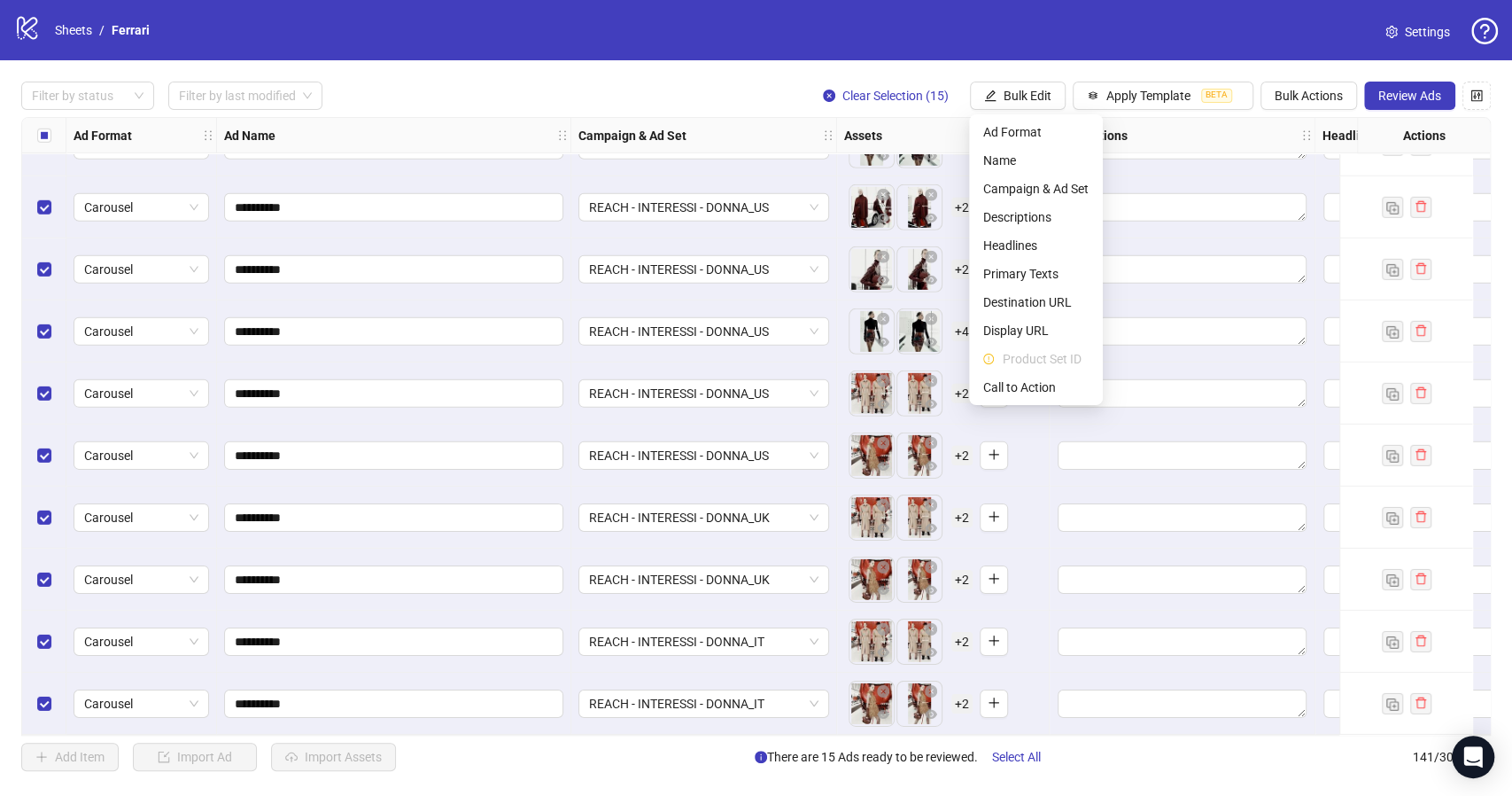
click at [967, 57] on div "logo/logo-mobile Sheets / Ferrari Settings" at bounding box center [756, 30] width 1512 height 60
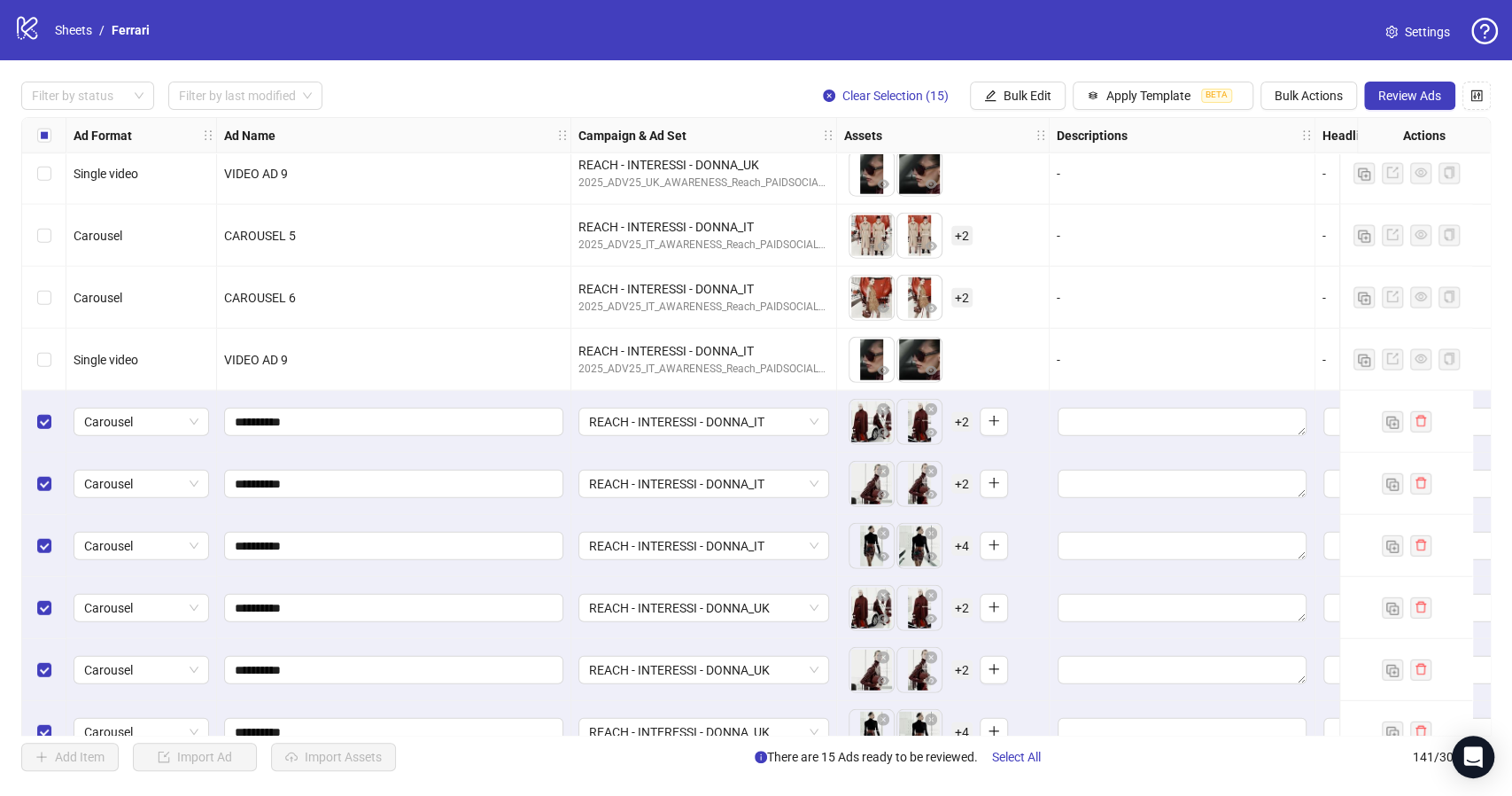
scroll to position [7613, 0]
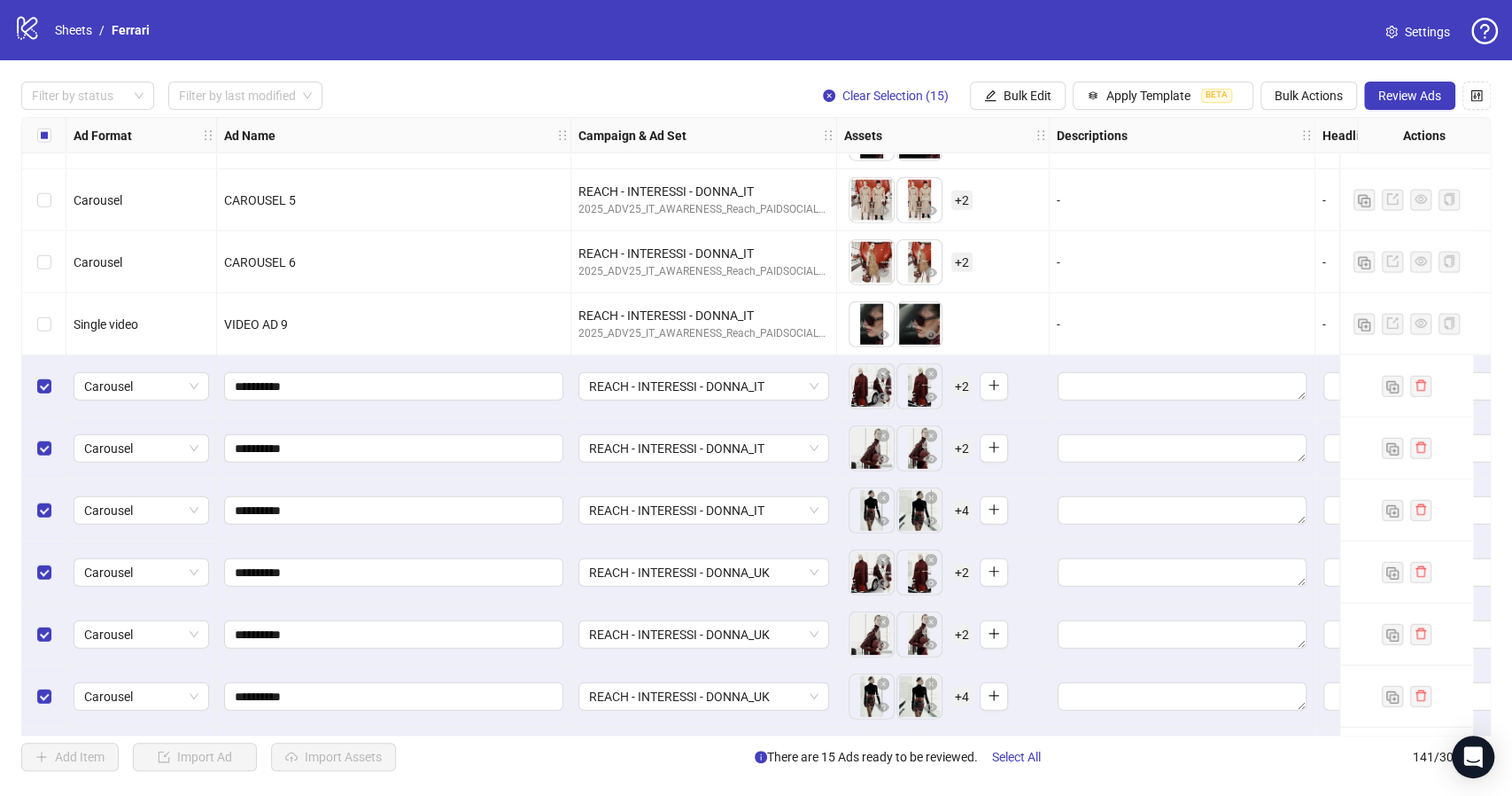
click at [963, 376] on span "+ 2" at bounding box center [962, 386] width 22 height 20
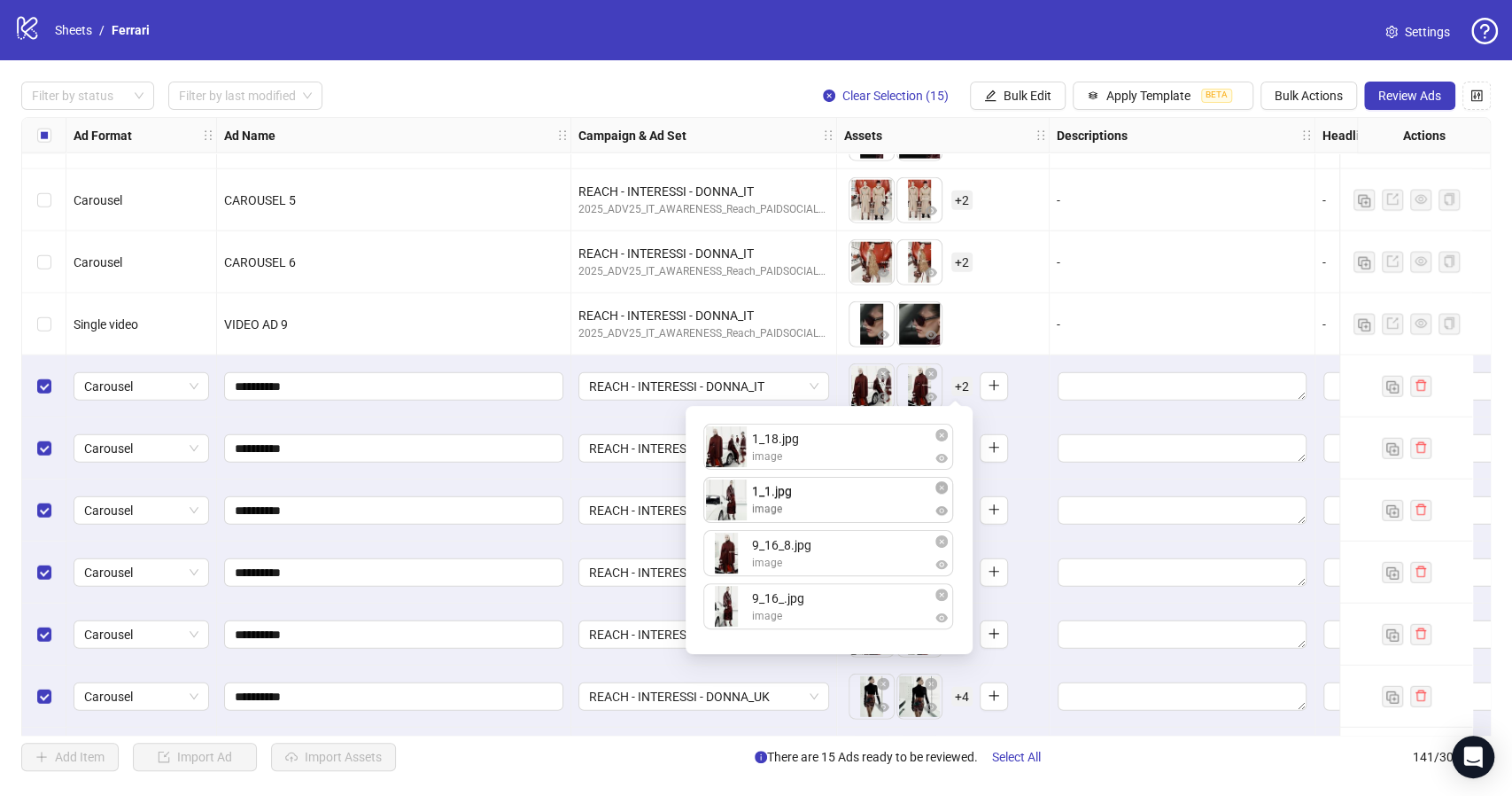
drag, startPoint x: 736, startPoint y: 560, endPoint x: 731, endPoint y: 507, distance: 53.2
click at [731, 507] on div "1_18.jpg image 9_16_8.jpg image 1_1.jpg image 9_16_.jpg image 1_1.jpg image To …" at bounding box center [829, 529] width 266 height 227
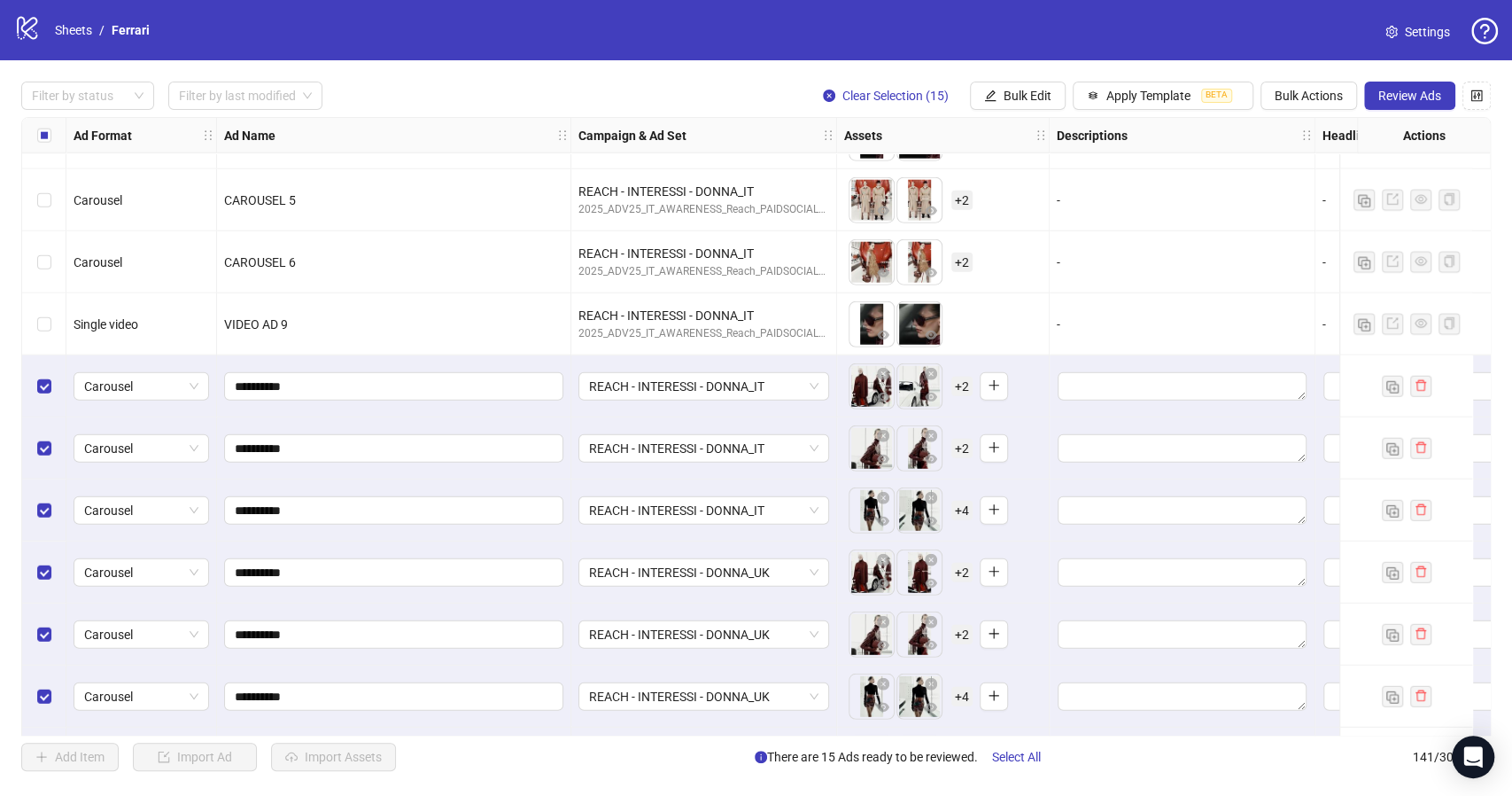
click at [1031, 361] on div "To pick up a draggable item, press the space bar. While dragging, use the arrow…" at bounding box center [943, 386] width 198 height 55
click at [958, 445] on span "+ 2" at bounding box center [962, 449] width 22 height 20
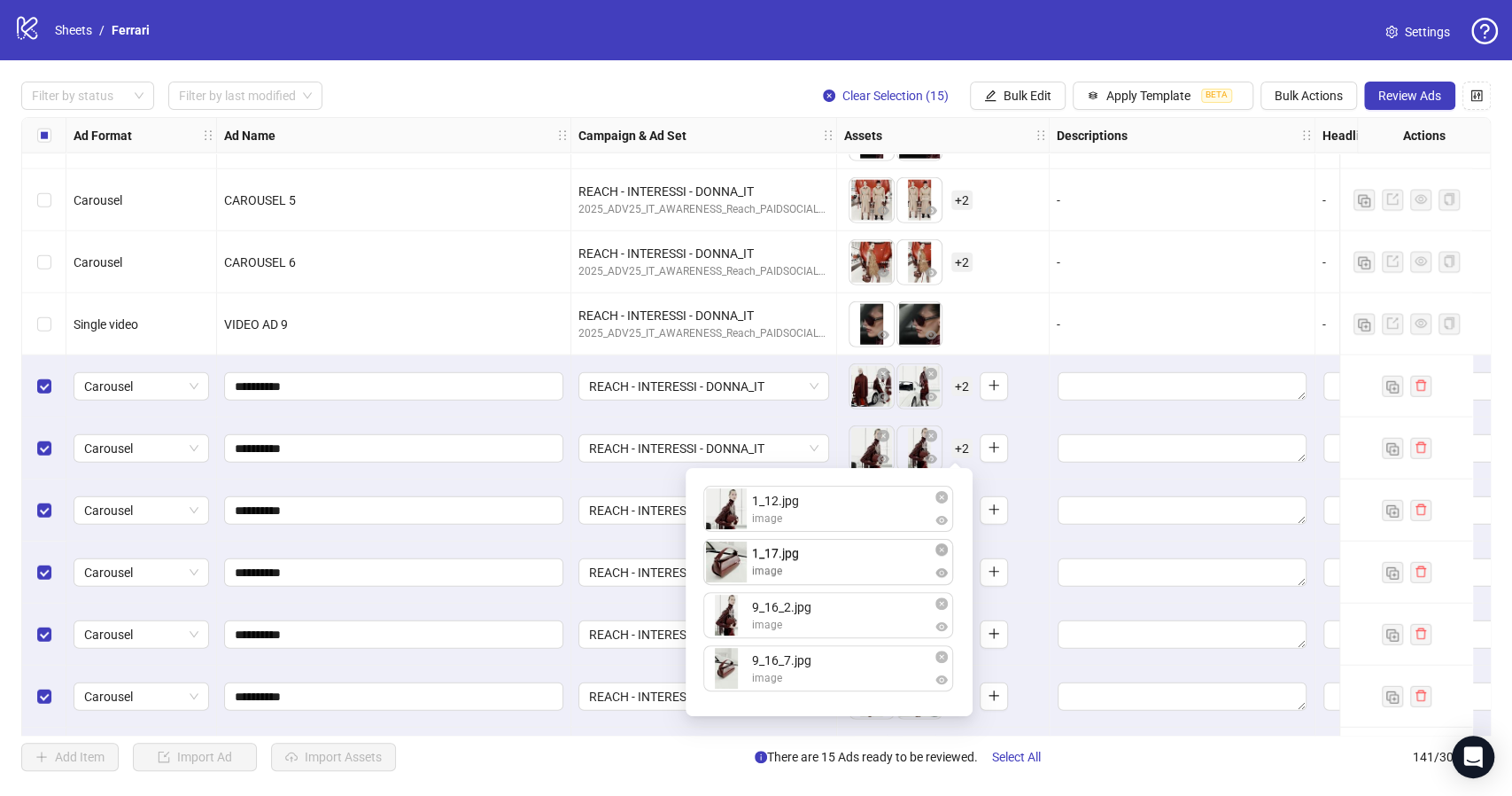
drag, startPoint x: 731, startPoint y: 627, endPoint x: 730, endPoint y: 570, distance: 57.0
click at [730, 570] on div "1_12.jpg image 9_16_2.jpg image 1_17.jpg image 9_16_7.jpg image 1_17.jpg image …" at bounding box center [829, 591] width 266 height 227
click at [1029, 445] on div "To pick up a draggable item, press the space bar. While dragging, use the arrow…" at bounding box center [943, 448] width 198 height 55
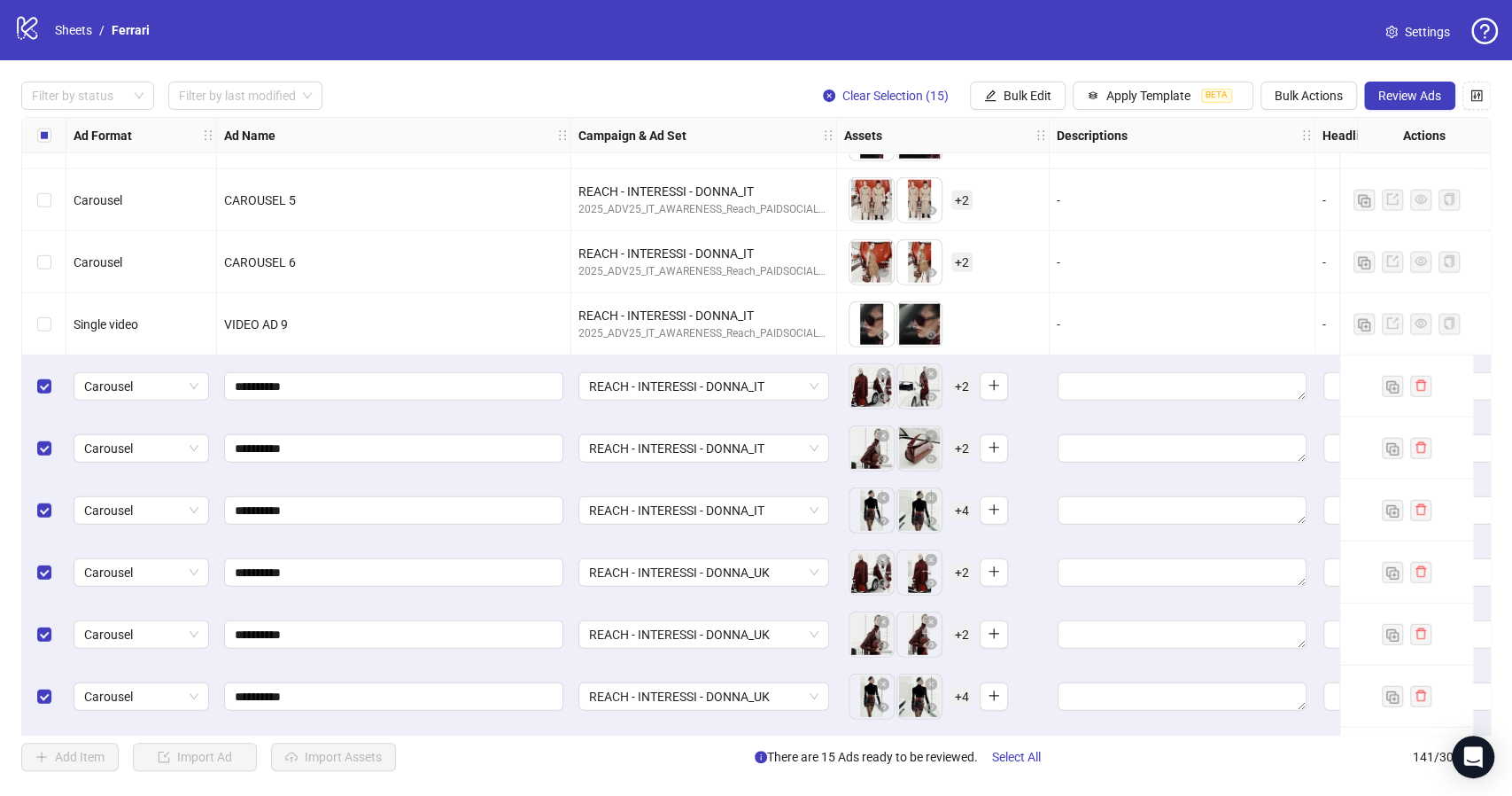
click at [963, 513] on span "+ 4" at bounding box center [962, 511] width 22 height 20
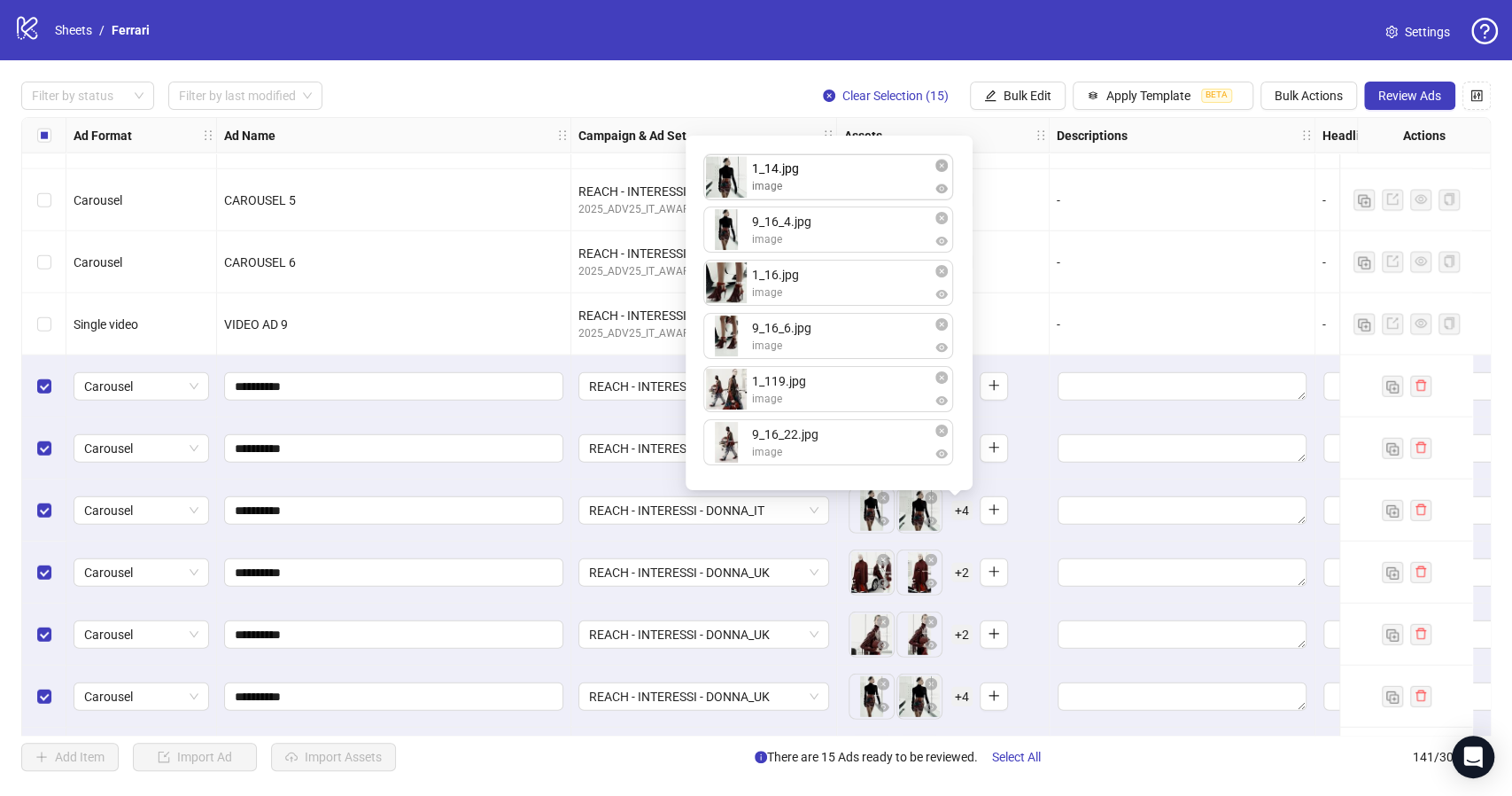
drag, startPoint x: 730, startPoint y: 239, endPoint x: 731, endPoint y: 190, distance: 49.0
click at [731, 190] on div "9_16_4.jpg image 1_14.jpg image 1_16.jpg image 9_16_6.jpg image 1_119.jpg image…" at bounding box center [829, 312] width 266 height 333
drag, startPoint x: 735, startPoint y: 292, endPoint x: 734, endPoint y: 251, distance: 41.0
click at [734, 251] on div "1_14.jpg image 9_16_4.jpg image 1_16.jpg image 9_16_6.jpg image 1_119.jpg image…" at bounding box center [829, 312] width 266 height 333
drag, startPoint x: 728, startPoint y: 398, endPoint x: 723, endPoint y: 294, distance: 104.1
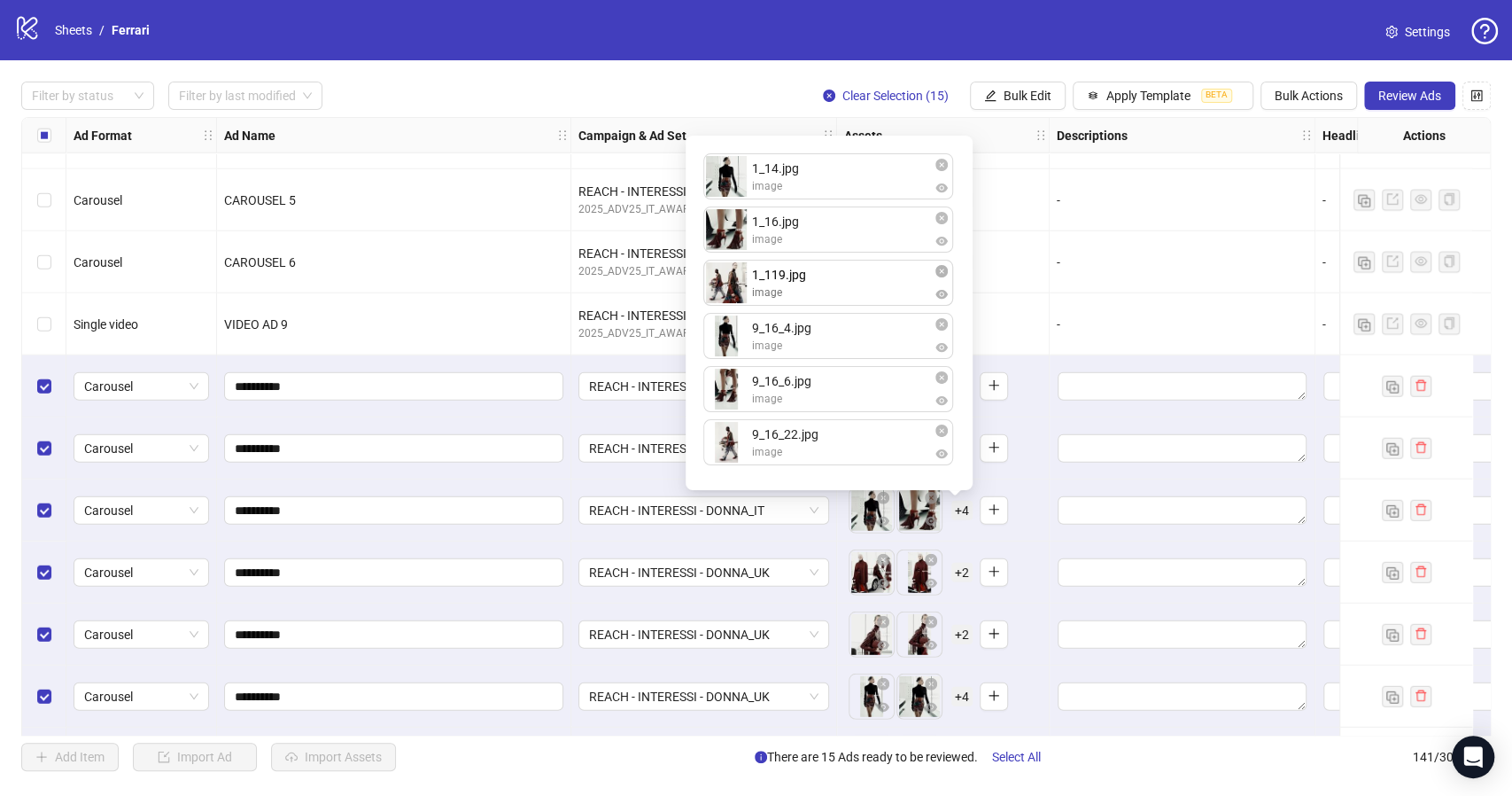
click at [723, 294] on div "1_14.jpg image 1_16.jpg image 9_16_4.jpg image 9_16_6.jpg image 1_119.jpg image…" at bounding box center [829, 312] width 266 height 333
click at [1018, 513] on div "To pick up a draggable item, press the space bar. While dragging, use the arrow…" at bounding box center [943, 510] width 198 height 55
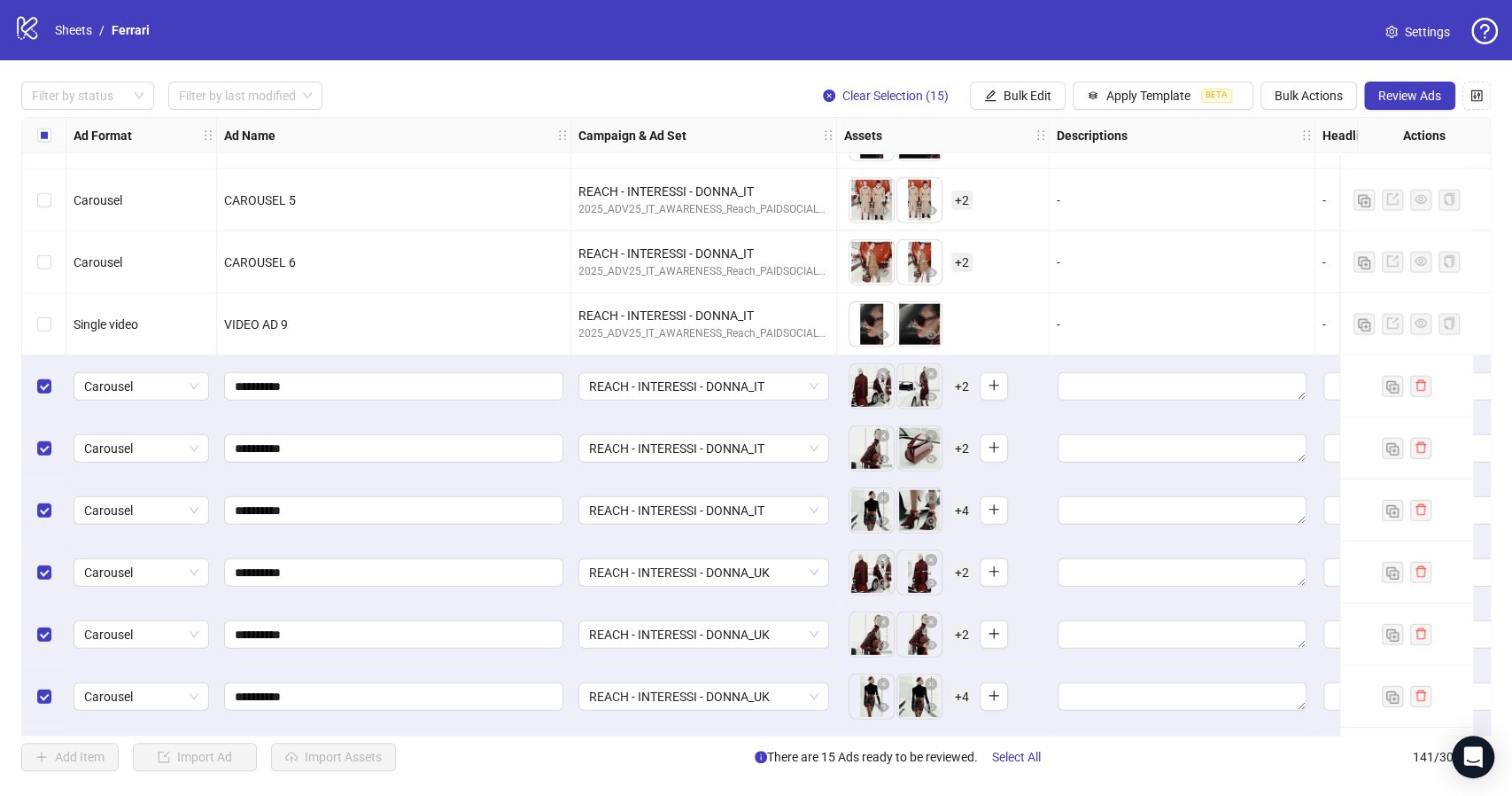
click at [964, 574] on span "+ 2" at bounding box center [962, 572] width 22 height 20
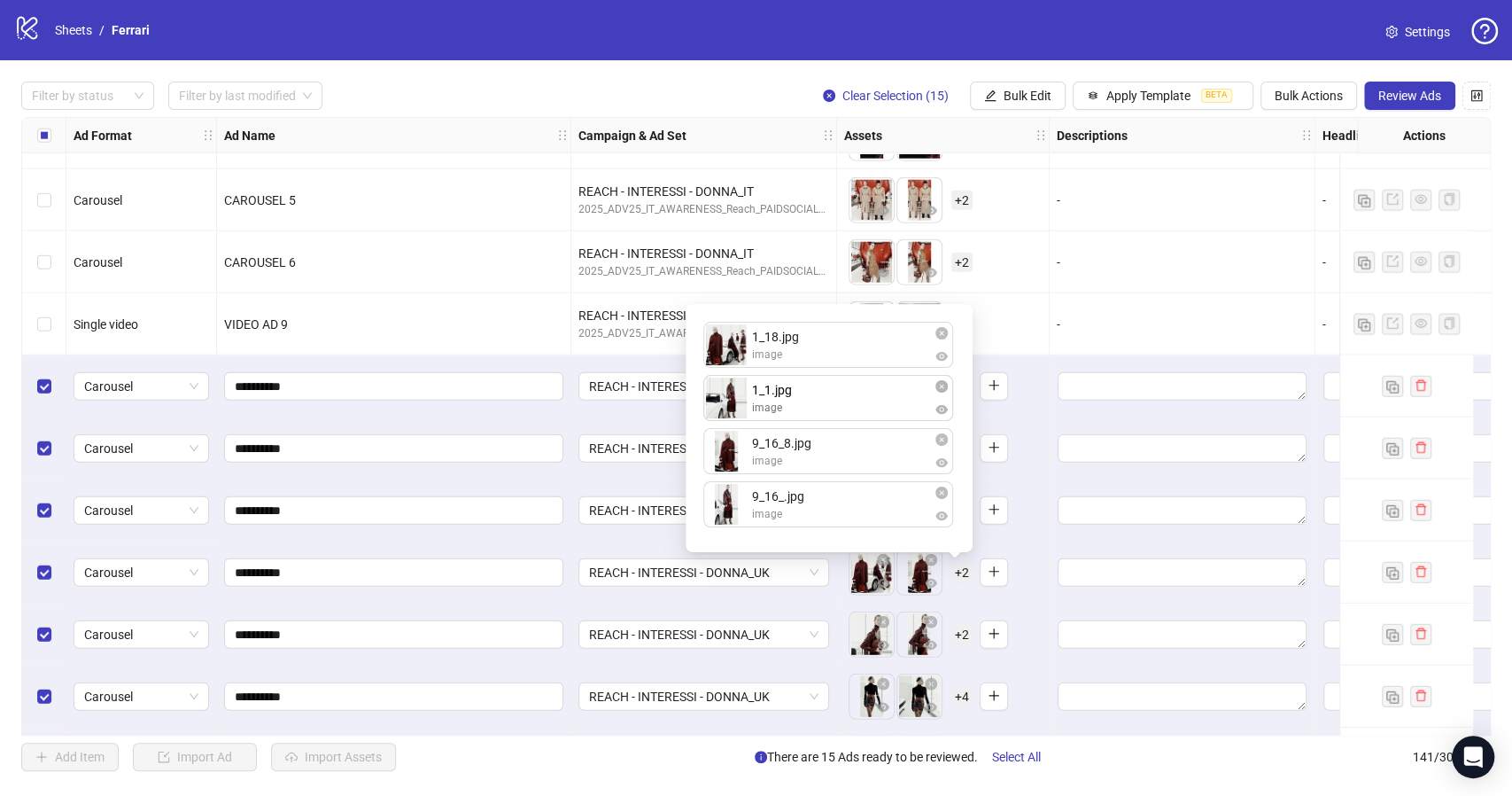
drag, startPoint x: 733, startPoint y: 454, endPoint x: 736, endPoint y: 407, distance: 47.1
click at [736, 407] on div "1_18.jpg image 9_16_8.jpg image 1_1.jpg image 9_16_.jpg image 1_1.jpg image To …" at bounding box center [829, 428] width 266 height 227
click at [1042, 569] on div "To pick up a draggable item, press the space bar. While dragging, use the arrow…" at bounding box center [944, 572] width 213 height 62
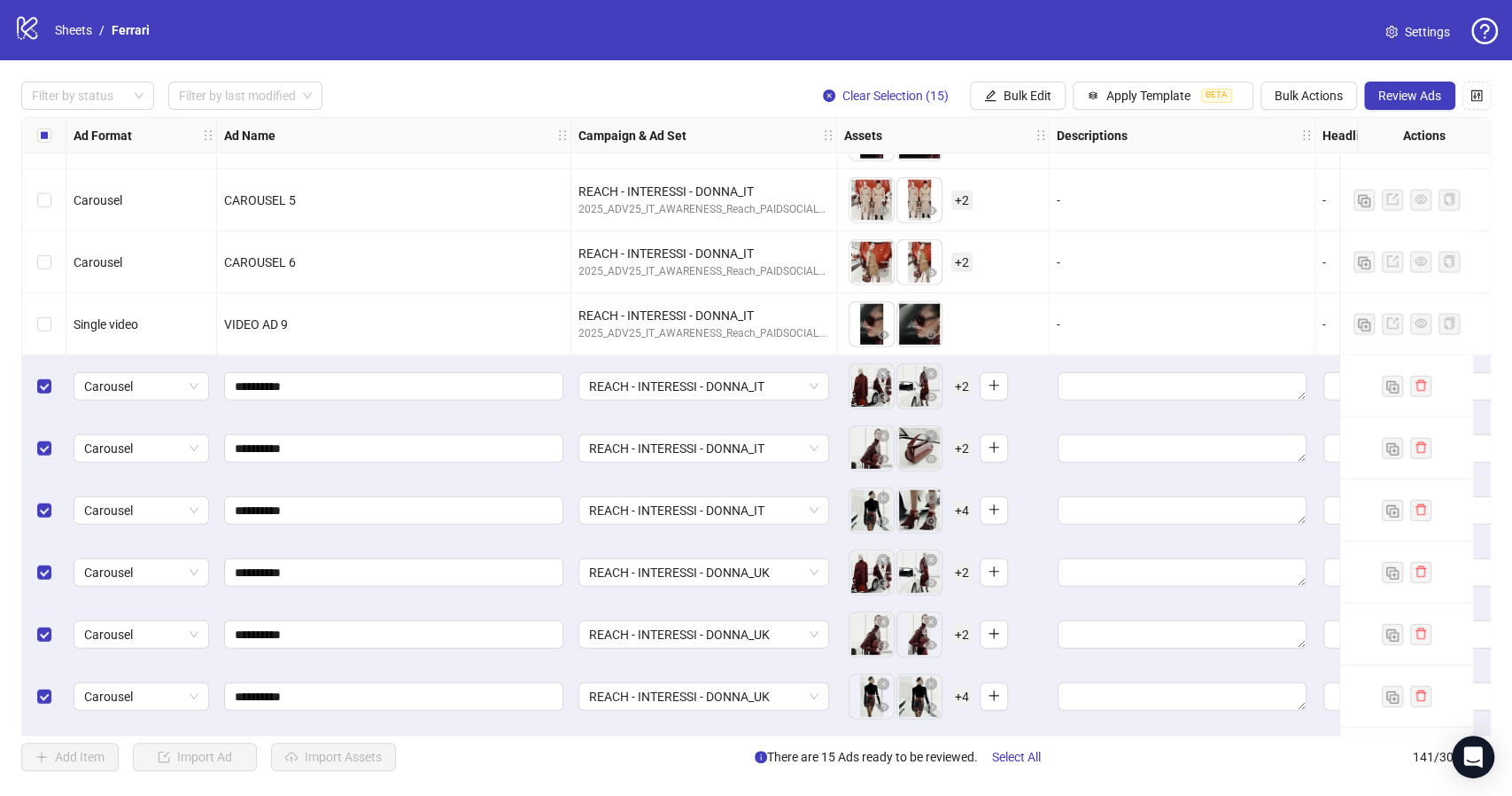
click at [956, 634] on span "+ 2" at bounding box center [962, 634] width 22 height 20
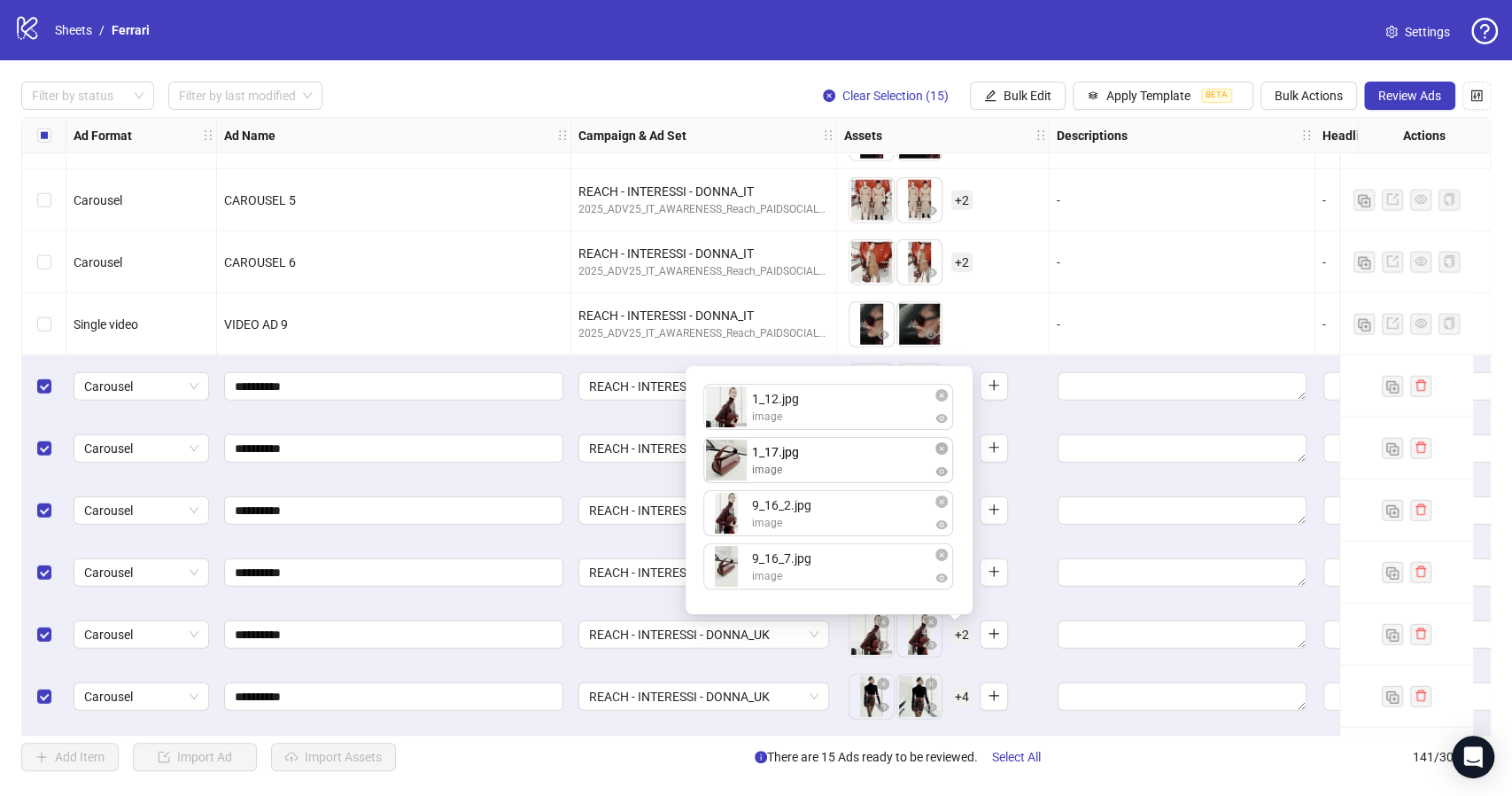
drag, startPoint x: 721, startPoint y: 514, endPoint x: 724, endPoint y: 474, distance: 40.1
click at [724, 474] on div "1_12.jpg image 9_16_2.jpg image 1_17.jpg image 9_16_7.jpg image 1_17.jpg image …" at bounding box center [829, 489] width 266 height 227
click at [1032, 635] on div "To pick up a draggable item, press the space bar. While dragging, use the arrow…" at bounding box center [943, 634] width 198 height 55
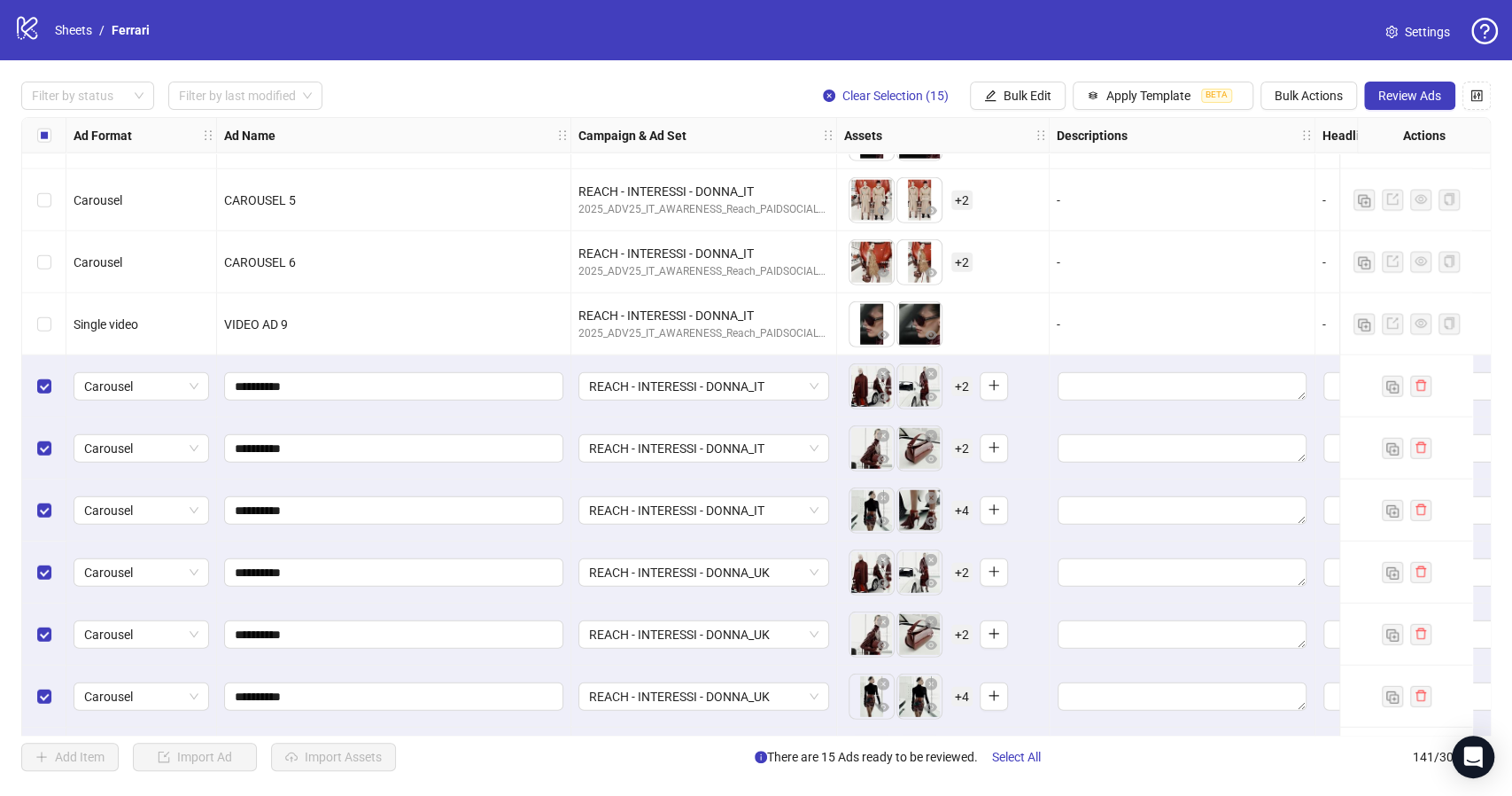
click at [960, 697] on span "+ 4" at bounding box center [962, 697] width 22 height 20
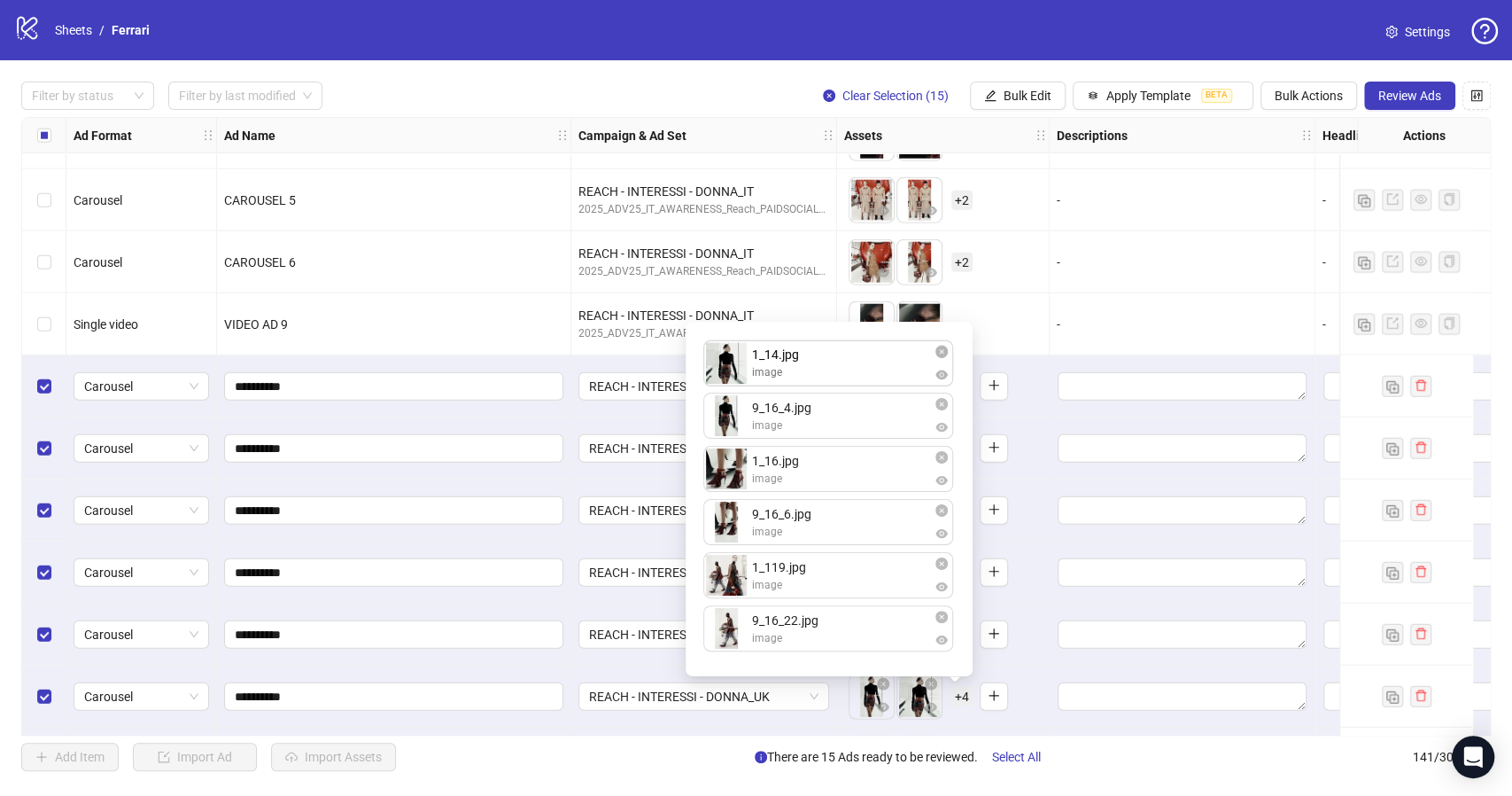
drag, startPoint x: 726, startPoint y: 419, endPoint x: 720, endPoint y: 365, distance: 54.3
click at [720, 365] on div "9_16_4.jpg image 1_14.jpg image 1_16.jpg image 9_16_6.jpg image 1_119.jpg image…" at bounding box center [829, 498] width 266 height 333
drag, startPoint x: 727, startPoint y: 478, endPoint x: 726, endPoint y: 443, distance: 35.0
click at [726, 443] on div "1_14.jpg image 9_16_4.jpg image 1_16.jpg image 9_16_6.jpg image 1_119.jpg image…" at bounding box center [829, 498] width 266 height 333
drag, startPoint x: 730, startPoint y: 585, endPoint x: 723, endPoint y: 480, distance: 105.2
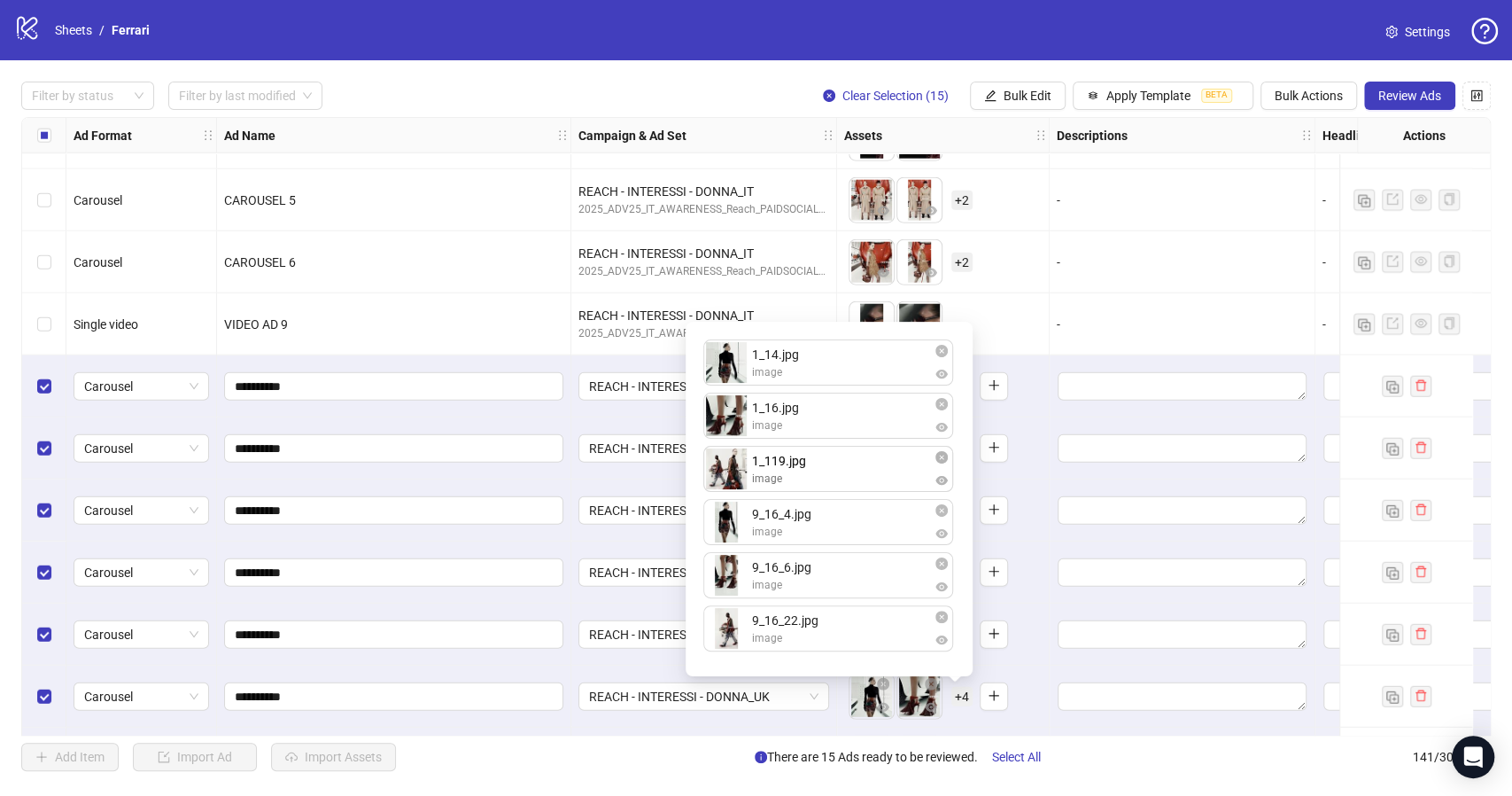
click at [723, 480] on div "1_14.jpg image 1_16.jpg image 9_16_4.jpg image 9_16_6.jpg image 1_119.jpg image…" at bounding box center [829, 498] width 266 height 333
click at [1041, 695] on div "To pick up a draggable item, press the space bar. While dragging, use the arrow…" at bounding box center [943, 696] width 198 height 55
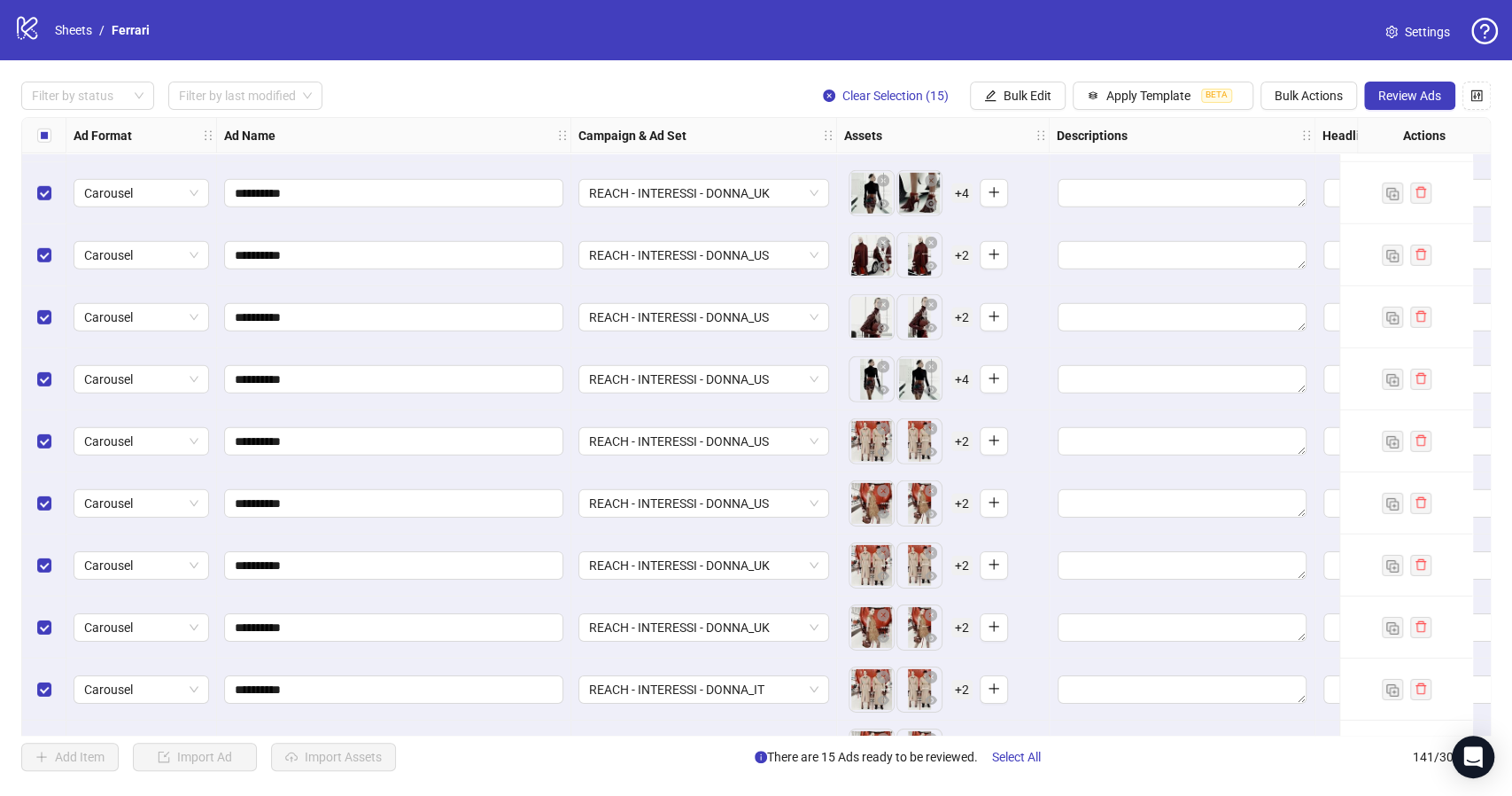
scroll to position [8170, 0]
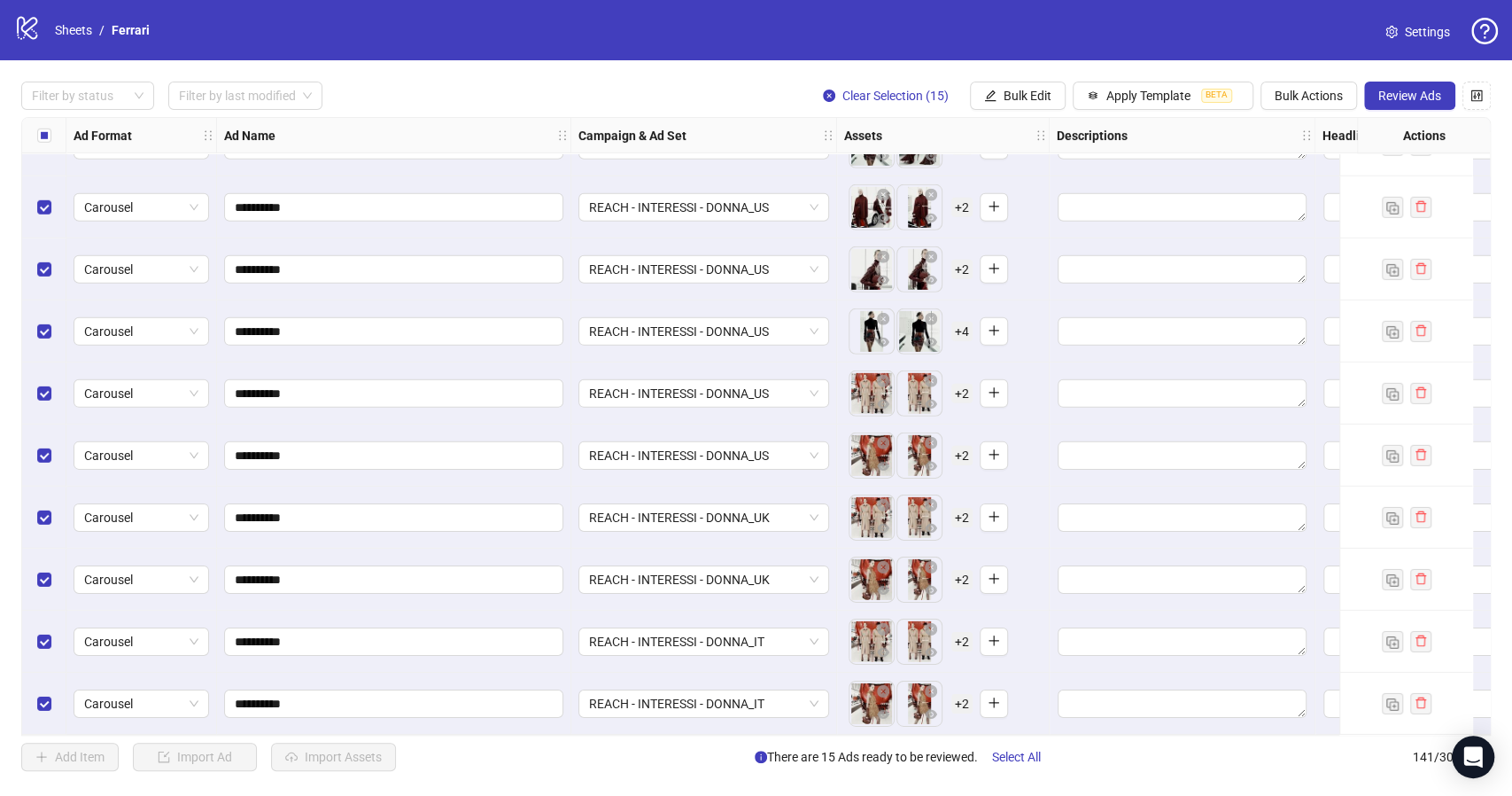
click at [962, 200] on span "+ 2" at bounding box center [962, 208] width 22 height 20
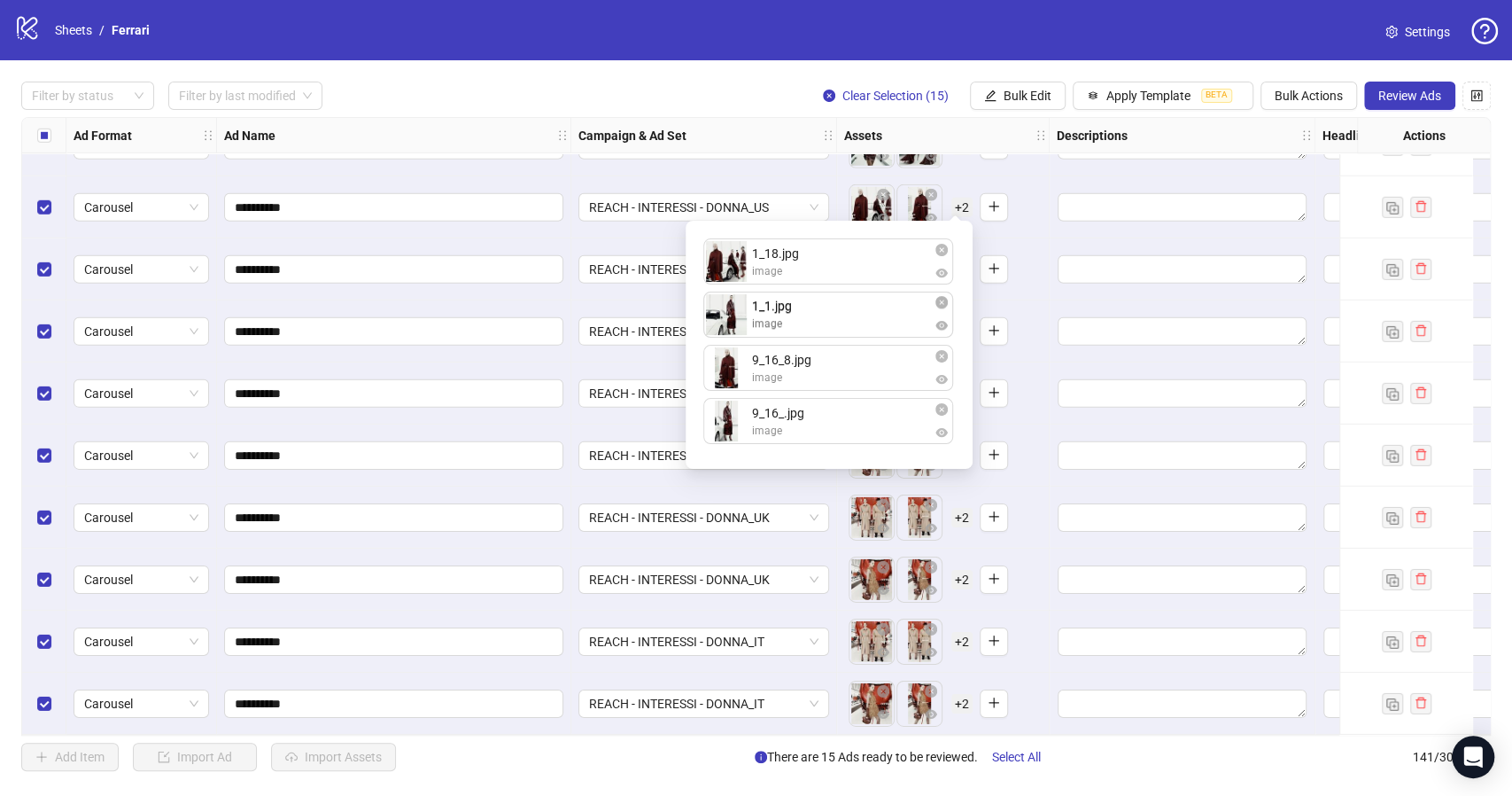
drag, startPoint x: 727, startPoint y: 378, endPoint x: 727, endPoint y: 333, distance: 45.0
click at [727, 333] on div "1_18.jpg image 9_16_8.jpg image 1_1.jpg image 9_16_.jpg image 1_1.jpg image To …" at bounding box center [829, 344] width 266 height 227
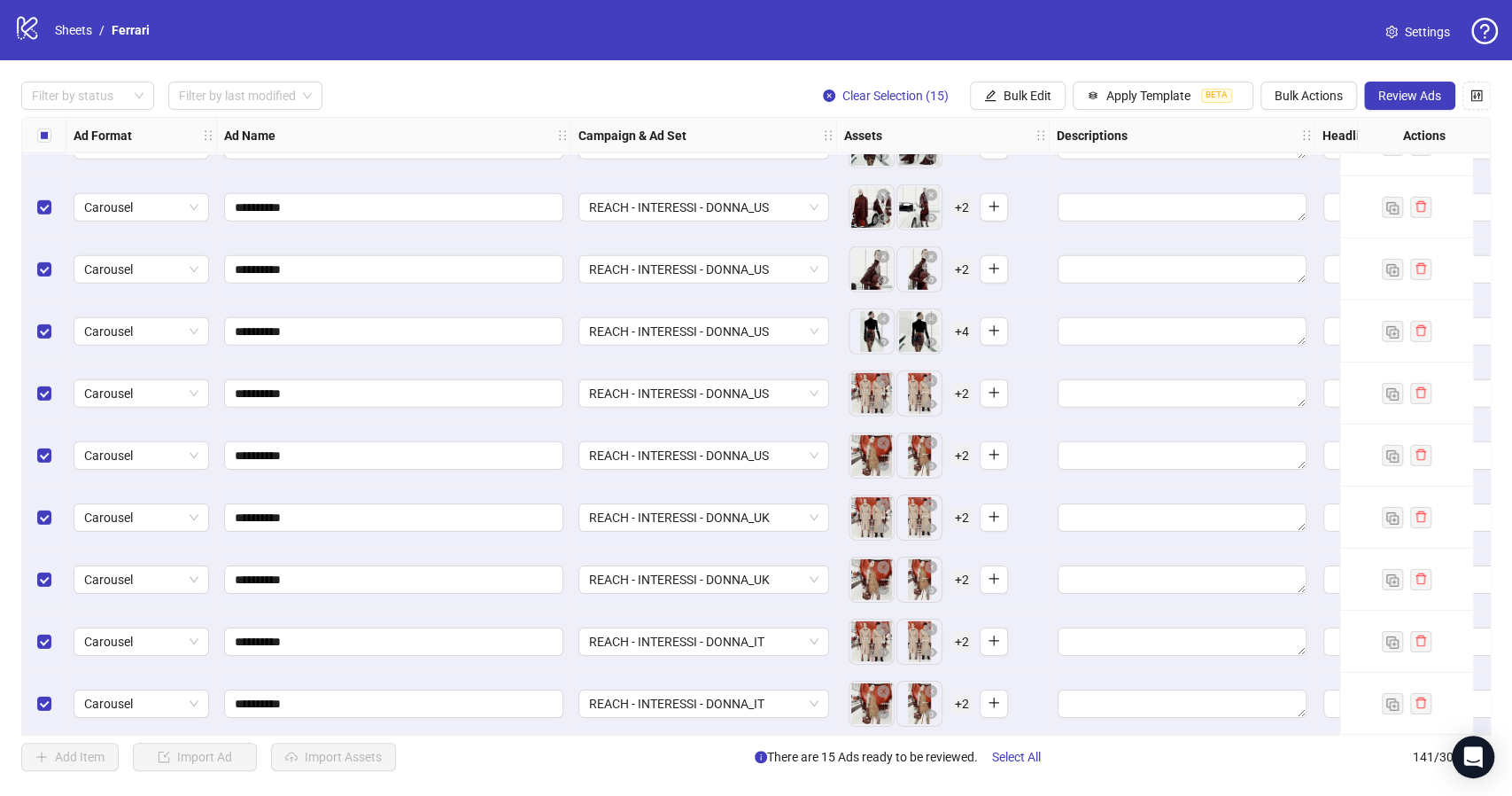
click at [1040, 264] on div "To pick up a draggable item, press the space bar. While dragging, use the arrow…" at bounding box center [943, 269] width 198 height 55
click at [958, 264] on span "+ 2" at bounding box center [962, 270] width 22 height 20
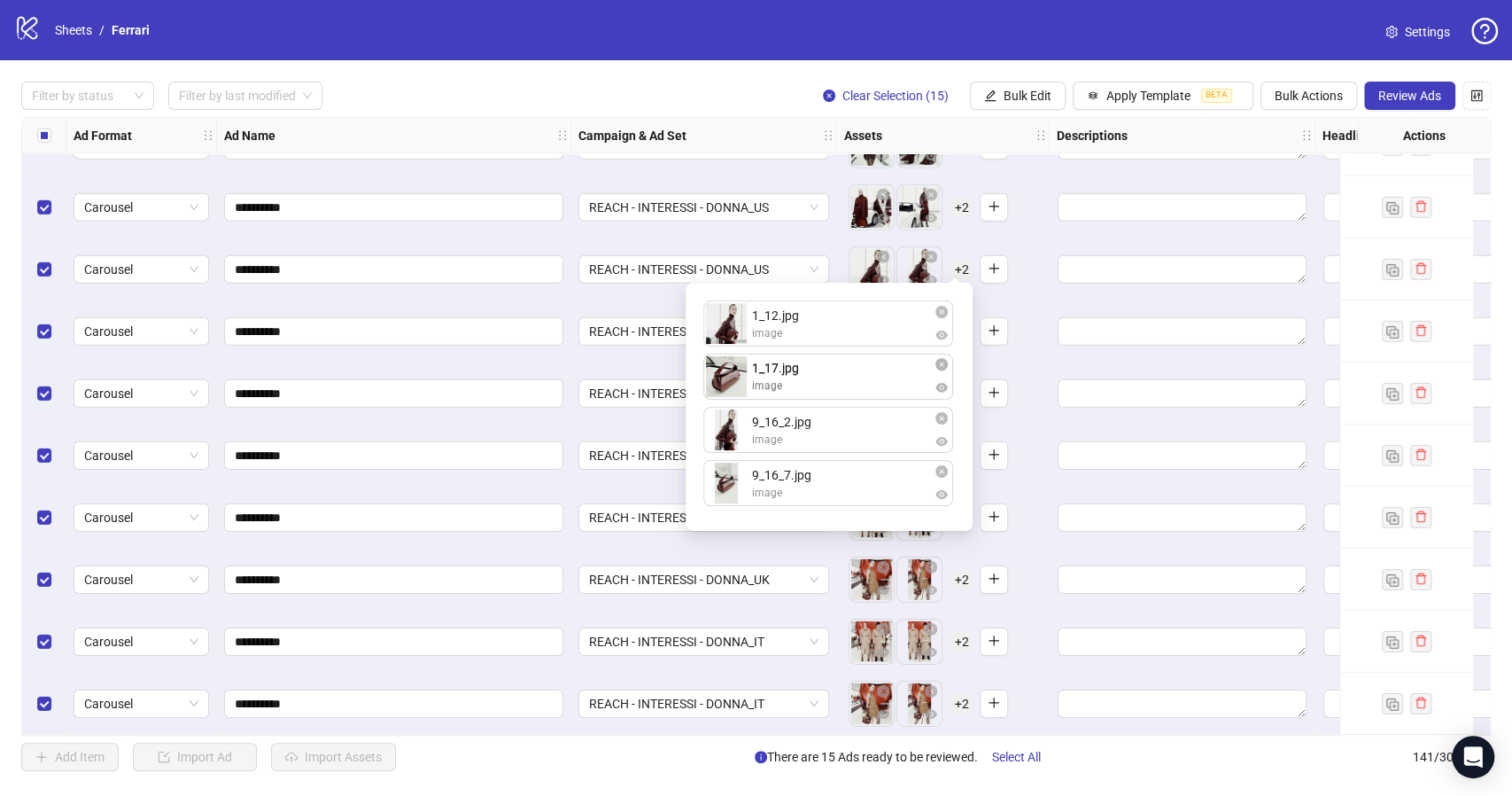
drag, startPoint x: 724, startPoint y: 433, endPoint x: 723, endPoint y: 385, distance: 48.0
click at [723, 385] on div "1_12.jpg image 9_16_2.jpg image 1_17.jpg image 9_16_7.jpg image 1_17.jpg image …" at bounding box center [829, 406] width 266 height 227
click at [1035, 264] on div "To pick up a draggable item, press the space bar. While dragging, use the arrow…" at bounding box center [943, 269] width 198 height 55
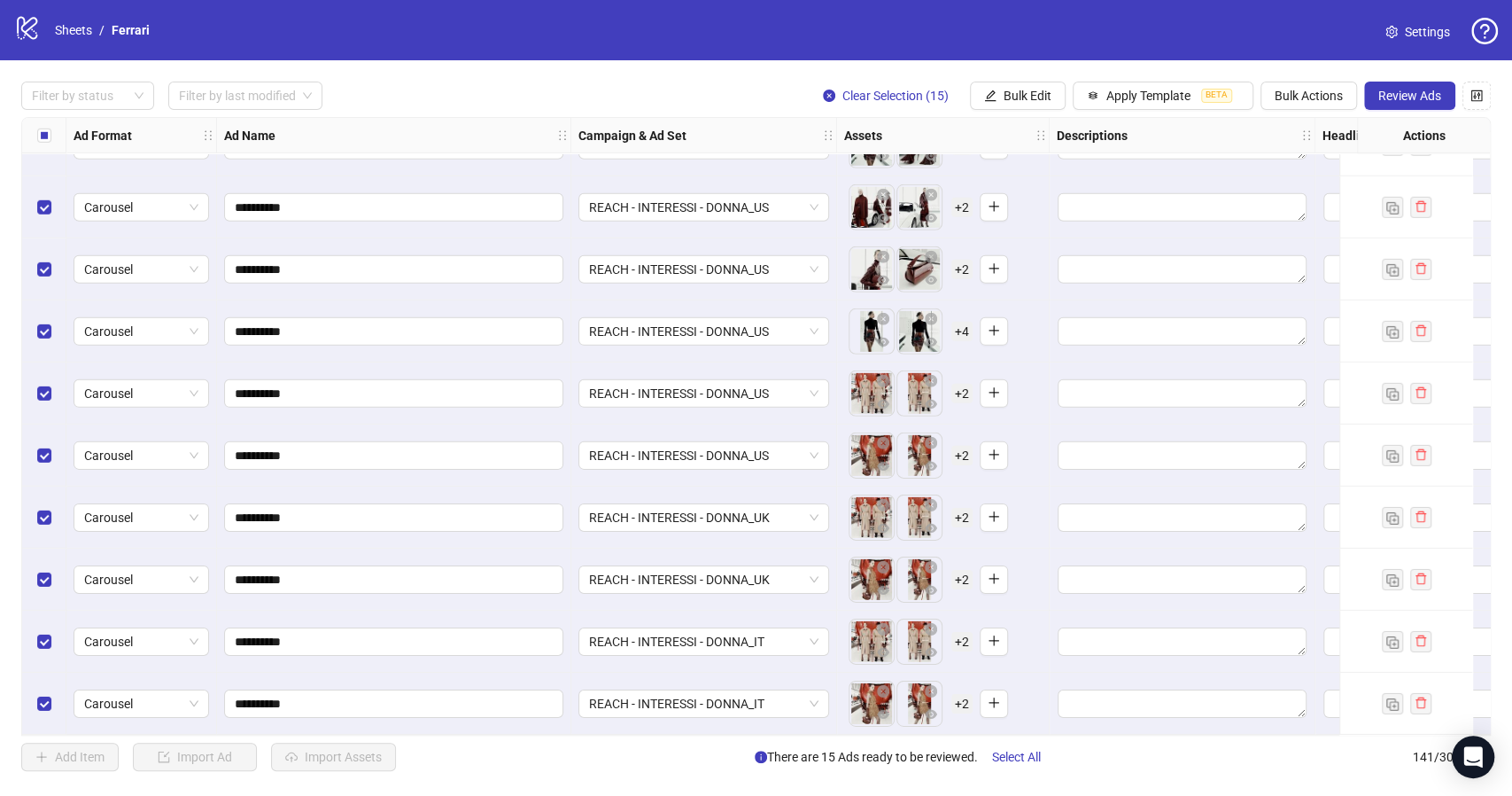
click at [961, 322] on span "+ 4" at bounding box center [962, 331] width 22 height 20
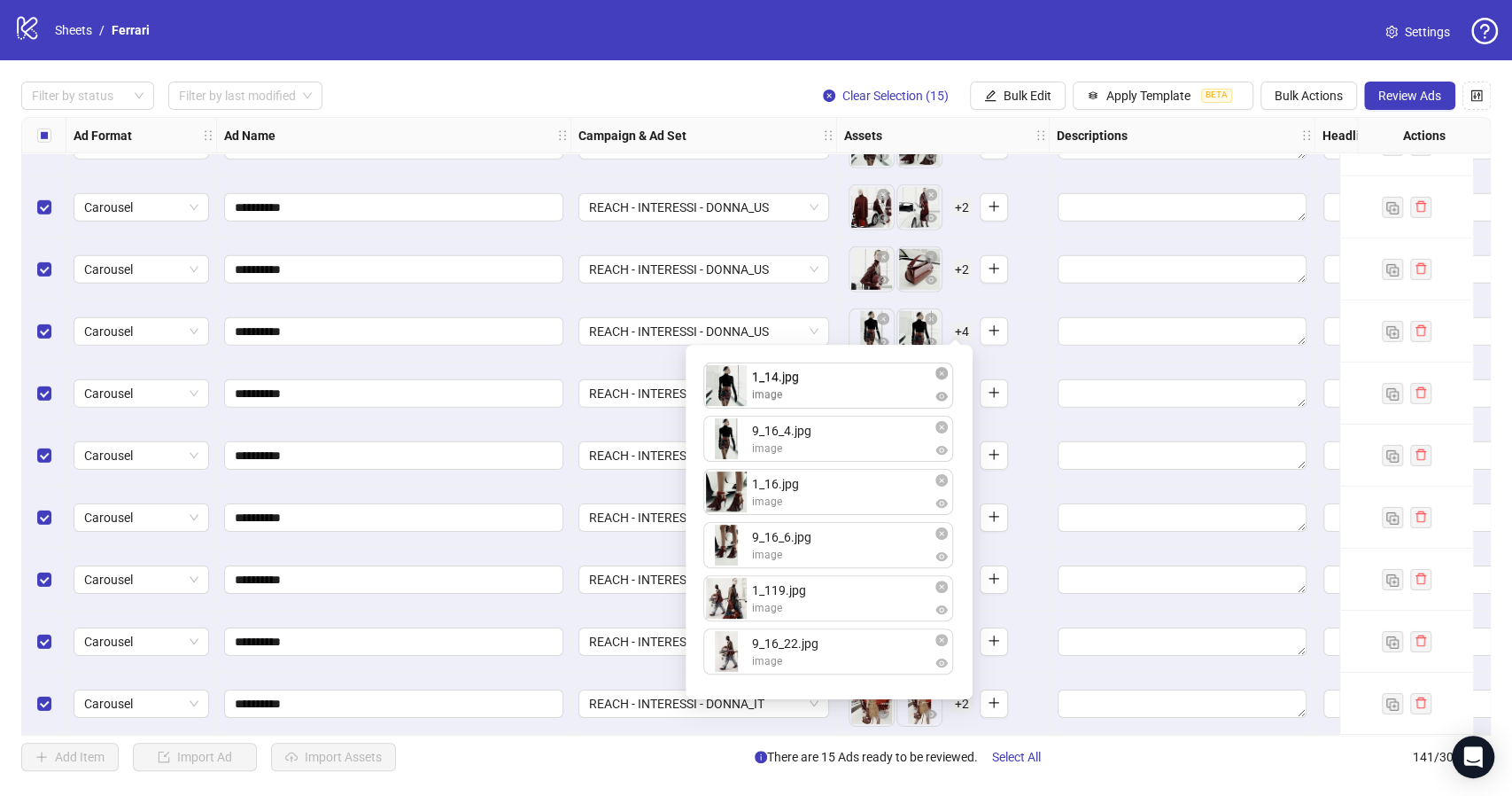
drag, startPoint x: 719, startPoint y: 443, endPoint x: 723, endPoint y: 393, distance: 50.2
click at [723, 393] on div "9_16_4.jpg image 1_14.jpg image 1_16.jpg image 9_16_6.jpg image 1_119.jpg image…" at bounding box center [829, 522] width 266 height 333
drag, startPoint x: 729, startPoint y: 504, endPoint x: 726, endPoint y: 447, distance: 57.1
click at [726, 447] on div "1_14.jpg image 9_16_4.jpg image 1_16.jpg image 9_16_6.jpg image 1_119.jpg image…" at bounding box center [829, 522] width 266 height 333
drag, startPoint x: 737, startPoint y: 614, endPoint x: 730, endPoint y: 526, distance: 88.3
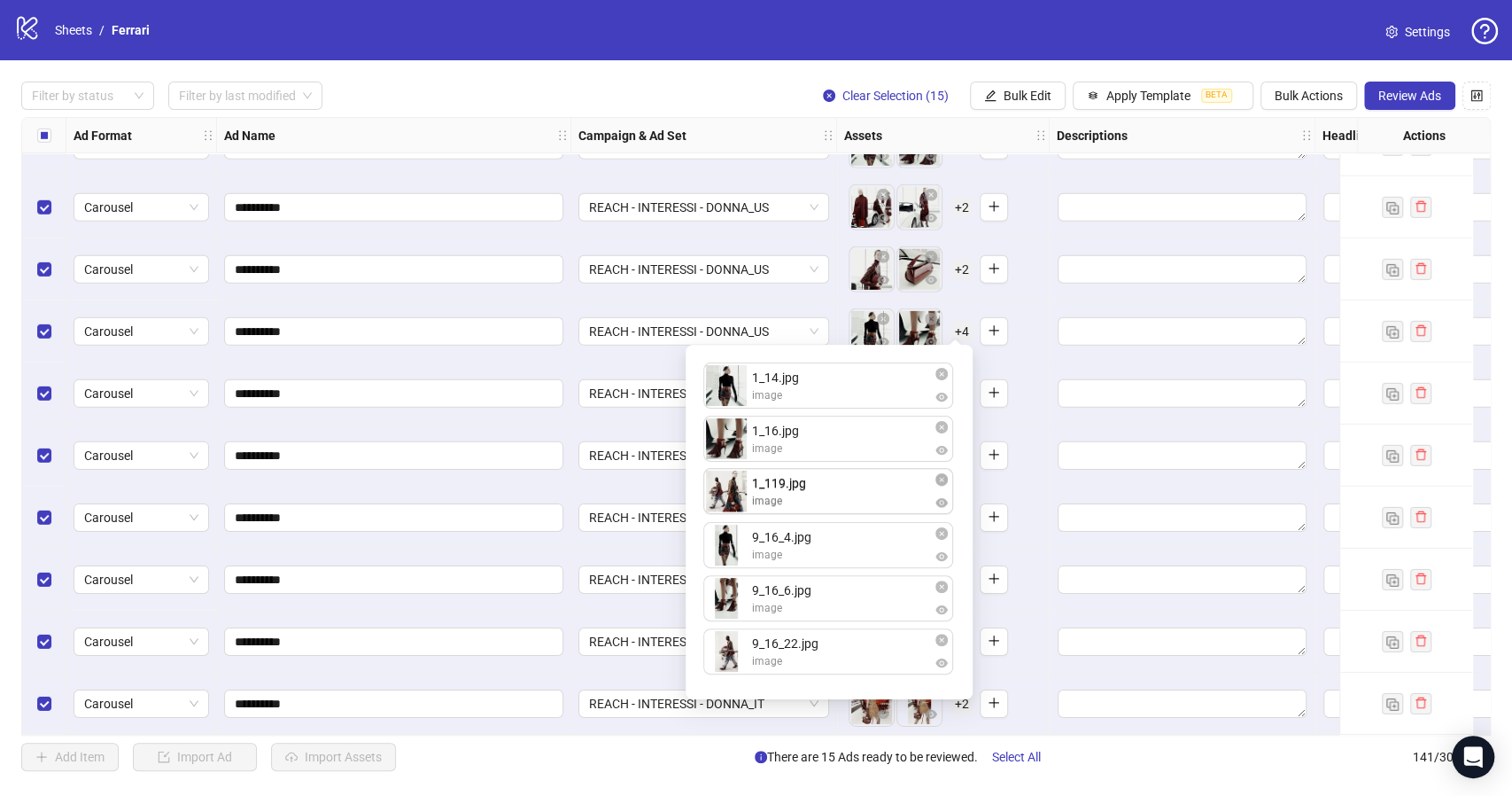
click at [730, 526] on div "1_14.jpg image 1_16.jpg image 9_16_4.jpg image 9_16_6.jpg image 1_119.jpg image…" at bounding box center [829, 522] width 266 height 333
click at [1021, 312] on div "To pick up a draggable item, press the space bar. While dragging, use the arrow…" at bounding box center [943, 331] width 198 height 55
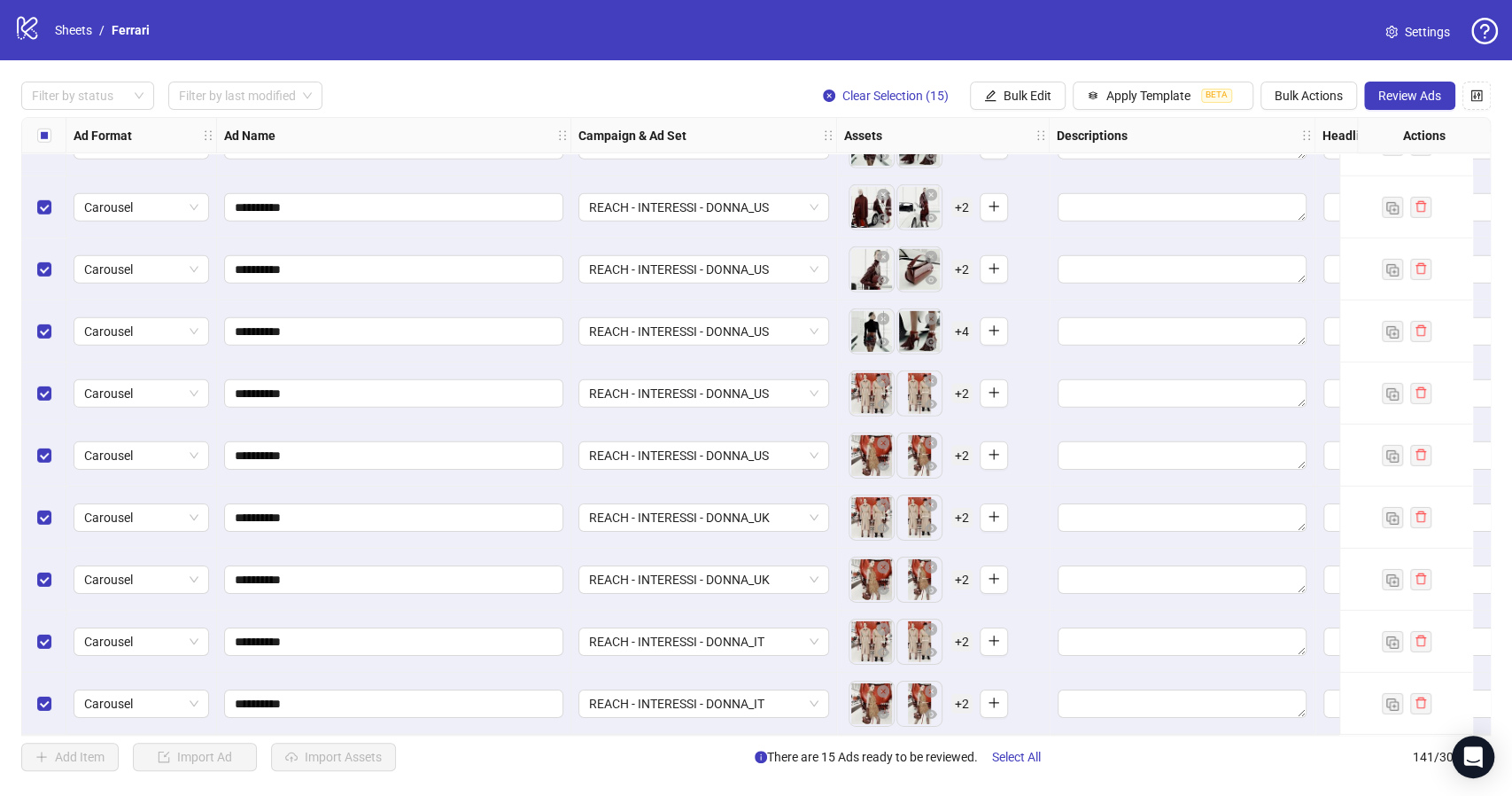
click at [963, 391] on span "+ 2" at bounding box center [962, 393] width 22 height 20
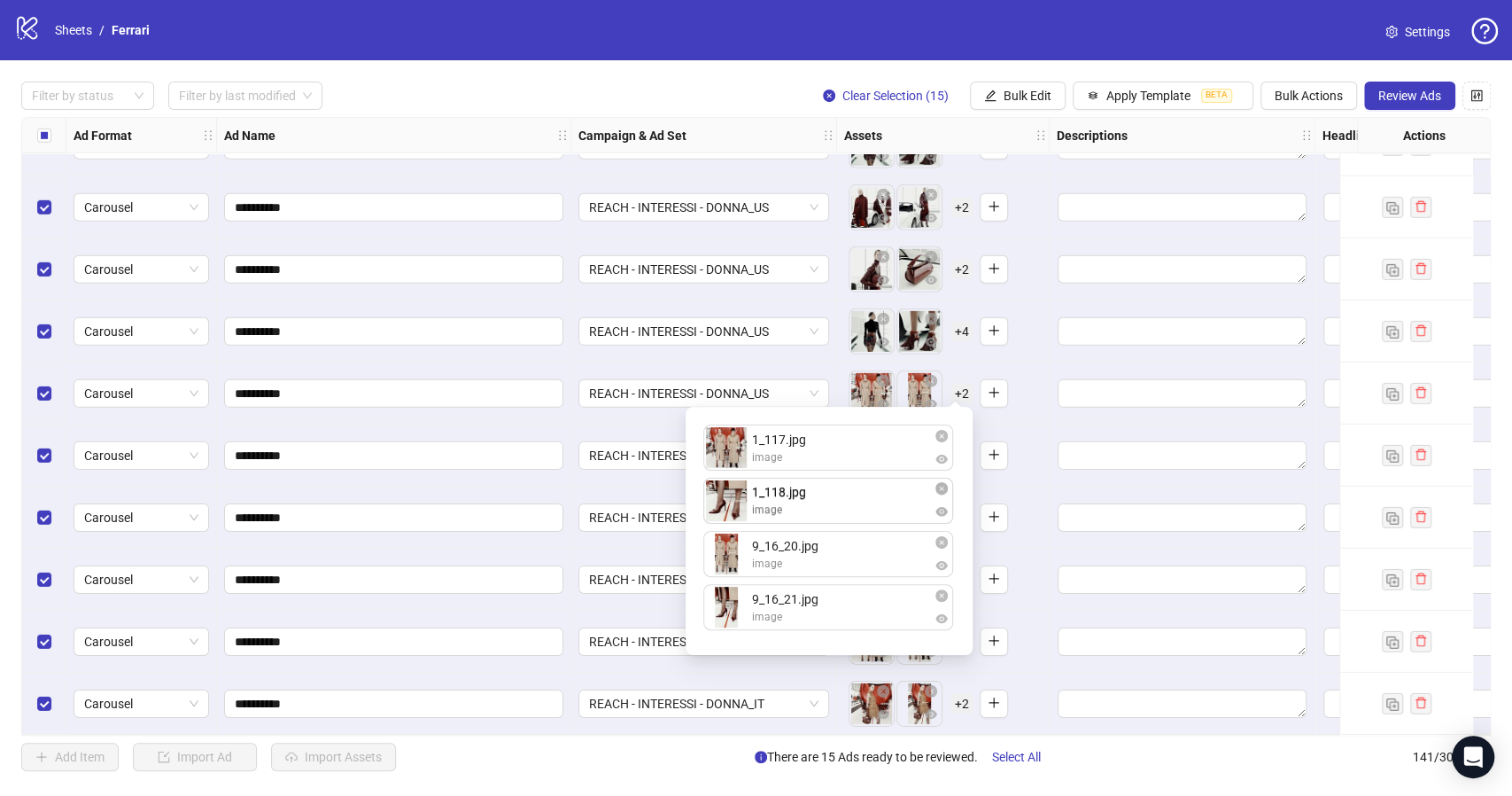
drag, startPoint x: 725, startPoint y: 562, endPoint x: 724, endPoint y: 520, distance: 42.0
click at [724, 520] on div "1_117.jpg image 9_16_20.jpg image 1_118.jpg image 9_16_21.jpg image 1_118.jpg i…" at bounding box center [829, 530] width 266 height 227
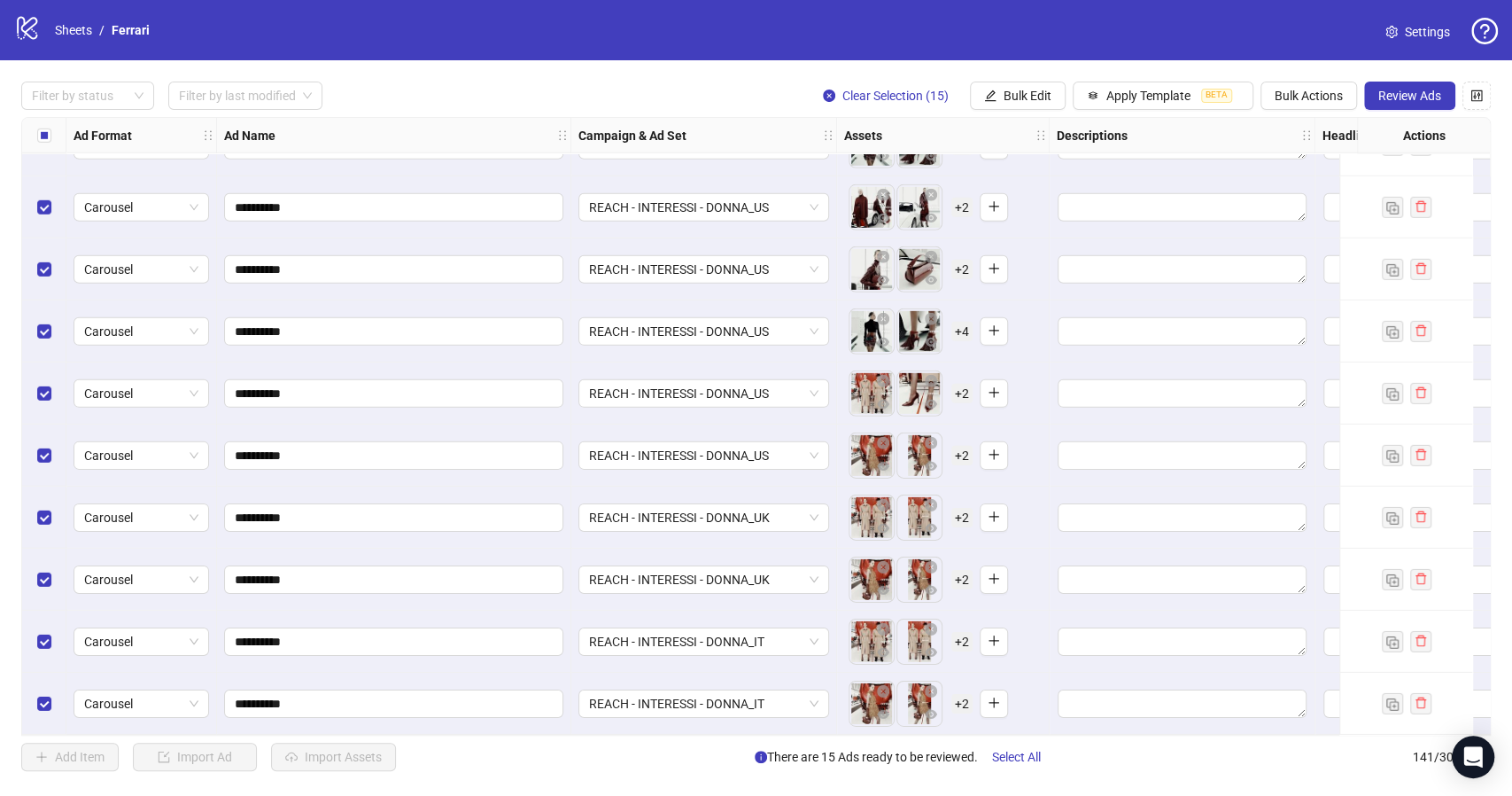
click at [1037, 398] on div "To pick up a draggable item, press the space bar. While dragging, use the arrow…" at bounding box center [943, 393] width 198 height 55
click at [962, 449] on span "+ 2" at bounding box center [962, 456] width 22 height 20
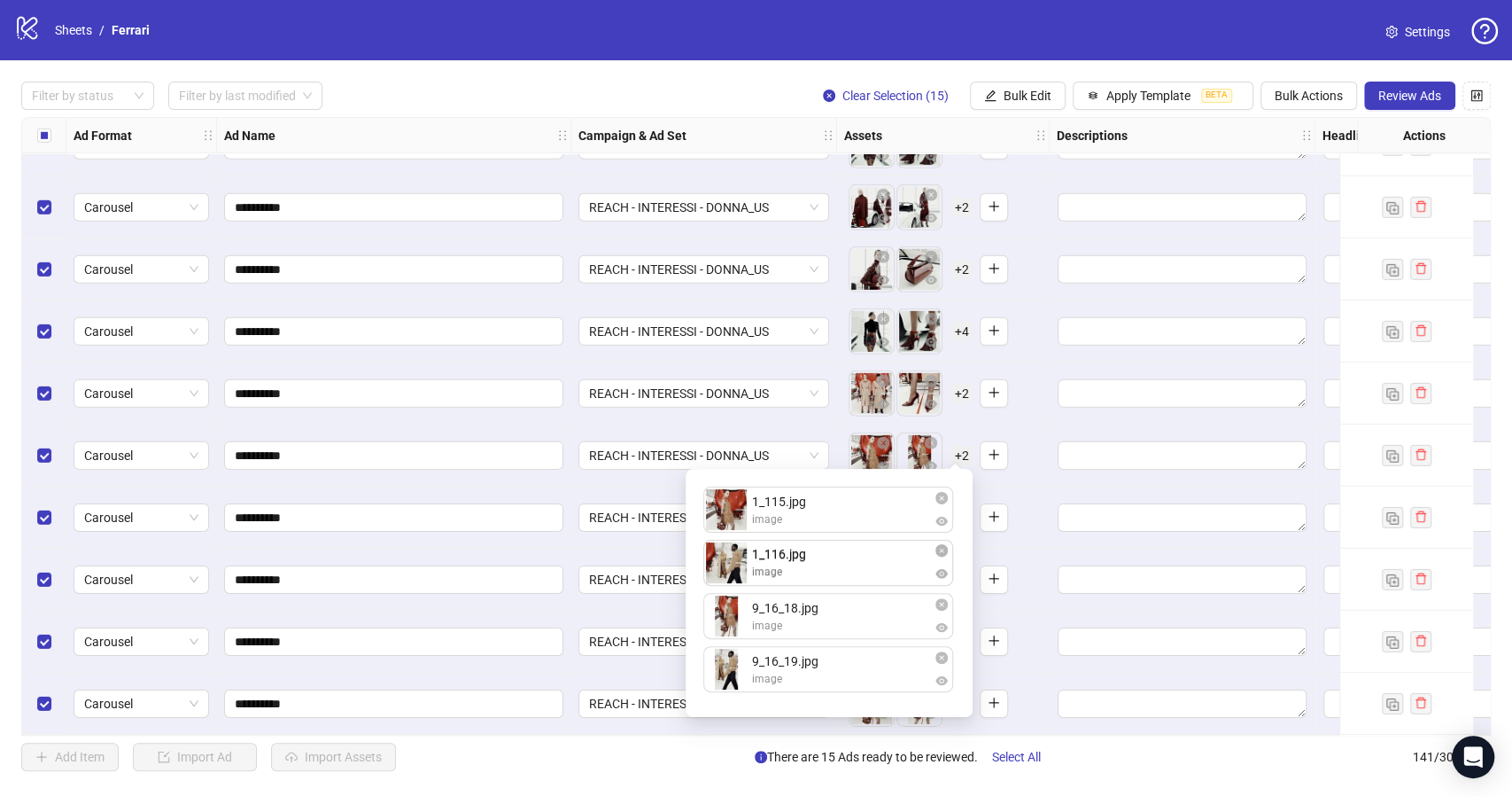
drag, startPoint x: 735, startPoint y: 620, endPoint x: 734, endPoint y: 585, distance: 35.0
click at [734, 585] on div "1_115.jpg image 9_16_18.jpg image 1_116.jpg image 9_16_19.jpg image 1_116.jpg i…" at bounding box center [829, 592] width 266 height 227
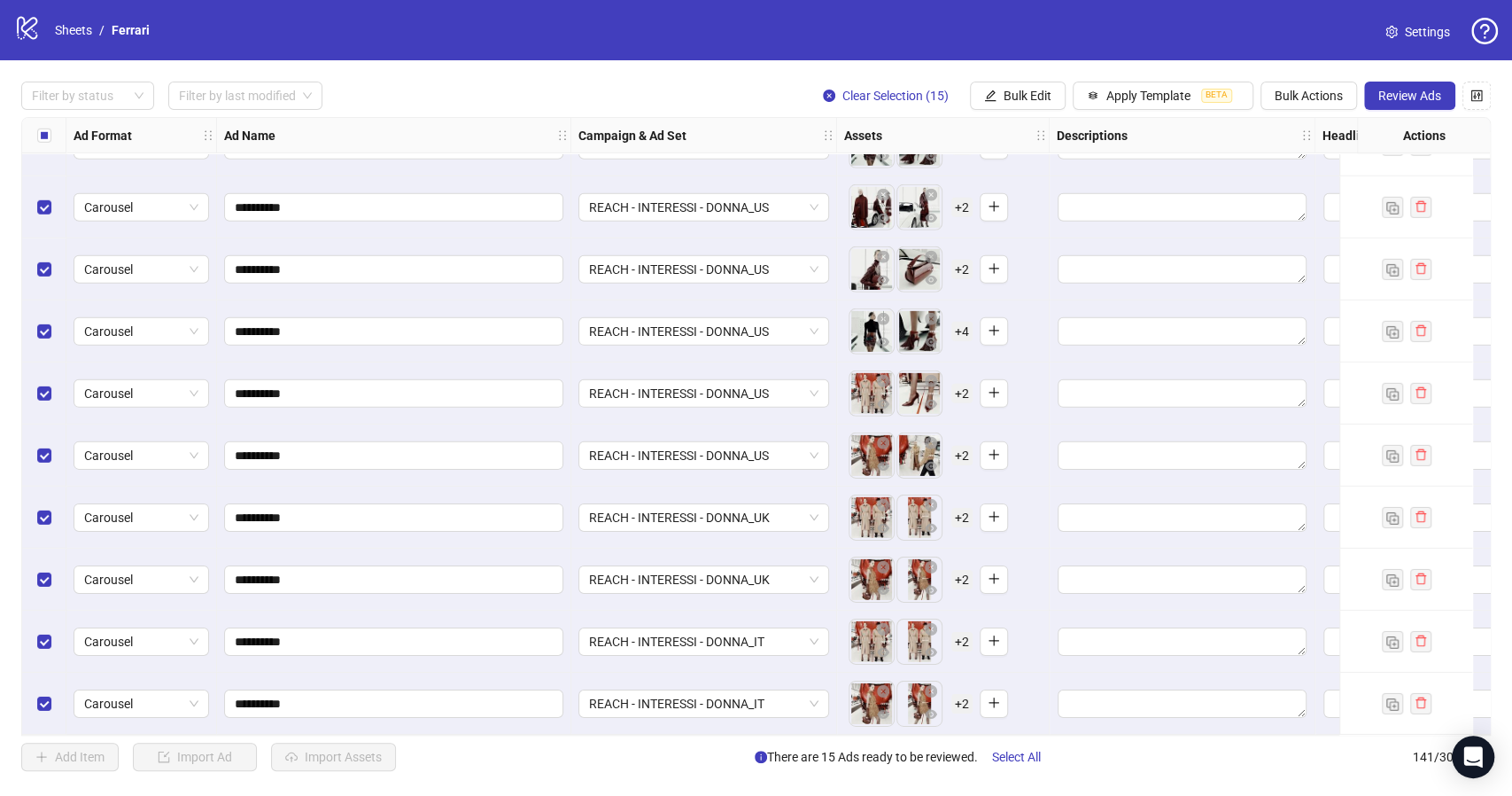
click at [1028, 449] on div "To pick up a draggable item, press the space bar. While dragging, use the arrow…" at bounding box center [943, 455] width 198 height 55
click at [962, 514] on span "+ 2" at bounding box center [962, 518] width 22 height 20
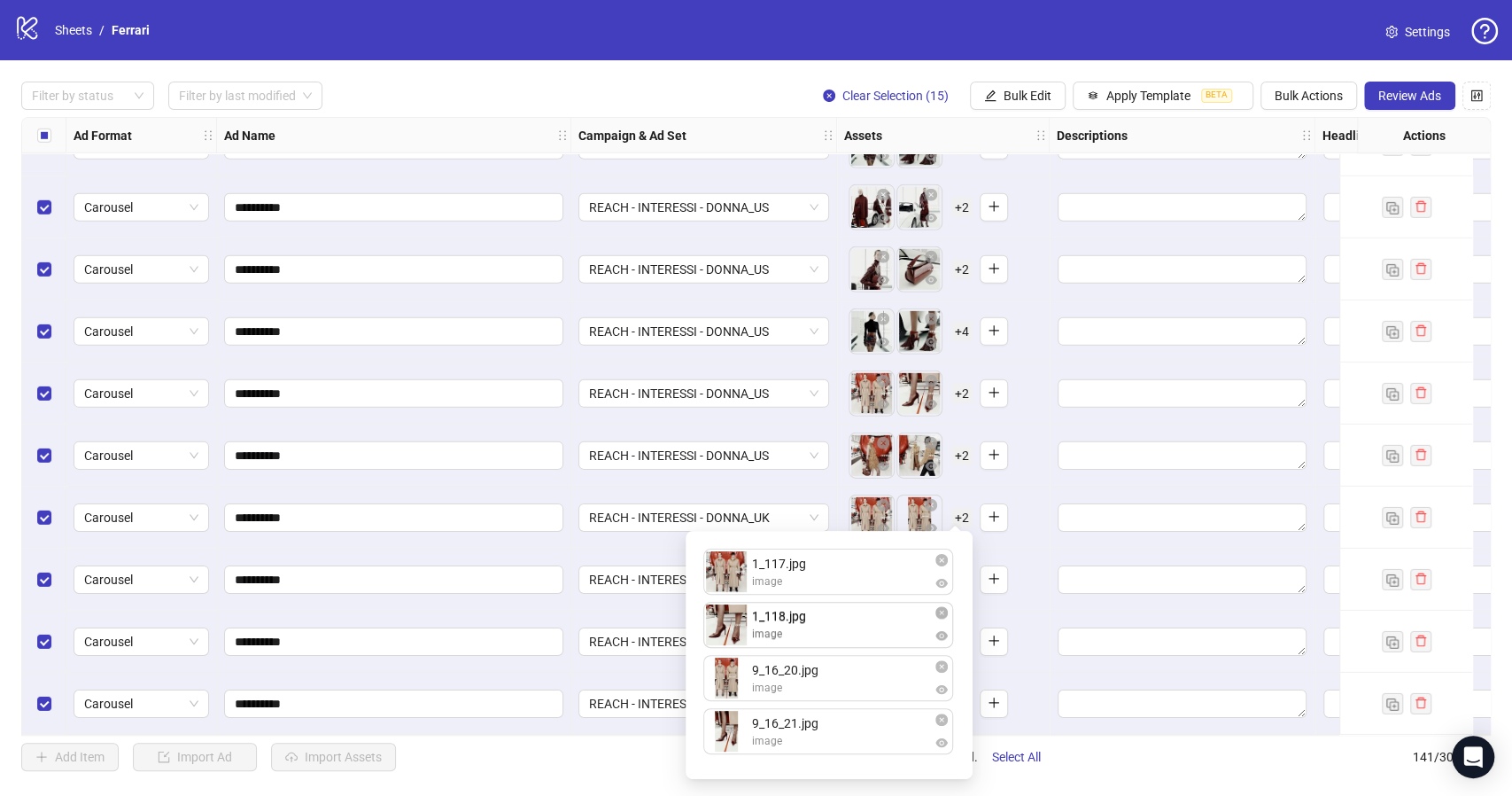
drag, startPoint x: 724, startPoint y: 679, endPoint x: 725, endPoint y: 647, distance: 32.0
click at [725, 647] on div "1_117.jpg image 9_16_20.jpg image 1_118.jpg image 9_16_21.jpg image 1_118.jpg i…" at bounding box center [829, 654] width 266 height 227
click at [1026, 512] on div "To pick up a draggable item, press the space bar. While dragging, use the arrow…" at bounding box center [943, 517] width 198 height 55
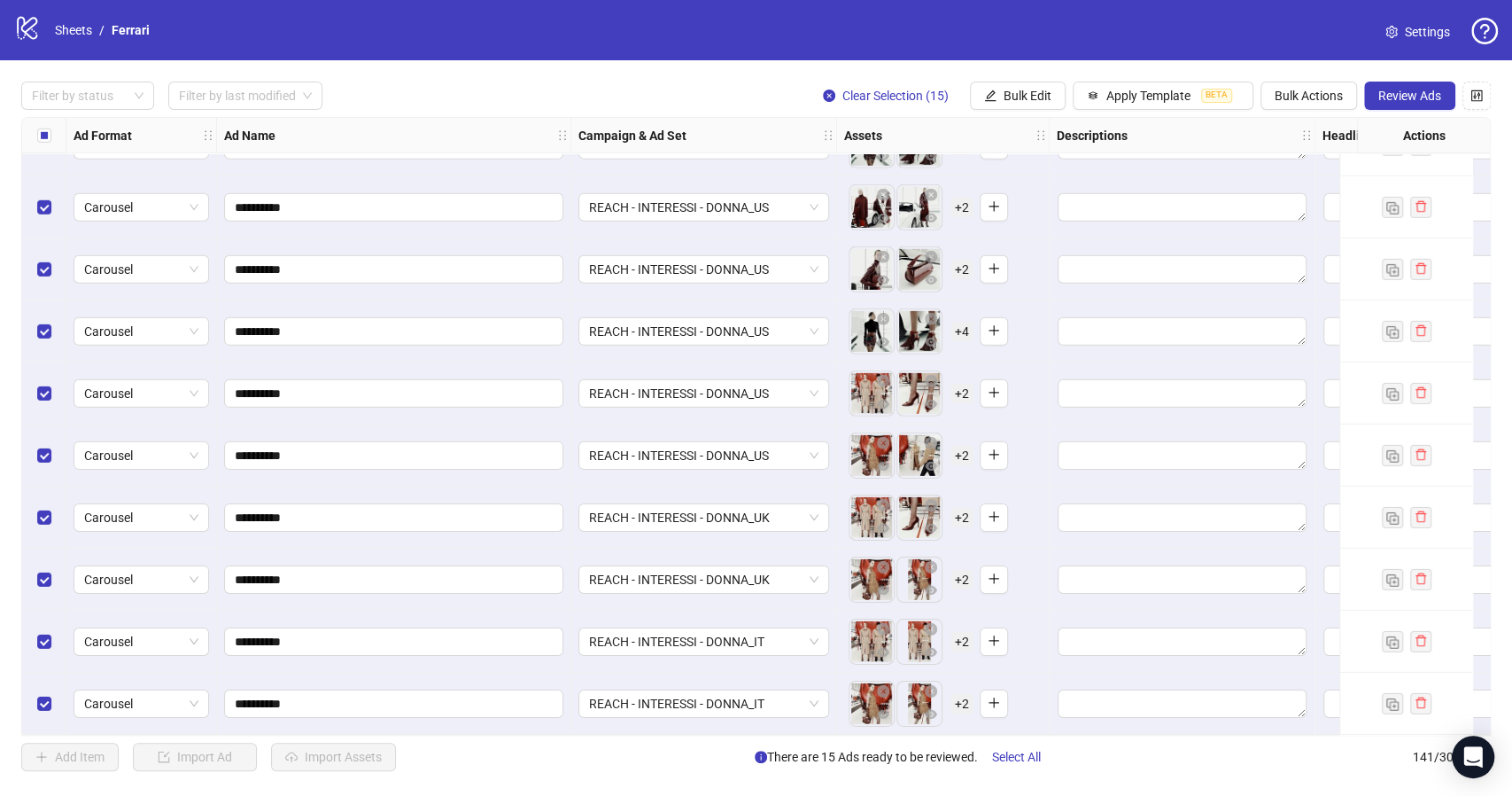
click at [961, 574] on span "+ 2" at bounding box center [962, 579] width 22 height 20
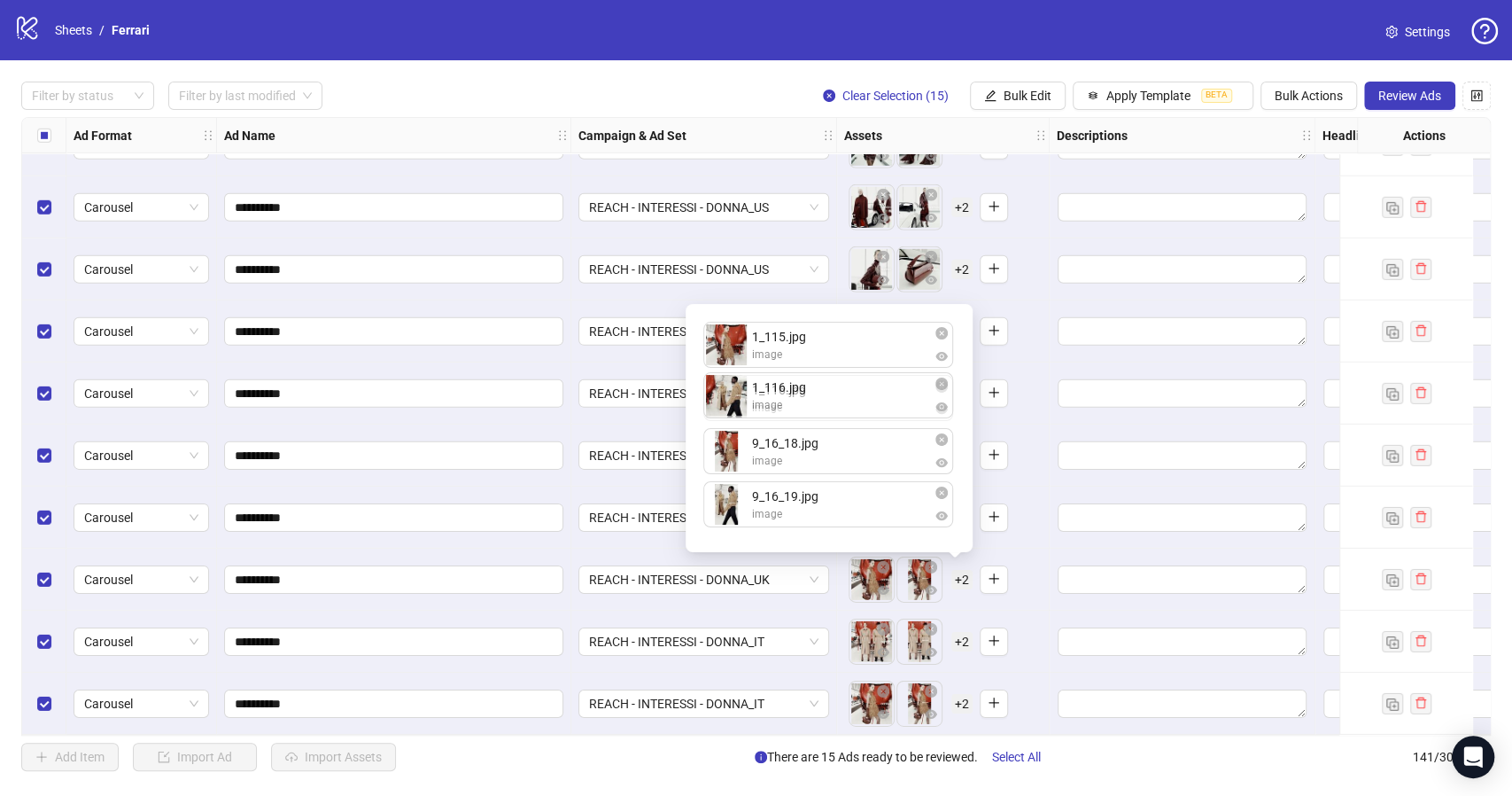
drag, startPoint x: 733, startPoint y: 459, endPoint x: 733, endPoint y: 406, distance: 53.0
click at [733, 406] on div "1_115.jpg image 9_16_18.jpg image 1_116.jpg image 9_16_19.jpg image 1_116.jpg i…" at bounding box center [829, 428] width 266 height 227
click at [1034, 566] on div "To pick up a draggable item, press the space bar. While dragging, use the arrow…" at bounding box center [943, 579] width 198 height 55
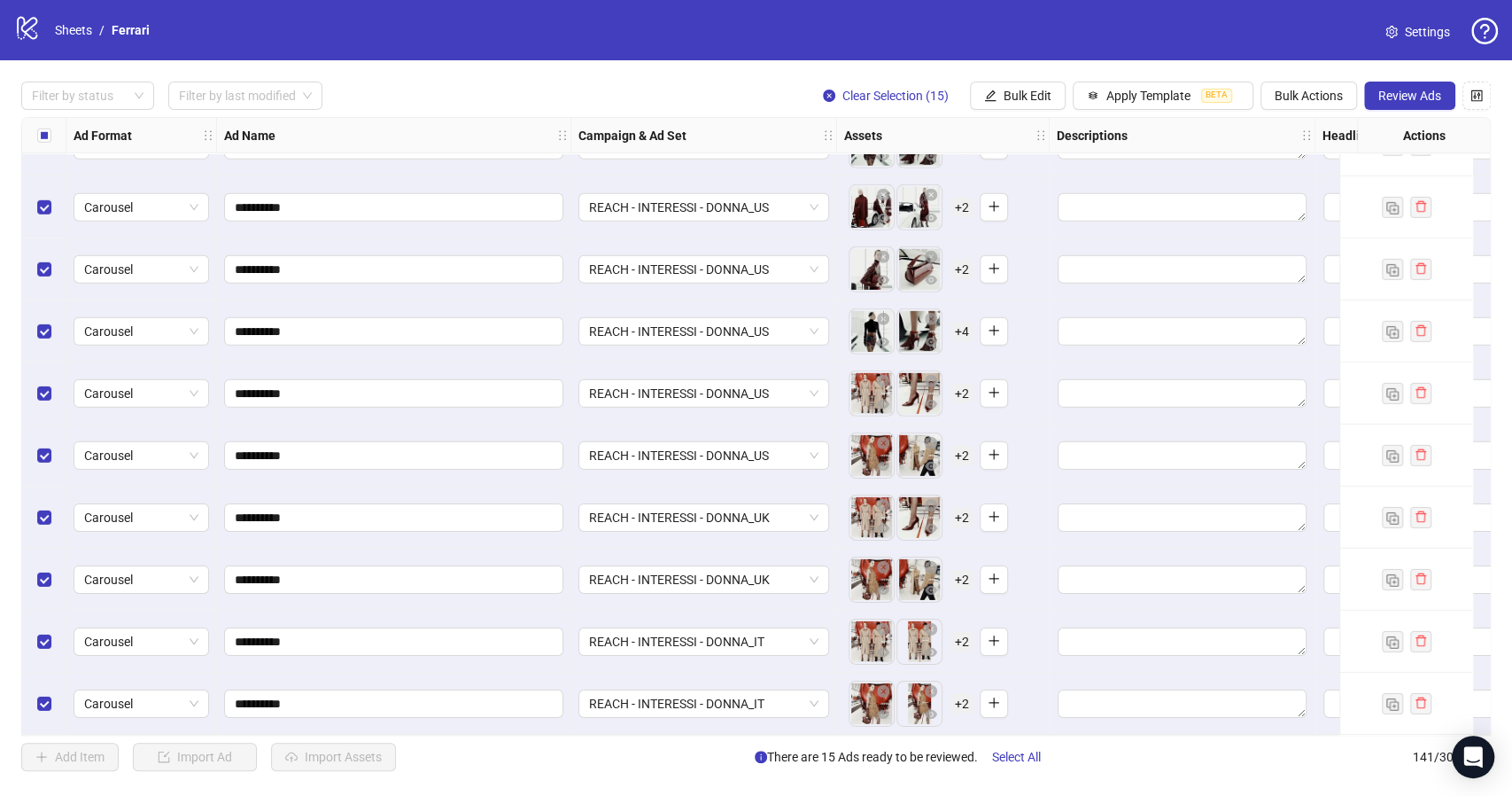
click at [963, 632] on span "+ 2" at bounding box center [962, 642] width 22 height 20
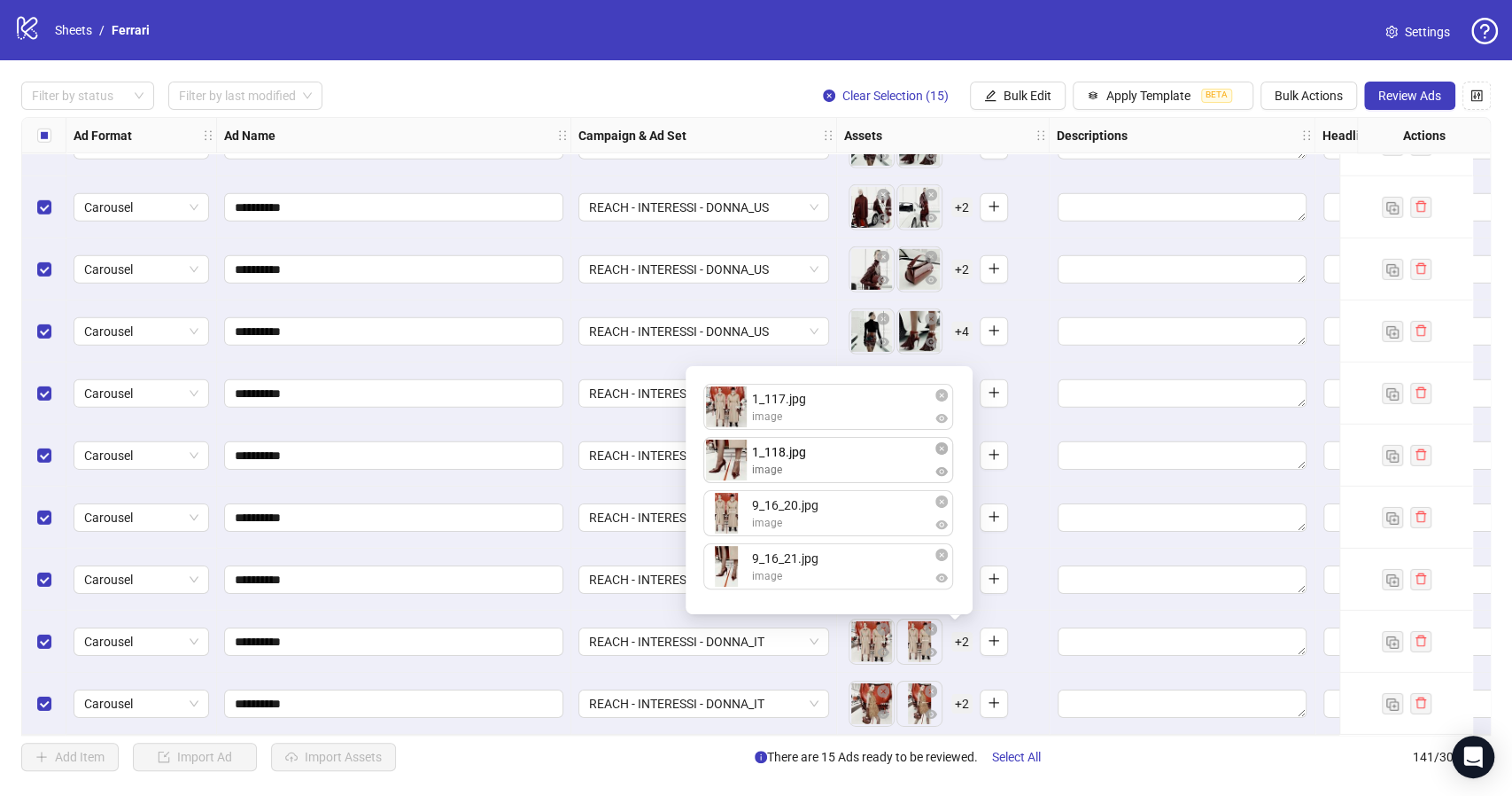
drag, startPoint x: 728, startPoint y: 514, endPoint x: 728, endPoint y: 471, distance: 43.0
click at [728, 471] on div "1_117.jpg image 9_16_20.jpg image 1_118.jpg image 9_16_21.jpg image 1_118.jpg i…" at bounding box center [829, 489] width 266 height 227
click at [1037, 639] on div "To pick up a draggable item, press the space bar. While dragging, use the arrow…" at bounding box center [943, 641] width 198 height 55
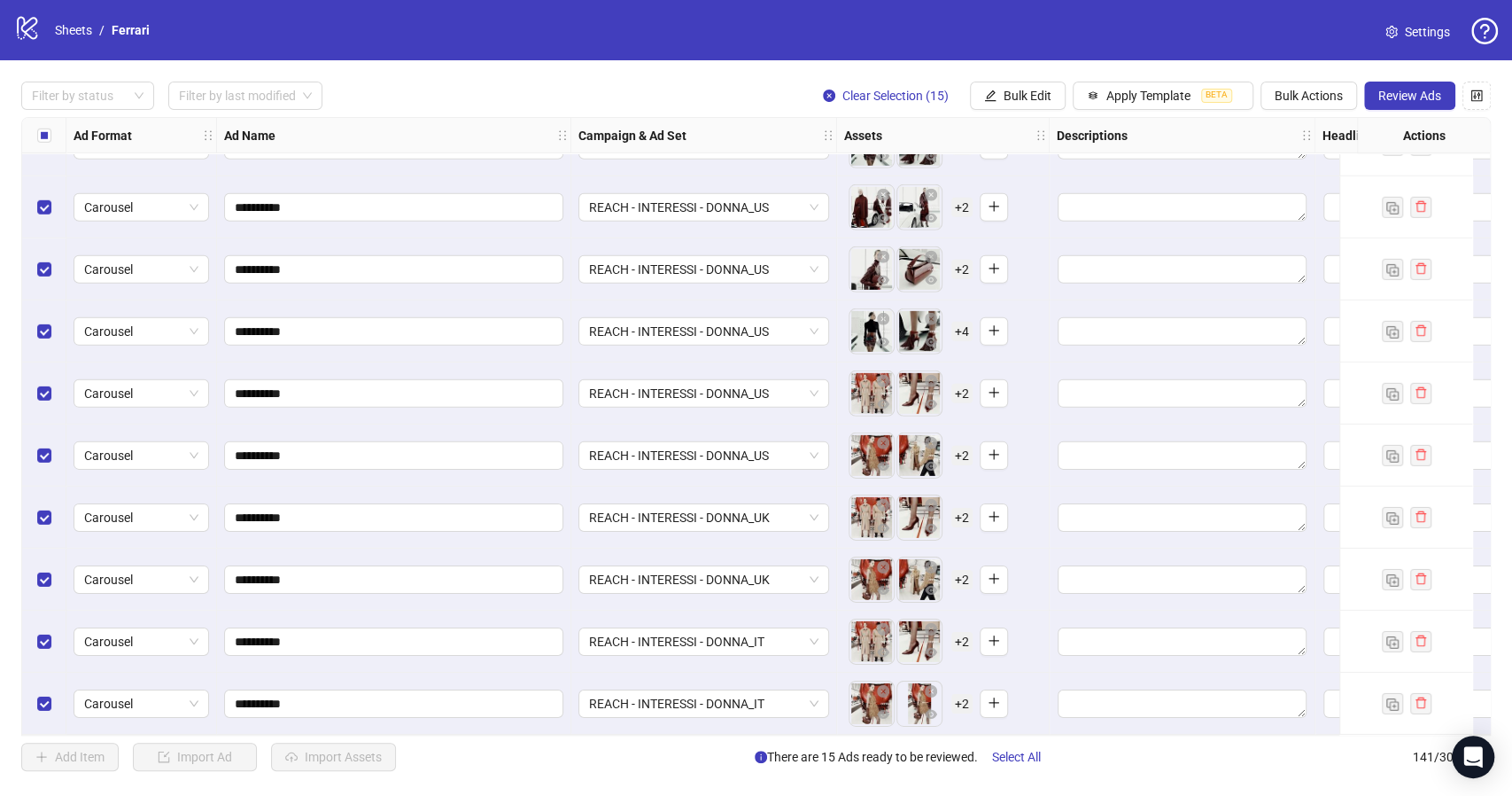
click at [954, 697] on span "+ 2" at bounding box center [962, 704] width 22 height 20
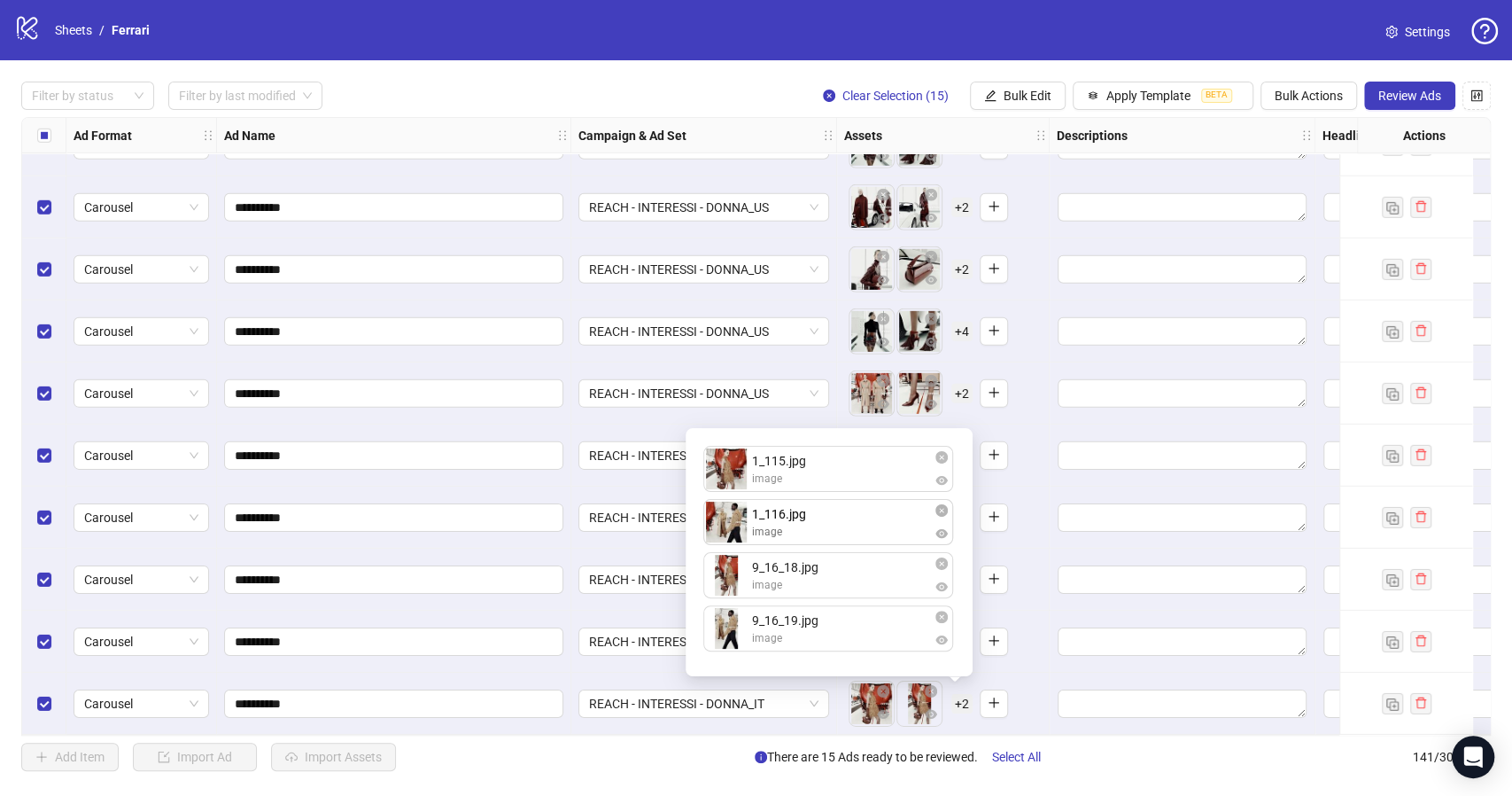
drag, startPoint x: 719, startPoint y: 578, endPoint x: 717, endPoint y: 535, distance: 43.0
click at [717, 535] on div "1_115.jpg image 9_16_18.jpg image 1_116.jpg image 9_16_19.jpg image 1_116.jpg i…" at bounding box center [829, 551] width 266 height 227
click at [1024, 701] on div "To pick up a draggable item, press the space bar. While dragging, use the arrow…" at bounding box center [943, 703] width 198 height 55
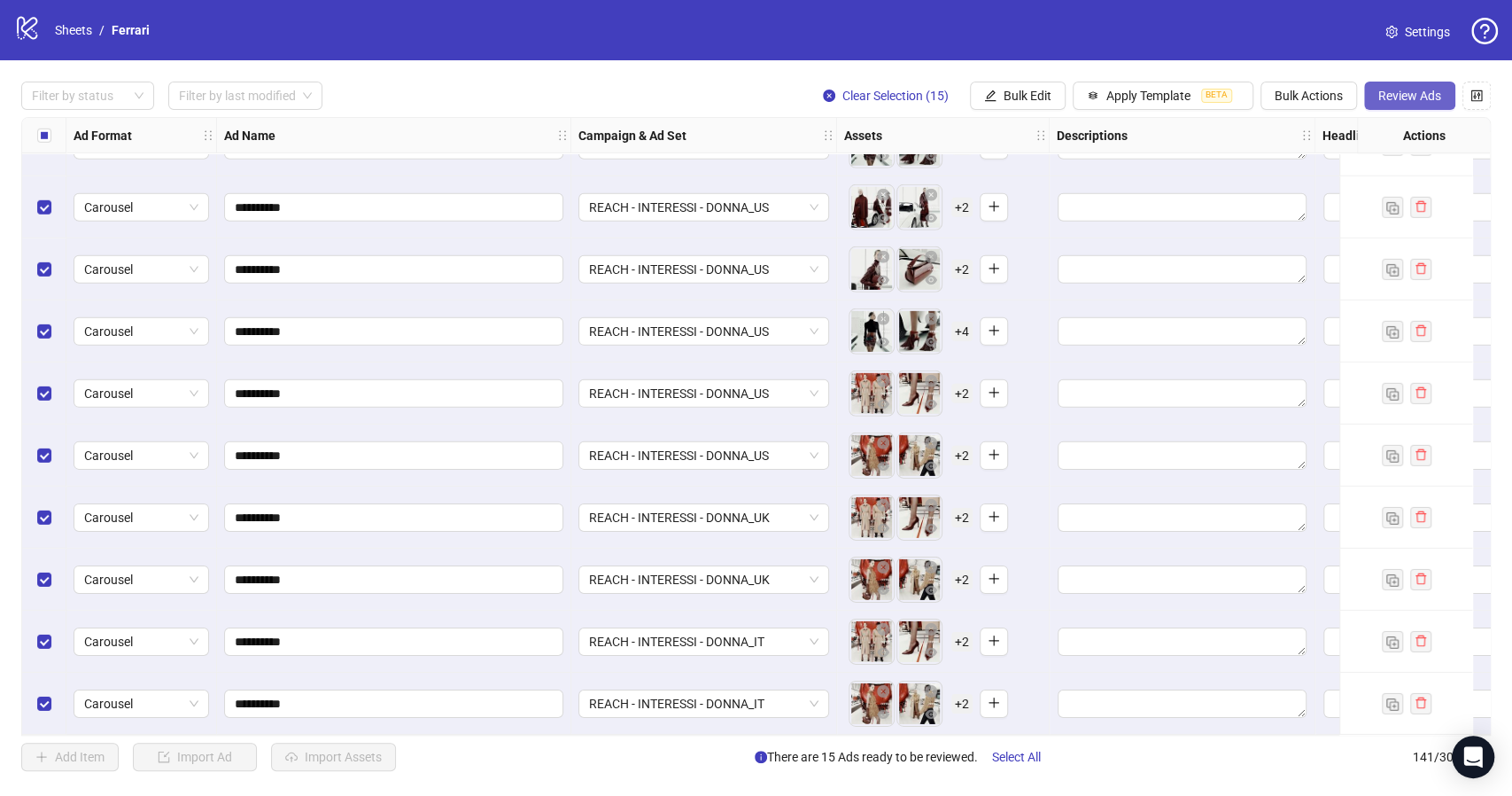
click at [1403, 94] on span "Review Ads" at bounding box center [1410, 96] width 63 height 14
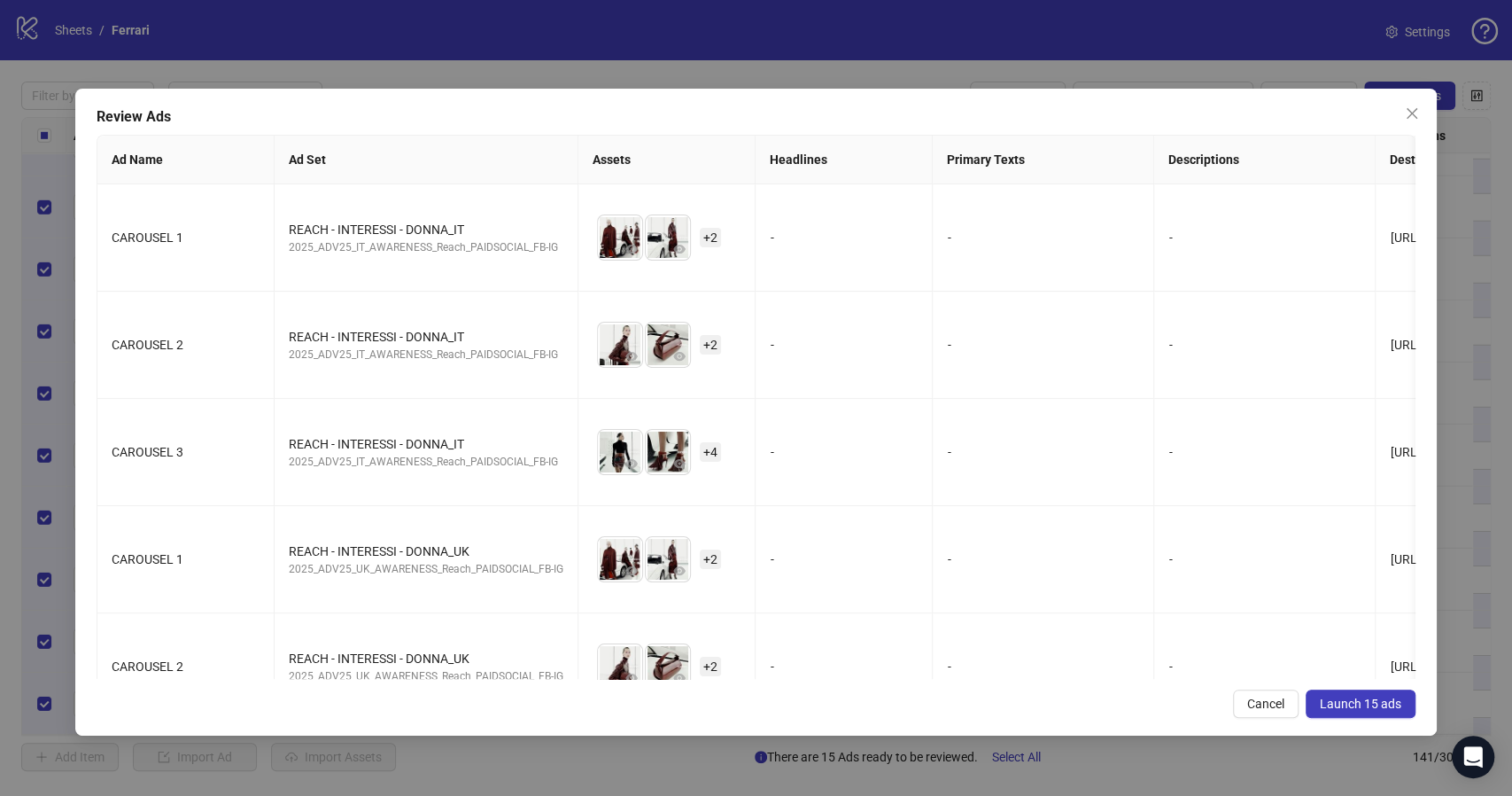
click at [1374, 711] on button "Launch 15 ads" at bounding box center [1360, 703] width 110 height 28
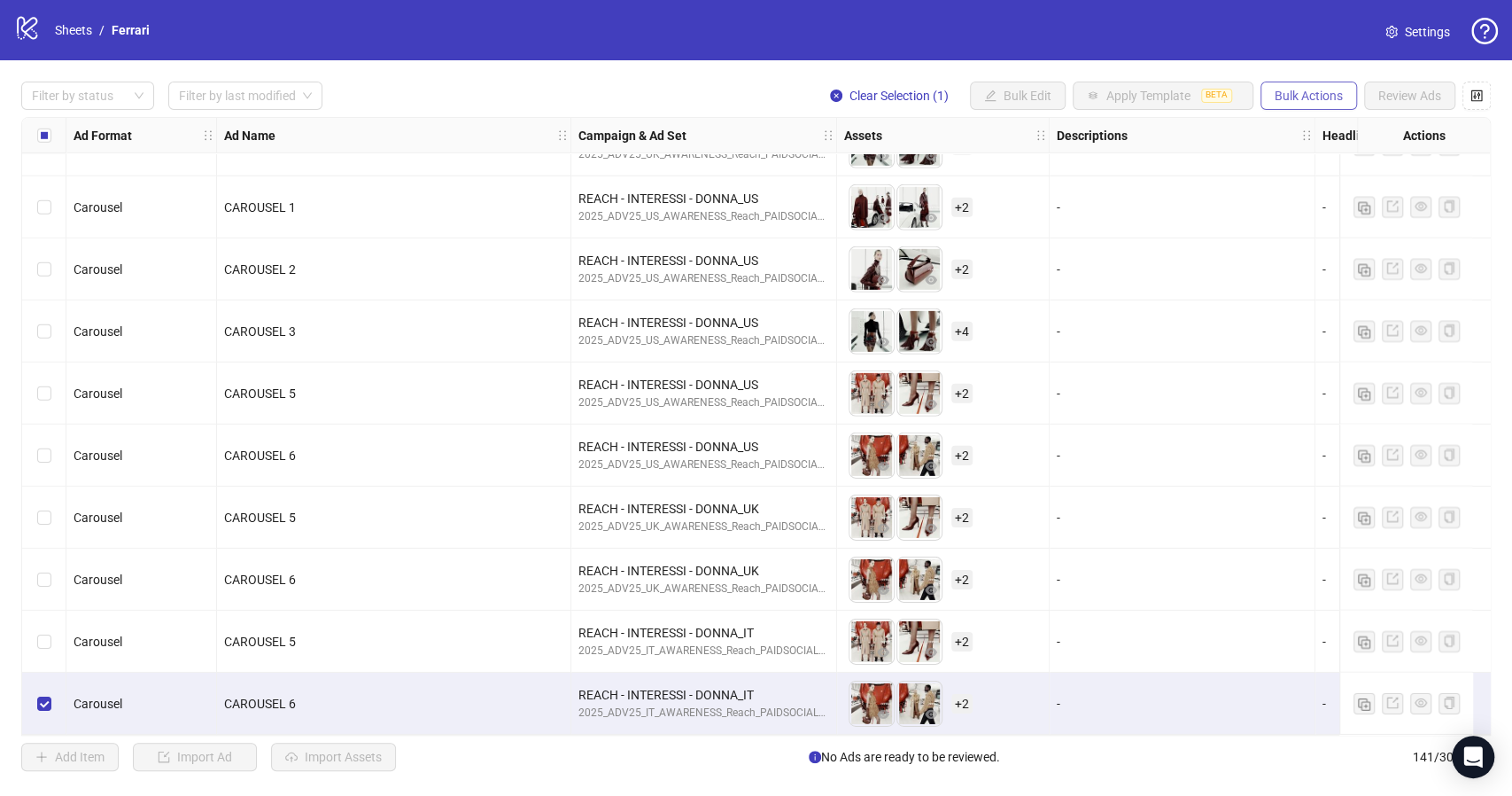
click at [1295, 104] on button "Bulk Actions" at bounding box center [1308, 95] width 97 height 28
click at [1345, 190] on span "Duplicate with assets" at bounding box center [1333, 189] width 121 height 20
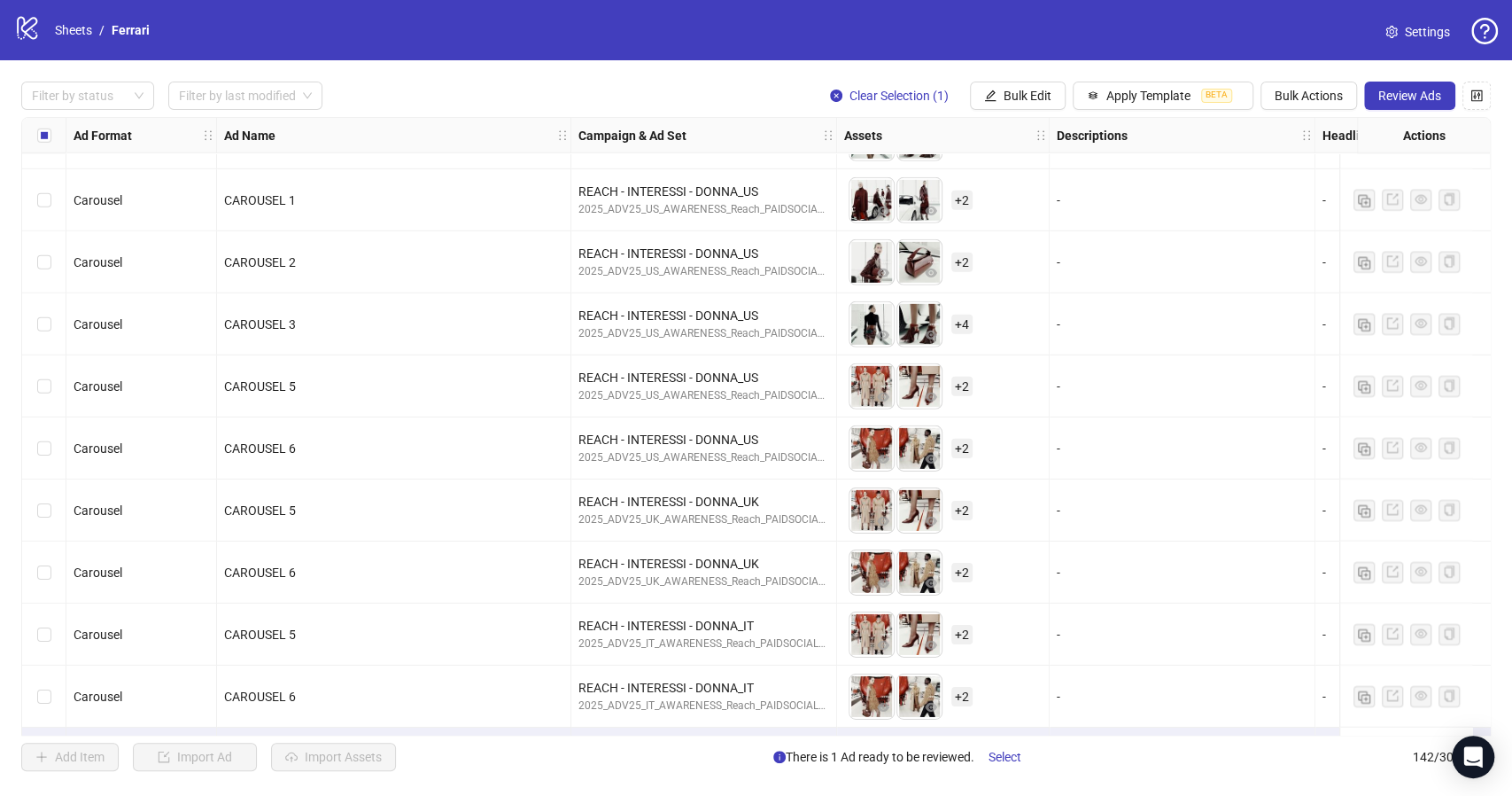
scroll to position [8233, 0]
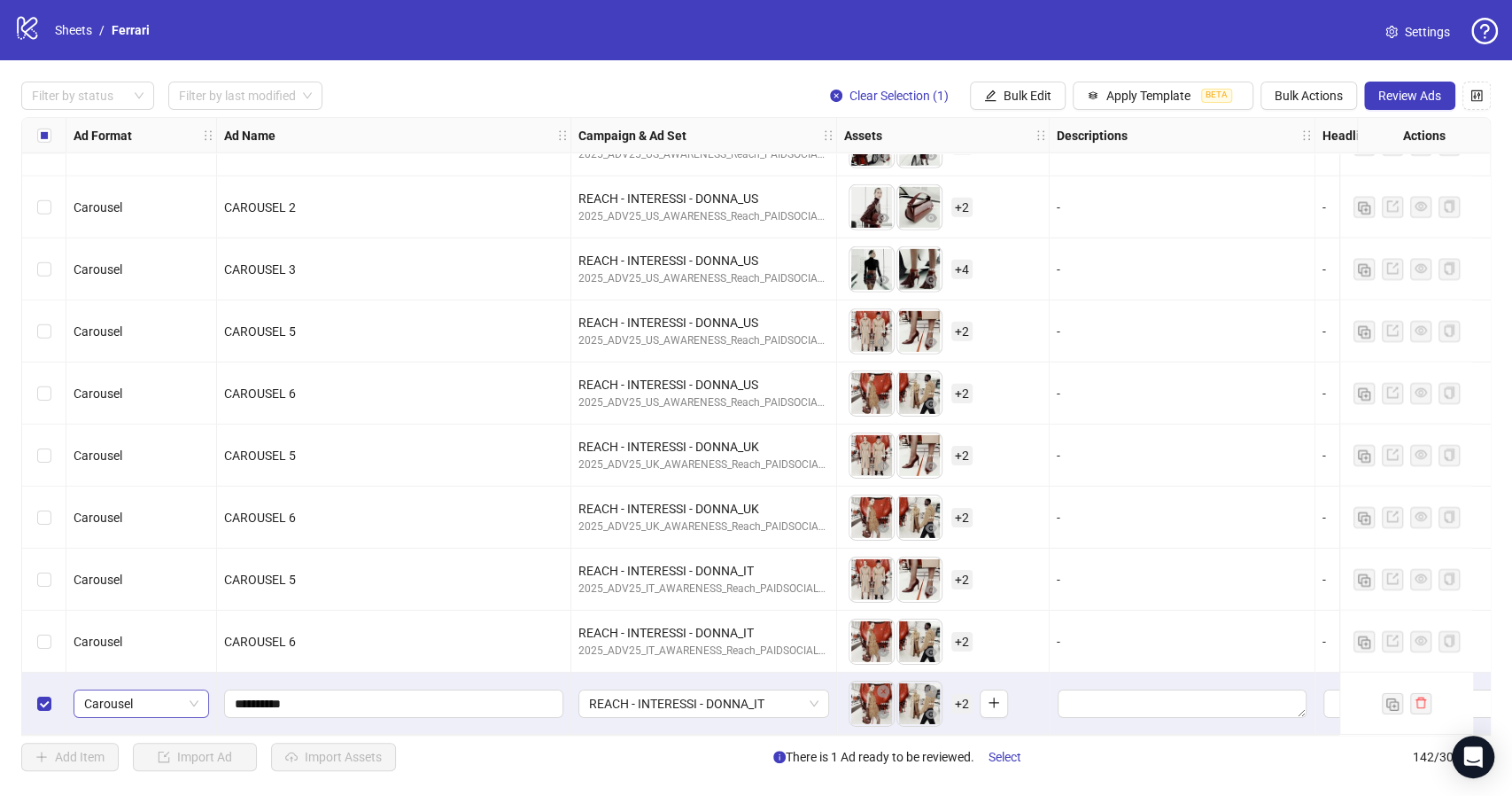
click at [198, 701] on span "Carousel" at bounding box center [141, 703] width 115 height 26
click at [148, 486] on div "Single image" at bounding box center [141, 491] width 107 height 20
drag, startPoint x: 460, startPoint y: 692, endPoint x: 200, endPoint y: 689, distance: 260.0
type input "*****"
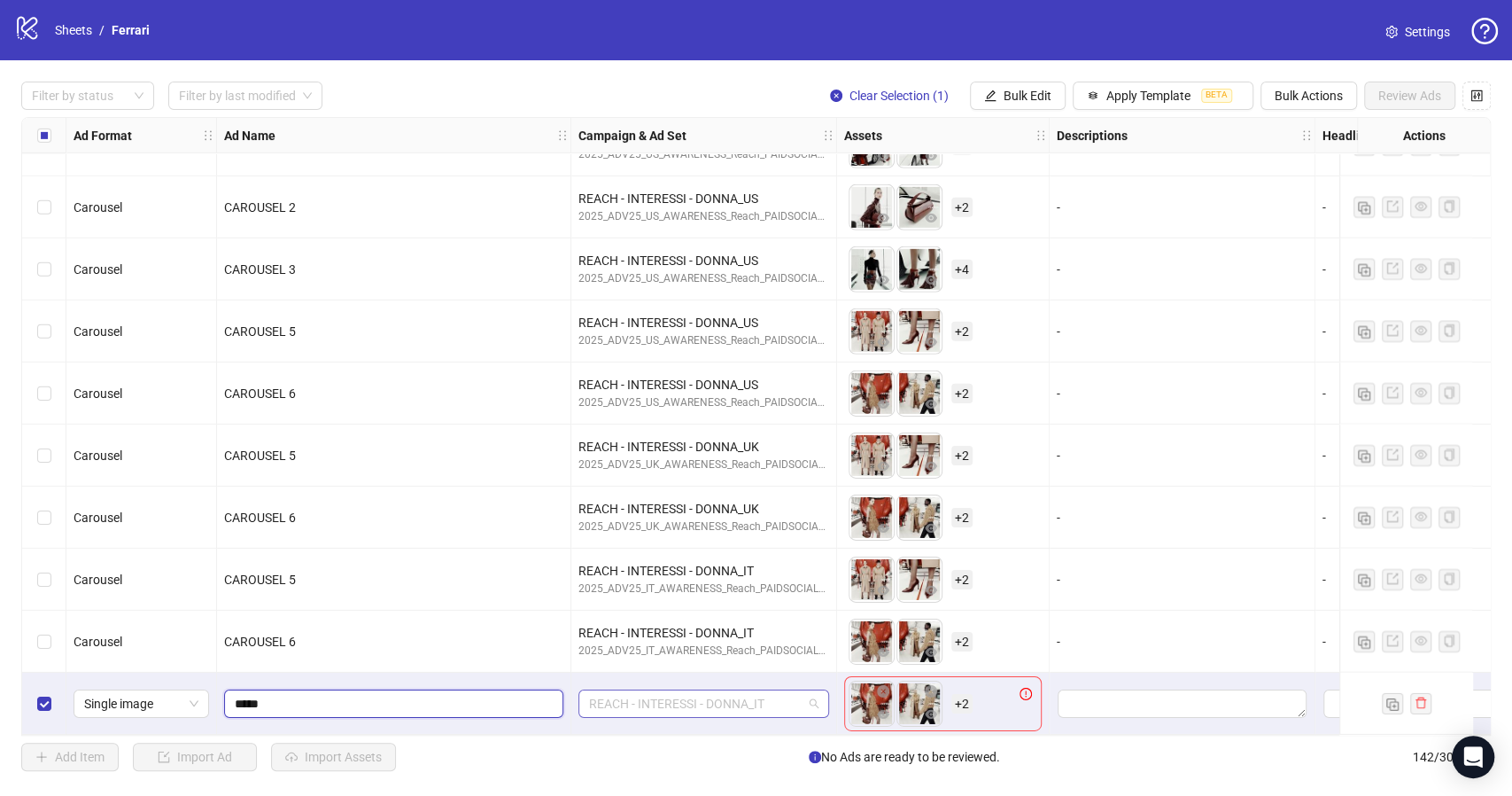
click at [811, 701] on span "REACH - INTERESSI - DONNA_IT" at bounding box center [704, 703] width 229 height 26
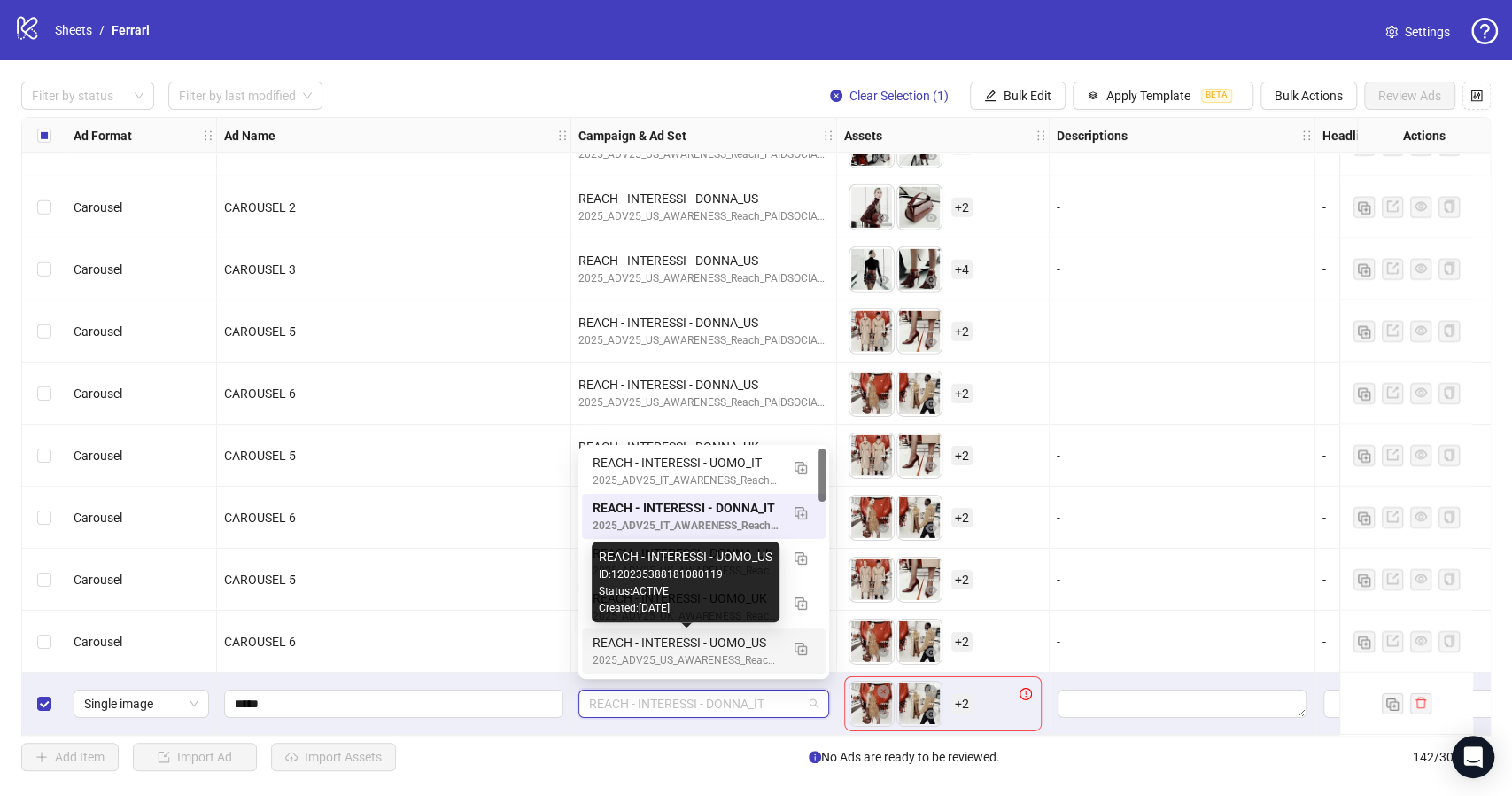
click at [679, 644] on div "REACH - INTERESSI - UOMO_US" at bounding box center [686, 643] width 187 height 20
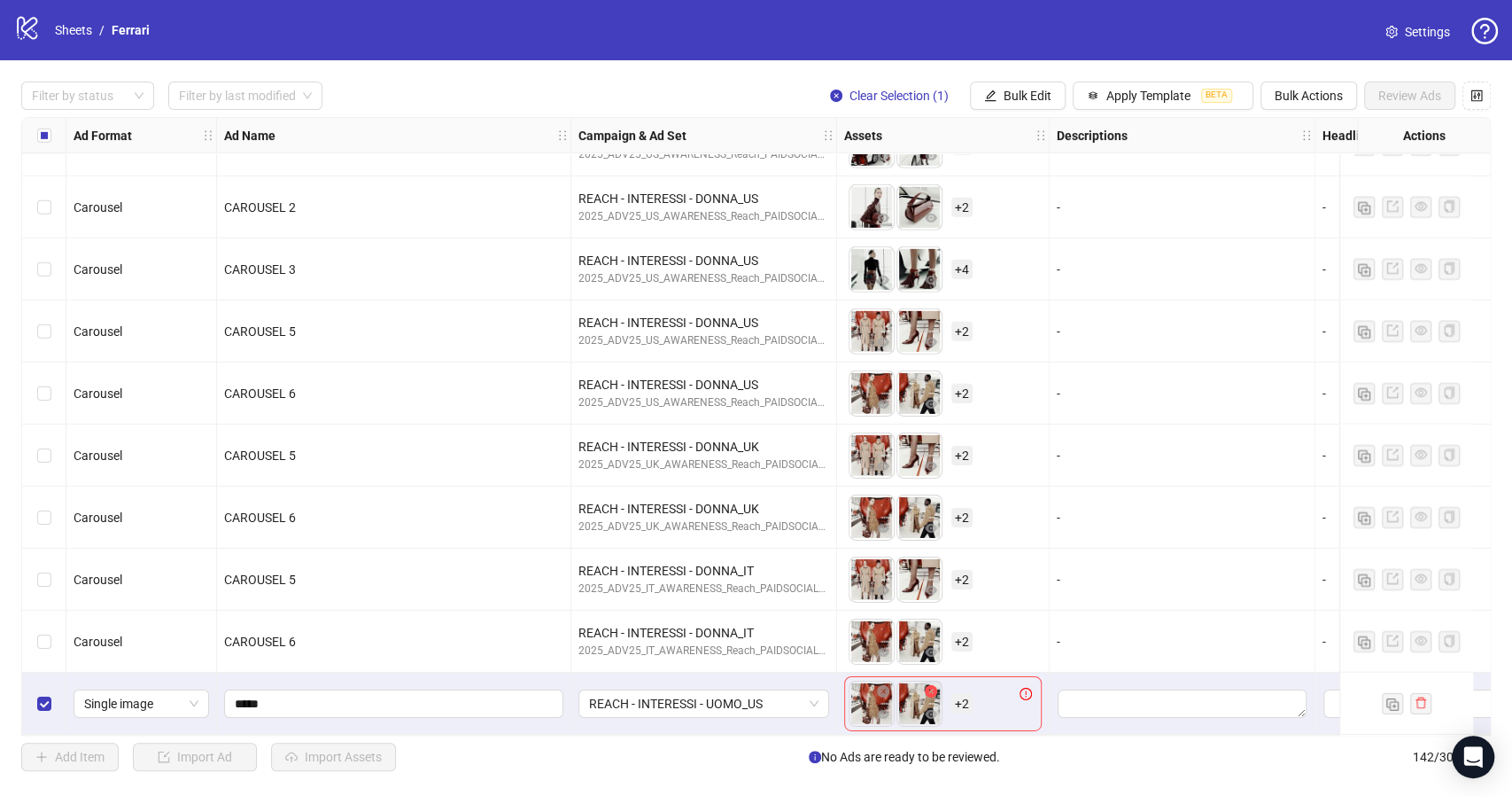
click at [937, 683] on button "button" at bounding box center [931, 692] width 22 height 22
click at [936, 683] on button "button" at bounding box center [931, 692] width 22 height 22
click at [882, 685] on icon "close-circle" at bounding box center [883, 691] width 13 height 13
click at [875, 697] on icon "plus" at bounding box center [870, 703] width 13 height 13
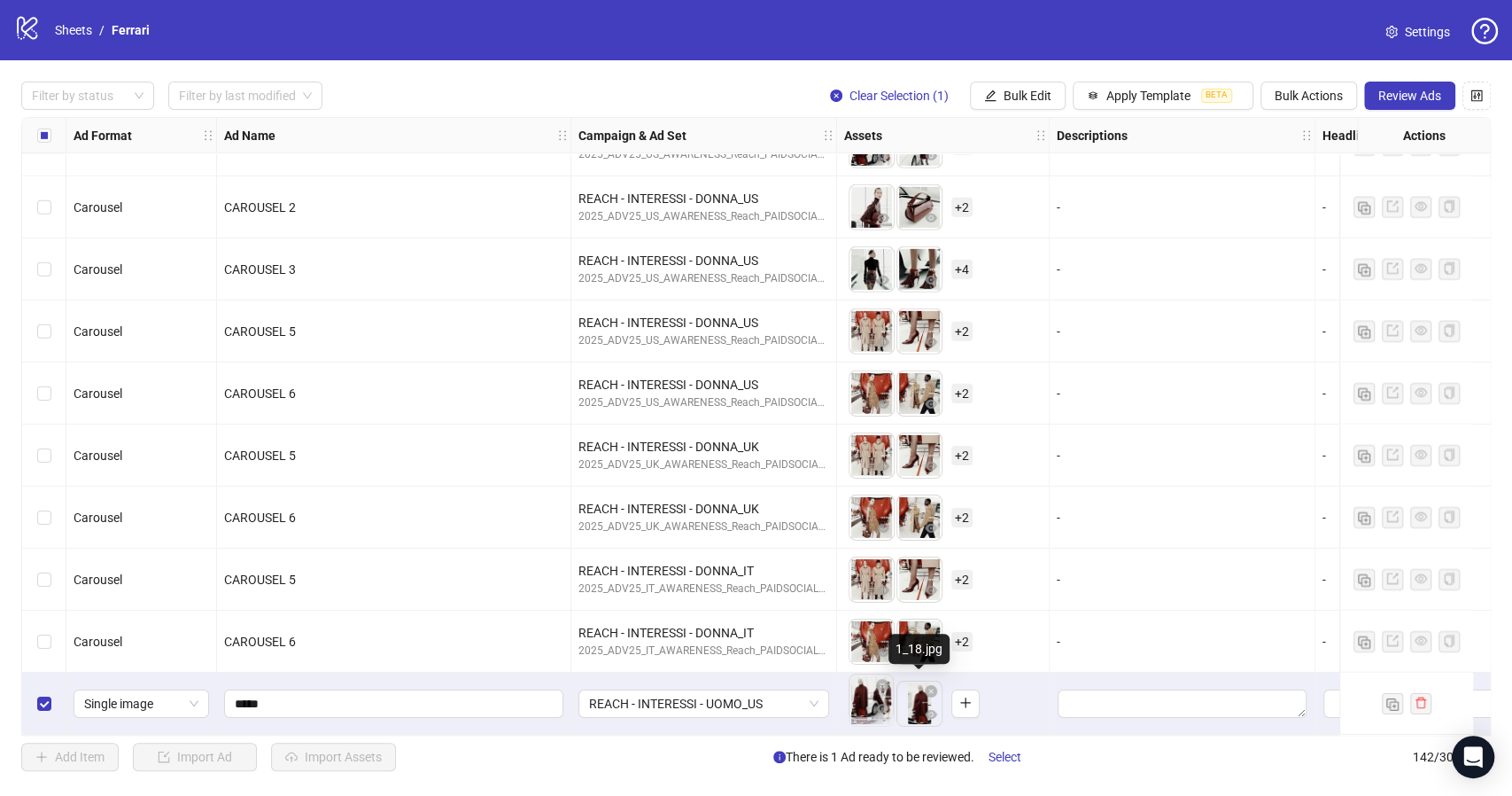
drag, startPoint x: 918, startPoint y: 699, endPoint x: 871, endPoint y: 699, distance: 47.0
click at [871, 699] on body "logo/logo-mobile Sheets / Ferrari Settings Filter by status Filter by last modi…" at bounding box center [756, 398] width 1512 height 796
click at [1316, 93] on span "Bulk Actions" at bounding box center [1309, 96] width 69 height 14
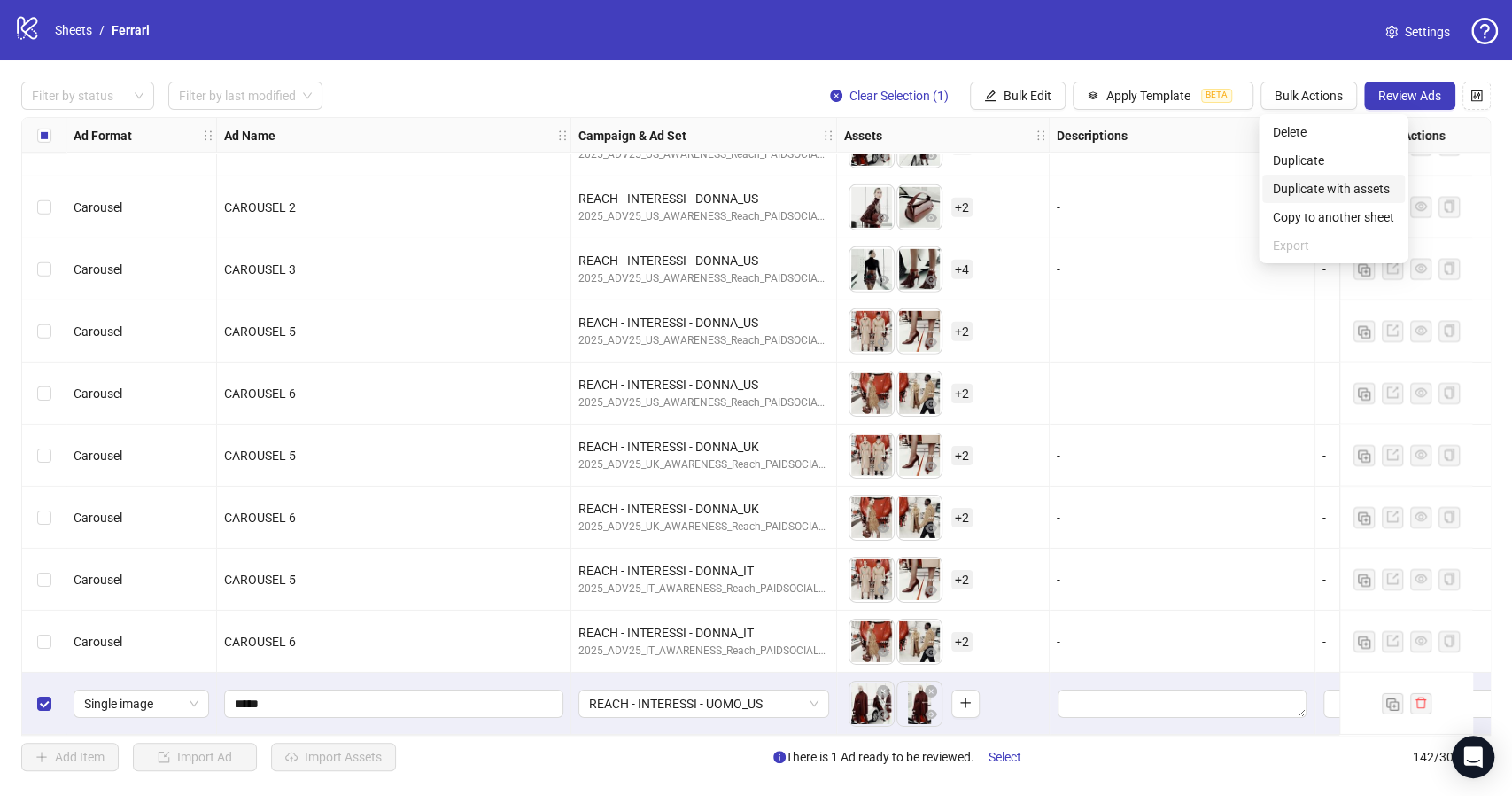
click at [1331, 187] on span "Duplicate with assets" at bounding box center [1333, 189] width 121 height 20
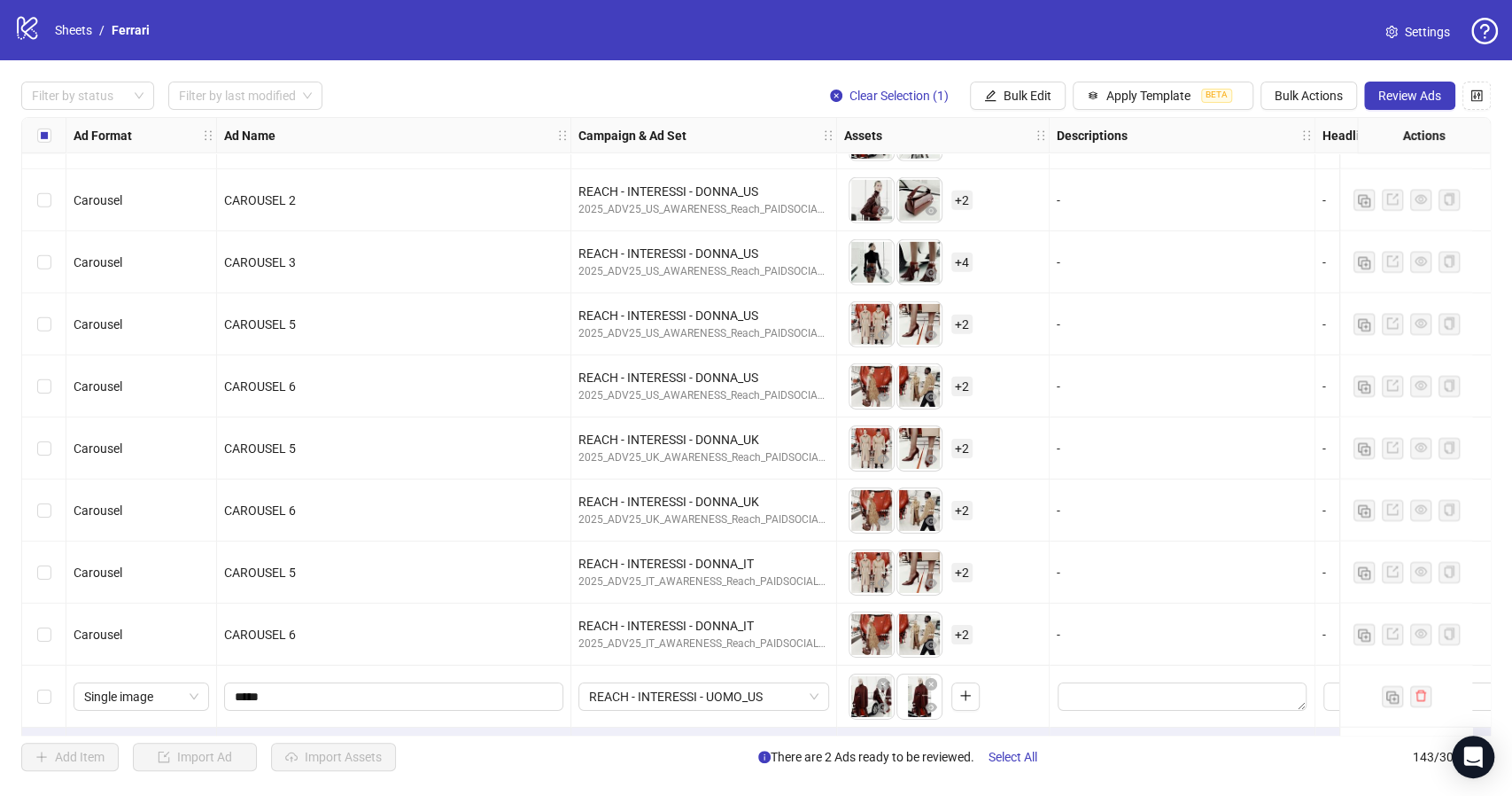
scroll to position [8294, 0]
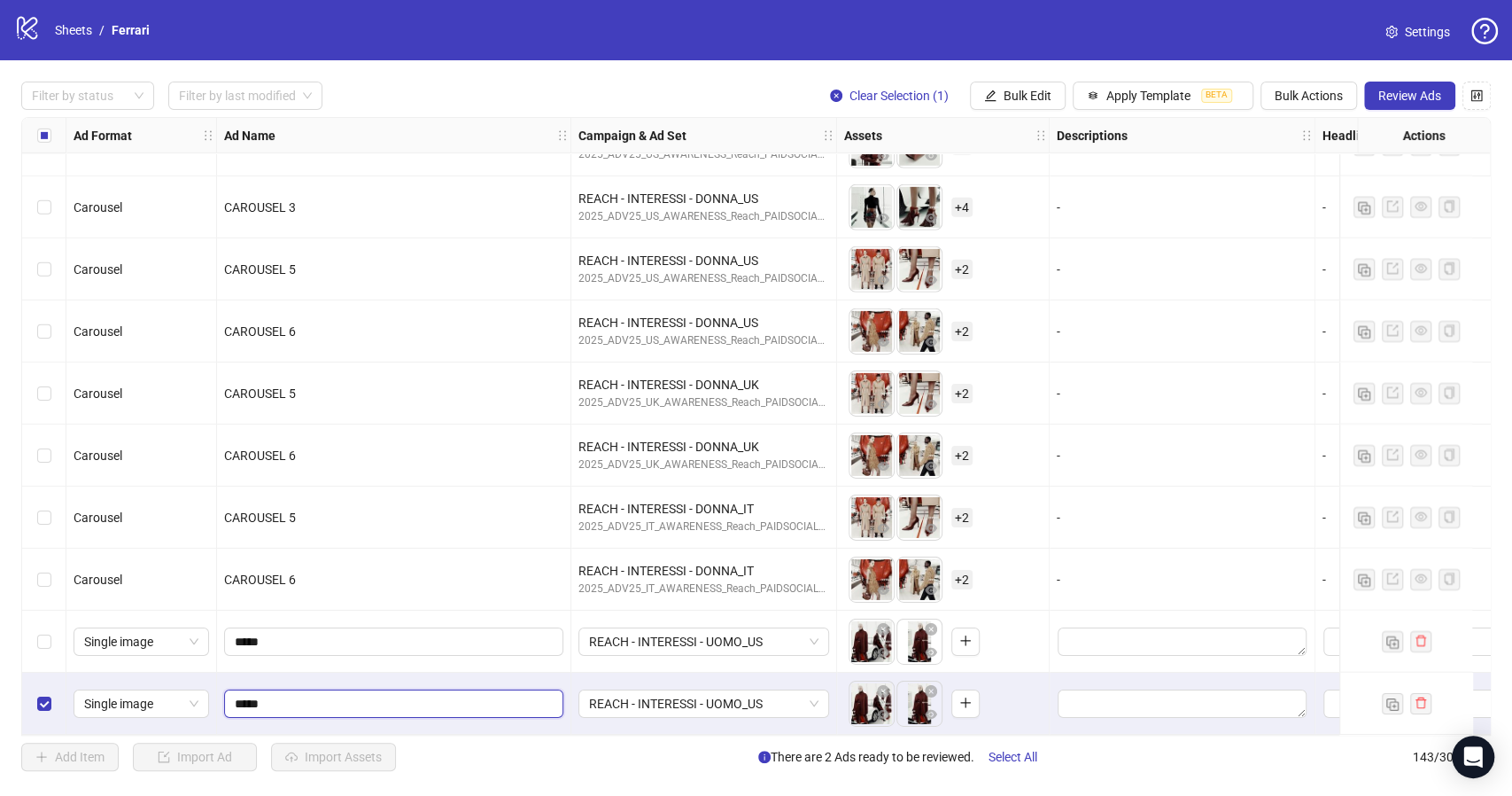
click at [315, 694] on input "*****" at bounding box center [392, 704] width 315 height 20
type input "*****"
click at [931, 685] on icon "close-circle" at bounding box center [931, 691] width 13 height 13
click at [883, 685] on icon "close-circle" at bounding box center [883, 691] width 13 height 13
click at [875, 697] on icon "plus" at bounding box center [870, 703] width 13 height 13
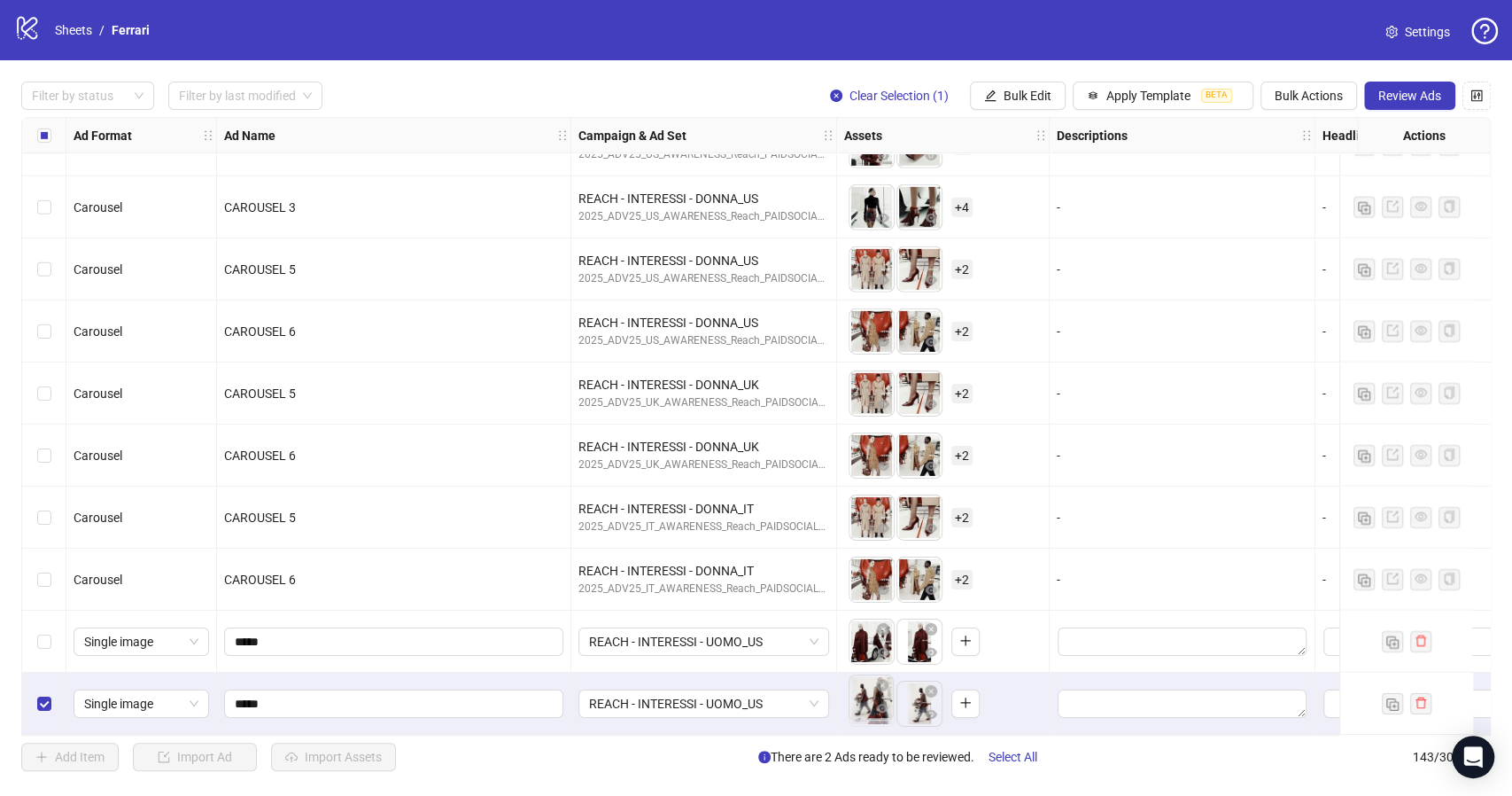
drag, startPoint x: 916, startPoint y: 699, endPoint x: 859, endPoint y: 693, distance: 57.3
click at [859, 693] on body "logo/logo-mobile Sheets / Ferrari Settings Filter by status Filter by last modi…" at bounding box center [756, 398] width 1512 height 796
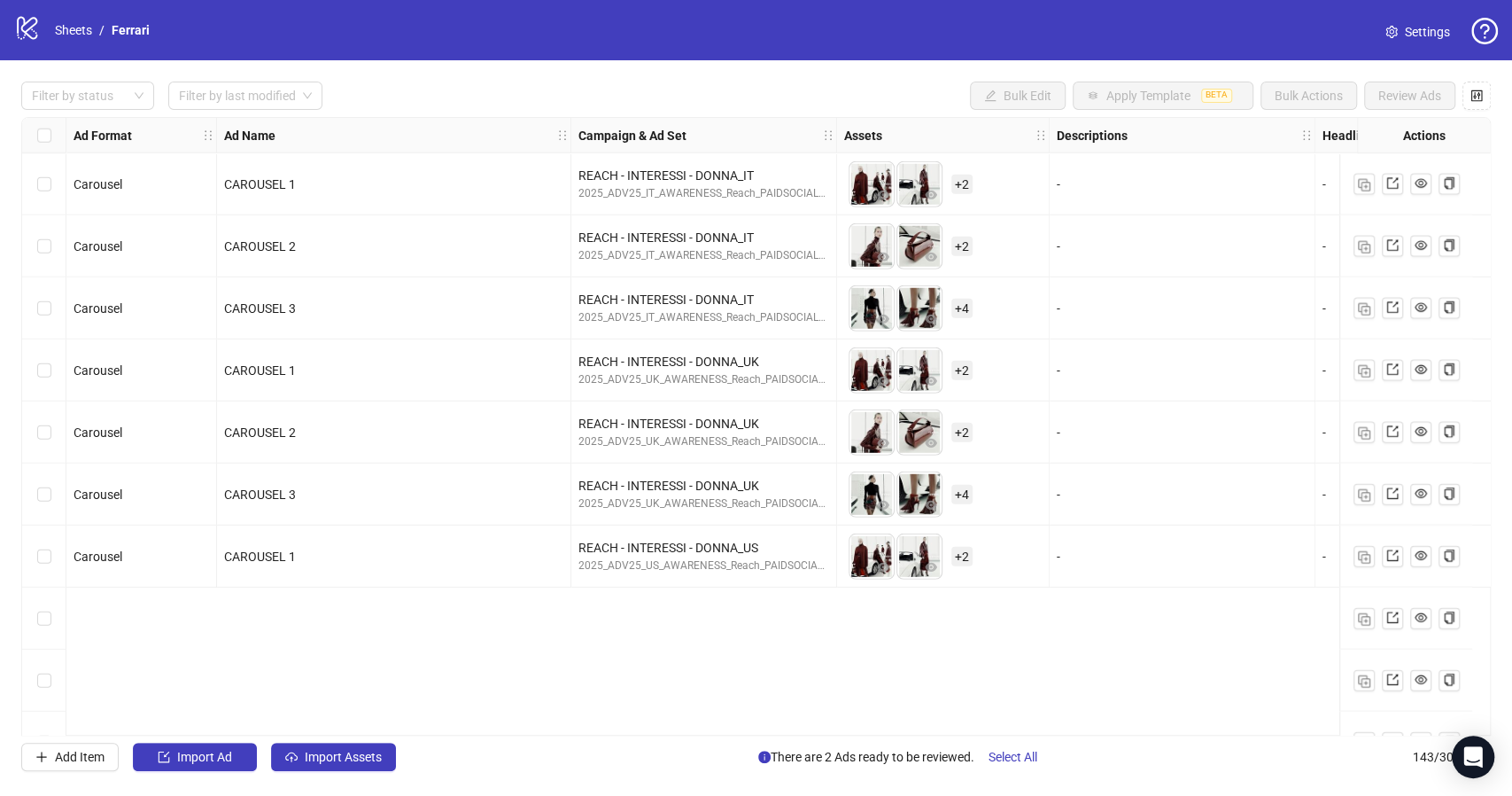
scroll to position [7555, 0]
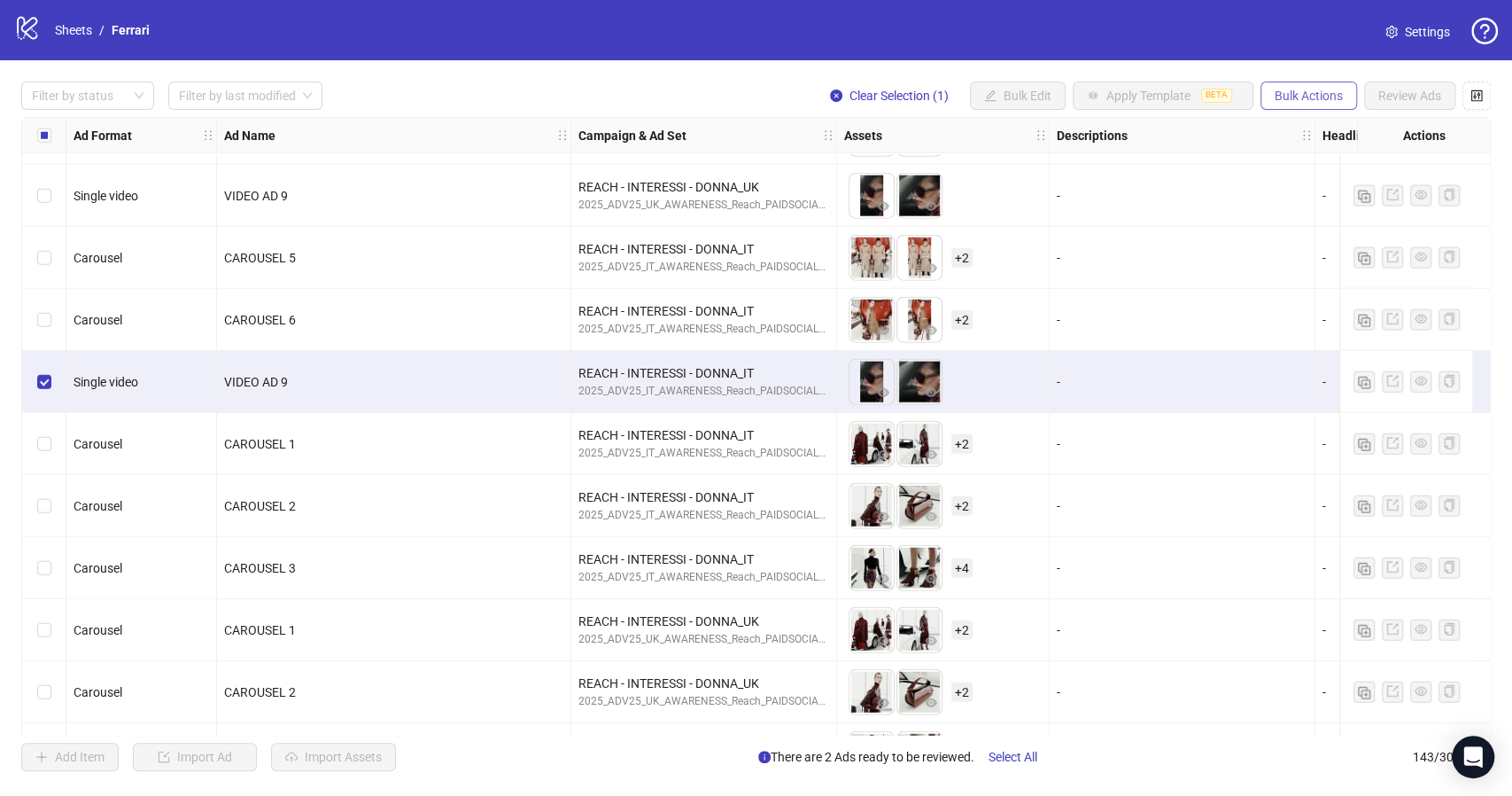
click at [1318, 86] on button "Bulk Actions" at bounding box center [1308, 95] width 97 height 28
click at [1340, 185] on span "Duplicate with assets" at bounding box center [1333, 189] width 121 height 20
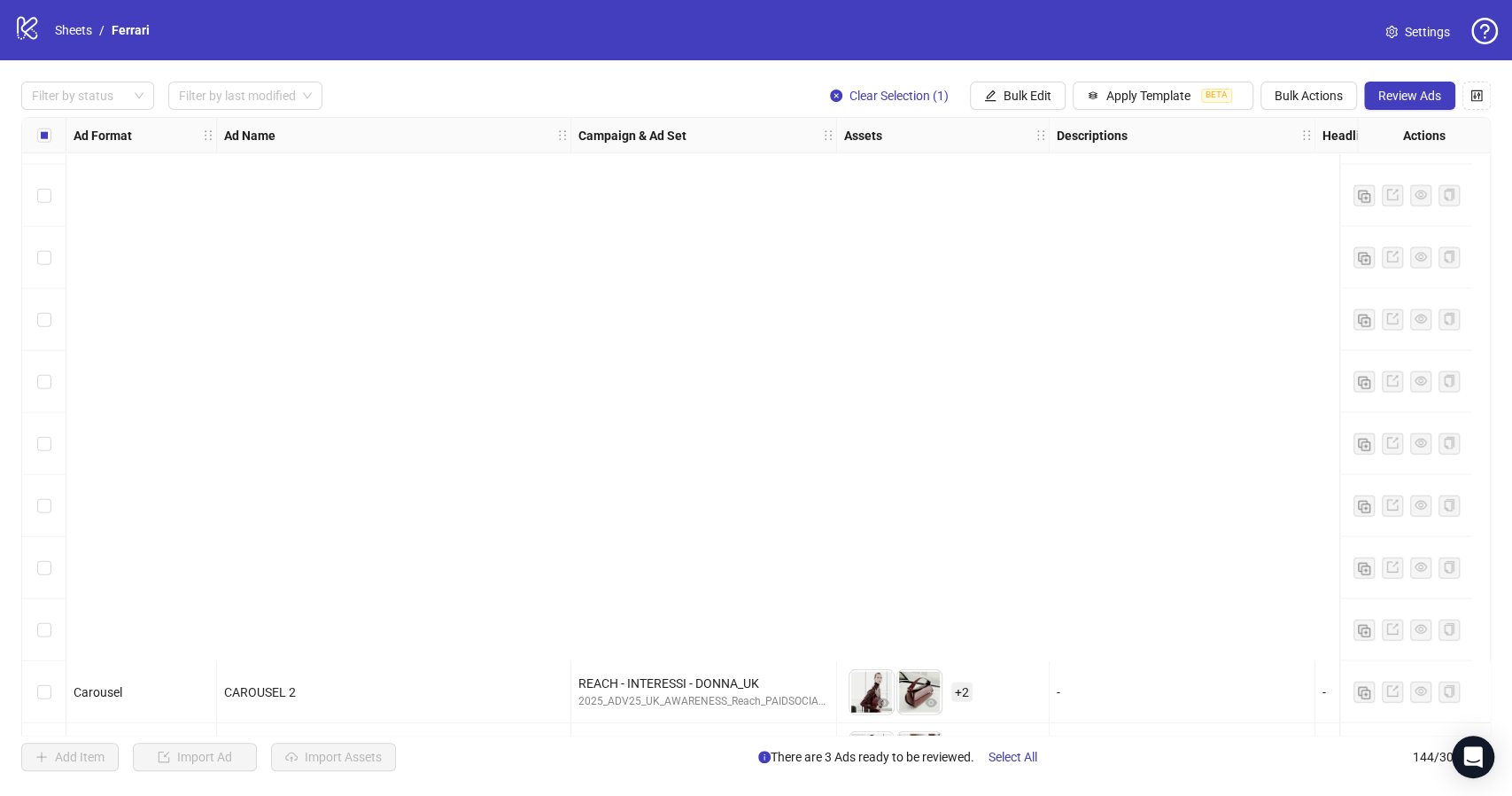
scroll to position [8356, 0]
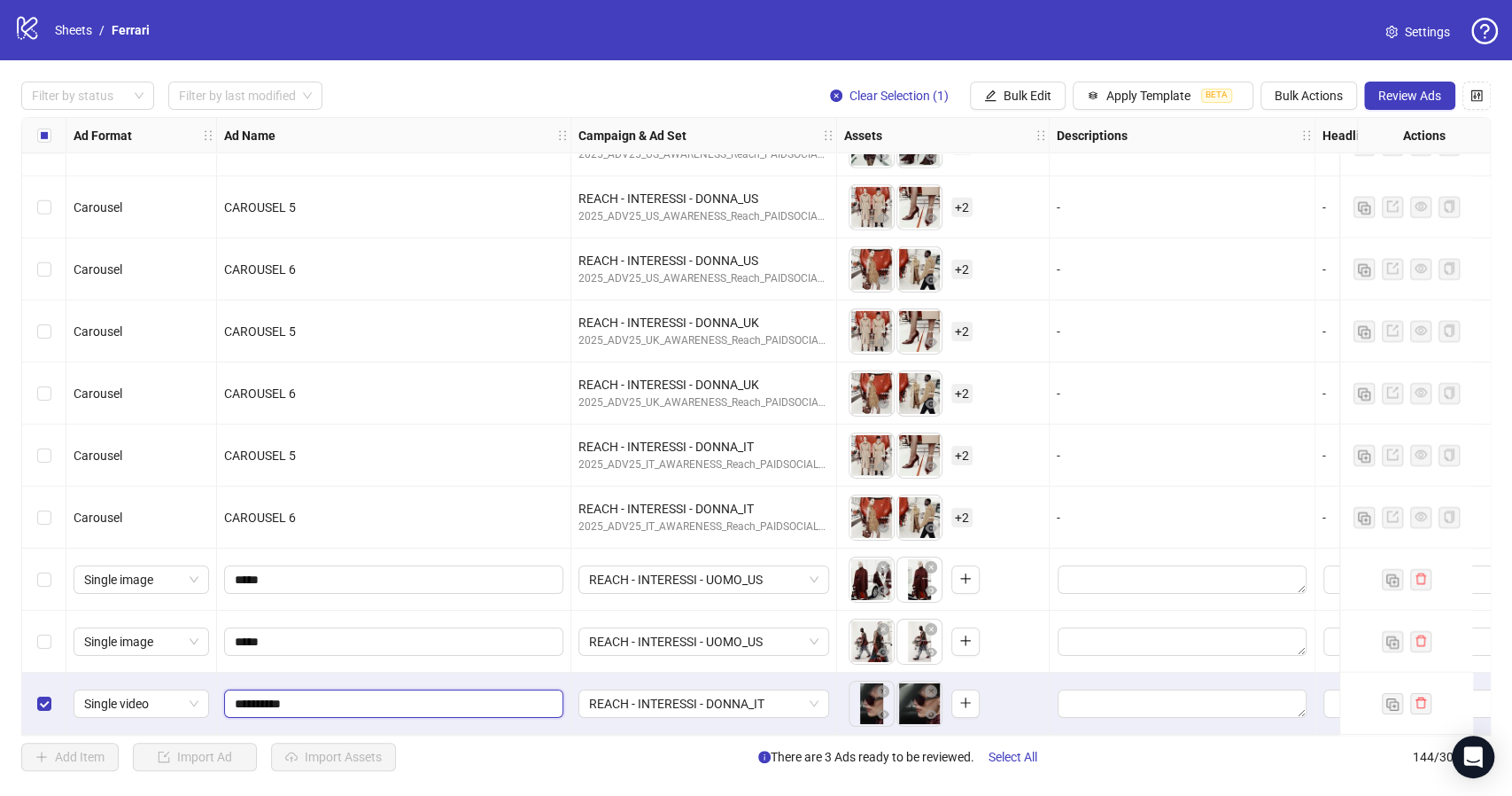
click at [355, 705] on input "**********" at bounding box center [392, 704] width 315 height 20
type input "**********"
click at [817, 700] on span "REACH - INTERESSI - DONNA_IT" at bounding box center [704, 703] width 229 height 26
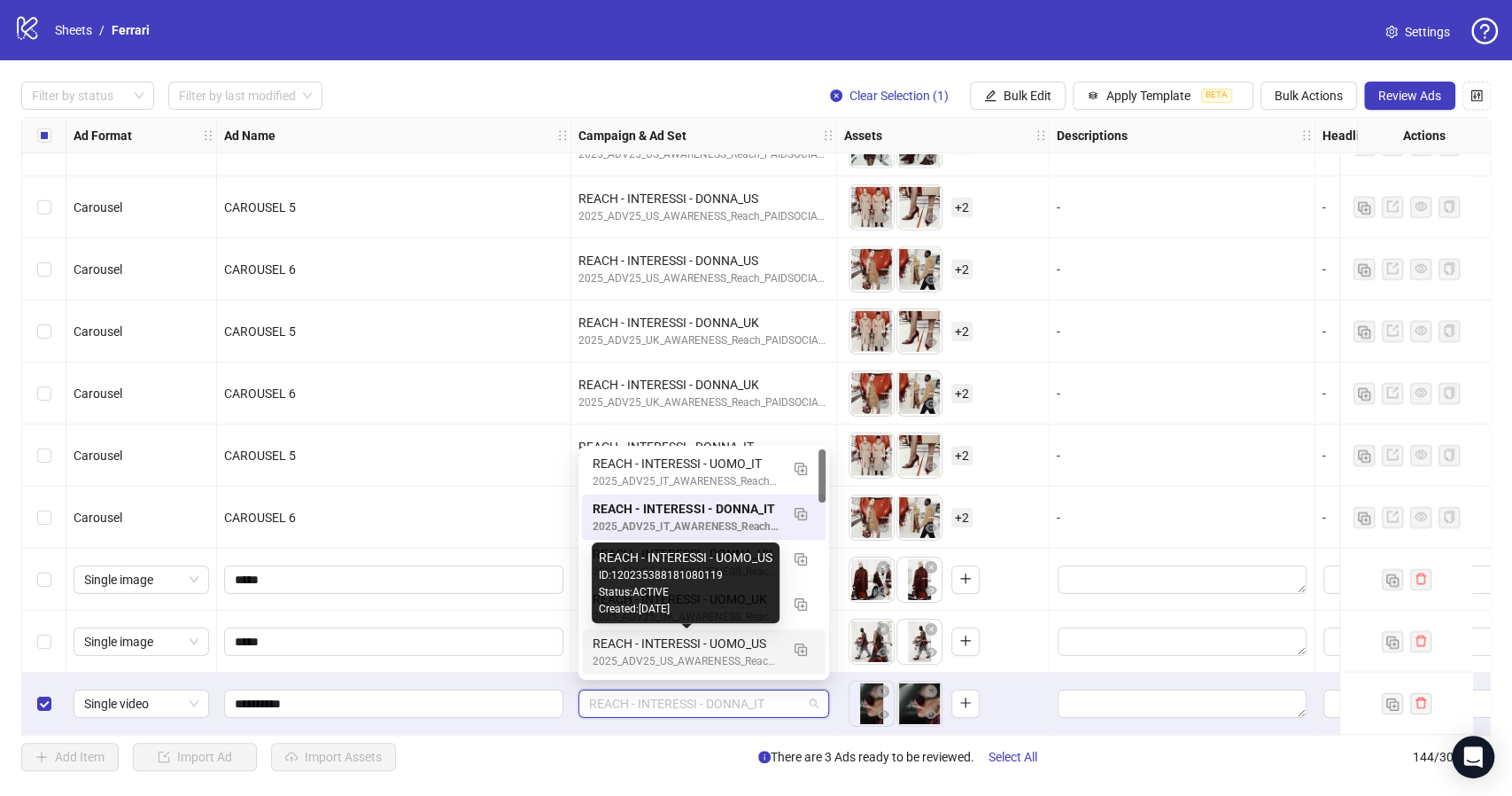
click at [715, 640] on div "REACH - INTERESSI - UOMO_US" at bounding box center [686, 643] width 187 height 20
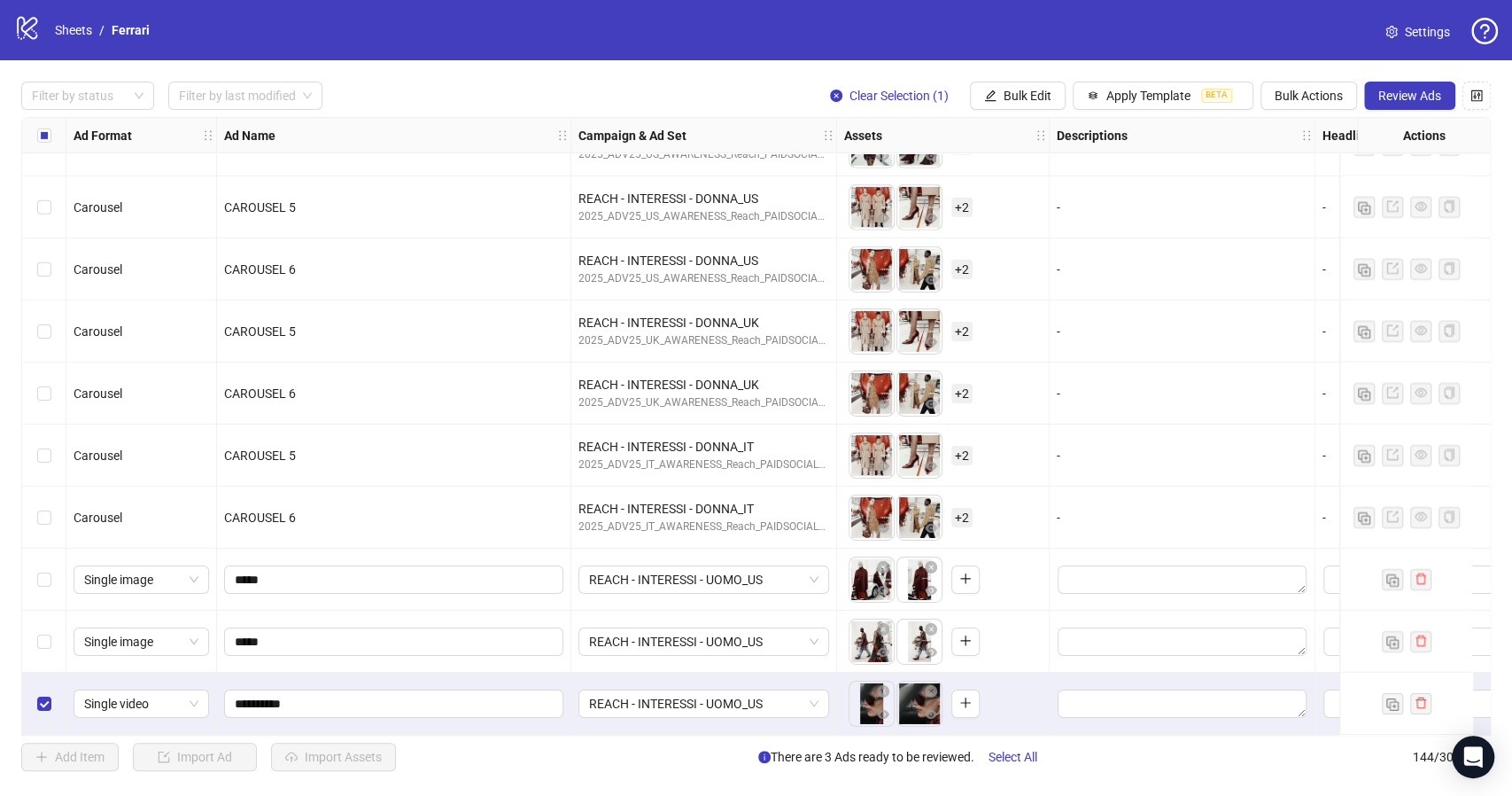
click at [1006, 705] on div "To pick up a draggable item, press the space bar. While dragging, use the arrow…" at bounding box center [943, 703] width 198 height 55
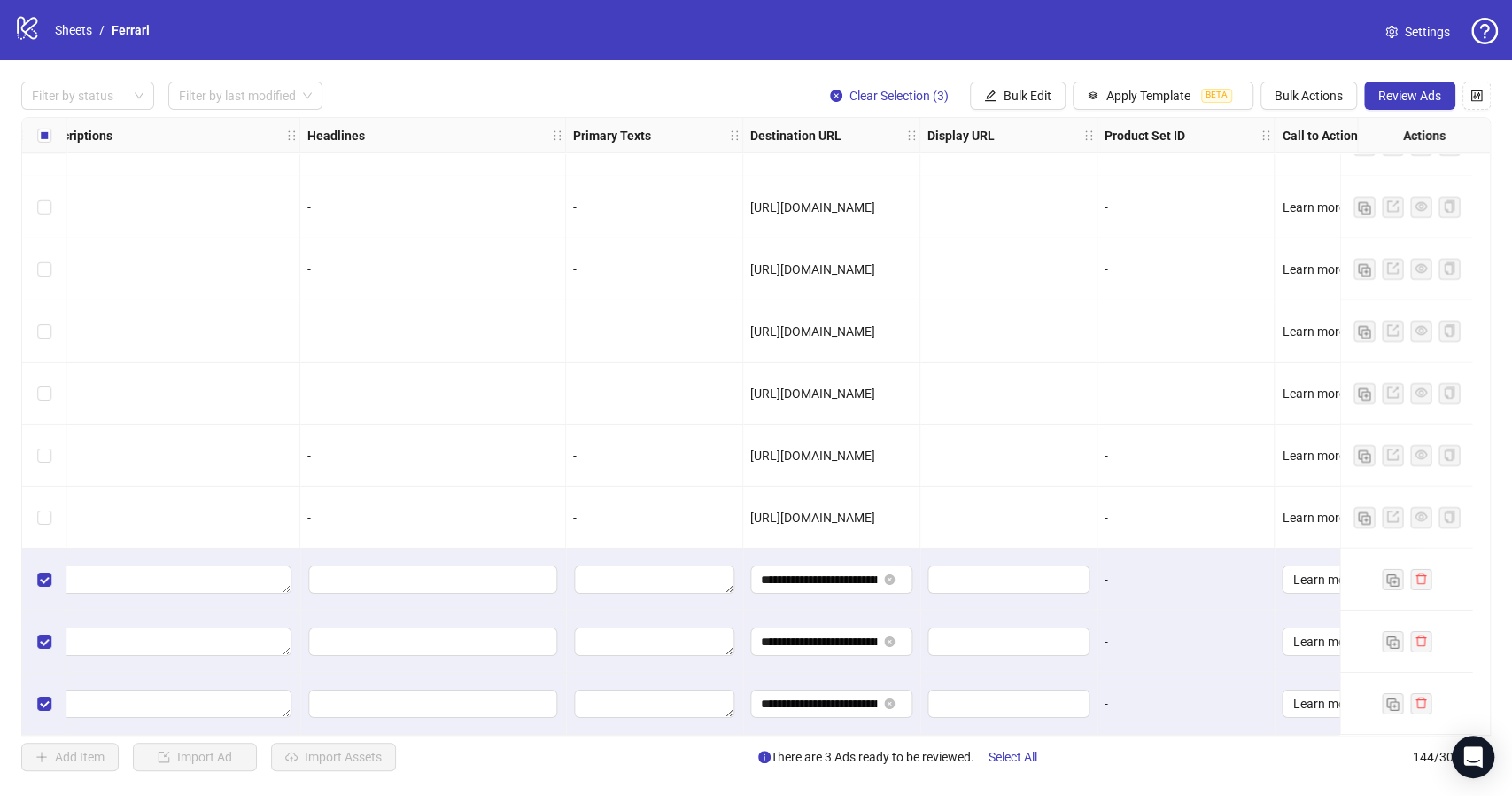
scroll to position [8356, 1021]
click at [1035, 96] on span "Bulk Edit" at bounding box center [1027, 96] width 48 height 14
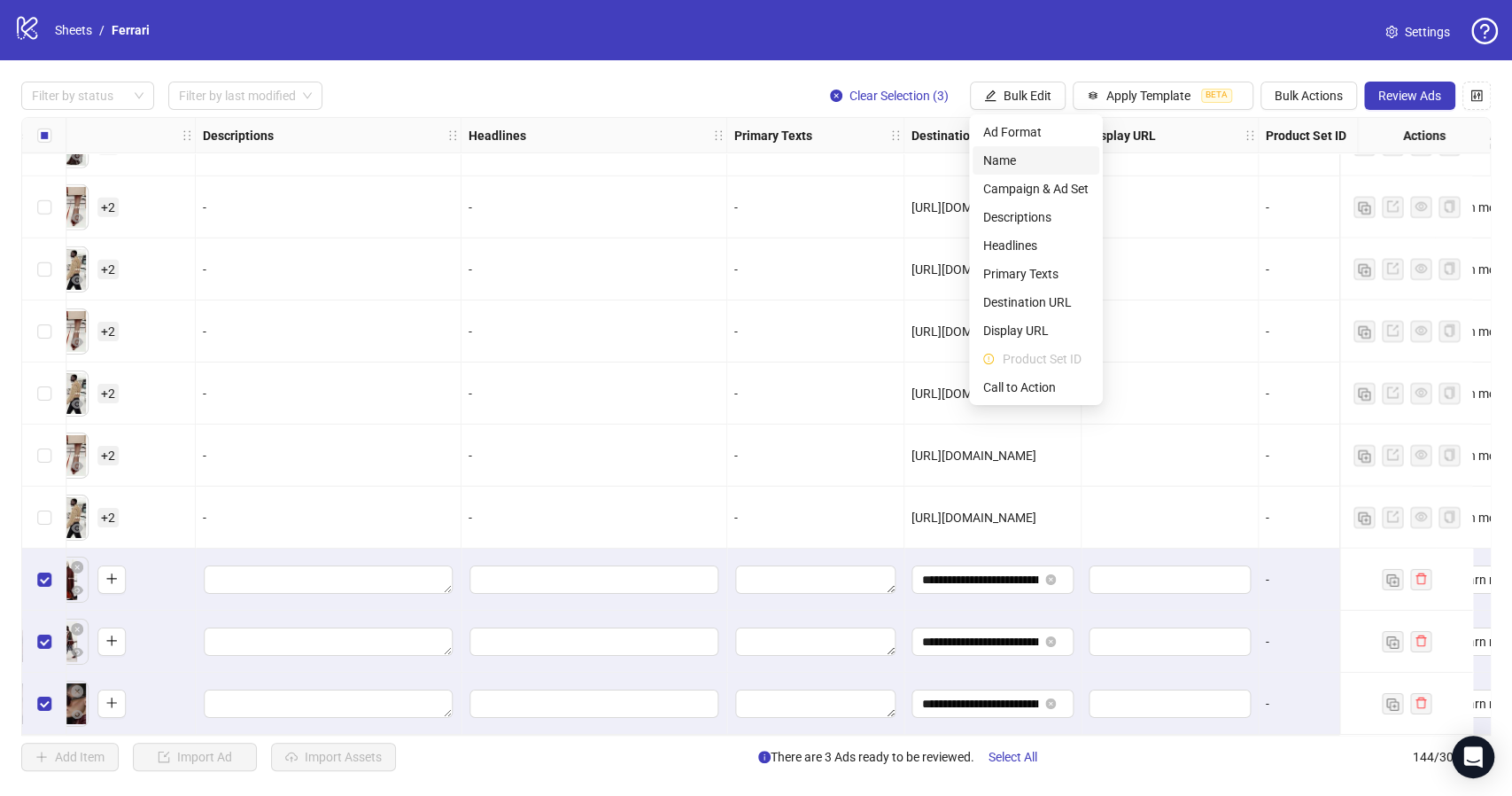
scroll to position [8356, 862]
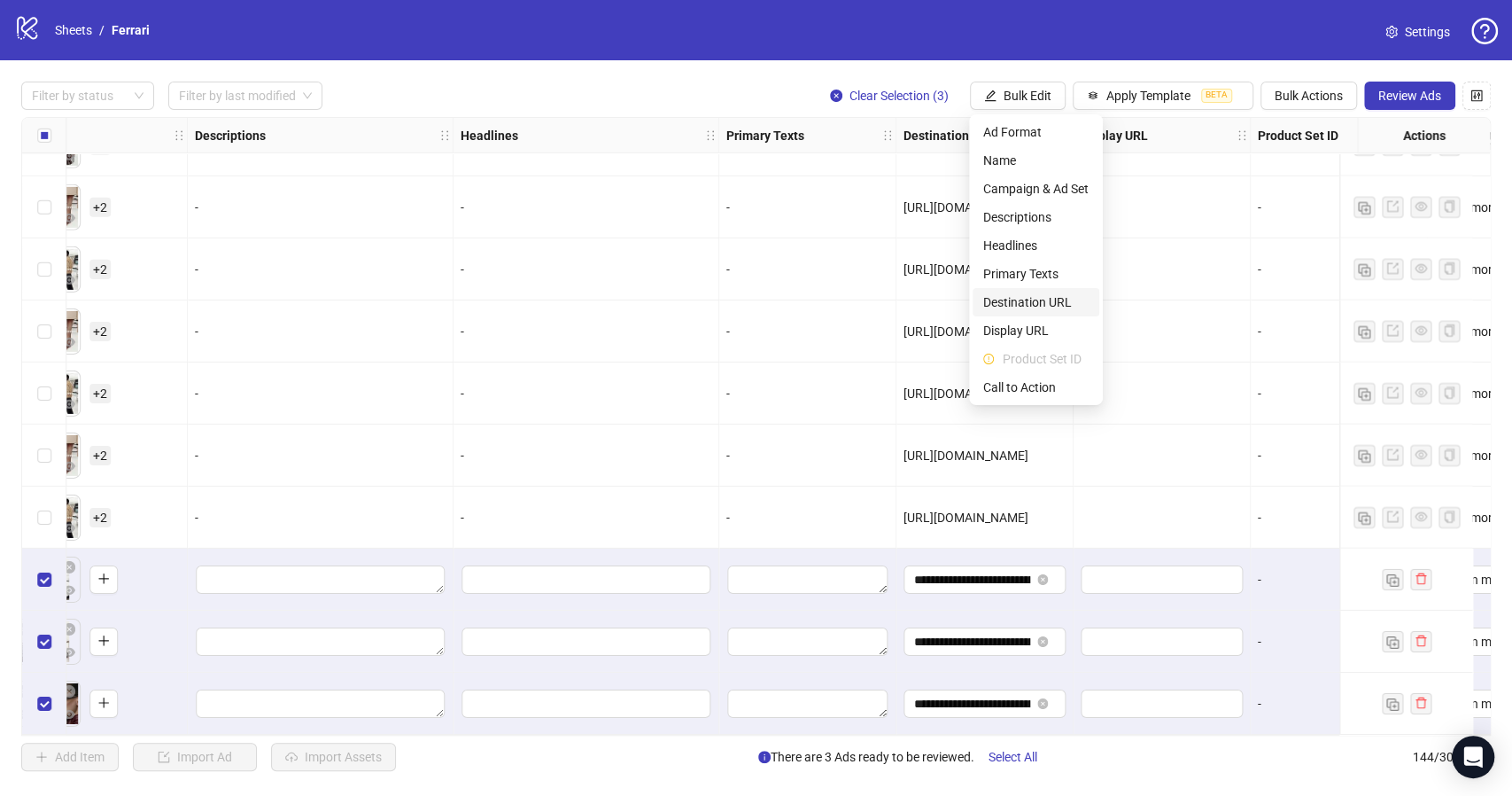
click at [1040, 304] on span "Destination URL" at bounding box center [1036, 302] width 106 height 20
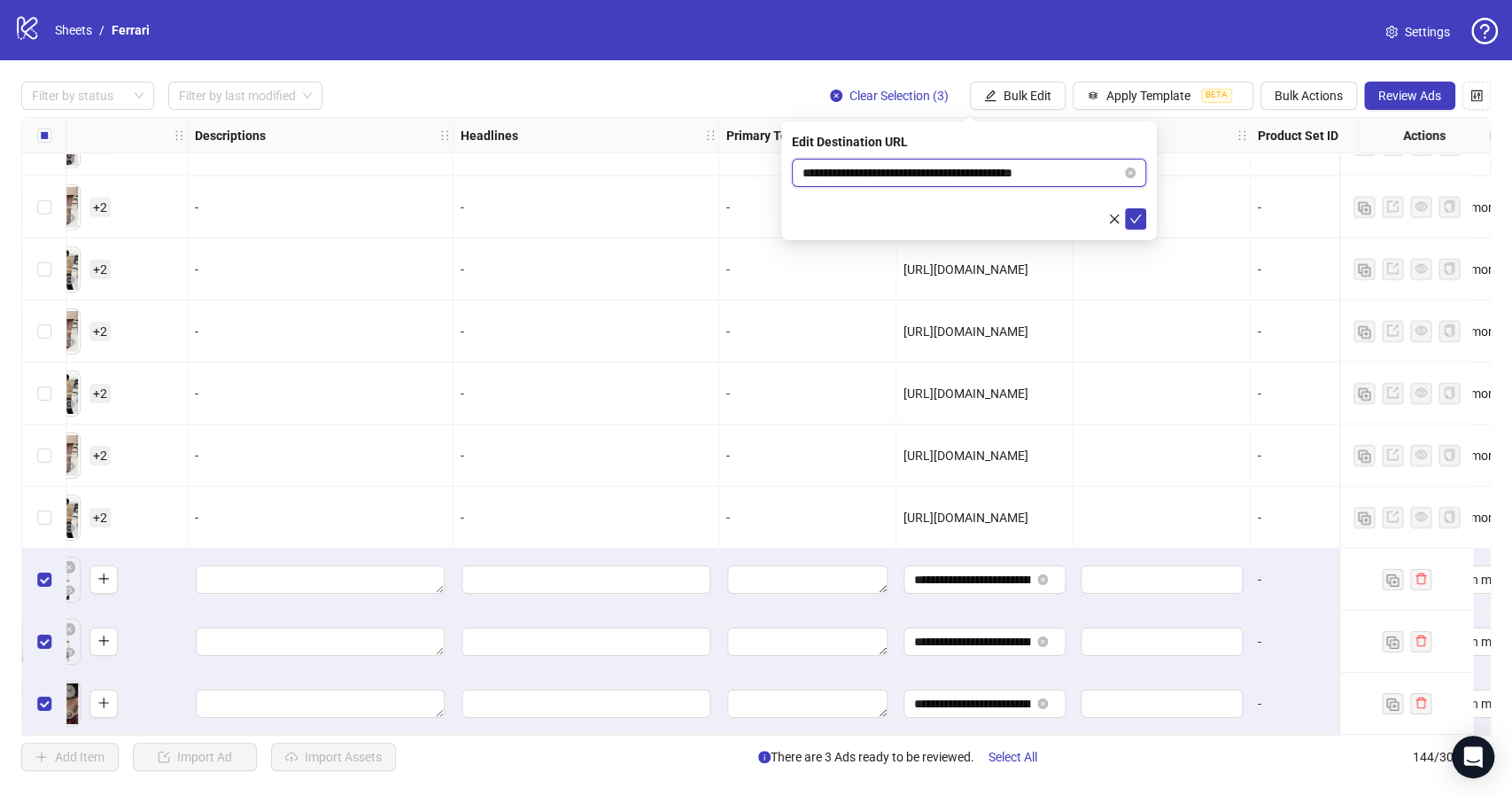
click at [975, 170] on input "**********" at bounding box center [961, 173] width 318 height 20
paste input "text"
type input "**********"
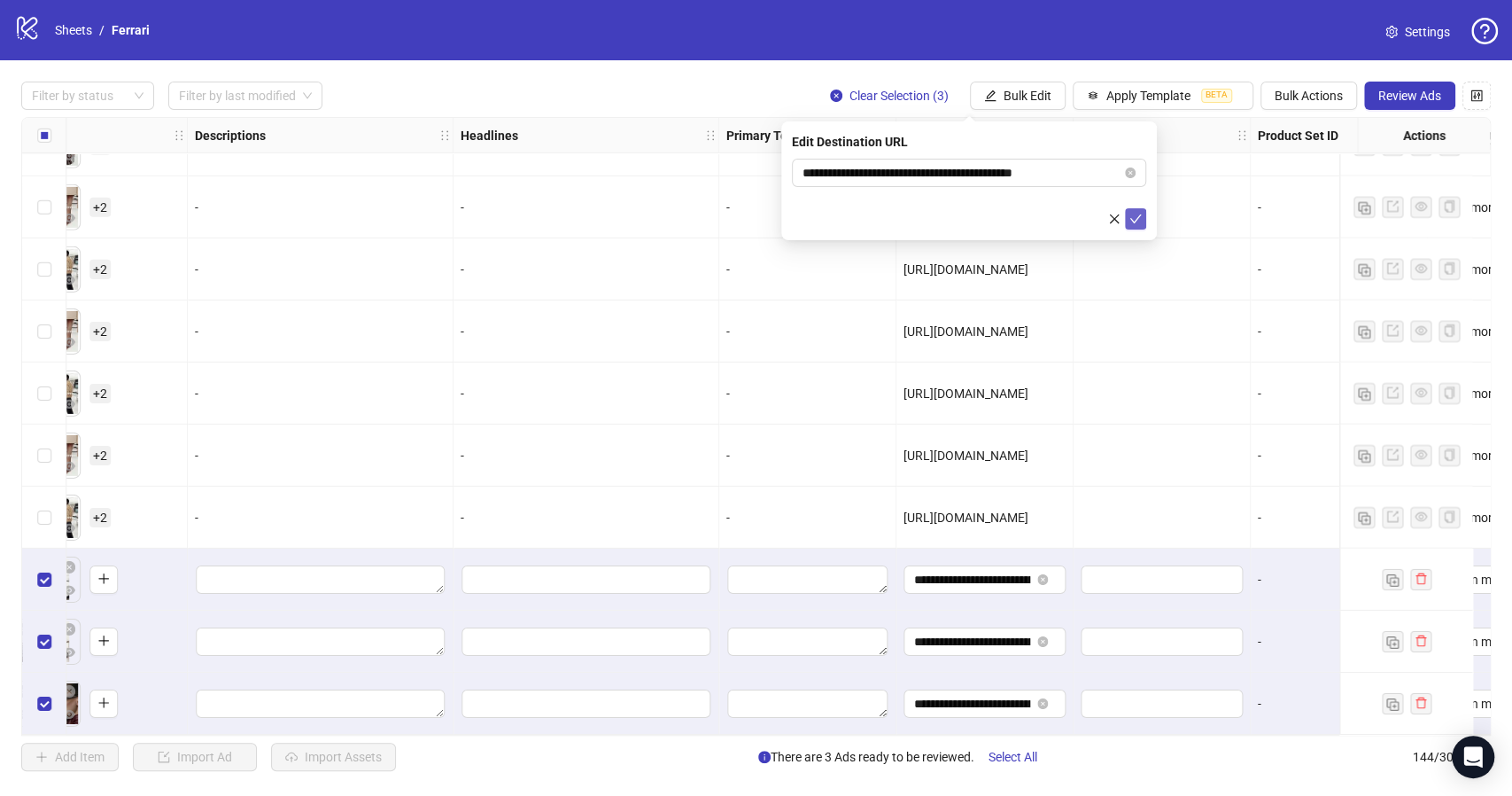
click at [1139, 220] on icon "check" at bounding box center [1136, 219] width 13 height 13
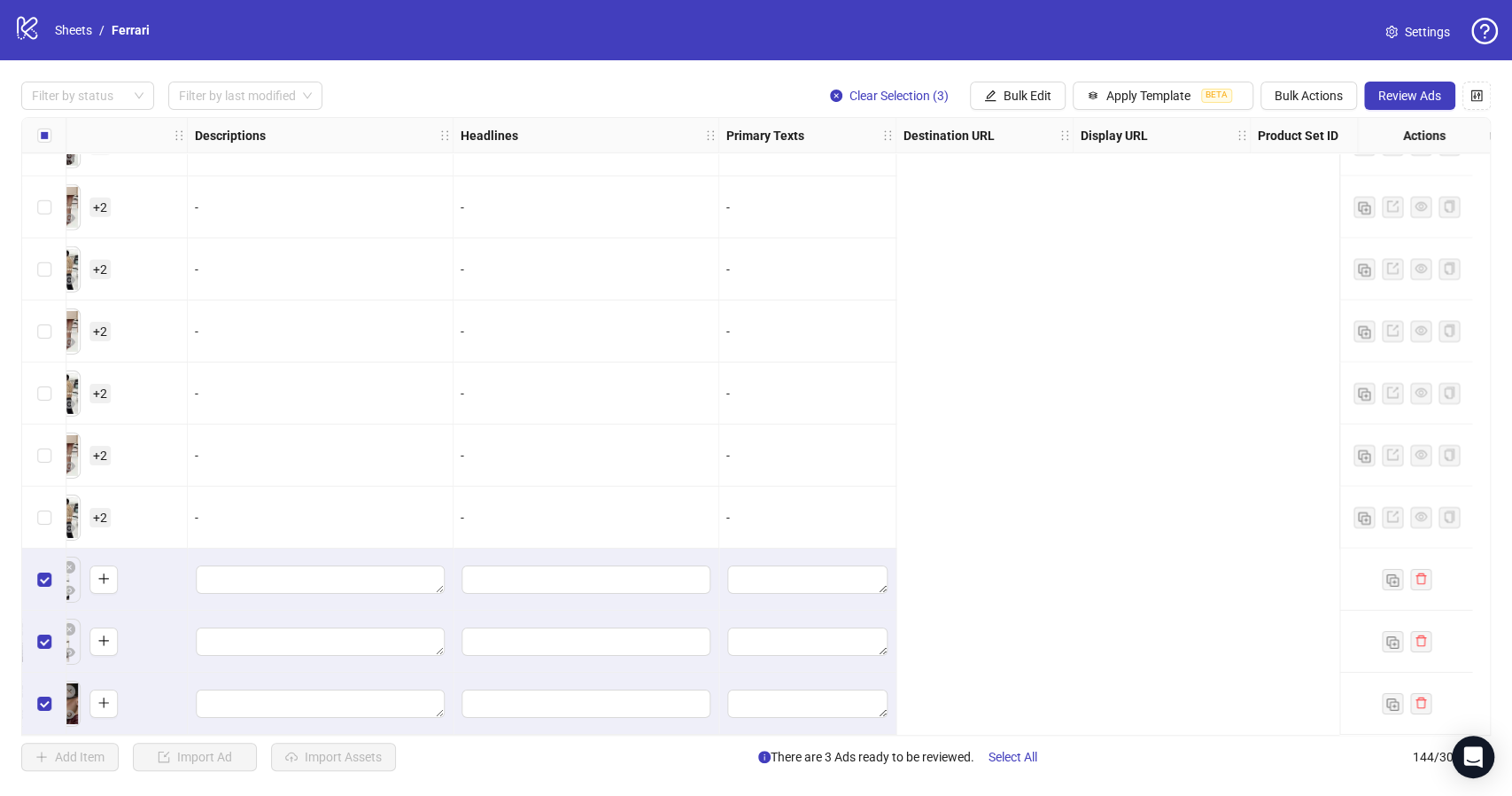
scroll to position [8356, 0]
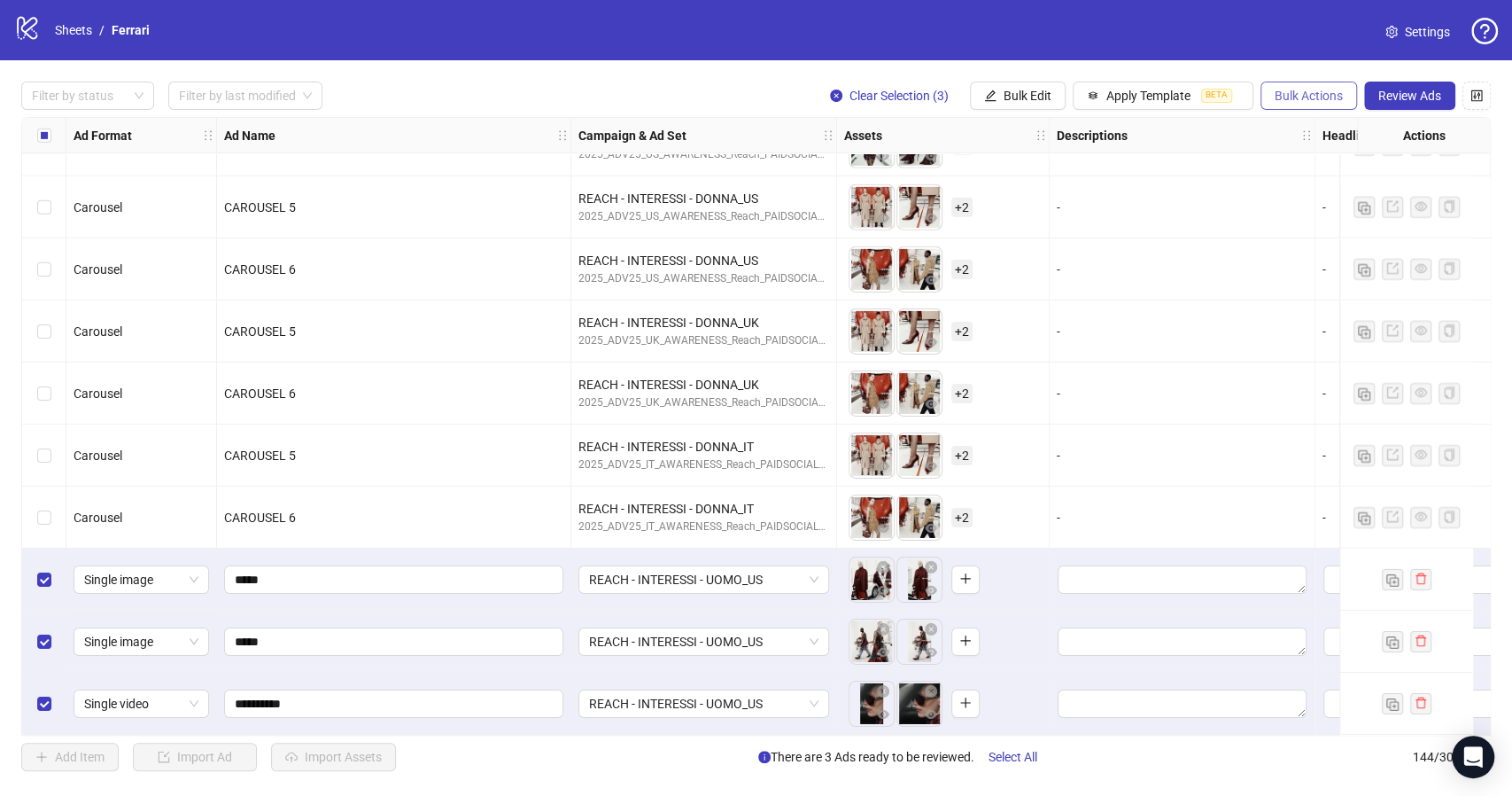
click at [1339, 99] on span "Bulk Actions" at bounding box center [1309, 96] width 69 height 14
click at [1340, 185] on span "Duplicate with assets" at bounding box center [1333, 189] width 121 height 20
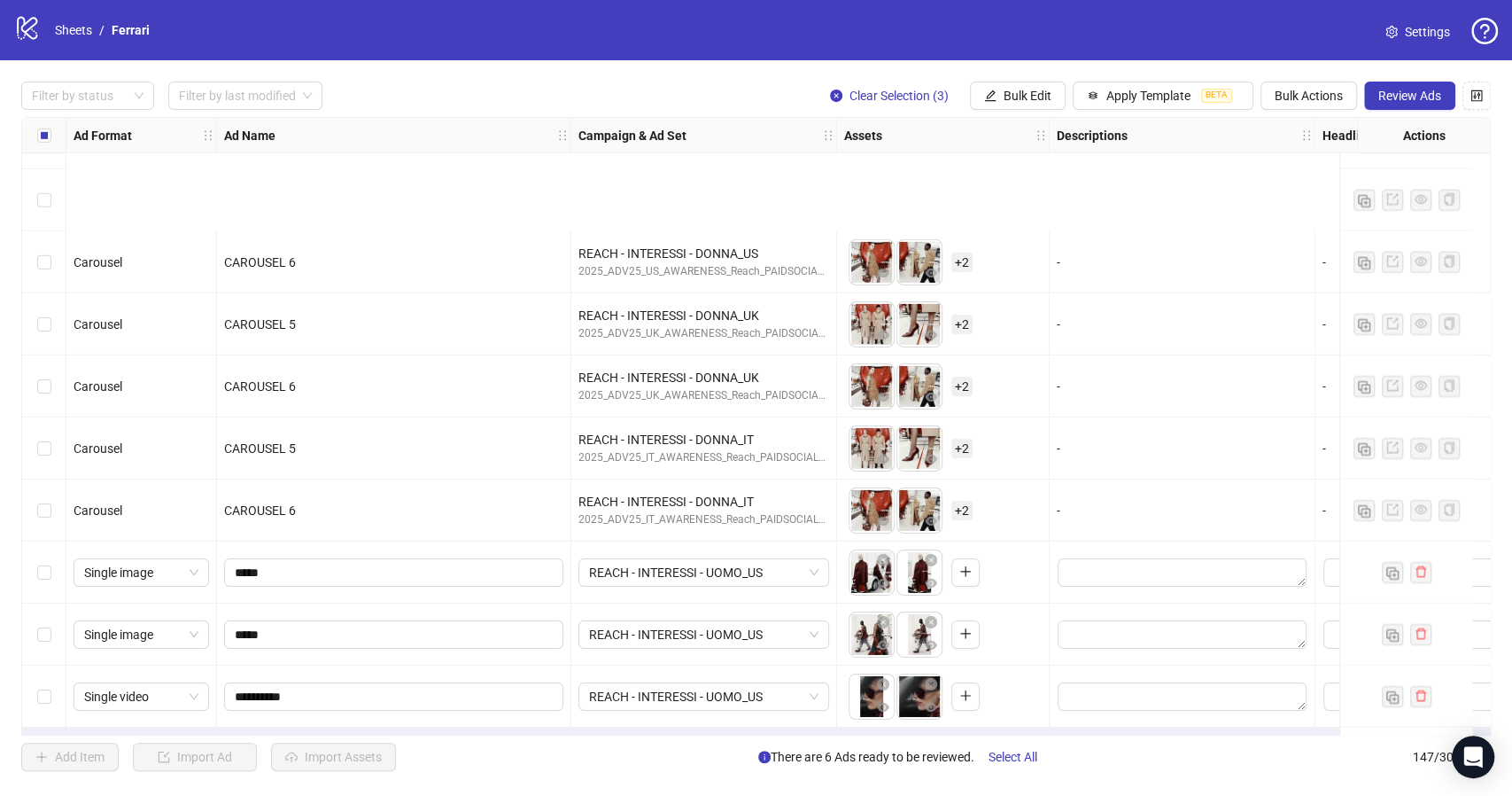
scroll to position [8542, 0]
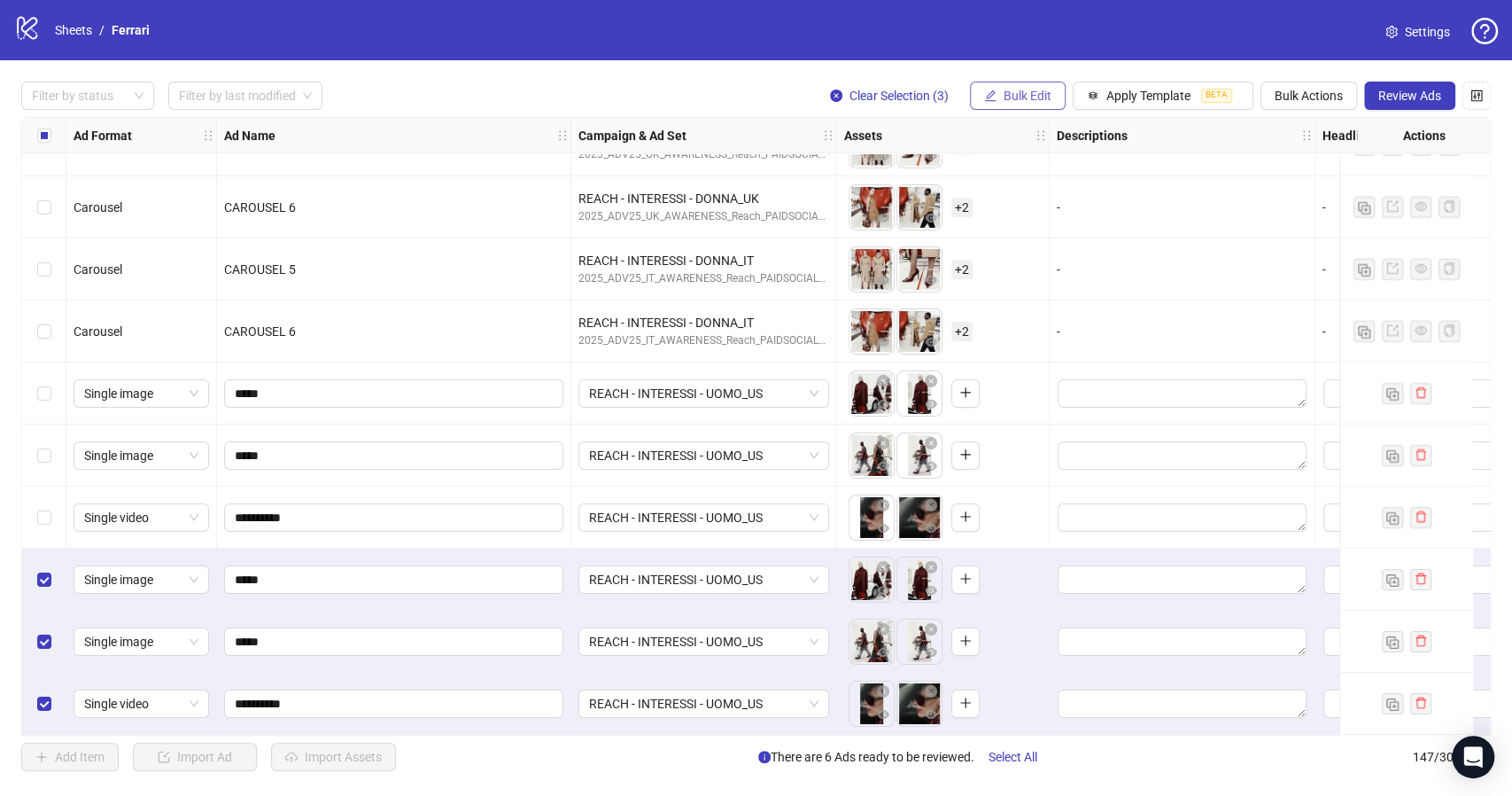
click at [1020, 98] on span "Bulk Edit" at bounding box center [1027, 96] width 48 height 14
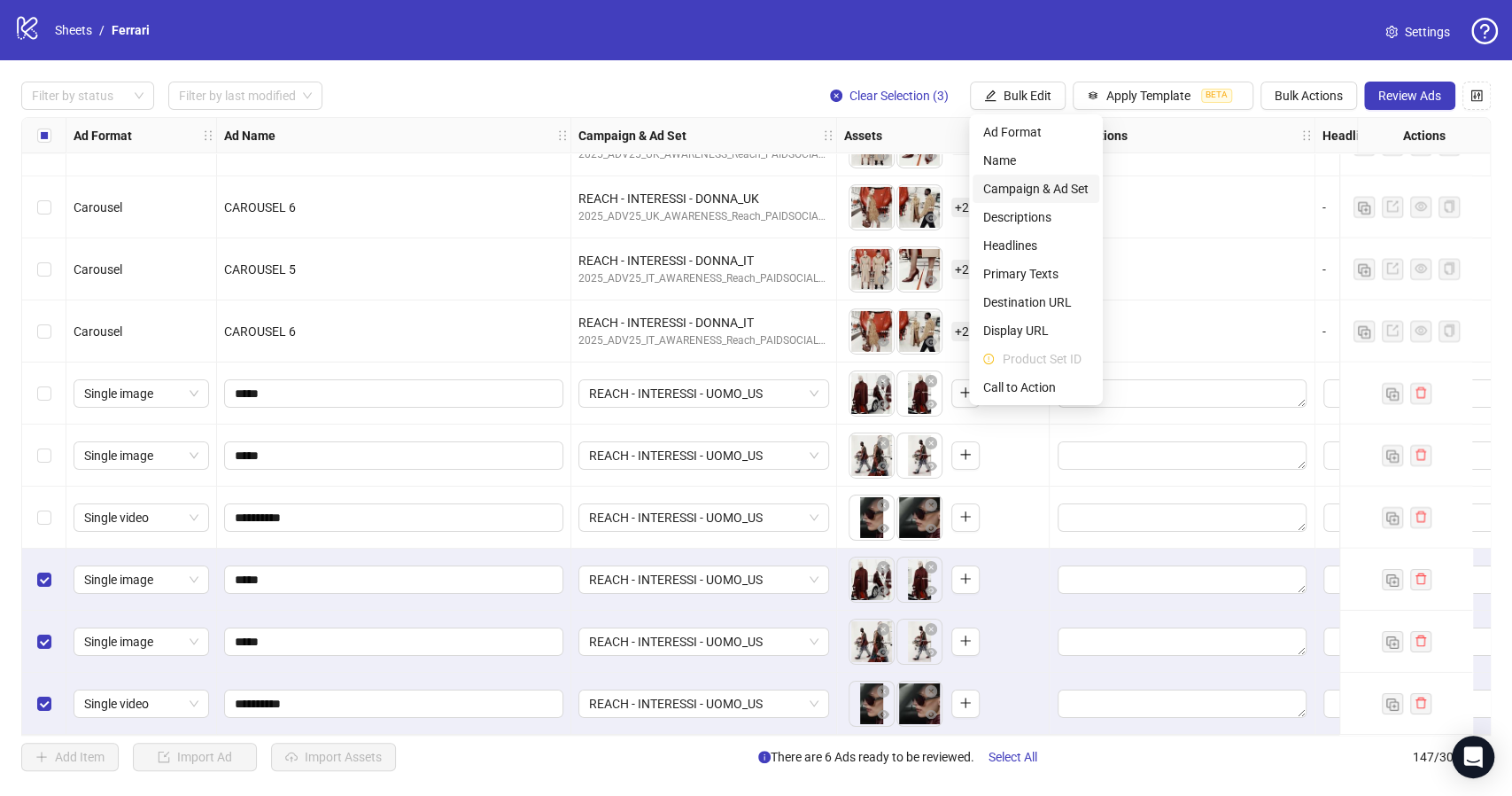
click at [1057, 187] on span "Campaign & Ad Set" at bounding box center [1036, 189] width 106 height 20
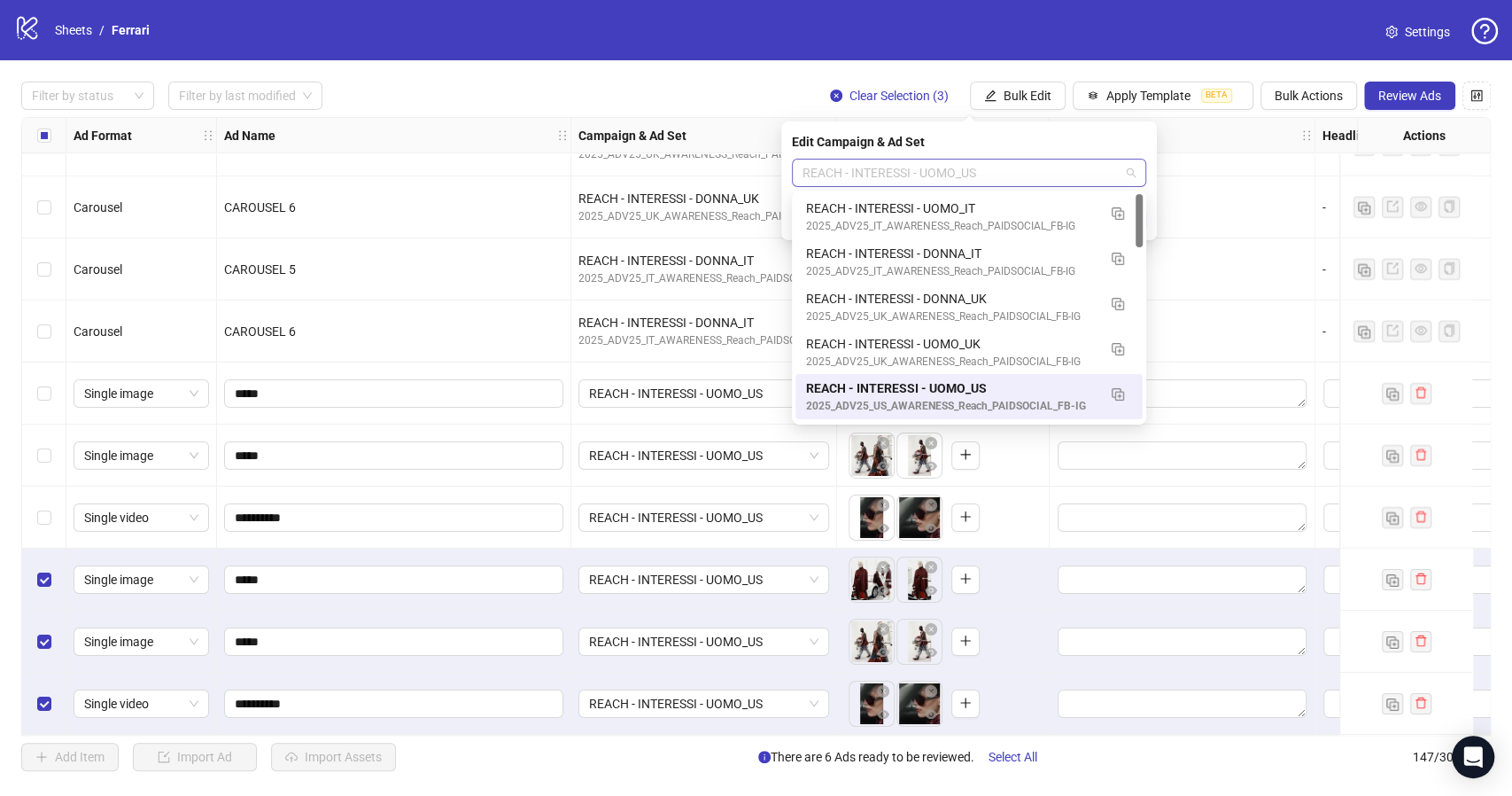
click at [1140, 165] on div "REACH - INTERESSI - UOMO_US" at bounding box center [969, 172] width 355 height 28
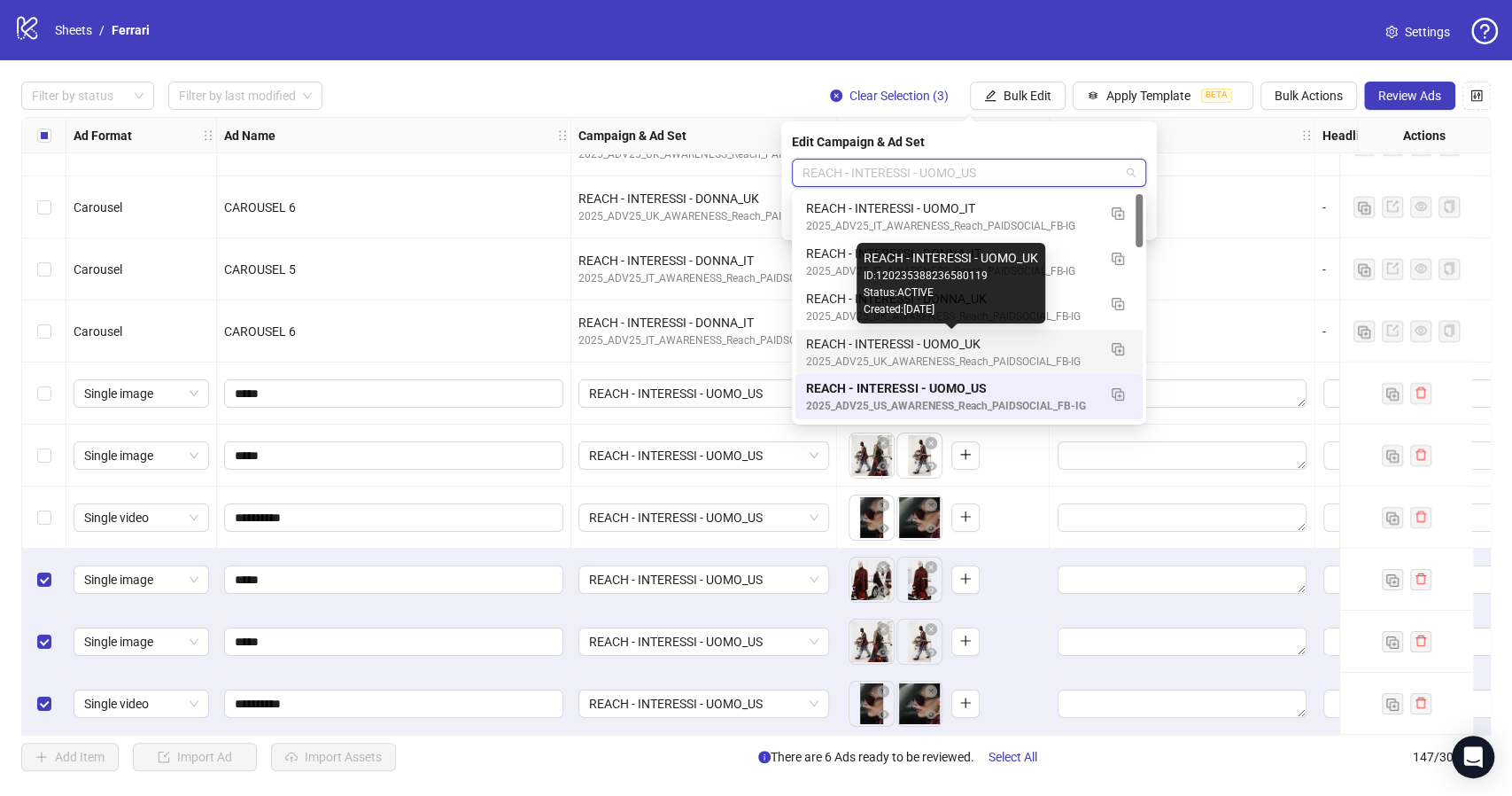
click at [936, 342] on div "REACH - INTERESSI - UOMO_UK" at bounding box center [951, 344] width 290 height 20
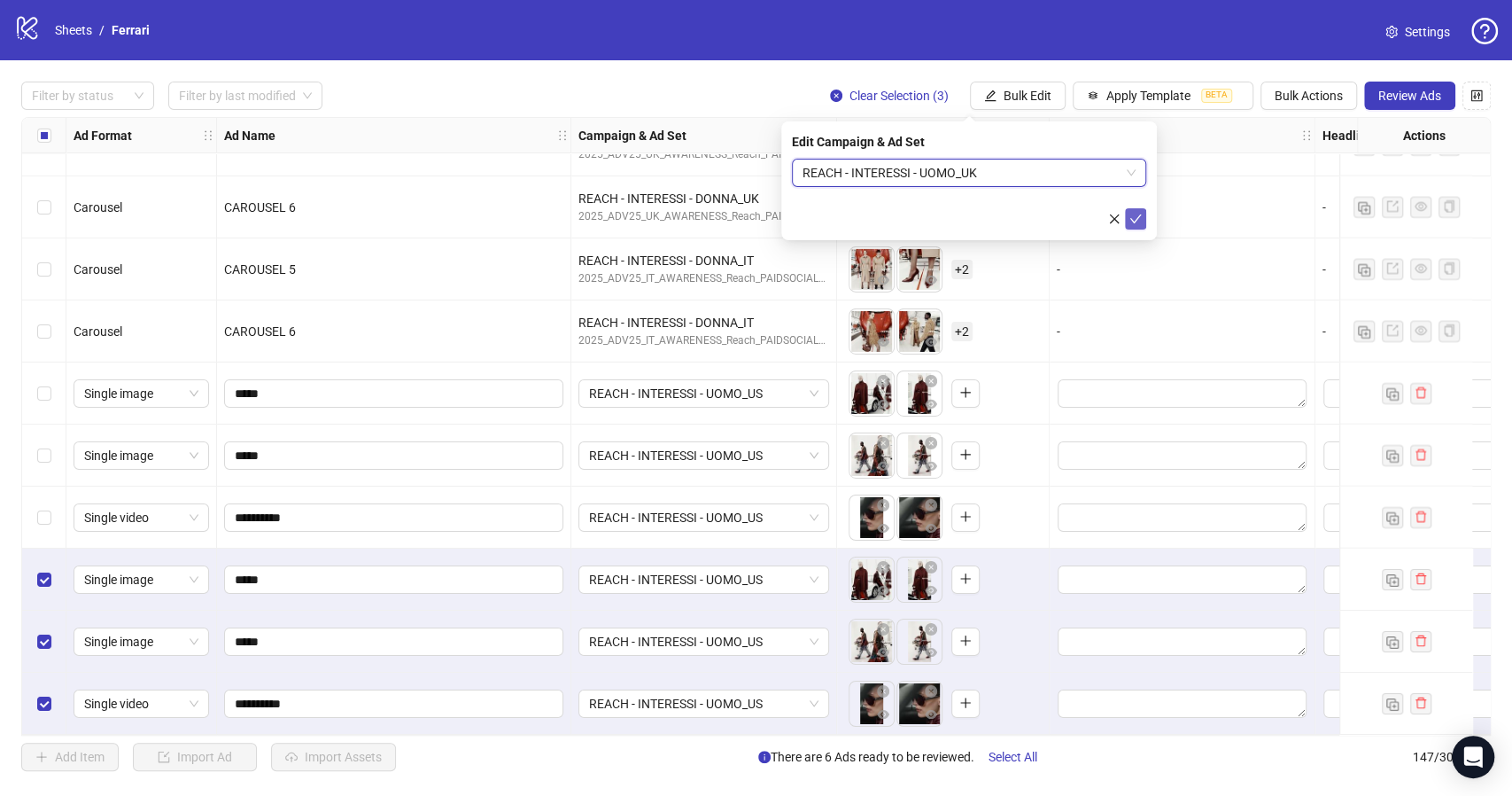
click at [1143, 218] on button "submit" at bounding box center [1136, 219] width 22 height 22
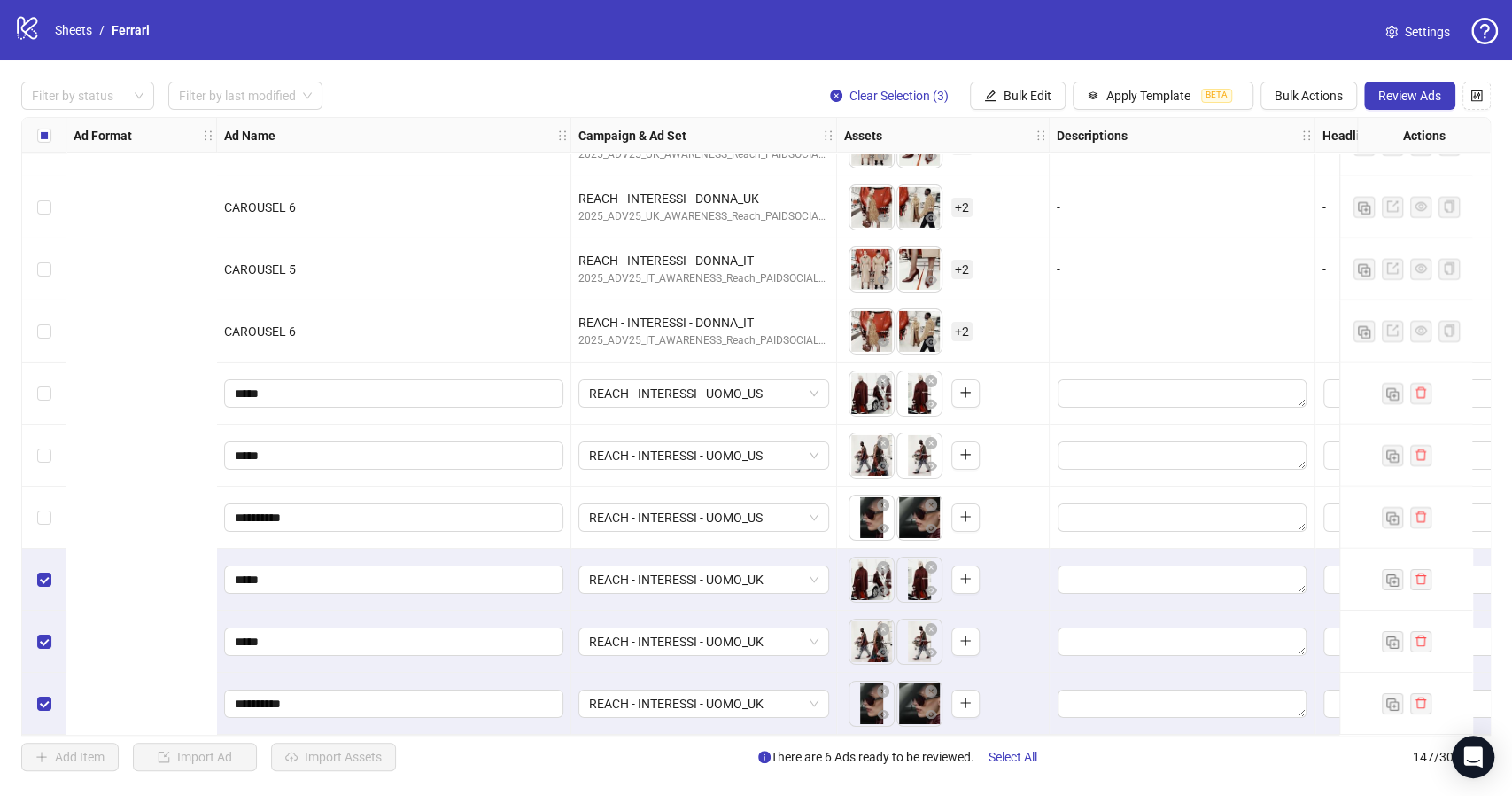
scroll to position [8542, 1027]
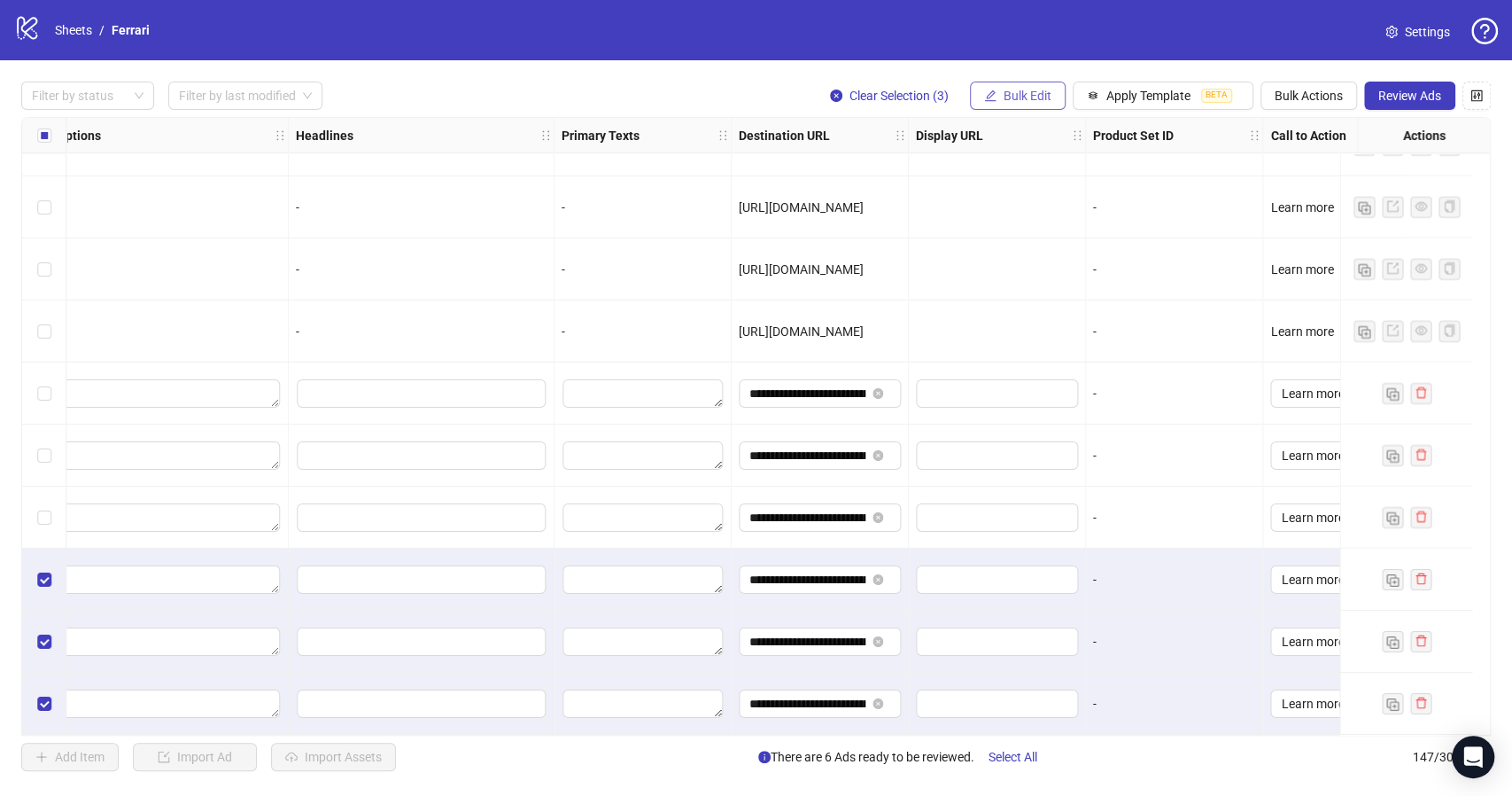
click at [1032, 94] on span "Bulk Edit" at bounding box center [1027, 96] width 48 height 14
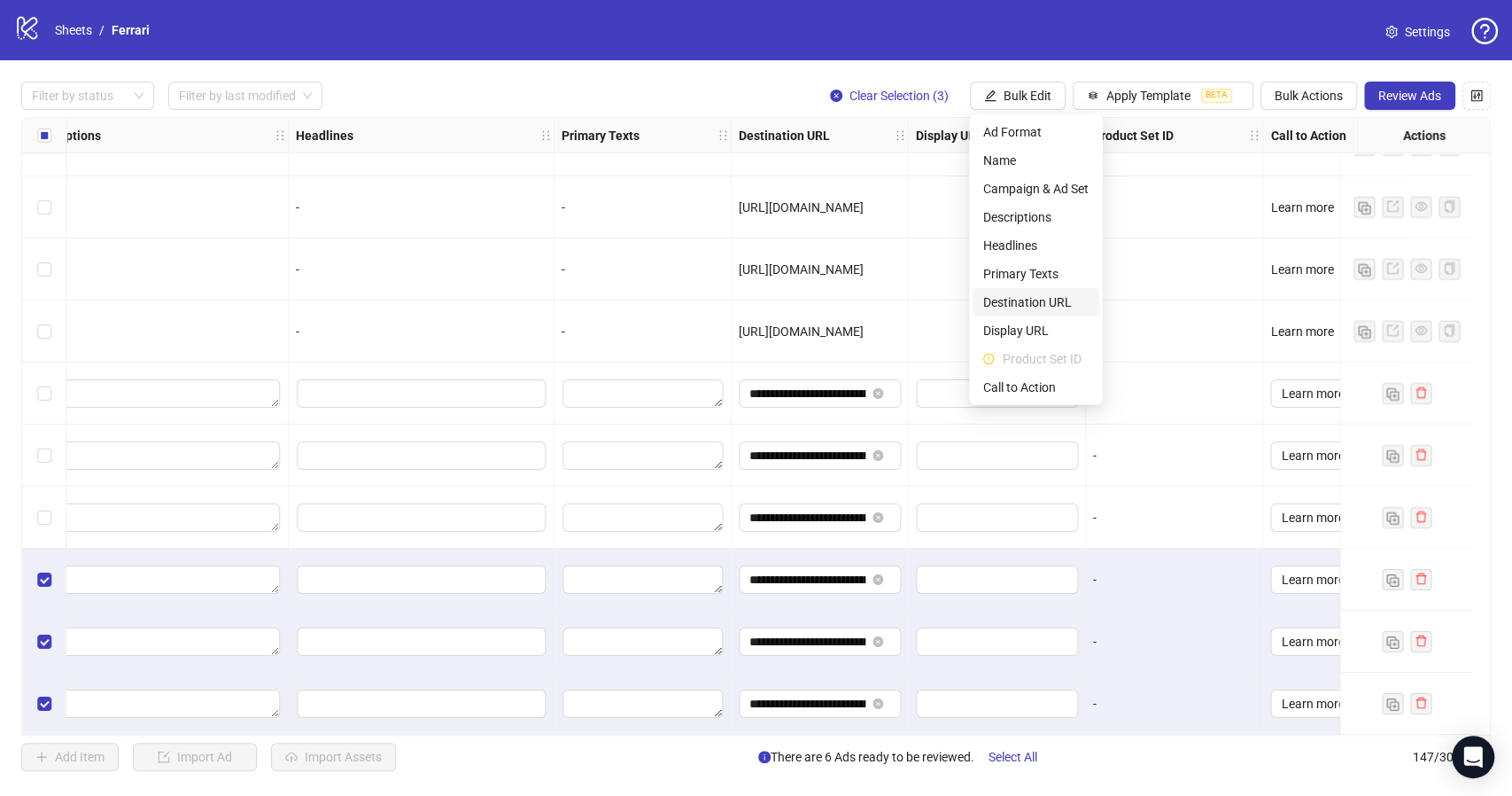
click at [1032, 298] on span "Destination URL" at bounding box center [1036, 302] width 106 height 20
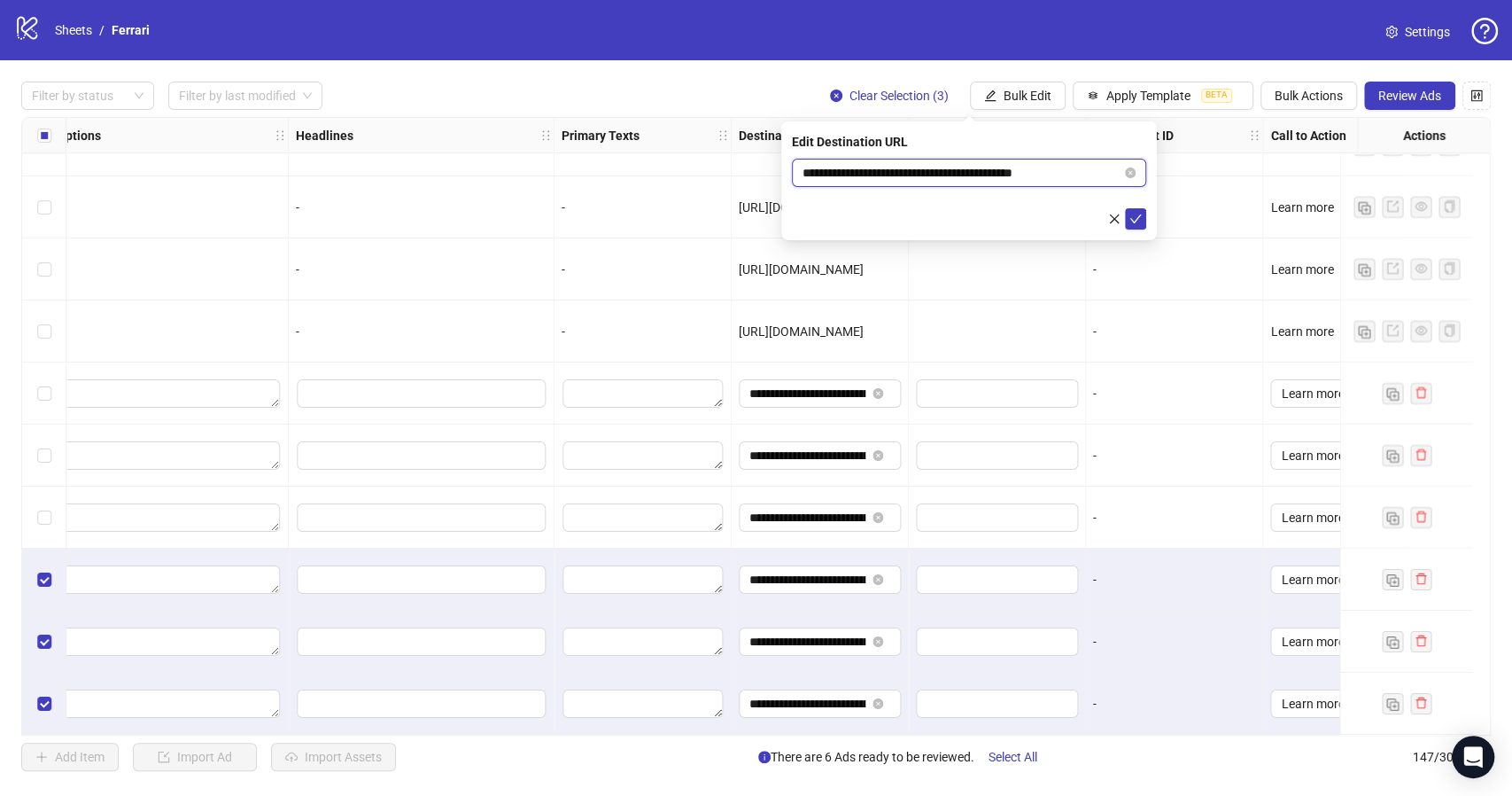
click at [949, 178] on input "**********" at bounding box center [961, 173] width 318 height 20
paste input "text"
type input "**********"
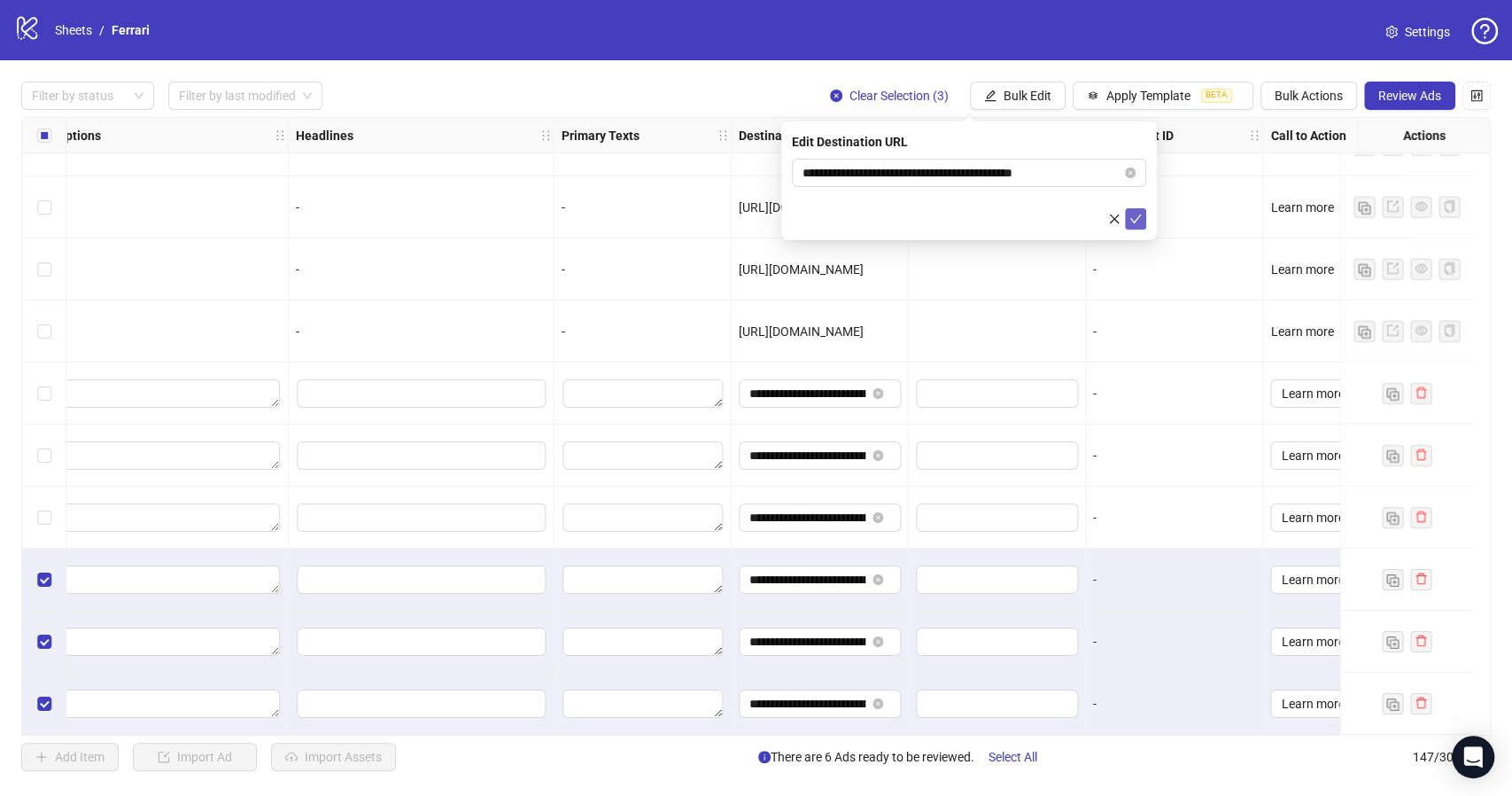
click at [1133, 215] on icon "check" at bounding box center [1136, 219] width 13 height 13
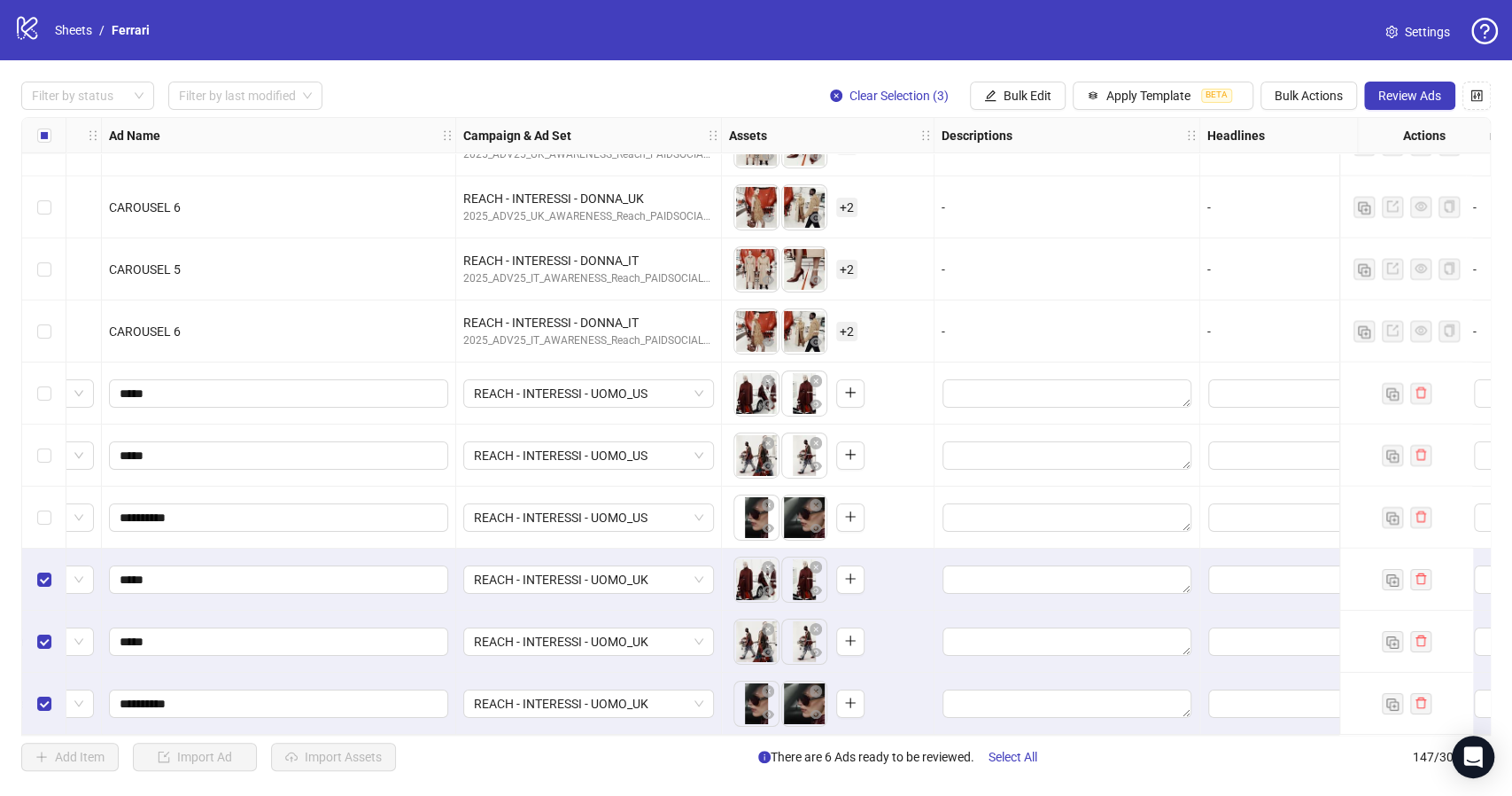
scroll to position [8542, 0]
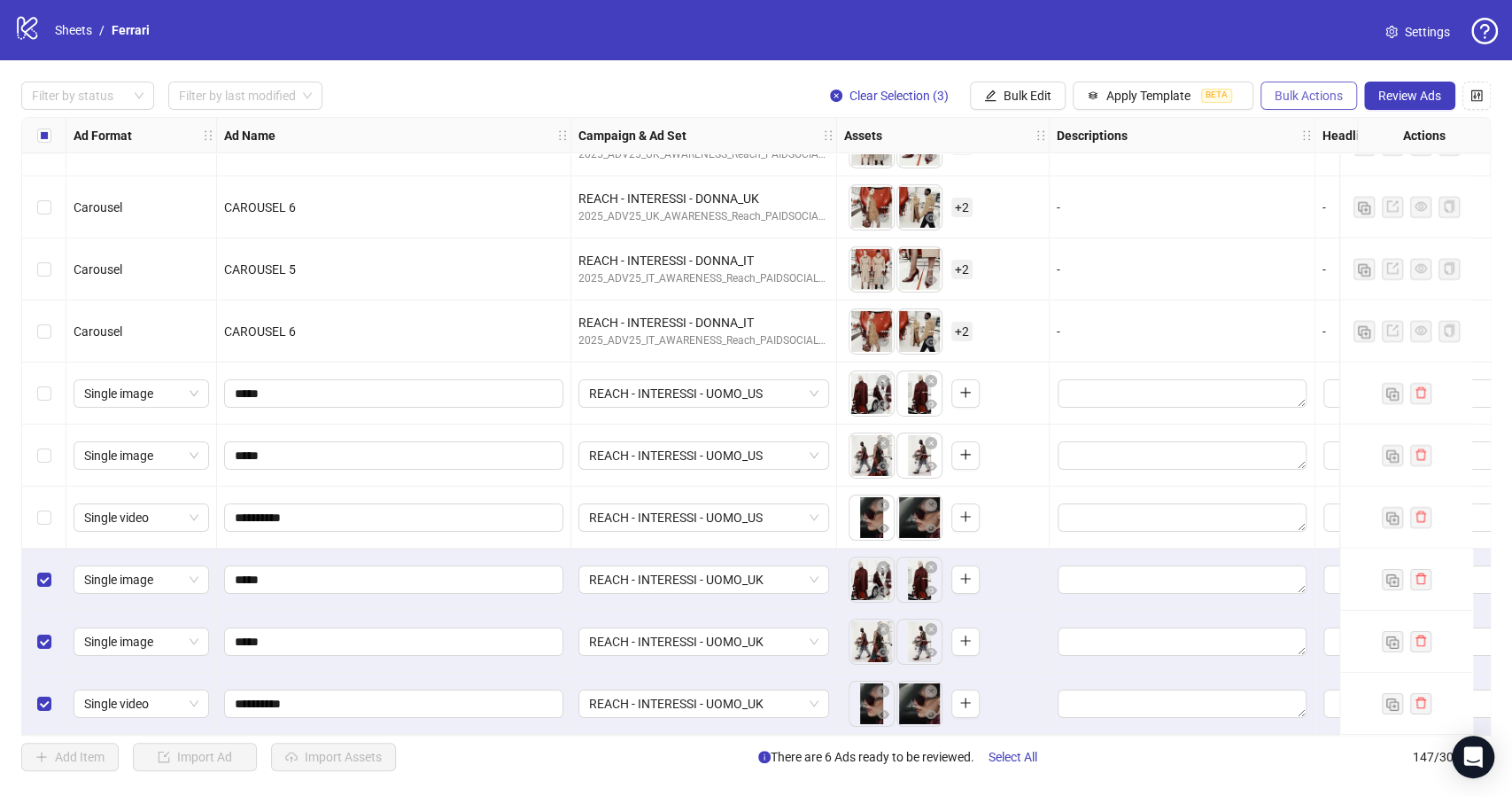
click at [1305, 99] on span "Bulk Actions" at bounding box center [1309, 96] width 69 height 14
click at [1345, 193] on span "Duplicate with assets" at bounding box center [1333, 189] width 121 height 20
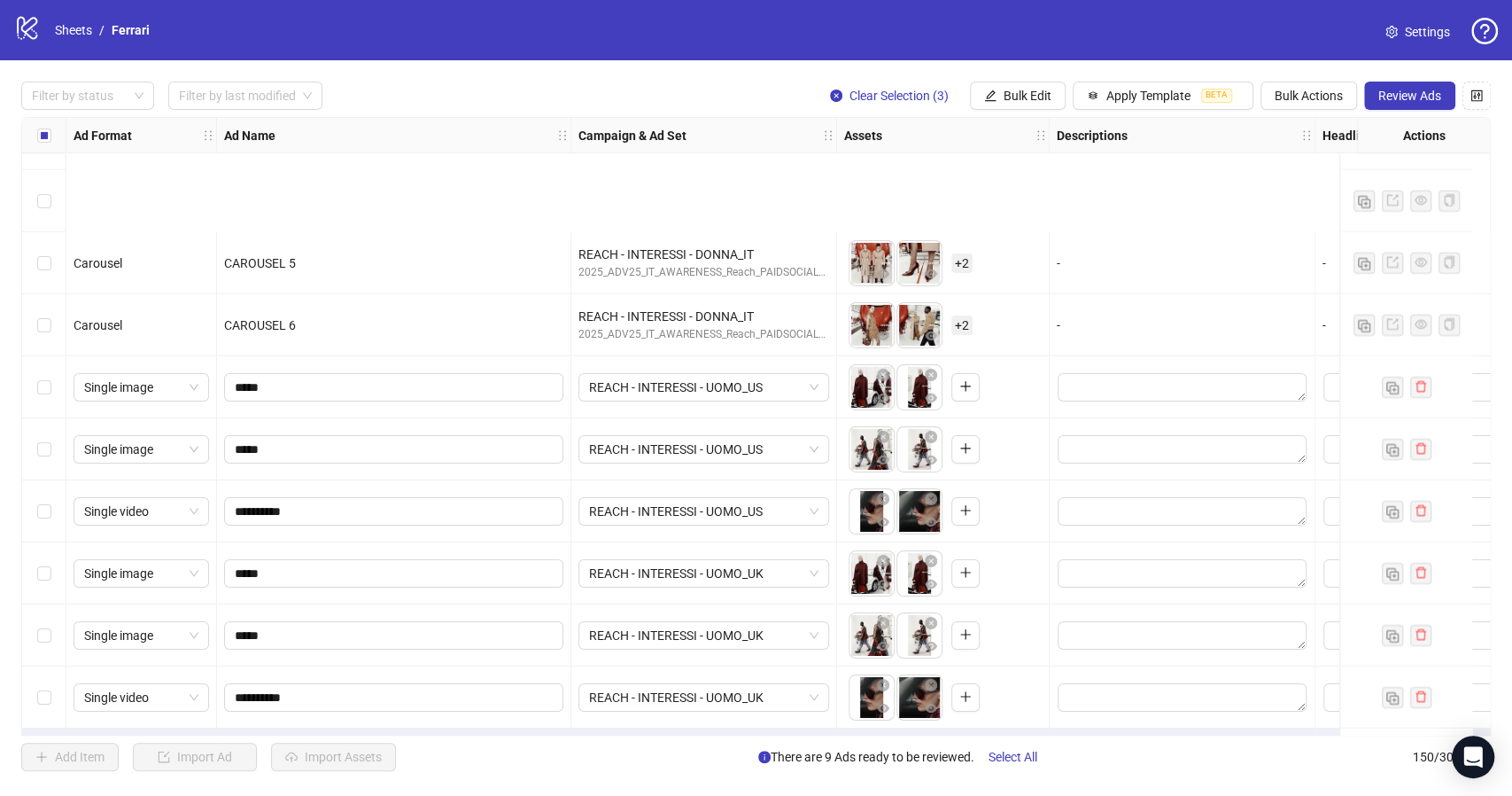
scroll to position [8729, 0]
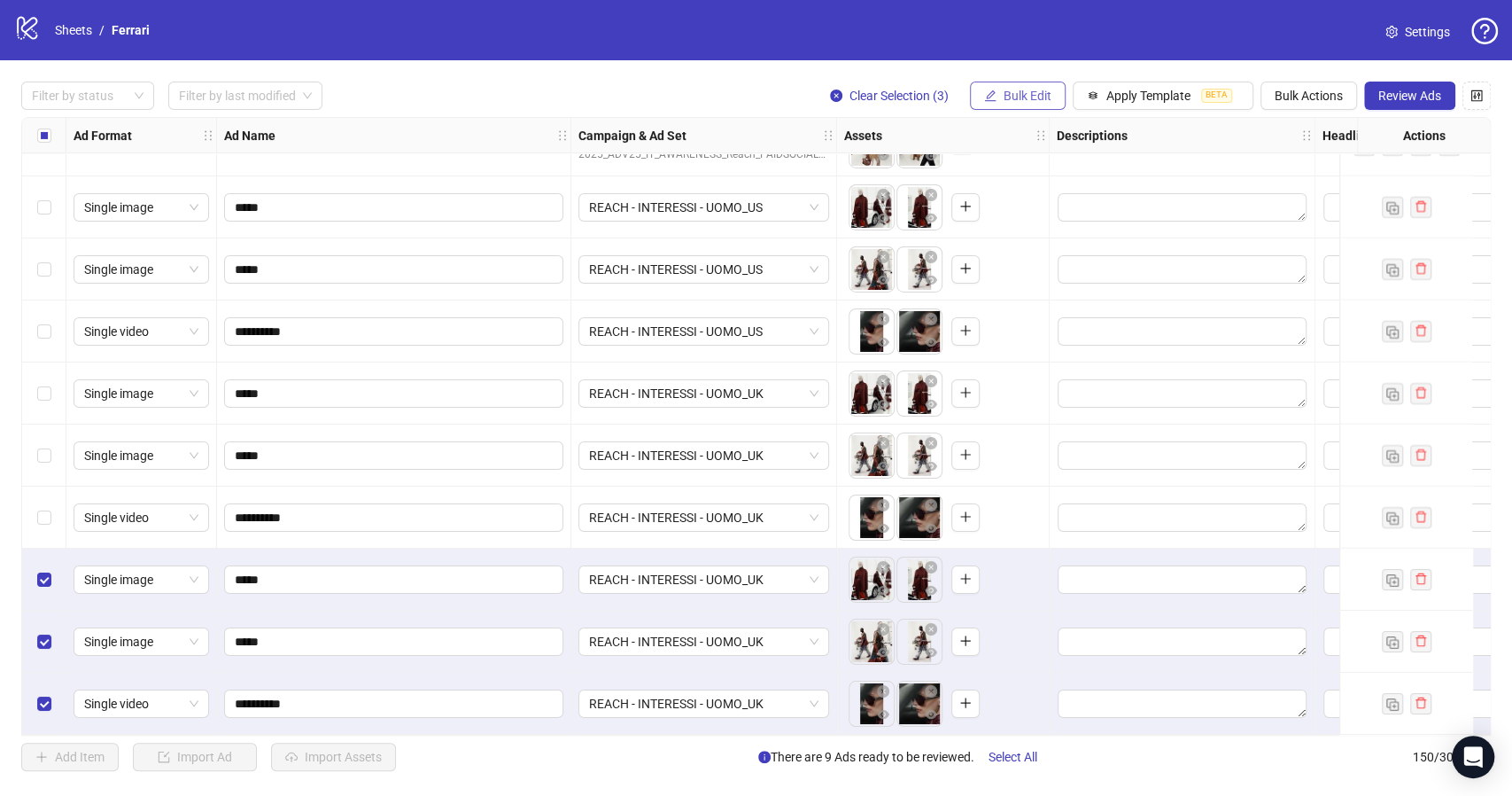
click at [1018, 97] on span "Bulk Edit" at bounding box center [1027, 96] width 48 height 14
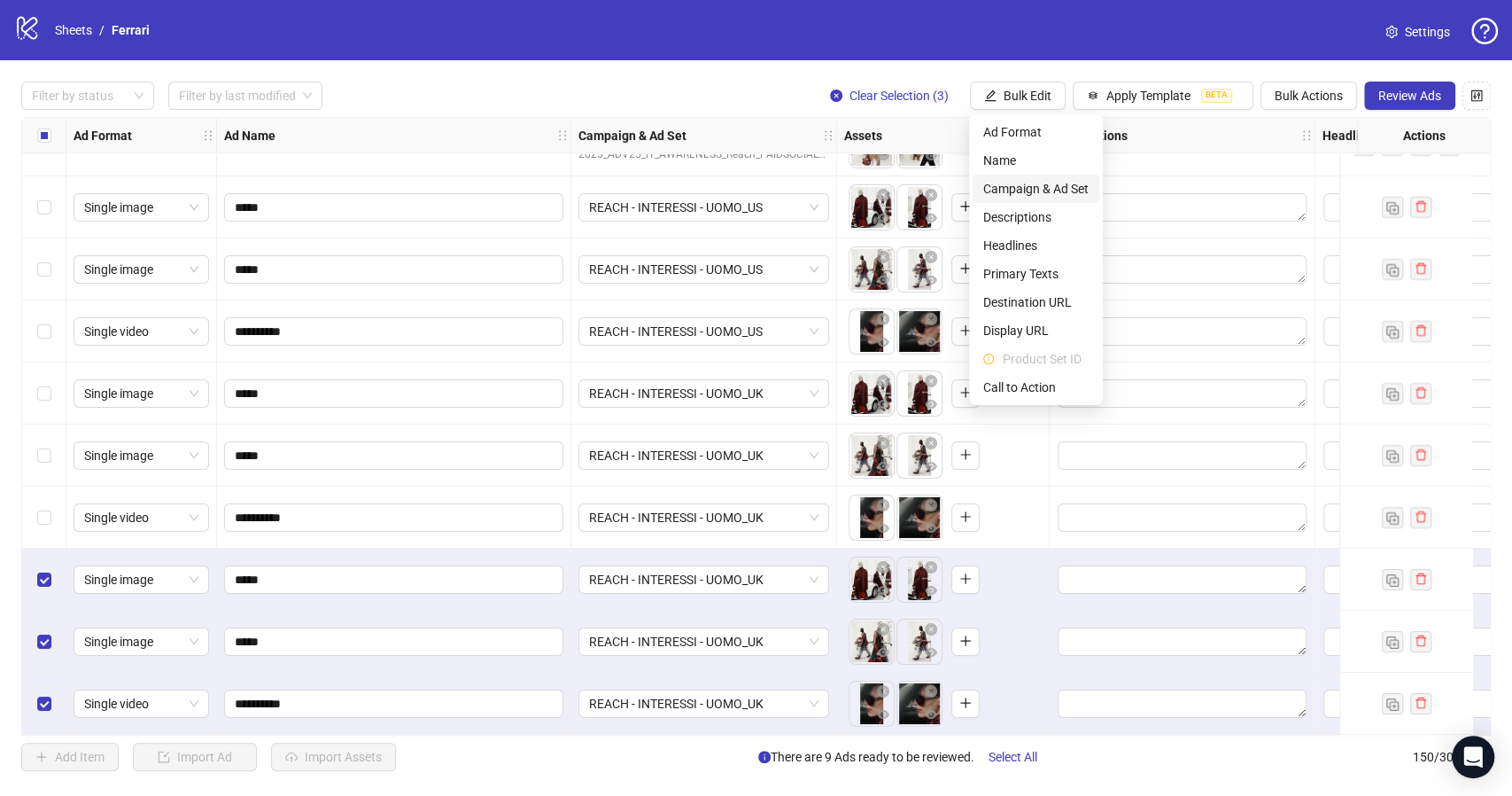
click at [1054, 196] on span "Campaign & Ad Set" at bounding box center [1036, 189] width 106 height 20
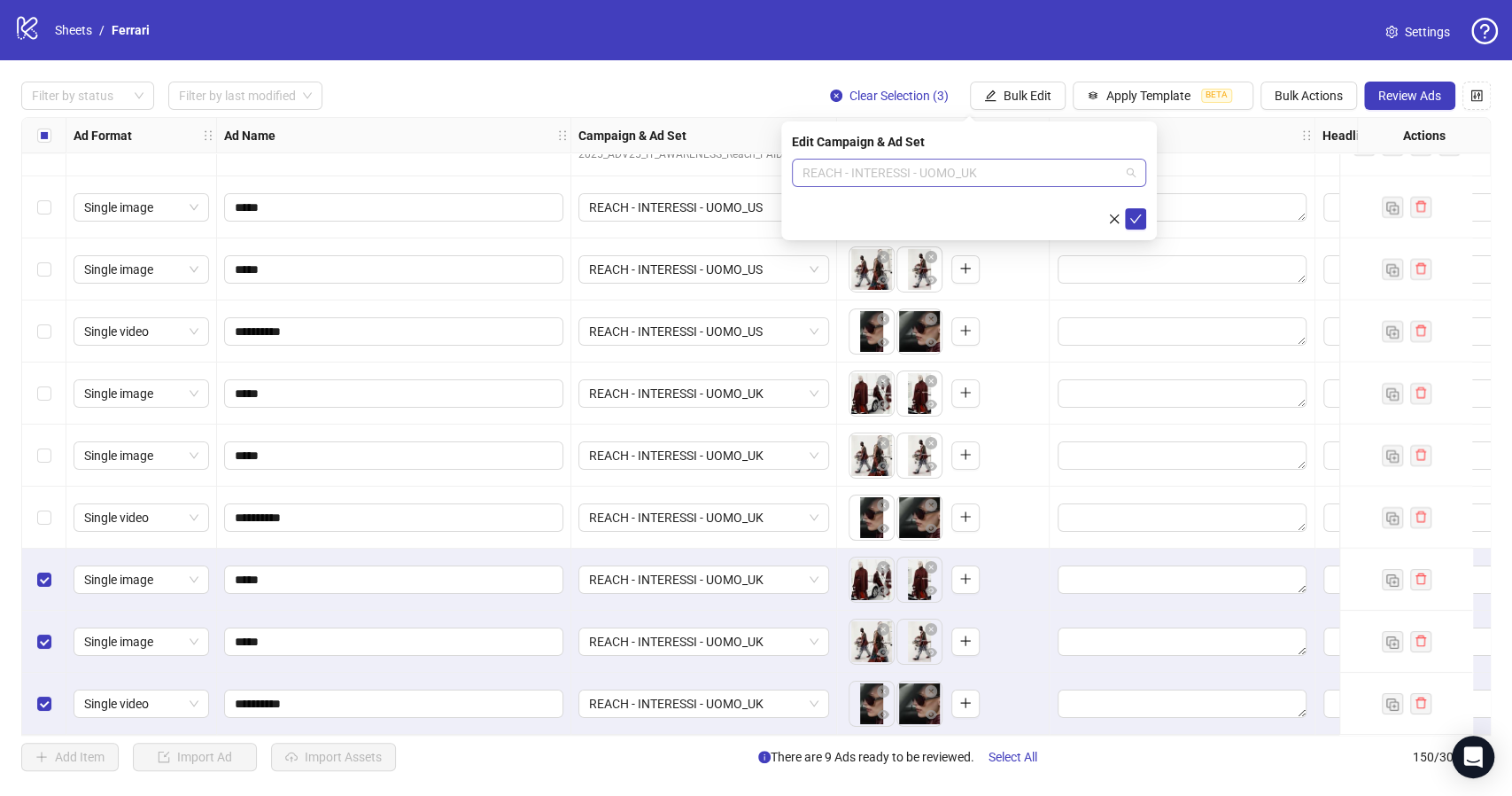
click at [1127, 172] on span "REACH - INTERESSI - UOMO_UK" at bounding box center [968, 172] width 333 height 26
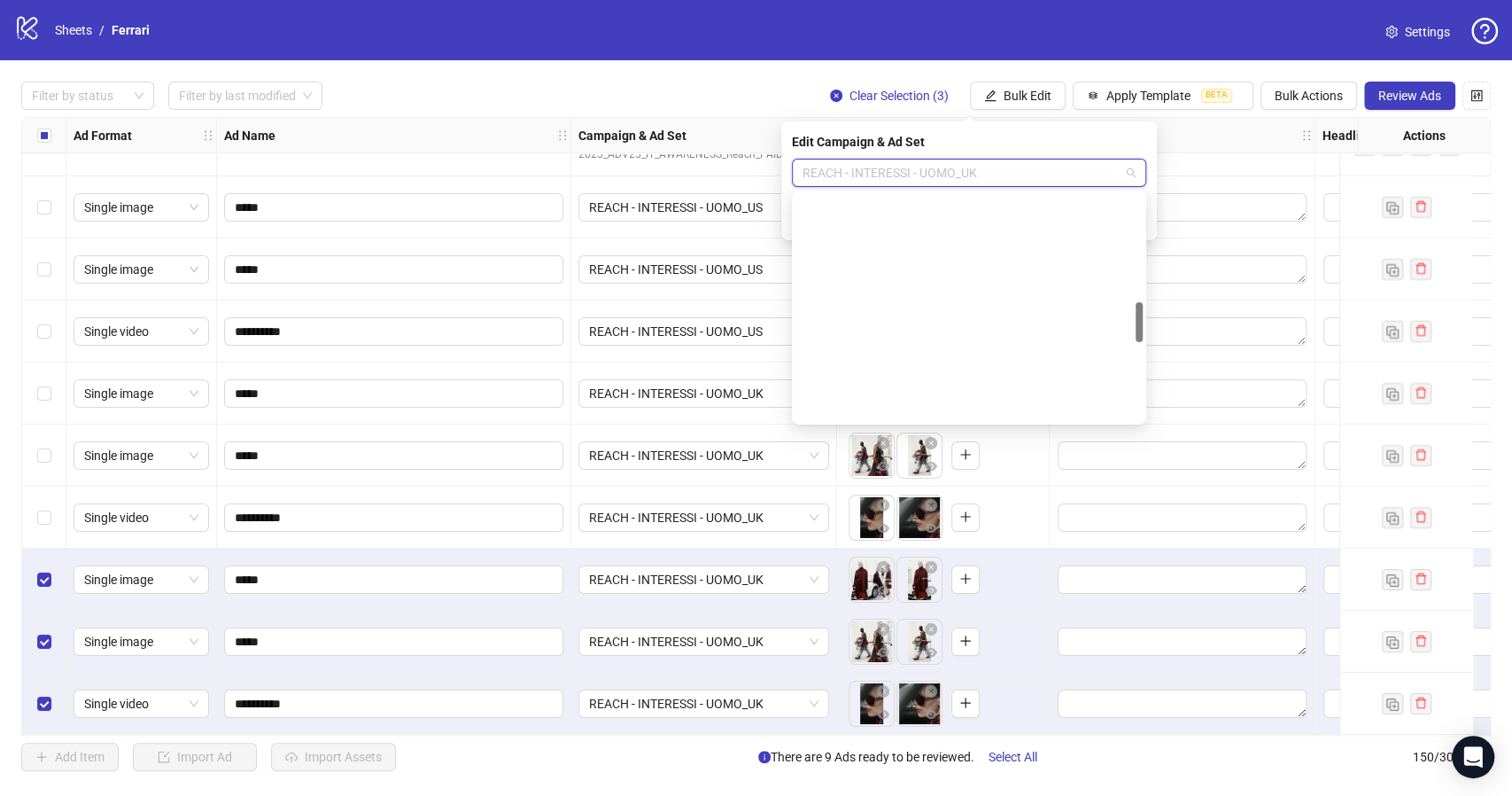
scroll to position [0, 0]
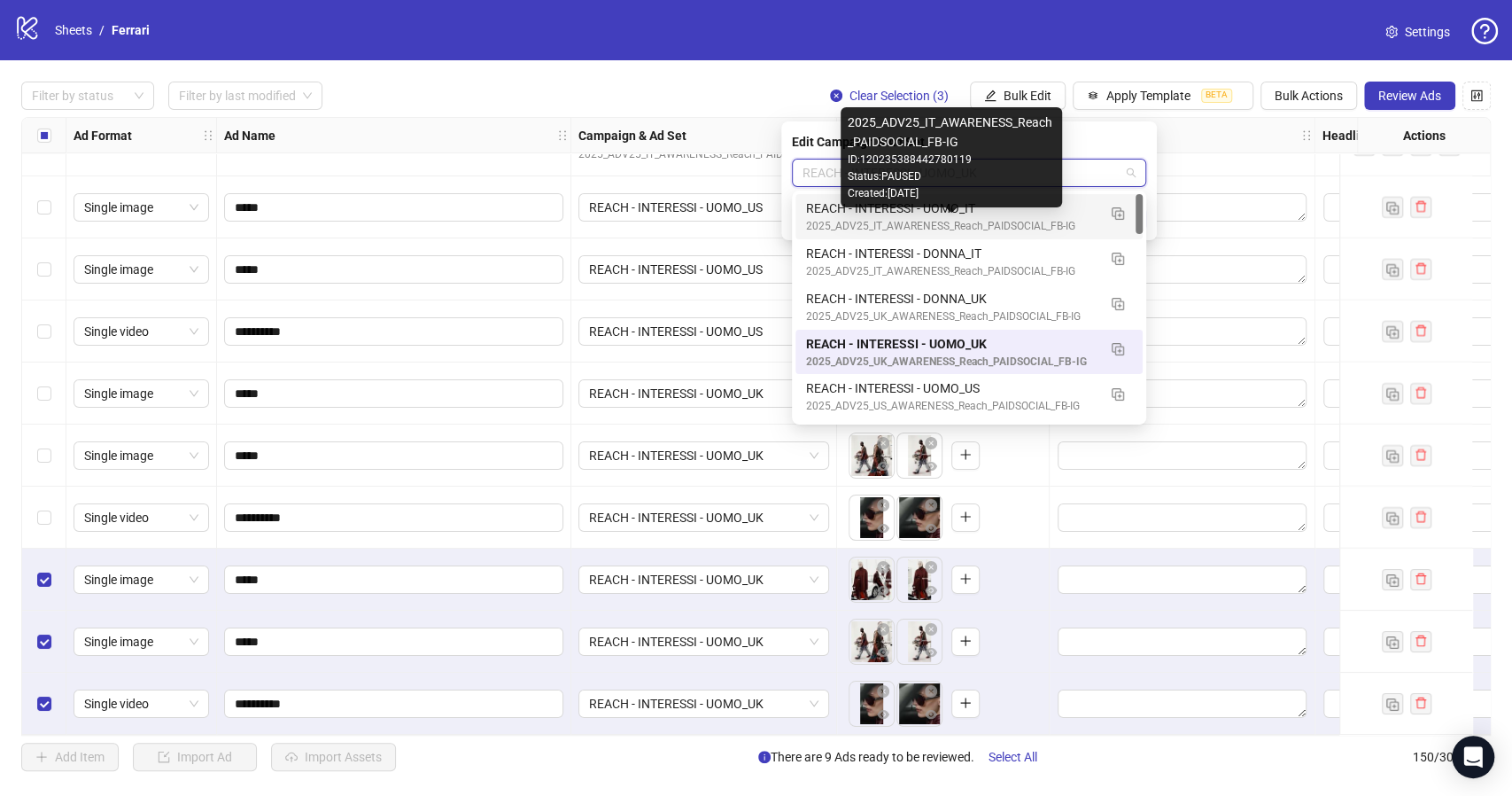
click at [1020, 220] on div "2025_ADV25_IT_AWARENESS_Reach_PAIDSOCIAL_FB-IG" at bounding box center [951, 226] width 290 height 17
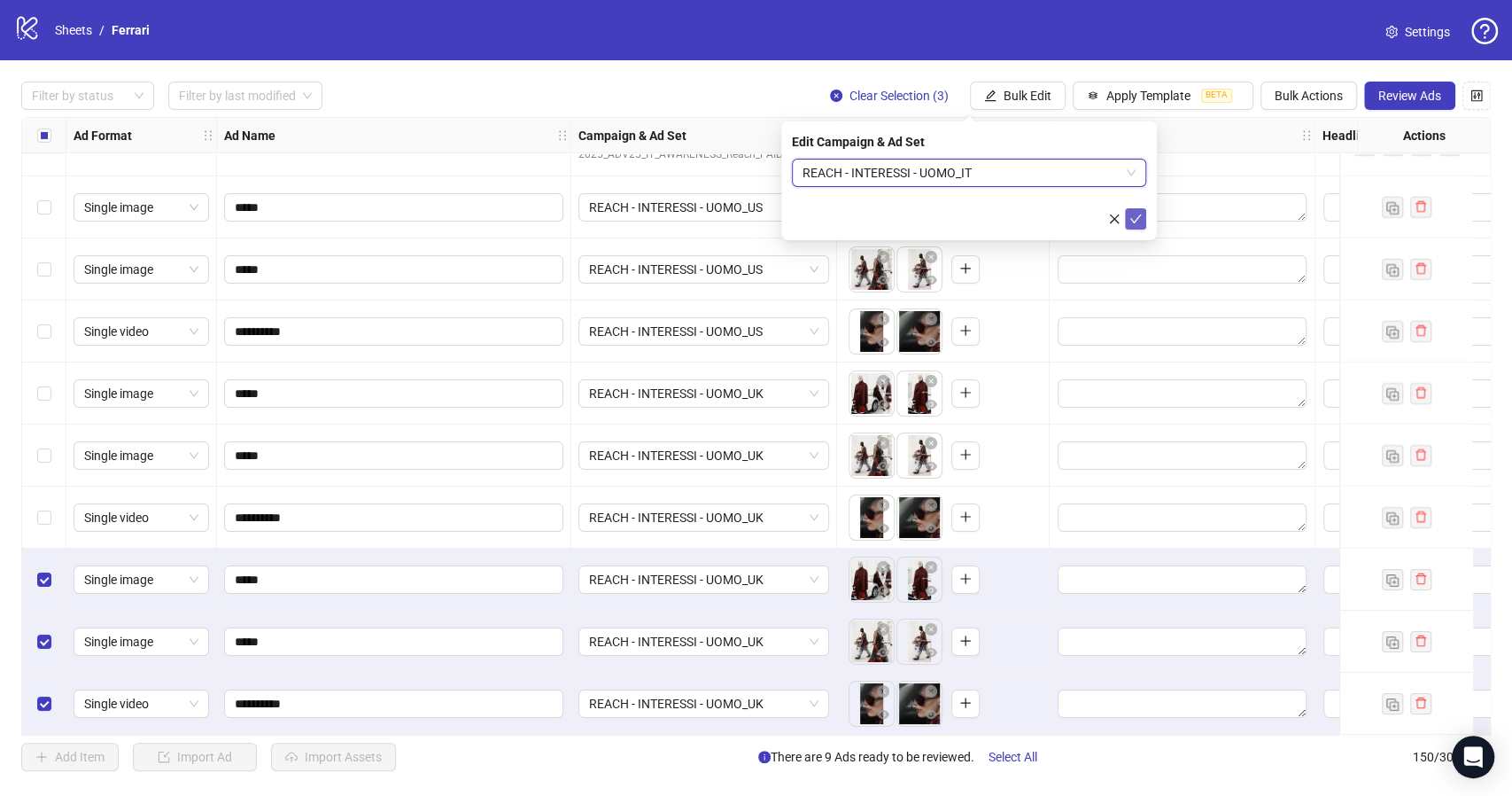
click at [1138, 218] on icon "check" at bounding box center [1136, 219] width 13 height 13
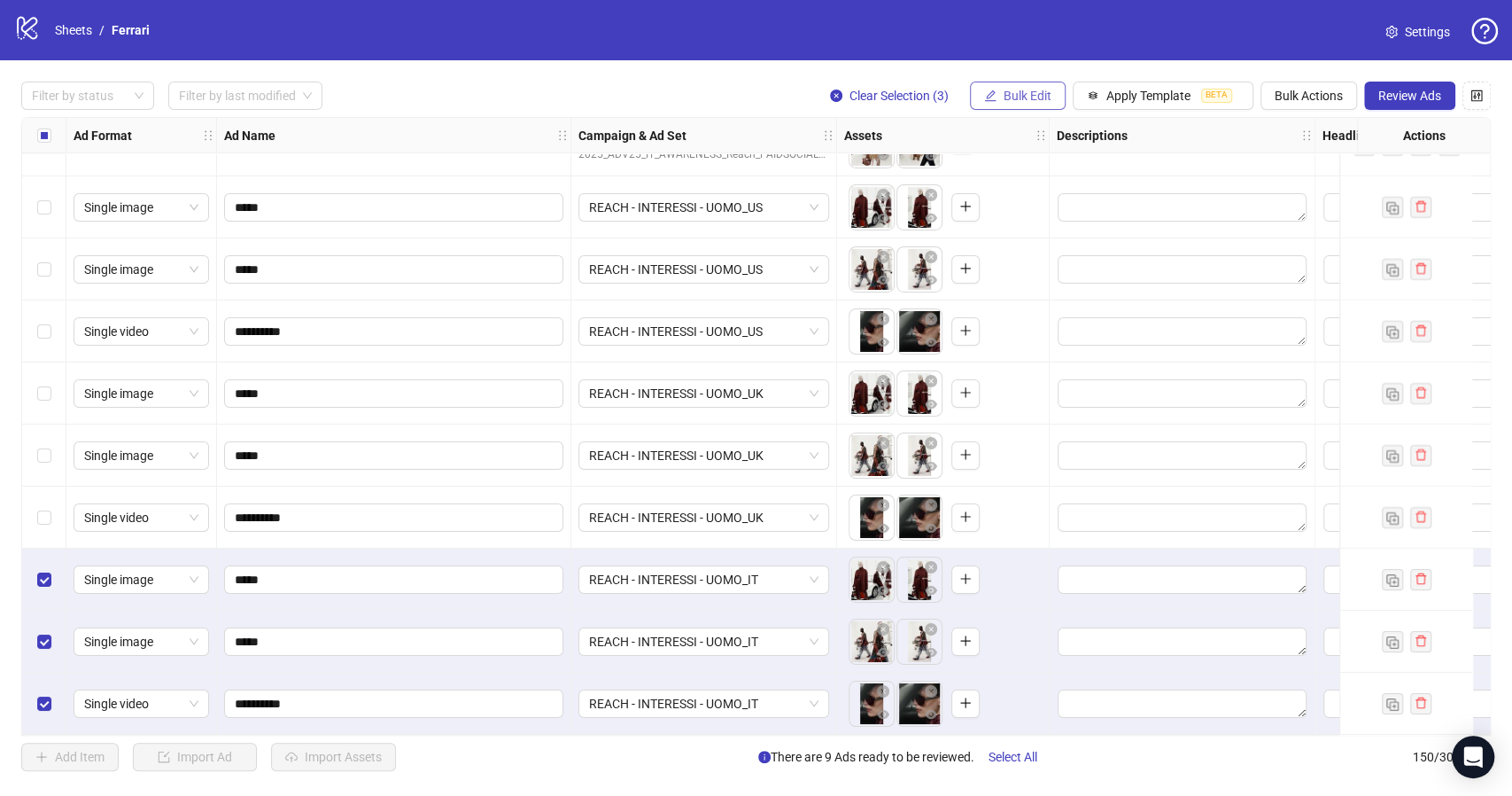
click at [1023, 93] on span "Bulk Edit" at bounding box center [1027, 96] width 48 height 14
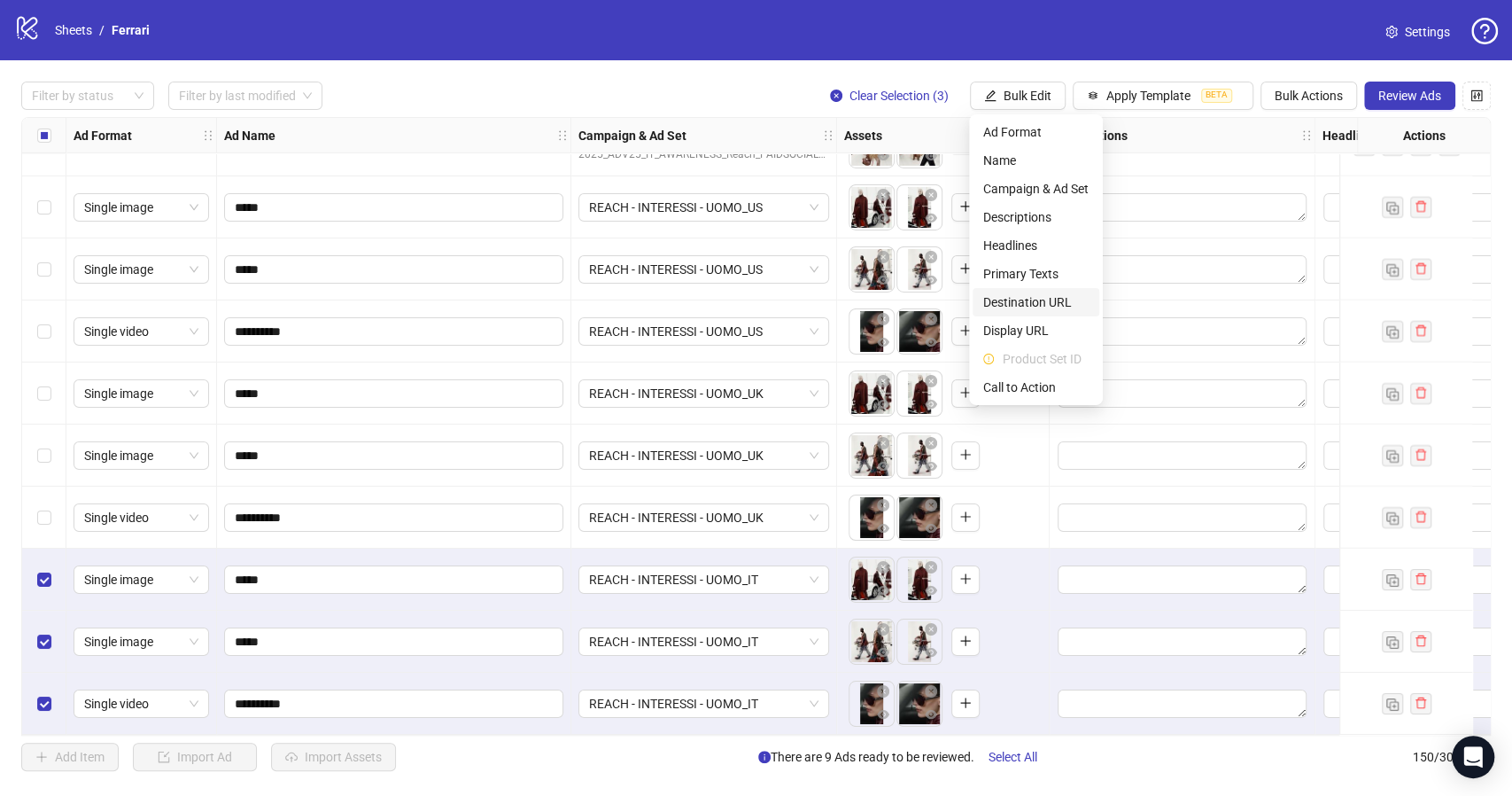
click at [1037, 301] on span "Destination URL" at bounding box center [1036, 302] width 106 height 20
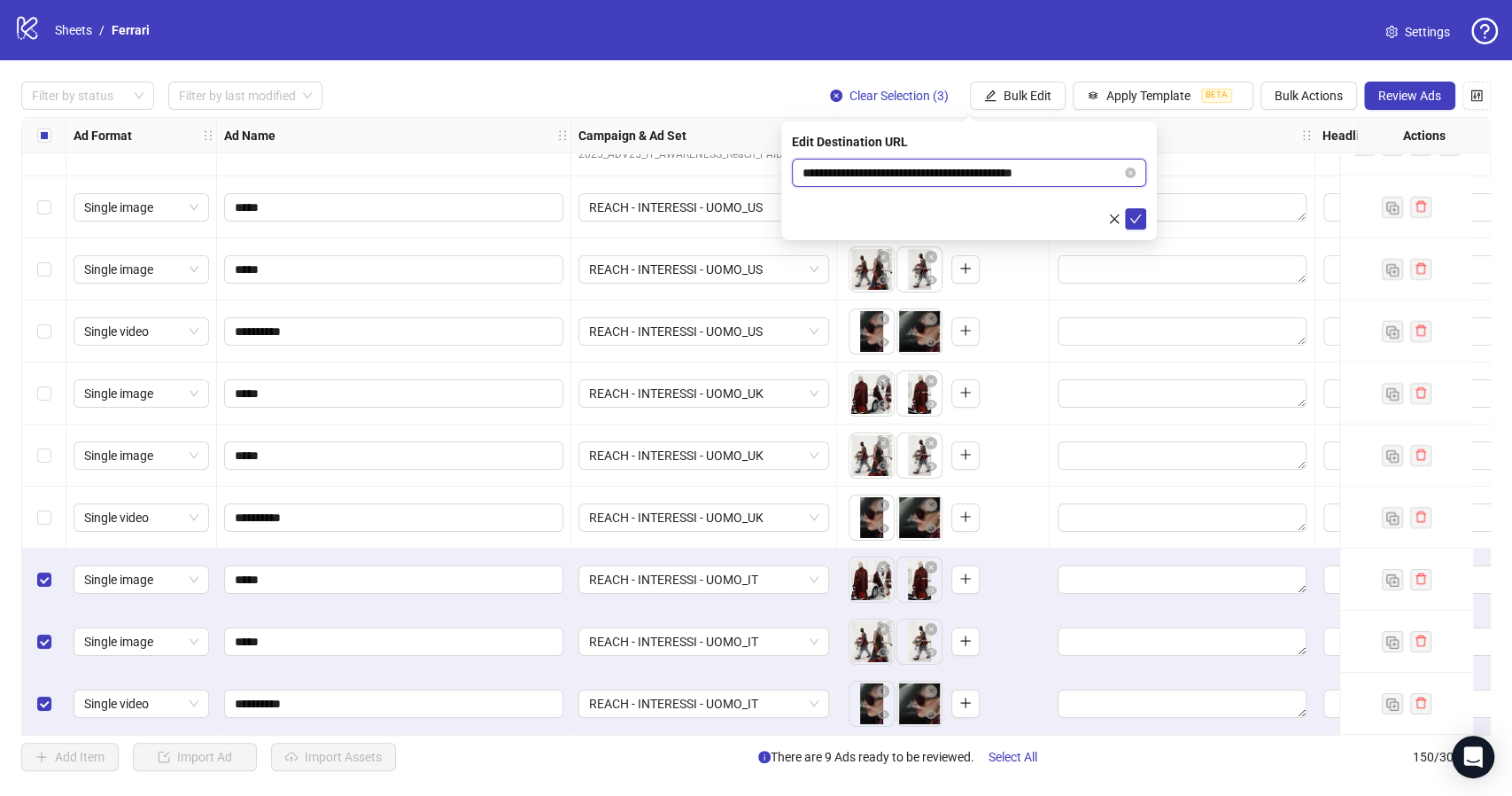
click at [1014, 173] on input "**********" at bounding box center [961, 173] width 318 height 20
paste input "text"
type input "**********"
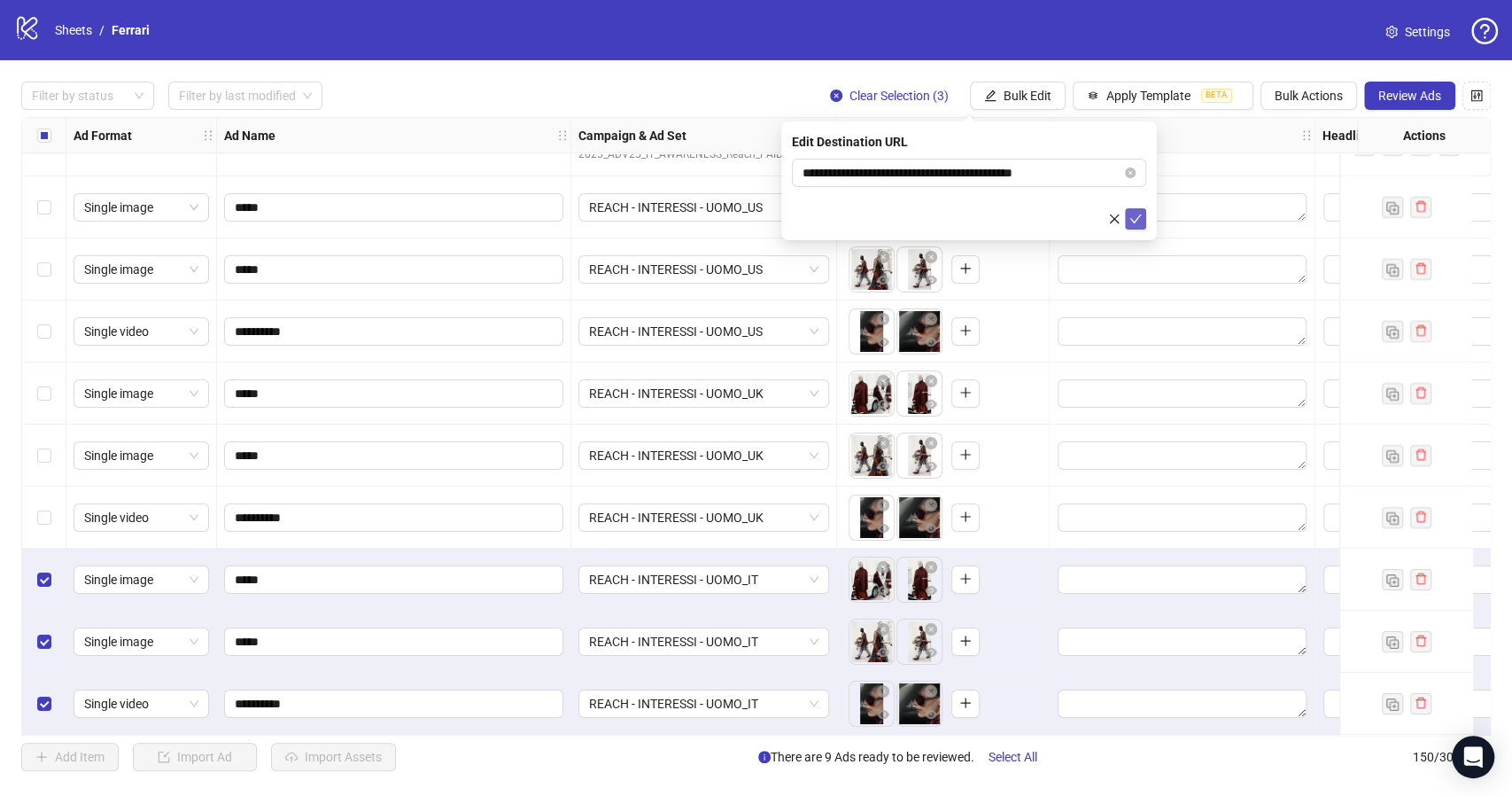
click at [1137, 222] on icon "check" at bounding box center [1136, 219] width 13 height 13
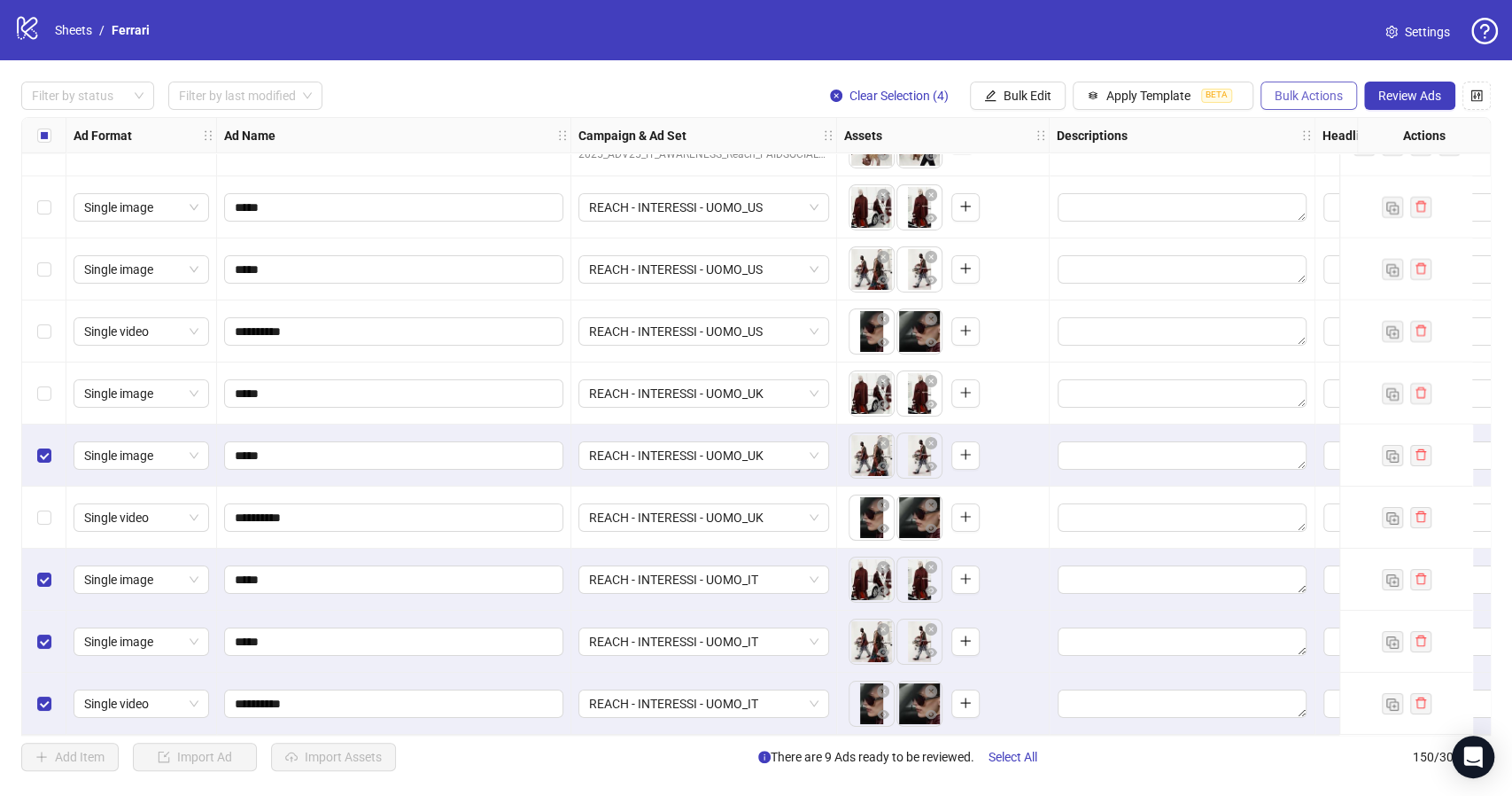
click at [1292, 98] on span "Bulk Actions" at bounding box center [1309, 96] width 69 height 14
click at [1349, 185] on span "Duplicate with assets" at bounding box center [1333, 189] width 121 height 20
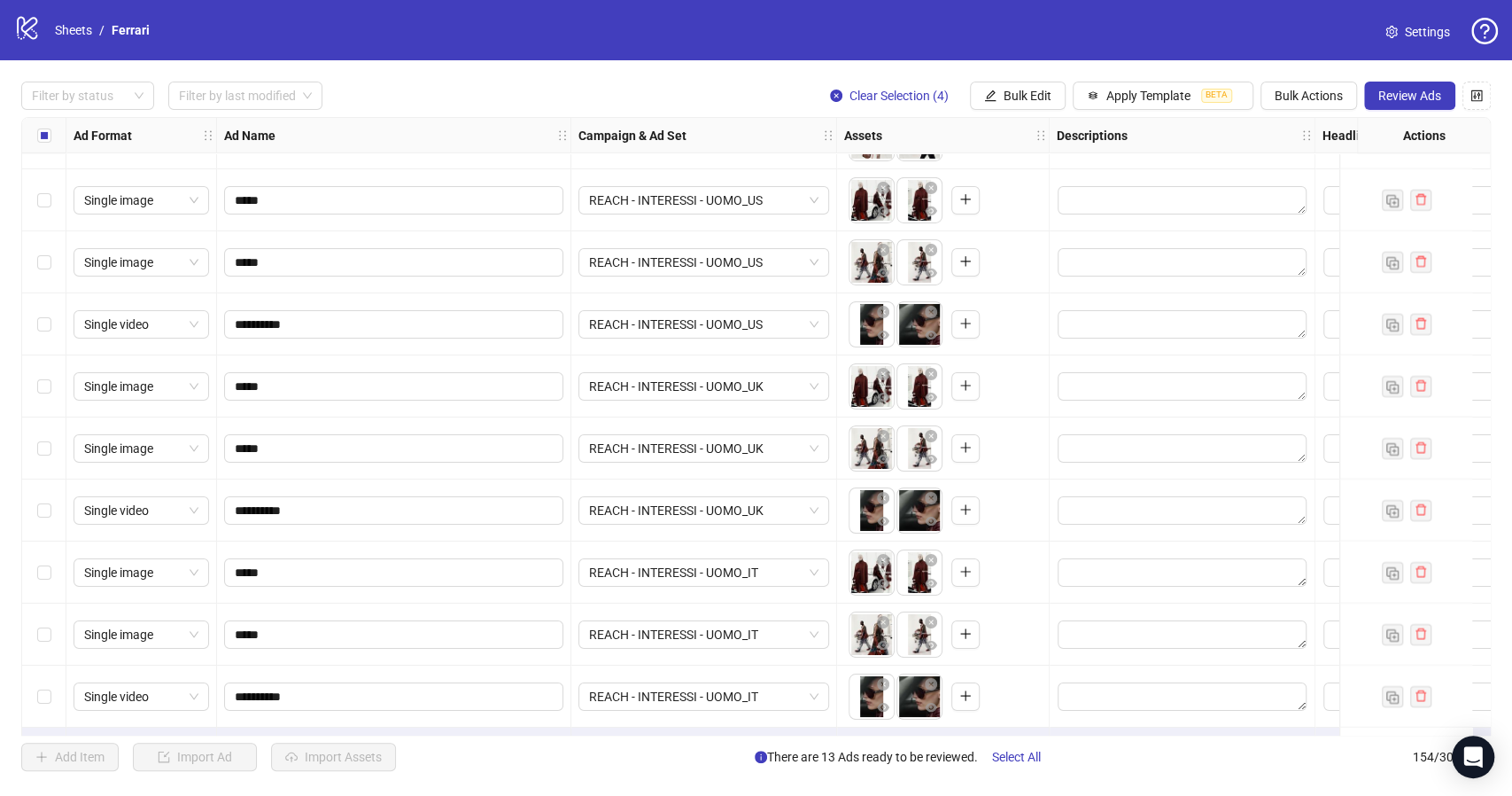
scroll to position [8977, 0]
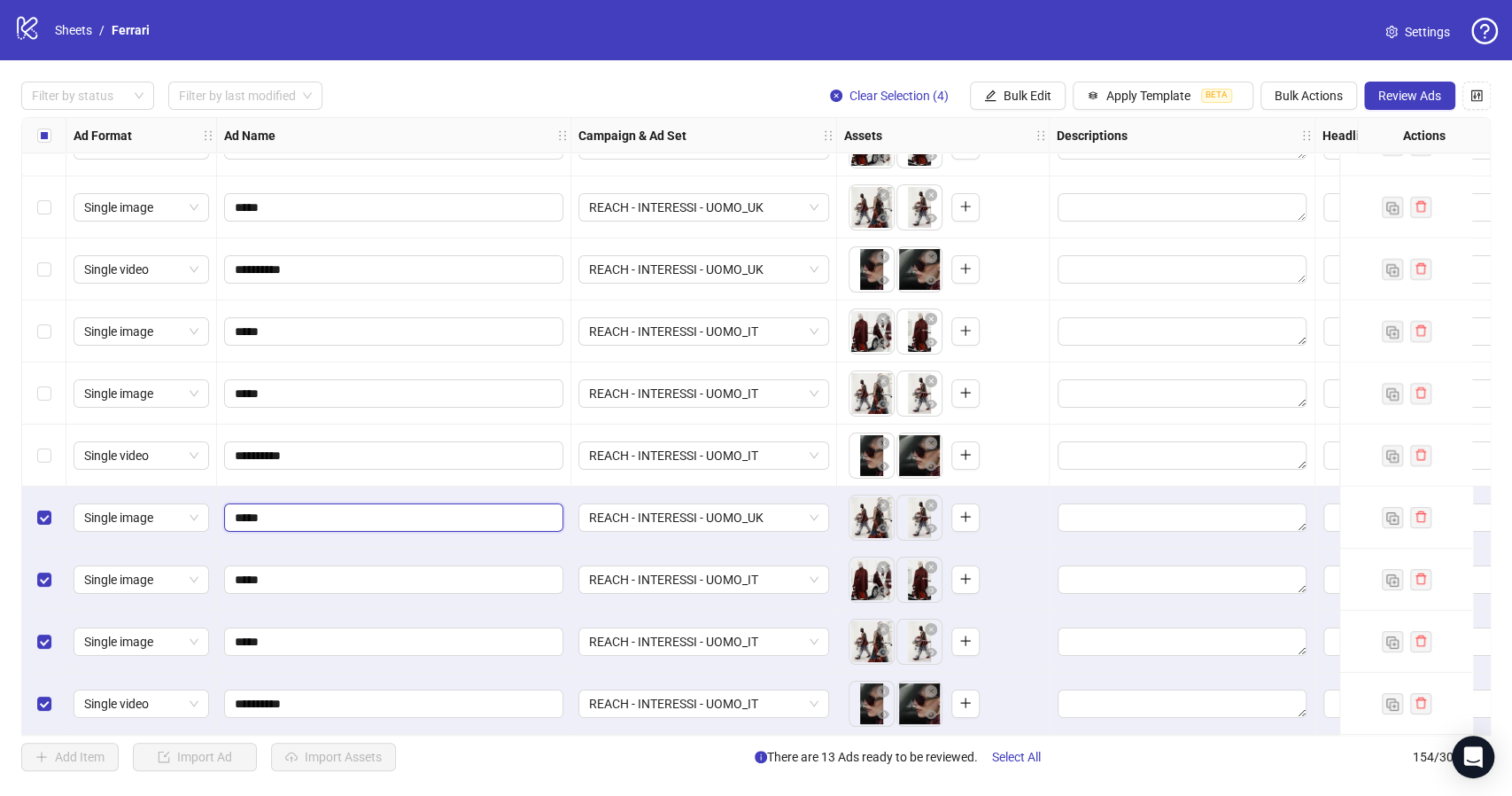
click at [303, 509] on input "*****" at bounding box center [392, 518] width 315 height 20
type input "*****"
click at [292, 571] on input "*****" at bounding box center [392, 579] width 315 height 20
type input "*****"
click at [292, 641] on input "*****" at bounding box center [392, 642] width 315 height 20
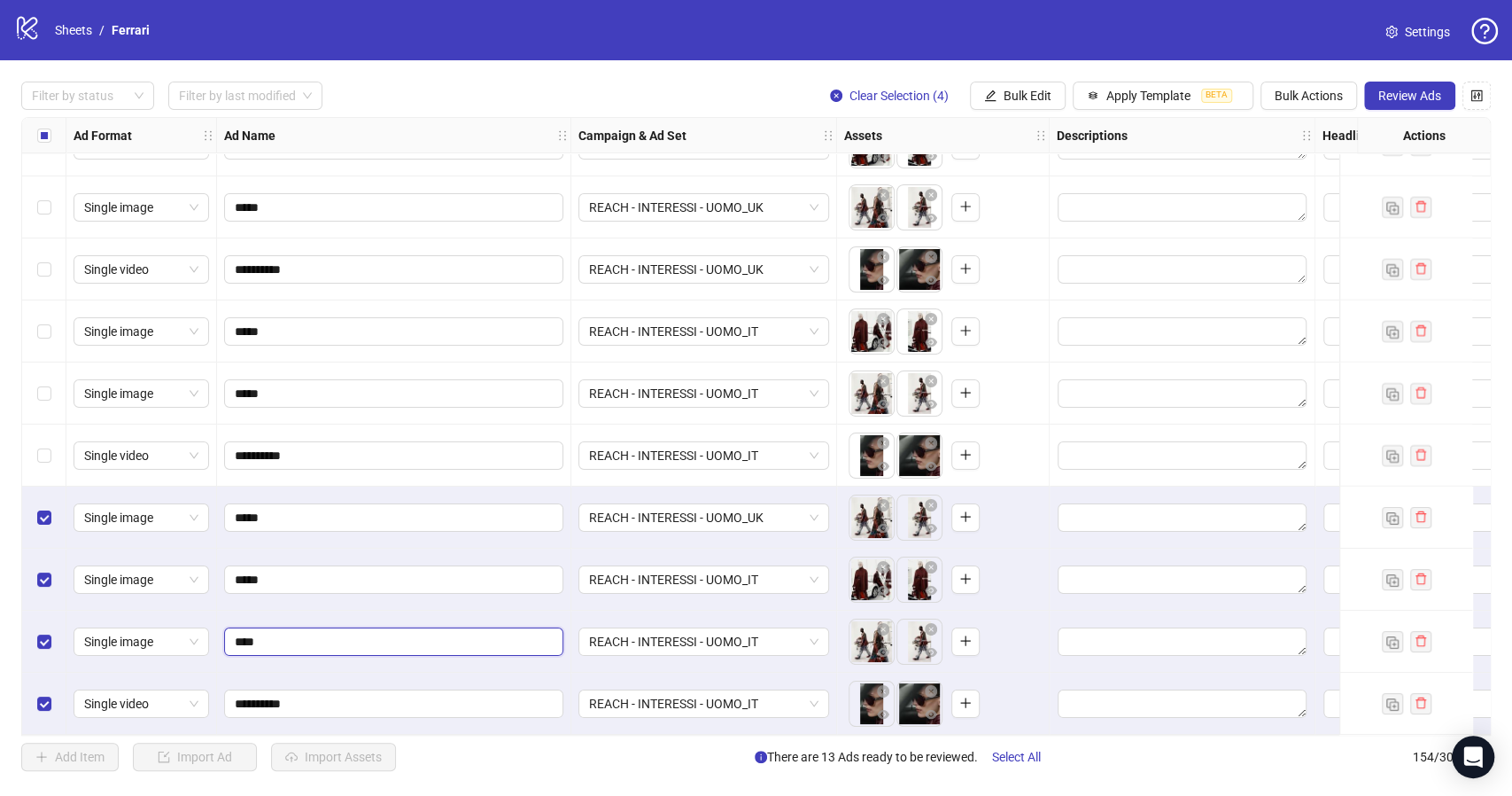
type input "*****"
click at [330, 702] on input "**********" at bounding box center [392, 704] width 315 height 20
type input "**********"
click at [936, 500] on icon "close-circle" at bounding box center [931, 505] width 13 height 13
click at [887, 500] on icon "close-circle" at bounding box center [883, 505] width 13 height 13
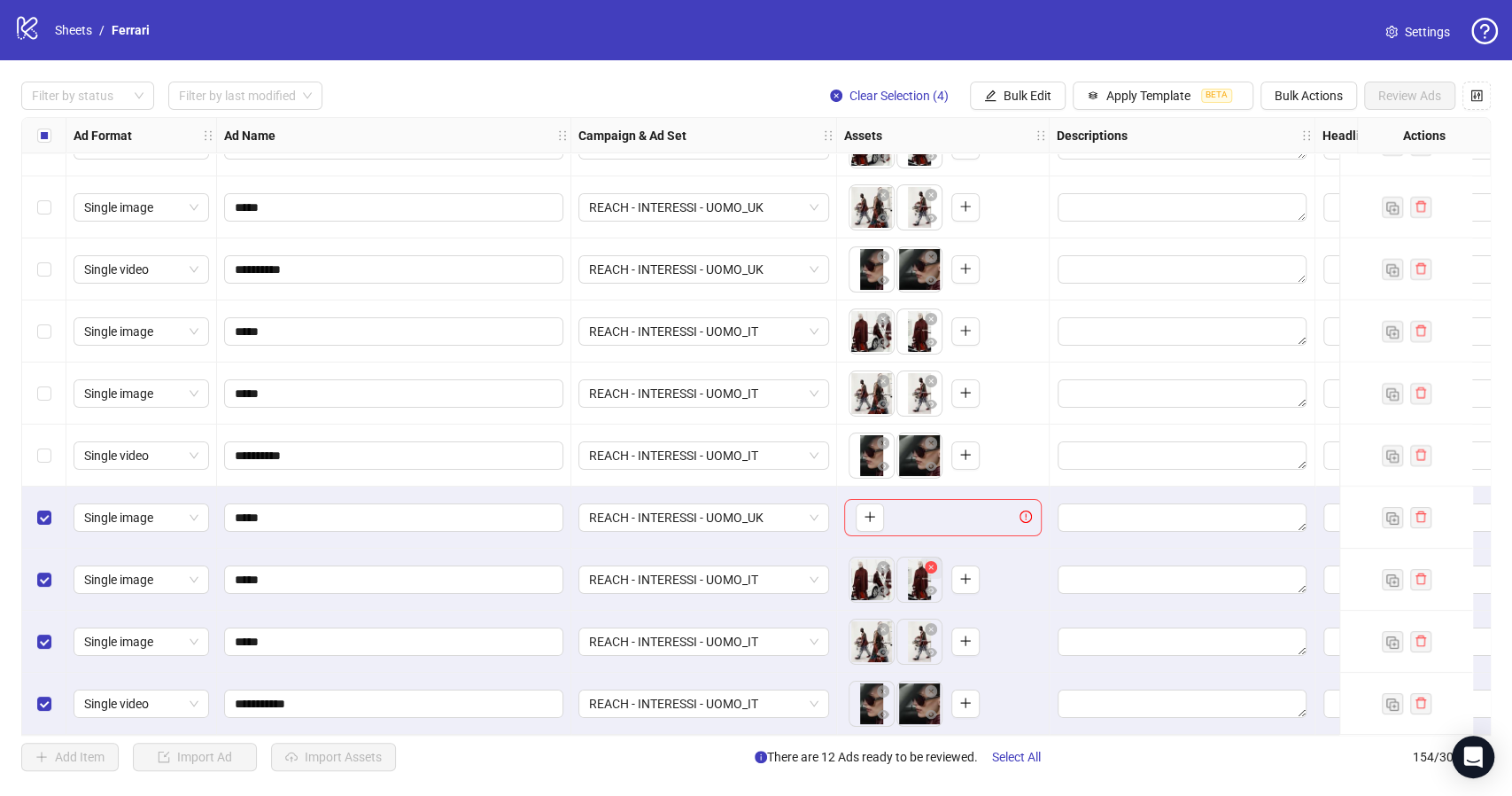
click at [936, 560] on icon "close-circle" at bounding box center [931, 567] width 13 height 13
click at [880, 565] on icon "close-circle" at bounding box center [883, 567] width 13 height 13
click at [933, 623] on icon "close-circle" at bounding box center [931, 629] width 13 height 13
click at [889, 623] on icon "close-circle" at bounding box center [883, 629] width 13 height 13
click at [823, 521] on div "REACH - INTERESSI - UOMO_UK" at bounding box center [704, 517] width 251 height 28
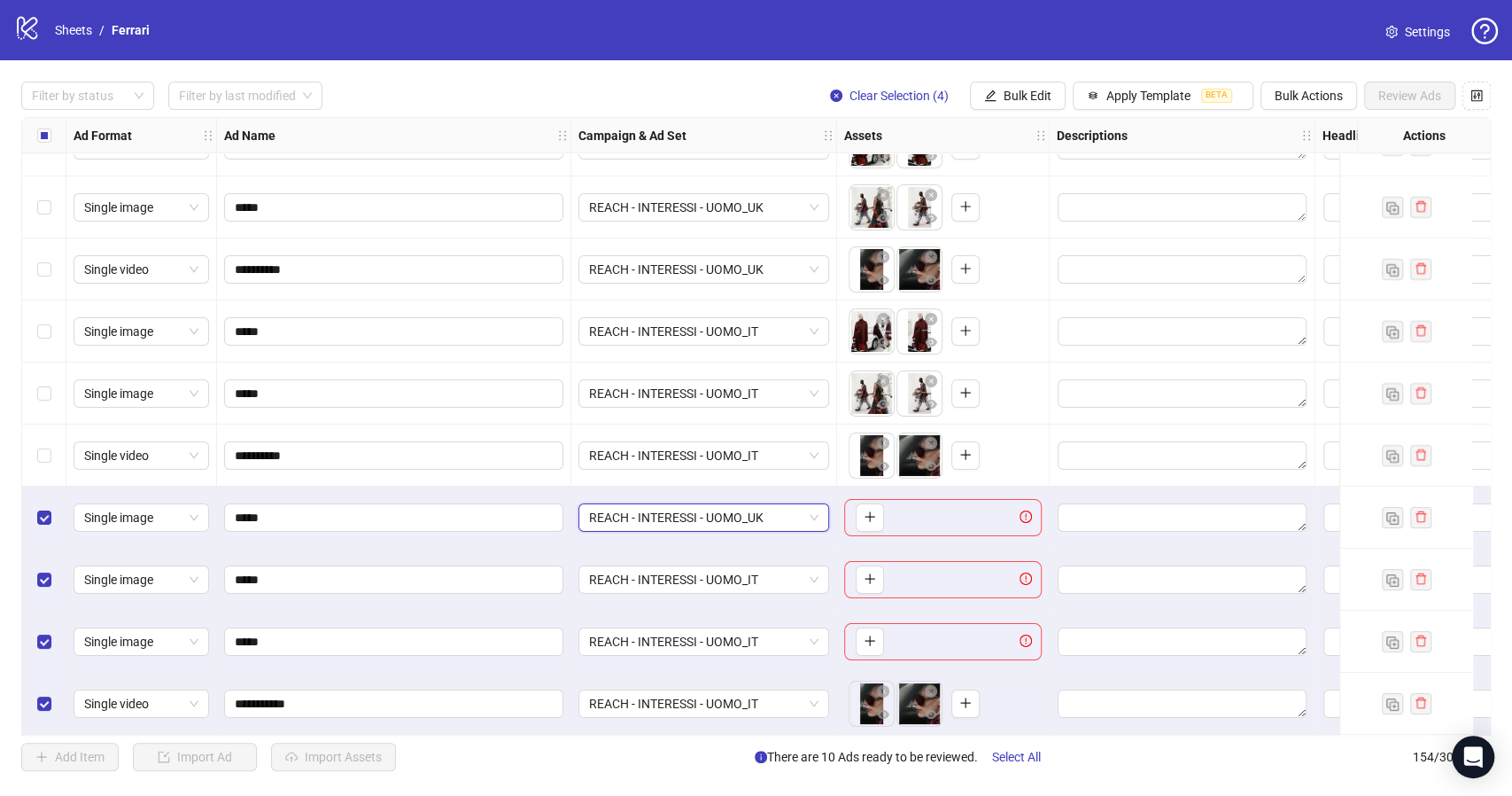
click at [834, 490] on div "REACH - INTERESSI - UOMO_UK REACH - INTERESSI - UOMO_UK" at bounding box center [704, 517] width 266 height 62
click at [815, 514] on span "REACH - INTERESSI - UOMO_UK" at bounding box center [704, 517] width 229 height 26
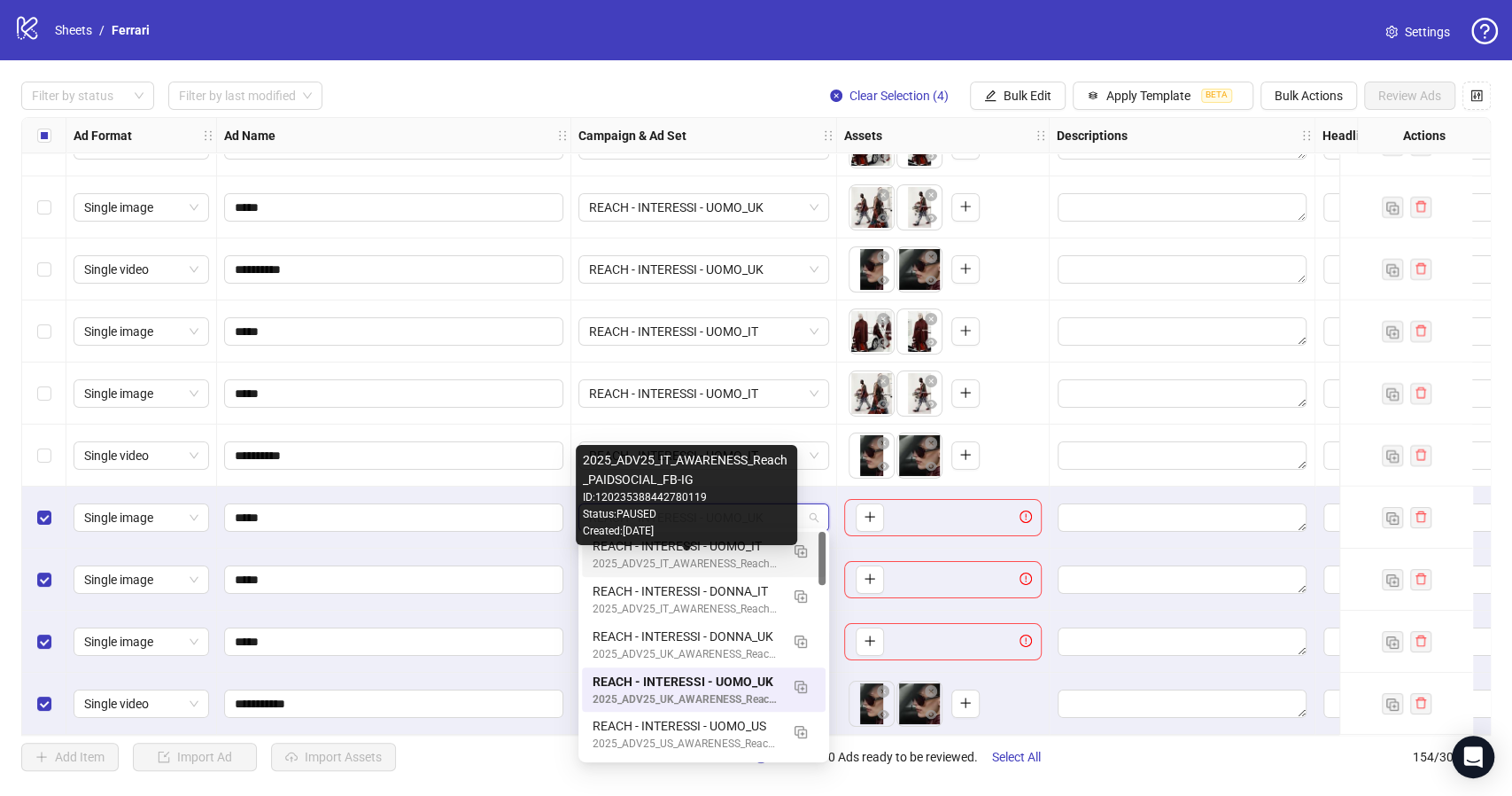
click at [742, 553] on div "REACH - INTERESSI - UOMO_IT" at bounding box center [686, 546] width 187 height 20
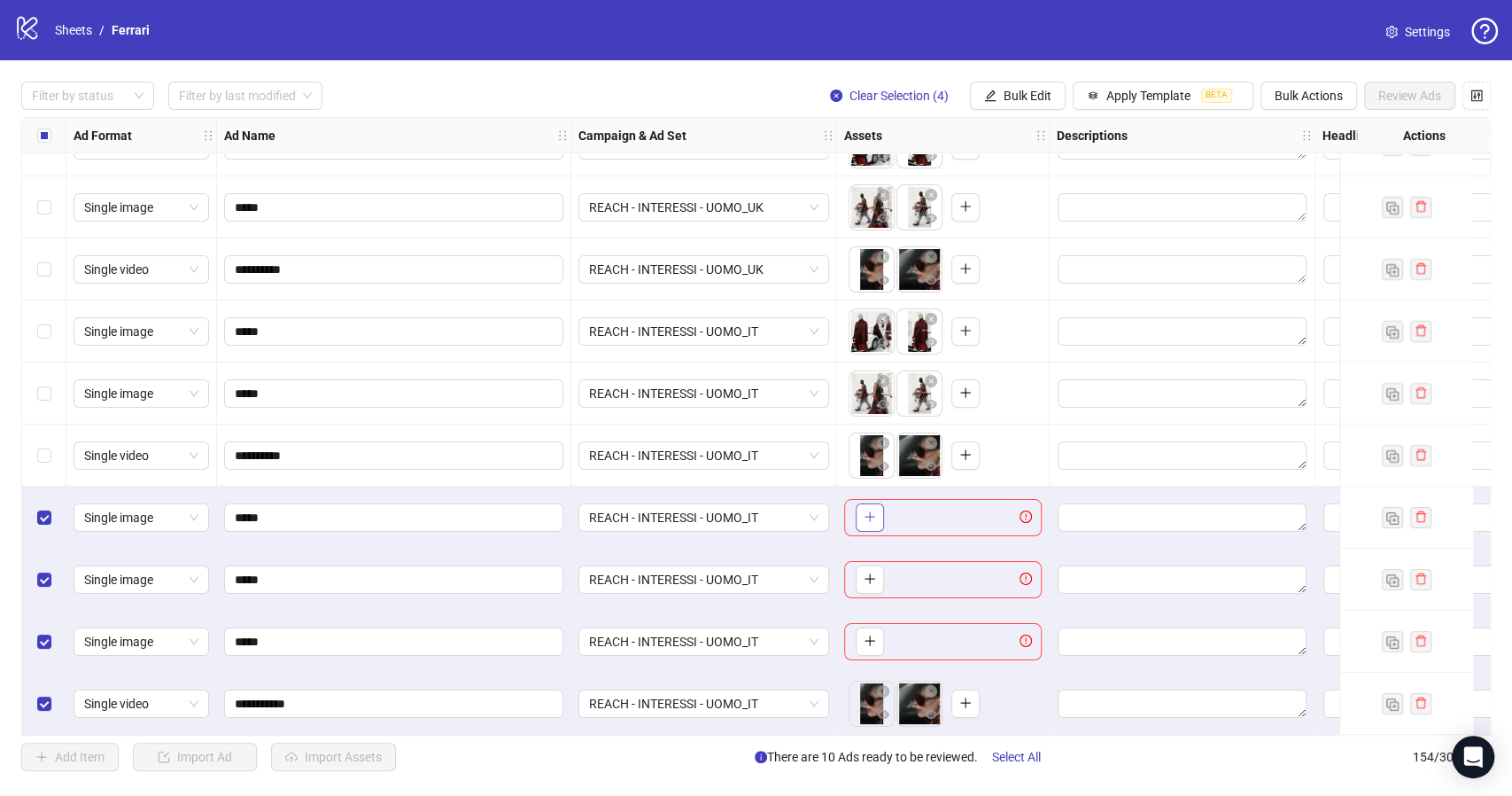
click at [871, 510] on icon "plus" at bounding box center [870, 516] width 13 height 13
drag, startPoint x: 914, startPoint y: 513, endPoint x: 879, endPoint y: 513, distance: 35.0
click at [879, 513] on body "**********" at bounding box center [756, 398] width 1512 height 796
drag, startPoint x: 917, startPoint y: 448, endPoint x: 867, endPoint y: 449, distance: 50.0
click at [867, 449] on body "**********" at bounding box center [756, 398] width 1512 height 796
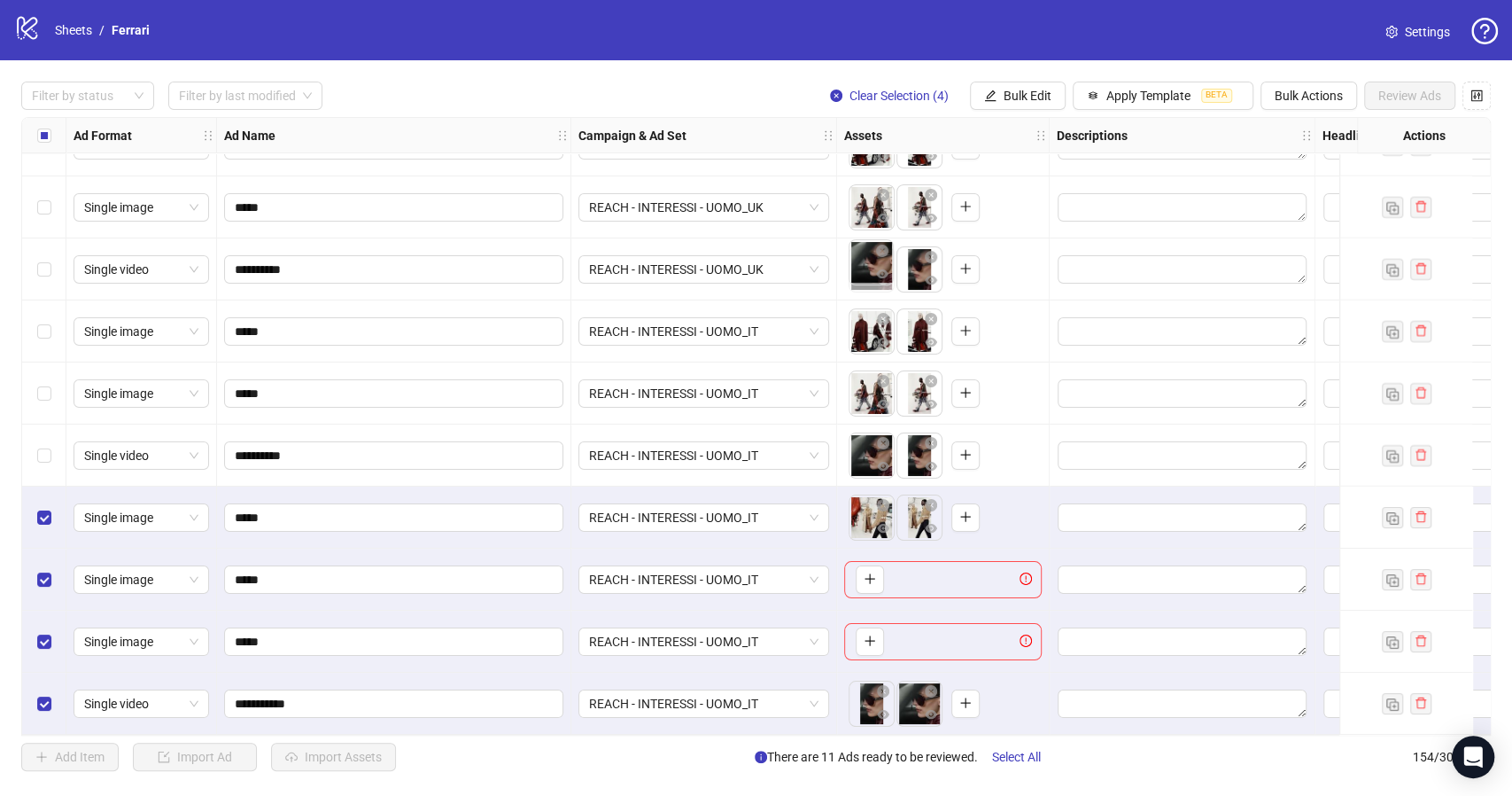
drag, startPoint x: 917, startPoint y: 269, endPoint x: 868, endPoint y: 272, distance: 49.1
click at [868, 272] on body "**********" at bounding box center [756, 398] width 1512 height 796
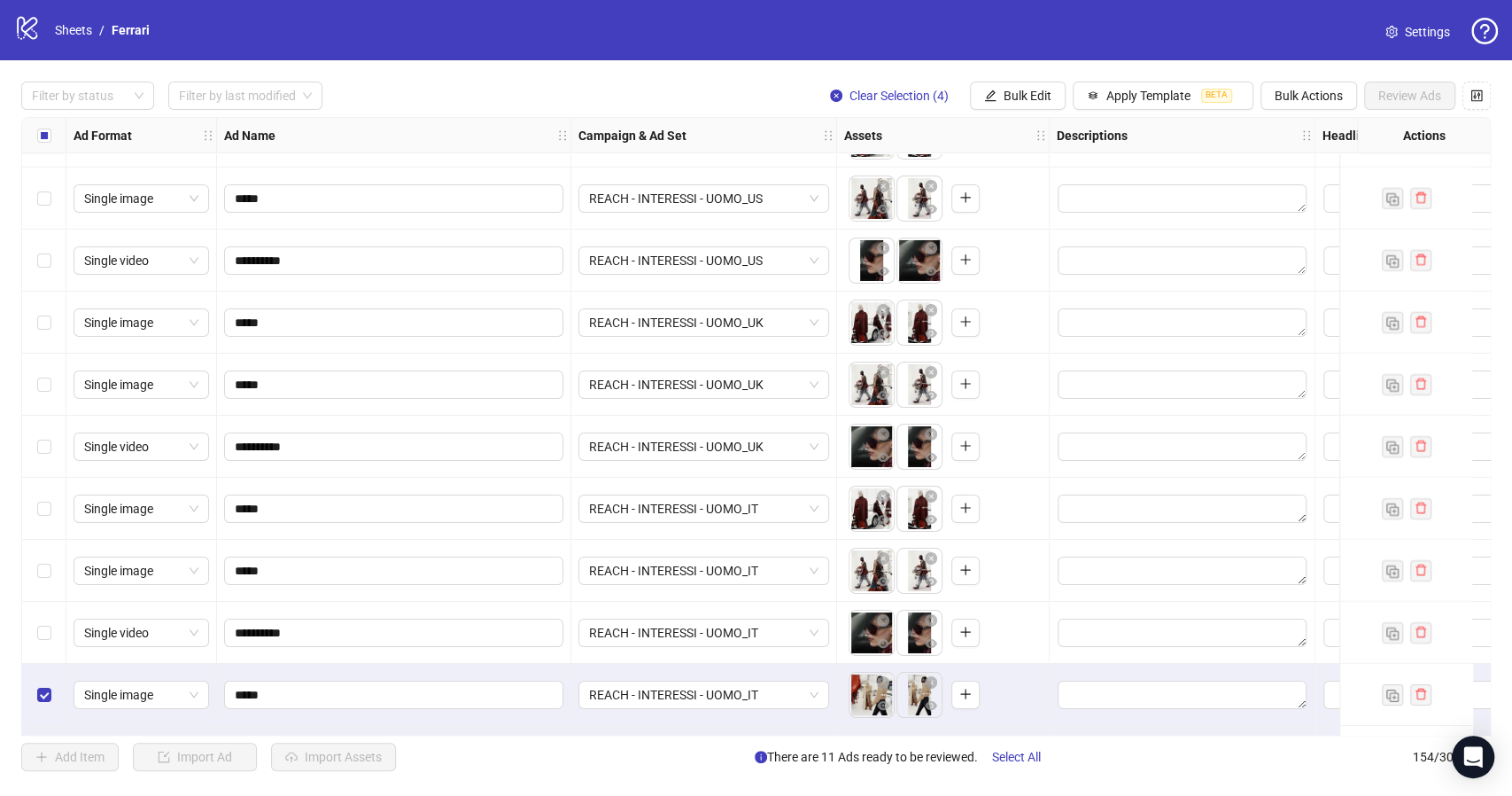
scroll to position [8770, 0]
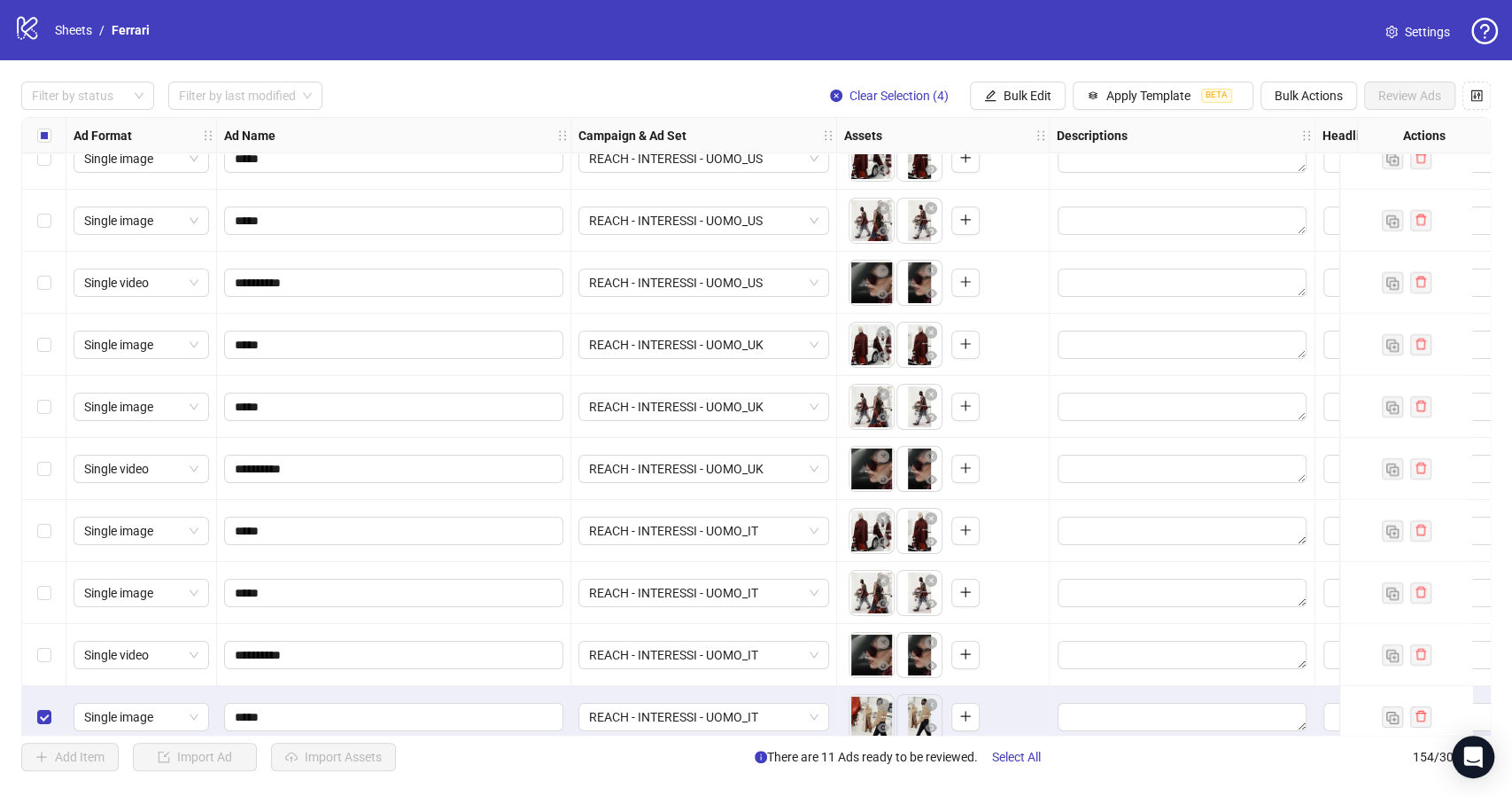
drag, startPoint x: 917, startPoint y: 292, endPoint x: 864, endPoint y: 292, distance: 53.0
click at [864, 292] on body "logo/logo-mobile Sheets / Ferrari Settings Filter by status Filter by last modi…" at bounding box center [756, 398] width 1512 height 796
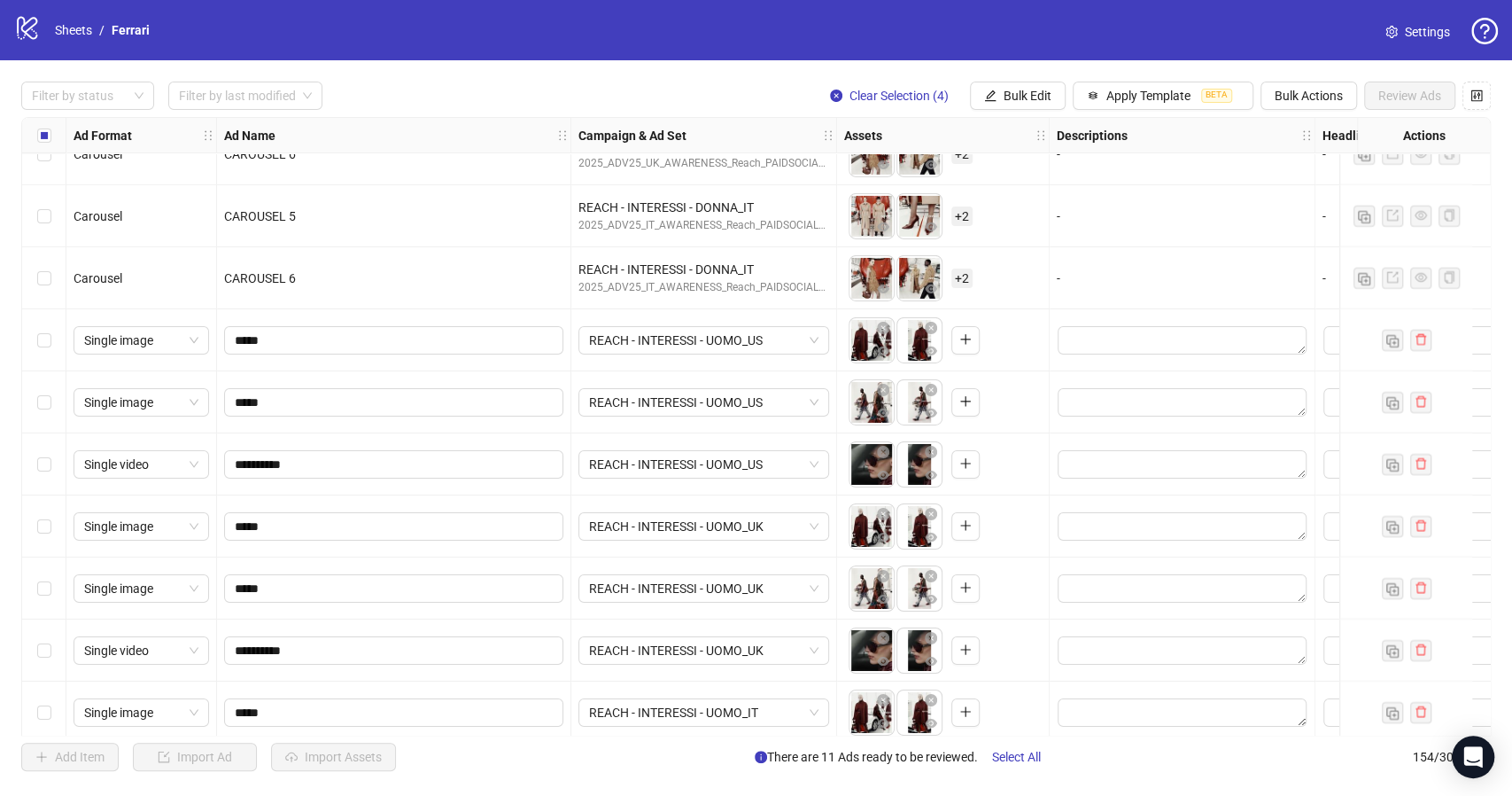
scroll to position [8501, 0]
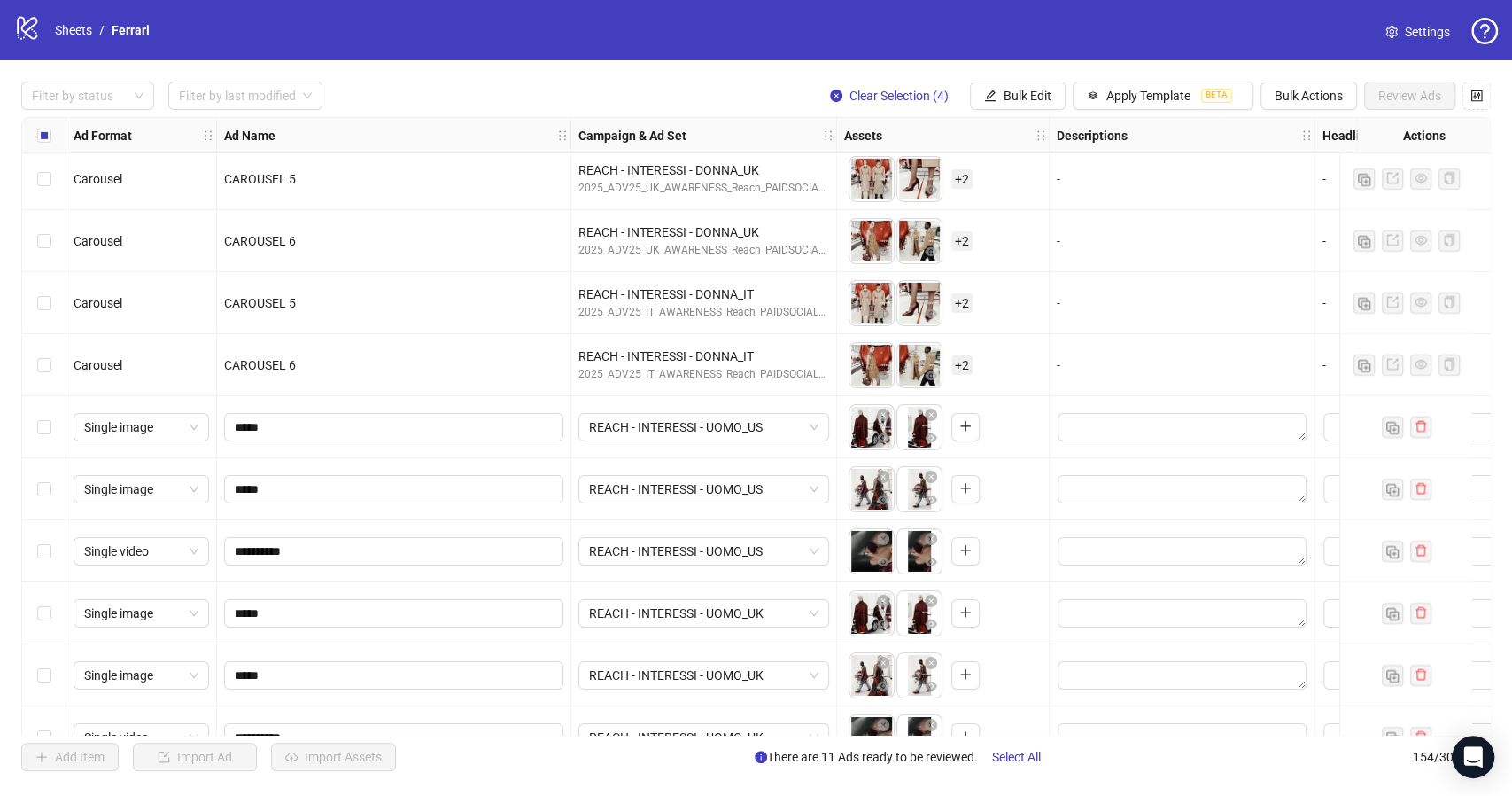
click at [969, 361] on span "+ 2" at bounding box center [962, 366] width 22 height 20
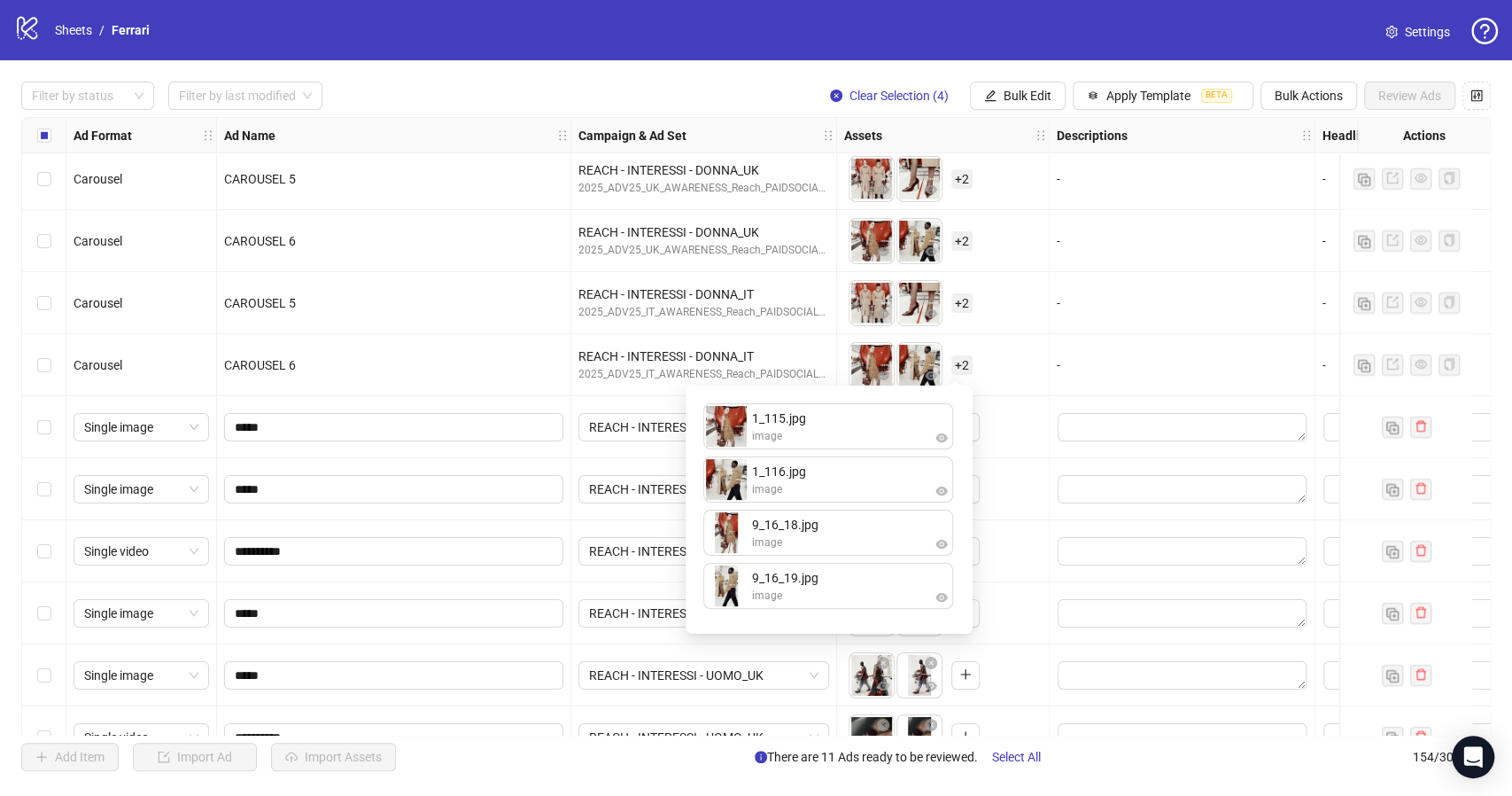
click at [969, 361] on span "+ 2" at bounding box center [962, 366] width 22 height 20
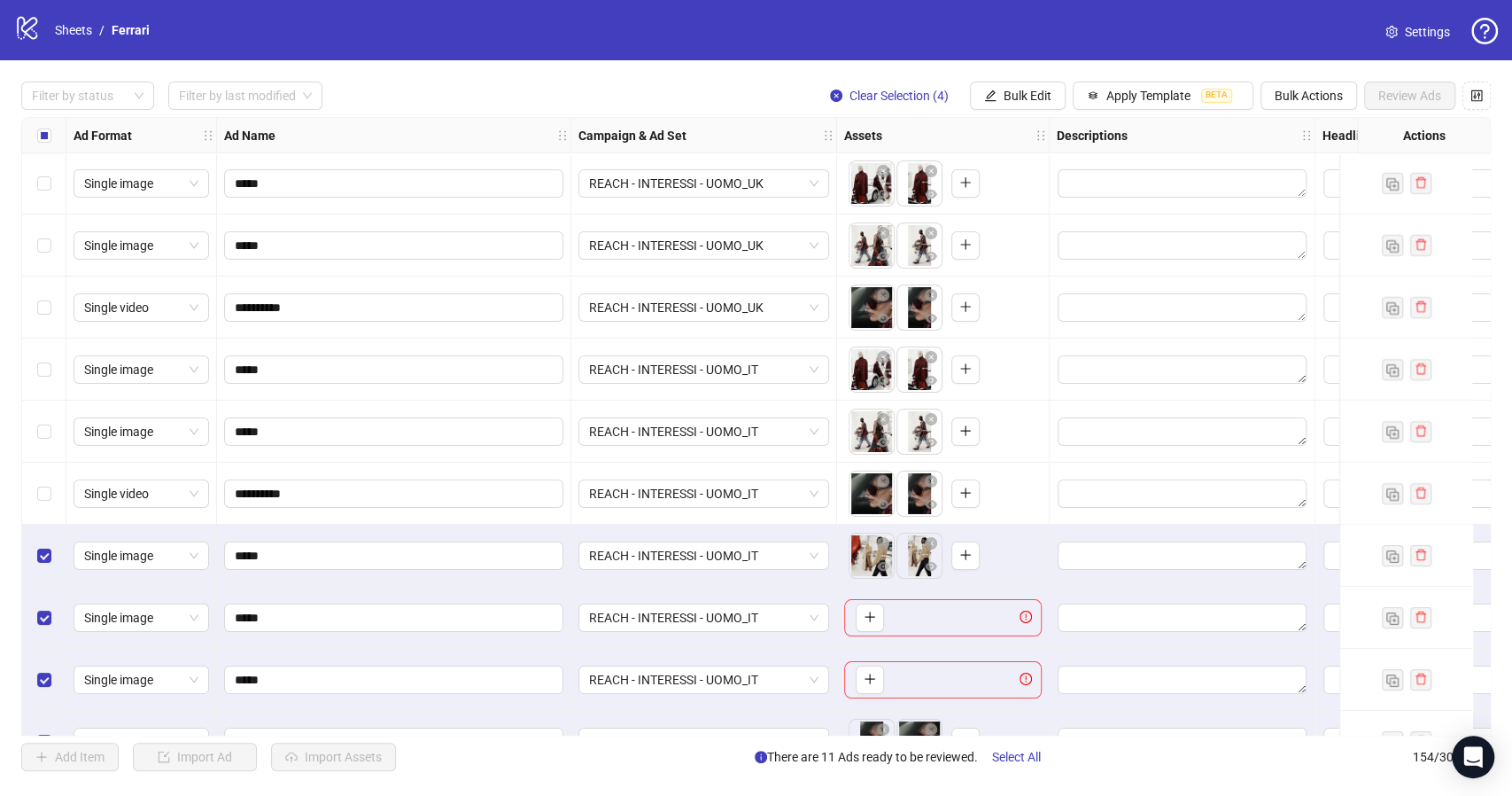
scroll to position [8977, 0]
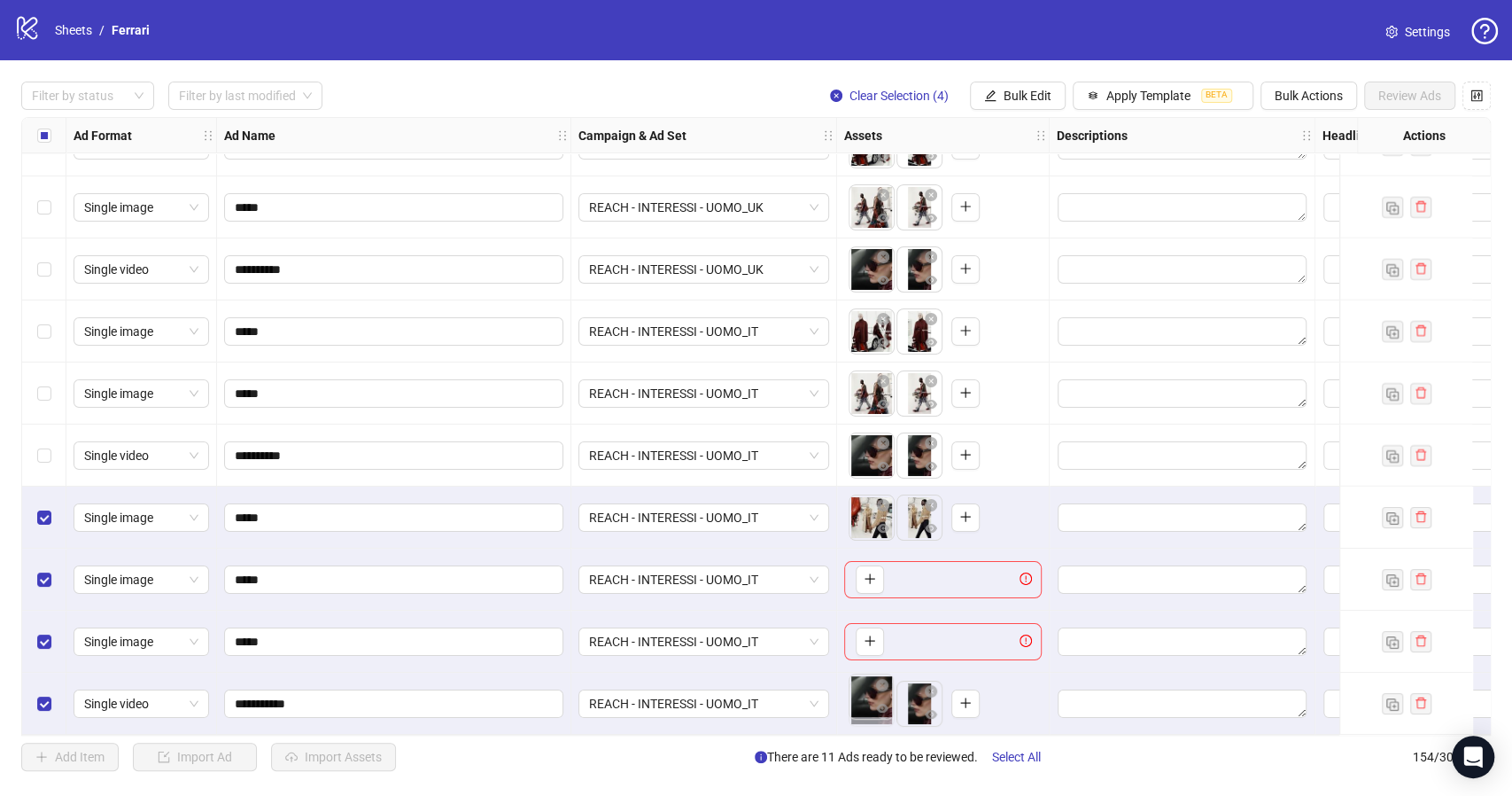
drag, startPoint x: 914, startPoint y: 705, endPoint x: 871, endPoint y: 706, distance: 43.0
click at [871, 706] on body "**********" at bounding box center [756, 398] width 1512 height 796
click at [871, 565] on button "button" at bounding box center [869, 578] width 28 height 28
click at [864, 637] on icon "plus" at bounding box center [870, 641] width 13 height 13
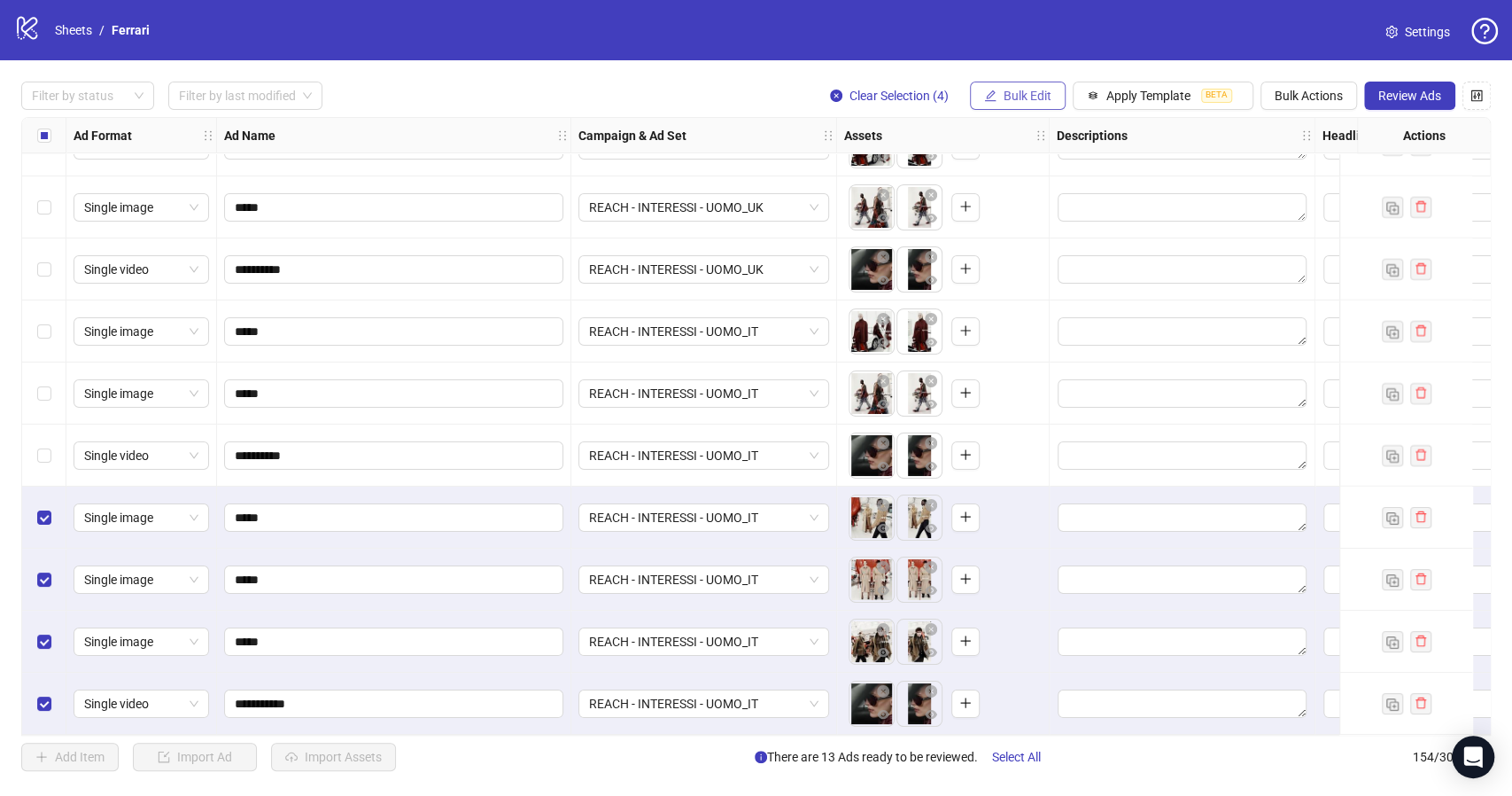
click at [1026, 103] on span "Bulk Edit" at bounding box center [1027, 96] width 48 height 14
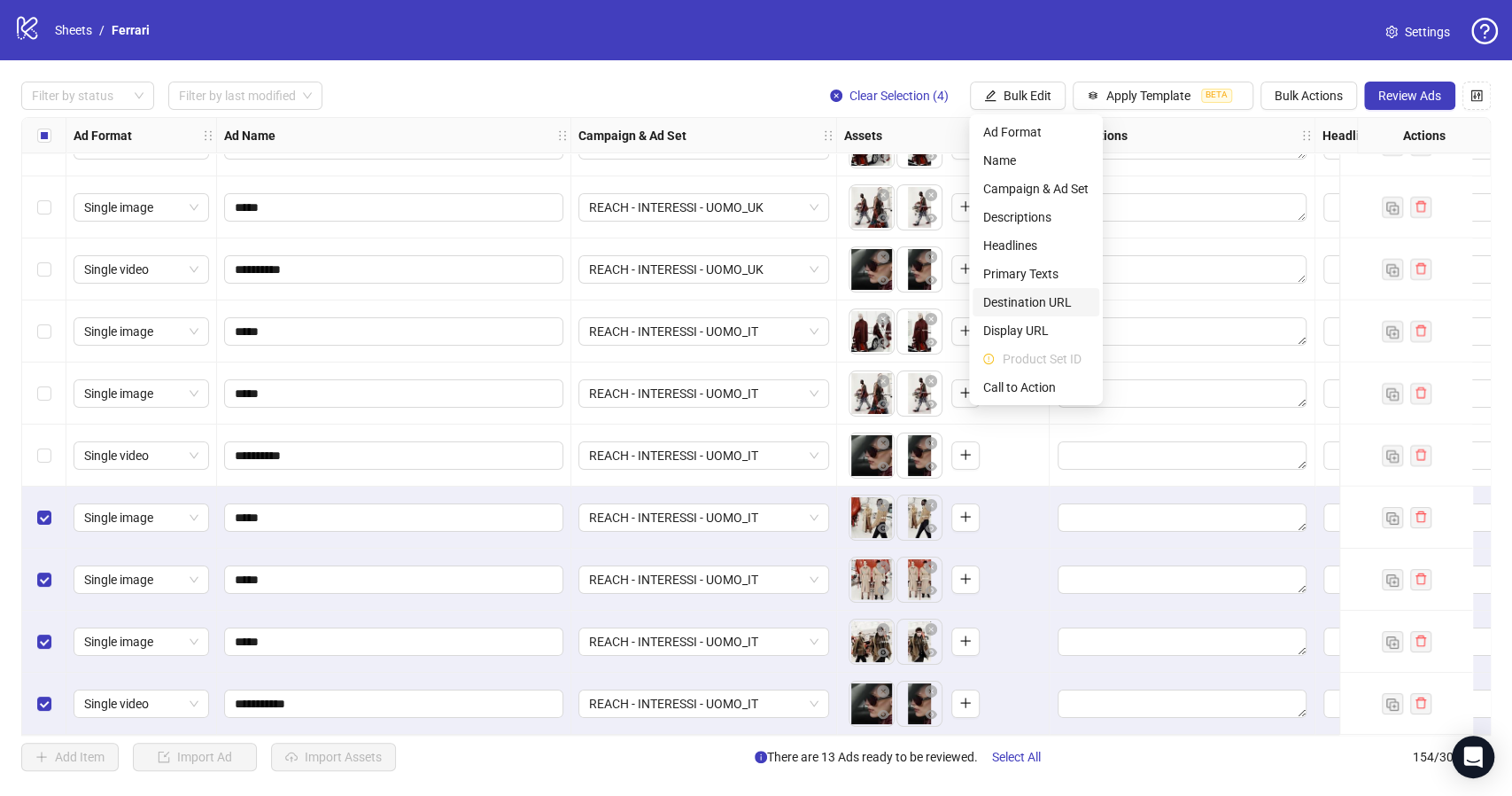
click at [1040, 304] on span "Destination URL" at bounding box center [1036, 302] width 106 height 20
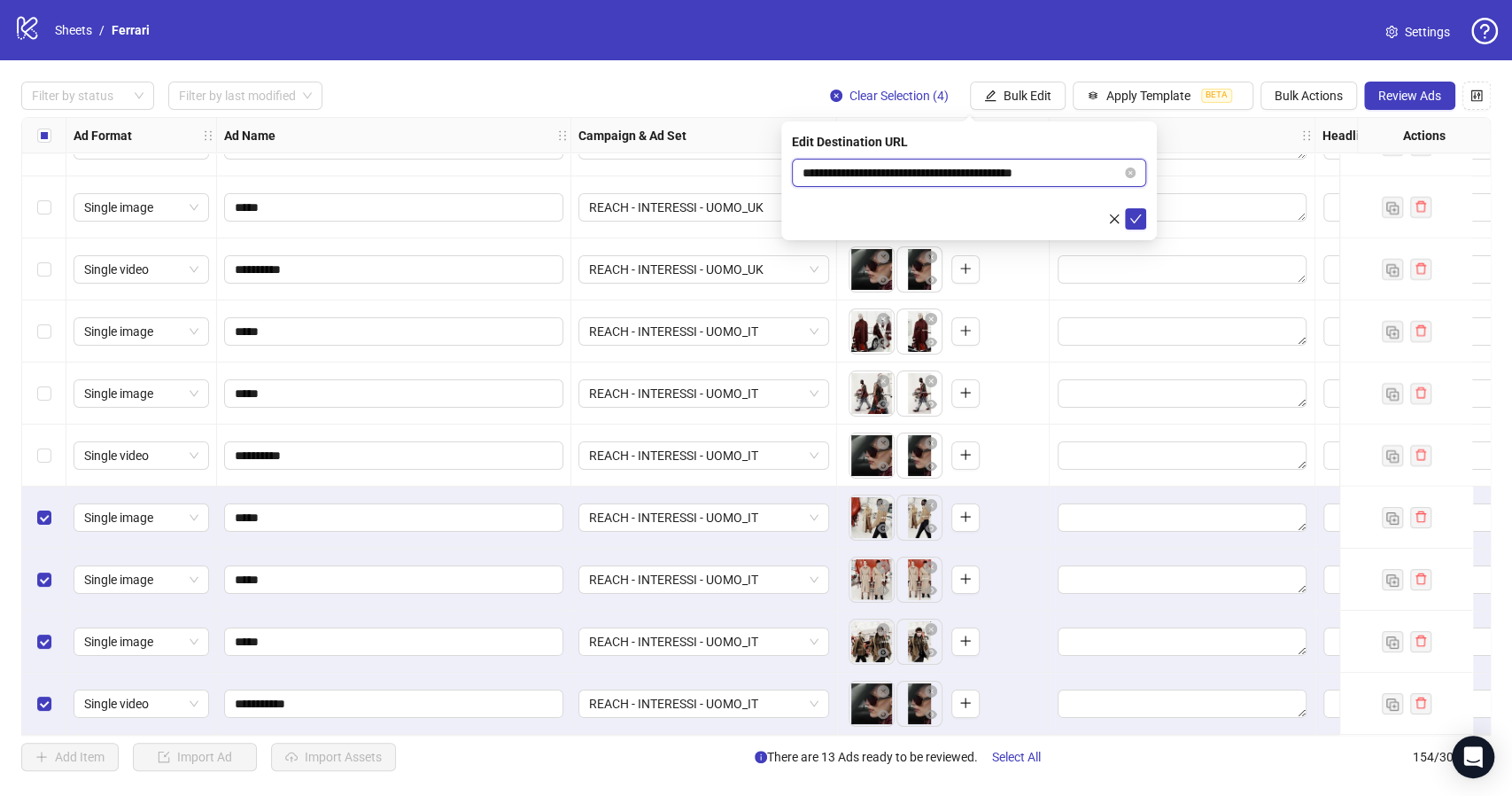
click at [964, 167] on input "**********" at bounding box center [961, 173] width 318 height 20
paste input "text"
type input "**********"
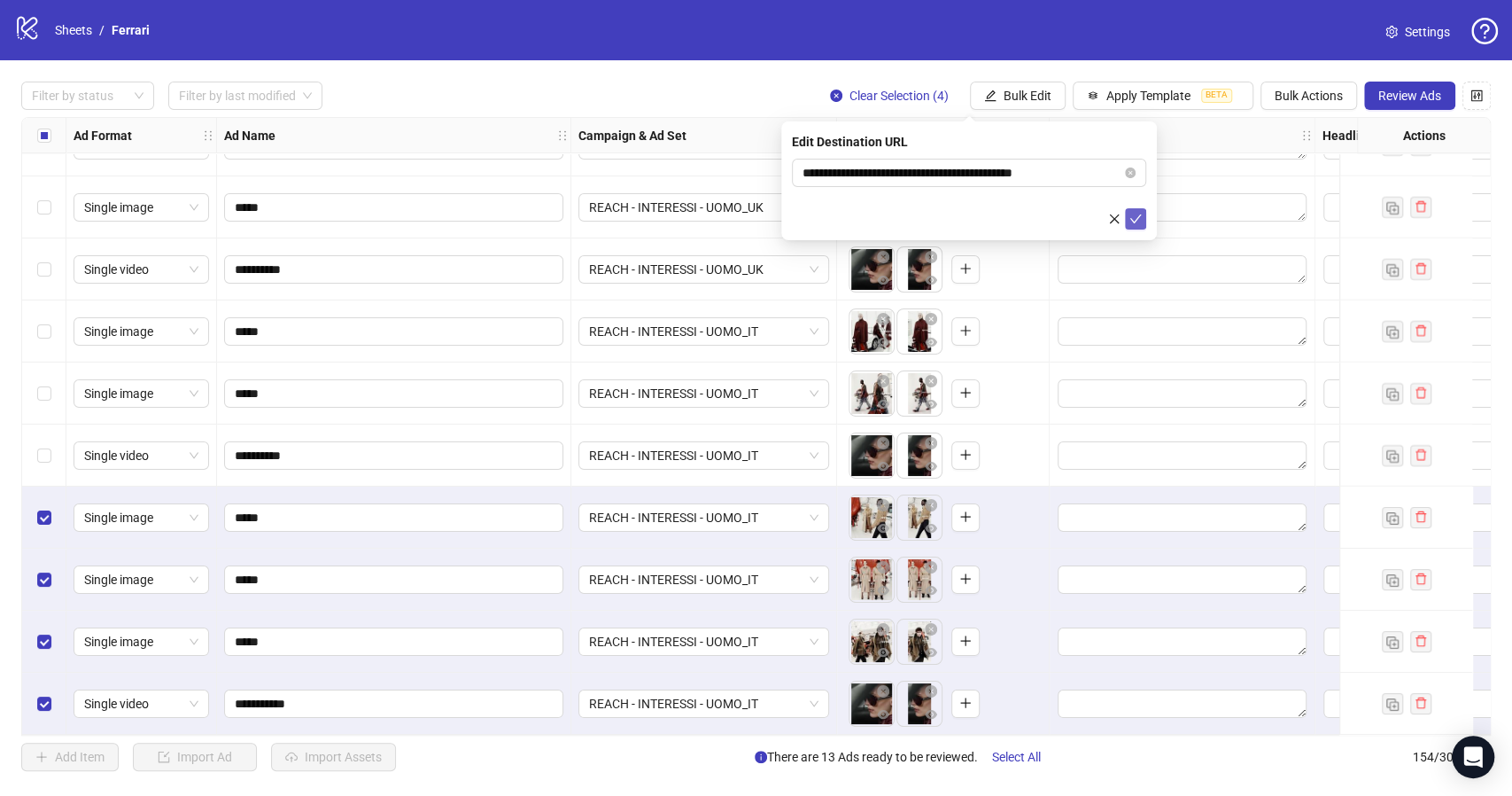
click at [1134, 222] on icon "check" at bounding box center [1136, 219] width 13 height 13
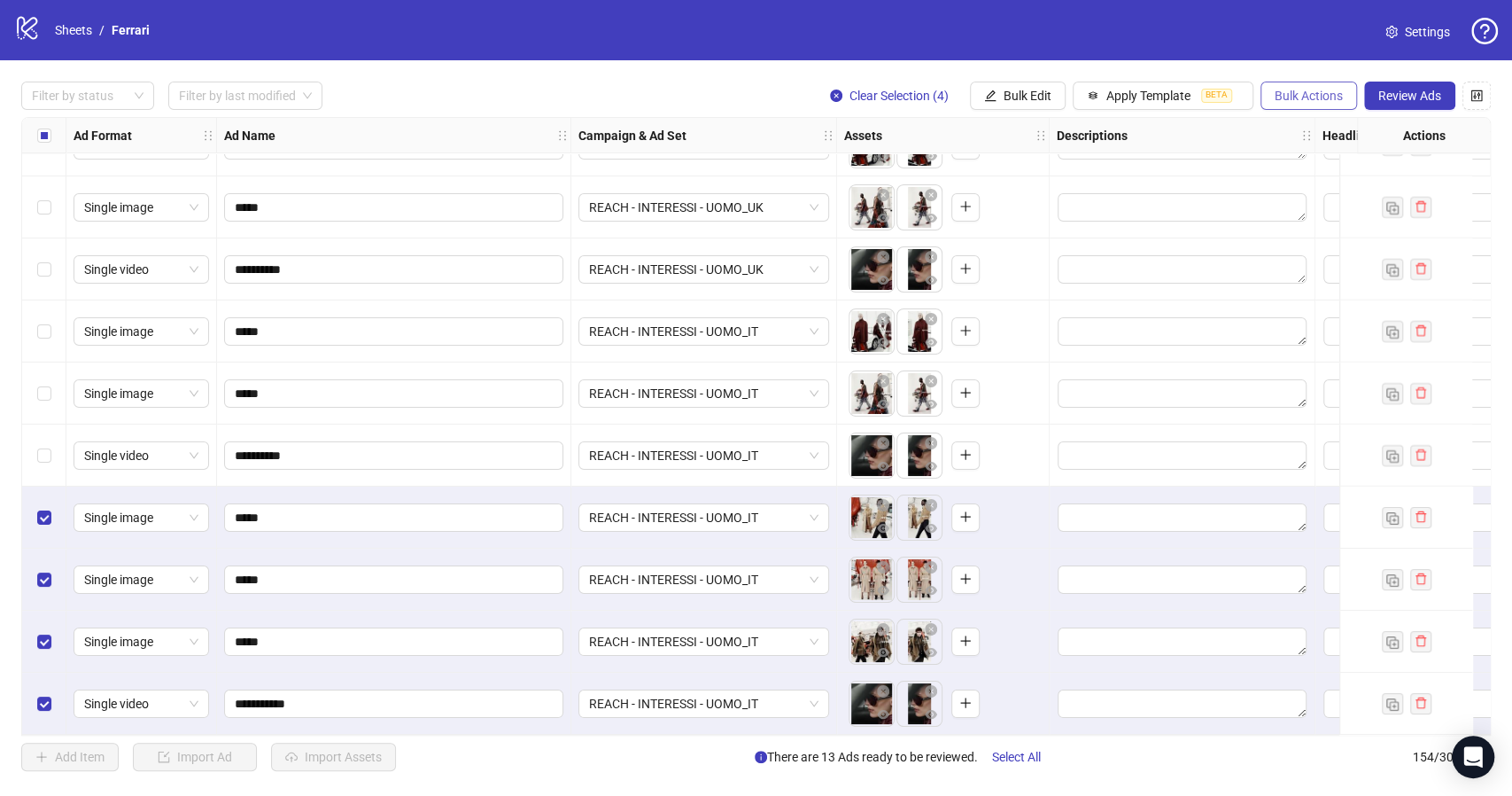
click at [1308, 90] on span "Bulk Actions" at bounding box center [1309, 96] width 69 height 14
click at [1343, 191] on span "Duplicate with assets" at bounding box center [1333, 189] width 121 height 20
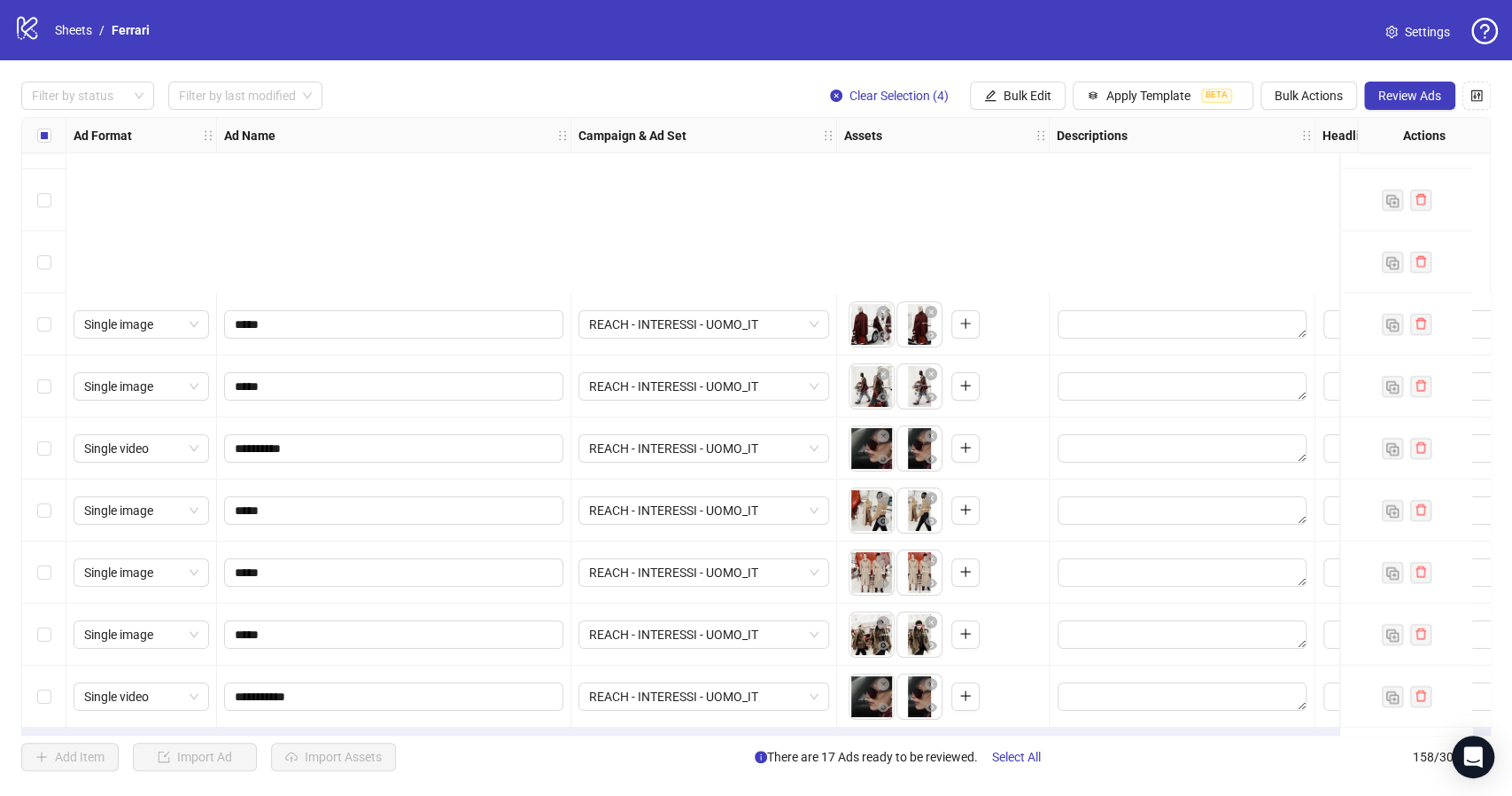
scroll to position [9225, 0]
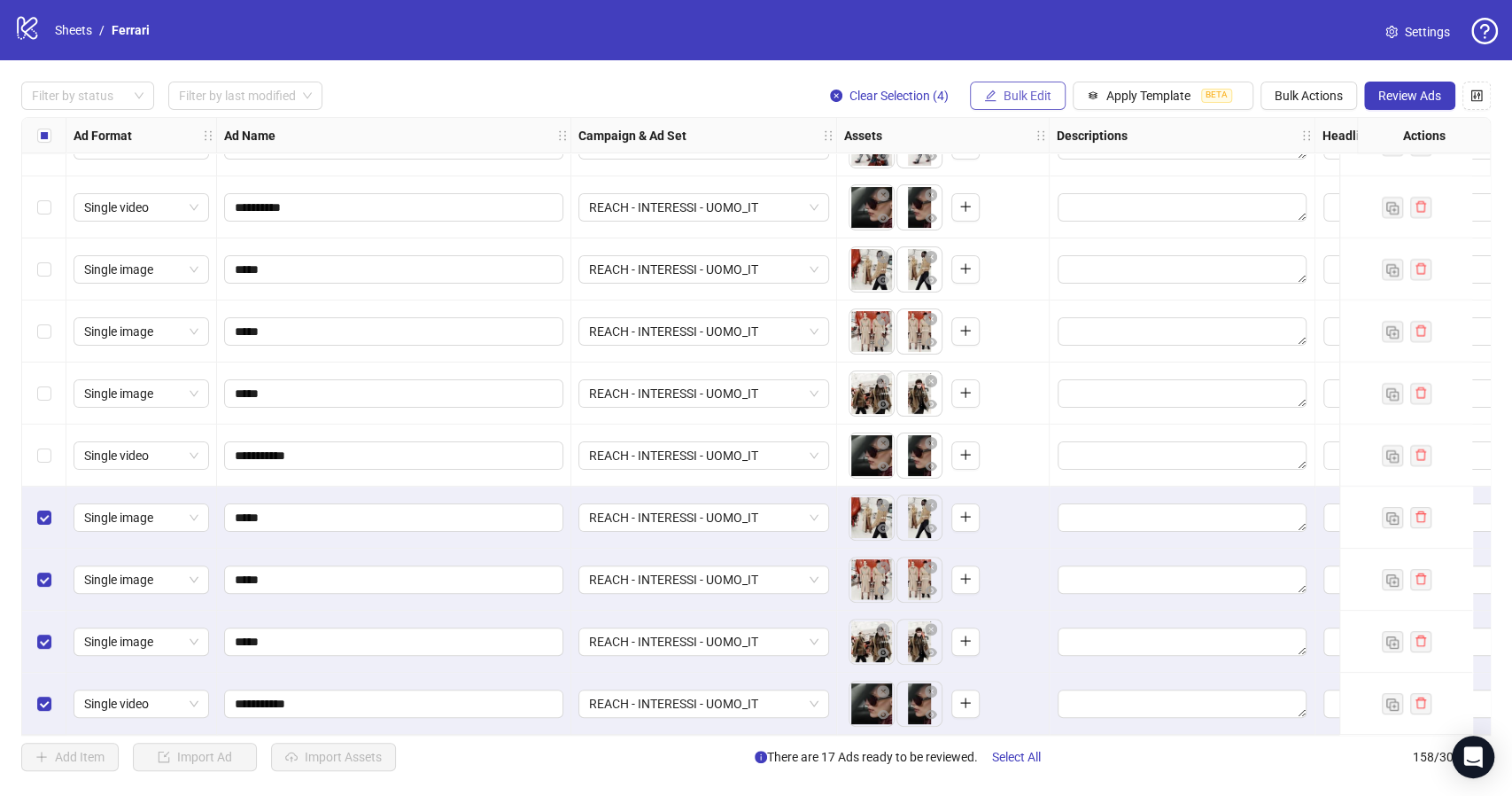
click at [1023, 96] on span "Bulk Edit" at bounding box center [1027, 96] width 48 height 14
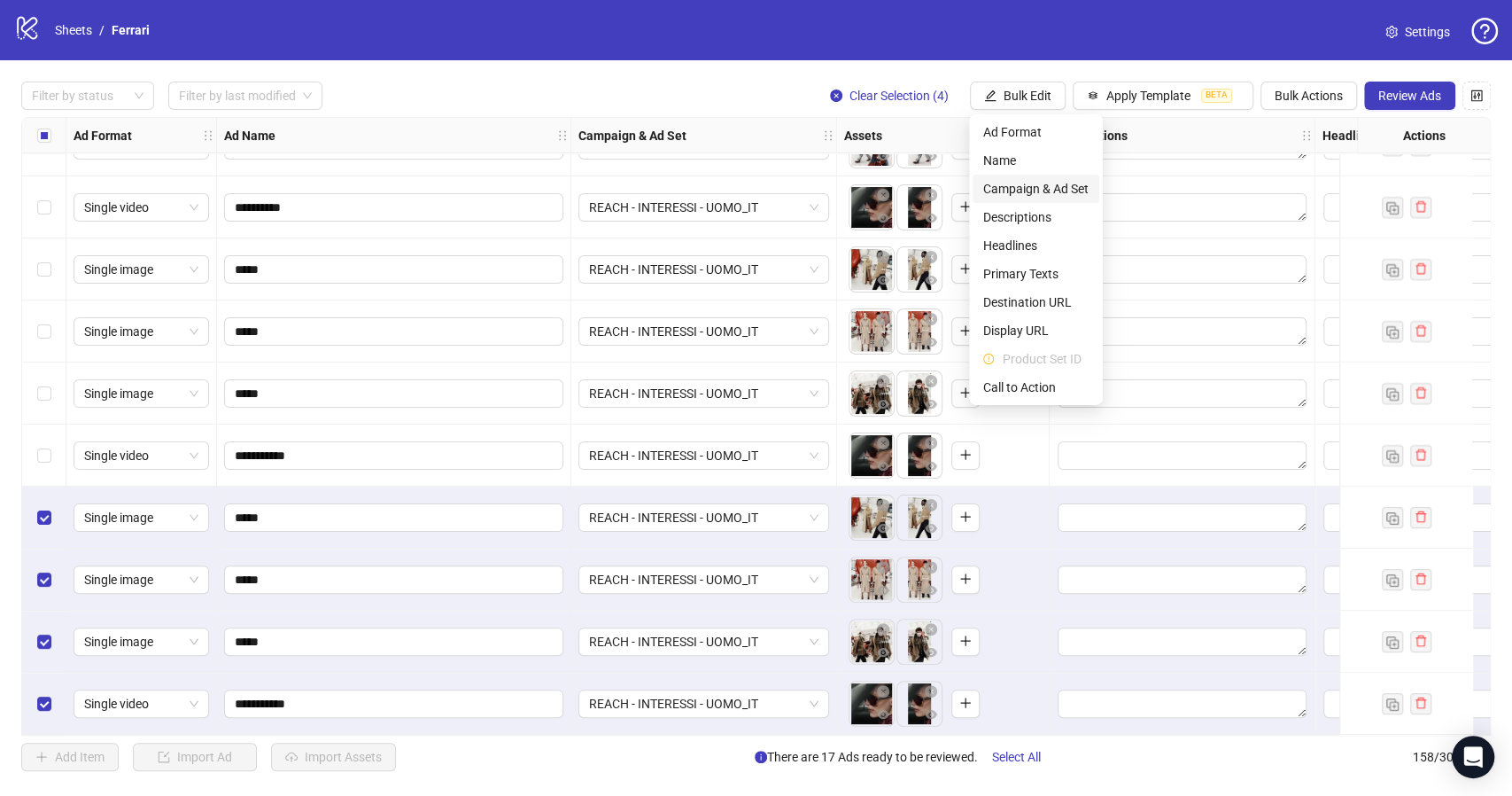
click at [1046, 189] on span "Campaign & Ad Set" at bounding box center [1036, 189] width 106 height 20
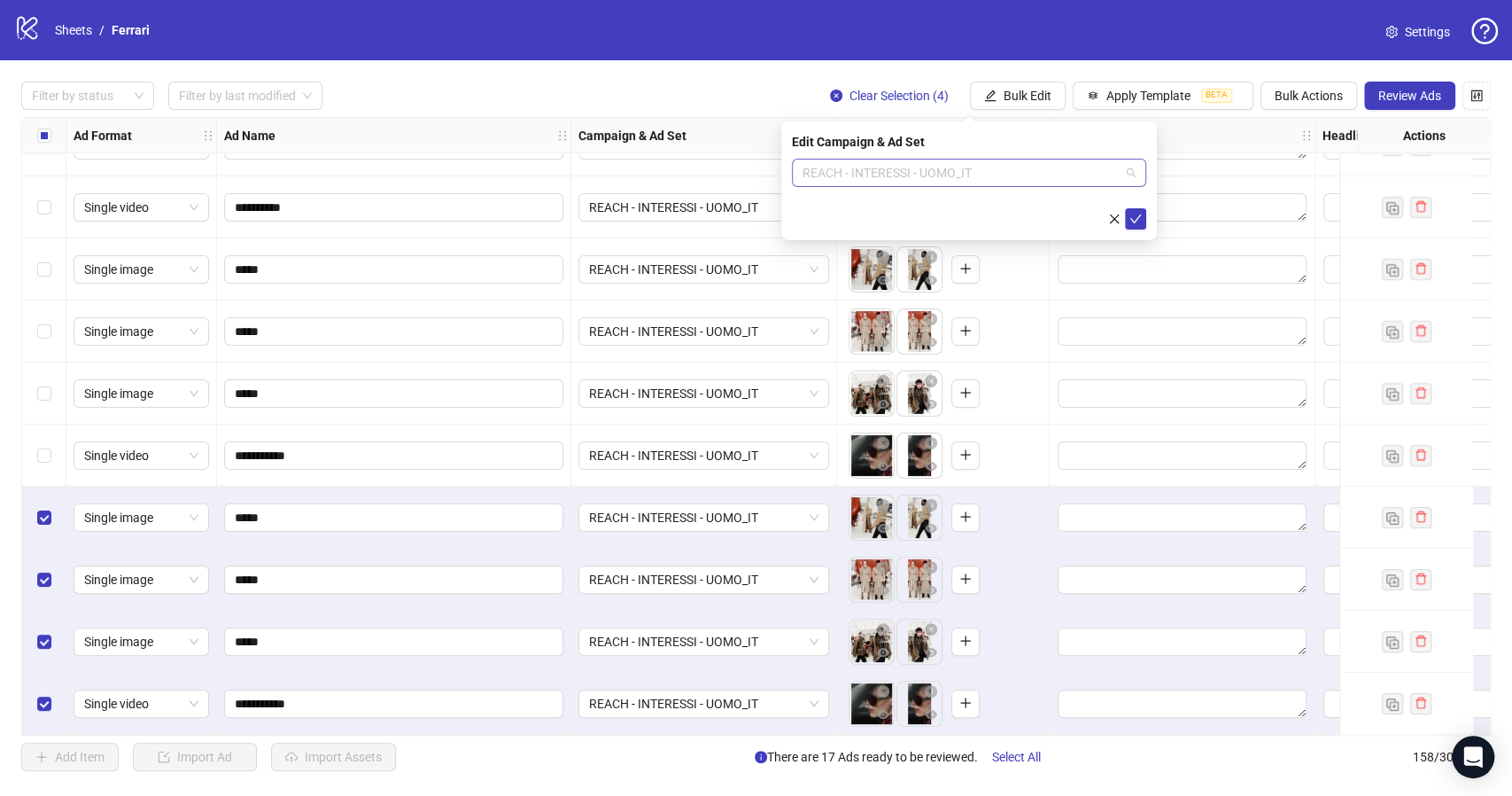
click at [1131, 173] on span "REACH - INTERESSI - UOMO_IT" at bounding box center [968, 172] width 333 height 26
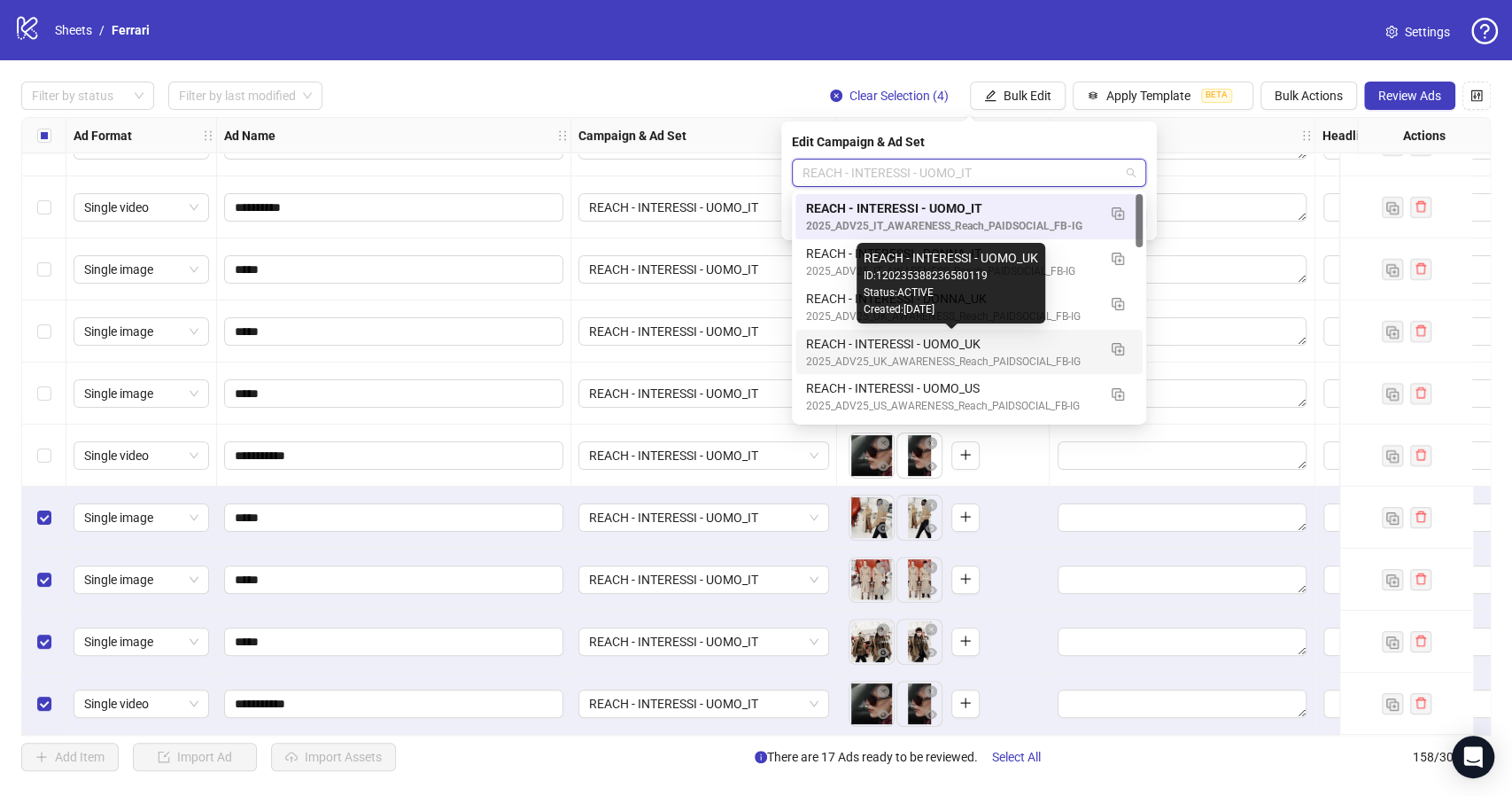
click at [956, 337] on div "REACH - INTERESSI - UOMO_UK" at bounding box center [951, 344] width 290 height 20
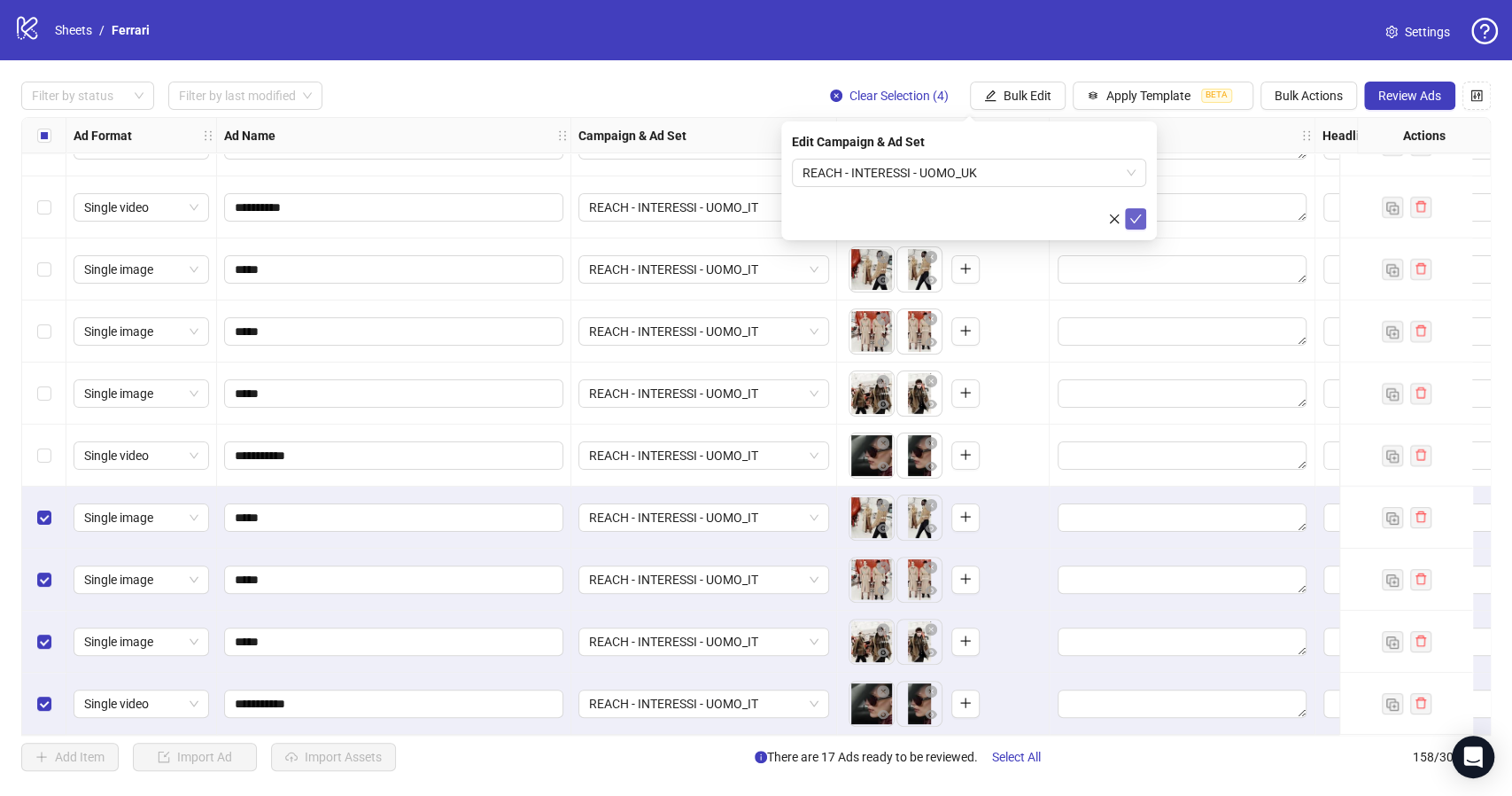
click at [1137, 224] on span "submit" at bounding box center [1136, 219] width 13 height 14
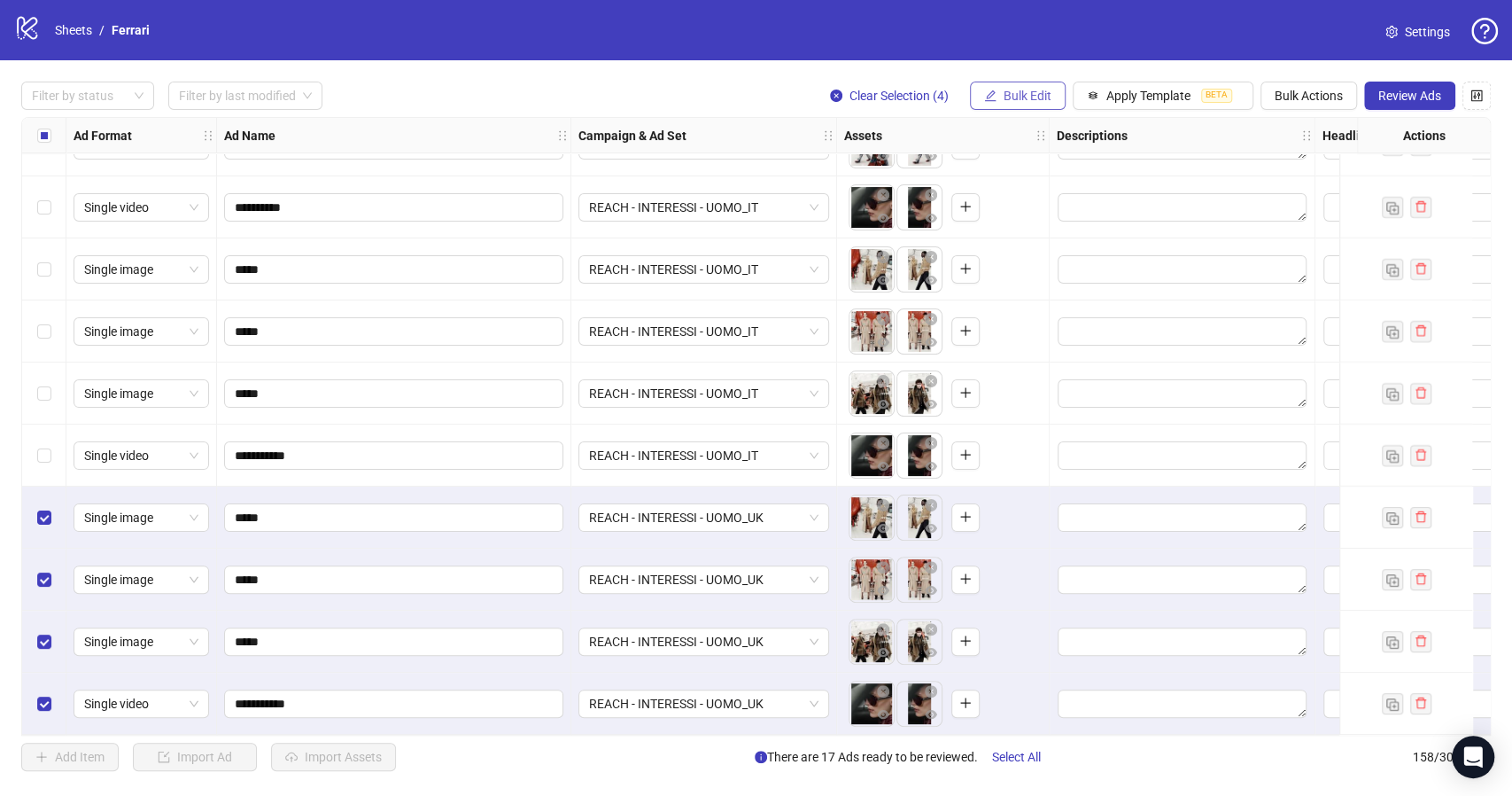
click at [1018, 97] on span "Bulk Edit" at bounding box center [1027, 96] width 48 height 14
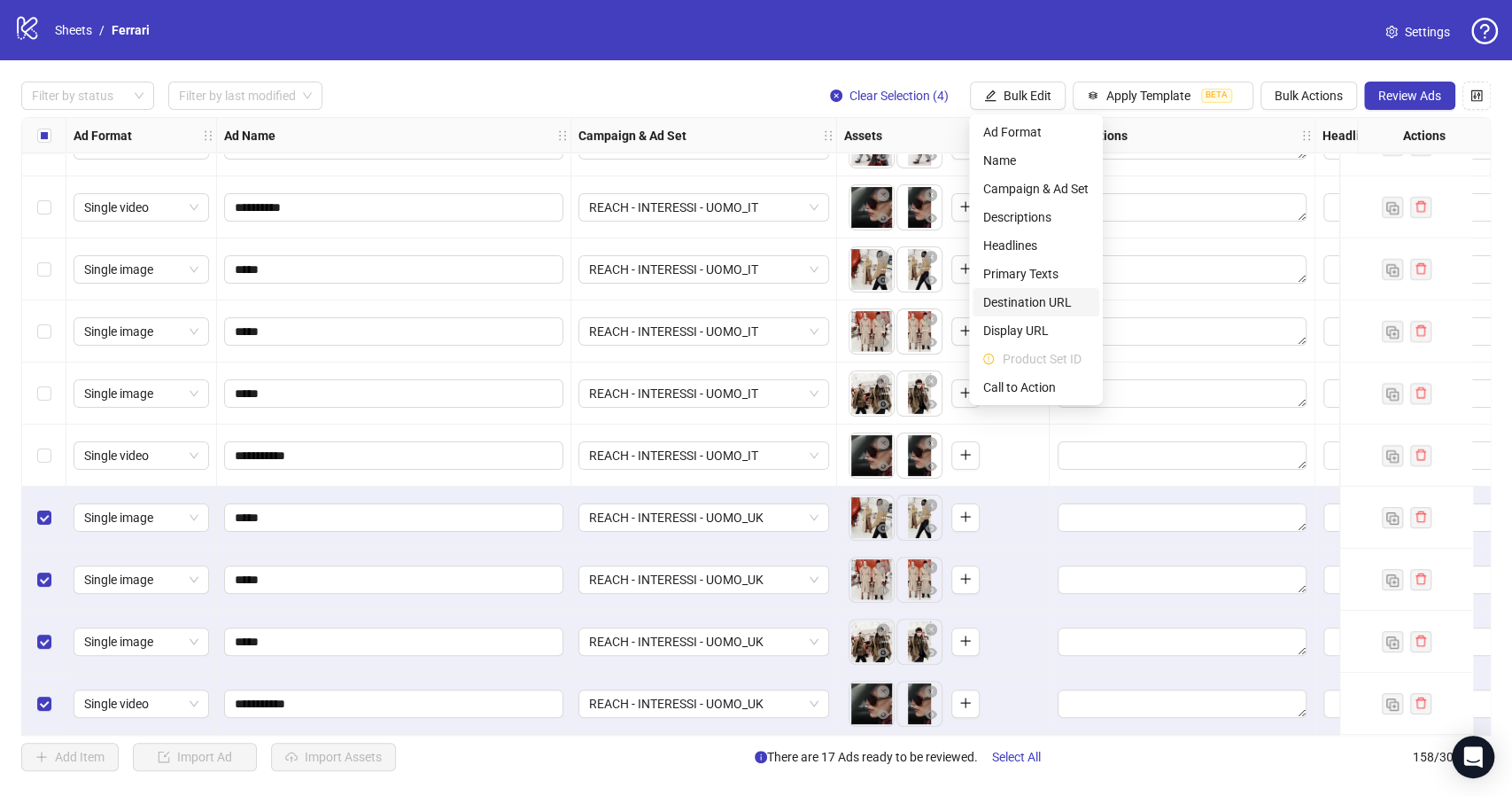
click at [1057, 302] on span "Destination URL" at bounding box center [1036, 302] width 106 height 20
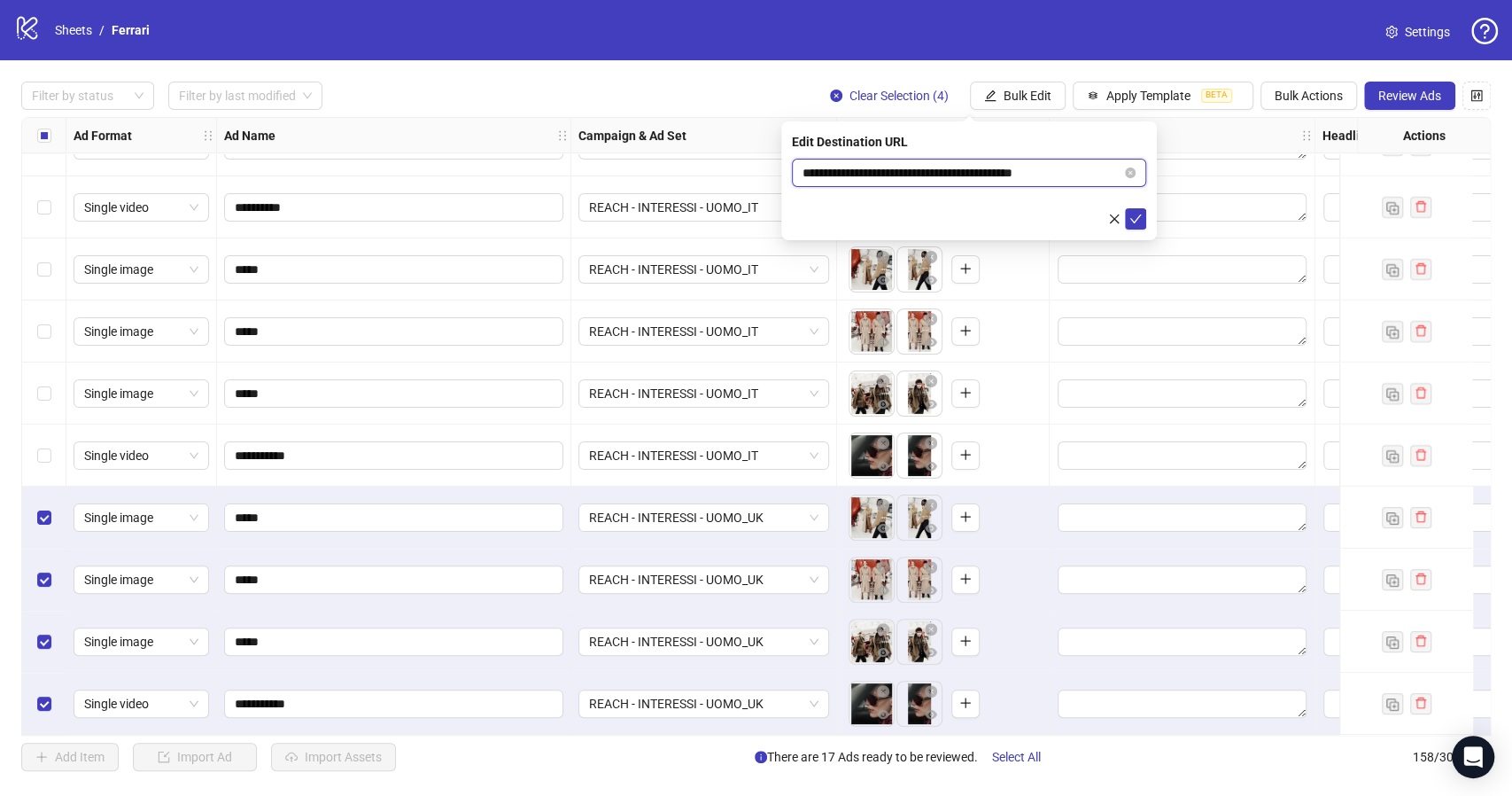
click at [1060, 171] on input "**********" at bounding box center [961, 173] width 318 height 20
paste input "text"
type input "**********"
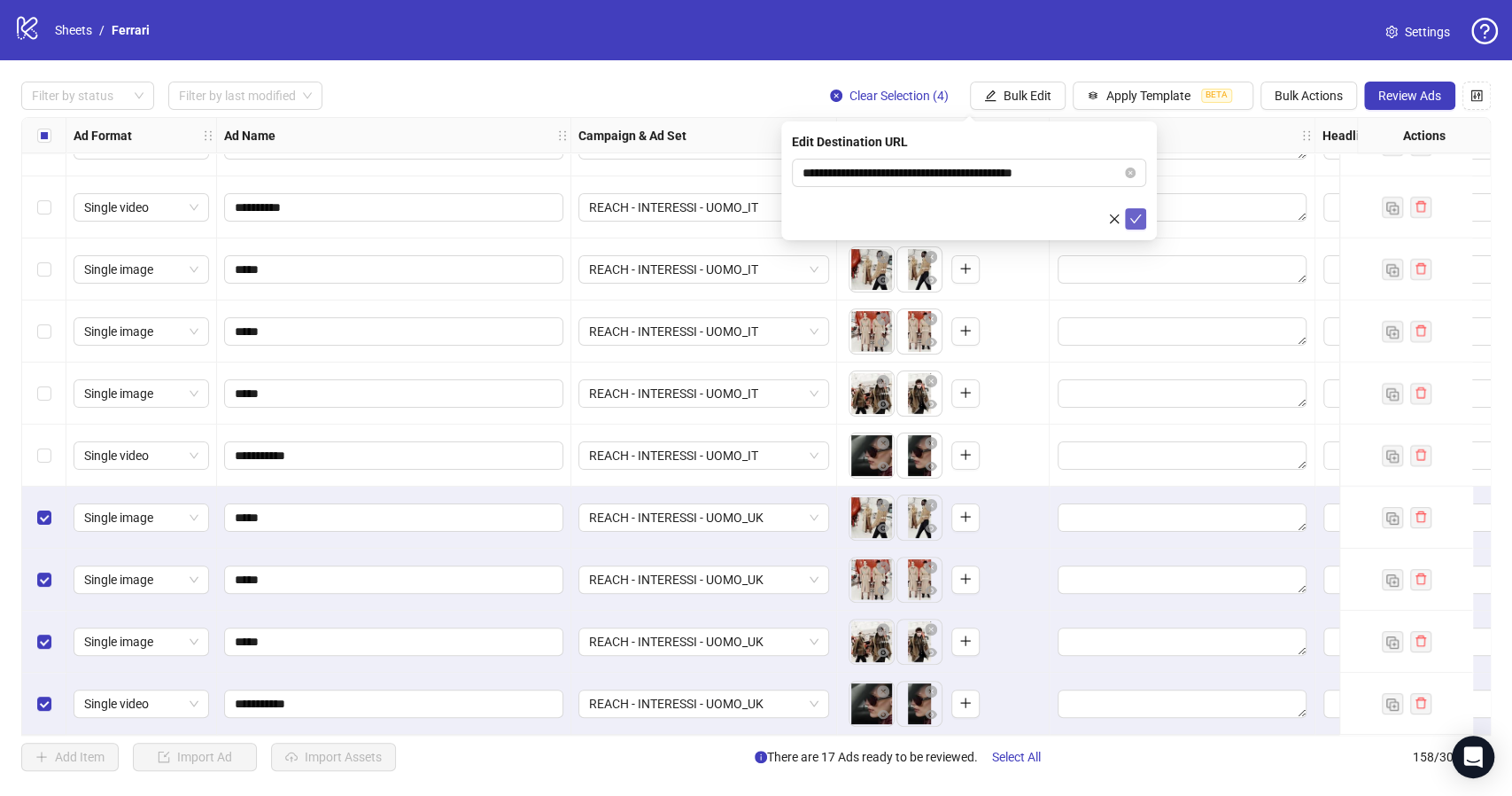
click at [1140, 223] on icon "check" at bounding box center [1136, 219] width 13 height 13
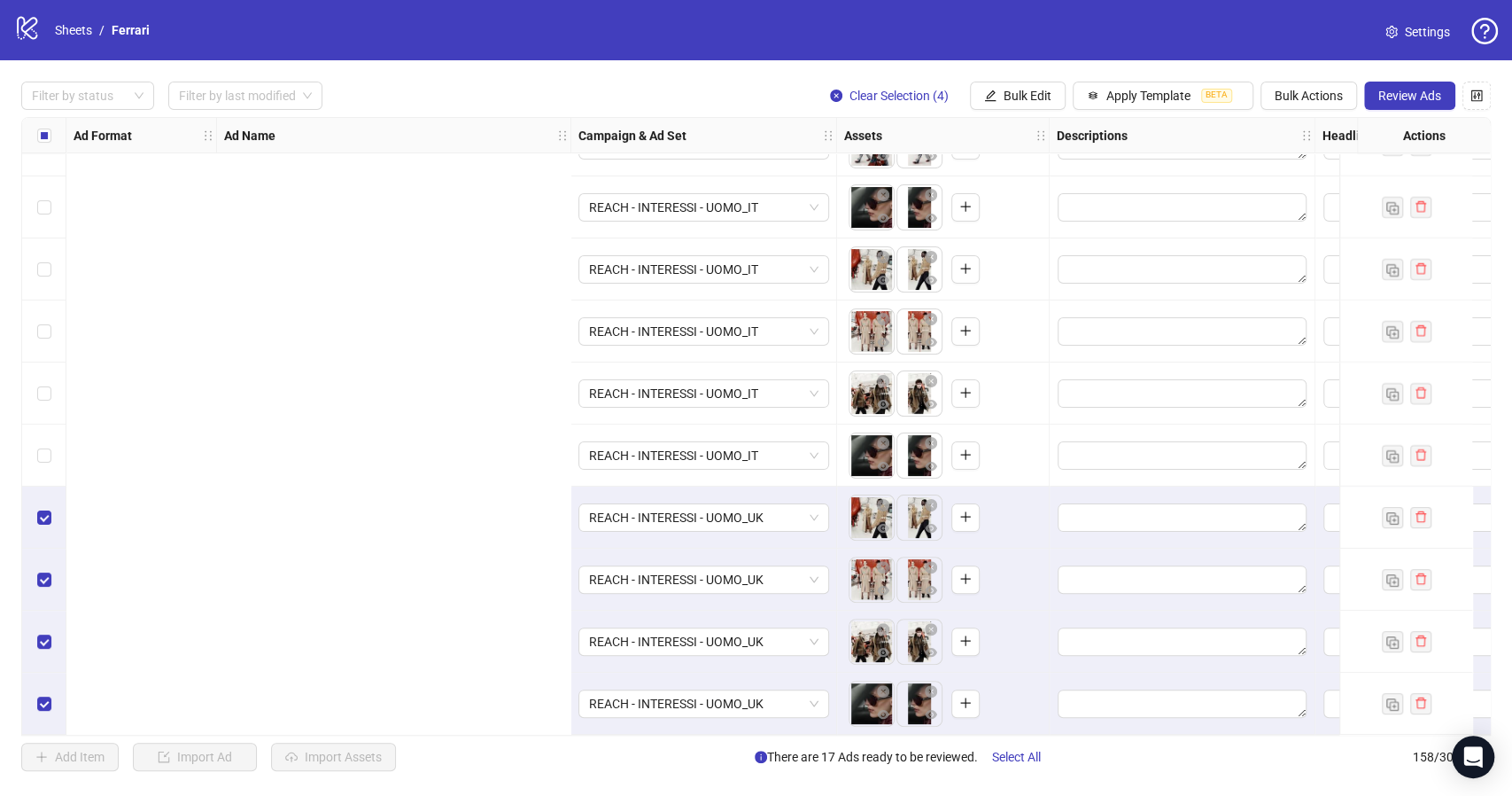
scroll to position [9225, 1092]
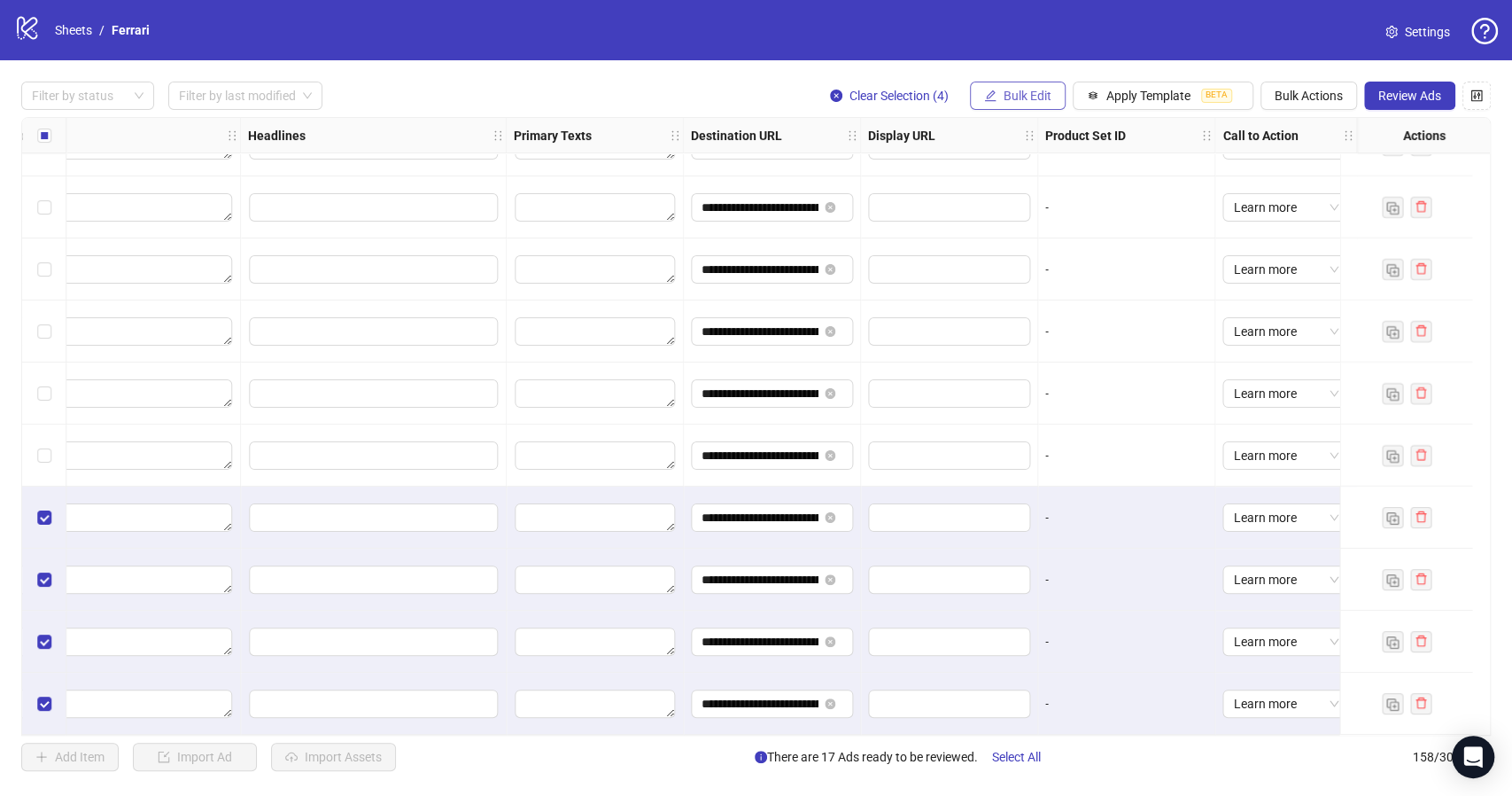
click at [1026, 102] on span "Bulk Edit" at bounding box center [1027, 96] width 48 height 14
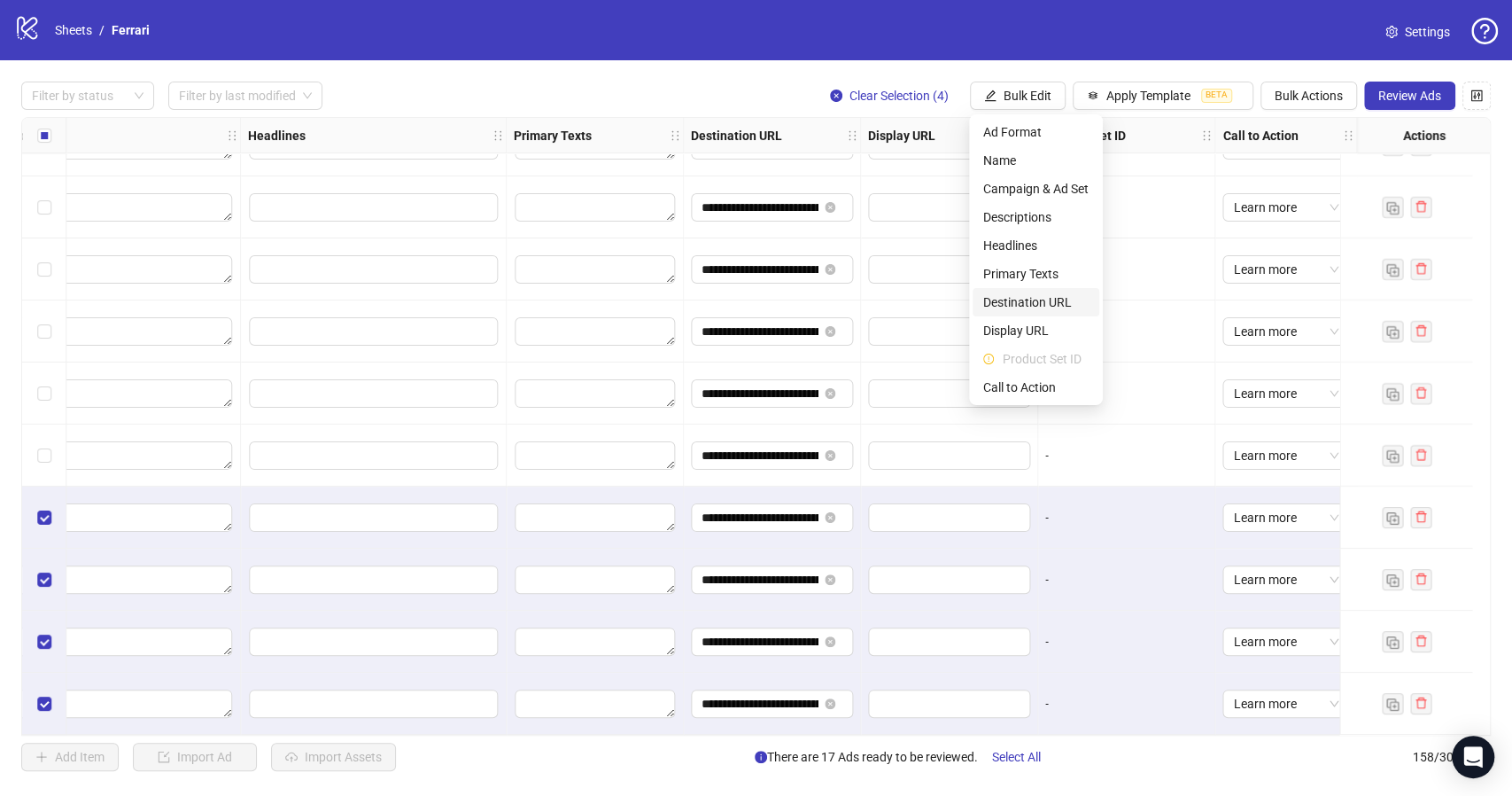
click at [1038, 295] on span "Destination URL" at bounding box center [1036, 302] width 106 height 20
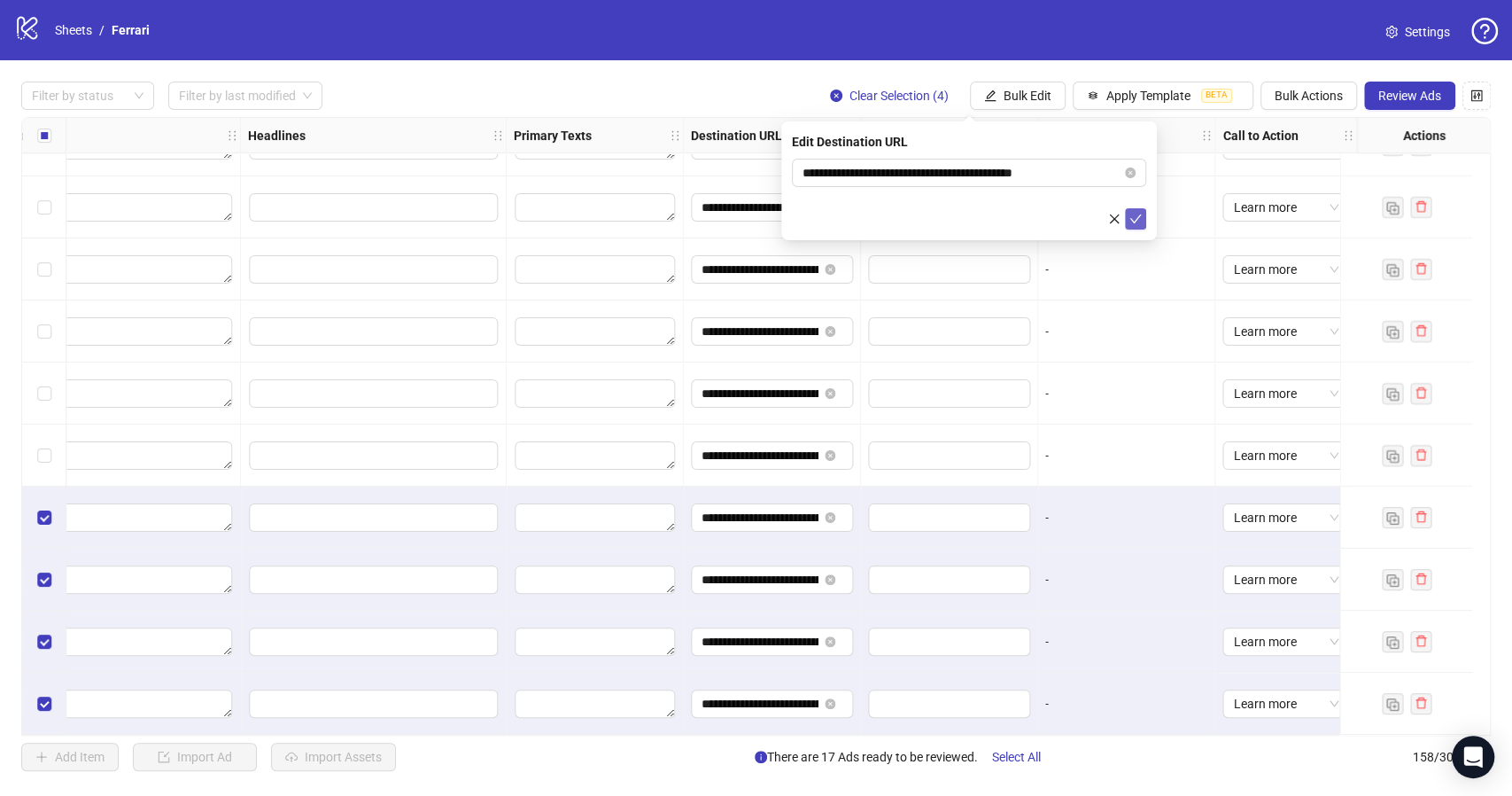
click at [1134, 223] on icon "check" at bounding box center [1136, 219] width 13 height 13
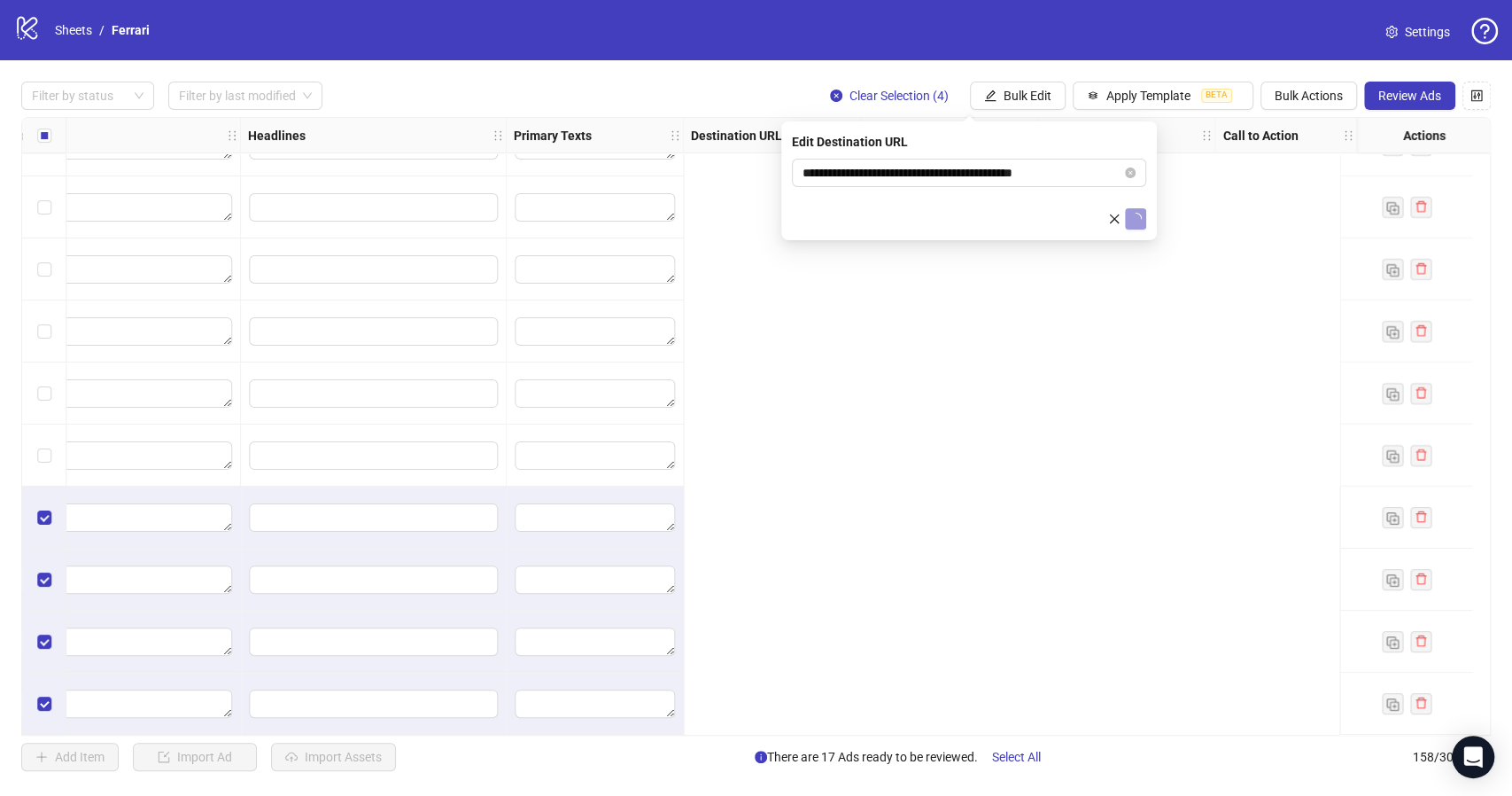
scroll to position [9225, 0]
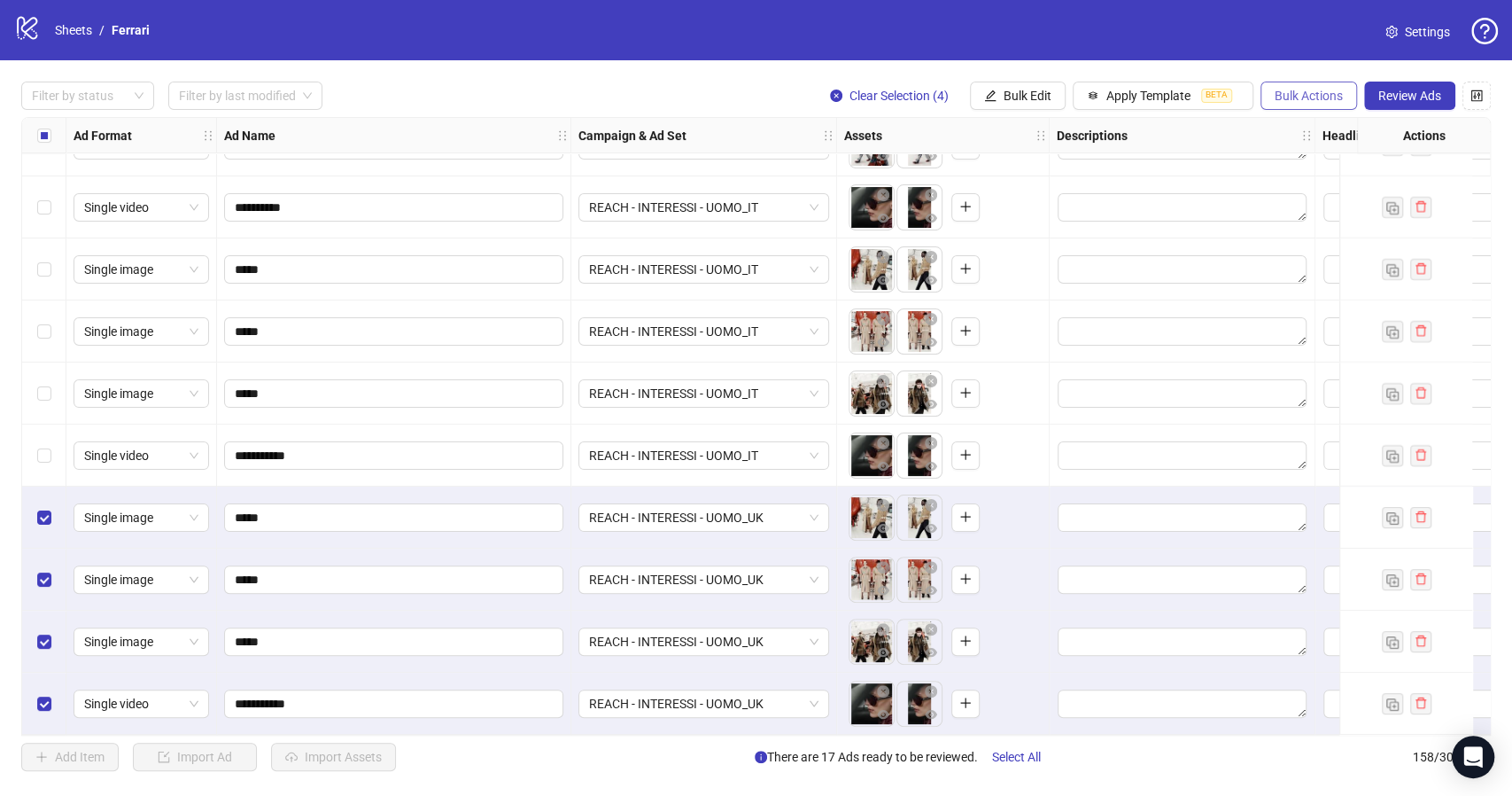
click at [1302, 102] on span "Bulk Actions" at bounding box center [1309, 96] width 69 height 14
click at [1339, 184] on span "Duplicate with assets" at bounding box center [1333, 189] width 121 height 20
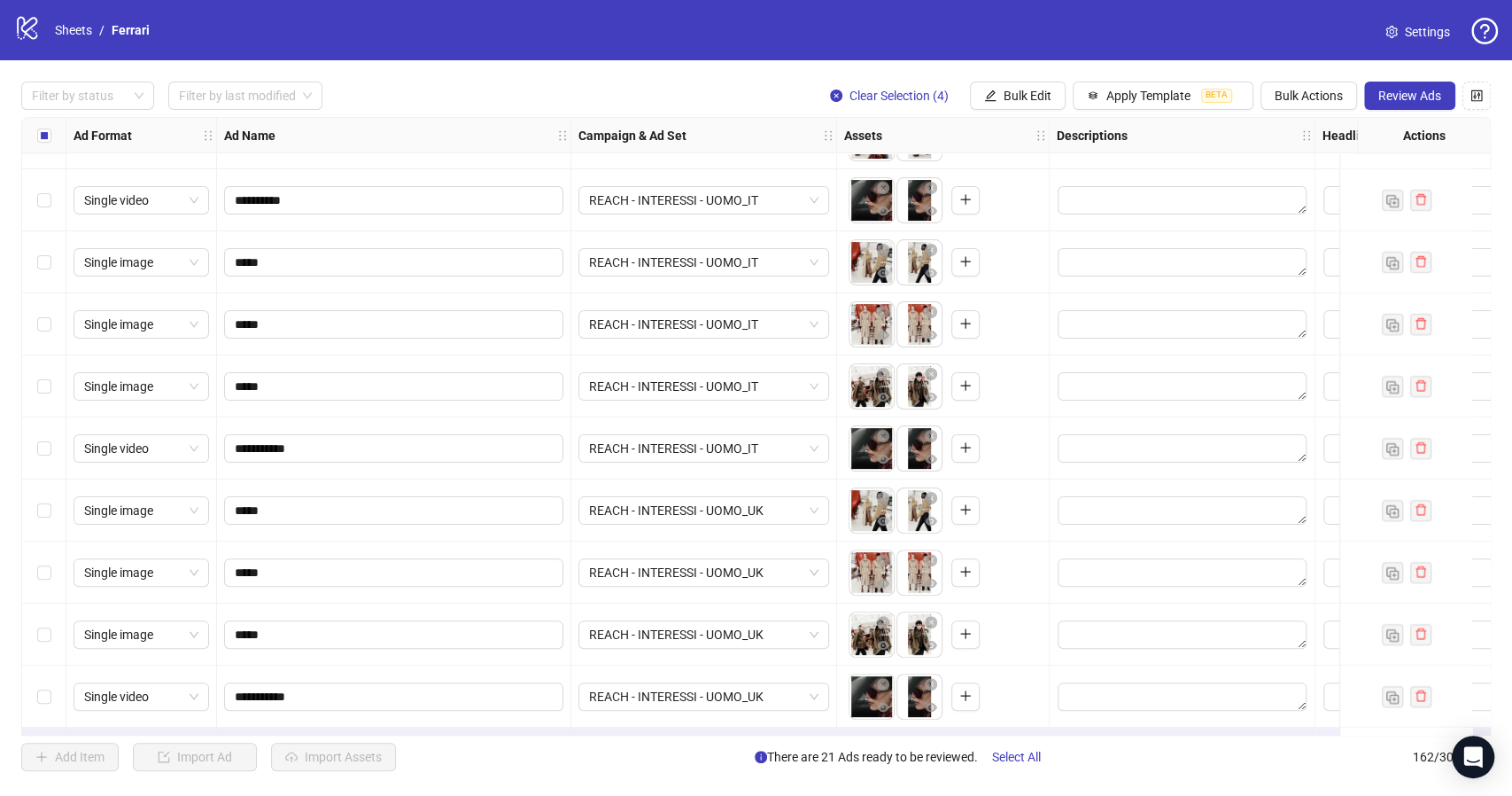
scroll to position [9473, 0]
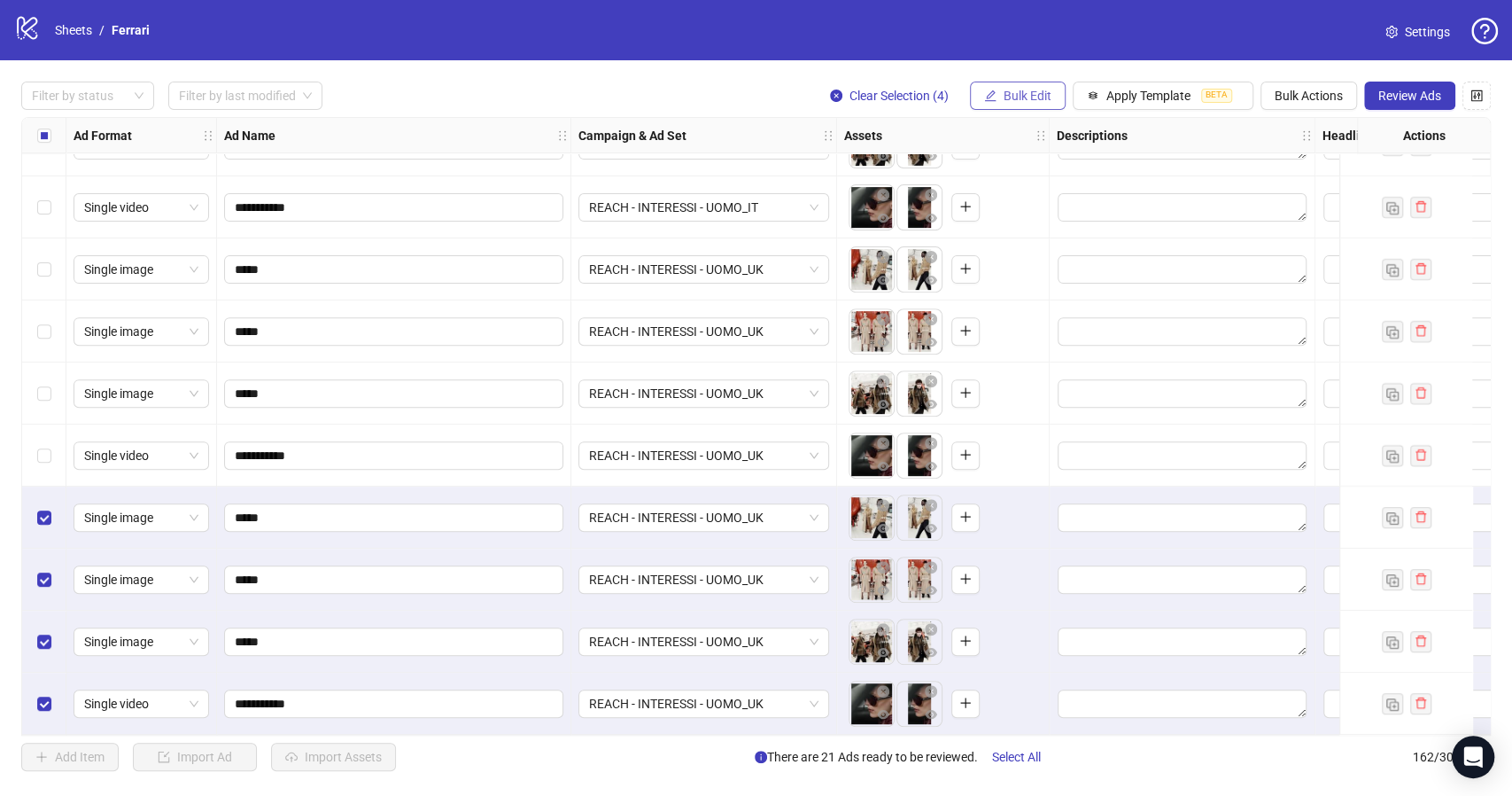
click at [1027, 94] on span "Bulk Edit" at bounding box center [1027, 96] width 48 height 14
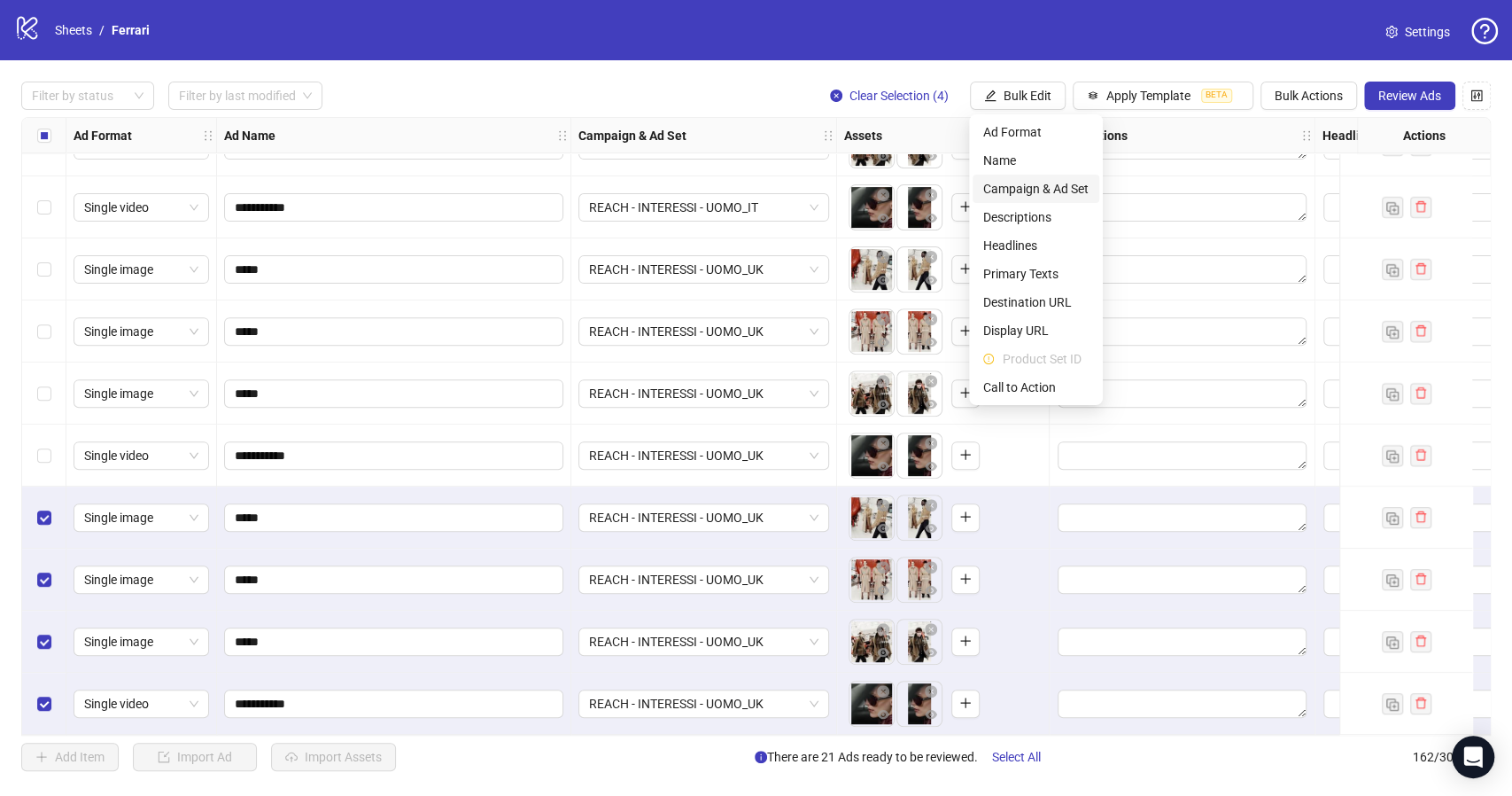
click at [1045, 189] on span "Campaign & Ad Set" at bounding box center [1036, 189] width 106 height 20
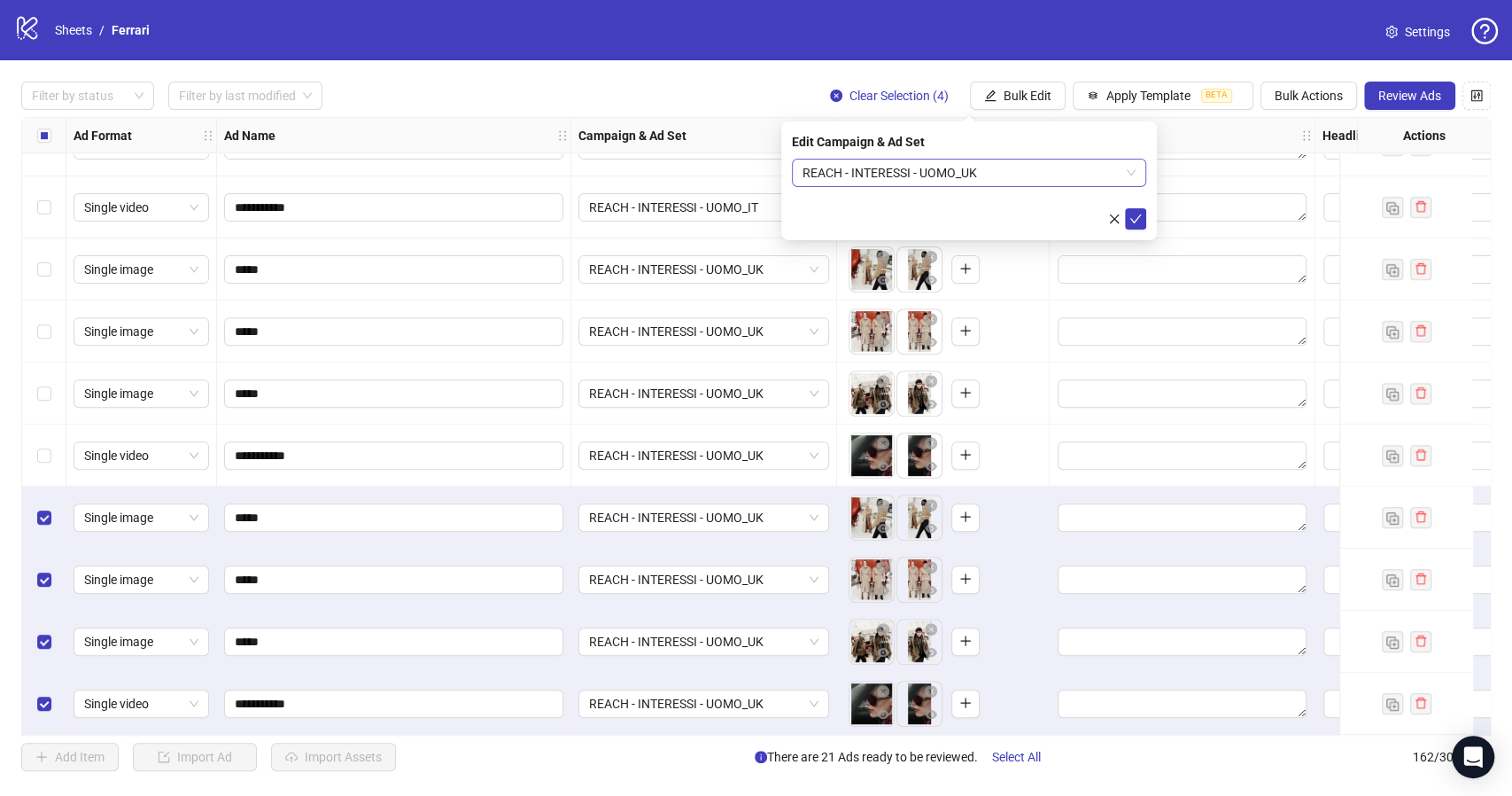
click at [1121, 170] on span "REACH - INTERESSI - UOMO_UK" at bounding box center [968, 172] width 333 height 26
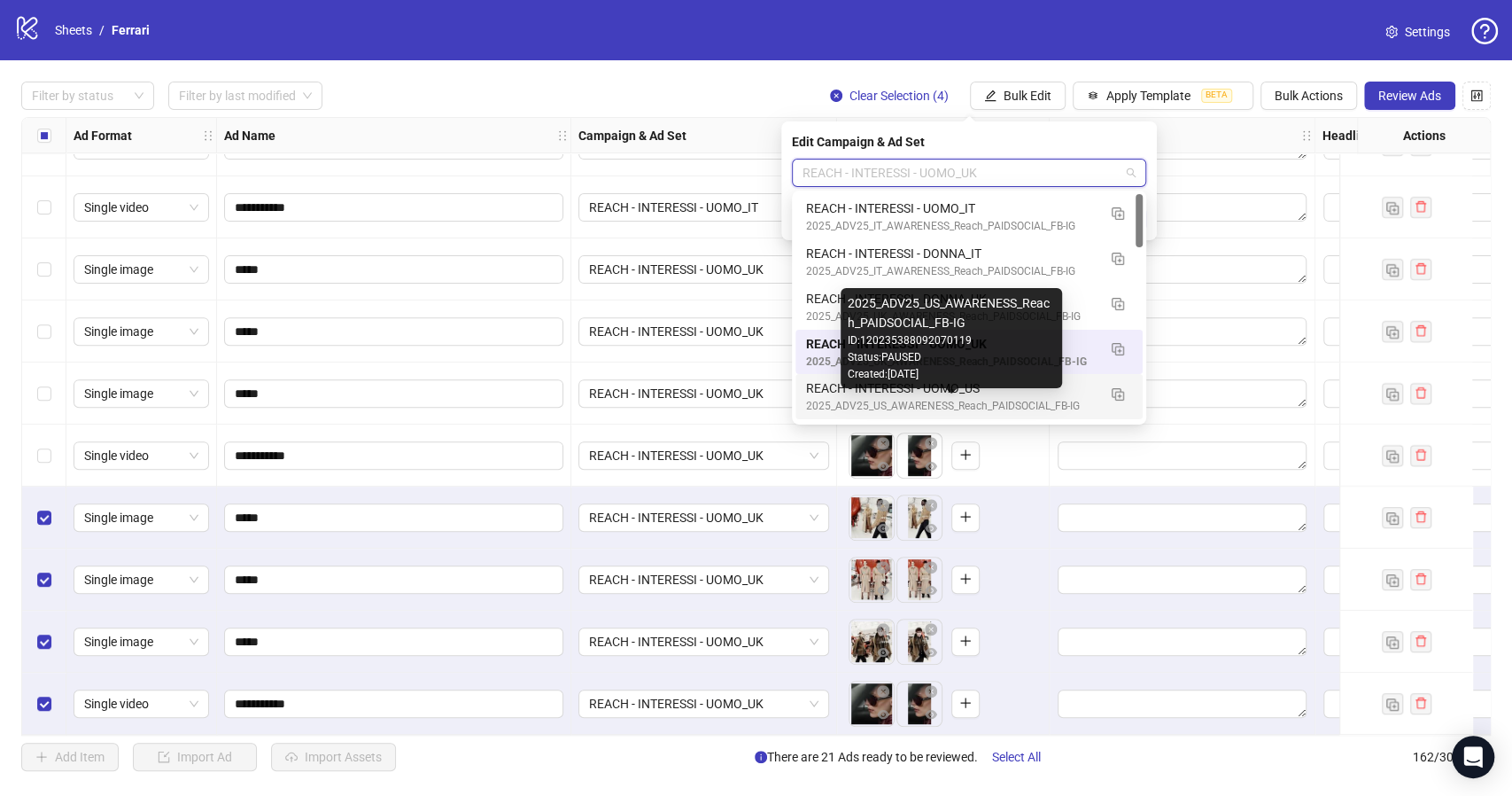
click at [945, 393] on div "REACH - INTERESSI - UOMO_US" at bounding box center [951, 388] width 290 height 20
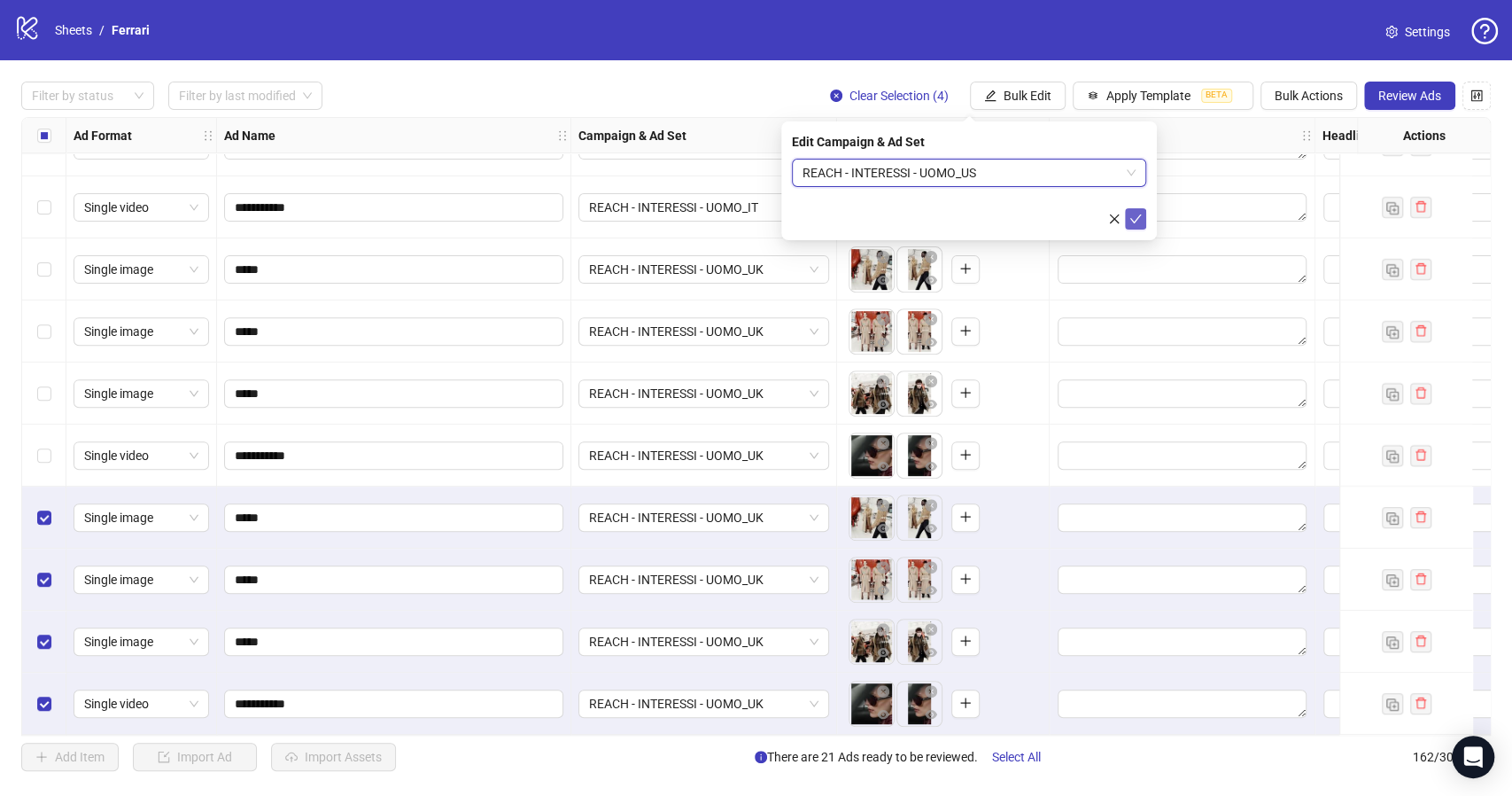
click at [1136, 217] on icon "check" at bounding box center [1136, 219] width 13 height 13
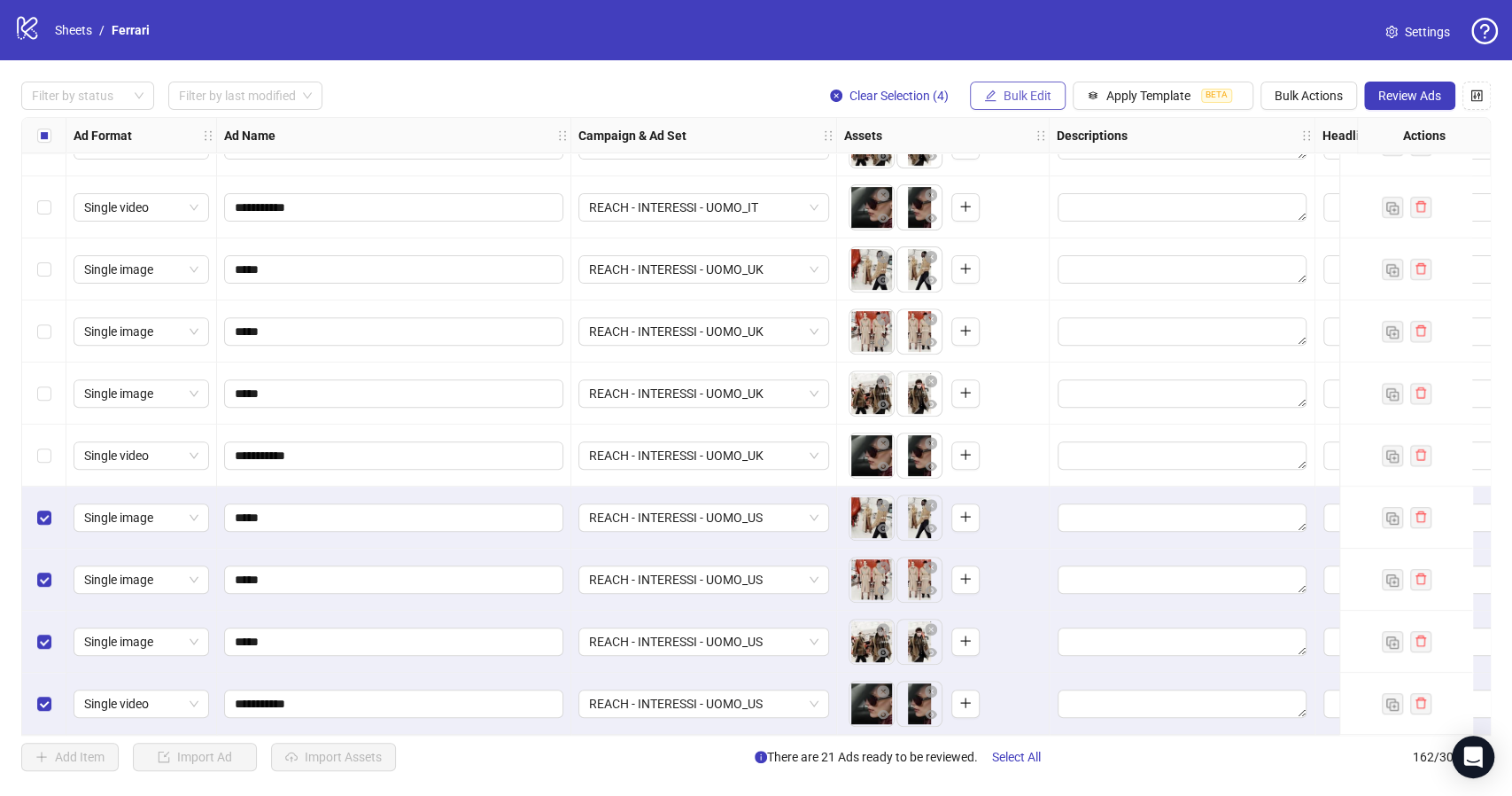
click at [1029, 96] on span "Bulk Edit" at bounding box center [1027, 96] width 48 height 14
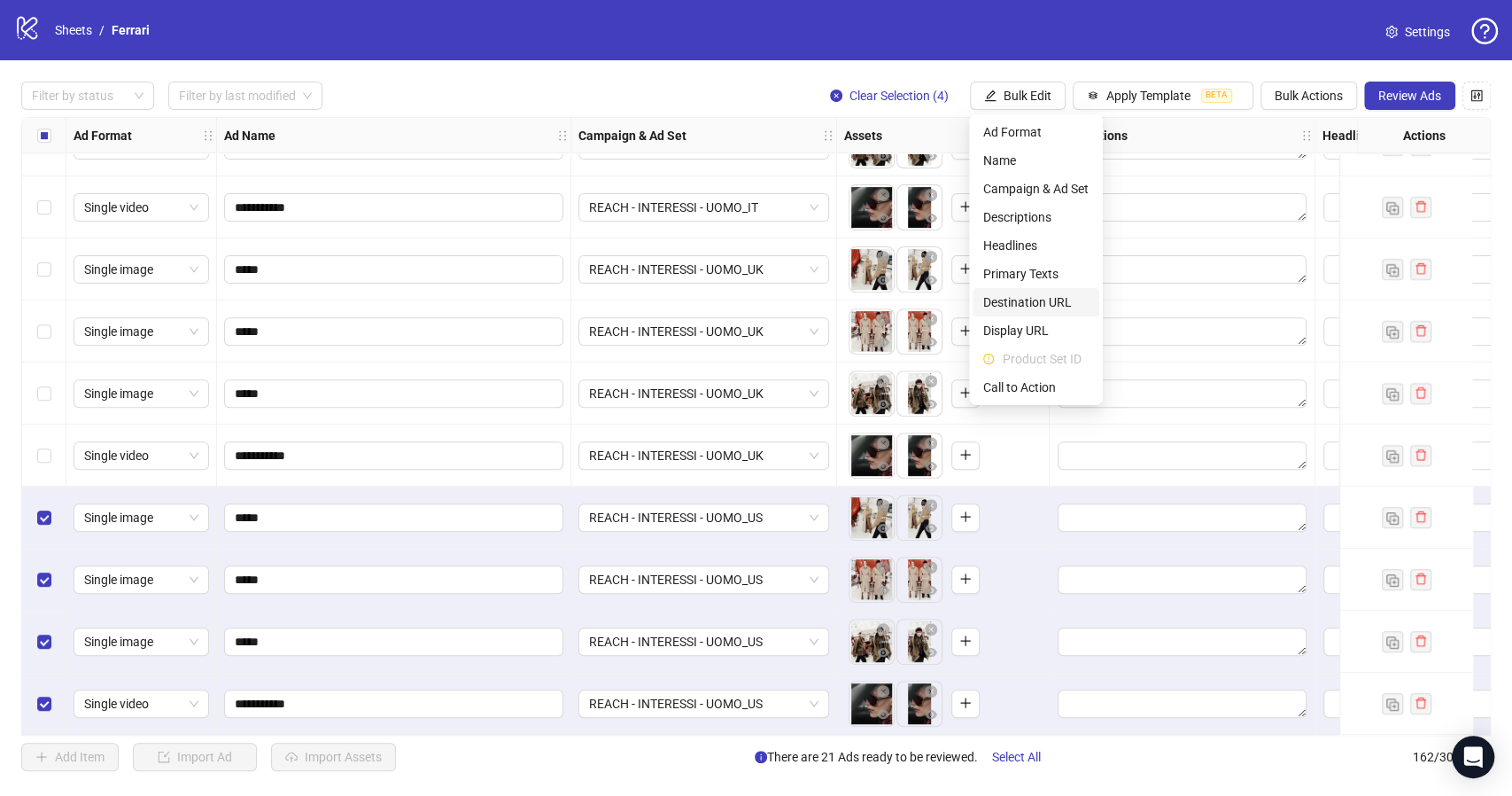
click at [1048, 297] on span "Destination URL" at bounding box center [1036, 302] width 106 height 20
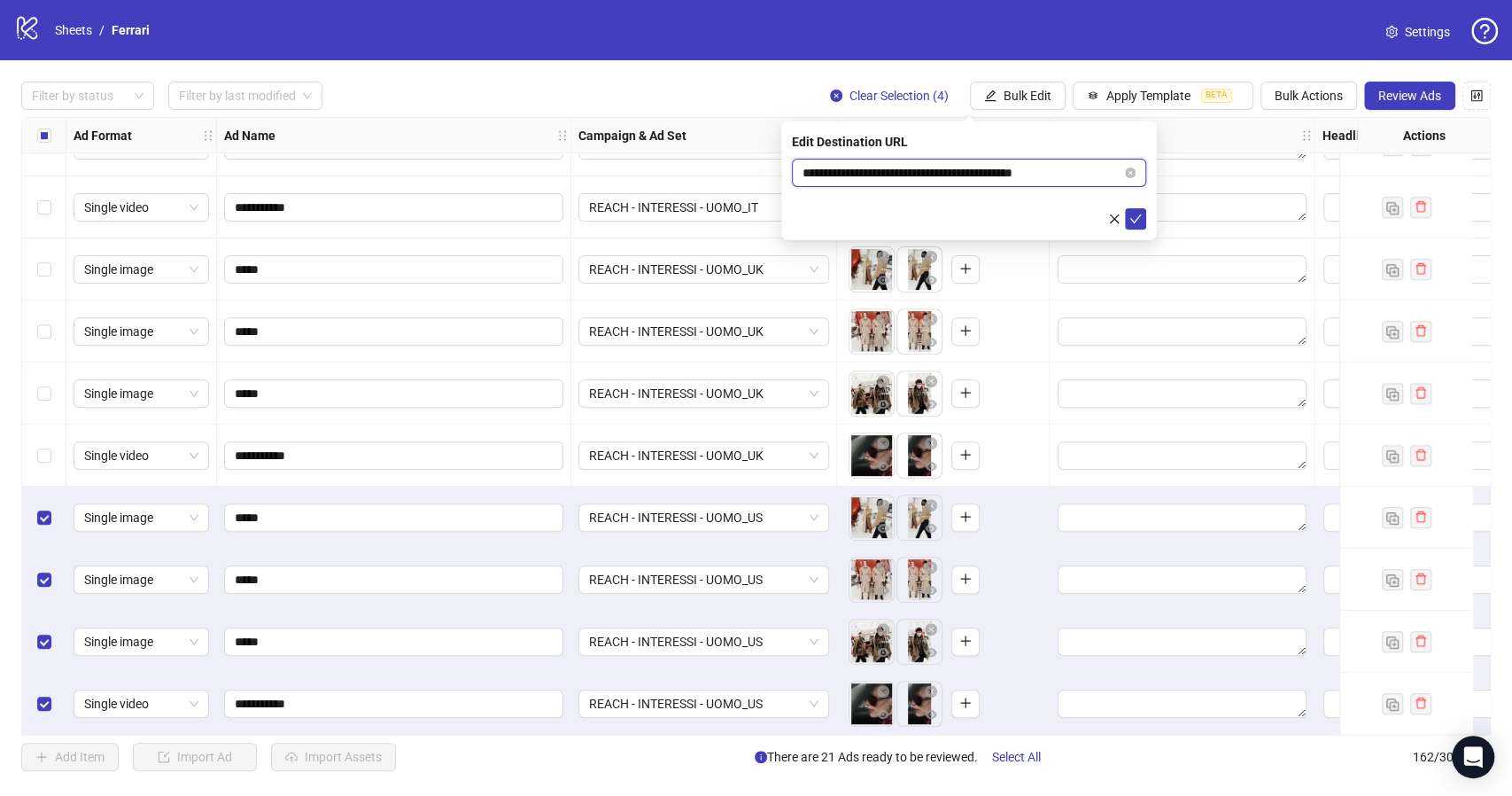
click at [1021, 166] on input "**********" at bounding box center [961, 173] width 318 height 20
paste input "text"
type input "**********"
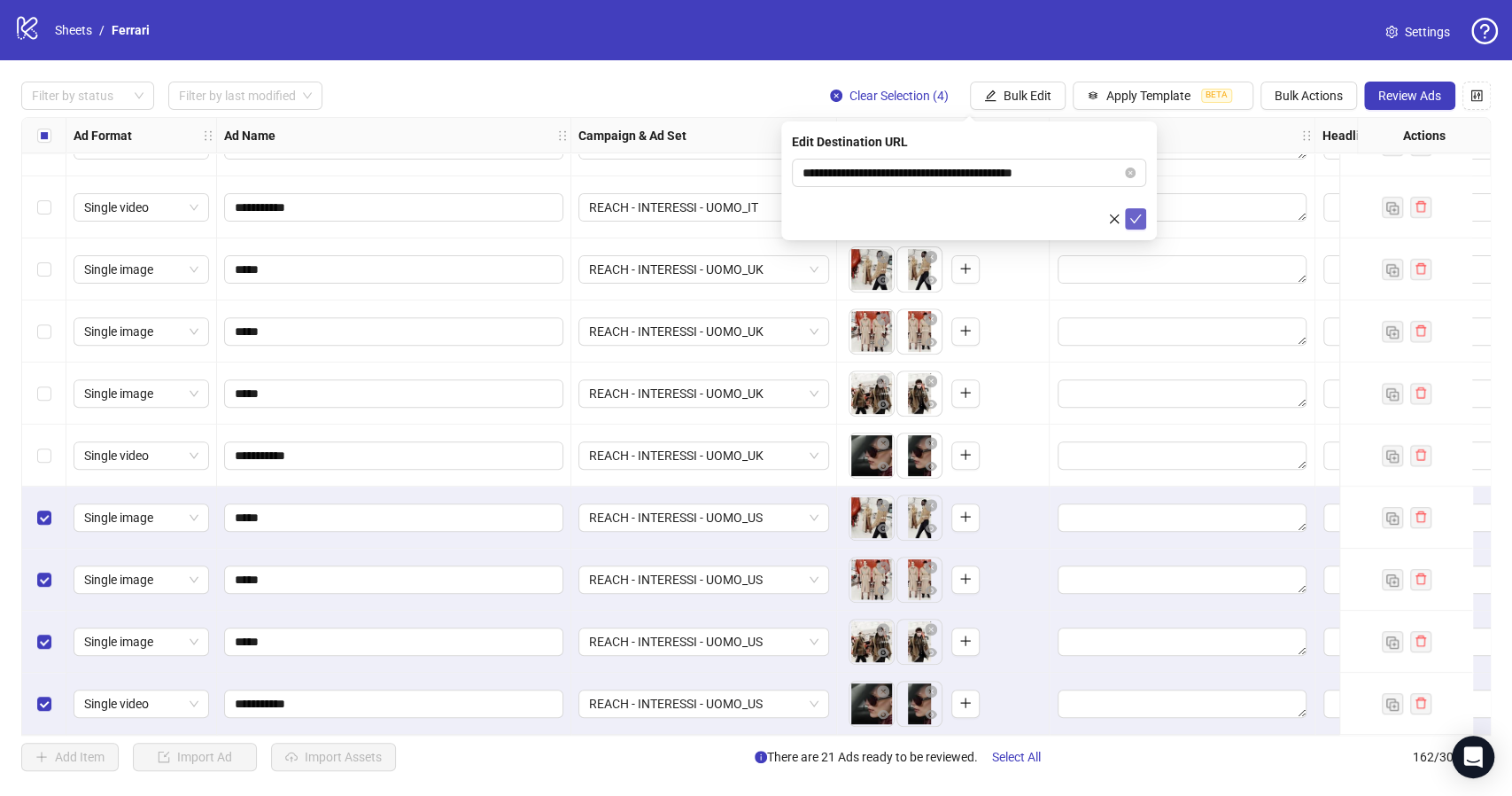
click at [1134, 221] on icon "check" at bounding box center [1136, 219] width 12 height 9
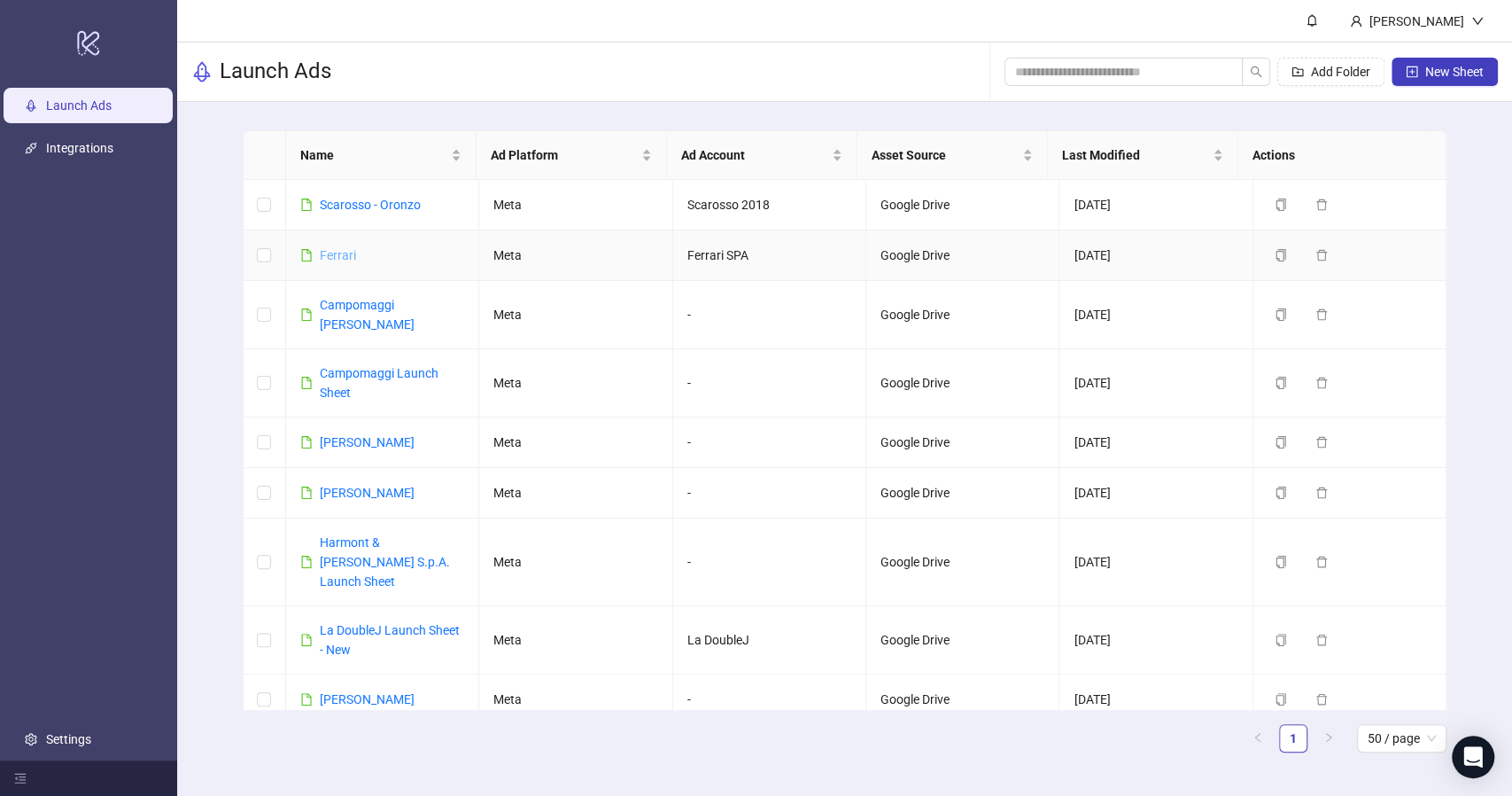
click at [333, 252] on link "Ferrari" at bounding box center [337, 255] width 36 height 14
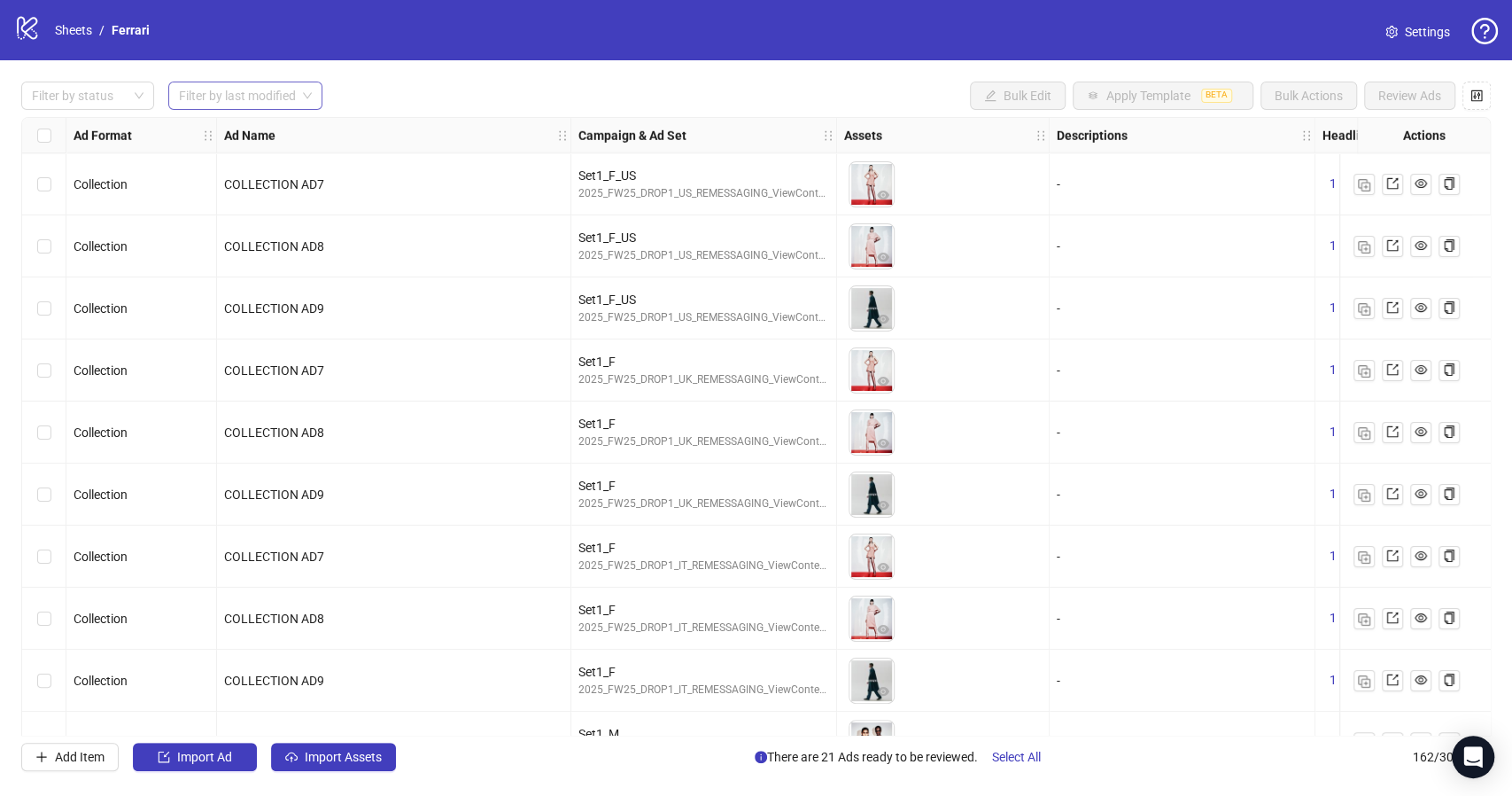
click at [270, 88] on input "search" at bounding box center [237, 95] width 117 height 26
click at [245, 132] on div "Today" at bounding box center [245, 132] width 126 height 20
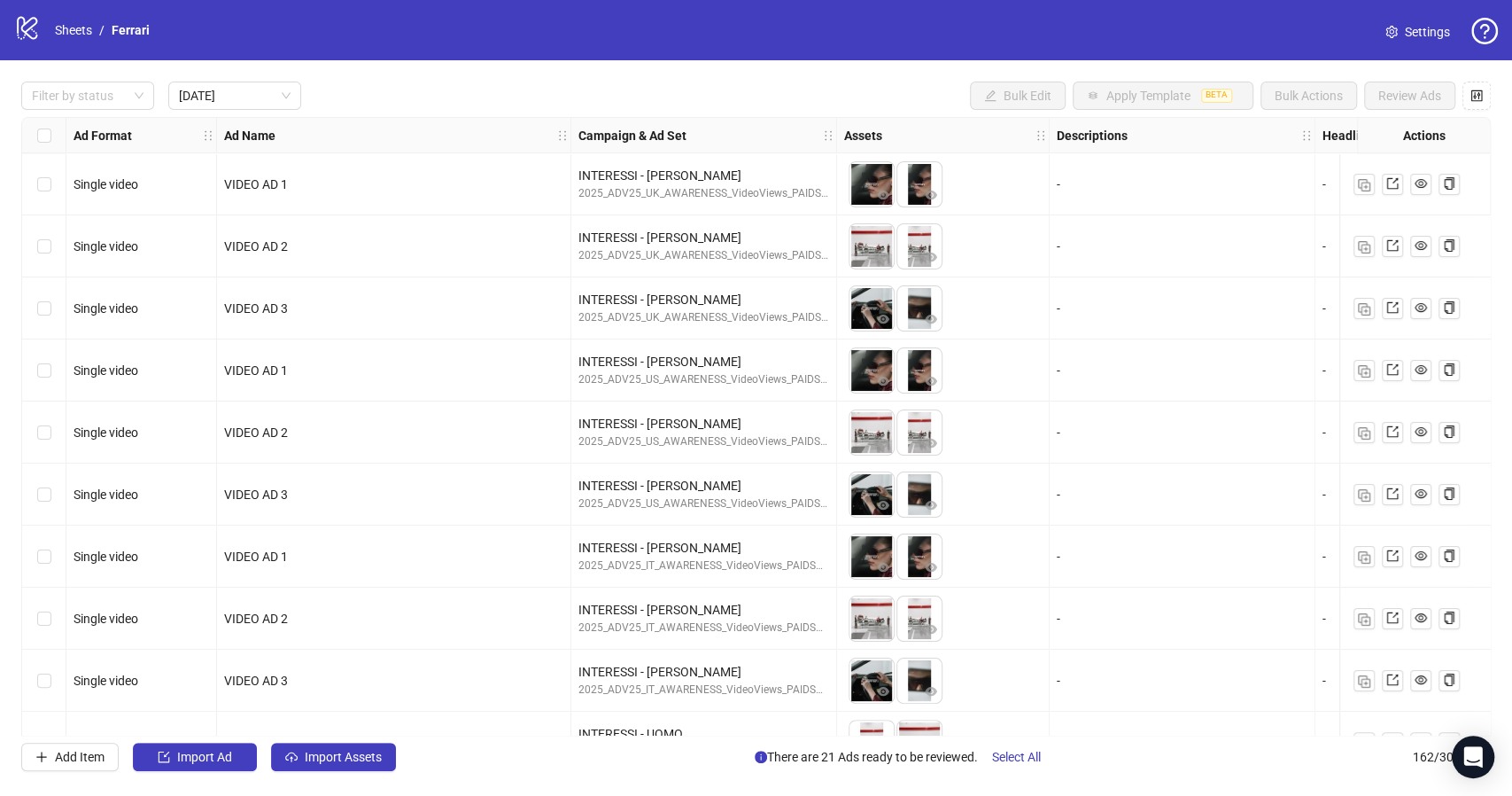
click at [442, 86] on div "Filter by status Today Bulk Edit Apply Template BETA Bulk Actions Review Ads" at bounding box center [756, 95] width 1470 height 28
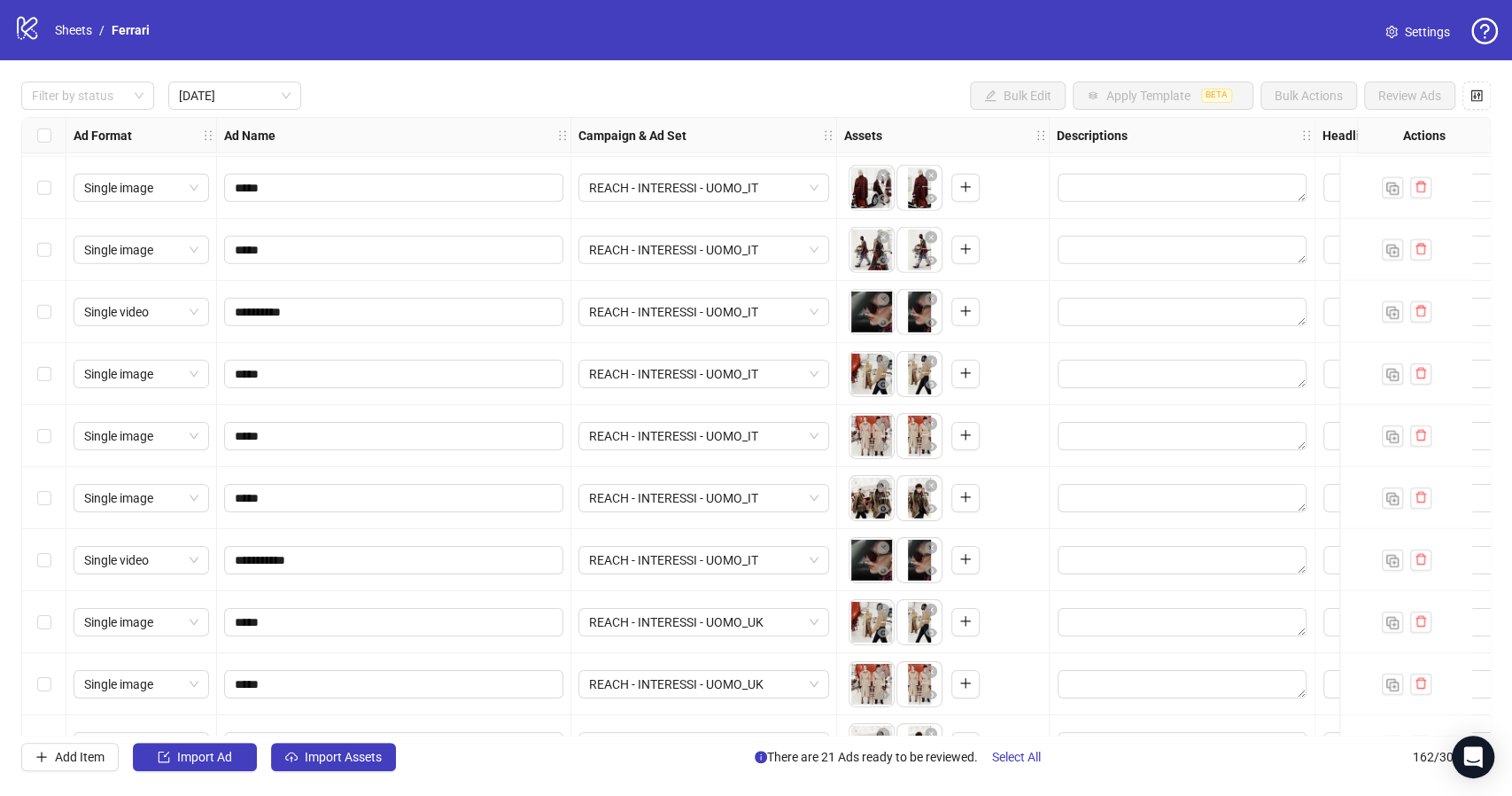
scroll to position [3716, 0]
click at [126, 90] on div at bounding box center [78, 95] width 107 height 24
click at [59, 134] on div "Draft" at bounding box center [88, 132] width 105 height 20
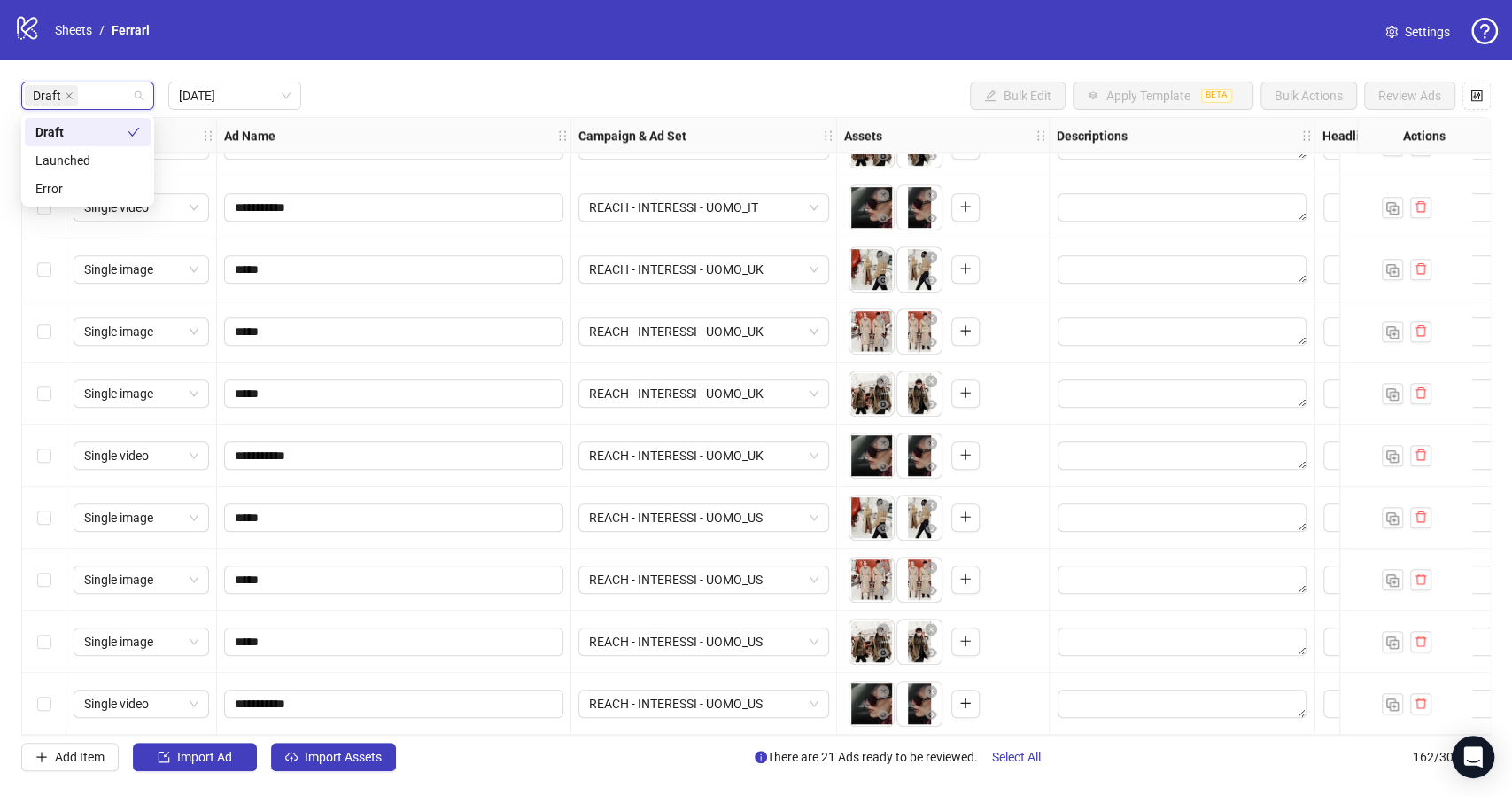
scroll to position [728, 0]
click at [406, 83] on div "Draft Today Bulk Edit Apply Template BETA Bulk Actions Review Ads" at bounding box center [756, 95] width 1470 height 28
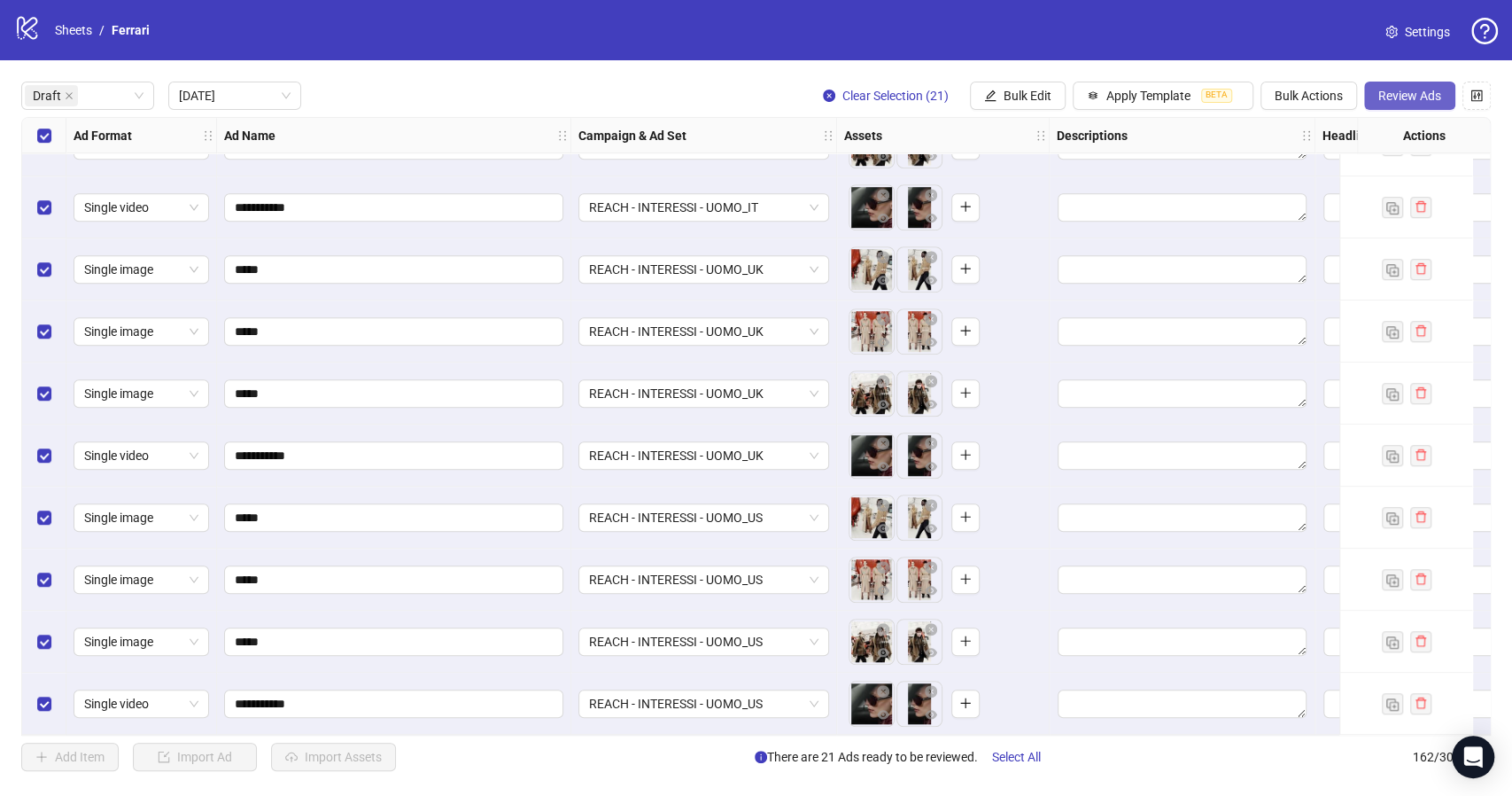
click at [1406, 99] on span "Review Ads" at bounding box center [1410, 96] width 63 height 14
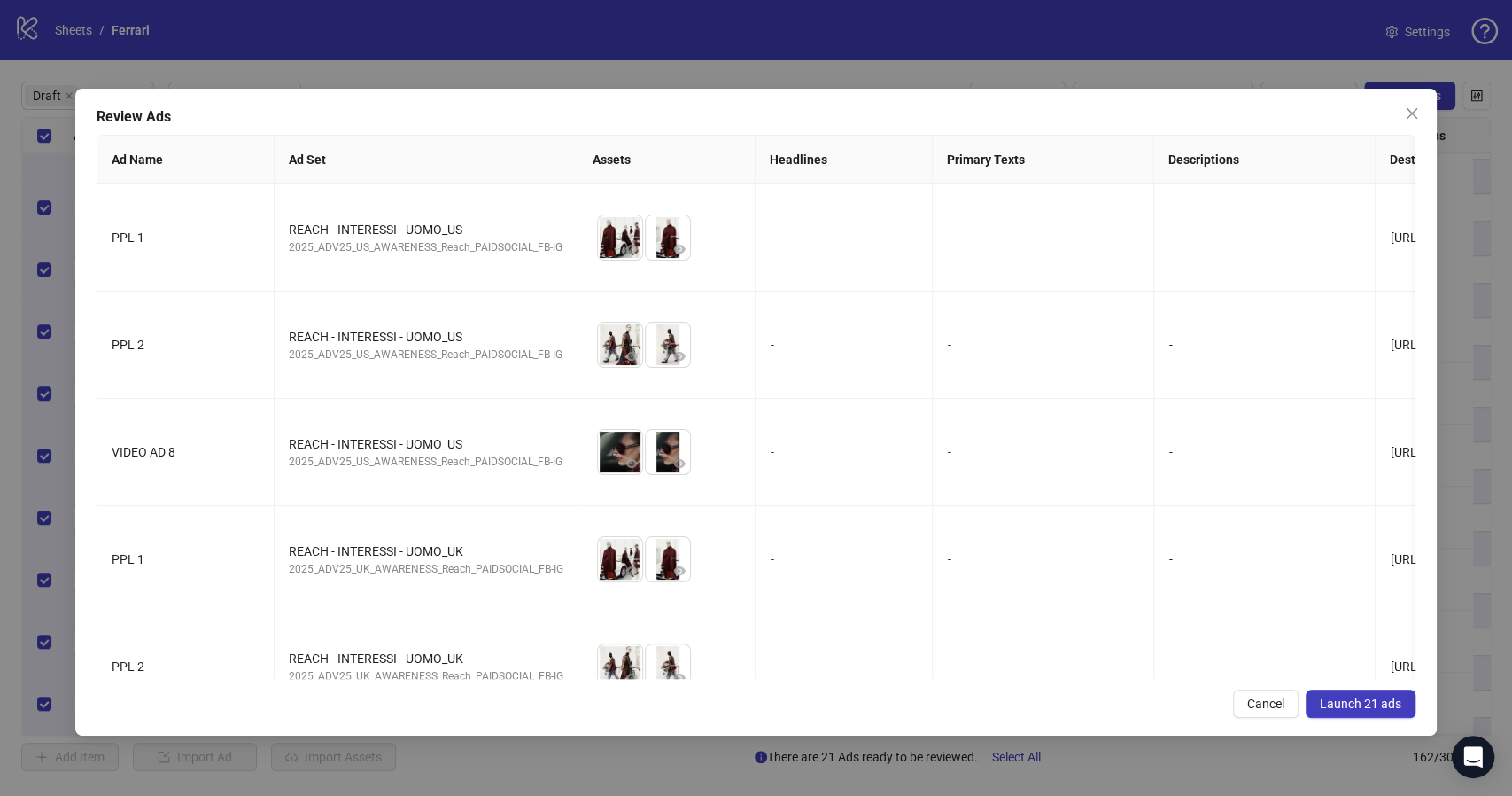
click at [1360, 712] on button "Launch 21 ads" at bounding box center [1360, 703] width 110 height 28
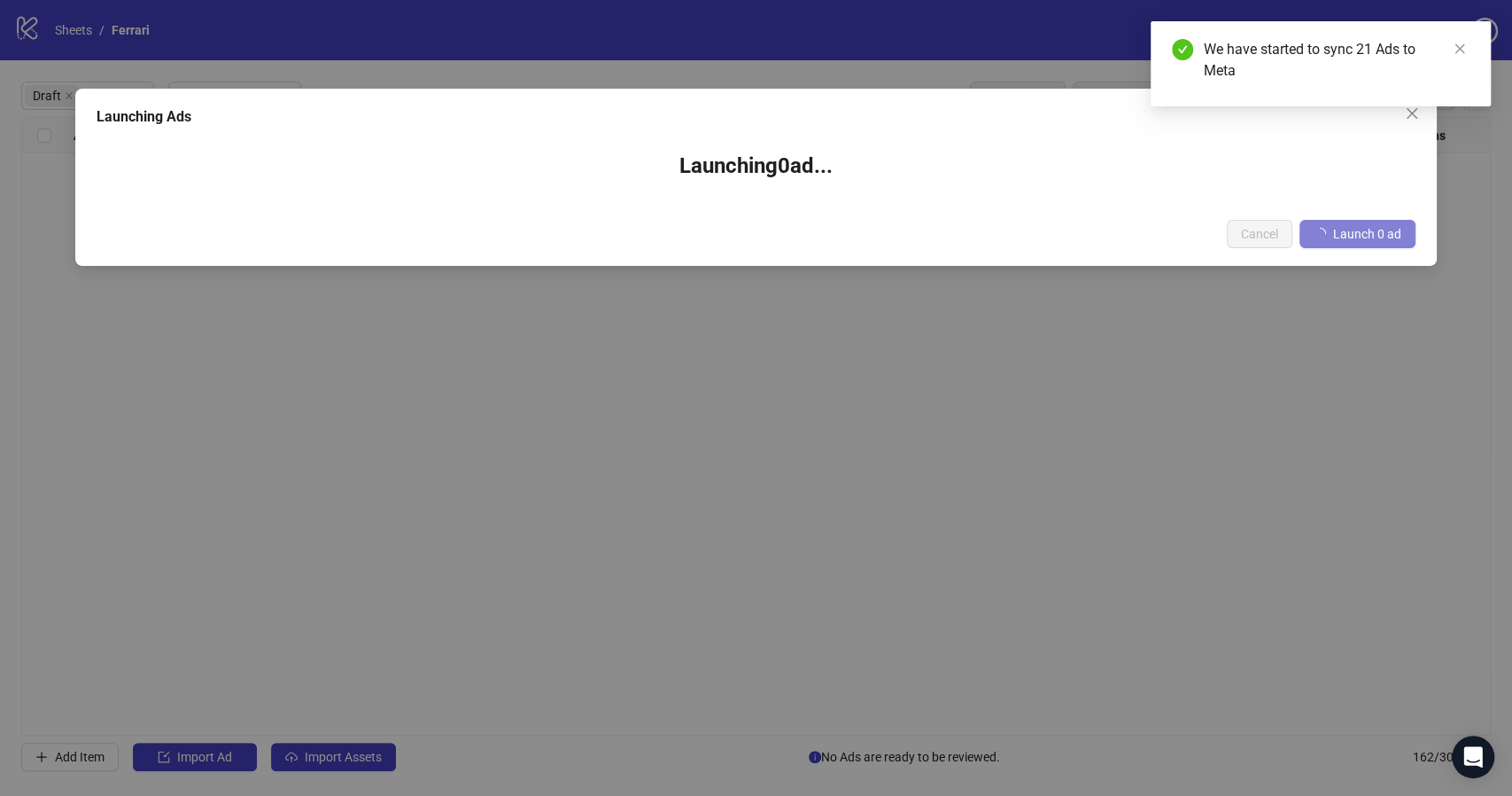
scroll to position [0, 0]
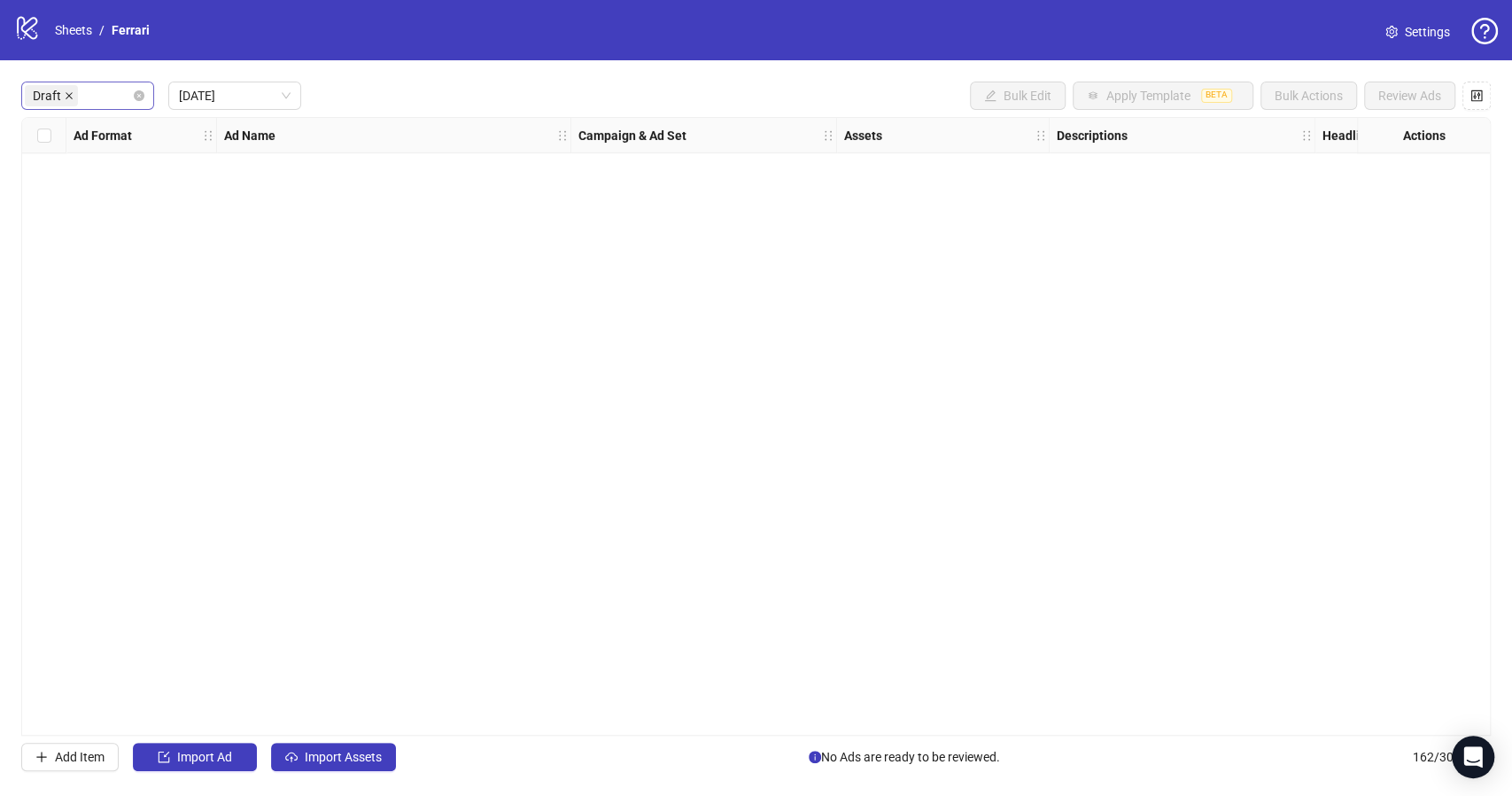
click at [71, 95] on icon "close" at bounding box center [69, 96] width 9 height 9
